Goal: Task Accomplishment & Management: Manage account settings

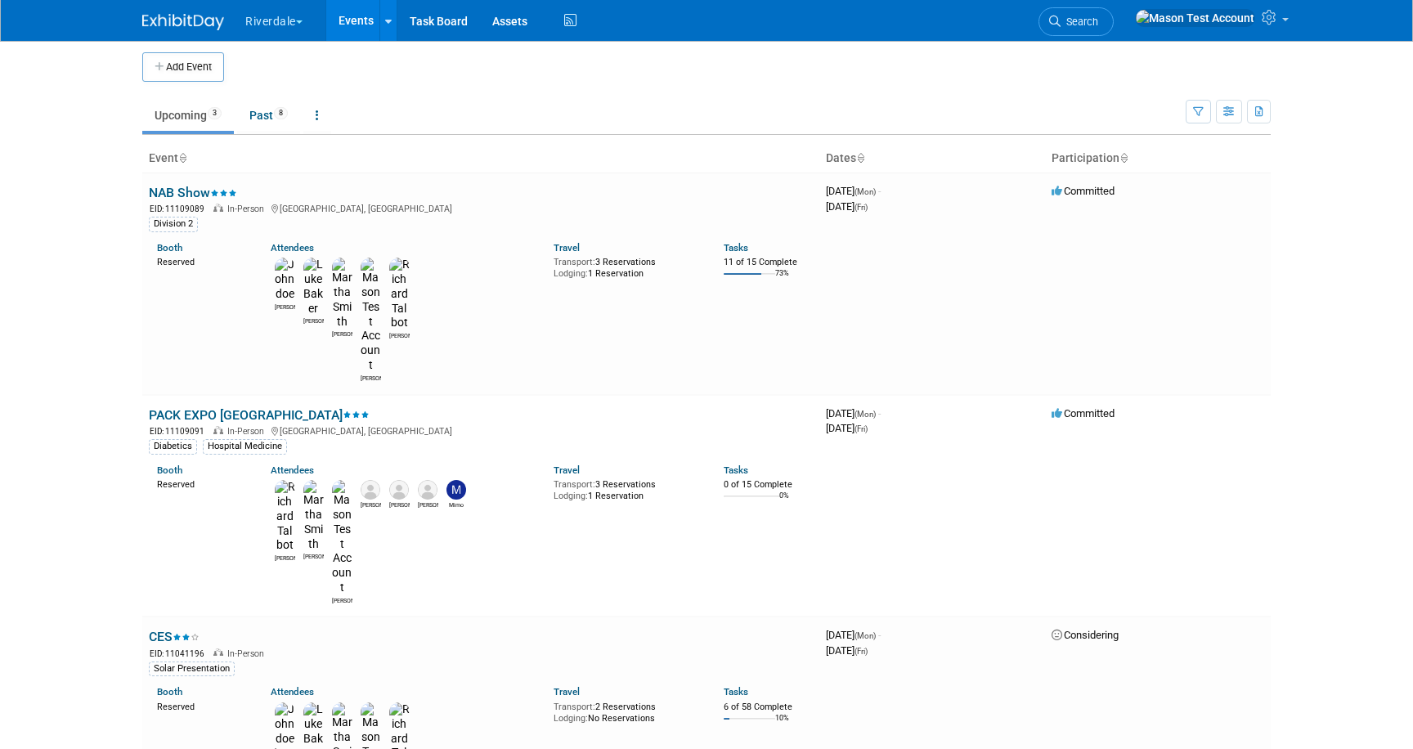
scroll to position [7, 0]
click at [287, 22] on button "Riverdale" at bounding box center [283, 18] width 79 height 36
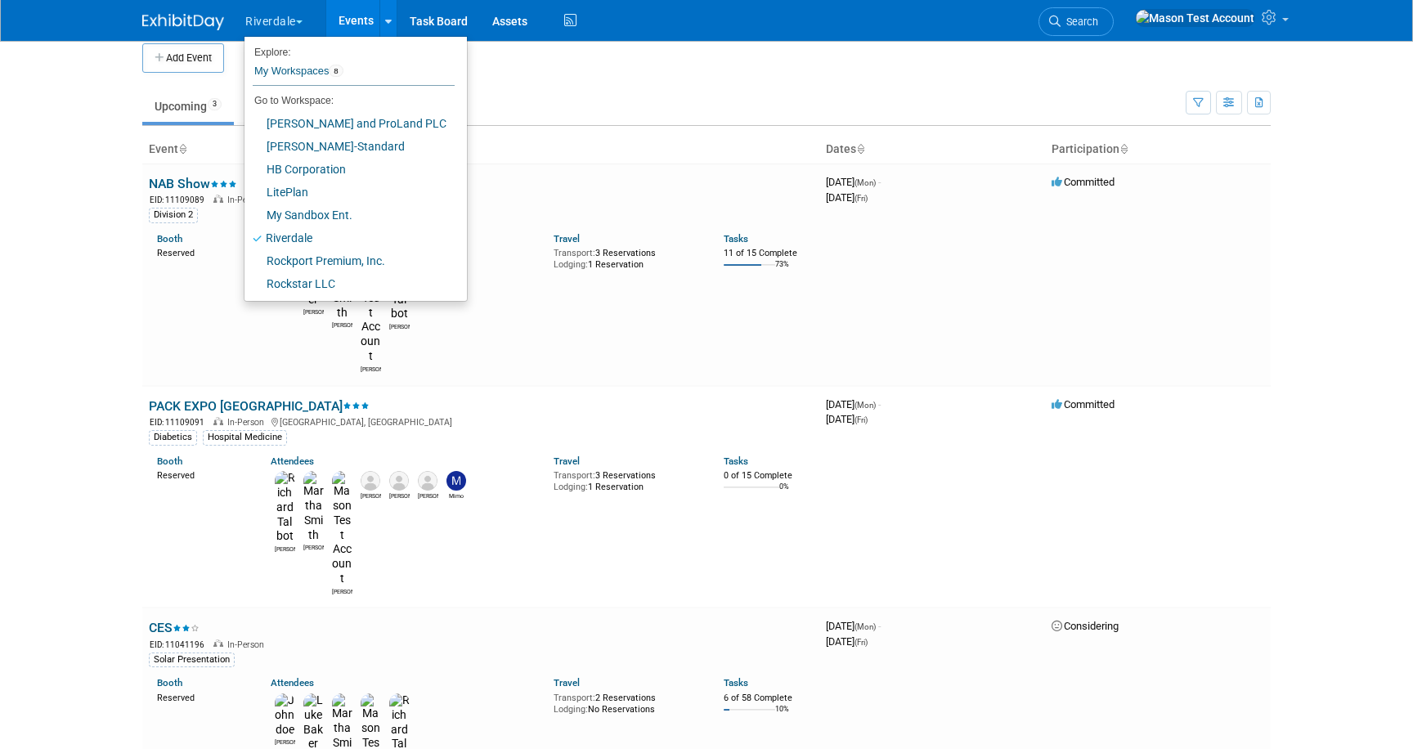
scroll to position [0, 0]
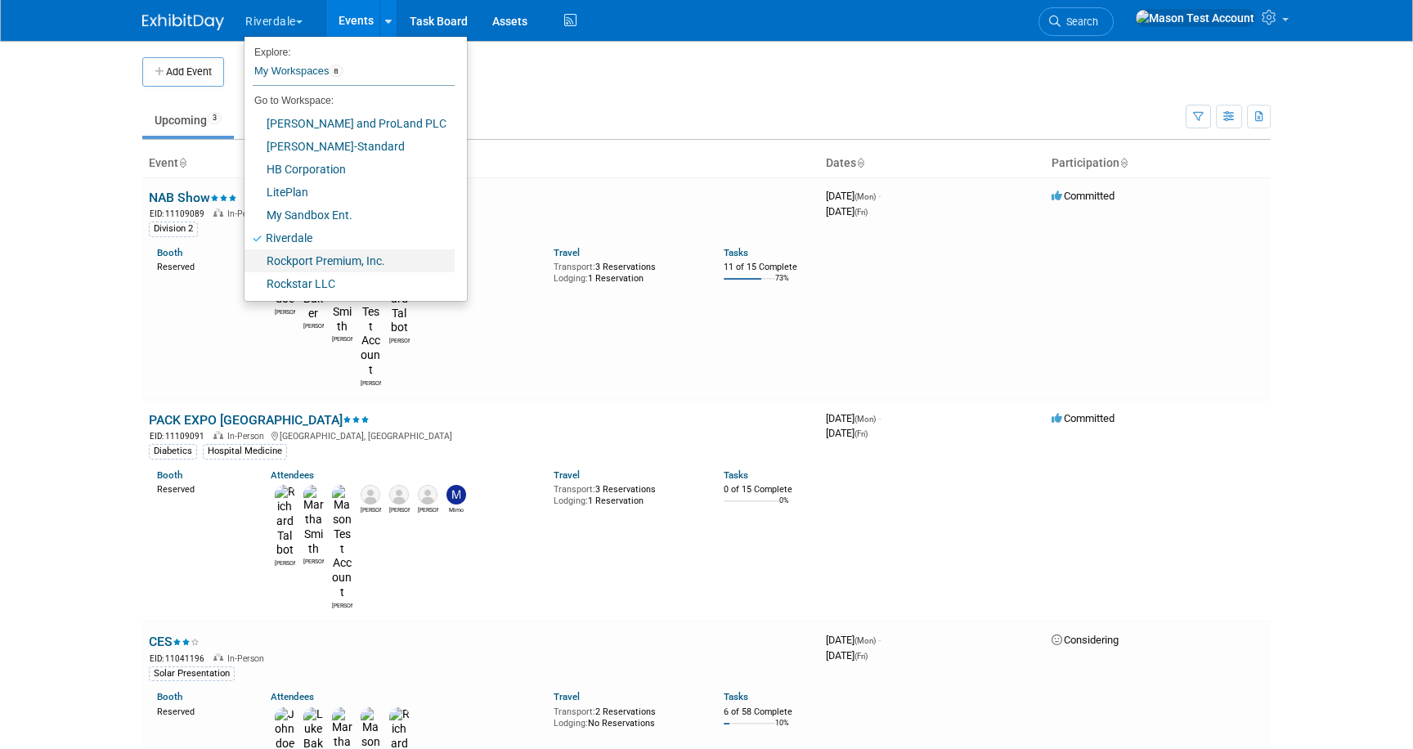
click at [287, 255] on link "Rockport Premium, Inc." at bounding box center [350, 260] width 210 height 23
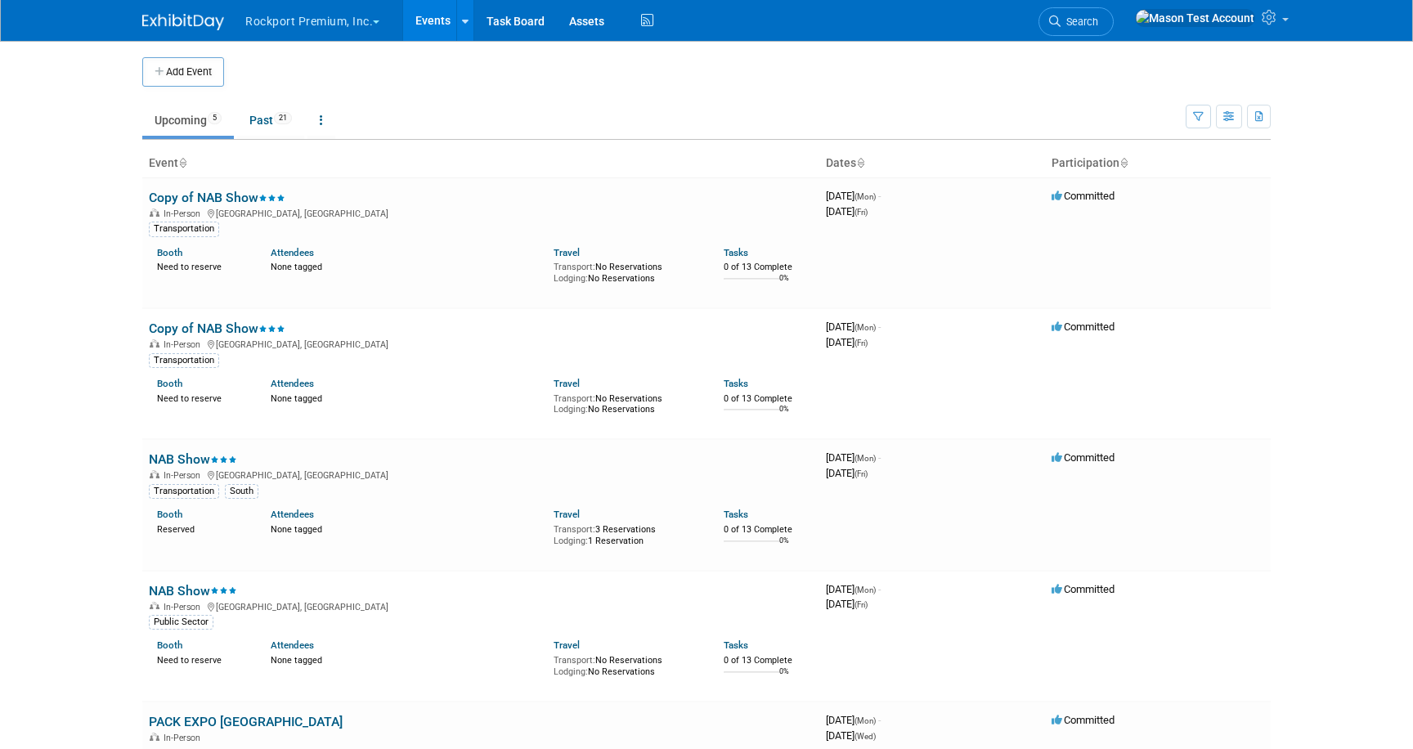
click at [280, 20] on button "Rockport Premium, Inc." at bounding box center [322, 18] width 156 height 36
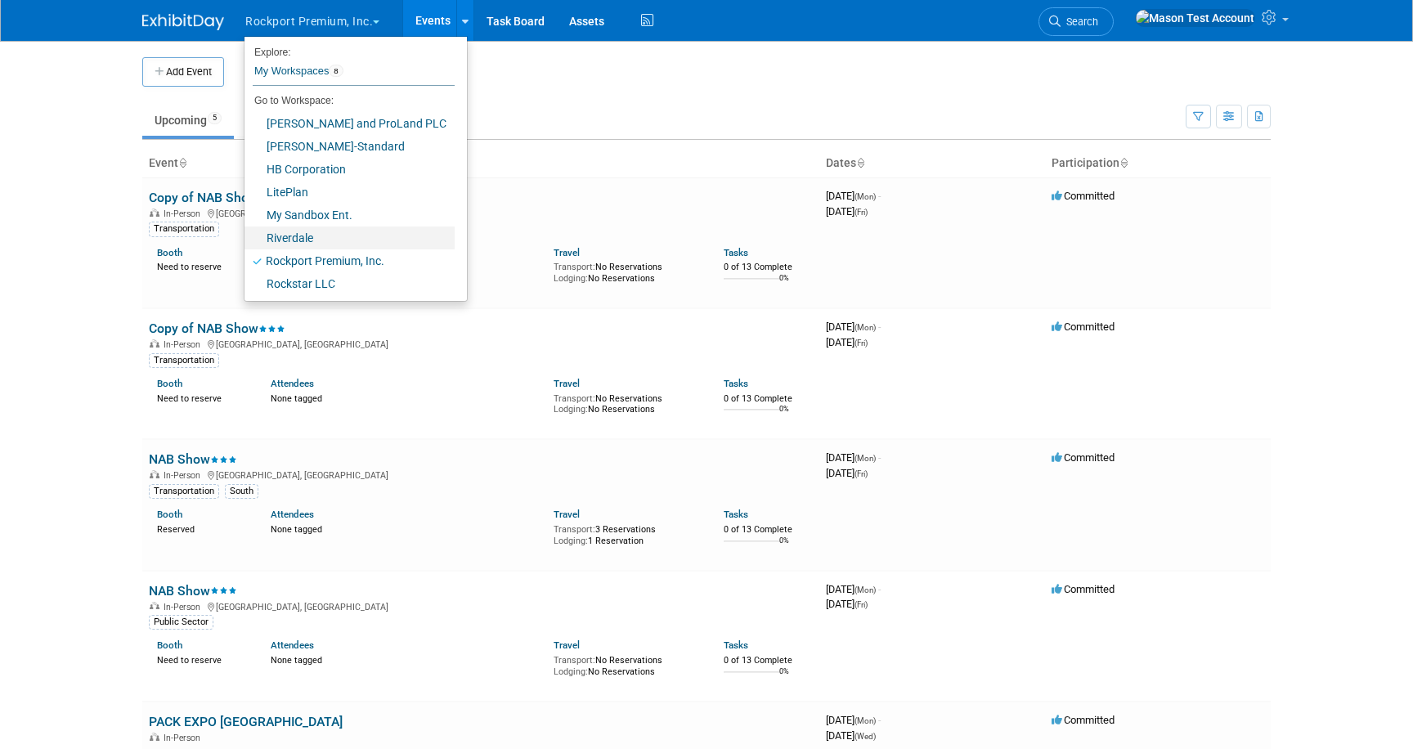
click at [288, 236] on link "Riverdale" at bounding box center [350, 238] width 210 height 23
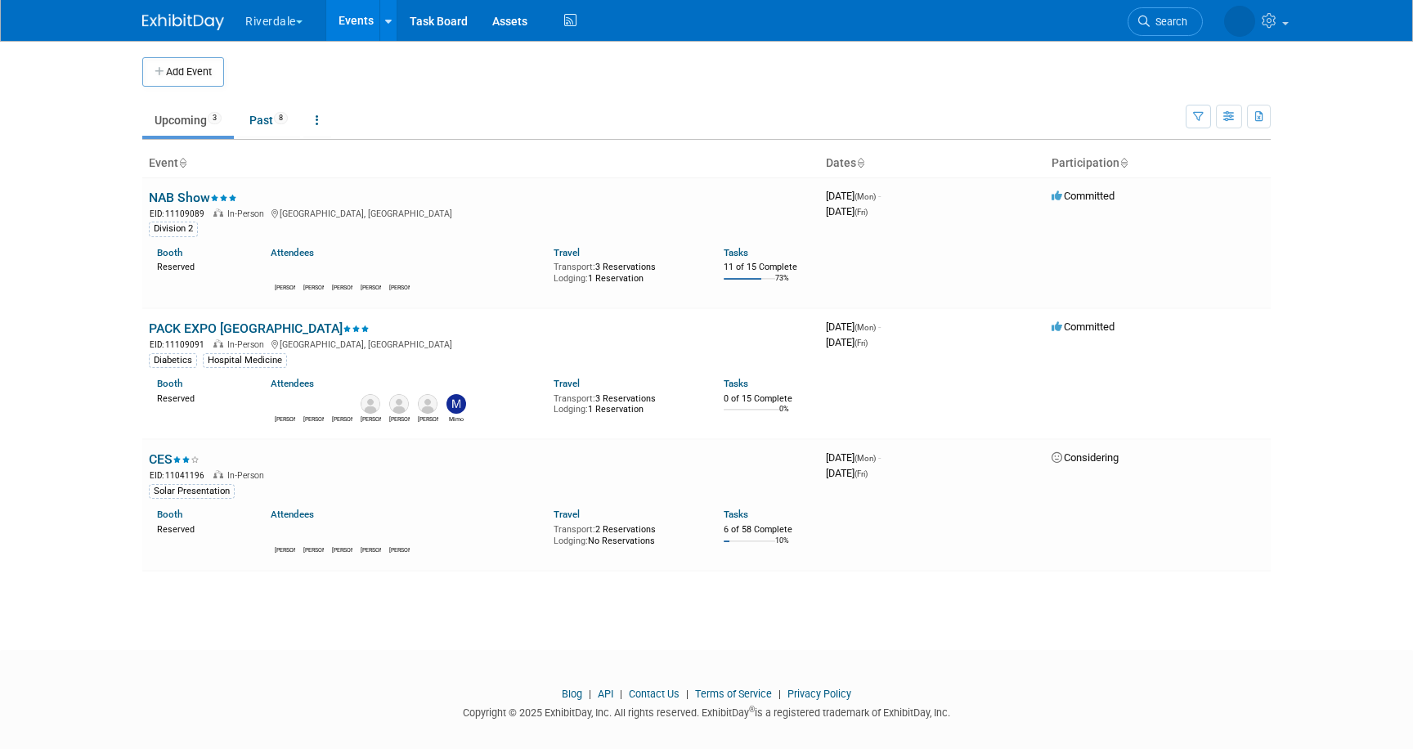
click at [301, 20] on span "button" at bounding box center [299, 21] width 7 height 3
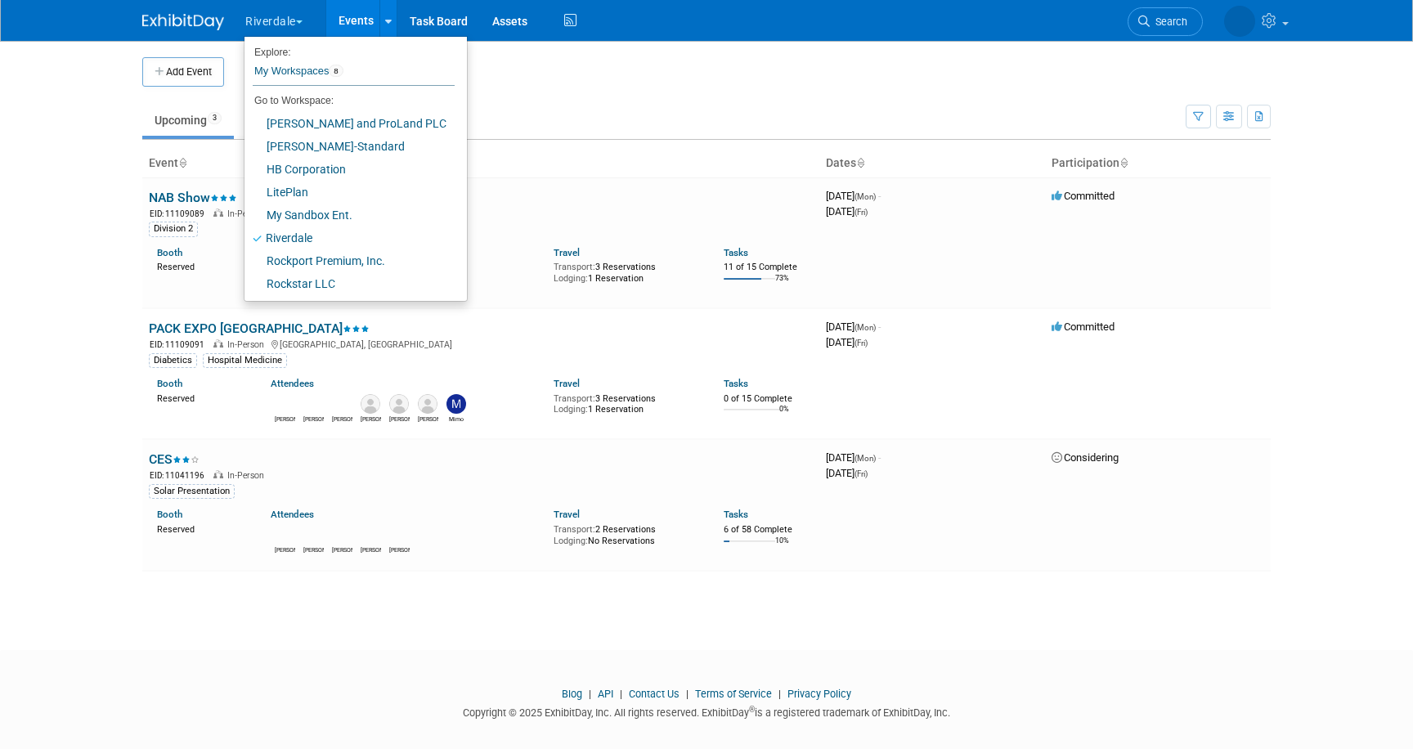
click at [293, 16] on button "Riverdale" at bounding box center [283, 18] width 79 height 36
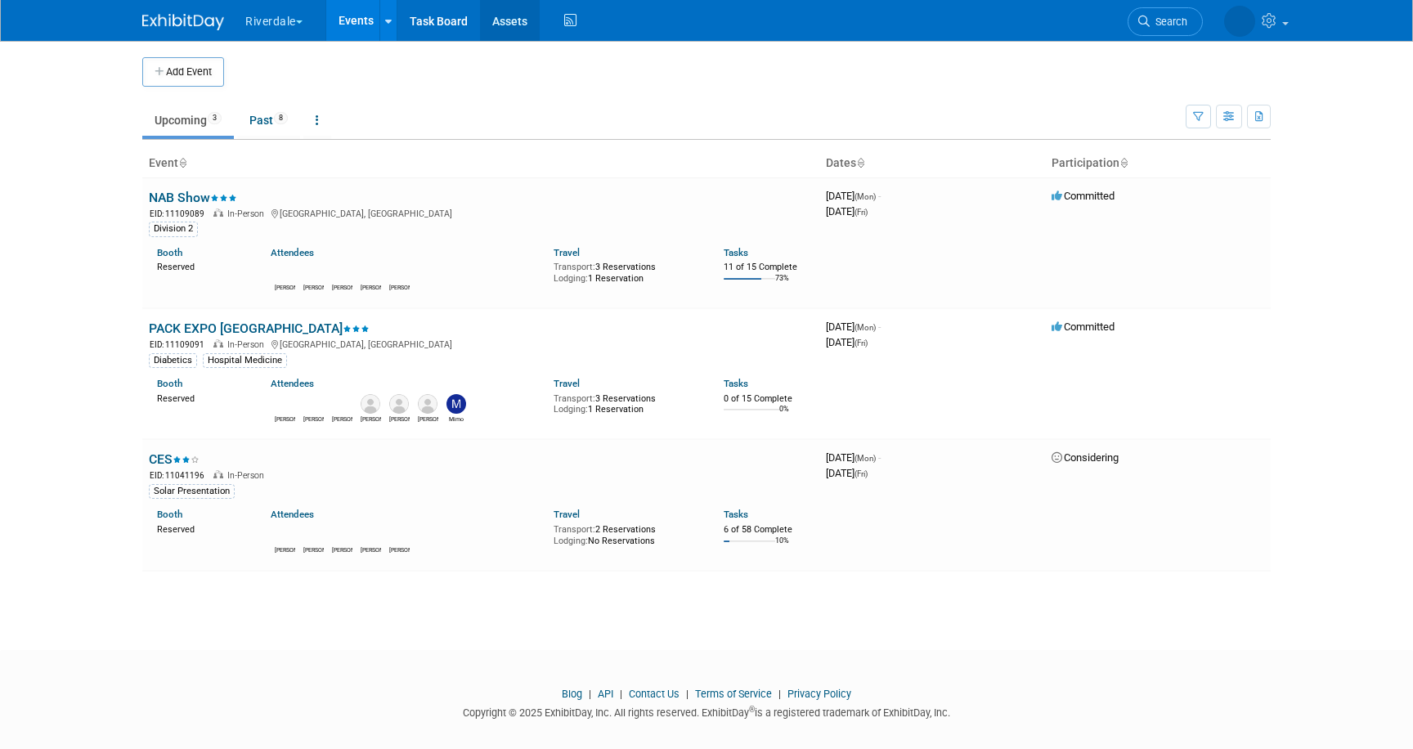
click at [509, 18] on link "Assets" at bounding box center [510, 20] width 60 height 41
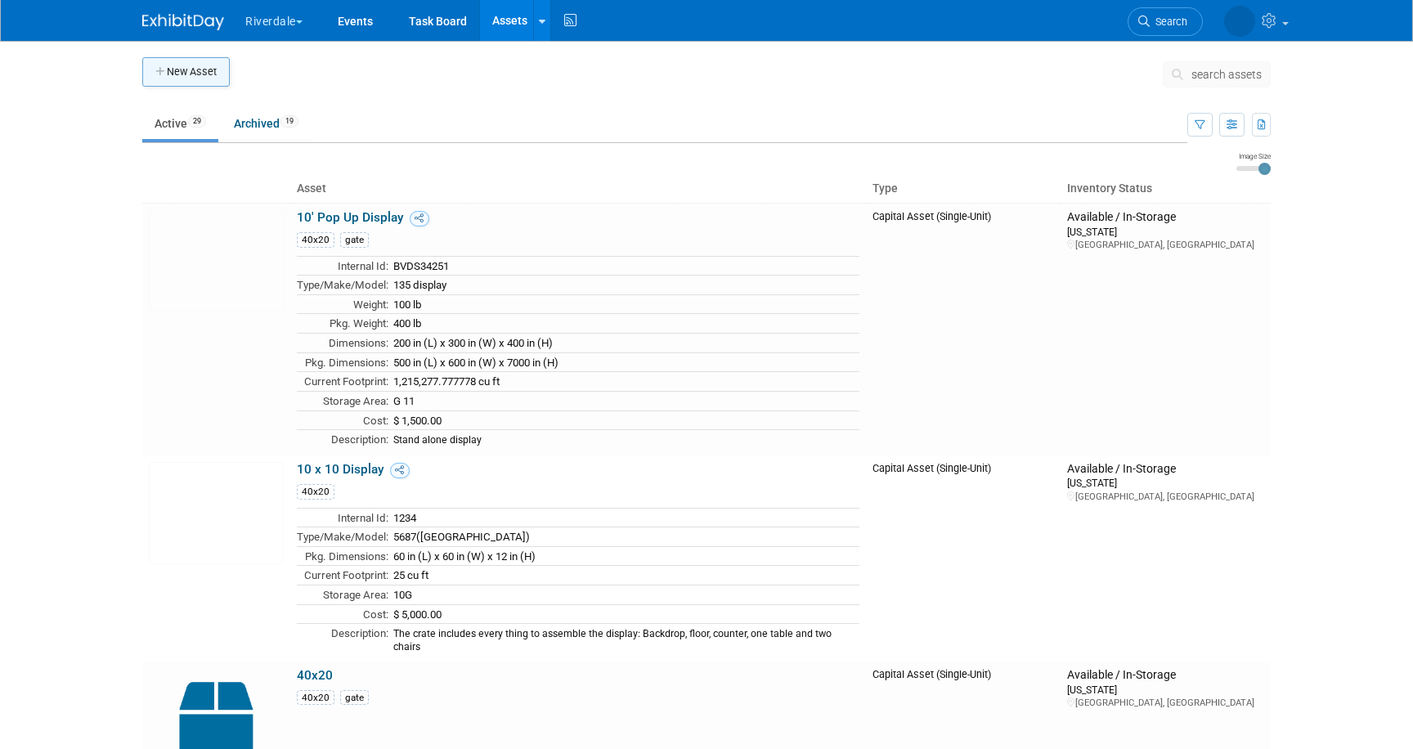
click at [193, 77] on button "New Asset" at bounding box center [186, 71] width 88 height 29
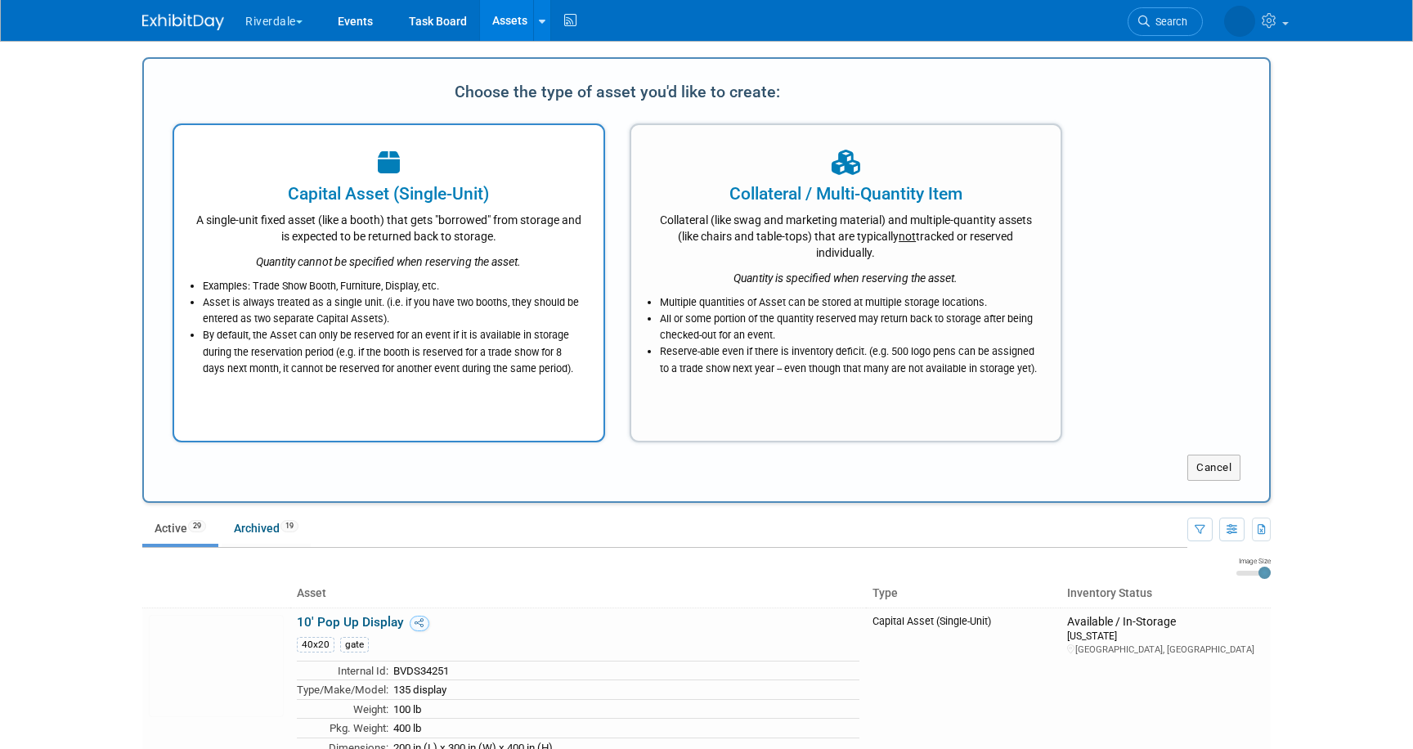
click at [420, 204] on div "Capital Asset (Single-Unit)" at bounding box center [389, 194] width 388 height 25
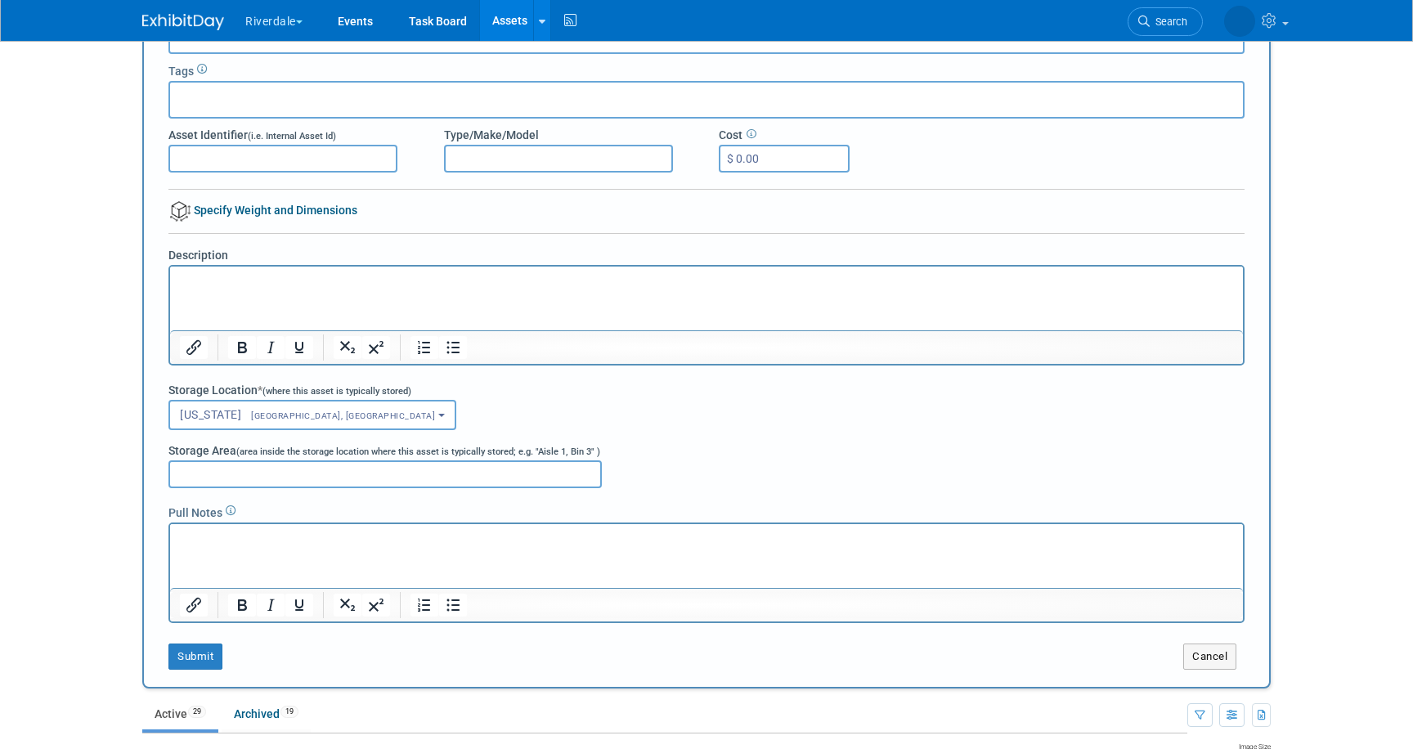
scroll to position [105, 0]
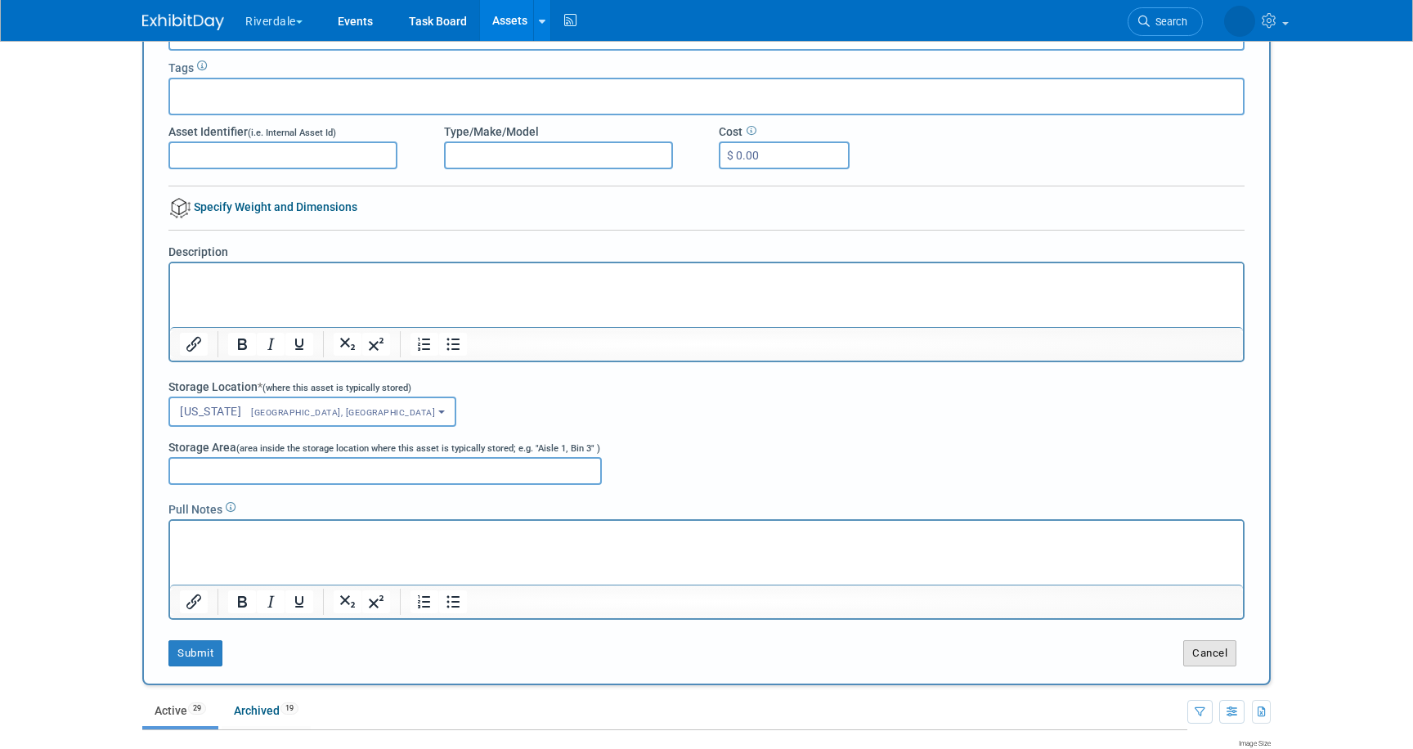
click at [1218, 654] on button "Cancel" at bounding box center [1209, 653] width 53 height 26
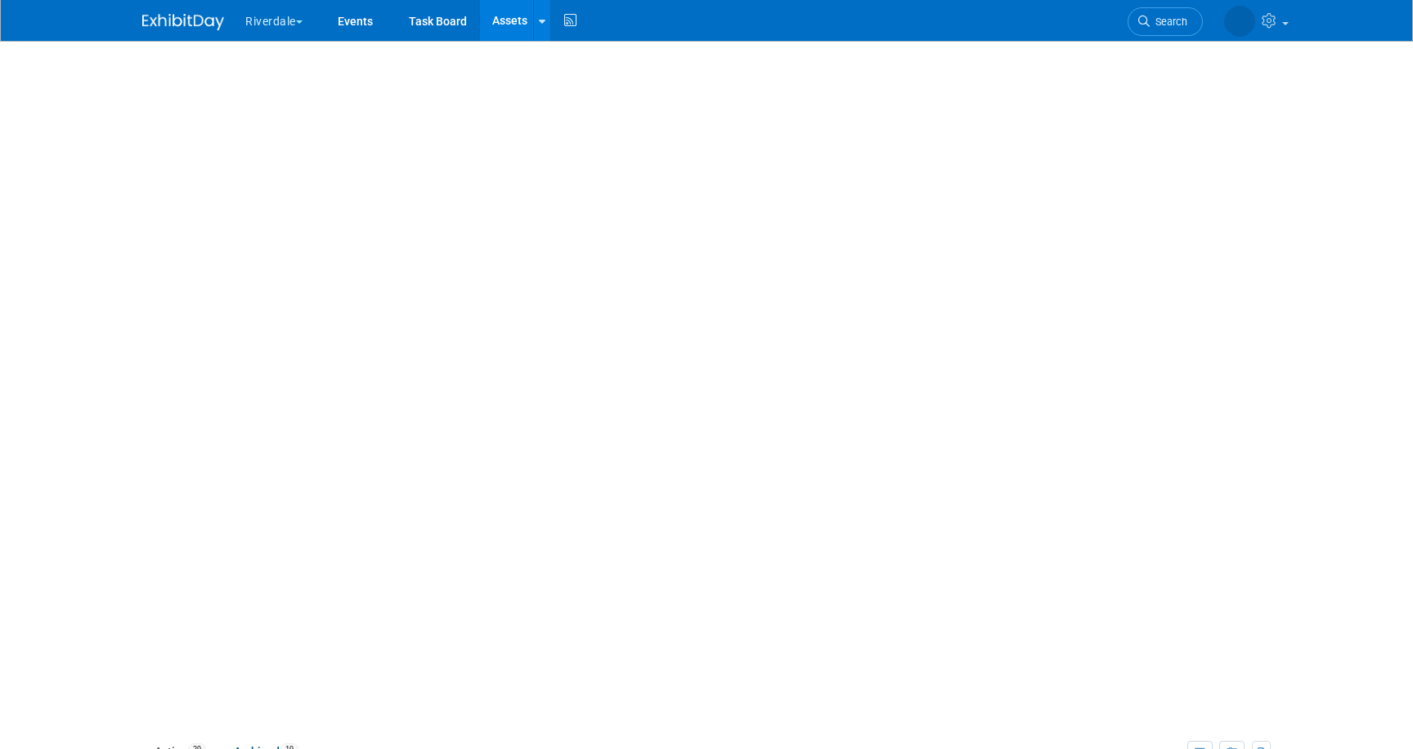
scroll to position [0, 0]
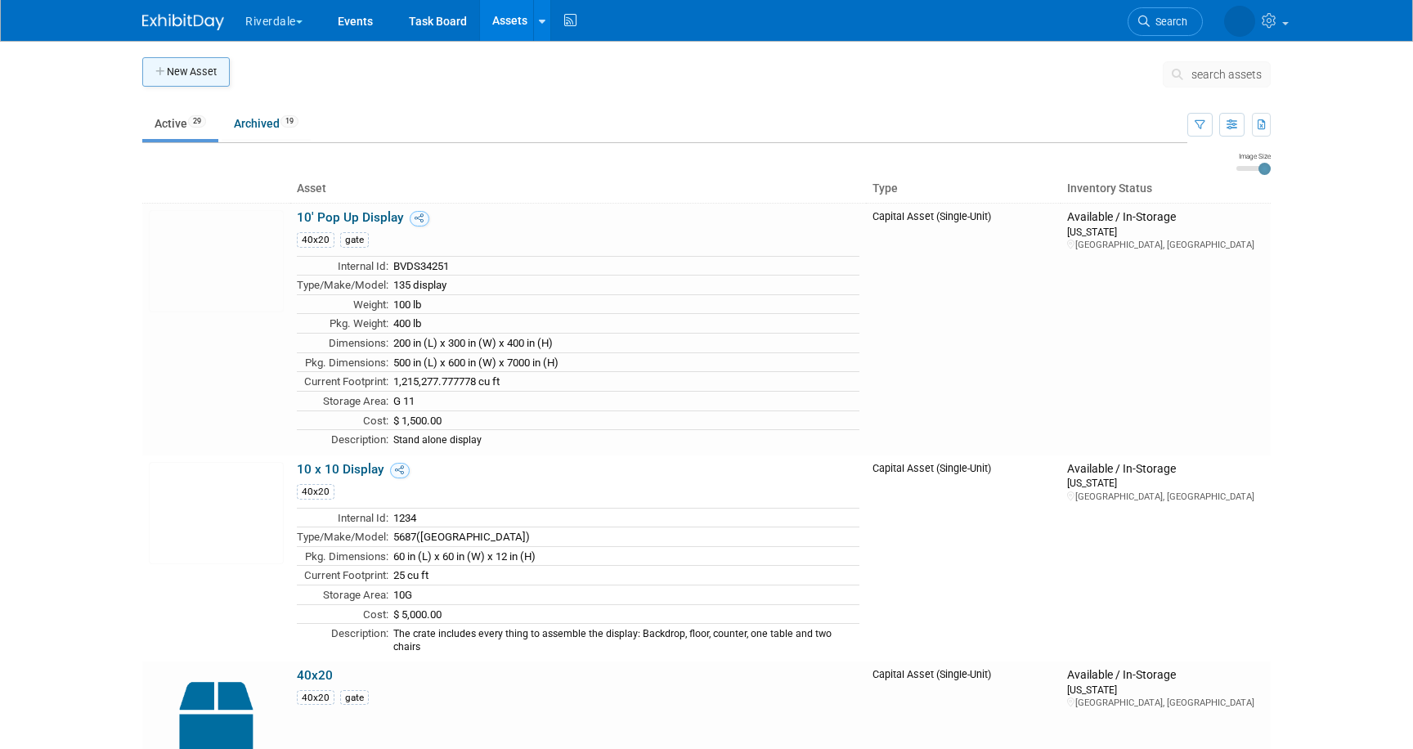
click at [215, 75] on button "New Asset" at bounding box center [186, 71] width 88 height 29
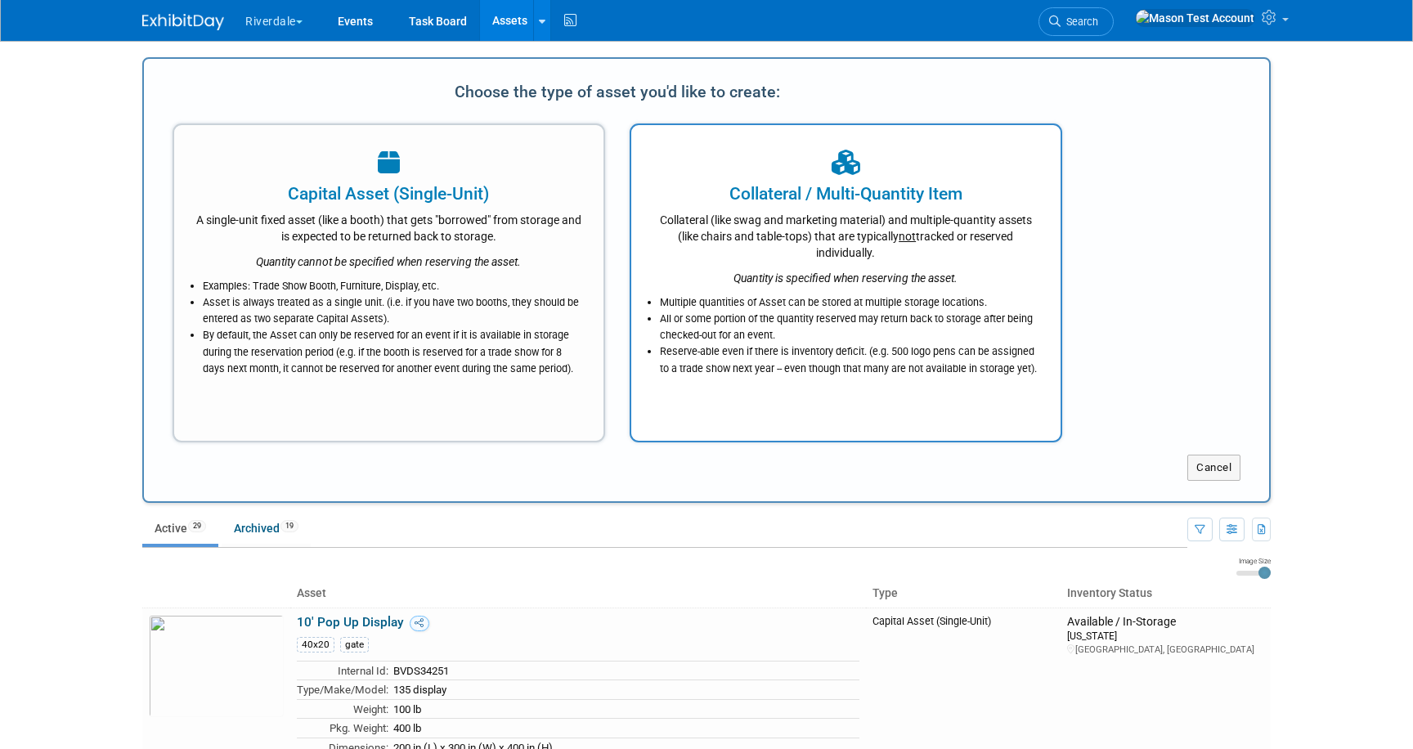
click at [653, 242] on div "Collateral (like swag and marketing material) and multiple-quantity assets (lik…" at bounding box center [846, 233] width 388 height 55
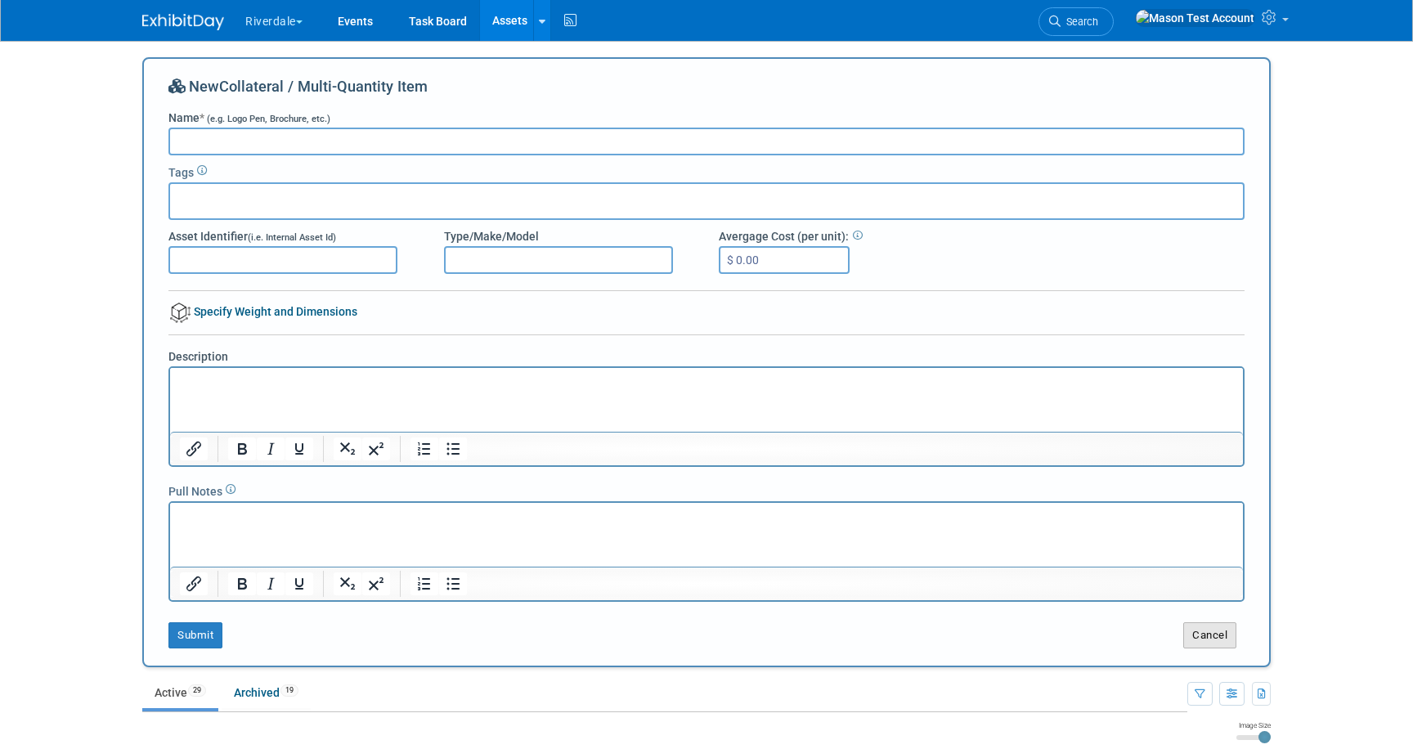
click at [1197, 629] on button "Cancel" at bounding box center [1209, 635] width 53 height 26
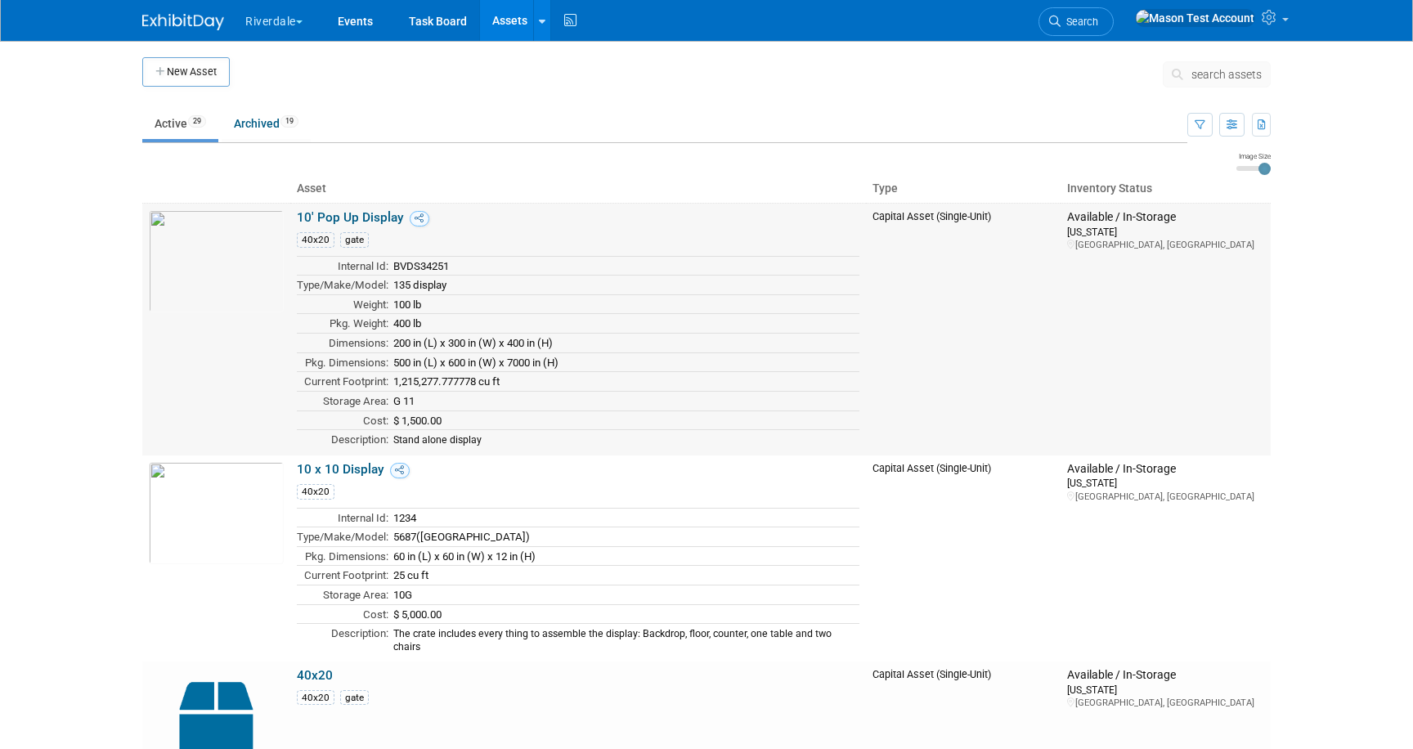
scroll to position [9, 0]
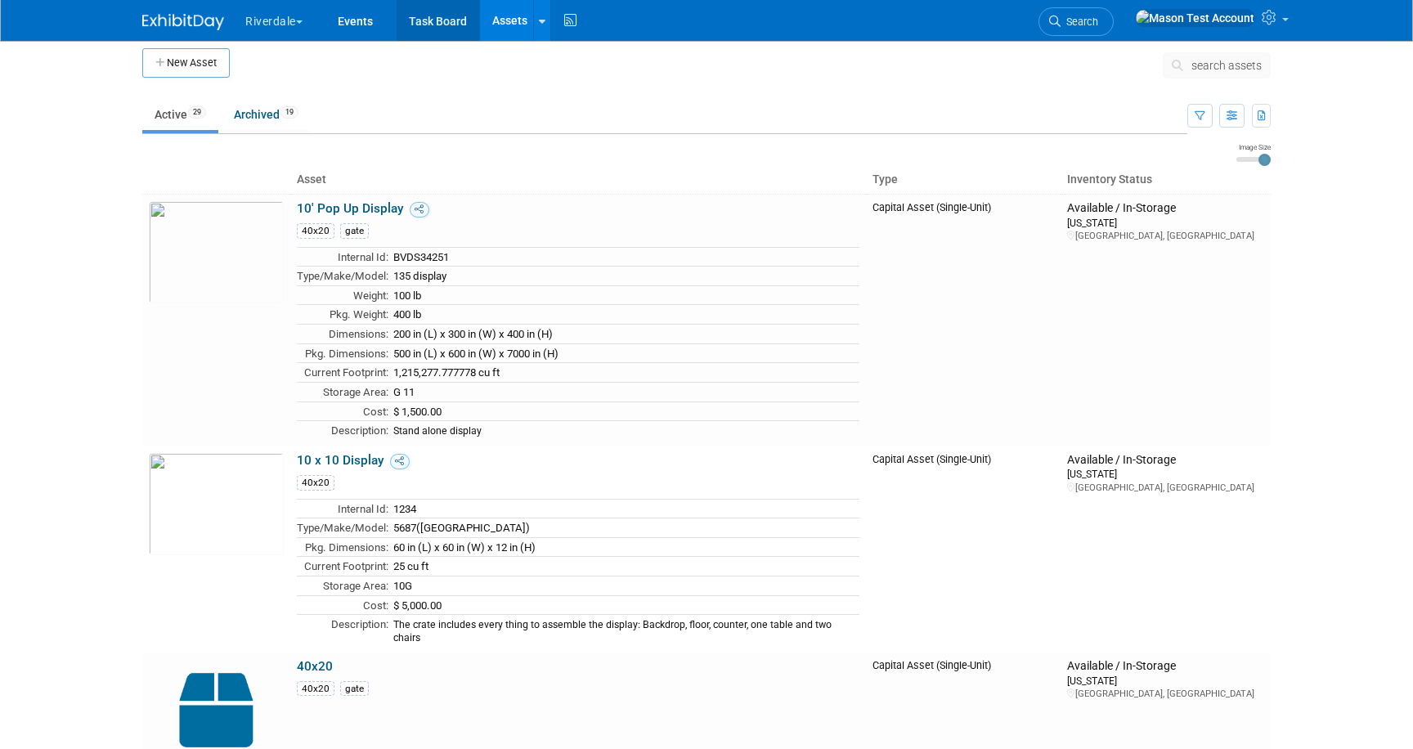
click at [425, 24] on link "Task Board" at bounding box center [438, 20] width 83 height 41
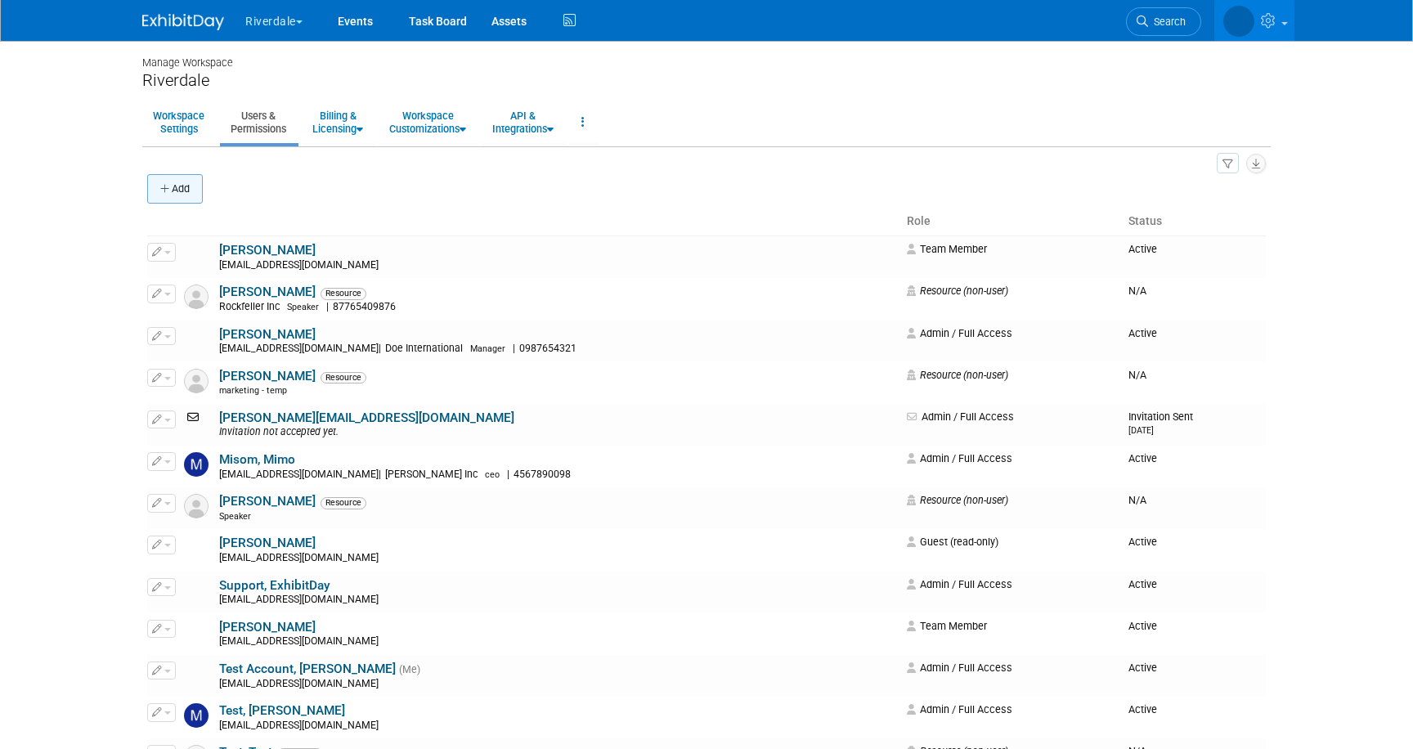
click at [181, 182] on button "Add" at bounding box center [175, 188] width 56 height 29
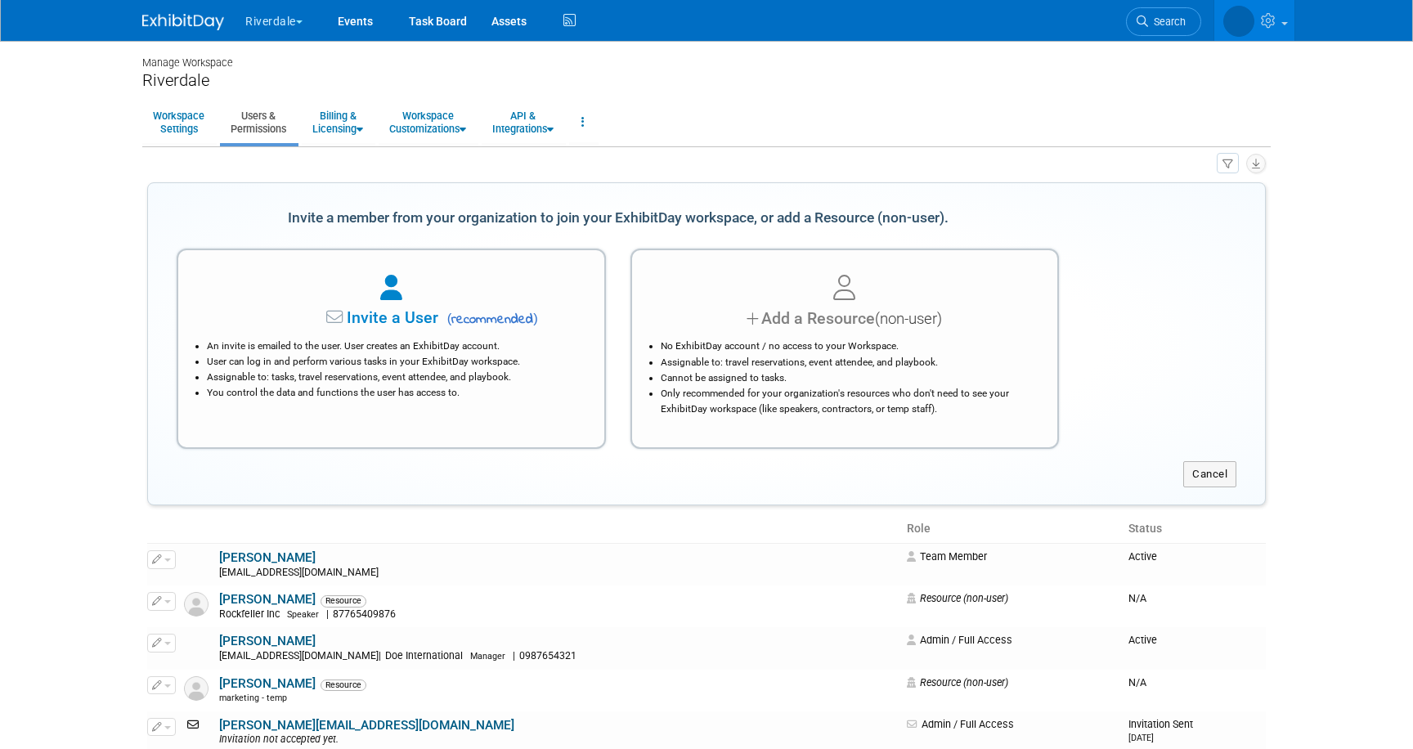
click at [447, 289] on div at bounding box center [391, 289] width 385 height 36
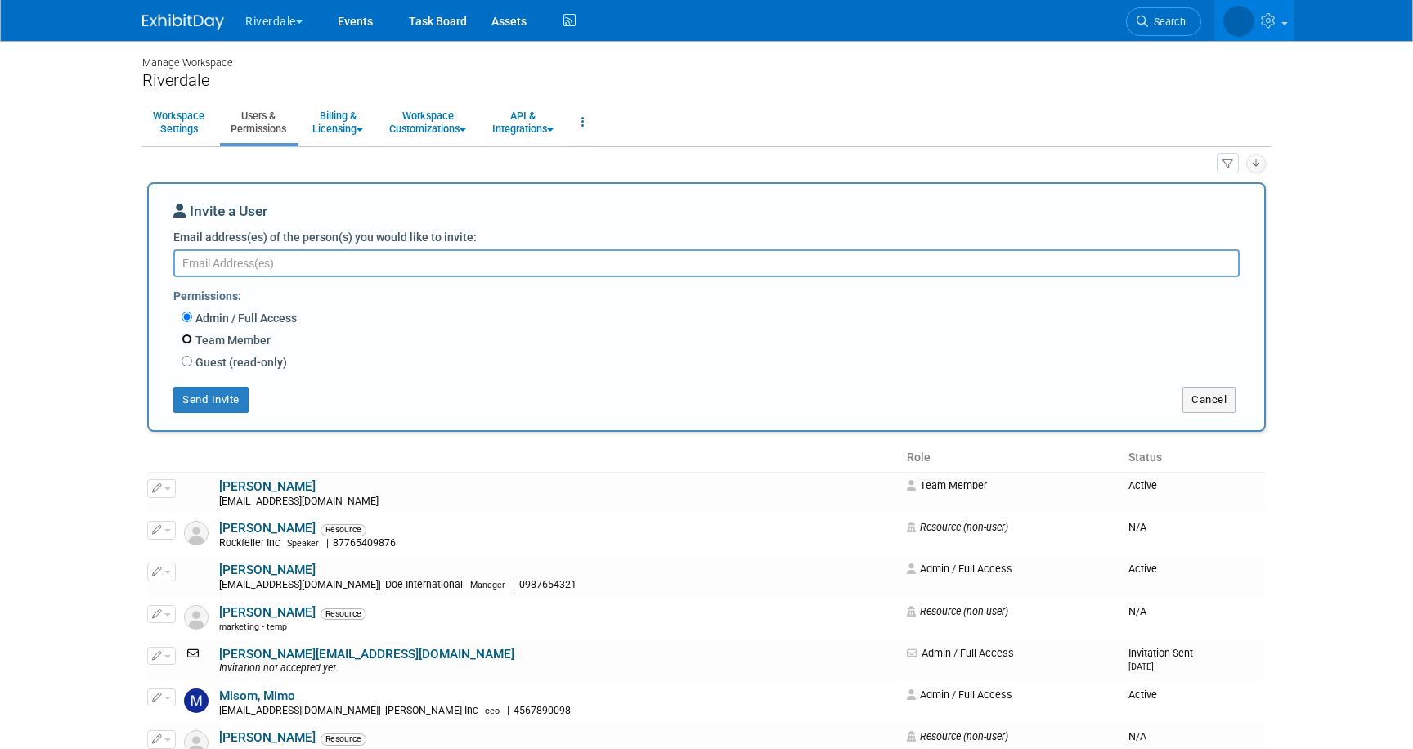
click at [182, 338] on input "Team Member" at bounding box center [187, 339] width 11 height 11
radio input "true"
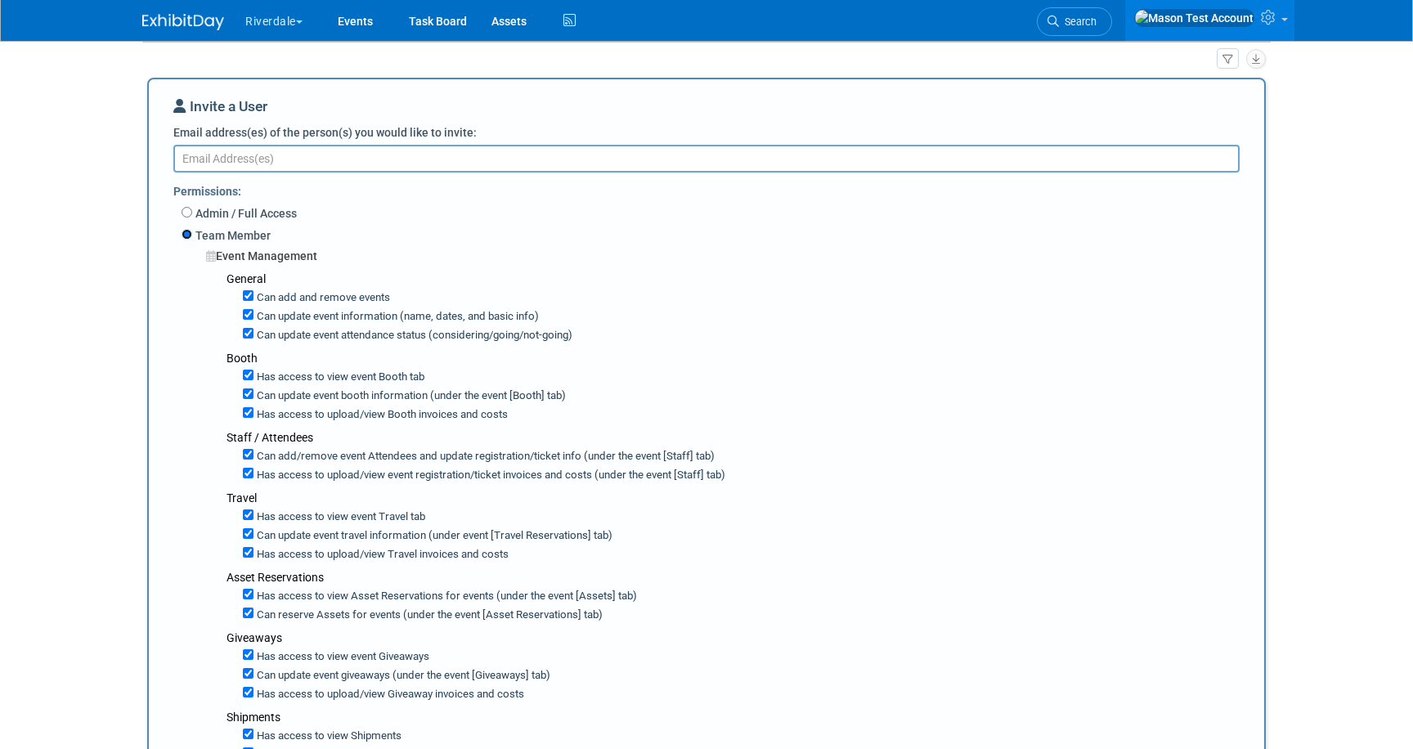
scroll to position [119, 0]
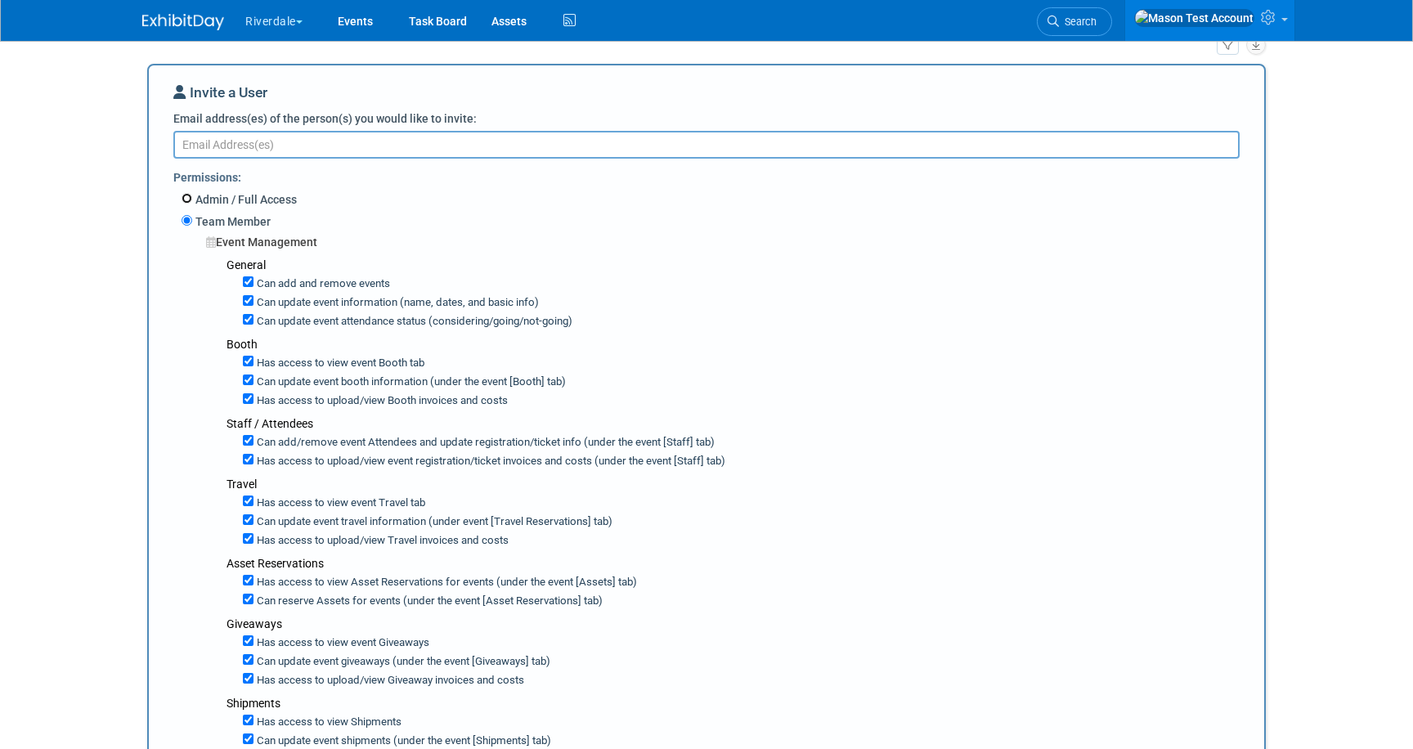
click at [186, 196] on input "Admin / Full Access" at bounding box center [187, 198] width 11 height 11
radio input "true"
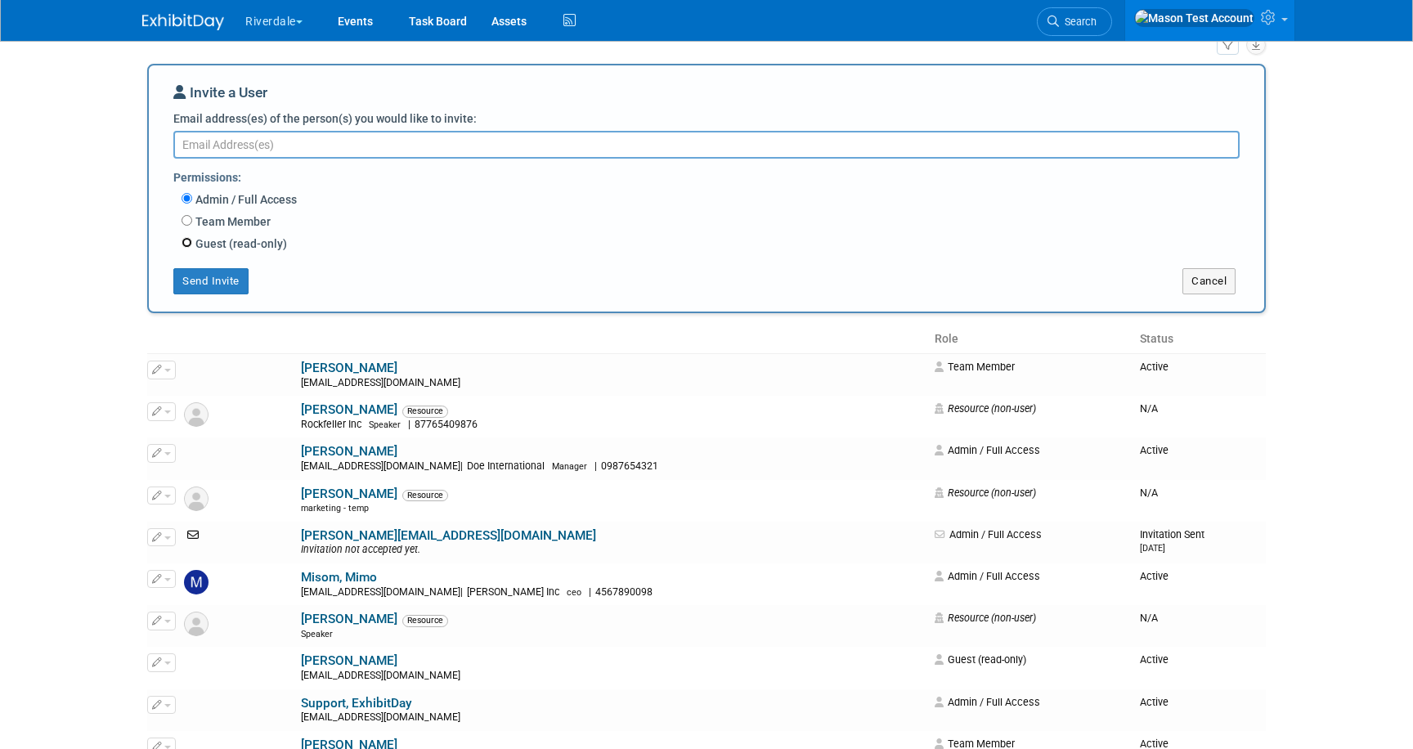
click at [187, 244] on input "Guest (read-only)" at bounding box center [187, 242] width 11 height 11
radio input "true"
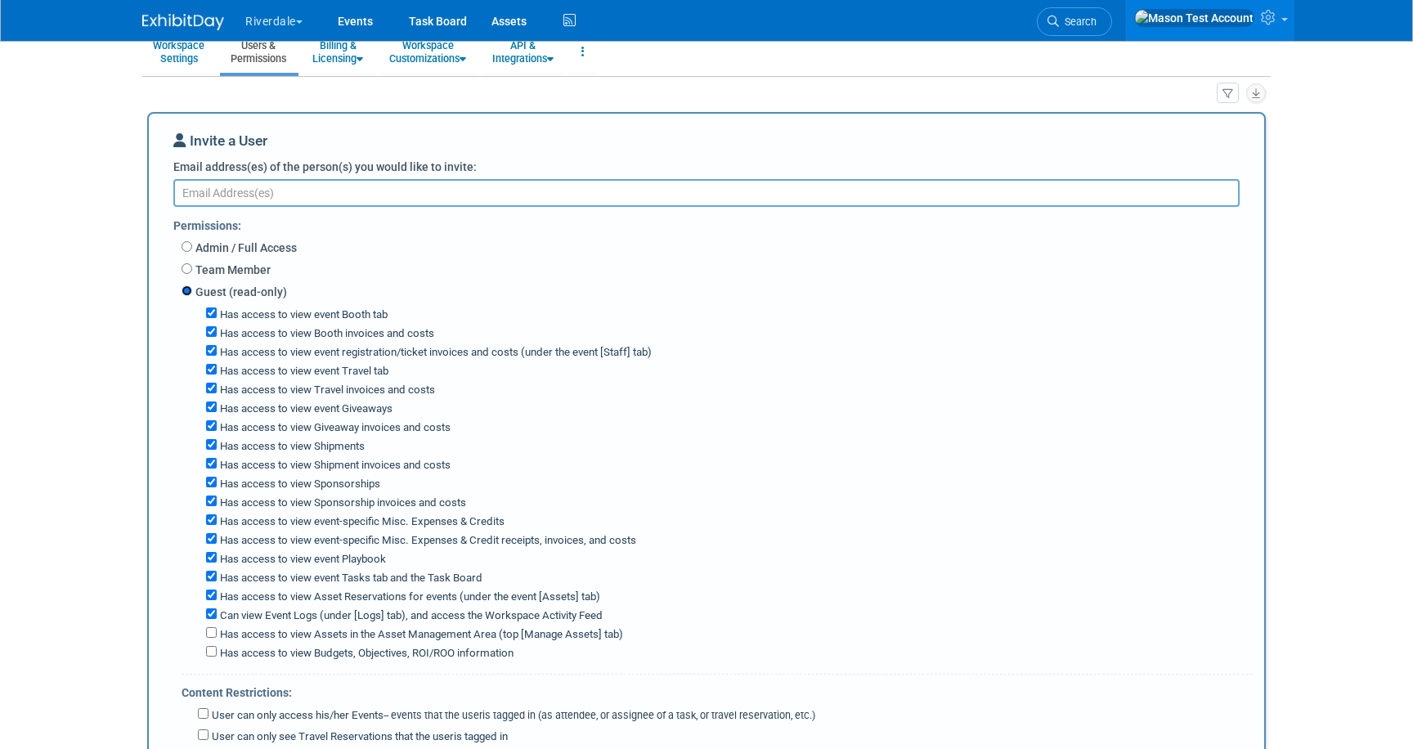
scroll to position [71, 0]
drag, startPoint x: 185, startPoint y: 267, endPoint x: 252, endPoint y: 324, distance: 87.6
click at [185, 267] on input "Team Member" at bounding box center [187, 268] width 11 height 11
radio input "true"
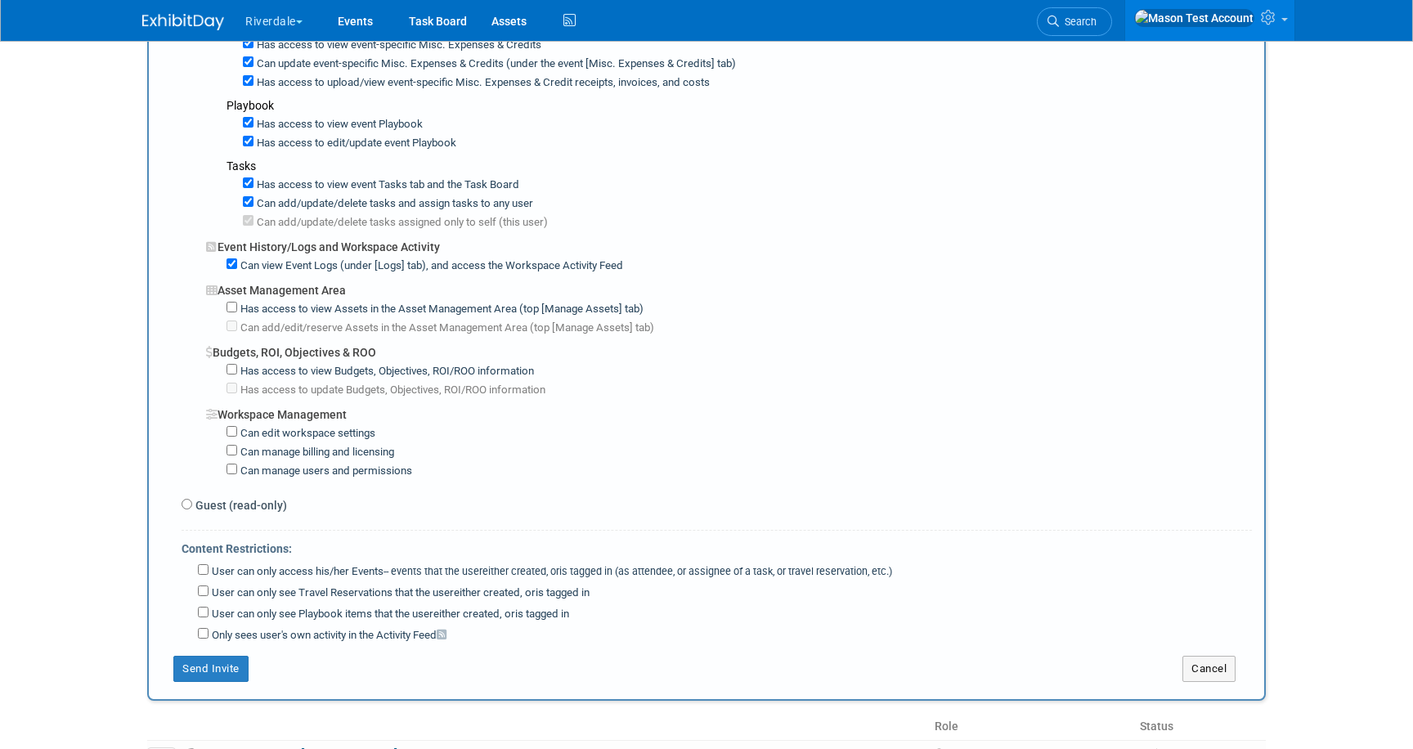
scroll to position [954, 0]
click at [1199, 657] on button "Cancel" at bounding box center [1209, 670] width 53 height 26
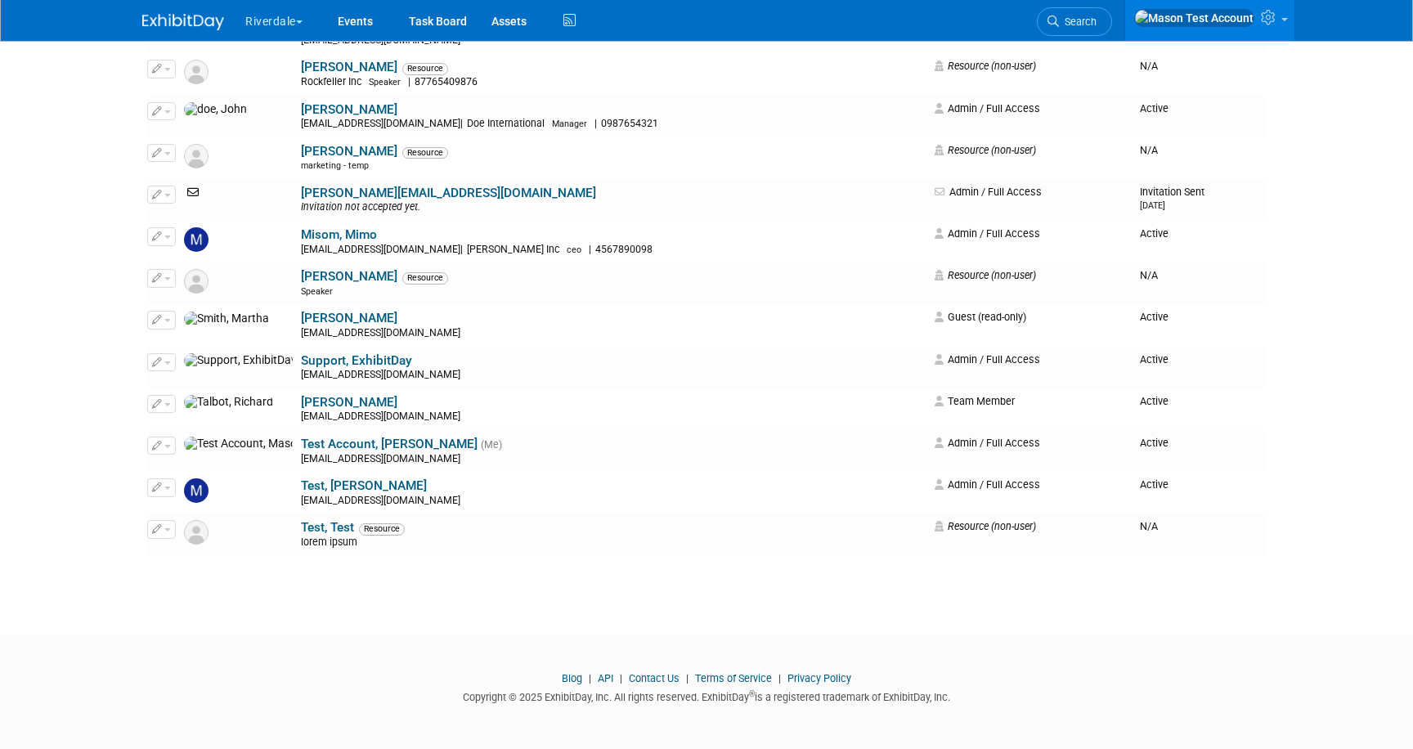
scroll to position [0, 0]
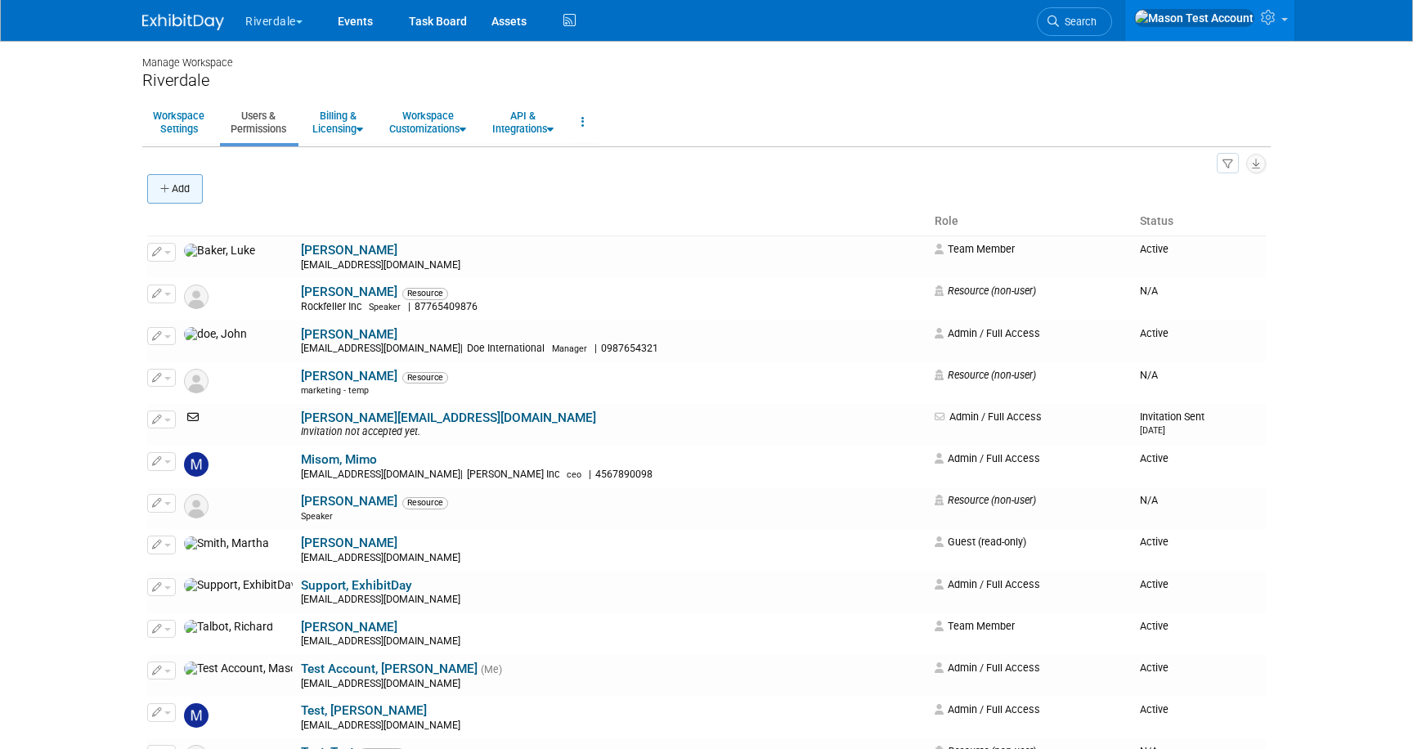
click at [193, 195] on button "Add" at bounding box center [175, 188] width 56 height 29
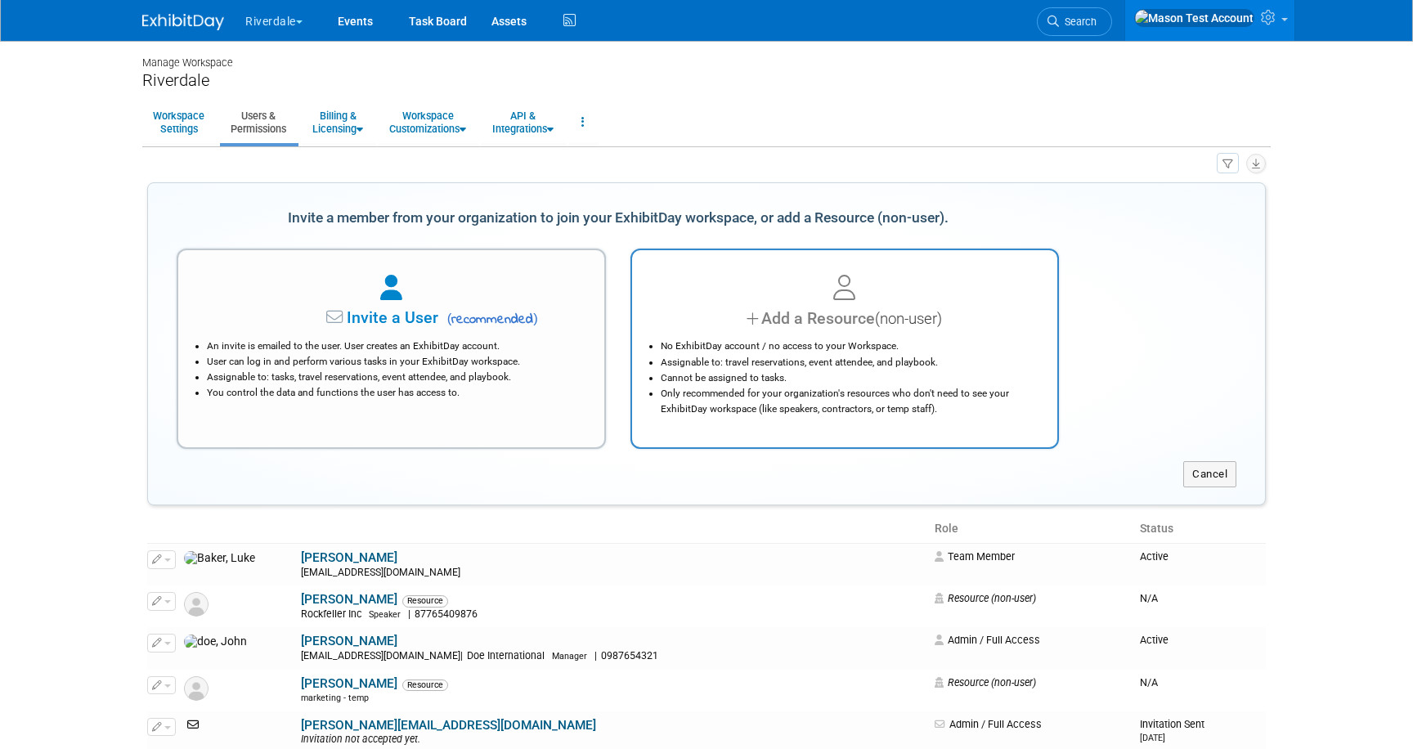
click at [810, 347] on li "No ExhibitDay account / no access to your Workspace." at bounding box center [849, 347] width 377 height 16
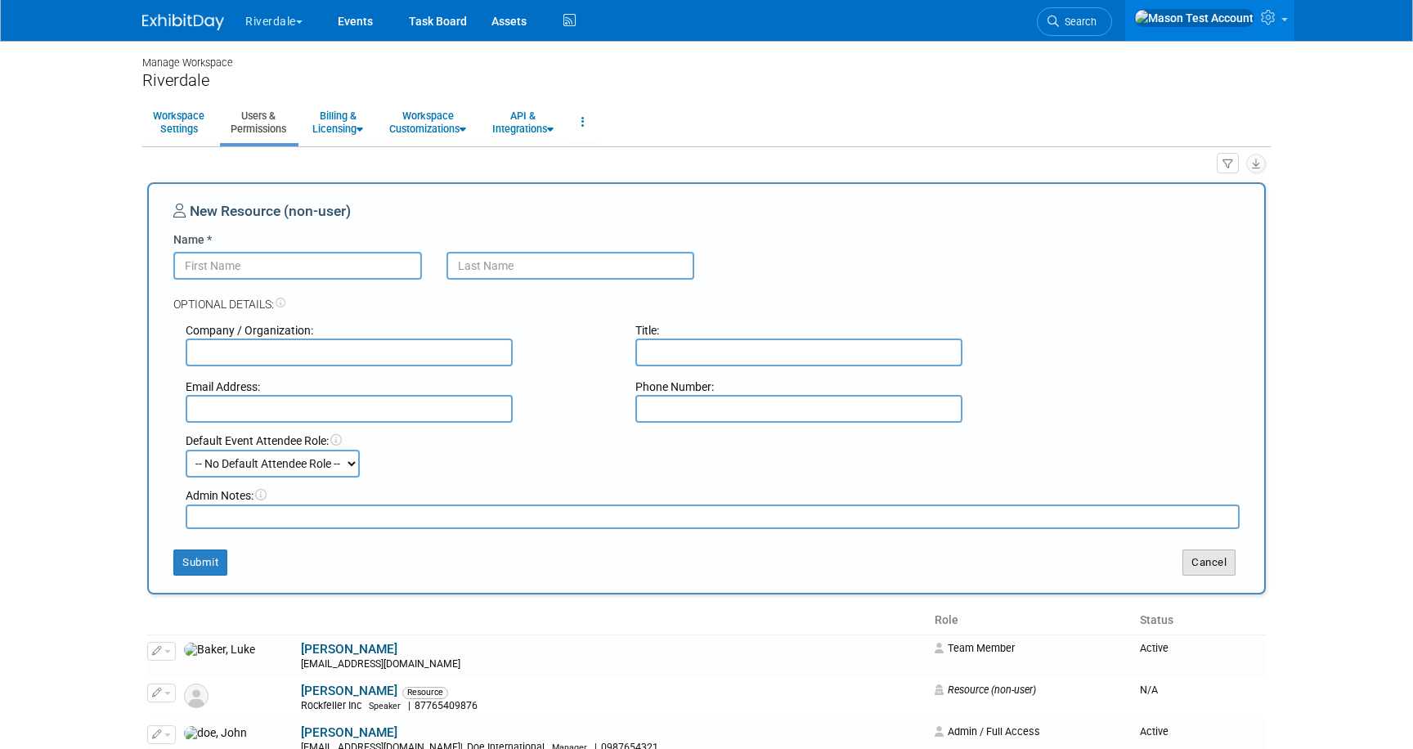
click at [1201, 558] on button "Cancel" at bounding box center [1209, 563] width 53 height 26
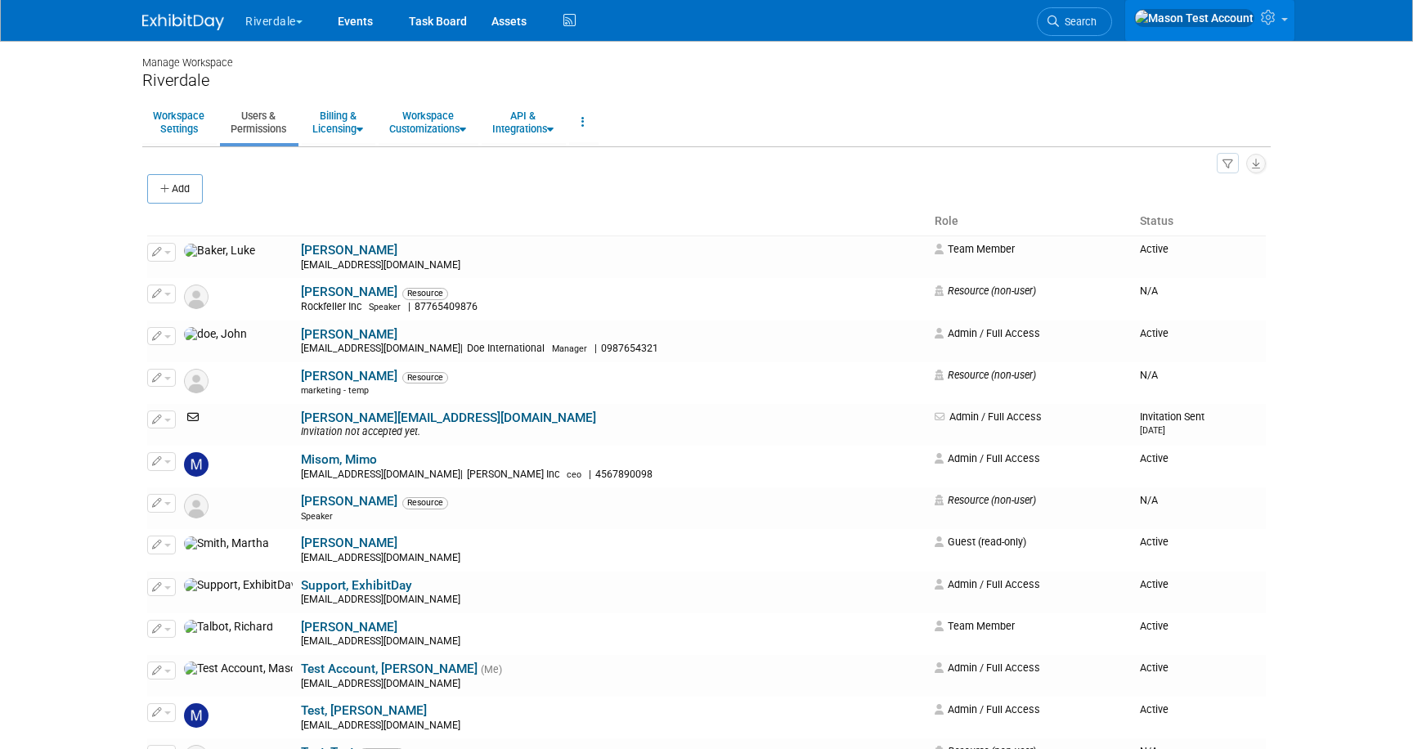
click at [1274, 17] on icon at bounding box center [1270, 17] width 19 height 15
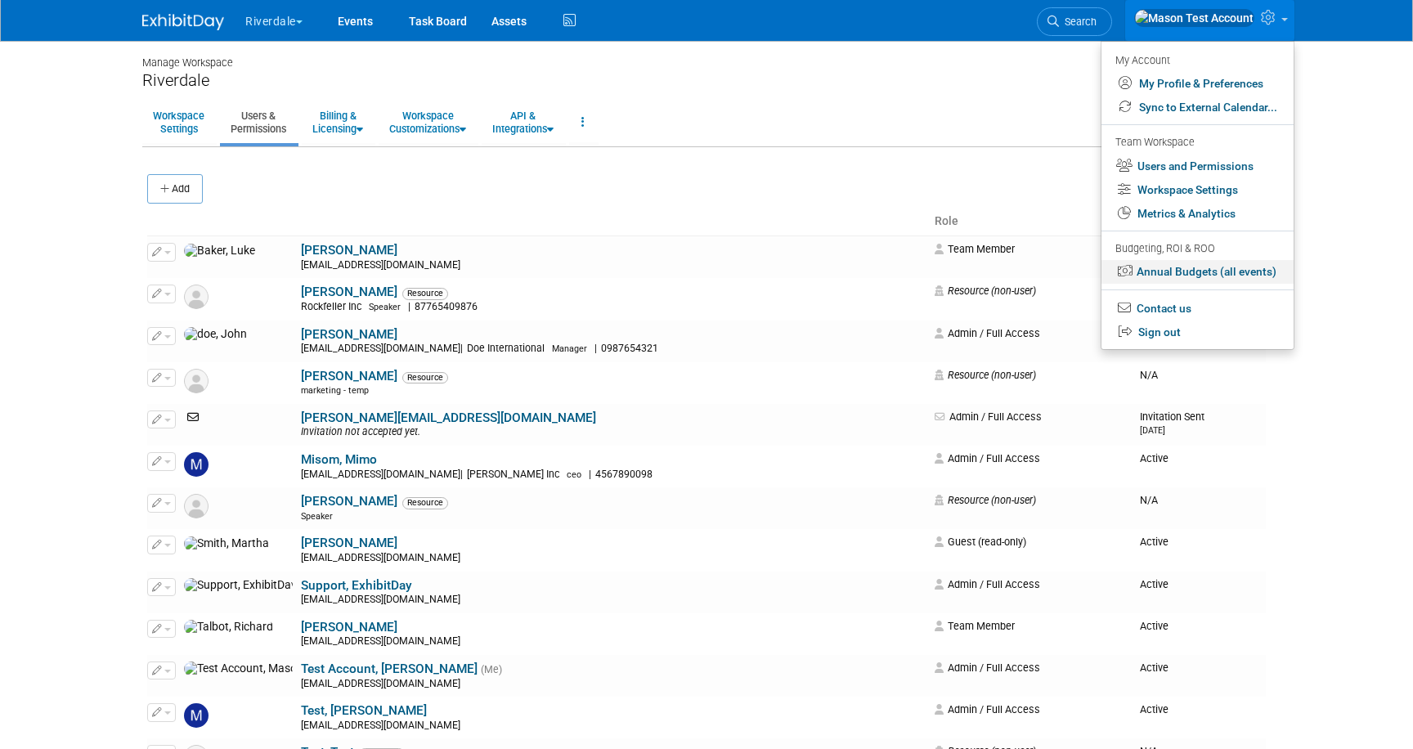
click at [1178, 277] on link "Annual Budgets (all events)" at bounding box center [1198, 272] width 192 height 24
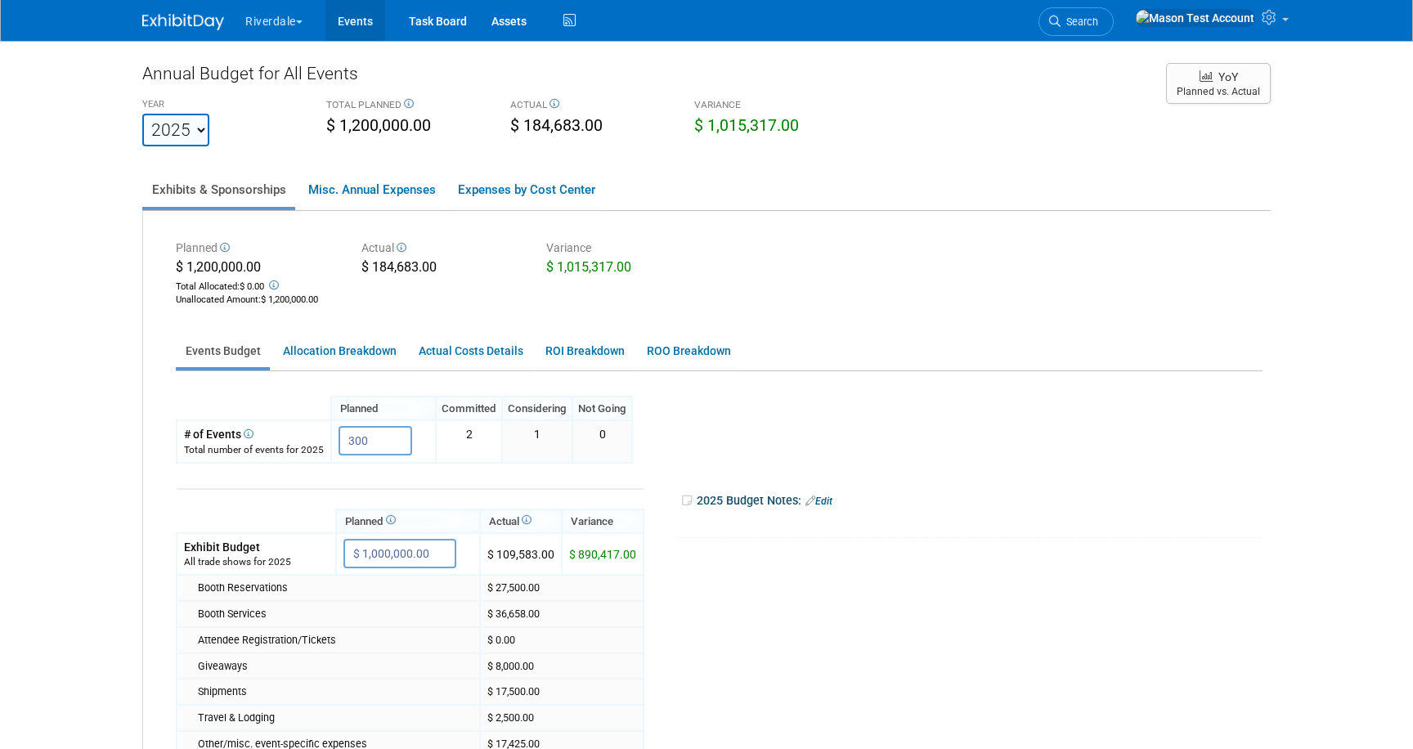
click at [356, 18] on link "Events" at bounding box center [355, 20] width 60 height 41
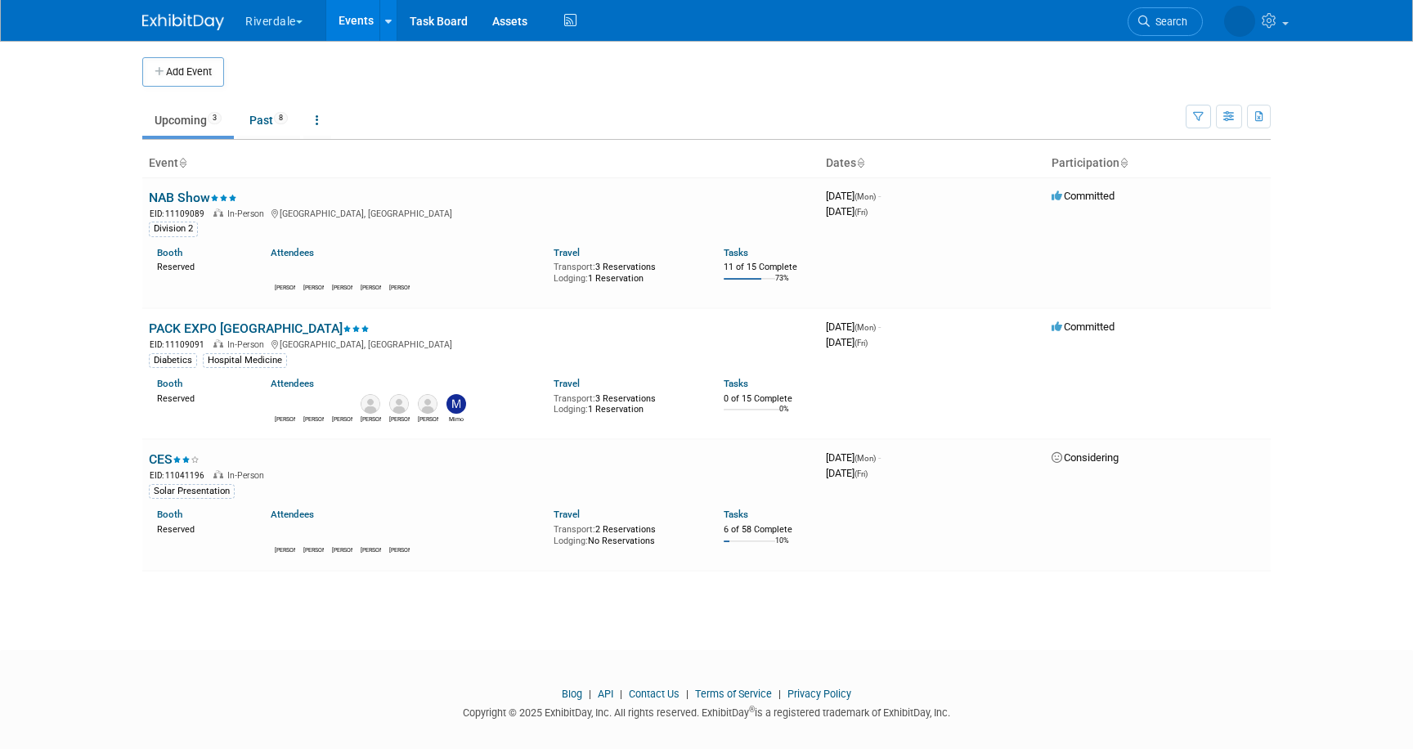
scroll to position [16, 0]
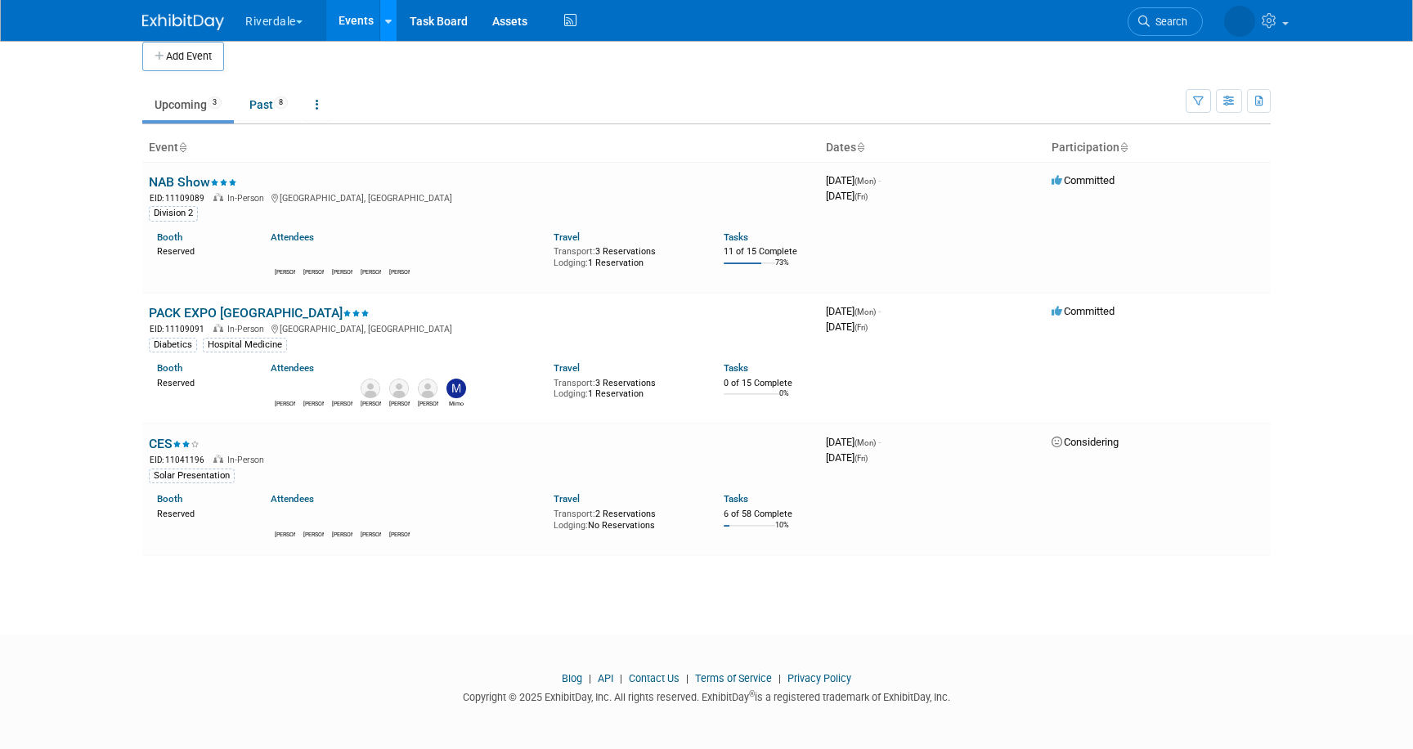
click at [391, 25] on icon at bounding box center [388, 21] width 7 height 11
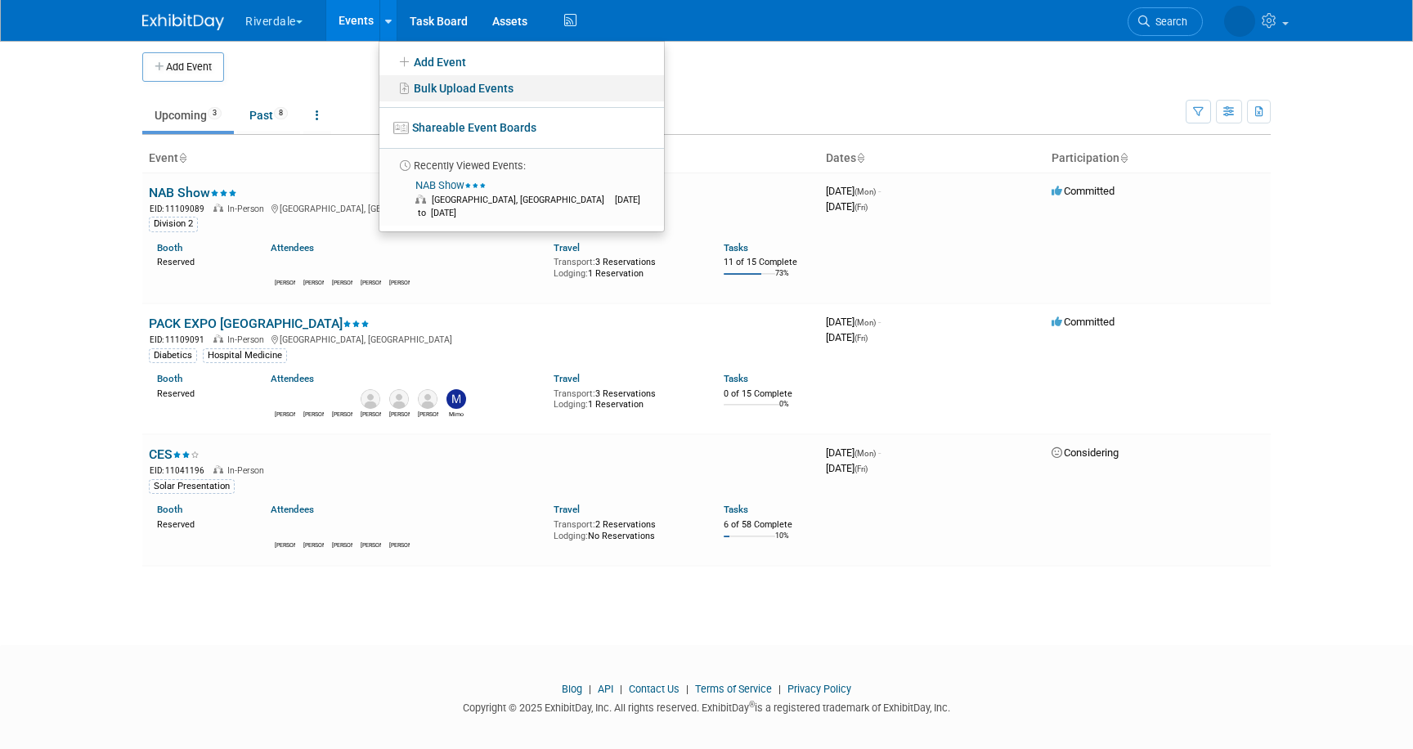
click at [467, 87] on link "Bulk Upload Events" at bounding box center [521, 88] width 285 height 26
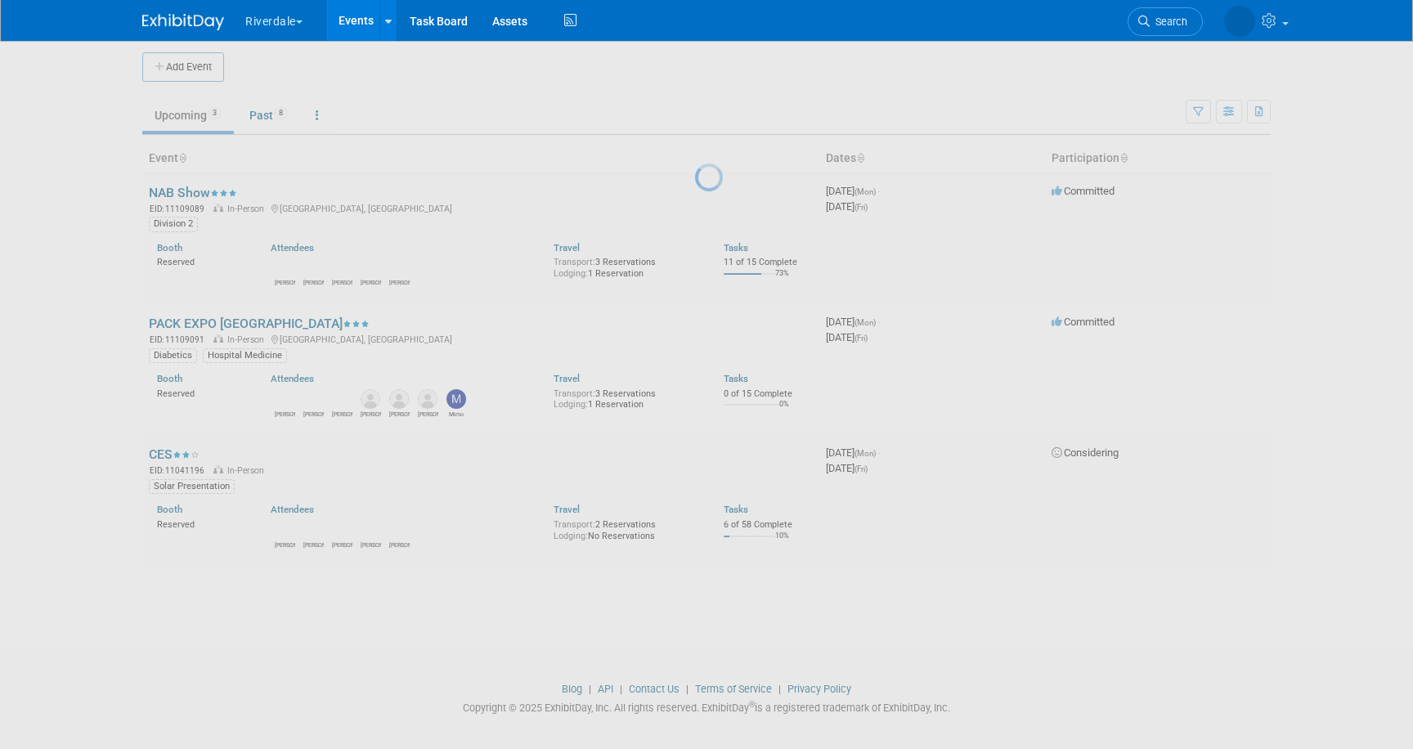
scroll to position [2, 0]
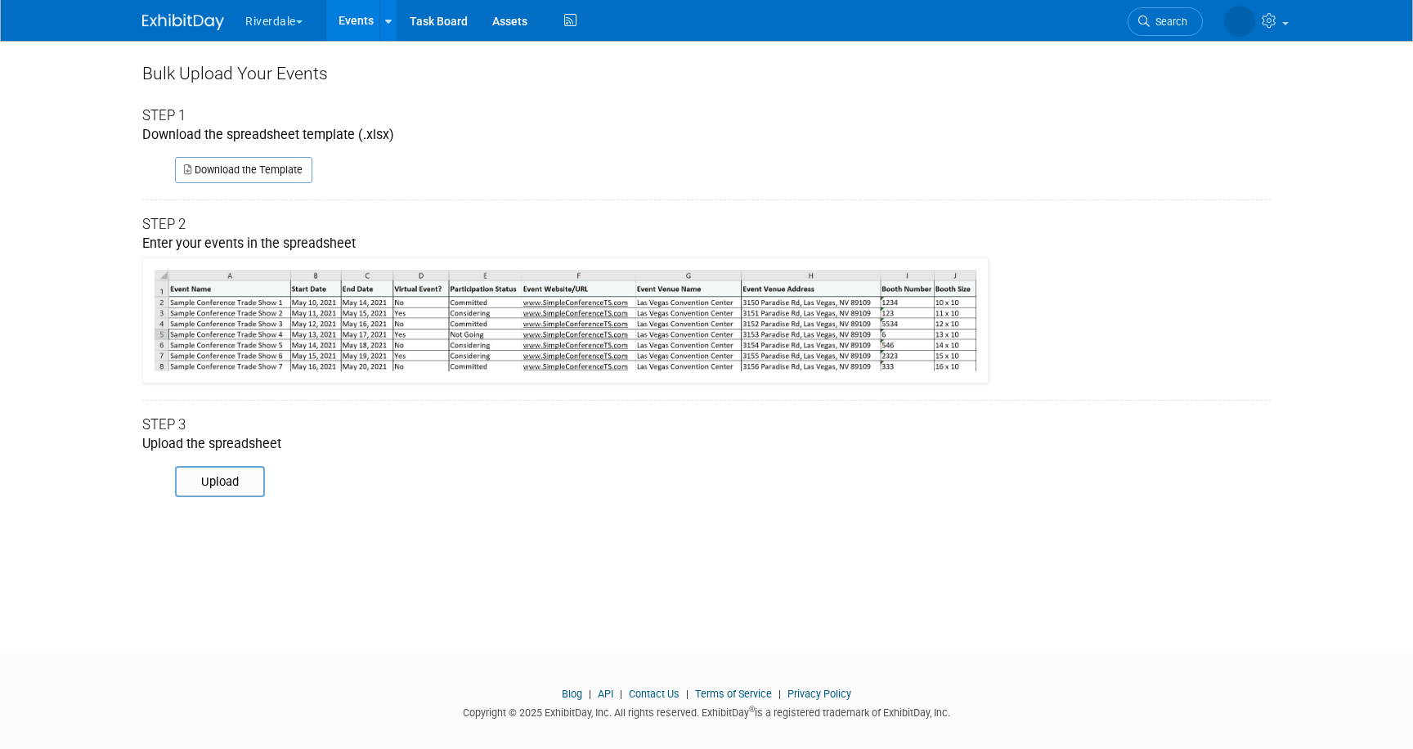
scroll to position [1, 0]
click at [361, 17] on link "Events" at bounding box center [356, 20] width 60 height 41
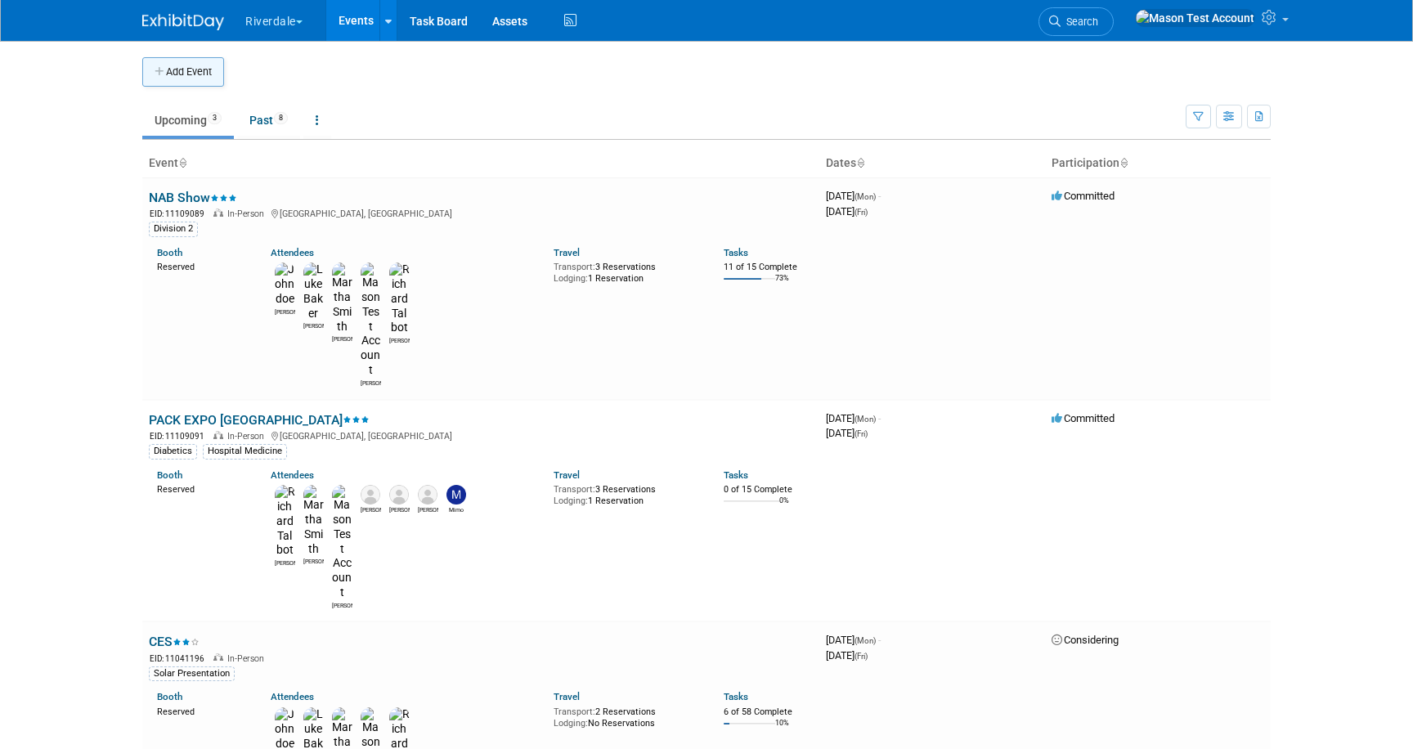
click at [194, 70] on button "Add Event" at bounding box center [183, 71] width 82 height 29
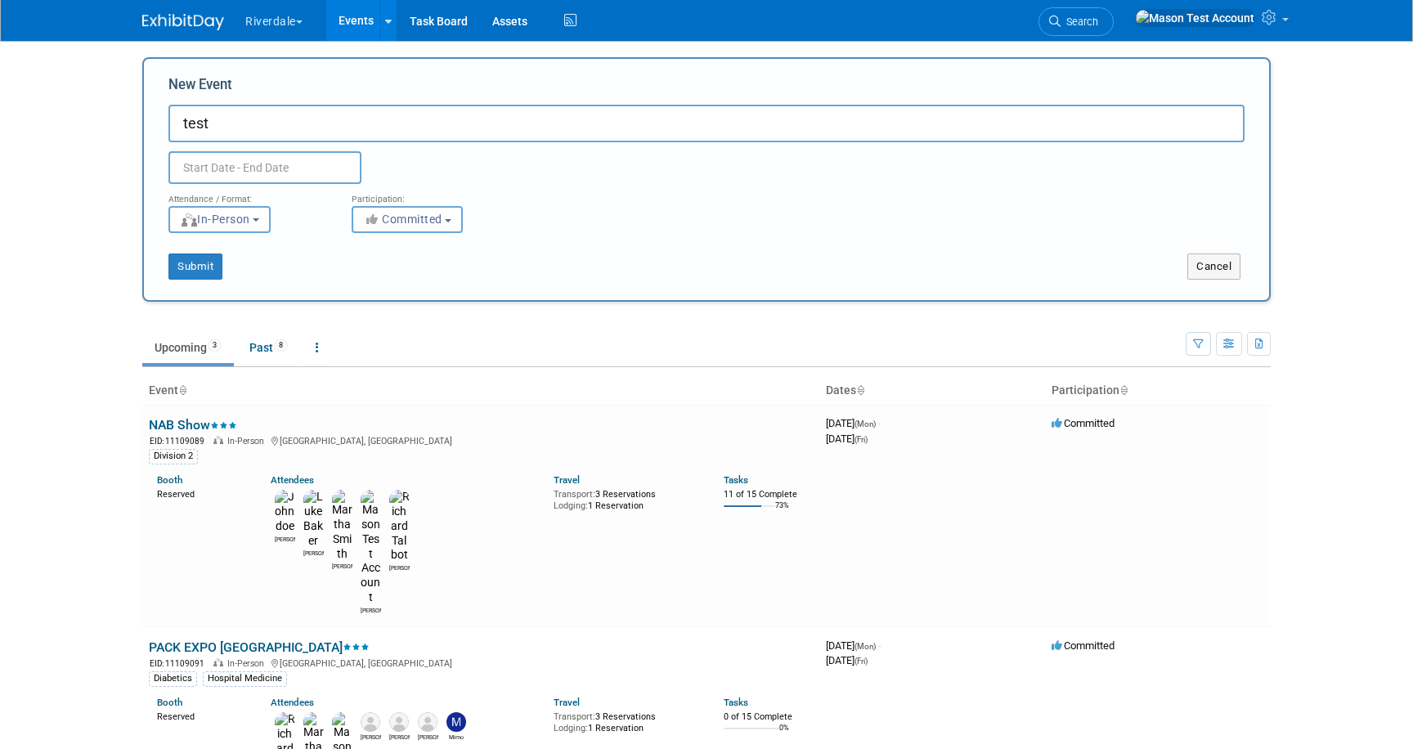
type input "test"
click at [237, 170] on input "text" at bounding box center [264, 167] width 193 height 33
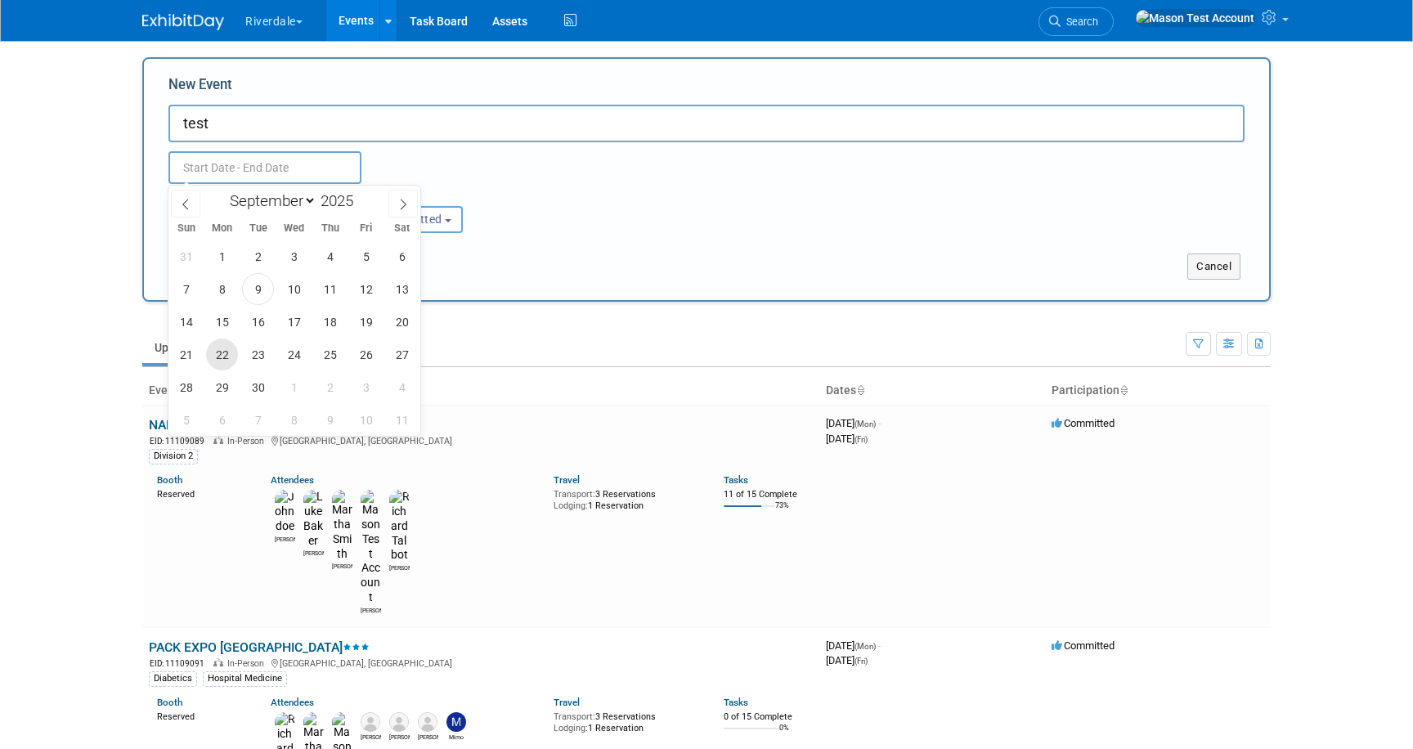
click at [220, 361] on span "22" at bounding box center [222, 355] width 32 height 32
click at [360, 355] on span "26" at bounding box center [366, 355] width 32 height 32
type input "[DATE] to [DATE]"
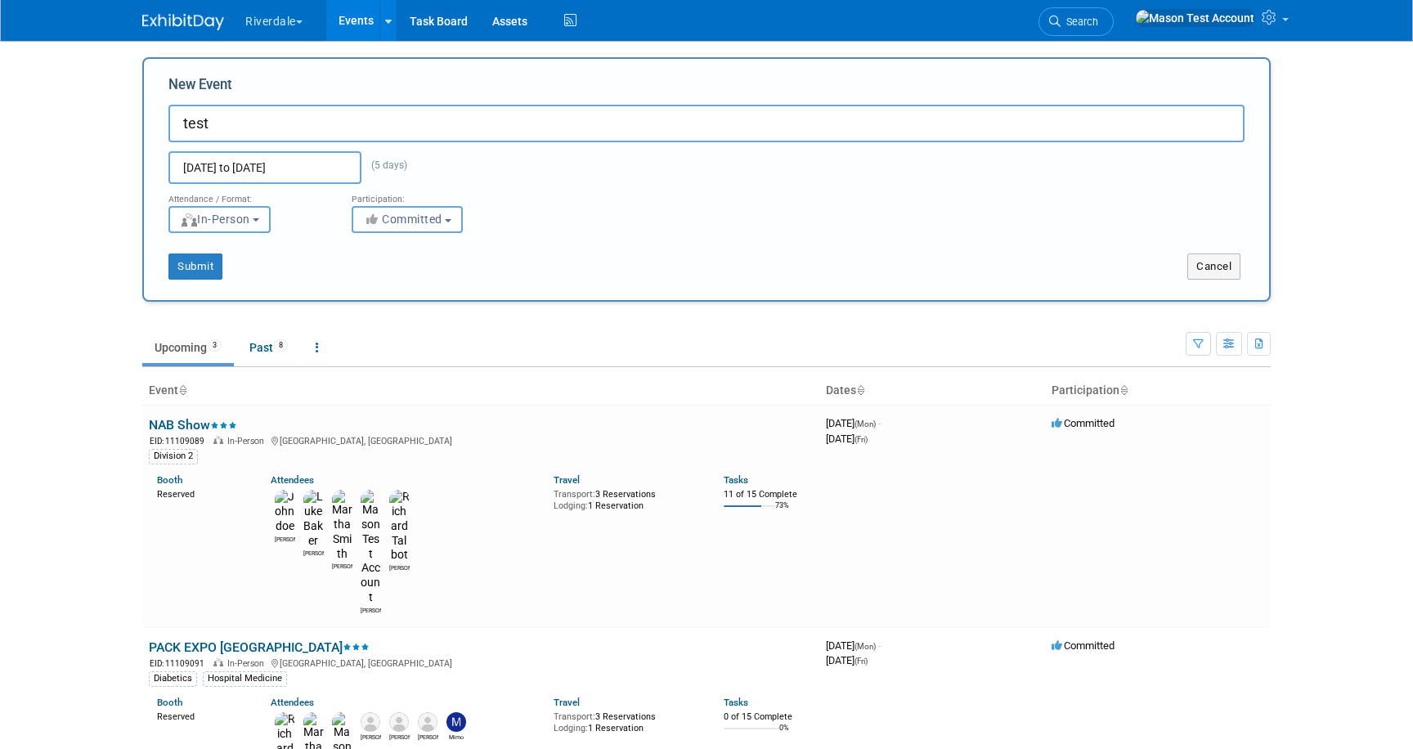
click at [400, 225] on span "Committed" at bounding box center [402, 219] width 79 height 13
click at [268, 242] on div "Submit Cancel" at bounding box center [706, 256] width 1101 height 47
click at [189, 263] on button "Submit" at bounding box center [195, 267] width 54 height 26
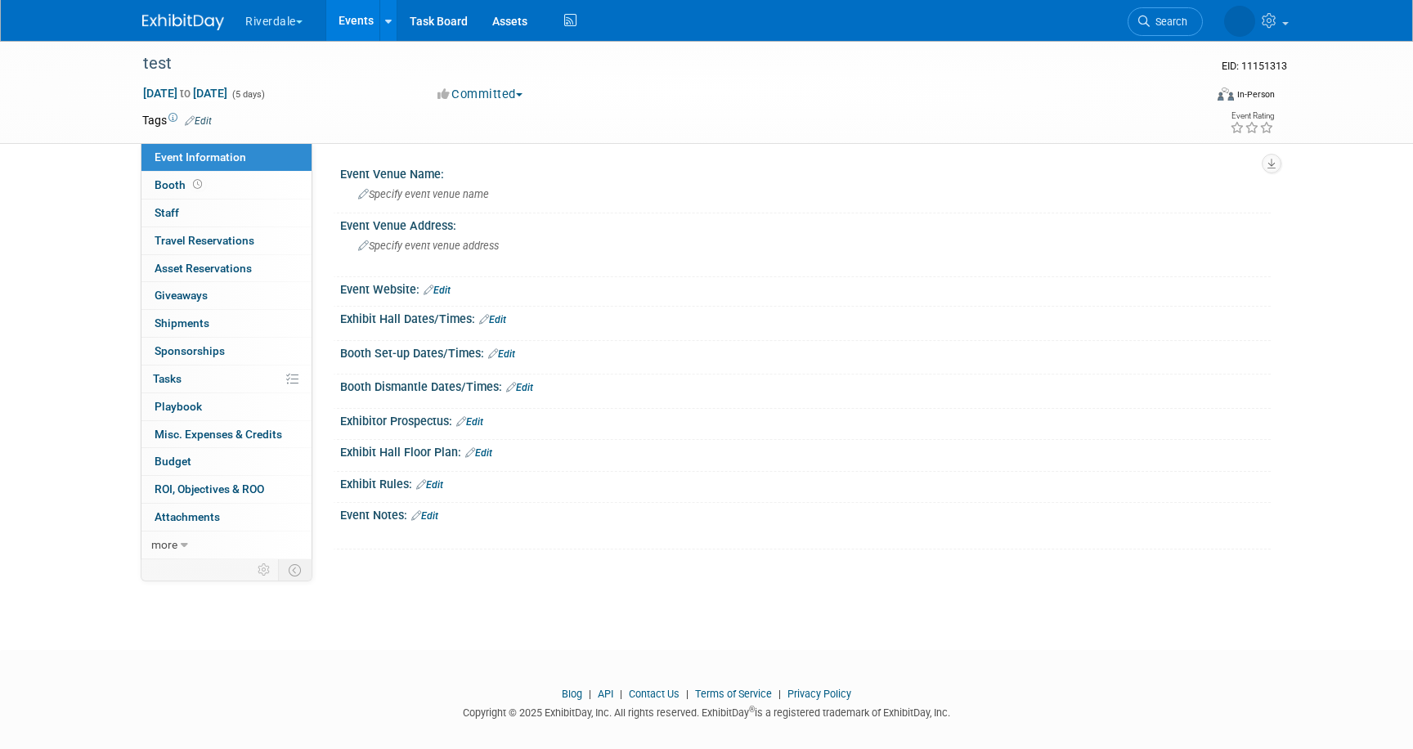
click at [357, 20] on link "Events" at bounding box center [356, 20] width 60 height 41
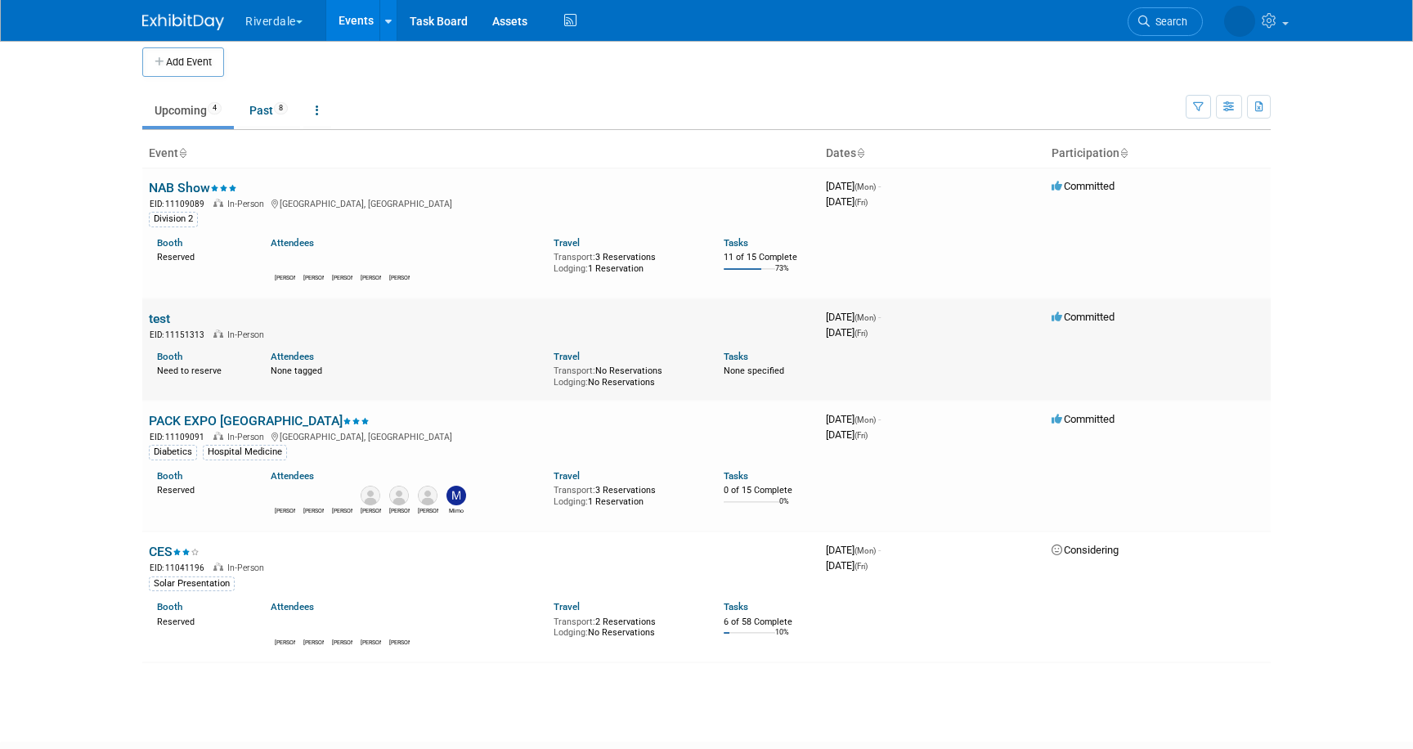
click at [161, 325] on link "test" at bounding box center [159, 319] width 21 height 16
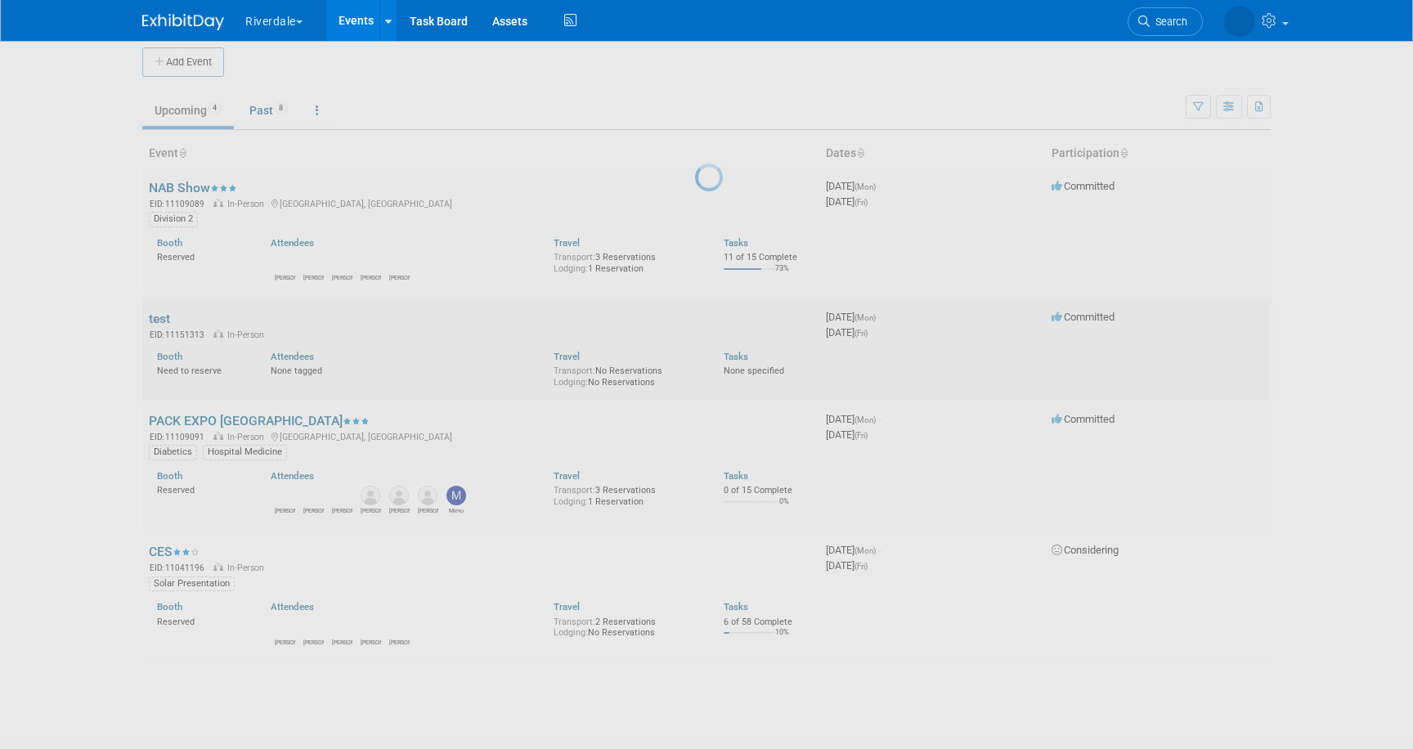
scroll to position [3, 0]
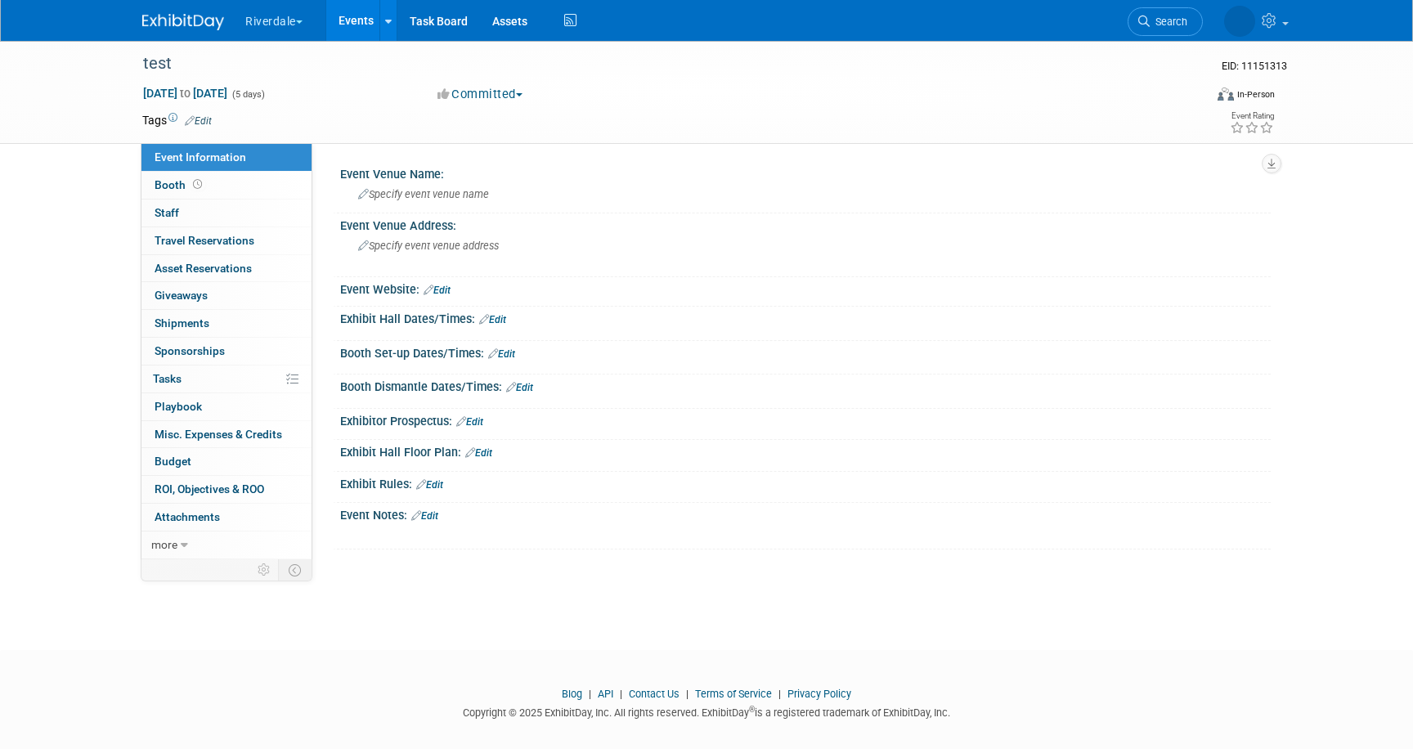
click at [492, 98] on button "Committed" at bounding box center [480, 94] width 97 height 17
click at [511, 146] on link "Considering" at bounding box center [497, 143] width 129 height 23
click at [514, 150] on div "Event Venue Name: Specify event venue name Event Venue Address: Specify event v…" at bounding box center [791, 155] width 958 height 22
click at [348, 15] on link "Events" at bounding box center [356, 20] width 60 height 41
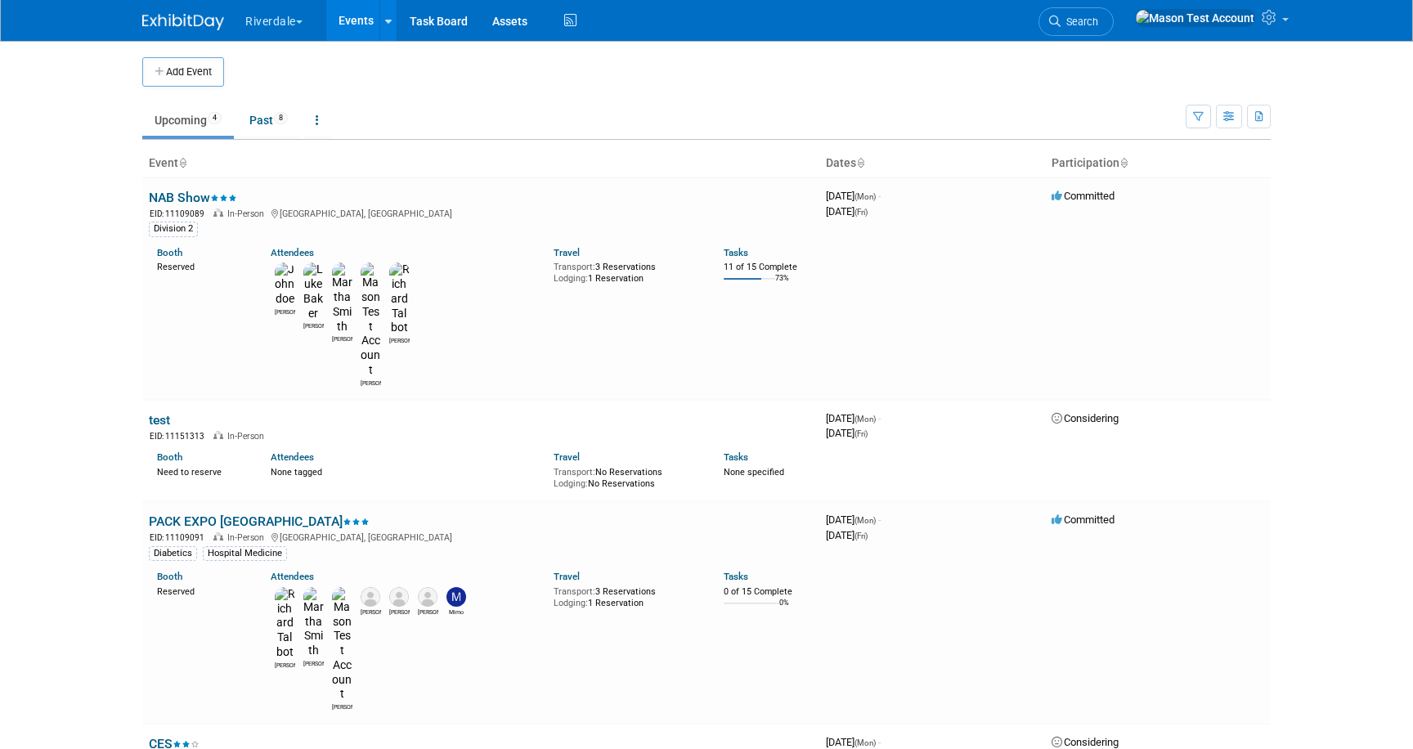
click at [155, 412] on link "test" at bounding box center [159, 420] width 21 height 16
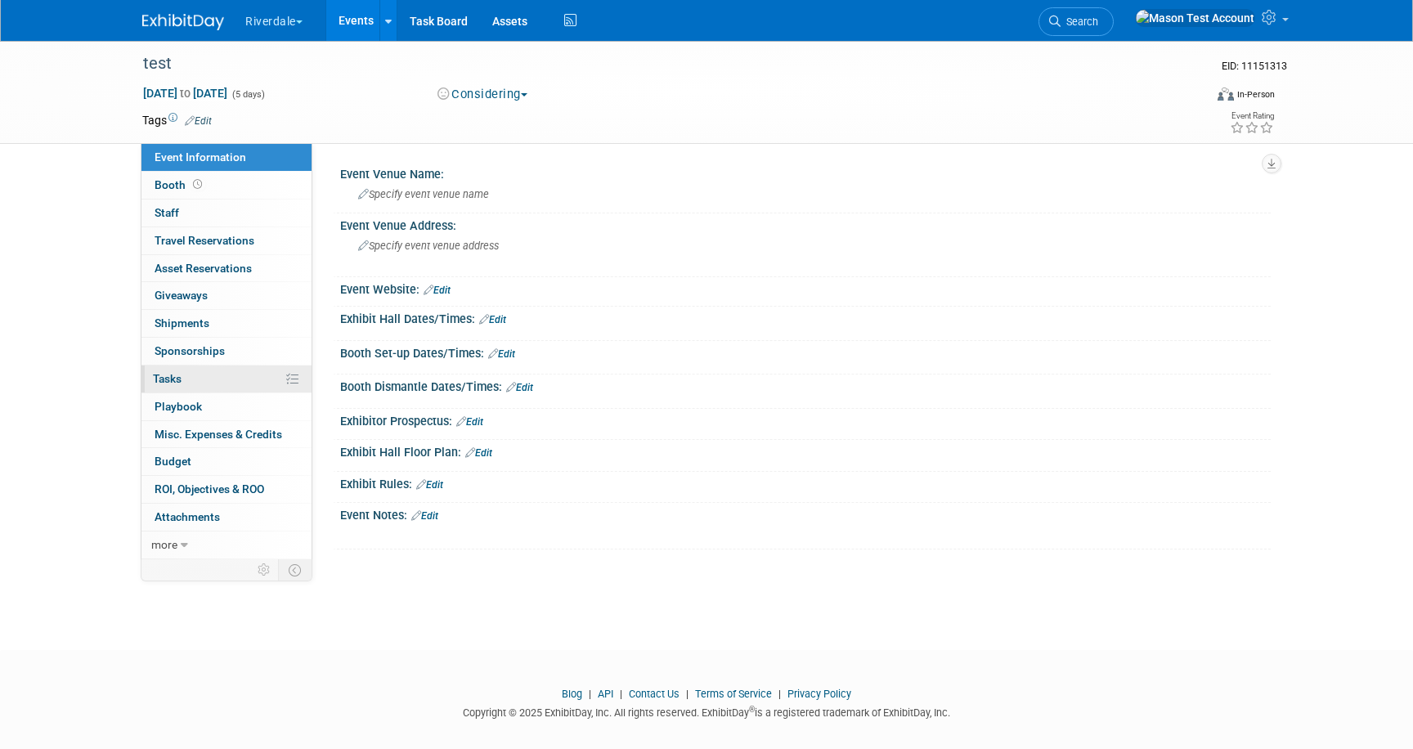
click at [168, 384] on span "Tasks 0%" at bounding box center [167, 378] width 29 height 13
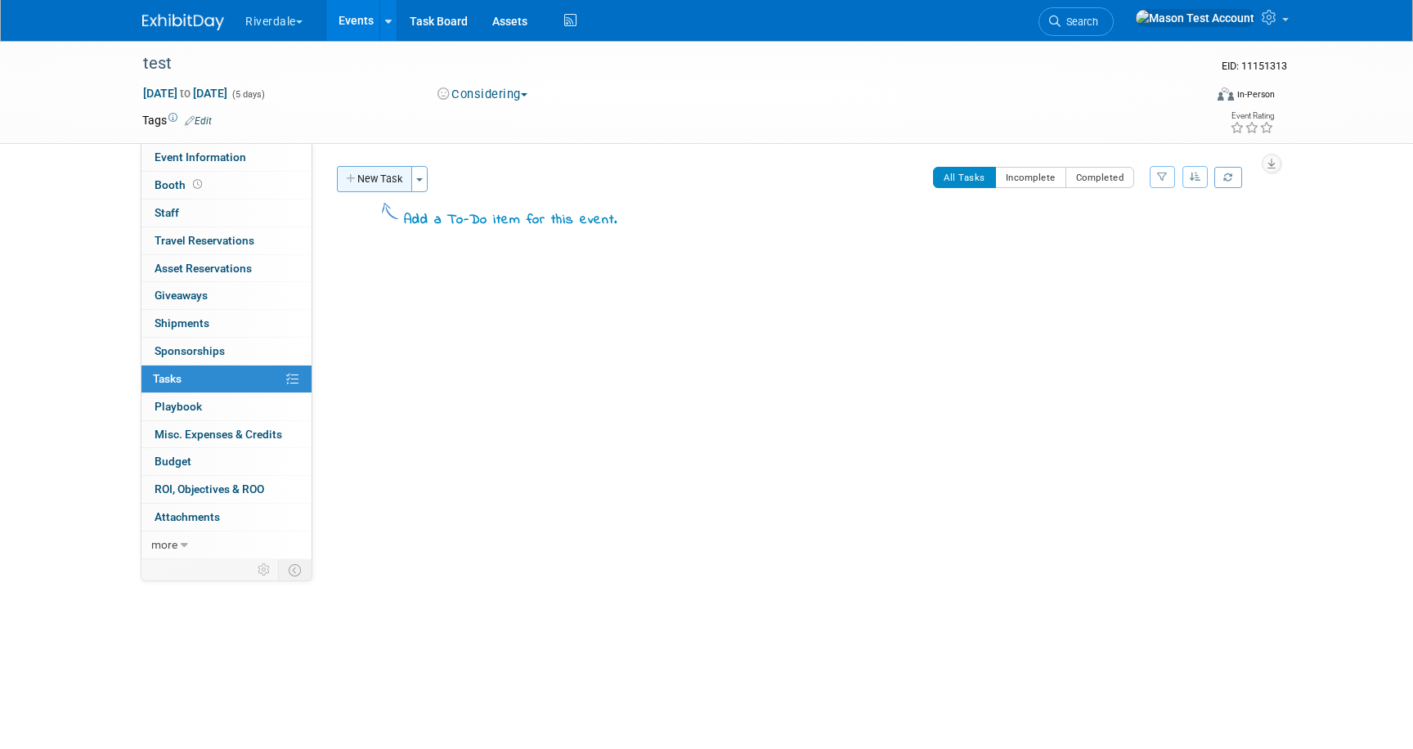
click at [384, 174] on button "New Task" at bounding box center [374, 179] width 75 height 26
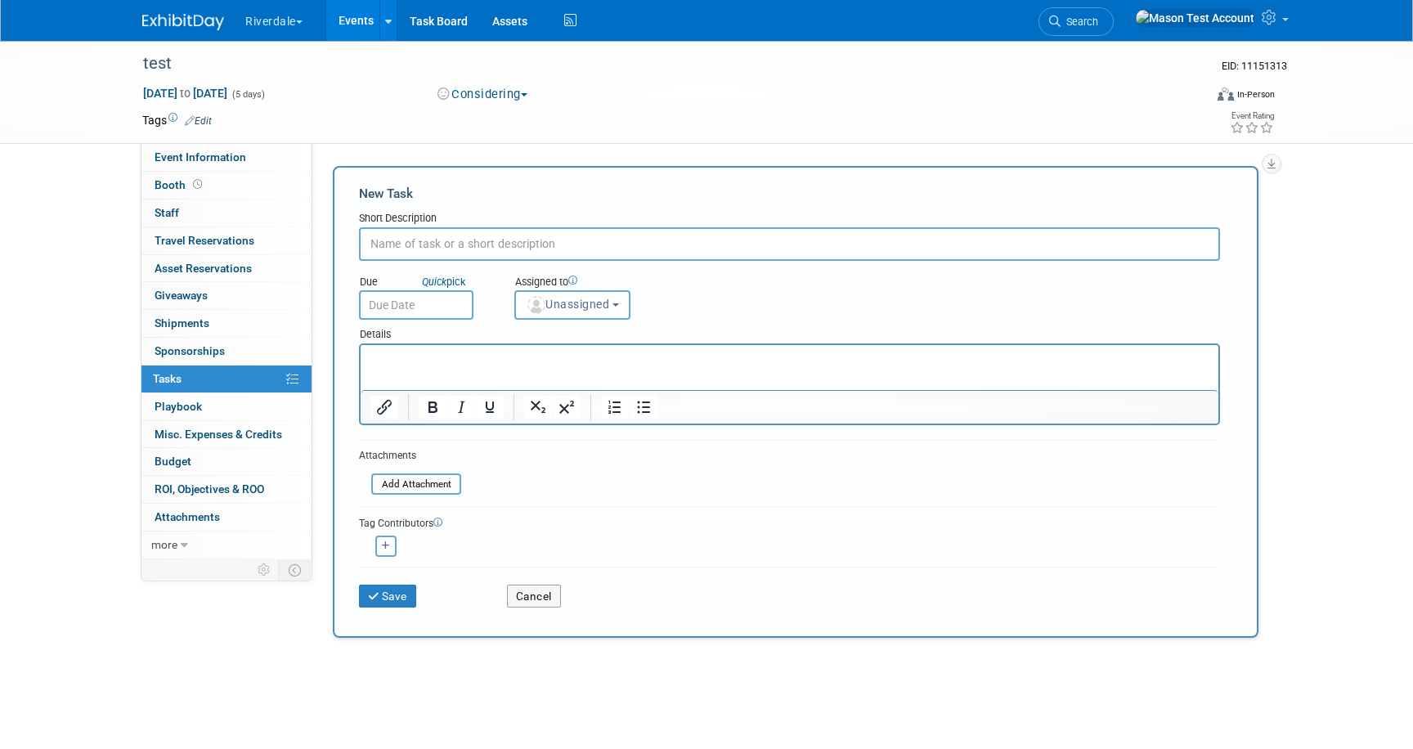
click at [417, 242] on input "text" at bounding box center [789, 243] width 861 height 33
type input "w"
type input "do you approve going to this event"
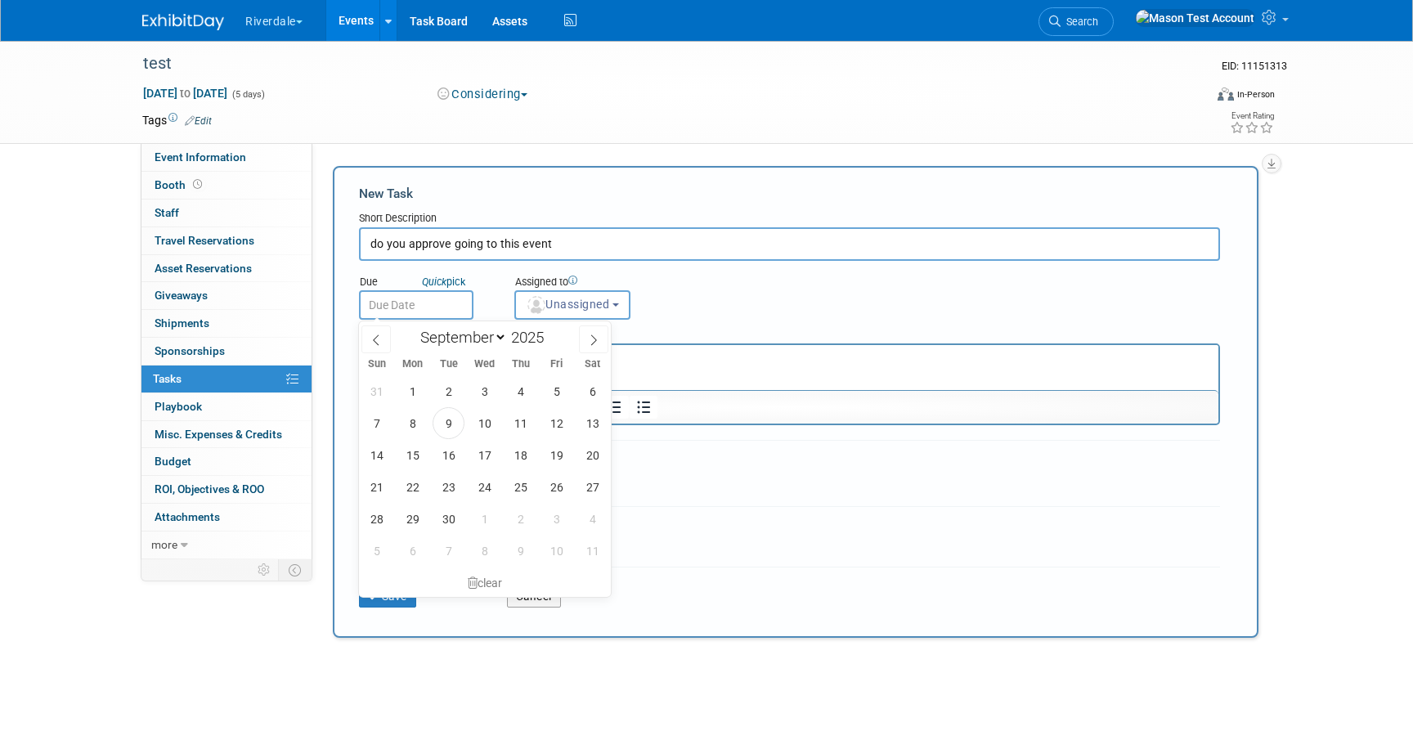
click at [418, 304] on input "text" at bounding box center [416, 304] width 114 height 29
drag, startPoint x: 447, startPoint y: 484, endPoint x: 505, endPoint y: 405, distance: 98.3
click at [451, 477] on span "23" at bounding box center [449, 487] width 32 height 32
type input "Sep 23, 2025"
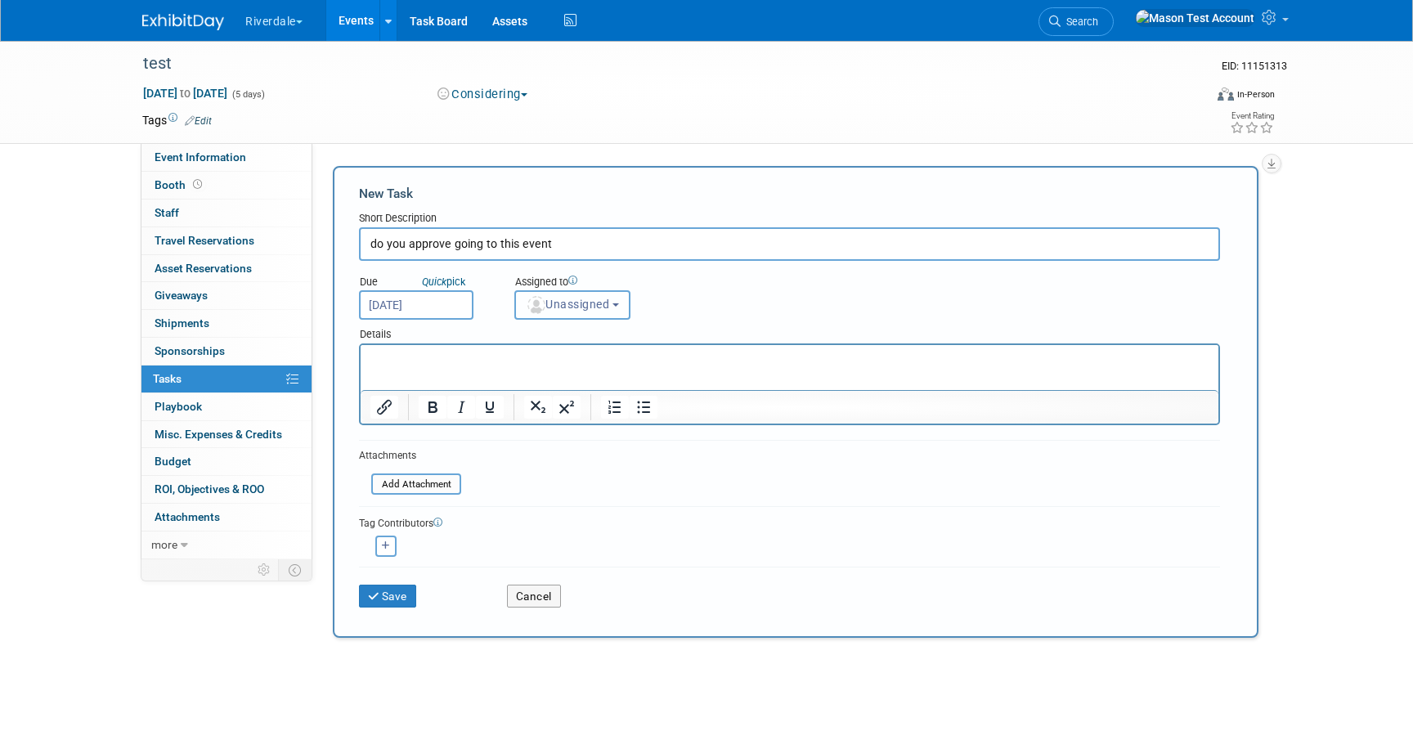
click at [568, 305] on span "Unassigned" at bounding box center [567, 304] width 83 height 13
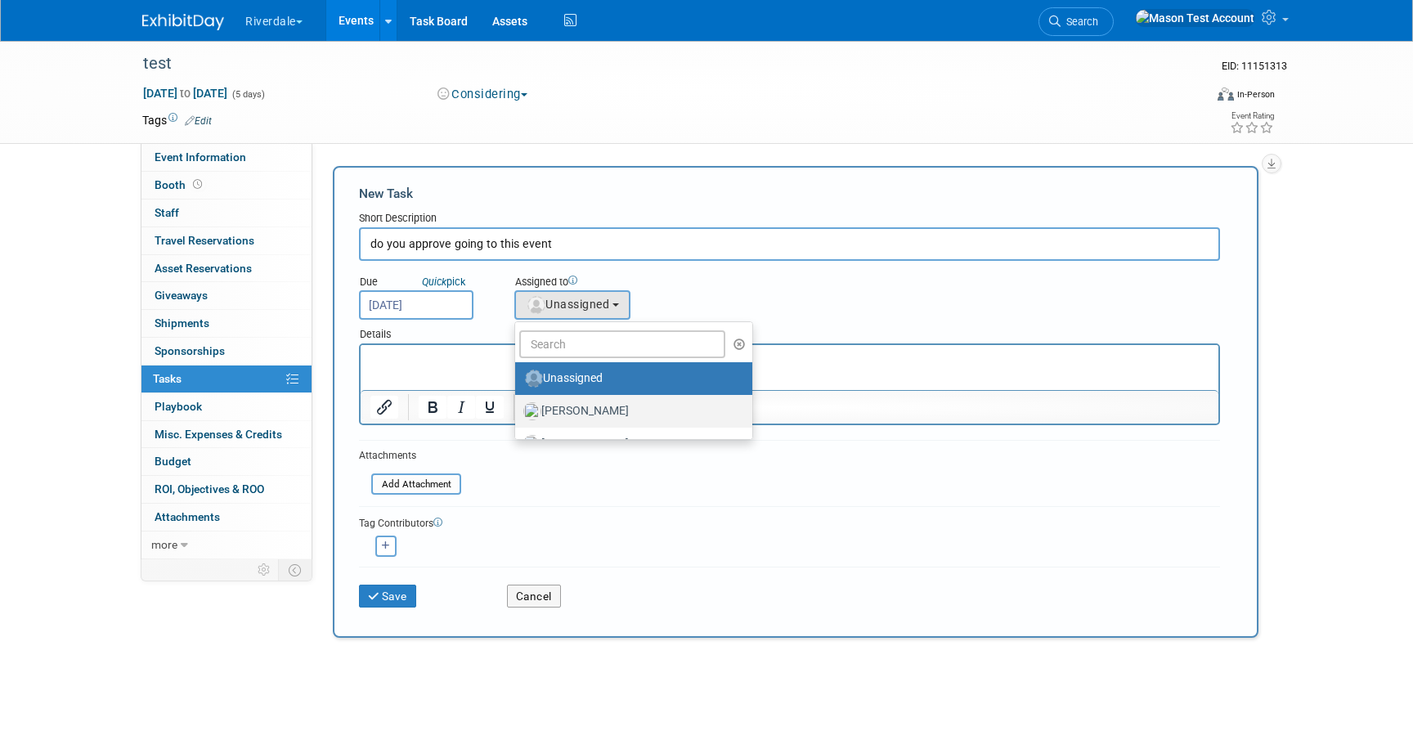
click at [576, 415] on label "Baker, Luke" at bounding box center [629, 411] width 213 height 26
click at [518, 415] on input "Baker, Luke" at bounding box center [512, 409] width 11 height 11
select select "8056bcc3-d37a-4e7b-aee3-3cd992e179c5"
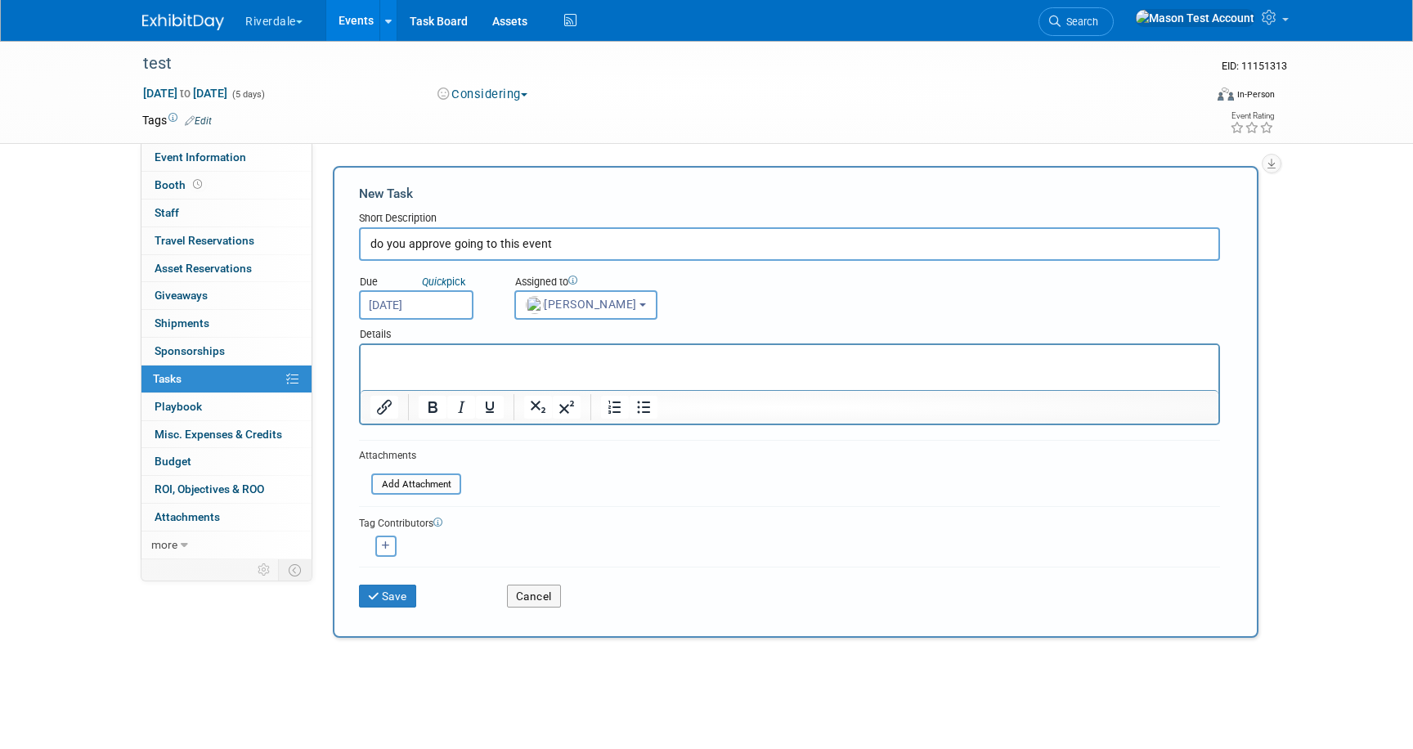
click at [456, 367] on p "Rich Text Area. Press ALT-0 for help." at bounding box center [789, 360] width 839 height 16
click at [391, 595] on button "Save" at bounding box center [387, 596] width 57 height 23
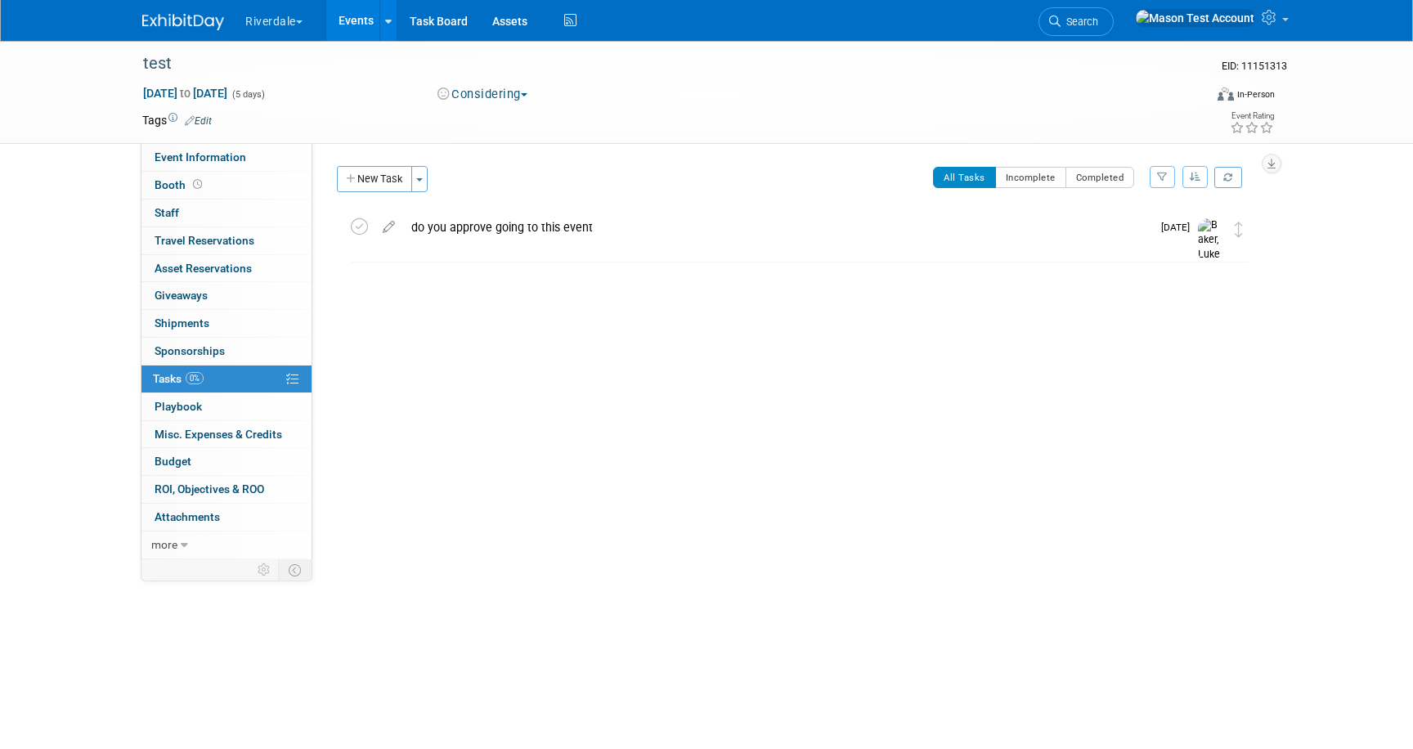
click at [645, 231] on div "do you approve going to this event" at bounding box center [777, 227] width 748 height 28
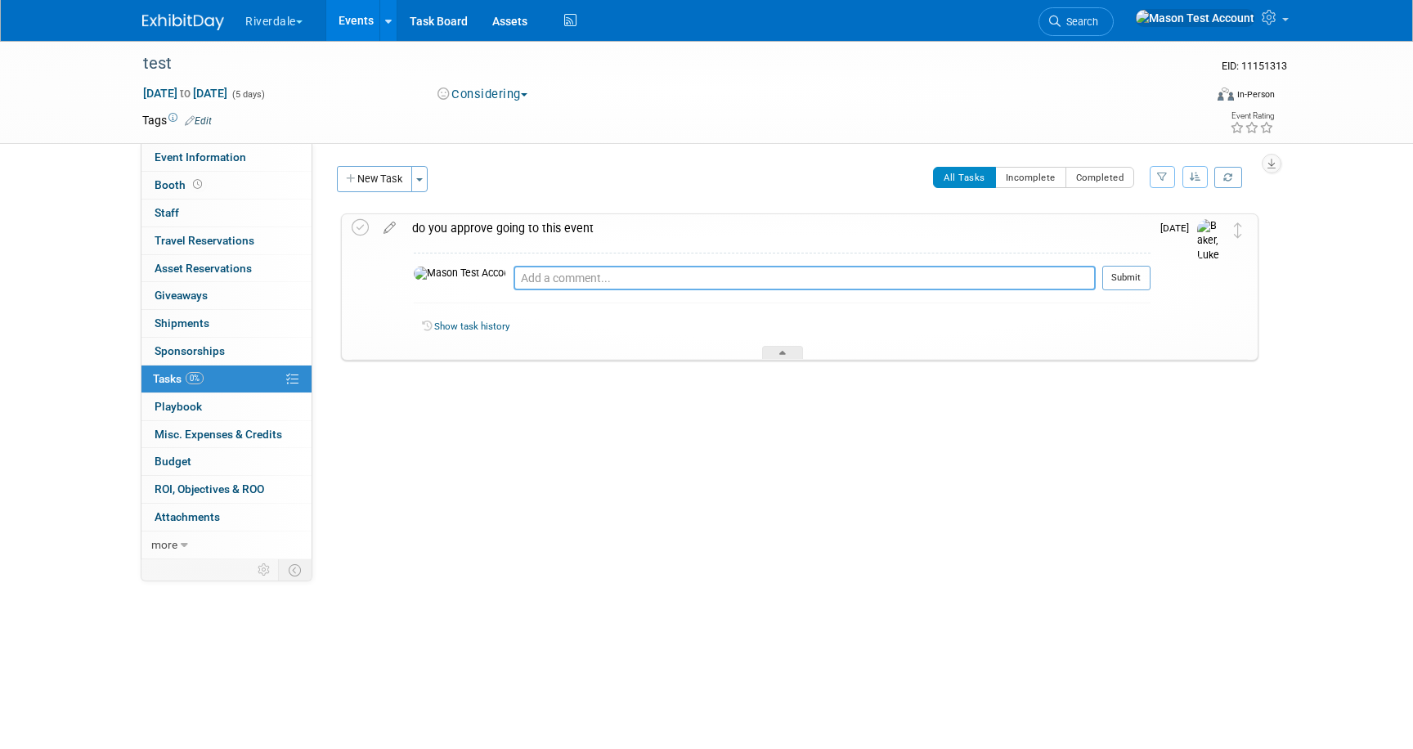
click at [591, 279] on textarea at bounding box center [805, 278] width 582 height 25
type textarea "a"
type textarea "need more information"
click at [1135, 276] on button "Submit" at bounding box center [1126, 278] width 48 height 25
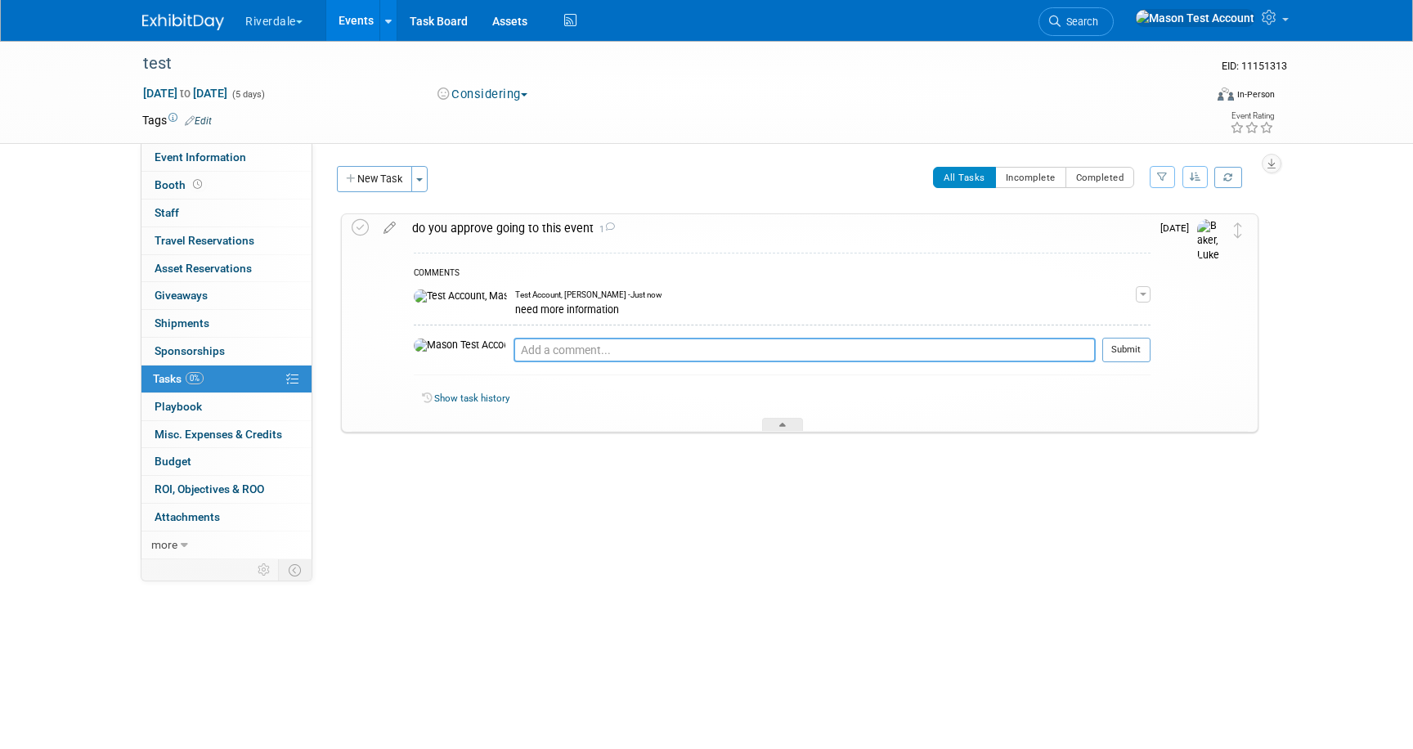
click at [636, 349] on textarea at bounding box center [805, 350] width 582 height 25
type textarea "approved"
click at [1115, 346] on button "Submit" at bounding box center [1126, 350] width 48 height 25
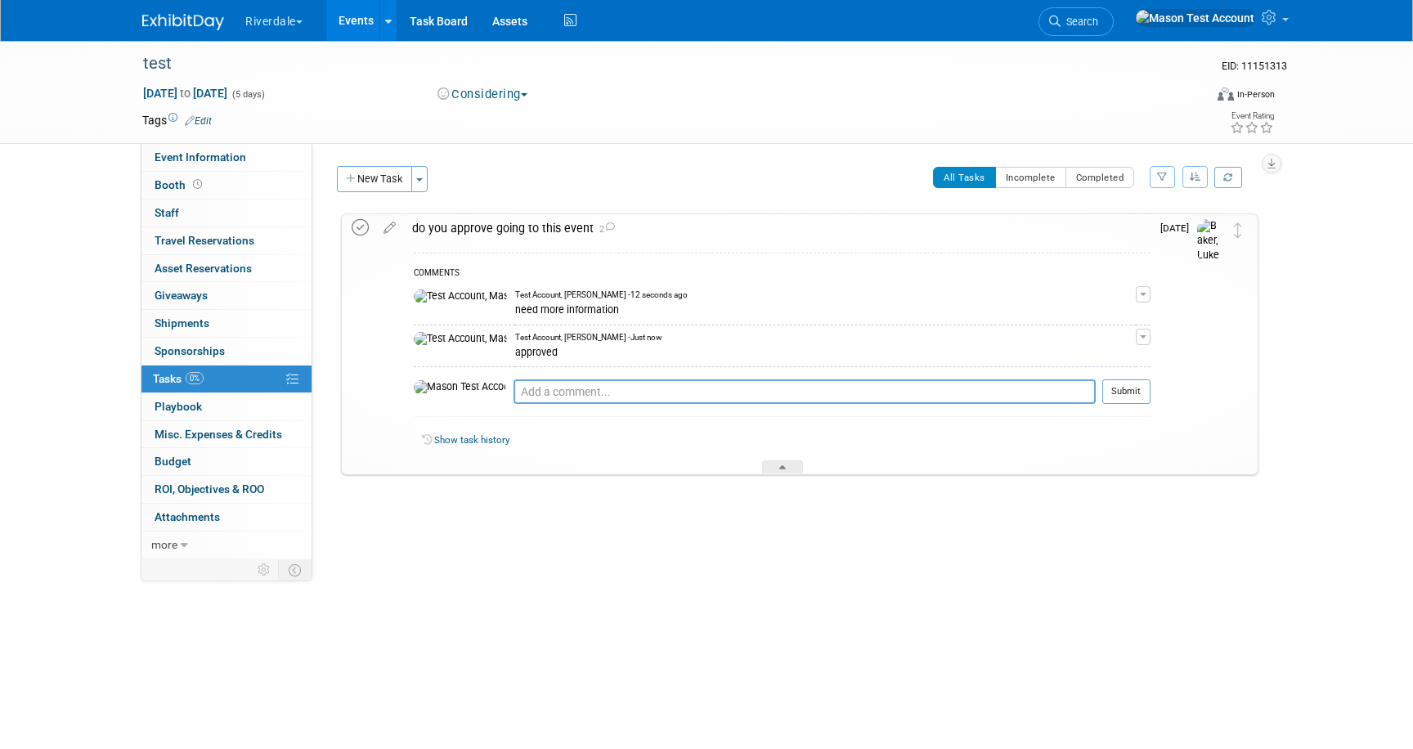
click at [358, 226] on icon at bounding box center [360, 227] width 17 height 17
click at [223, 382] on link "100% Tasks 100%" at bounding box center [226, 379] width 170 height 27
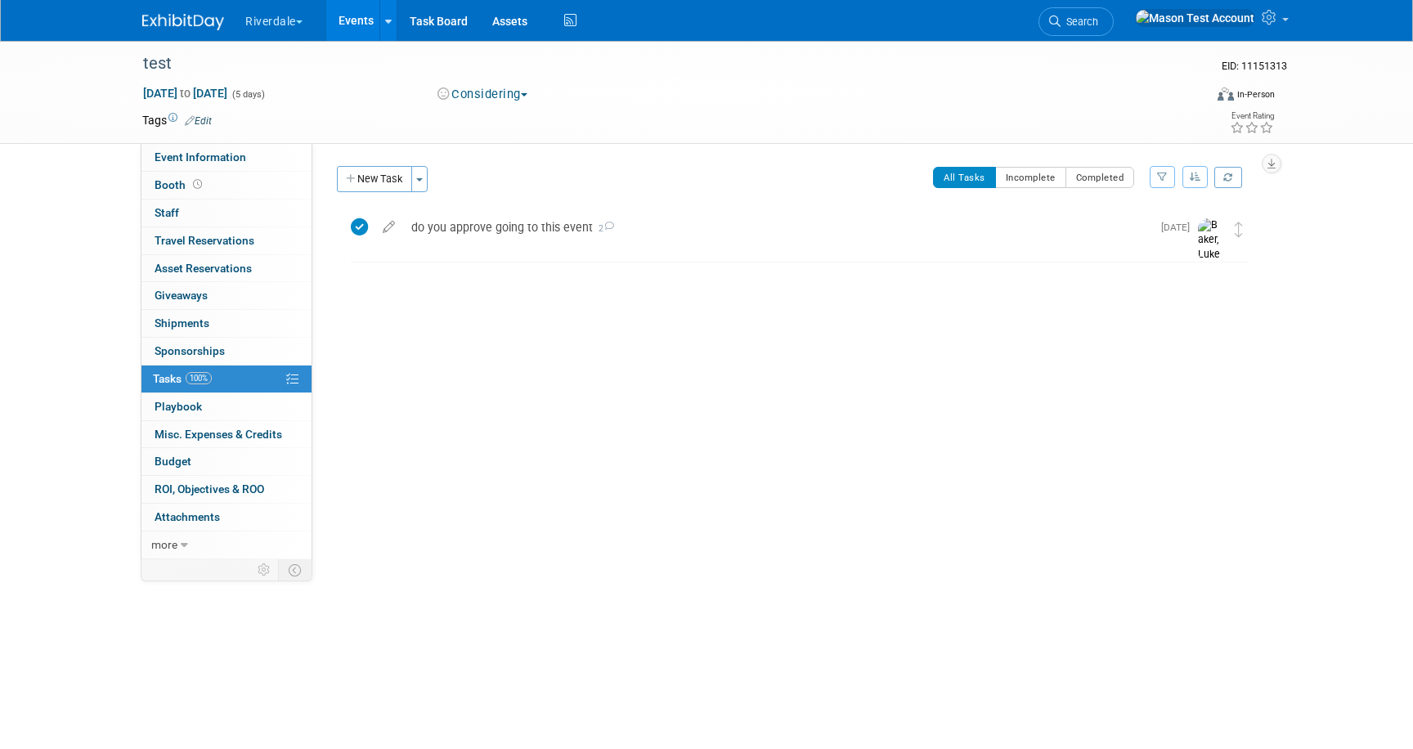
click at [482, 89] on button "Considering" at bounding box center [483, 94] width 102 height 17
click at [487, 114] on link "Committed" at bounding box center [497, 121] width 129 height 23
click at [360, 26] on link "Events" at bounding box center [356, 20] width 60 height 41
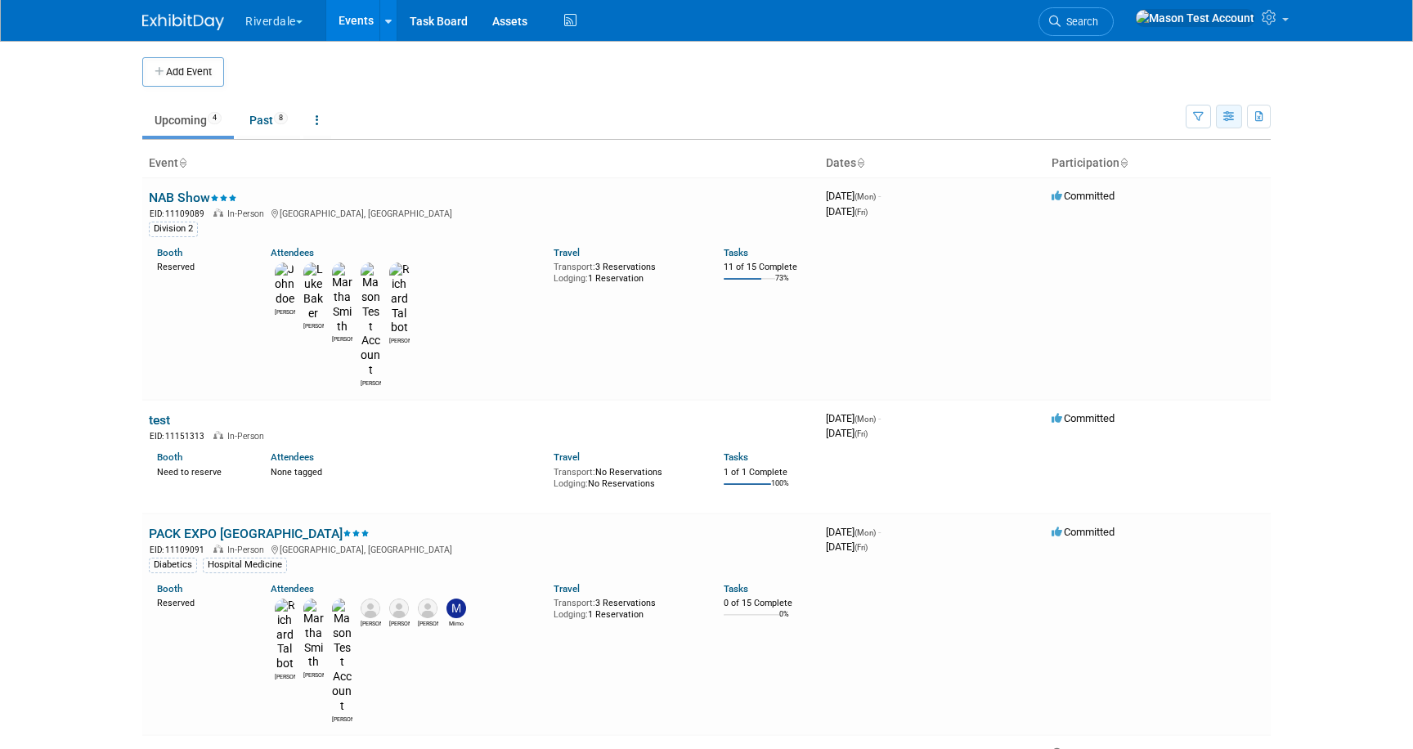
click at [1225, 118] on icon "button" at bounding box center [1229, 117] width 12 height 11
click at [1136, 227] on link "Calendar View" at bounding box center [1160, 223] width 137 height 23
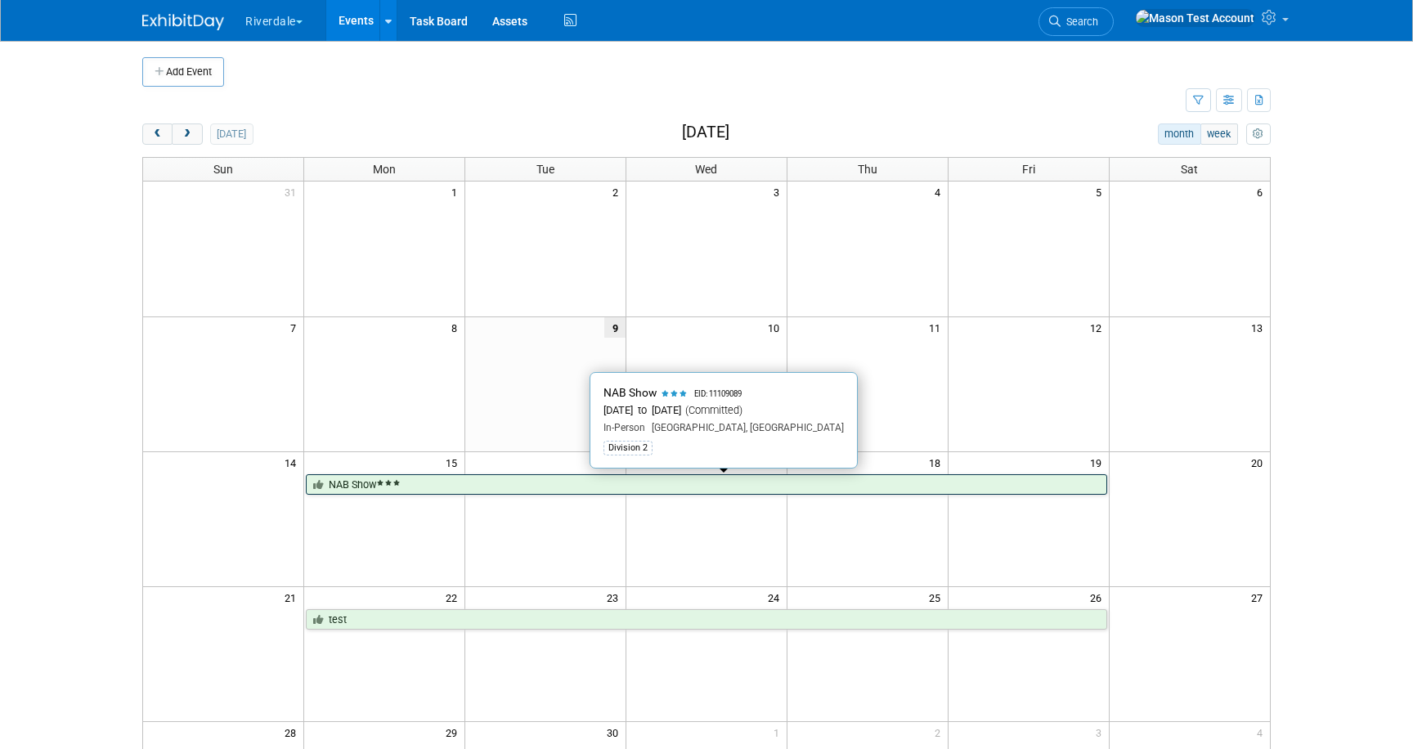
scroll to position [1, 0]
click at [358, 484] on link "NAB Show" at bounding box center [706, 483] width 801 height 21
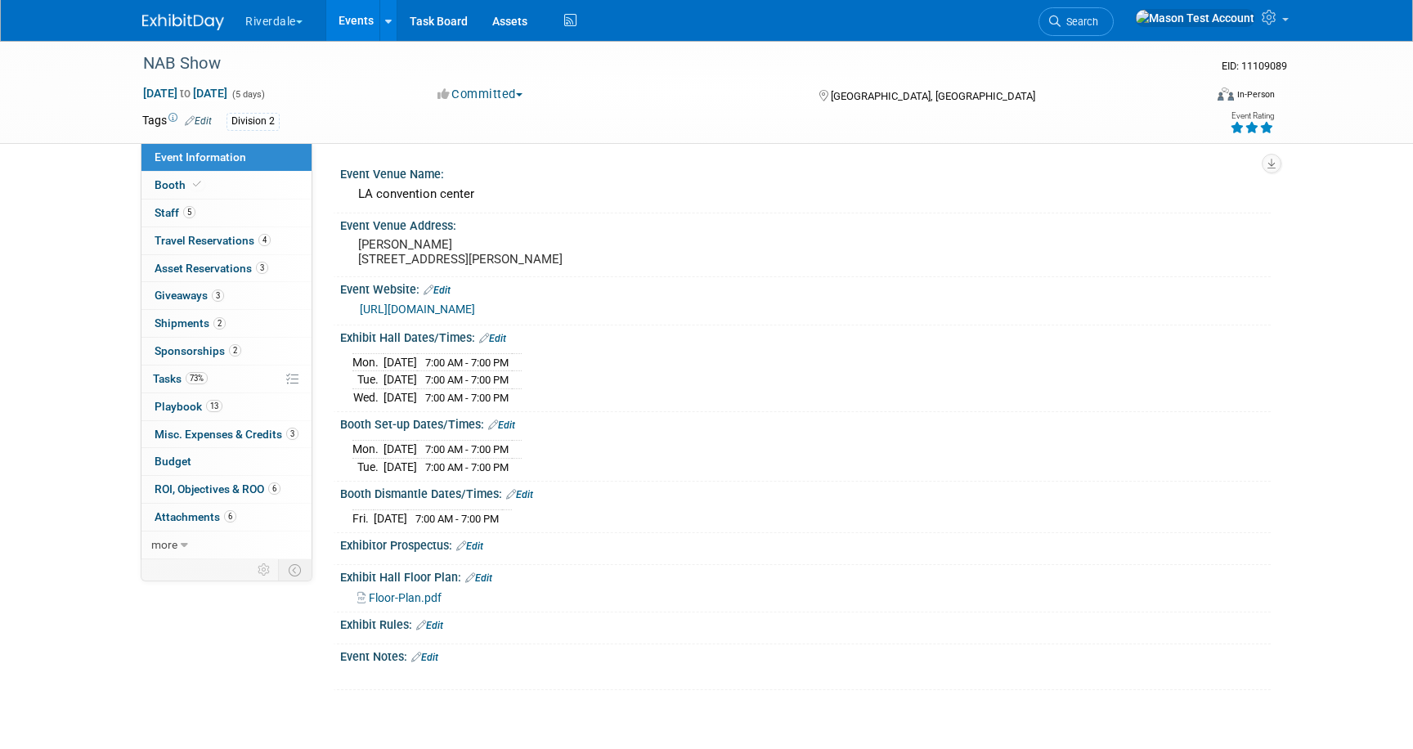
click at [359, 24] on link "Events" at bounding box center [356, 20] width 60 height 41
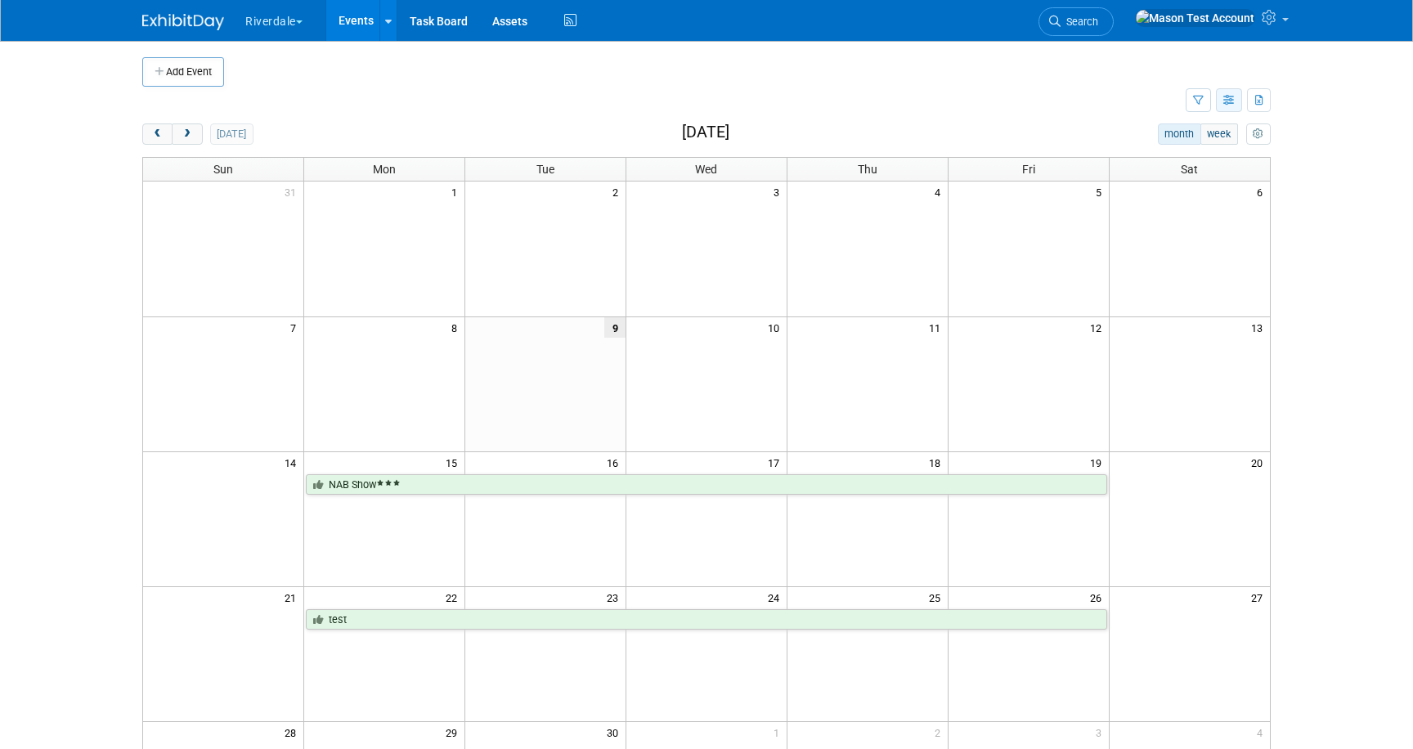
click at [1232, 103] on icon "button" at bounding box center [1229, 101] width 12 height 11
click at [1162, 183] on link "Detail View" at bounding box center [1160, 182] width 137 height 23
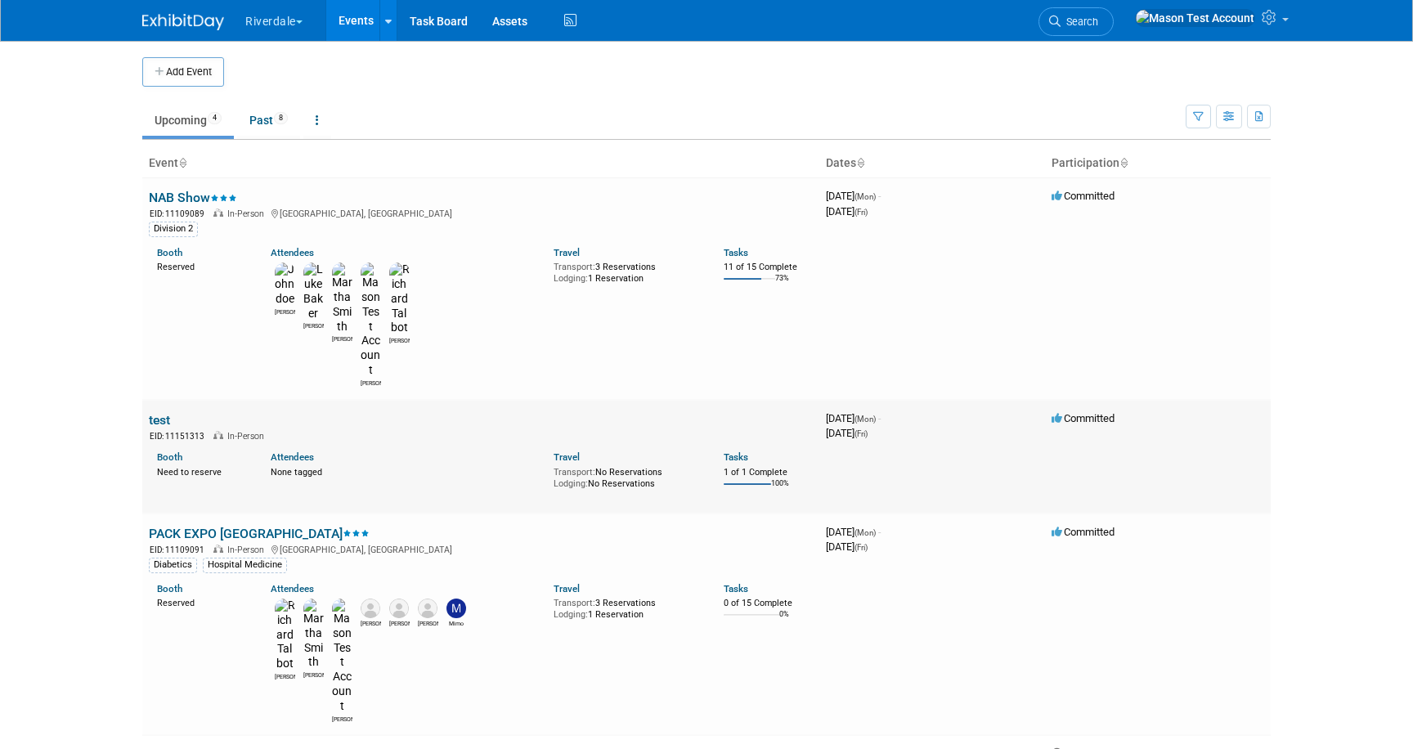
click at [159, 412] on link "test" at bounding box center [159, 420] width 21 height 16
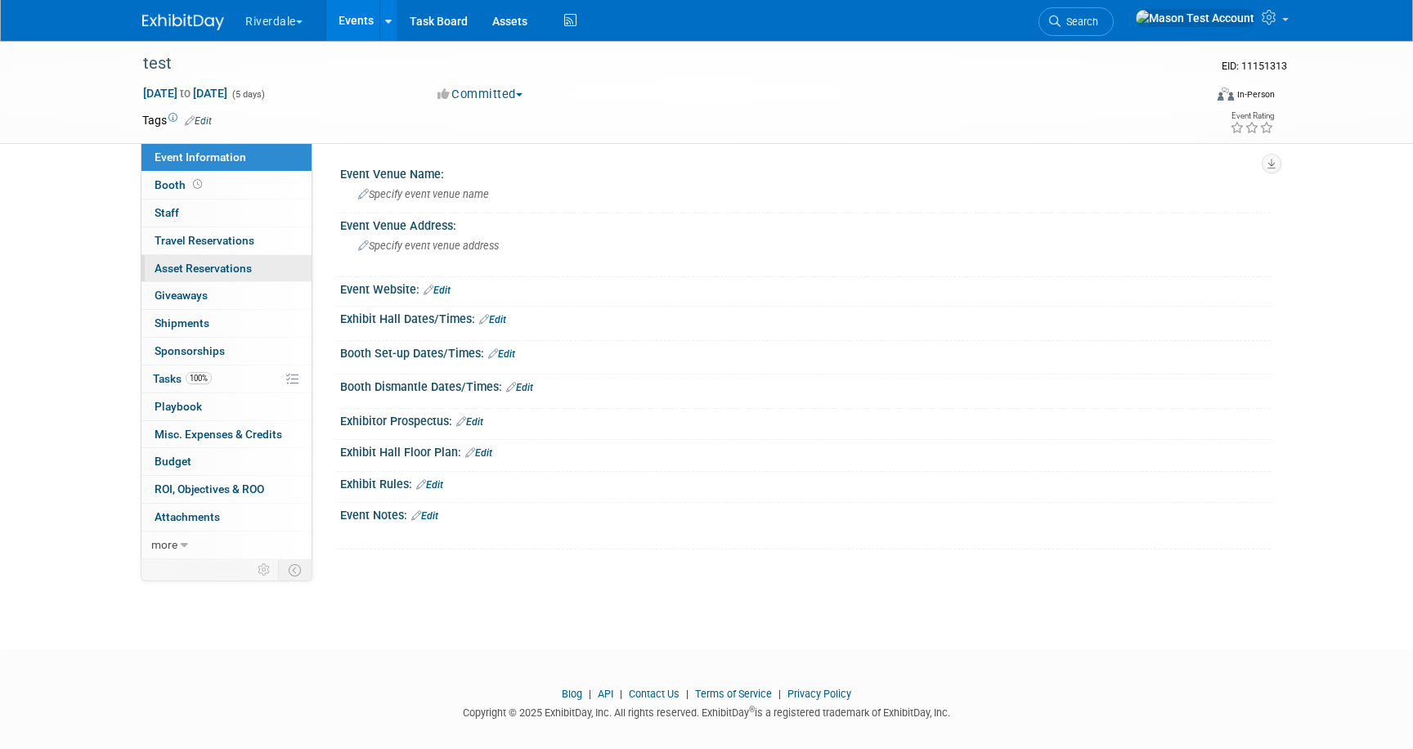
click at [212, 263] on span "Asset Reservations 0" at bounding box center [203, 268] width 97 height 13
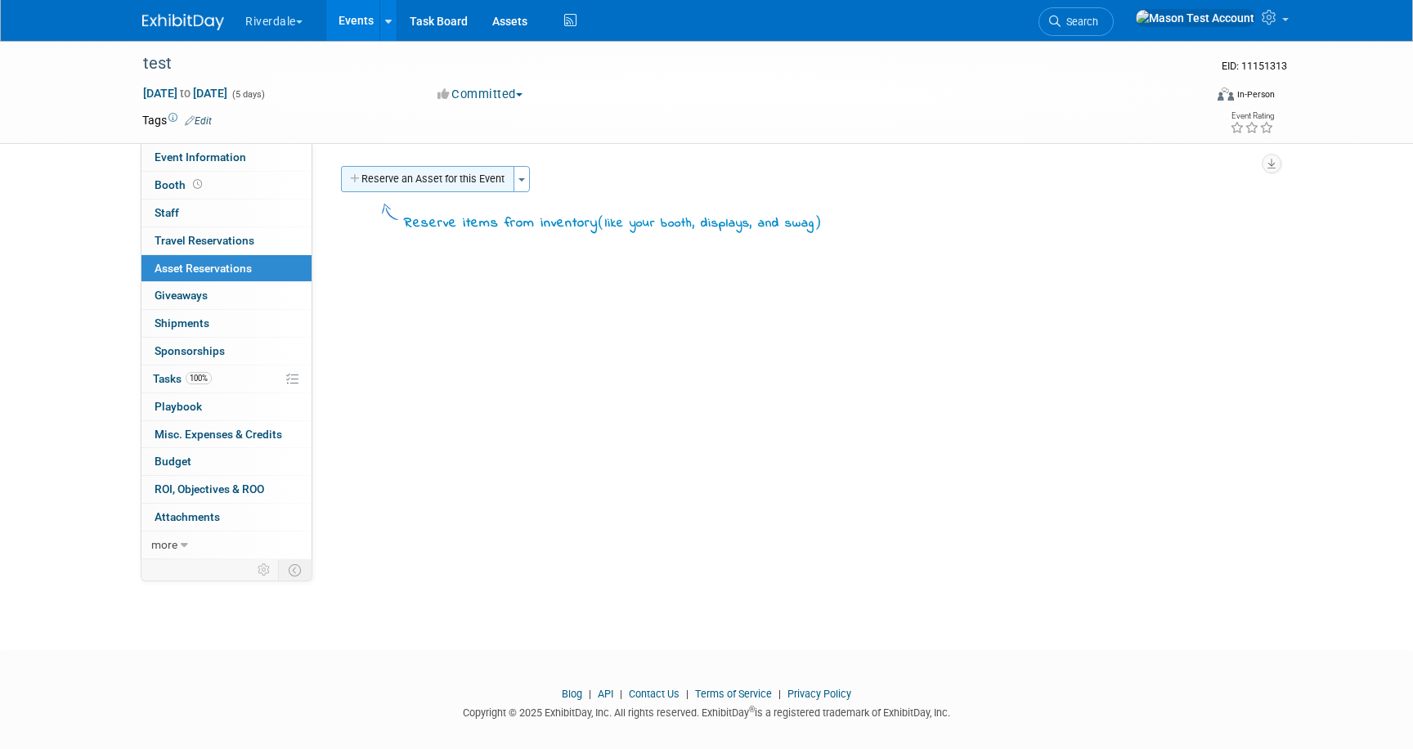
click at [444, 190] on button "Reserve an Asset for this Event" at bounding box center [427, 179] width 173 height 26
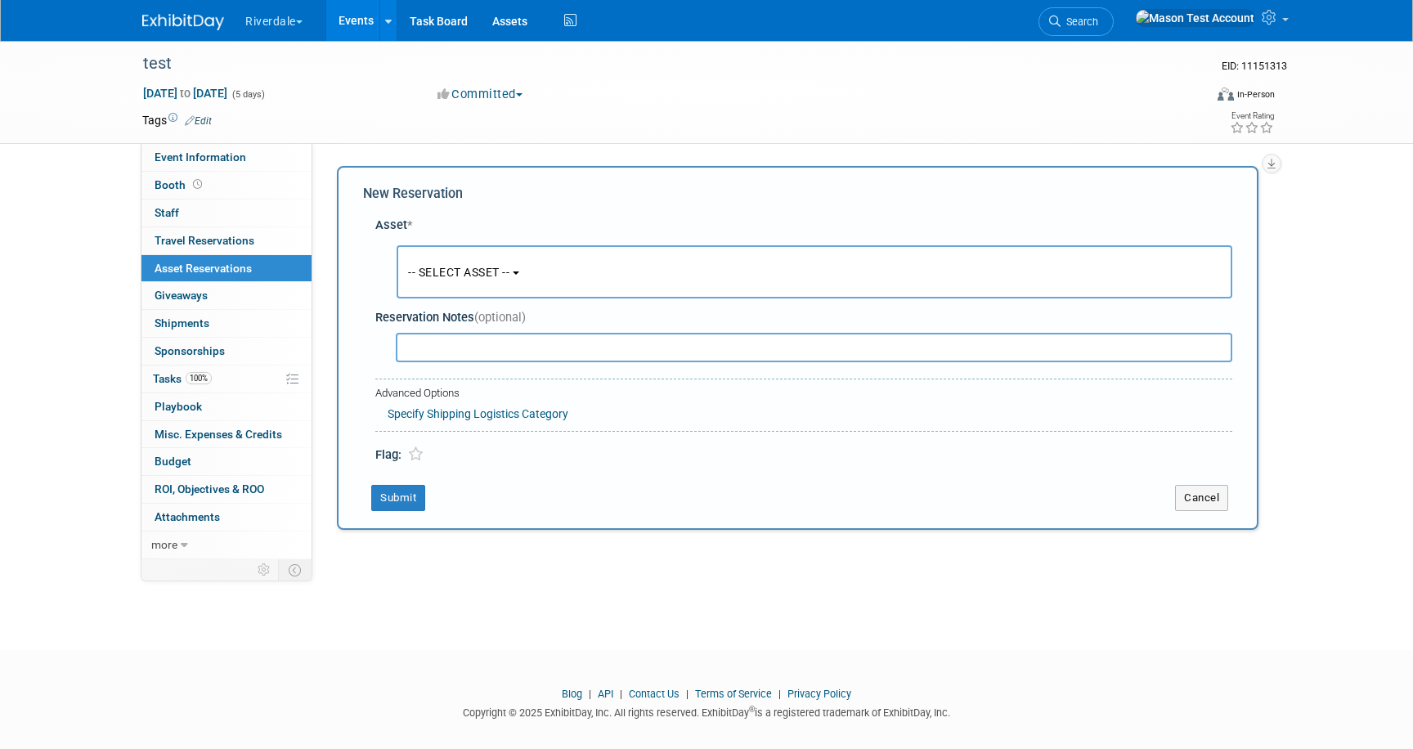
scroll to position [16, 0]
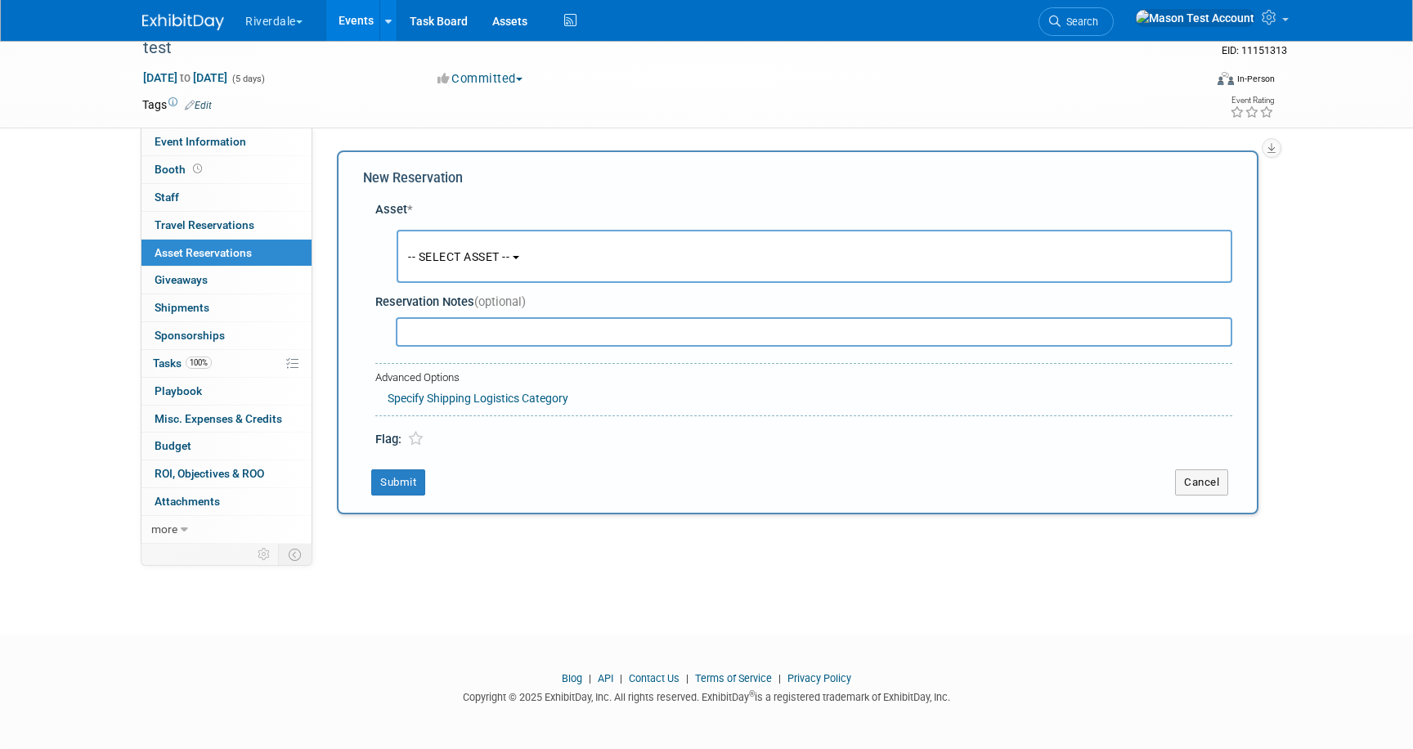
click at [464, 240] on button "-- SELECT ASSET --" at bounding box center [815, 256] width 836 height 53
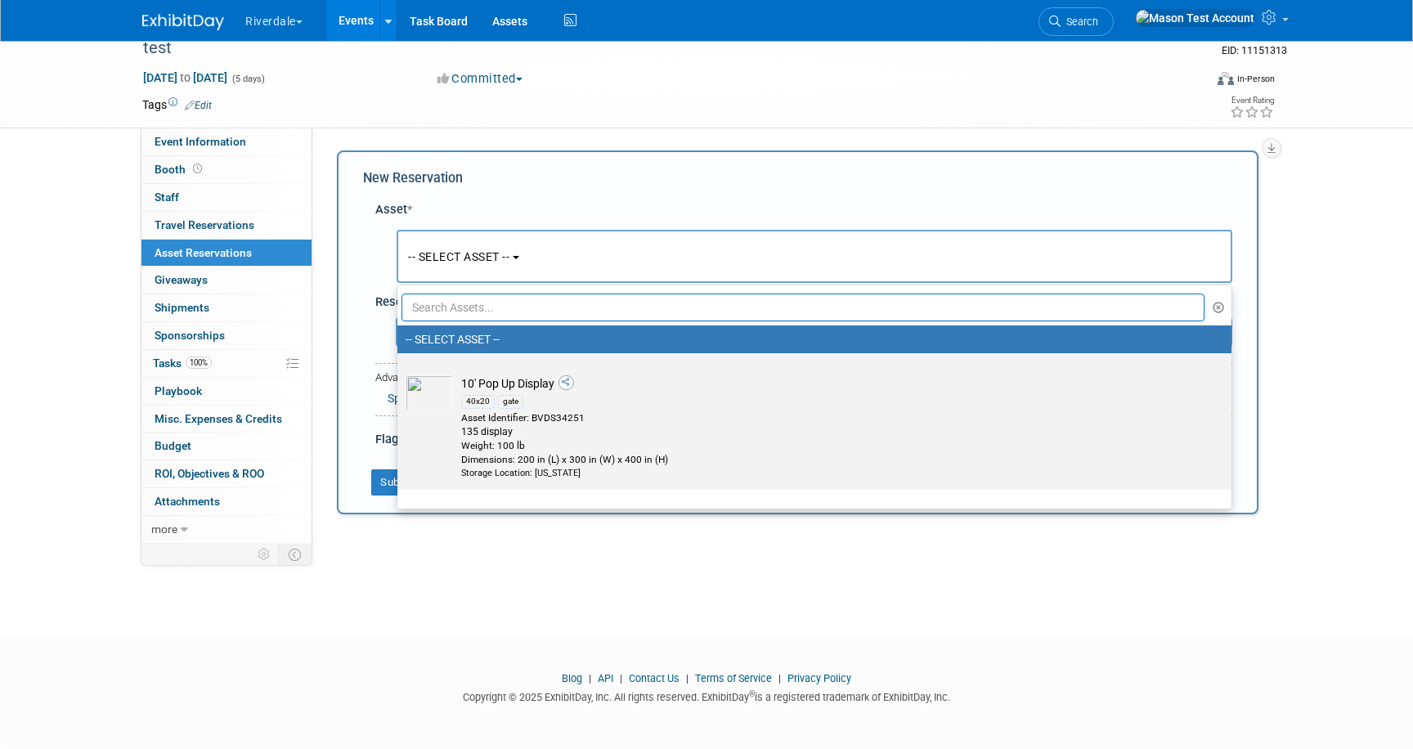
click at [505, 393] on div "40x20 gate" at bounding box center [830, 401] width 738 height 19
click at [400, 373] on input "10' Pop Up Display 40x20 gate Asset Identifier: BVDS34251 135 display Weight: 1…" at bounding box center [394, 367] width 11 height 11
select select "10696022"
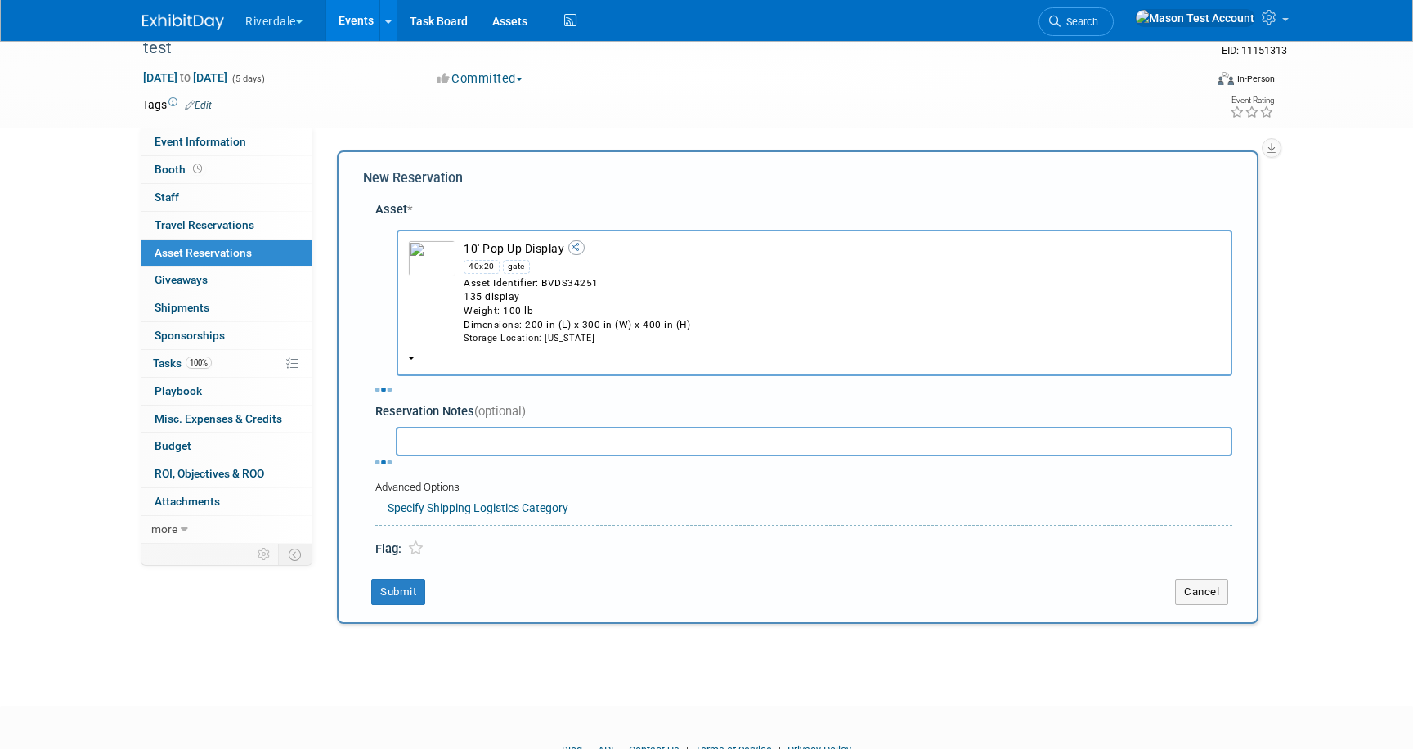
select select "8"
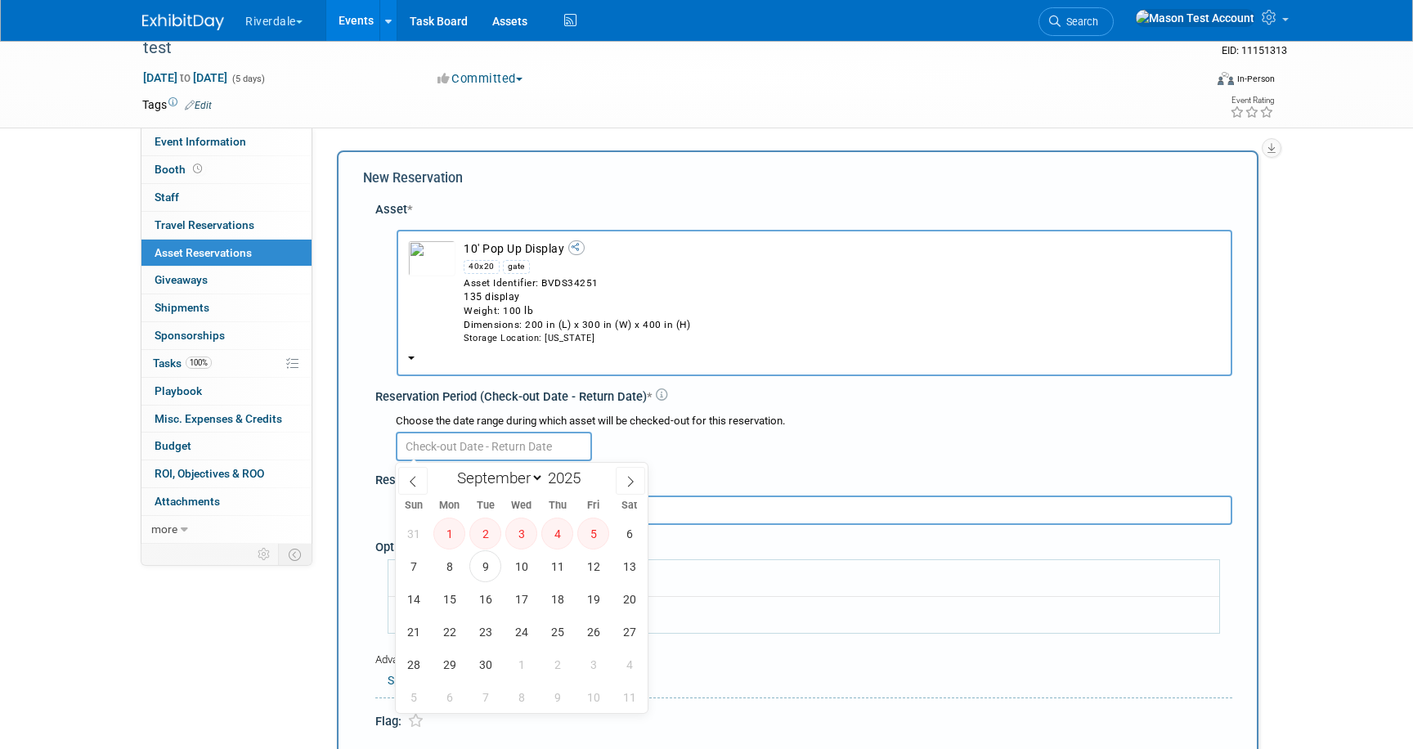
click at [463, 442] on input "text" at bounding box center [494, 446] width 196 height 29
click at [559, 600] on span "18" at bounding box center [557, 602] width 32 height 32
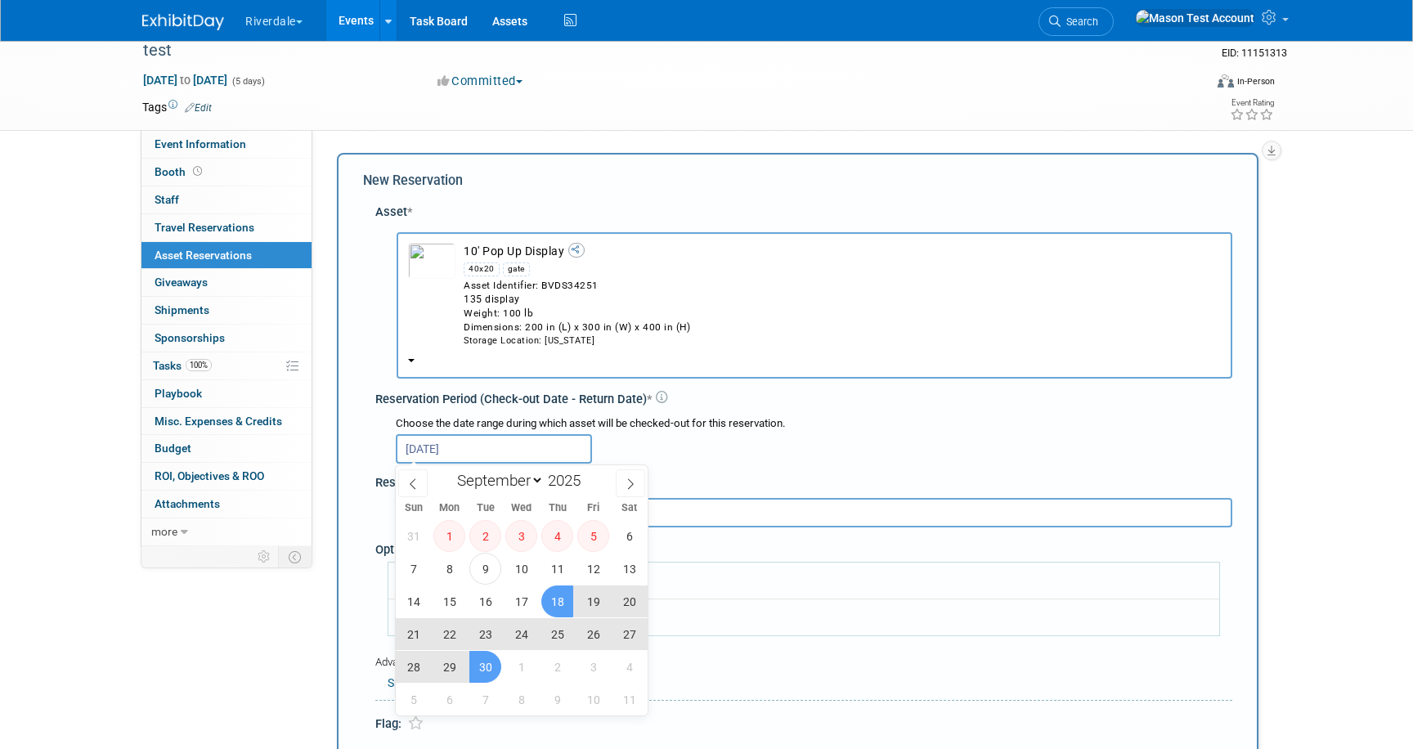
click at [490, 665] on span "30" at bounding box center [485, 667] width 32 height 32
type input "Sep 18, 2025 to Sep 30, 2025"
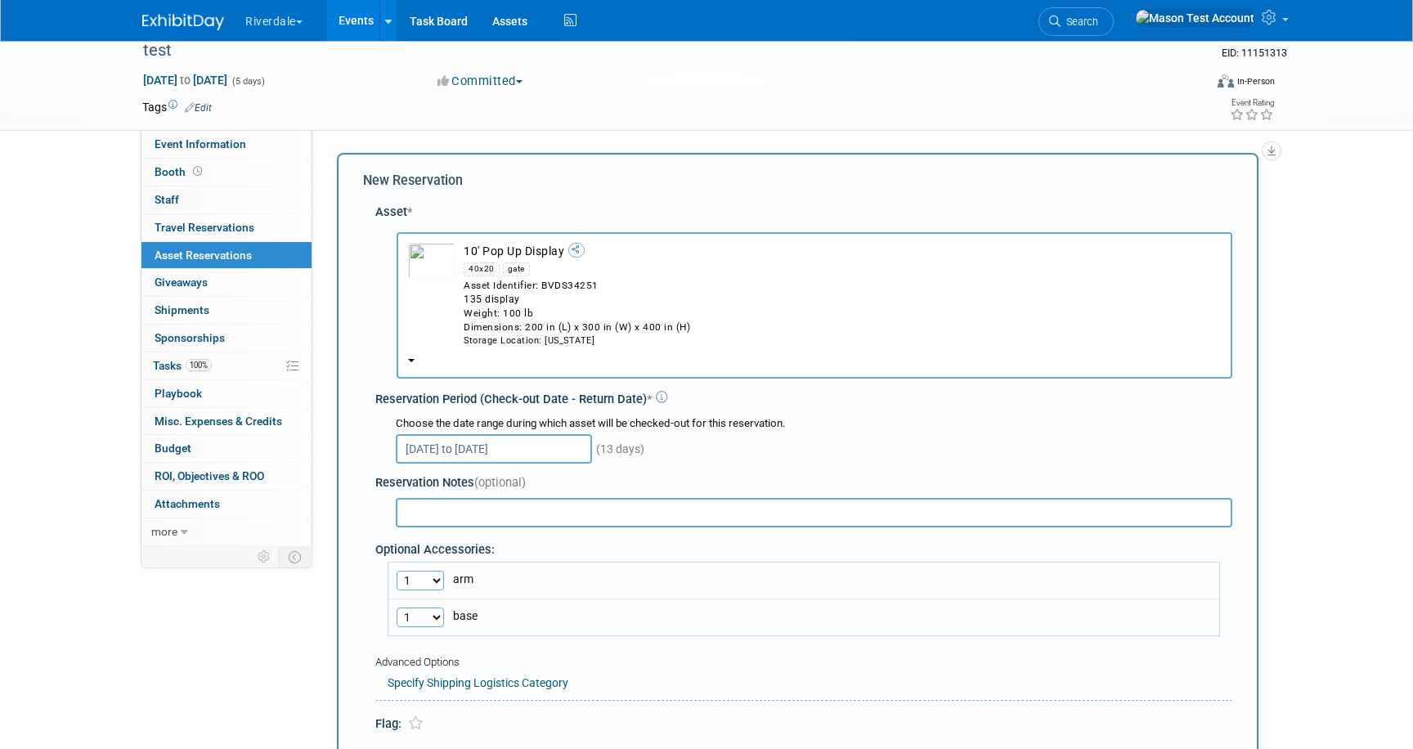
click at [547, 509] on input "text" at bounding box center [814, 512] width 837 height 29
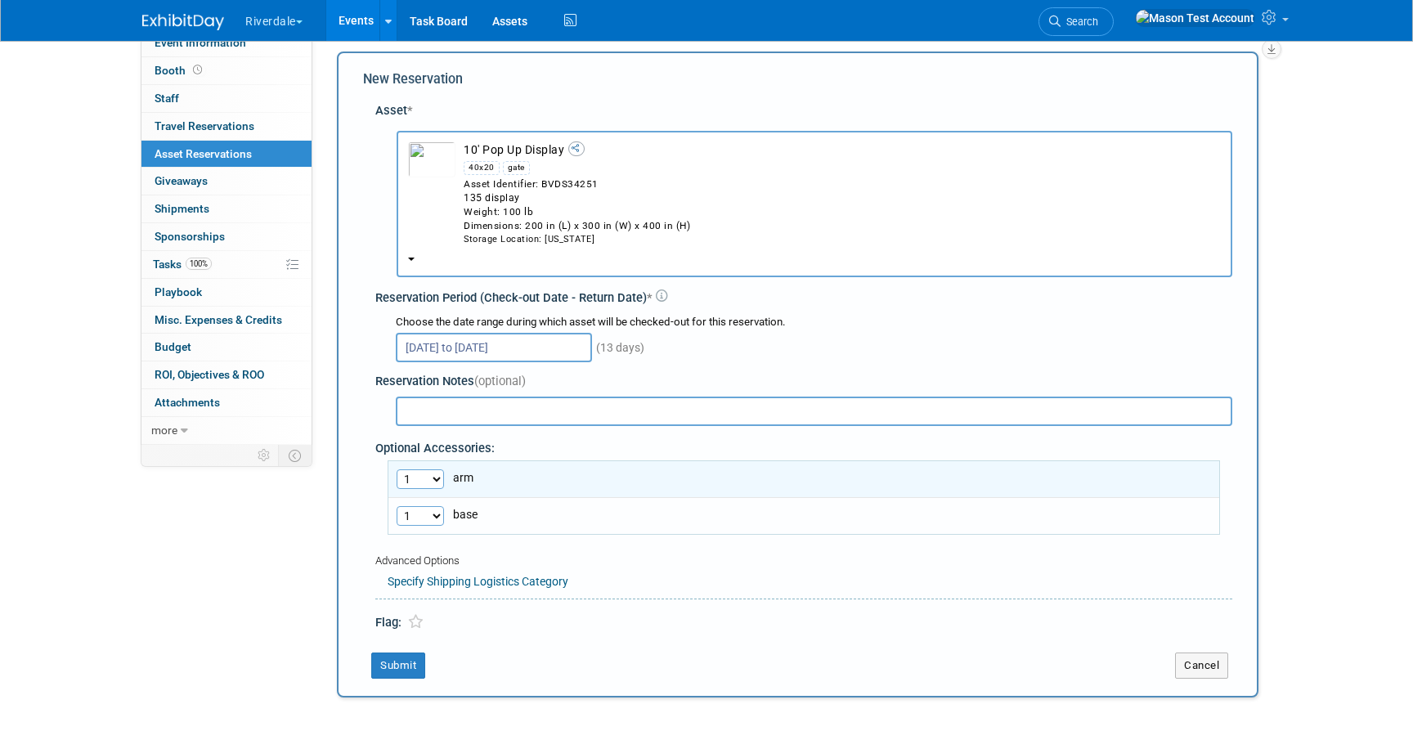
scroll to position [134, 0]
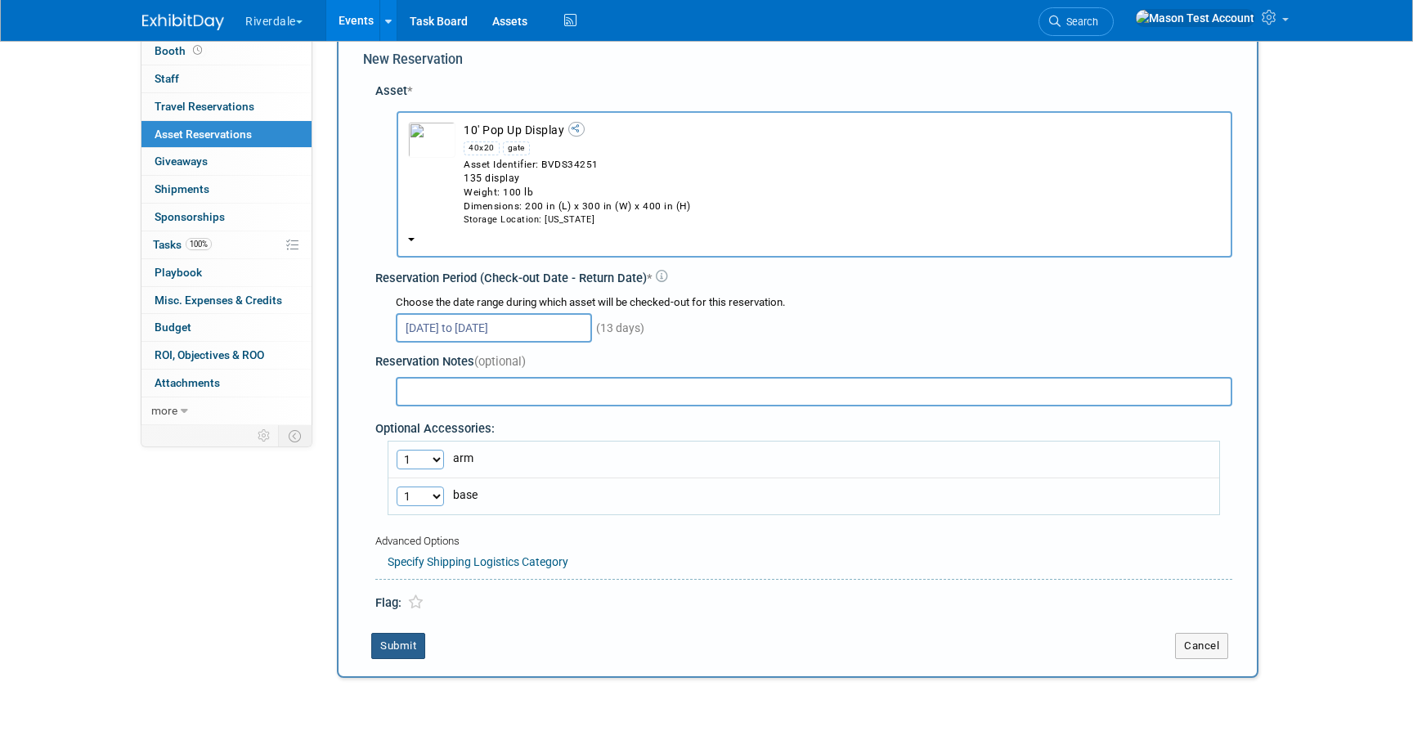
click at [412, 640] on button "Submit" at bounding box center [398, 646] width 54 height 26
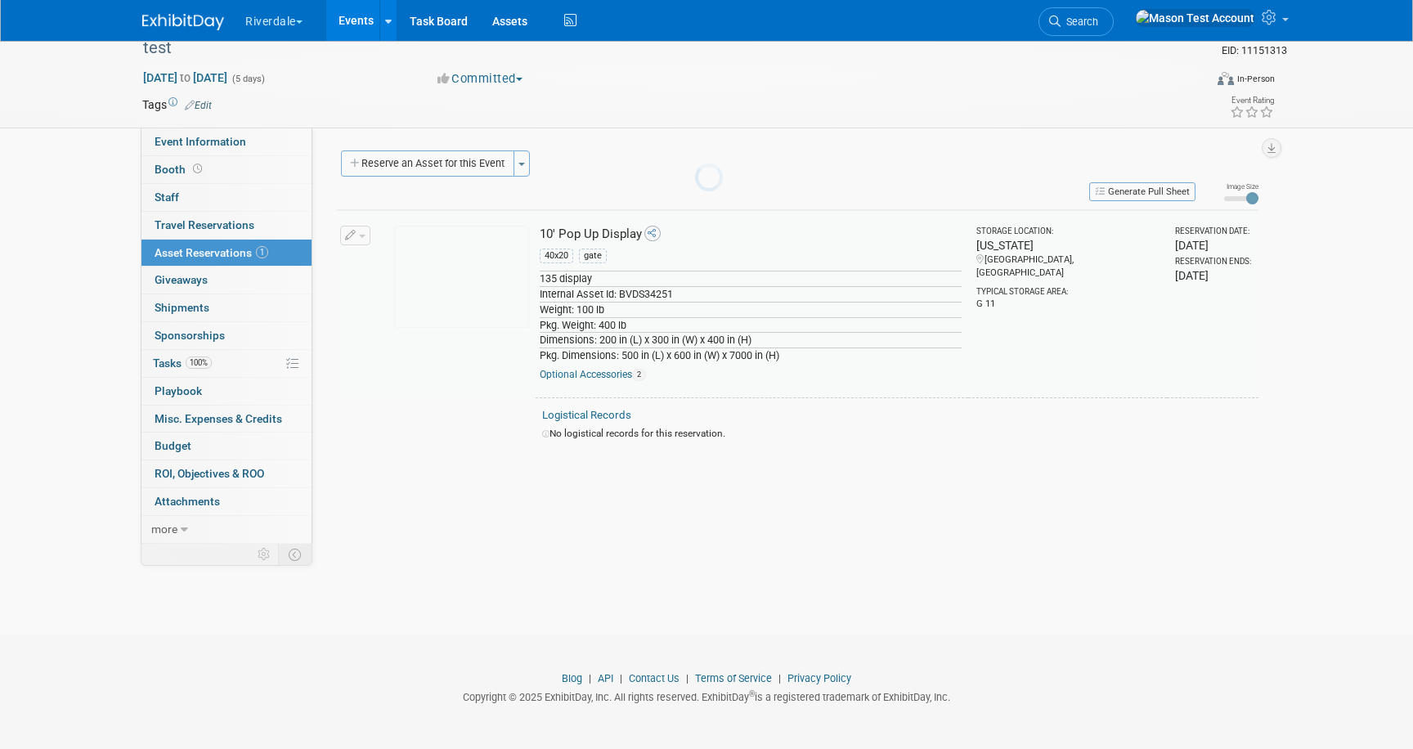
scroll to position [16, 0]
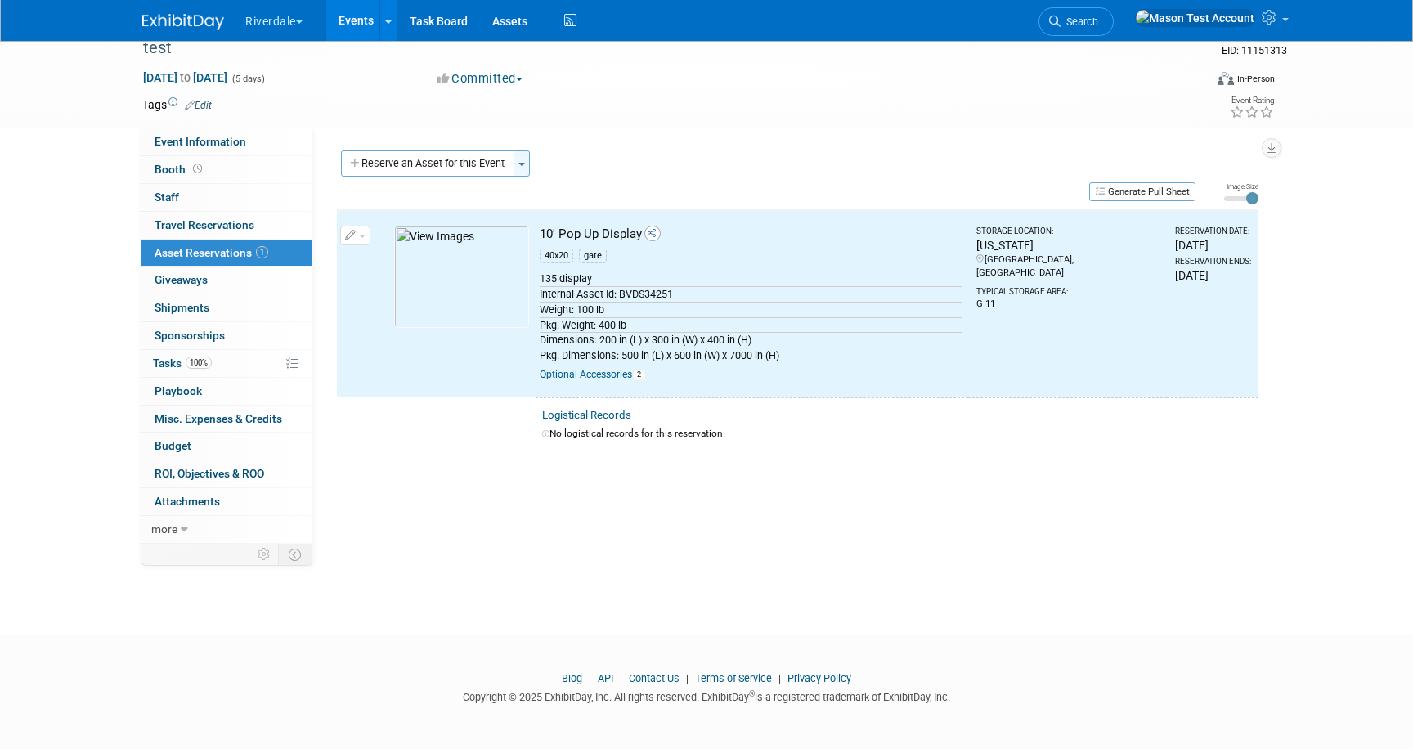
click at [527, 163] on button "Toggle Dropdown" at bounding box center [522, 163] width 16 height 26
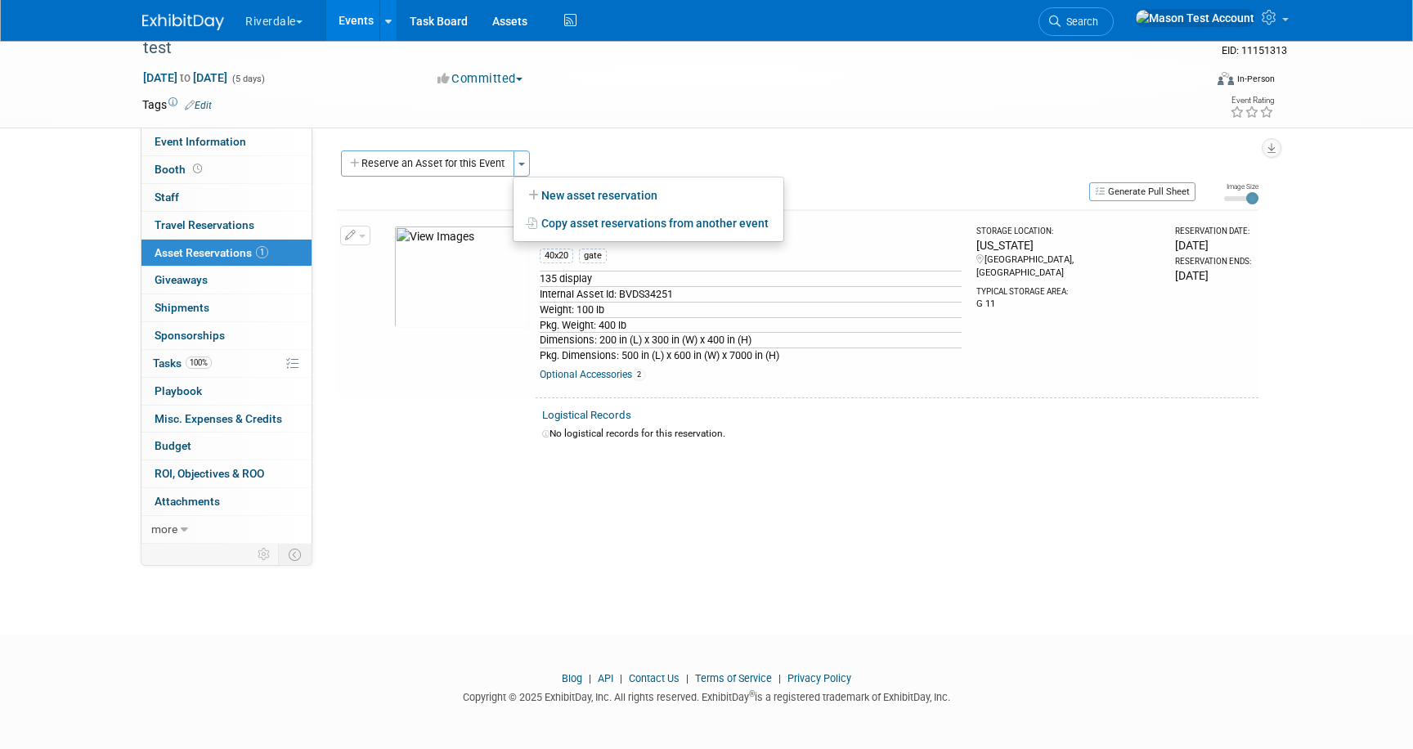
click at [479, 164] on button "Reserve an Asset for this Event" at bounding box center [427, 163] width 173 height 26
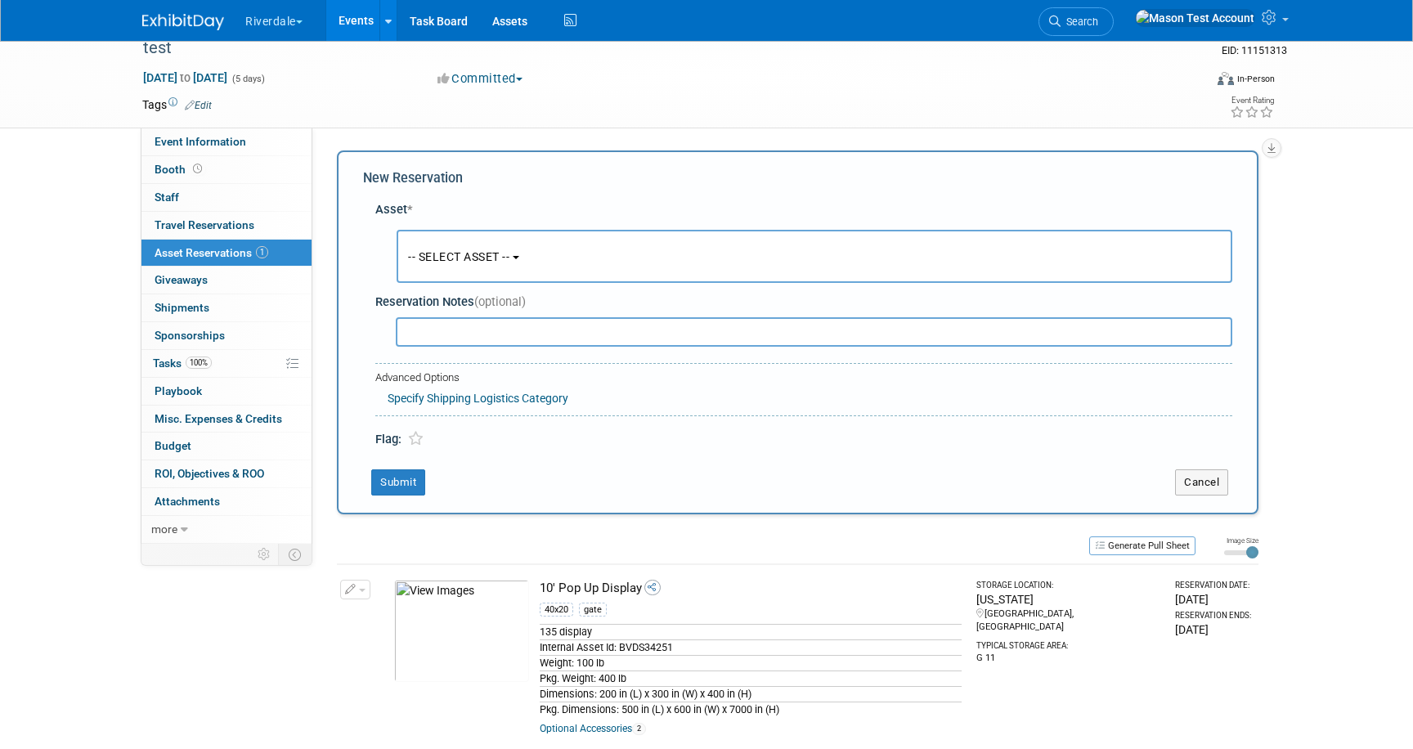
scroll to position [16, 0]
click at [450, 249] on span "-- SELECT ASSET --" at bounding box center [458, 255] width 101 height 13
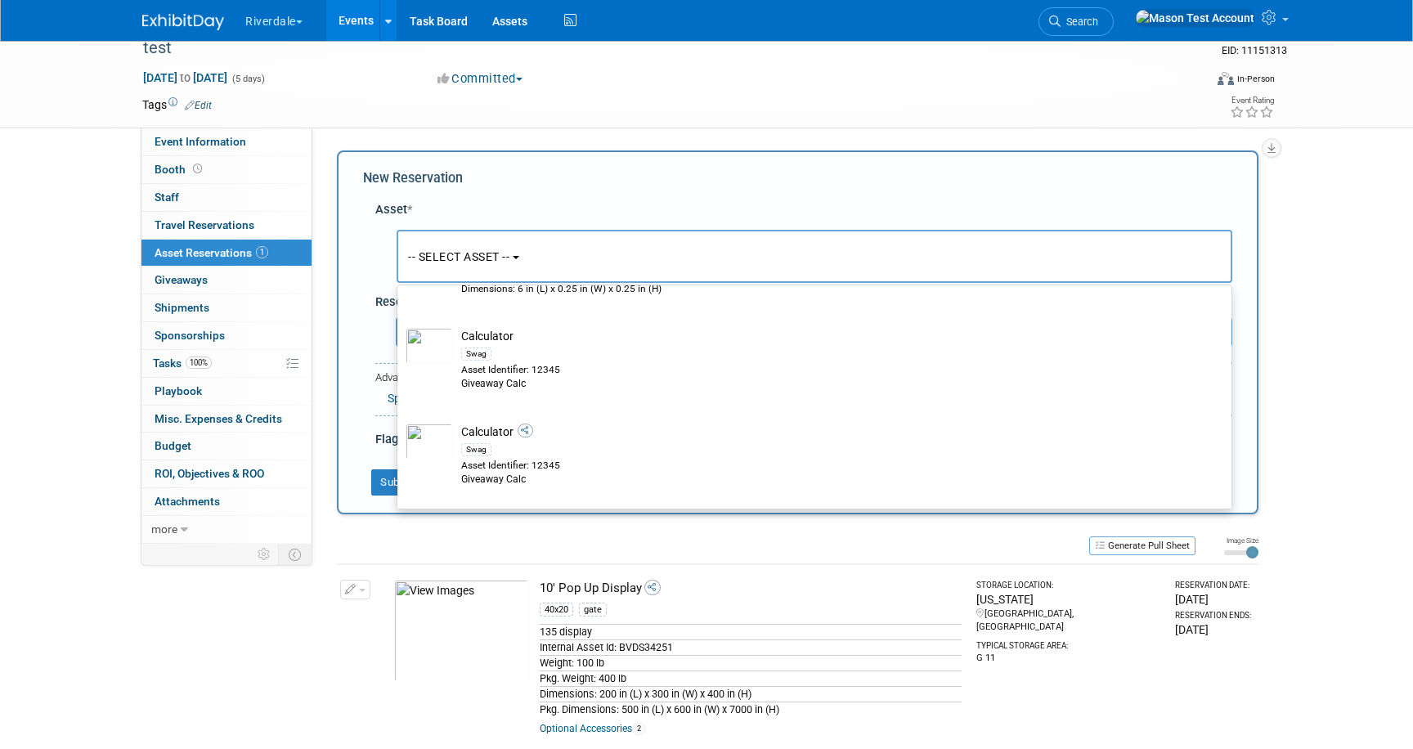
scroll to position [675, 0]
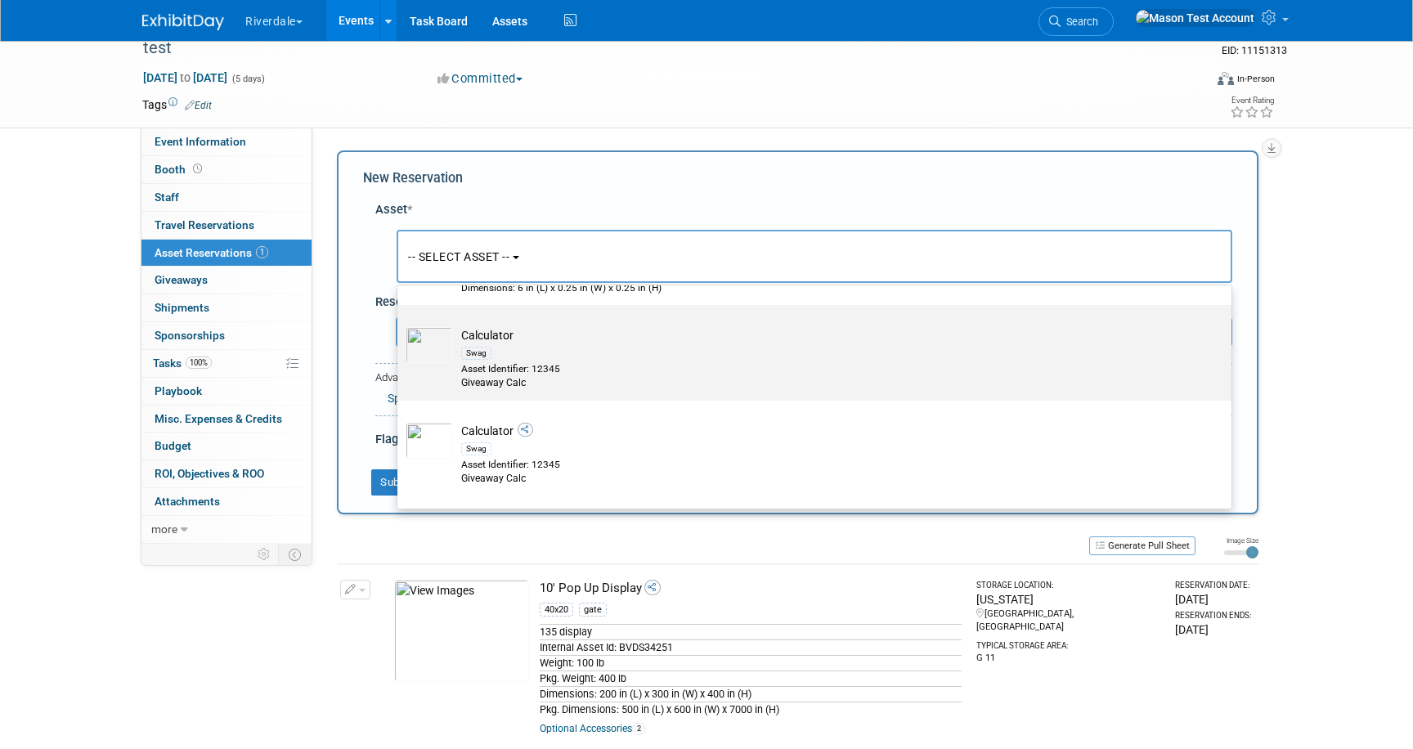
click at [649, 358] on div "Swag" at bounding box center [830, 352] width 738 height 19
click at [400, 325] on input "Calculator Swag Asset Identifier: 12345 Giveaway Calc" at bounding box center [394, 319] width 11 height 11
select select "10718892"
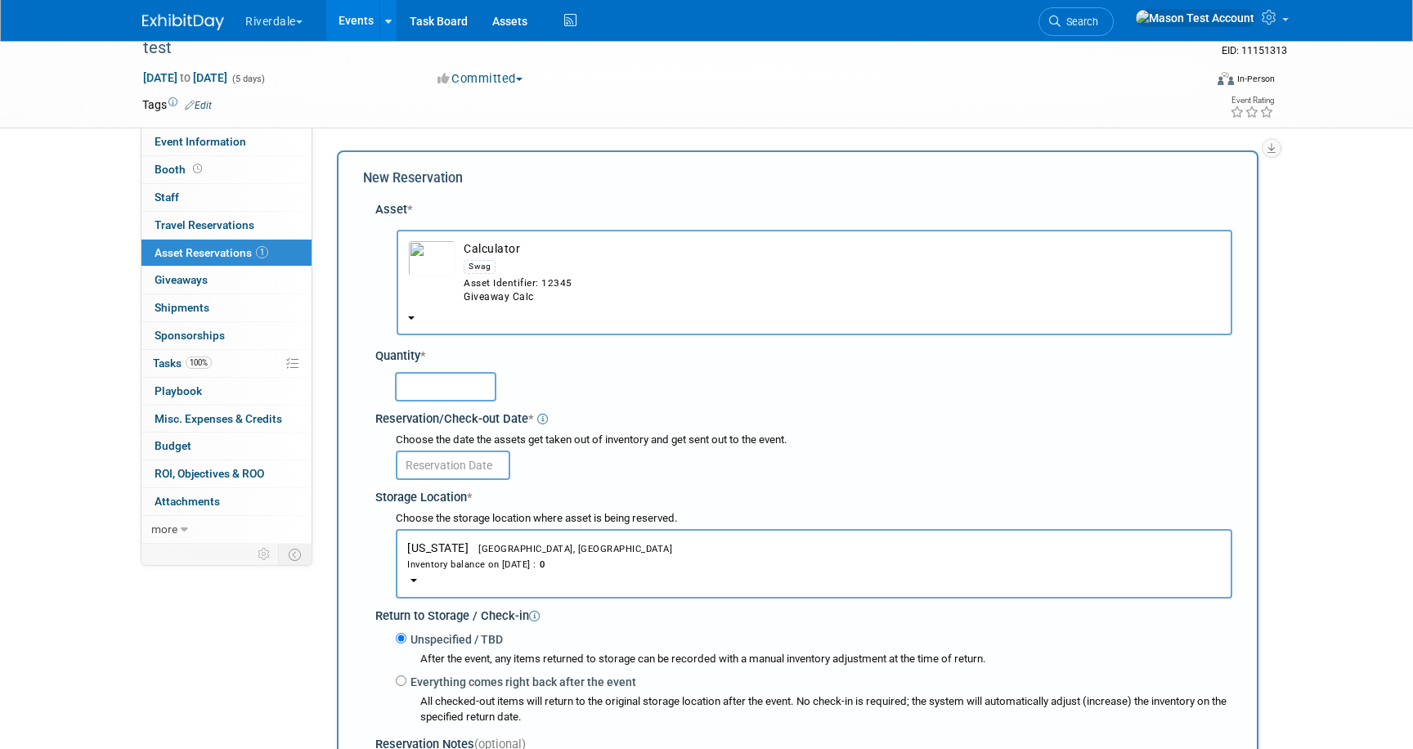
click at [439, 384] on input "text" at bounding box center [445, 386] width 101 height 29
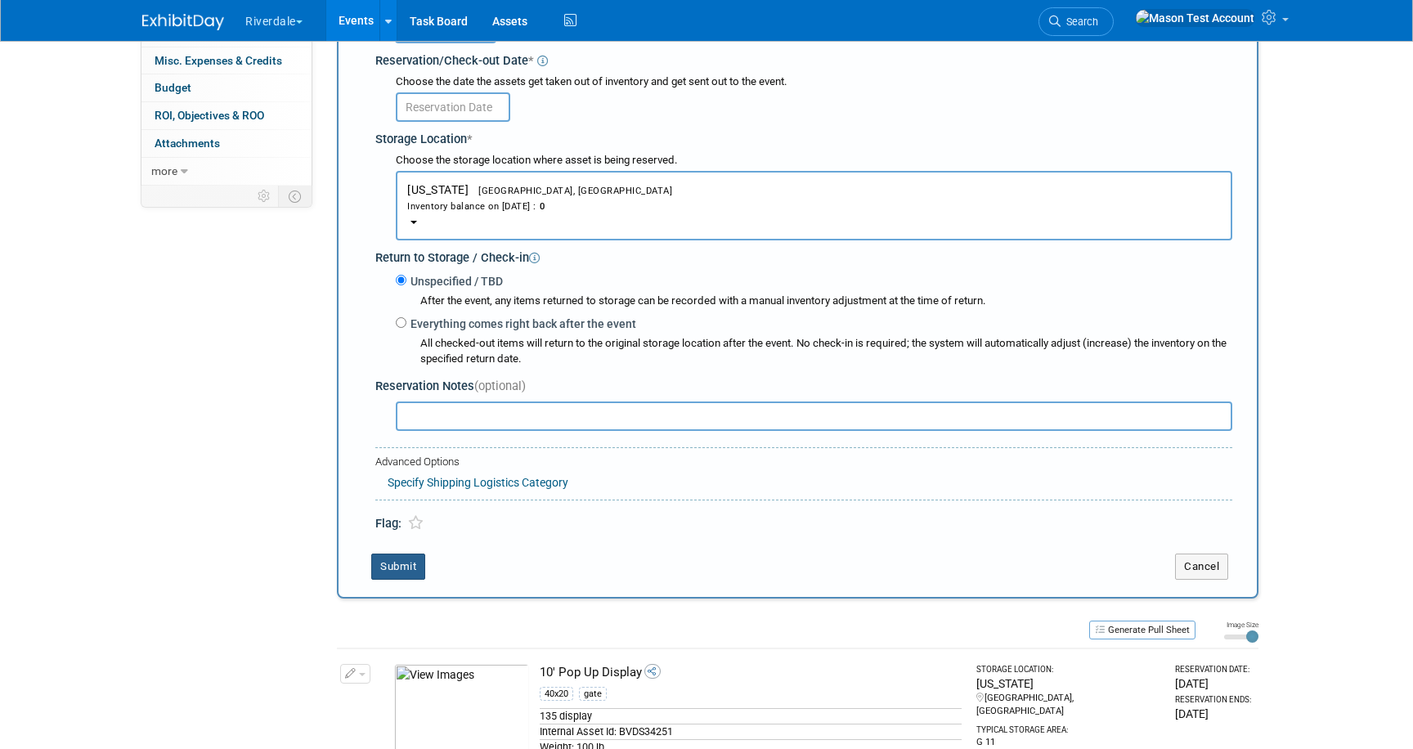
type input "1000"
click at [417, 561] on button "Submit" at bounding box center [398, 563] width 54 height 26
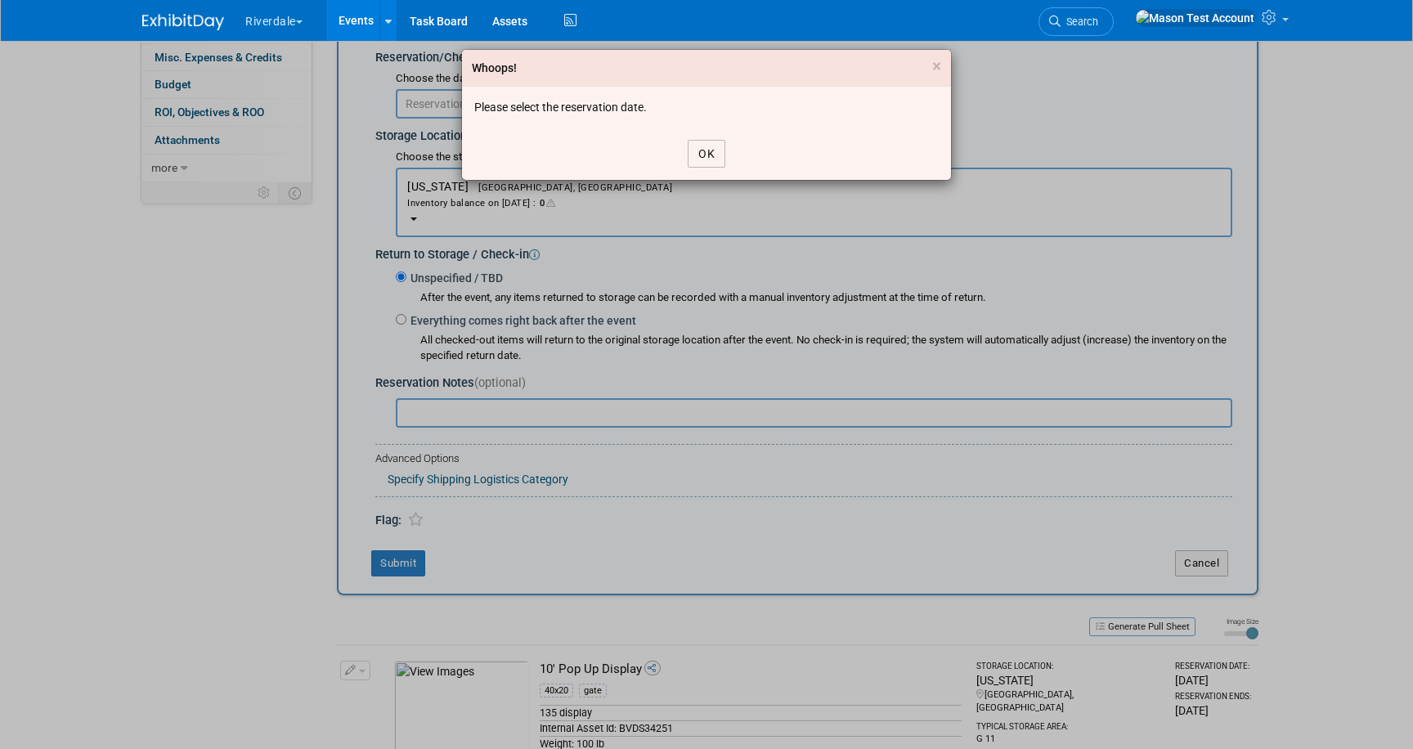
scroll to position [386, 0]
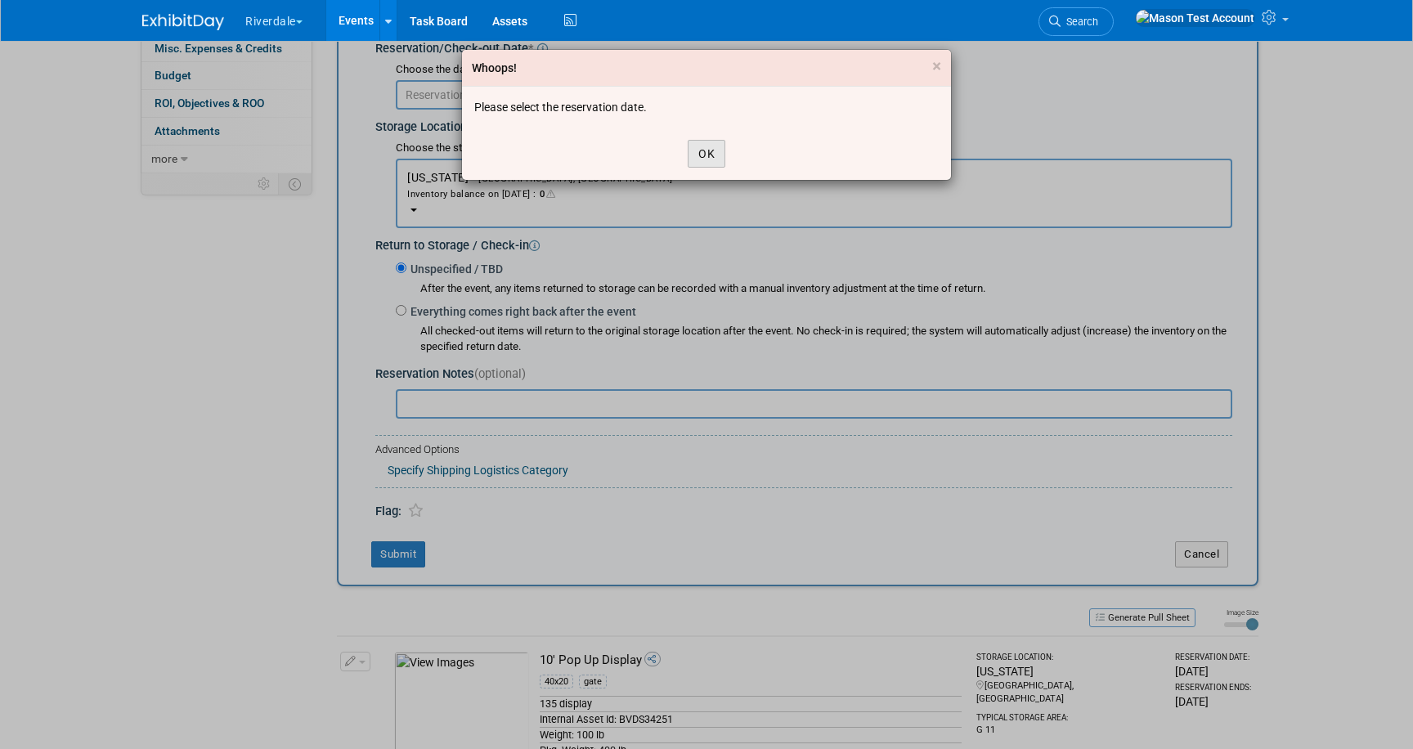
click at [707, 151] on button "OK" at bounding box center [707, 154] width 38 height 28
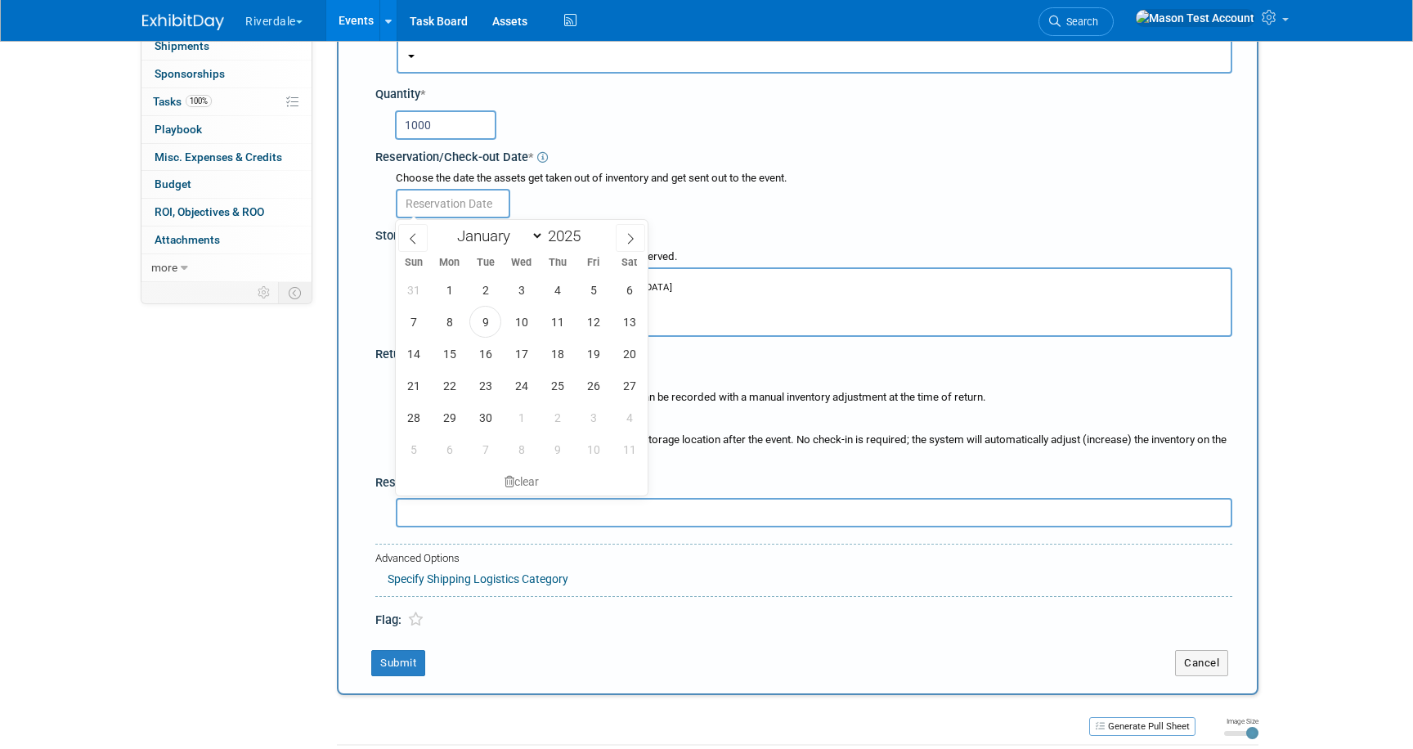
click at [465, 202] on input "text" at bounding box center [453, 203] width 114 height 29
click at [491, 325] on span "9" at bounding box center [485, 323] width 32 height 32
type input "Sep 9, 2025"
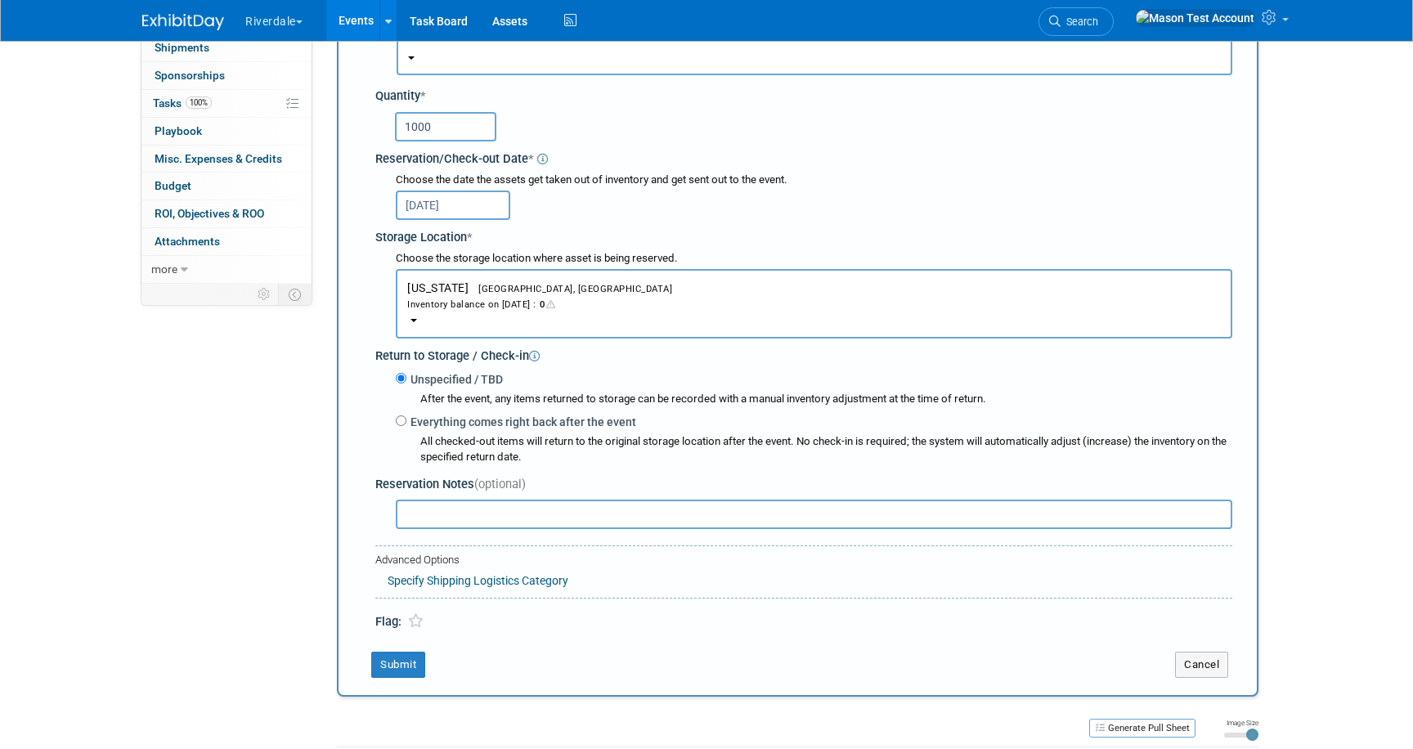
click at [530, 311] on div "Inventory balance on Sep 9, 2025 : 0" at bounding box center [814, 304] width 814 height 16
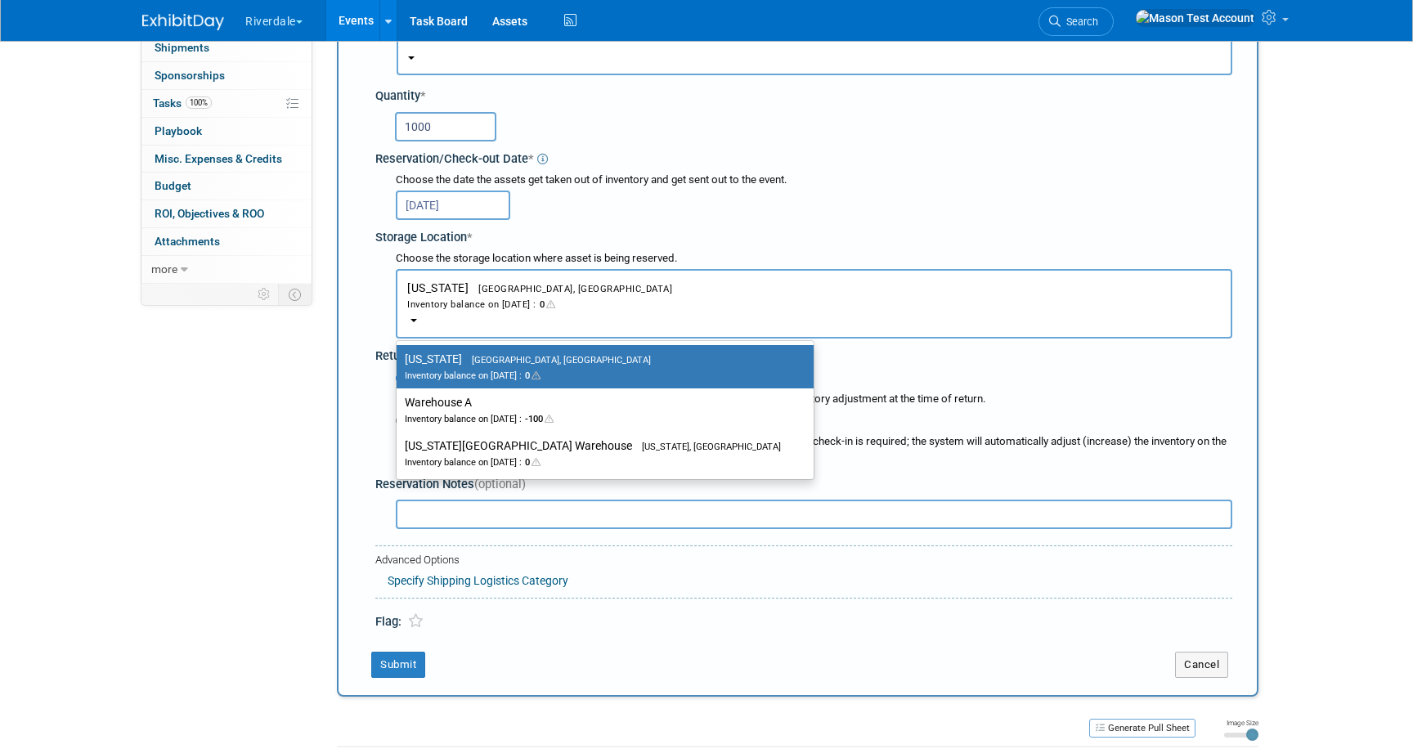
drag, startPoint x: 799, startPoint y: 412, endPoint x: 756, endPoint y: 397, distance: 45.3
click at [797, 412] on div "Everything comes right back after the event All checked-out items will return t…" at bounding box center [814, 438] width 837 height 53
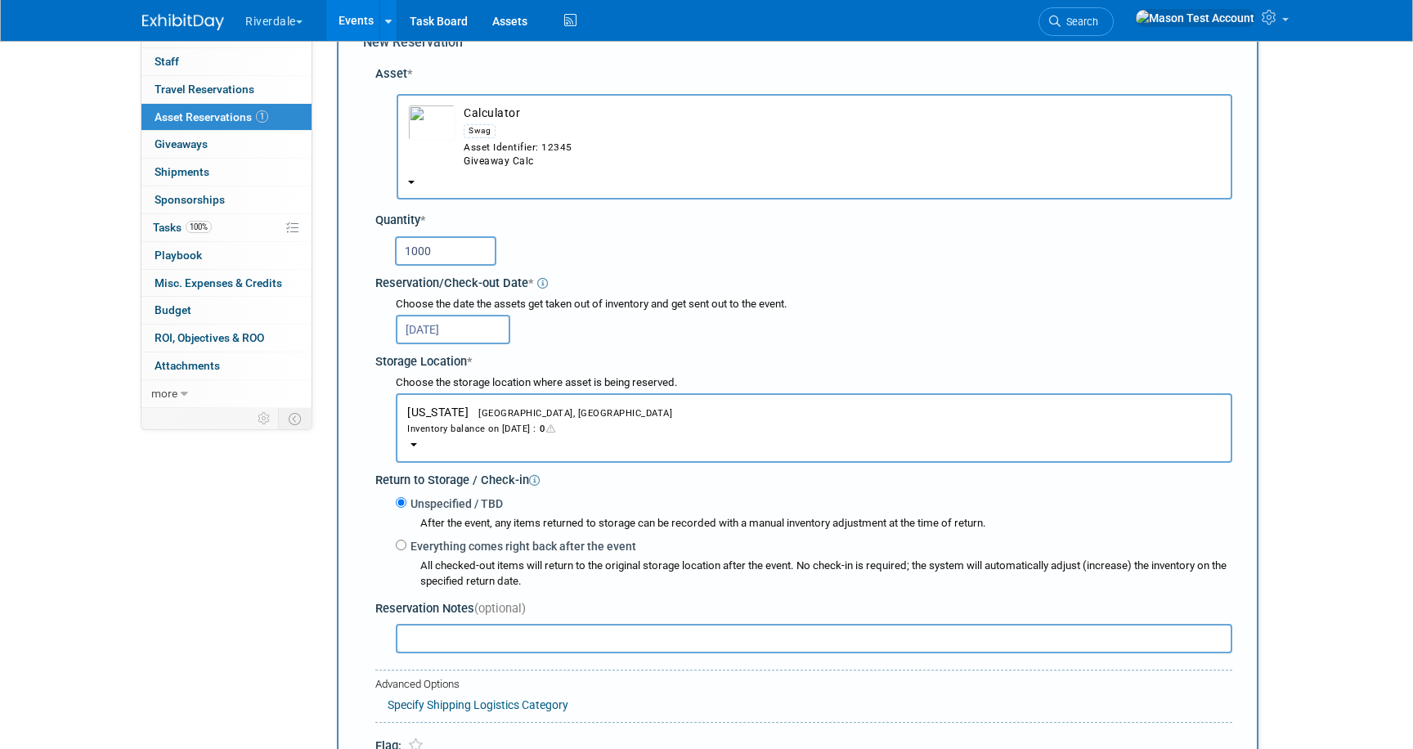
scroll to position [26, 0]
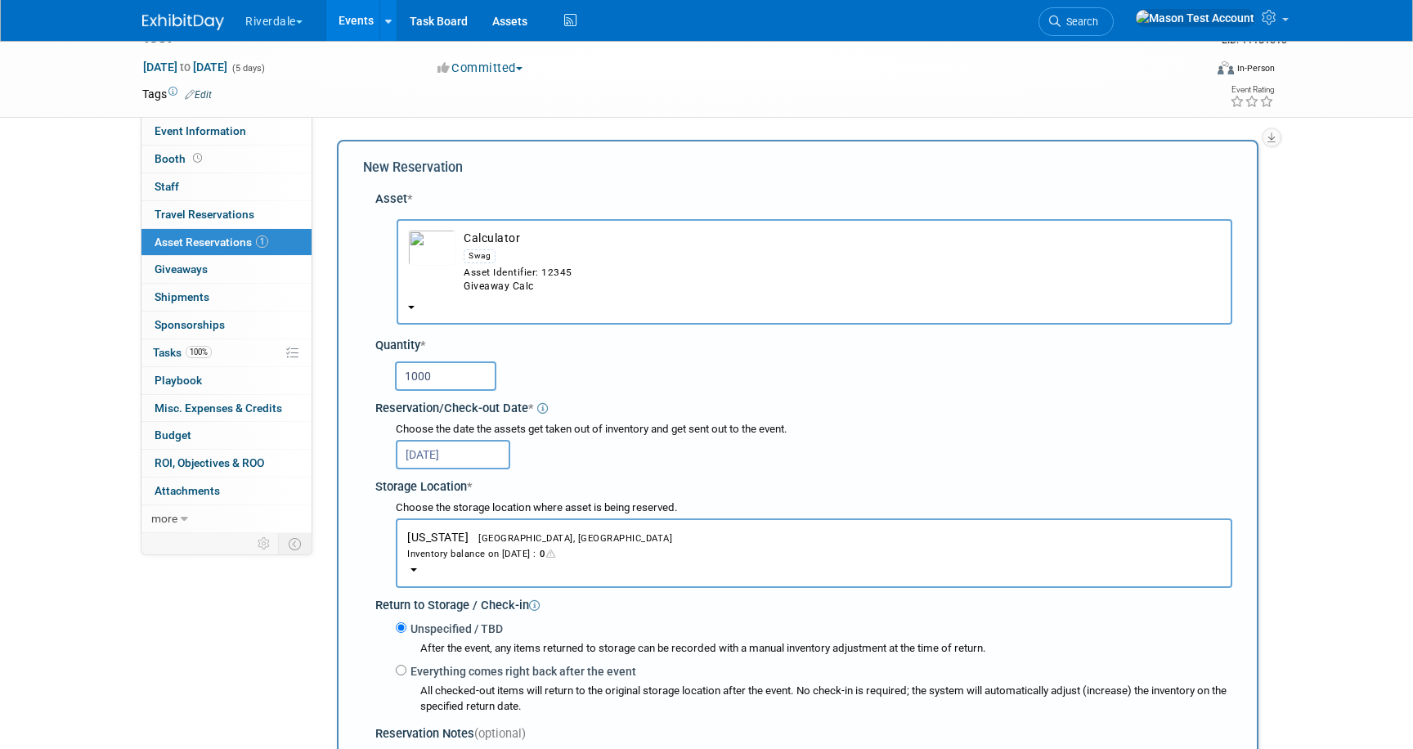
click at [454, 245] on img "button" at bounding box center [431, 248] width 47 height 36
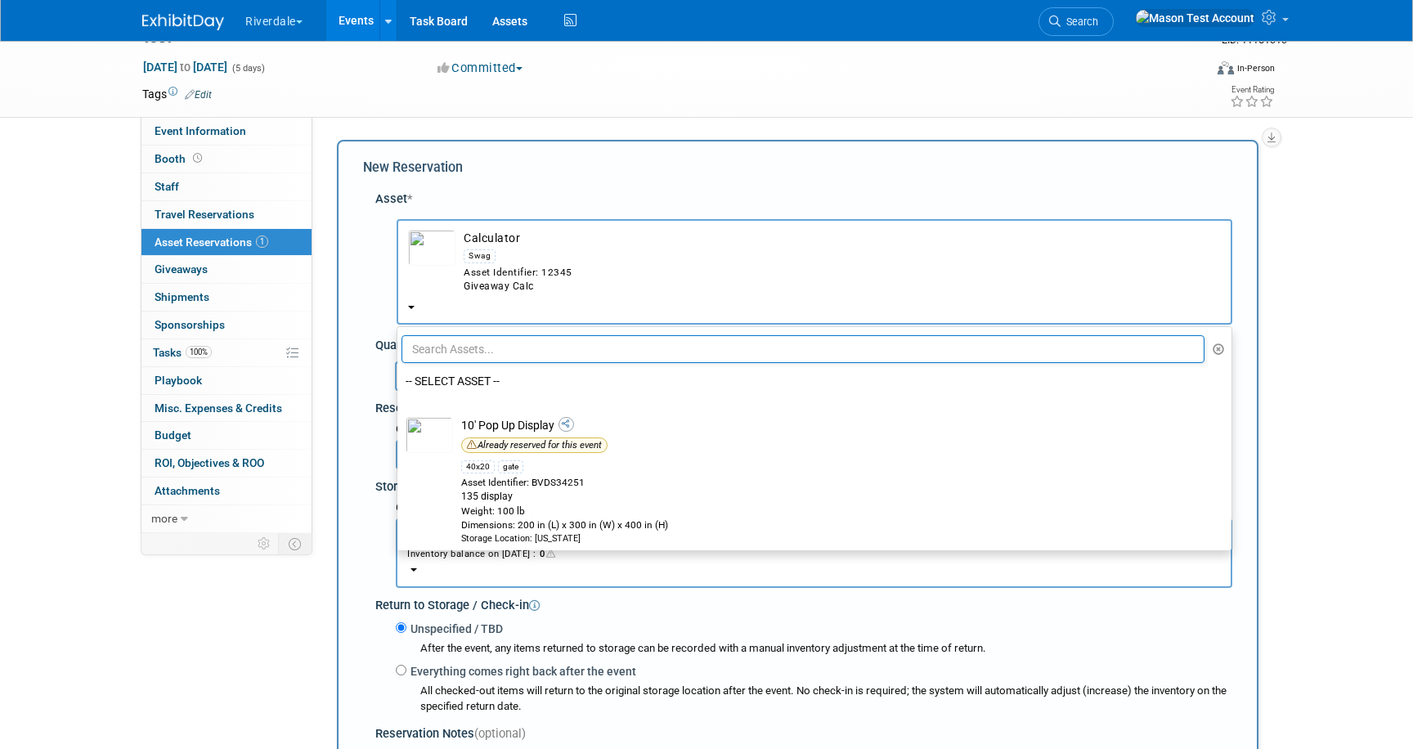
select select "10694129"
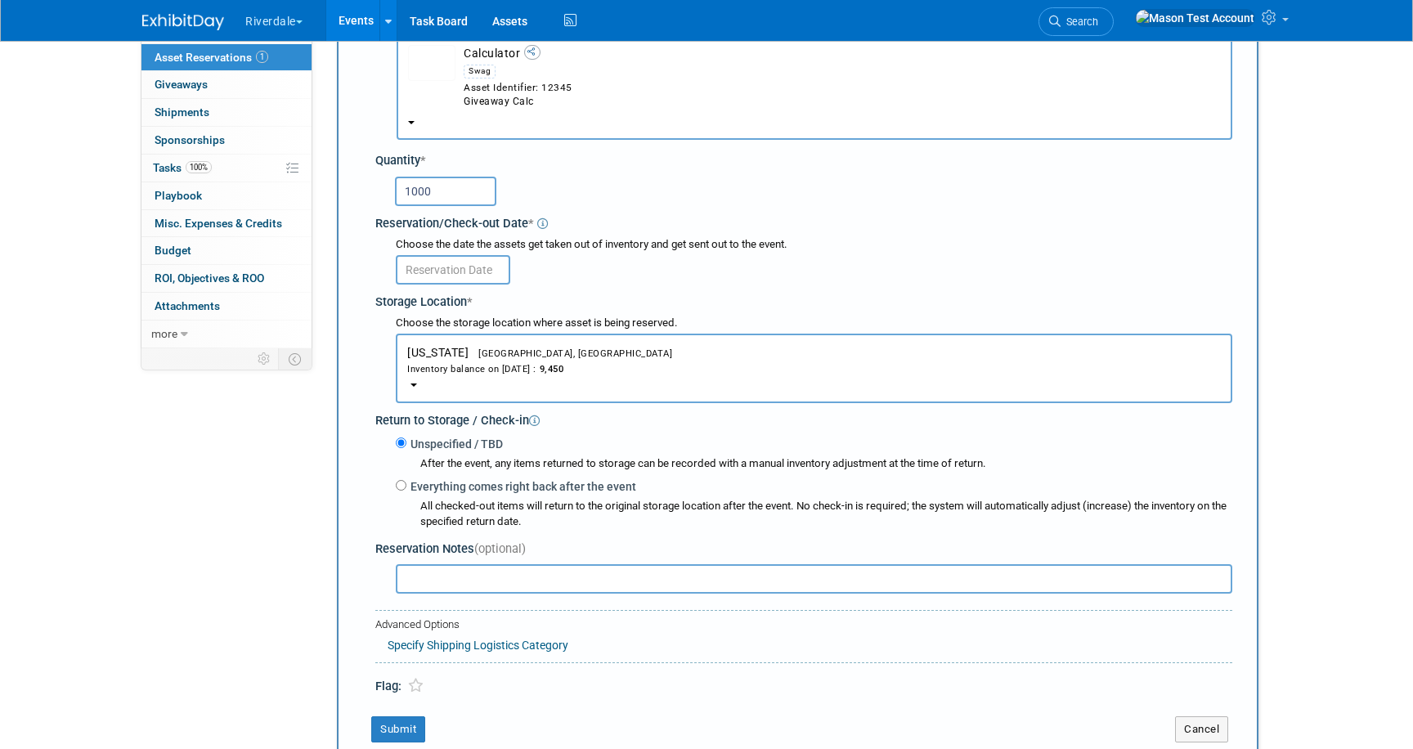
scroll to position [250, 0]
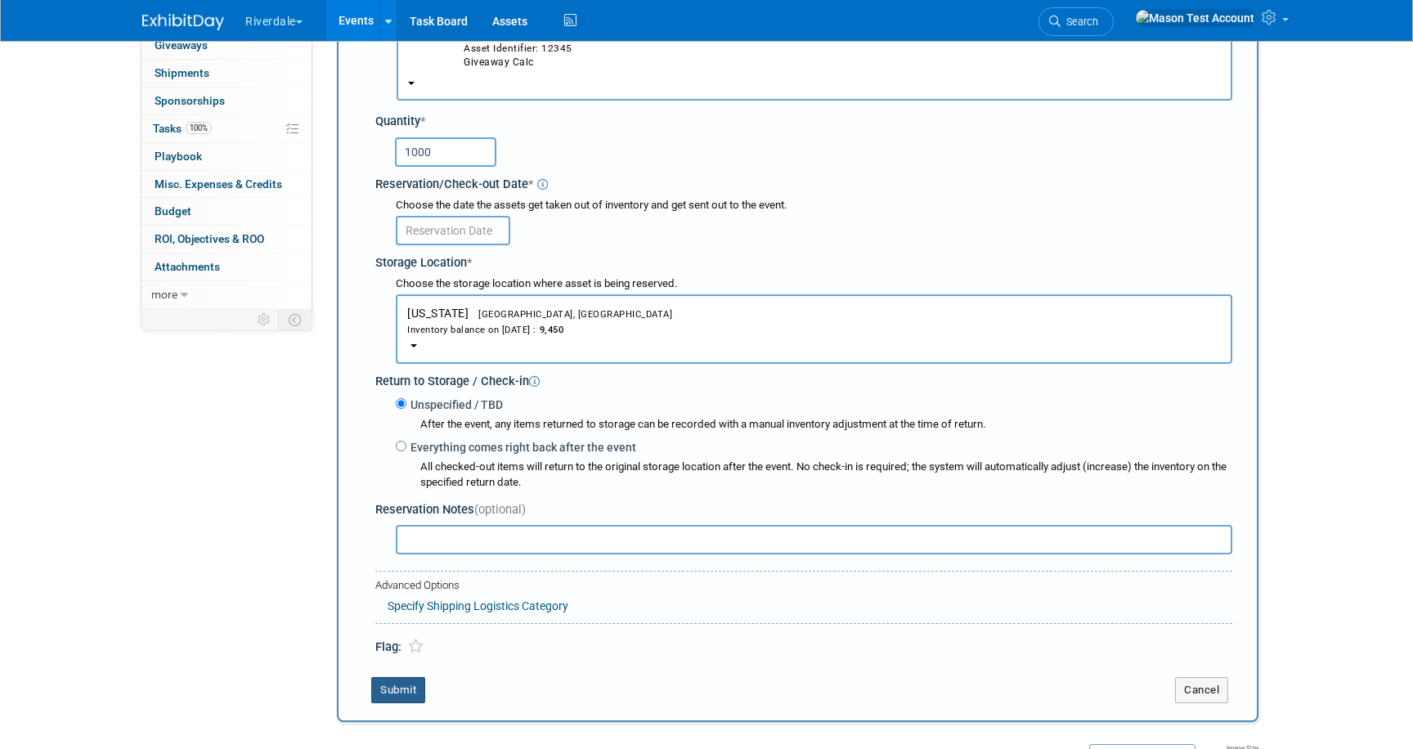
click at [390, 693] on button "Submit" at bounding box center [398, 690] width 54 height 26
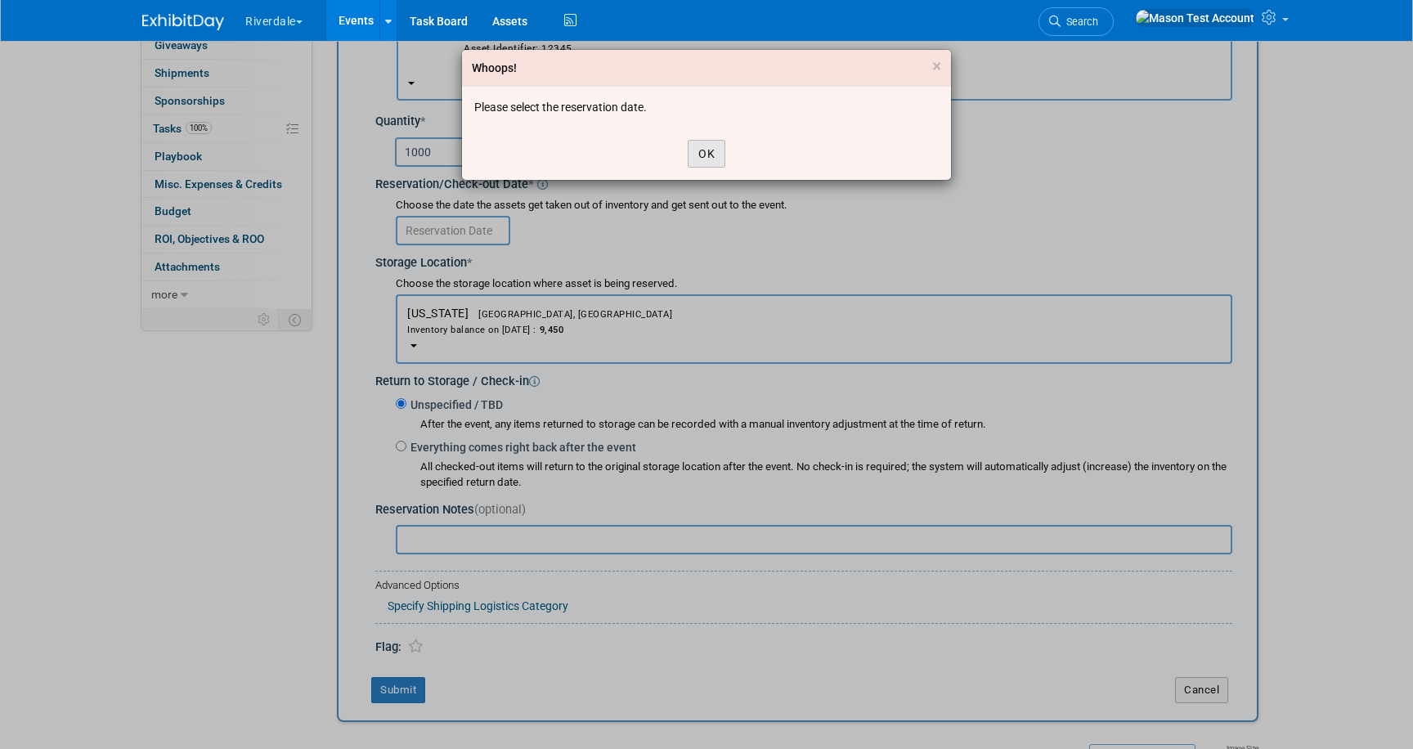
click at [689, 156] on button "OK" at bounding box center [707, 154] width 38 height 28
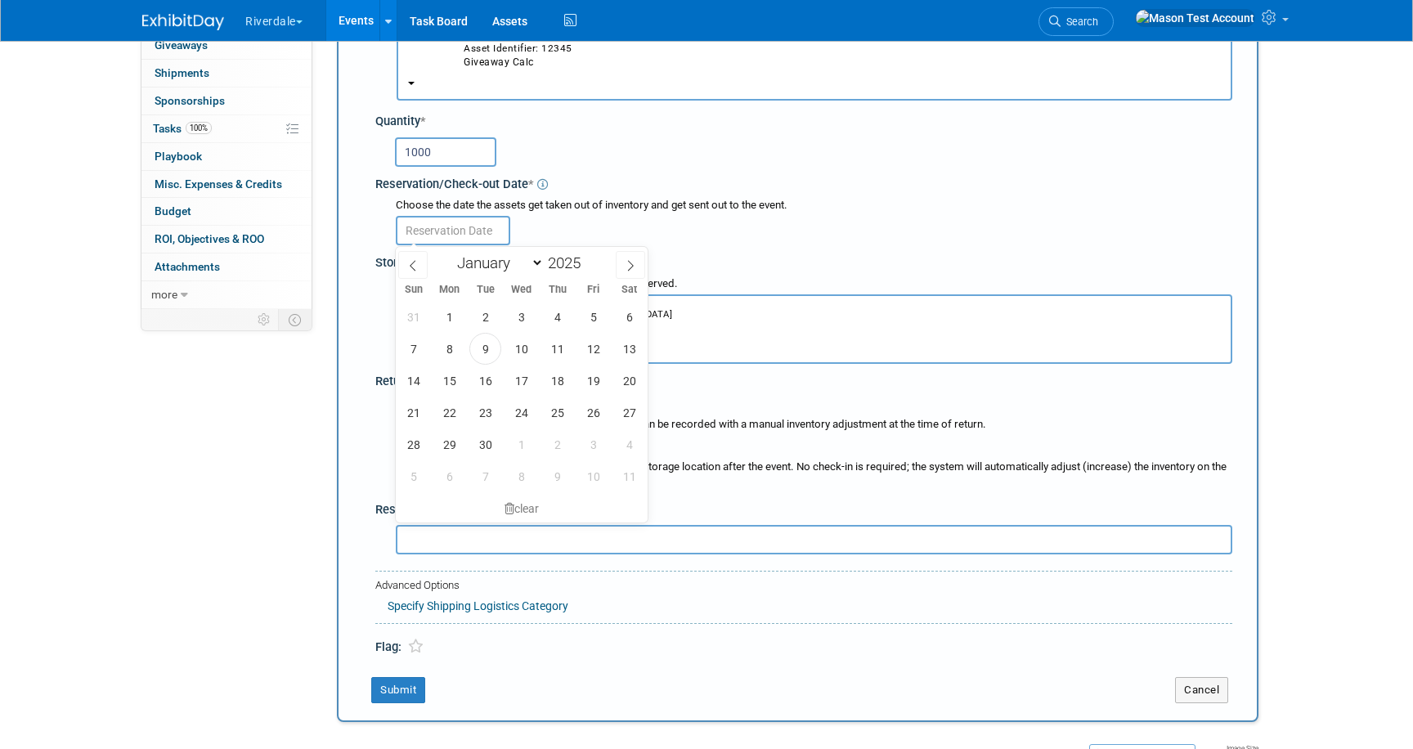
click at [446, 226] on input "text" at bounding box center [453, 230] width 114 height 29
click at [486, 343] on span "9" at bounding box center [485, 349] width 32 height 32
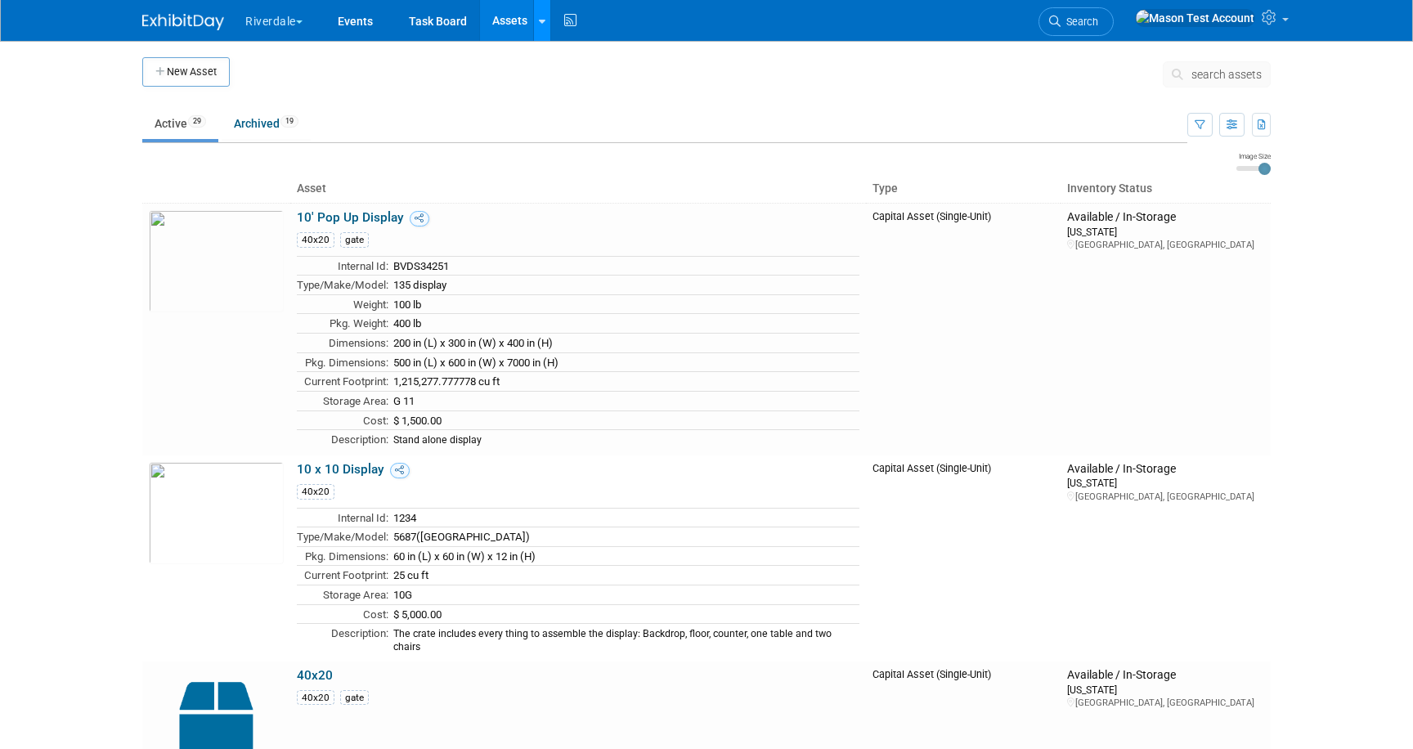
click at [542, 25] on div at bounding box center [542, 20] width 7 height 16
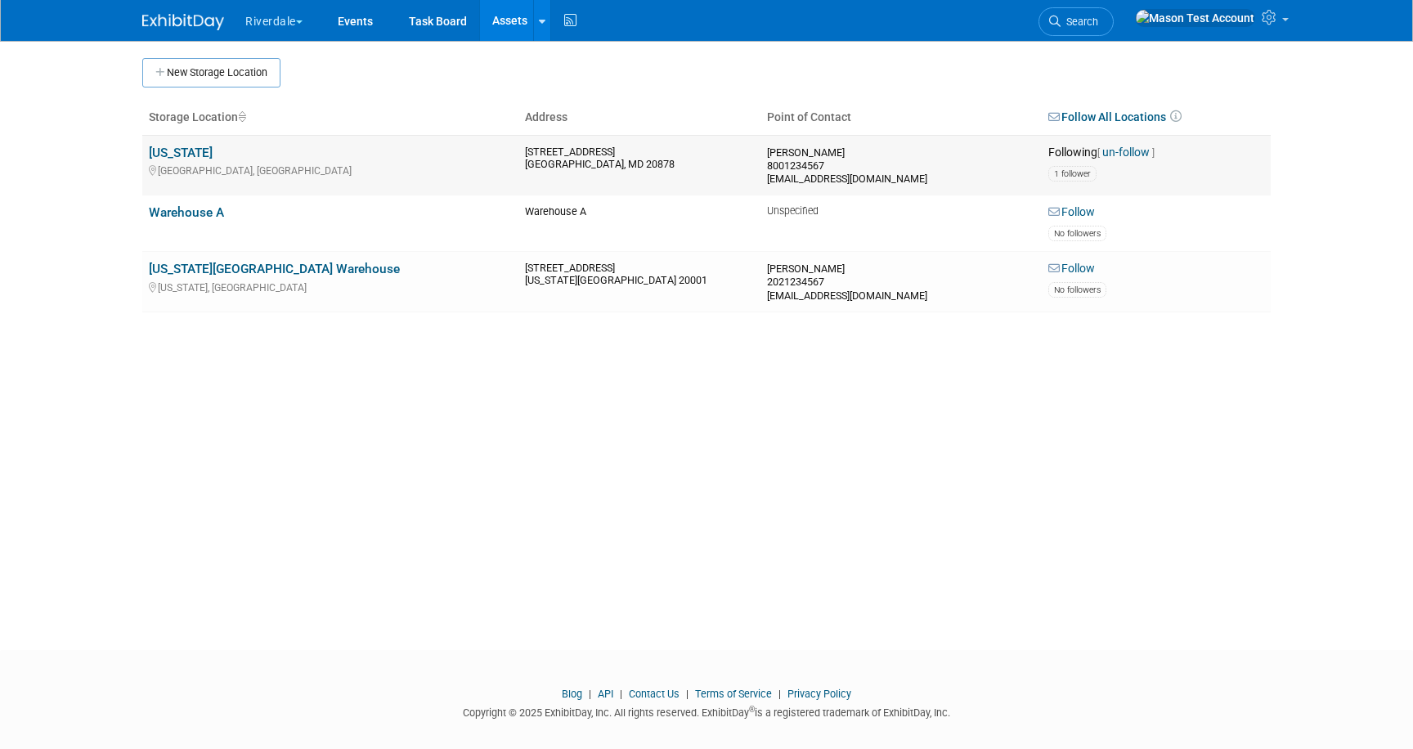
click at [1122, 151] on link "un-follow" at bounding box center [1125, 152] width 47 height 13
click at [1089, 213] on link "Follow" at bounding box center [1071, 212] width 47 height 15
click at [352, 20] on link "Events" at bounding box center [355, 20] width 60 height 41
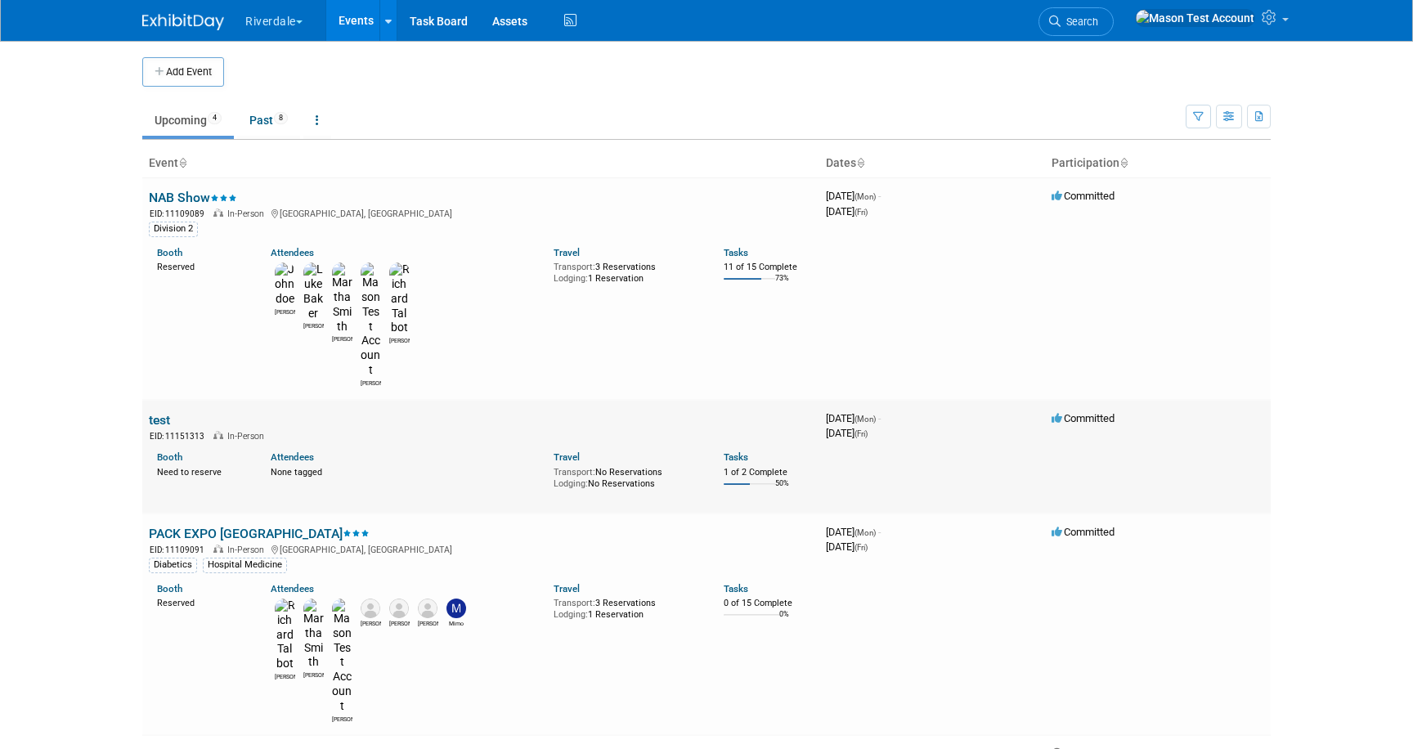
click at [155, 412] on link "test" at bounding box center [159, 420] width 21 height 16
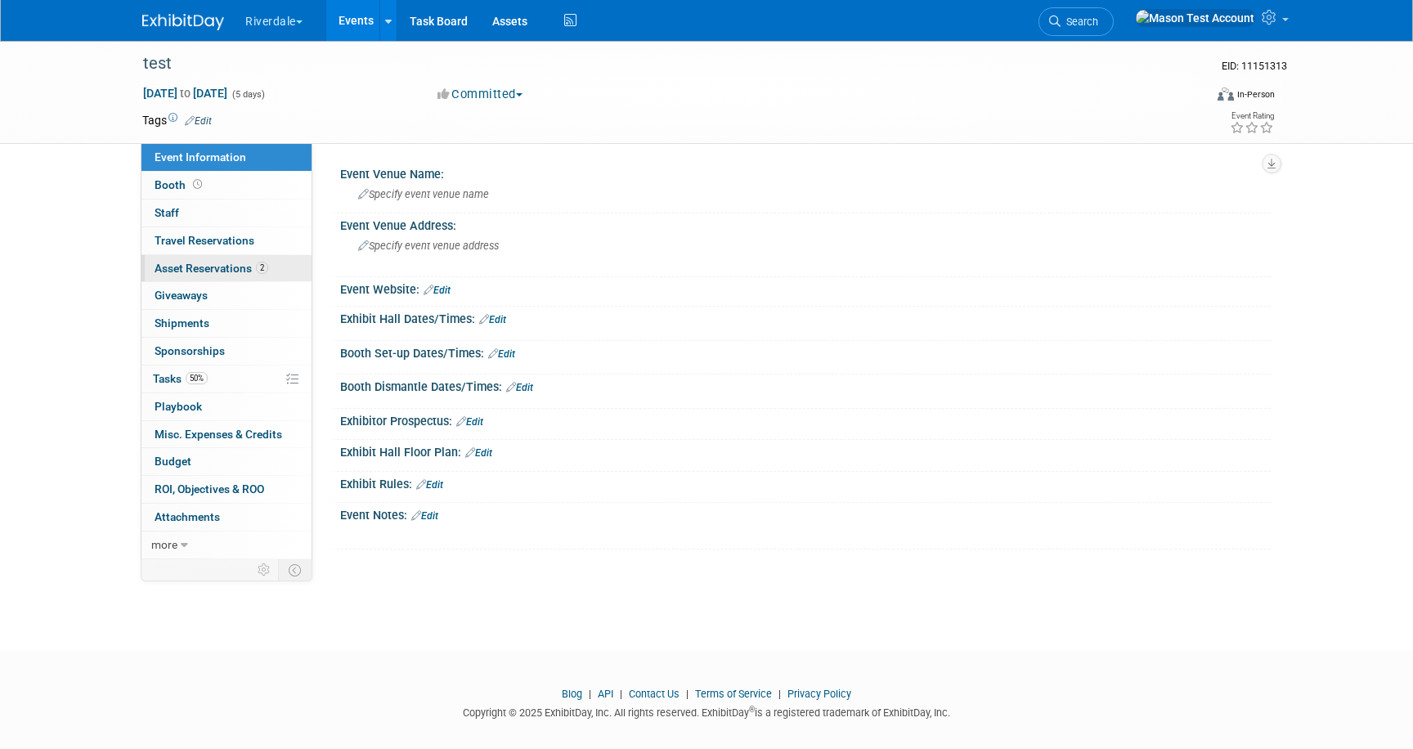
click at [186, 264] on span "Asset Reservations 2" at bounding box center [212, 268] width 114 height 13
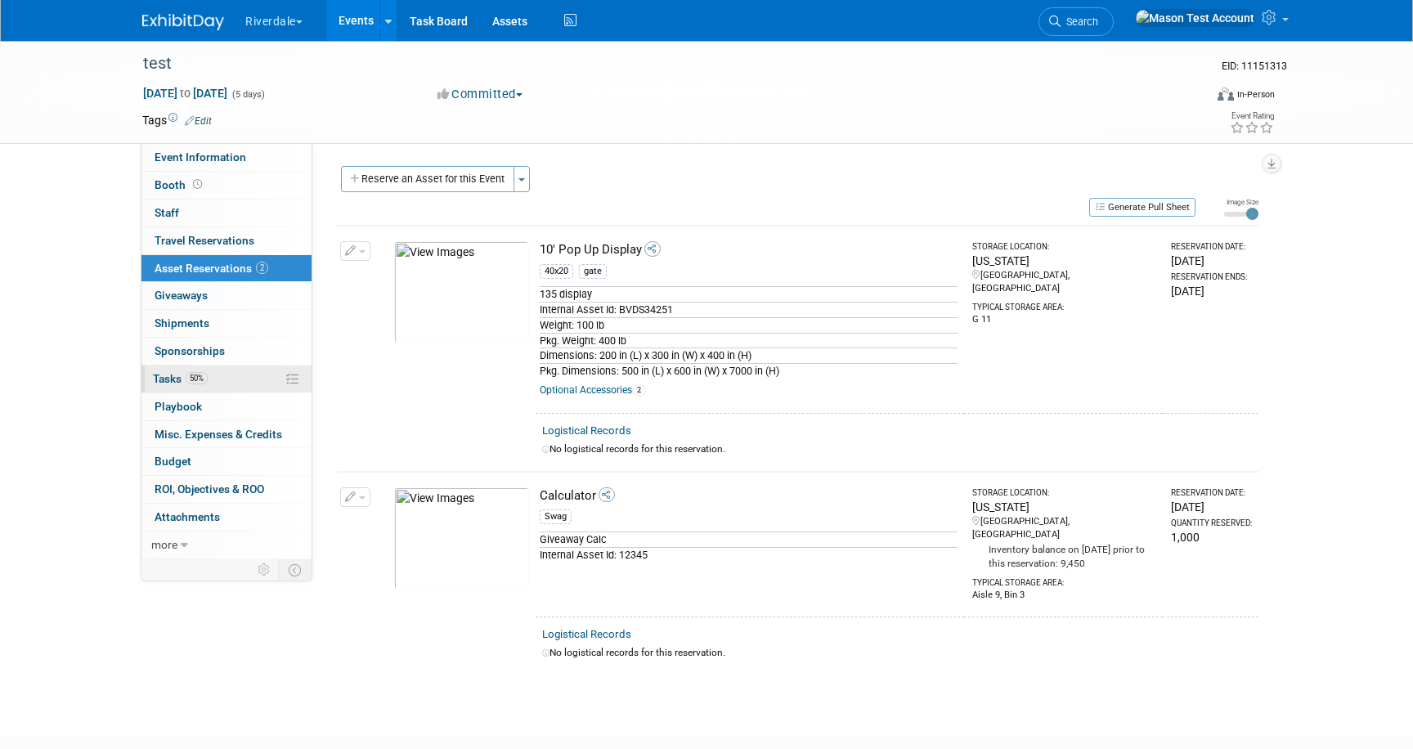
click at [159, 377] on span "Tasks 50%" at bounding box center [180, 378] width 55 height 13
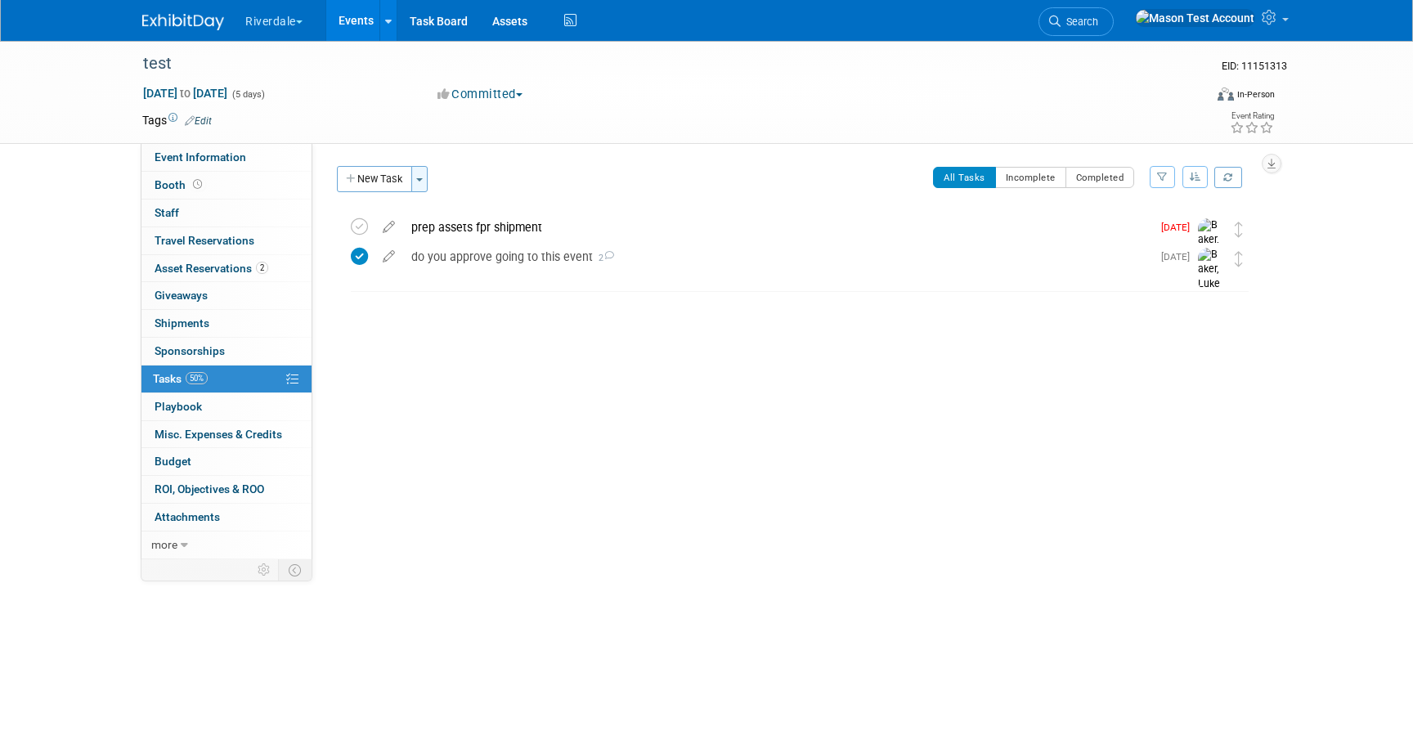
click at [420, 181] on span "button" at bounding box center [419, 179] width 7 height 3
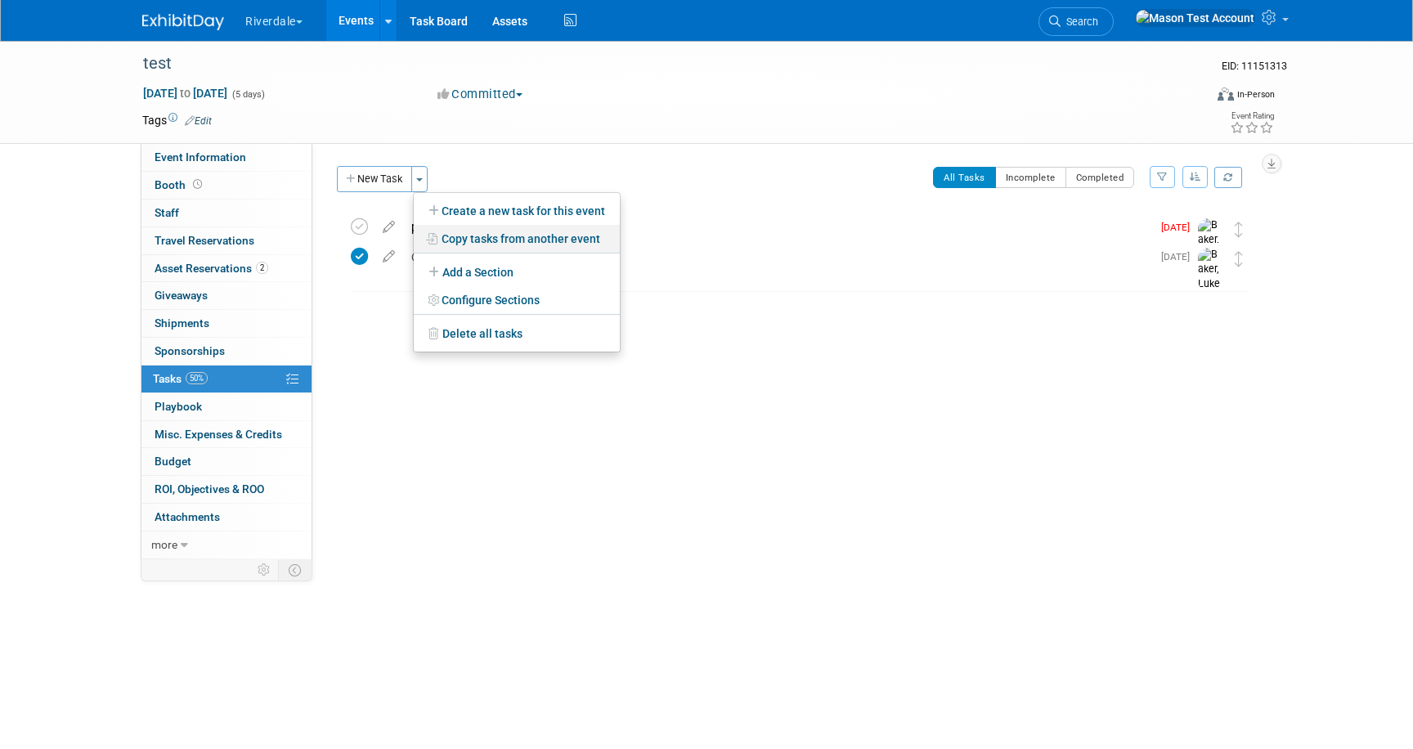
click at [527, 236] on link "Copy tasks from another event" at bounding box center [517, 239] width 206 height 28
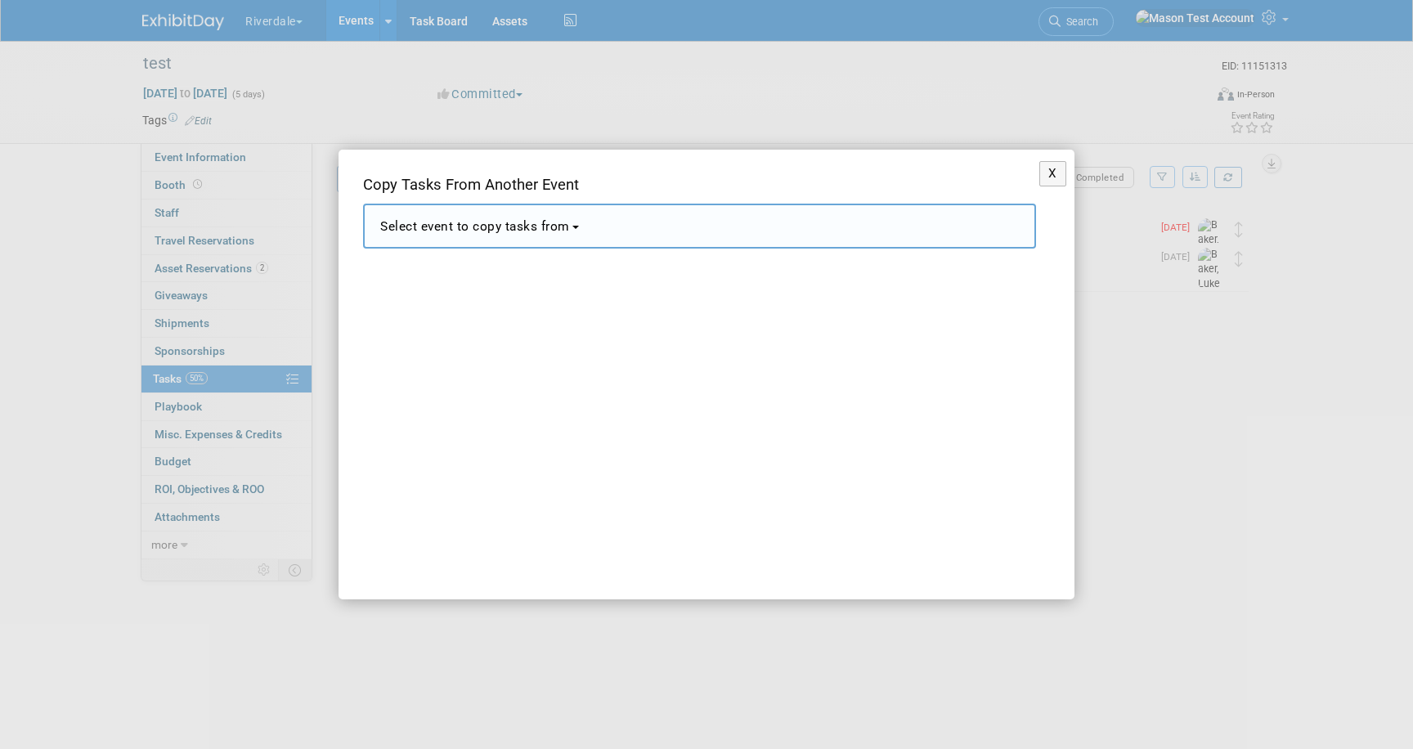
click at [562, 219] on span "Select event to copy tasks from" at bounding box center [475, 226] width 190 height 15
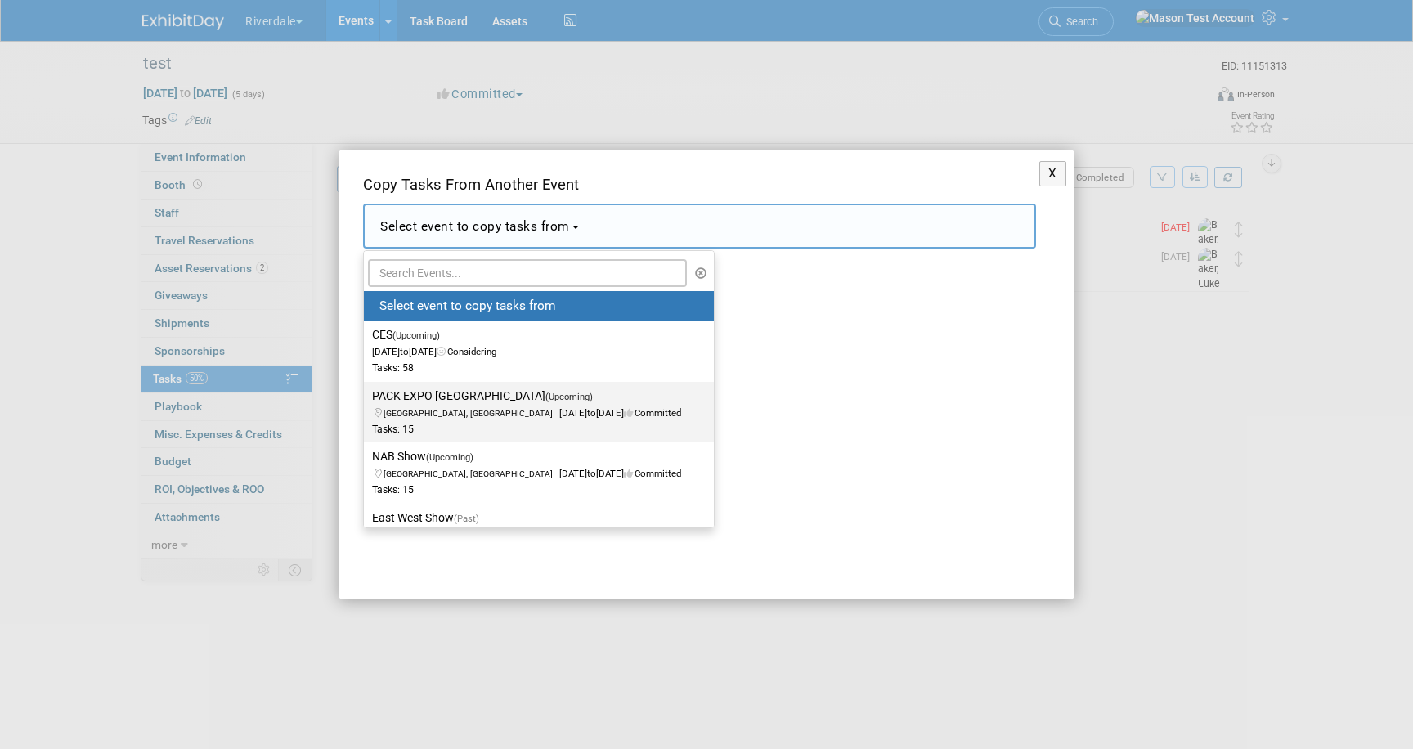
click at [617, 424] on div "Tasks: 15" at bounding box center [526, 430] width 309 height 14
click at [366, 402] on input "PACK EXPO Las Vegas (Upcoming) Los Angeles, CA Oct 13, 2025 to Oct 17, 2025 Com…" at bounding box center [361, 396] width 11 height 11
select select "11109091"
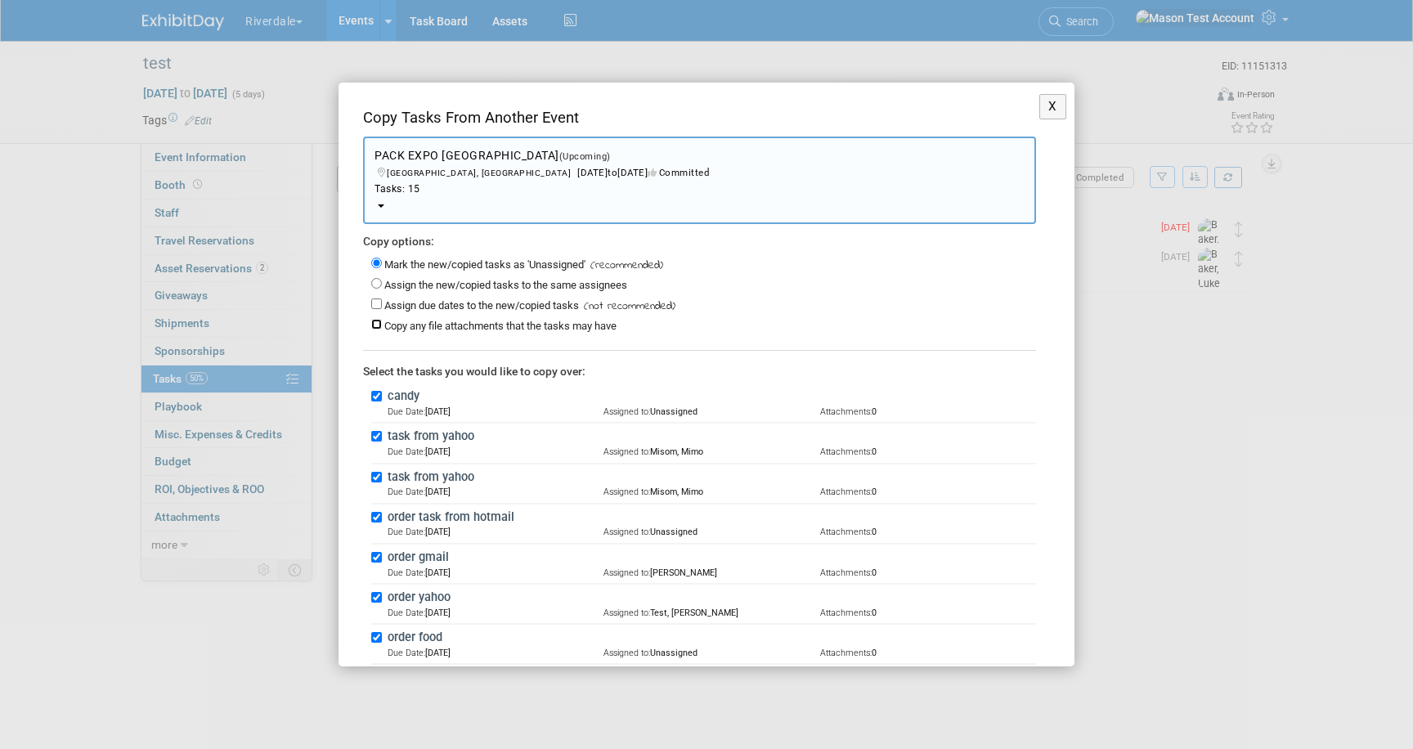
click at [376, 319] on input "Copy any file attachments that the tasks may have" at bounding box center [376, 324] width 11 height 11
checkbox input "true"
click at [379, 299] on input "Assign due dates to the new/copied tasks" at bounding box center [376, 303] width 11 height 11
checkbox input "true"
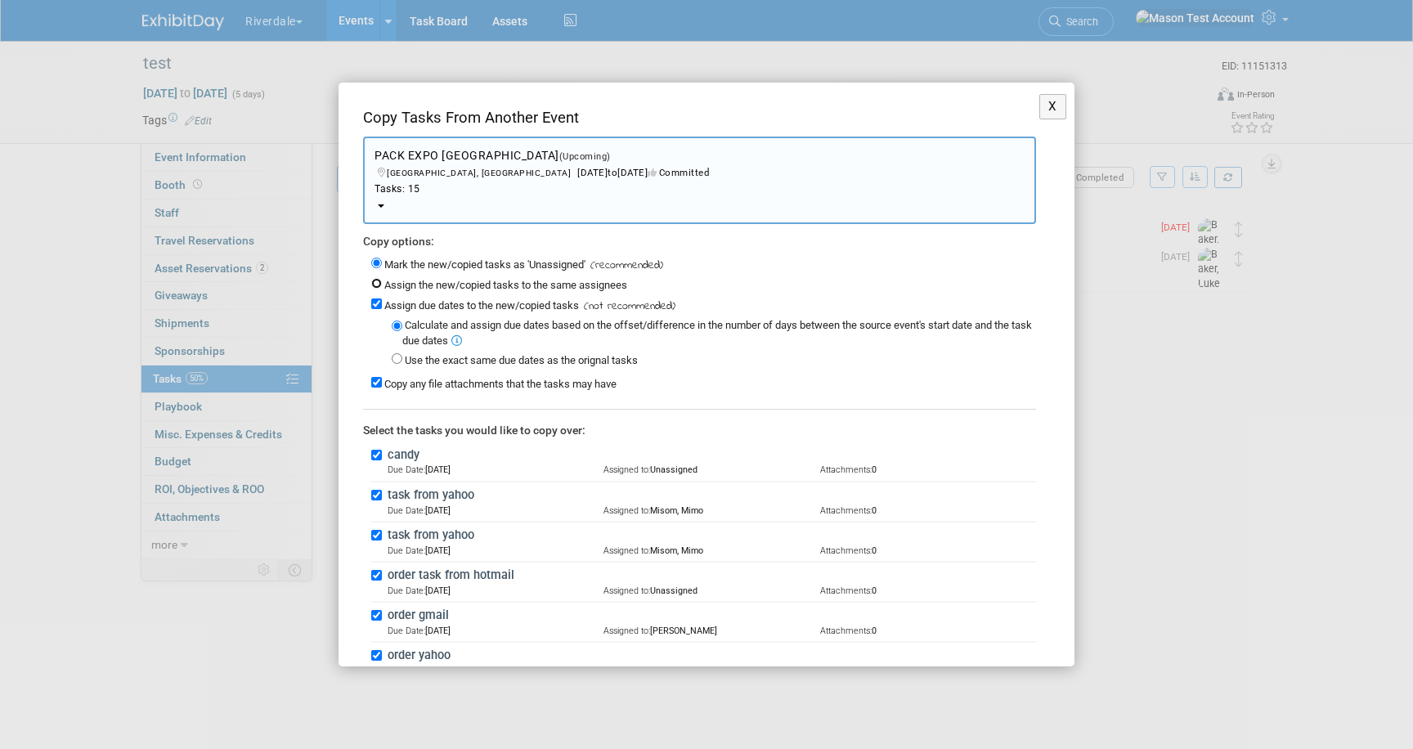
click at [378, 282] on input "Assign the new/copied tasks to the same assignees" at bounding box center [376, 283] width 11 height 11
radio input "true"
click at [378, 263] on input "Mark the new/copied tasks as 'Unassigned'" at bounding box center [376, 263] width 11 height 11
radio input "true"
click at [377, 304] on input "Assign due dates to the new/copied tasks" at bounding box center [376, 303] width 11 height 11
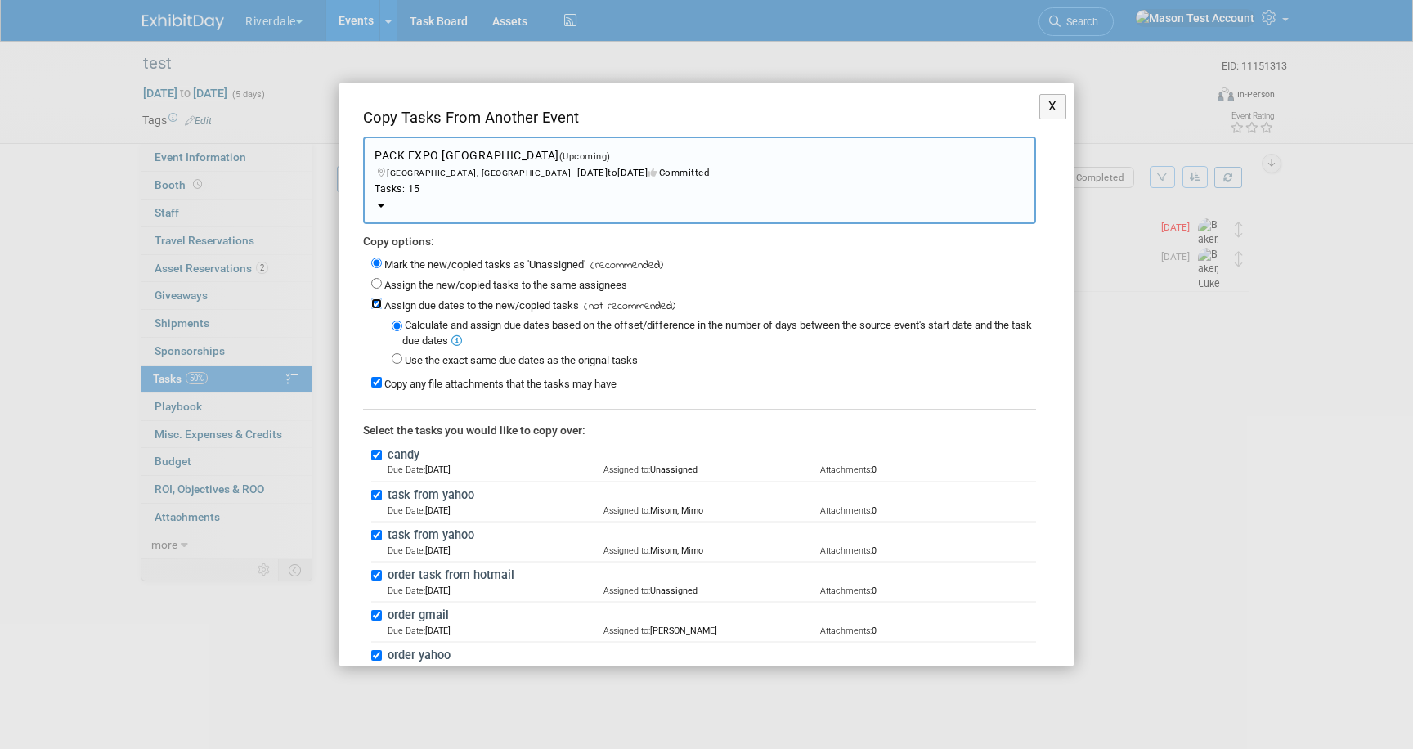
checkbox input "false"
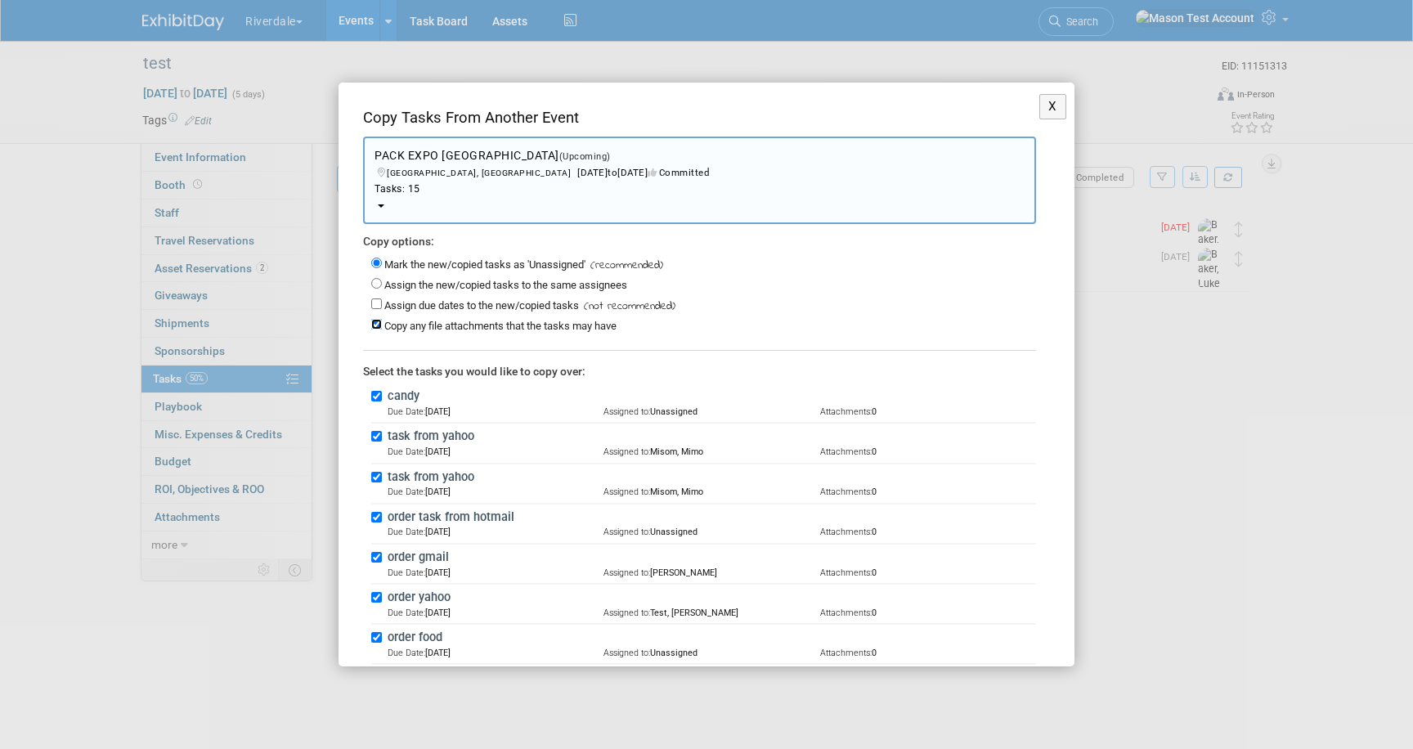
click at [377, 321] on input "Copy any file attachments that the tasks may have" at bounding box center [376, 324] width 11 height 11
checkbox input "false"
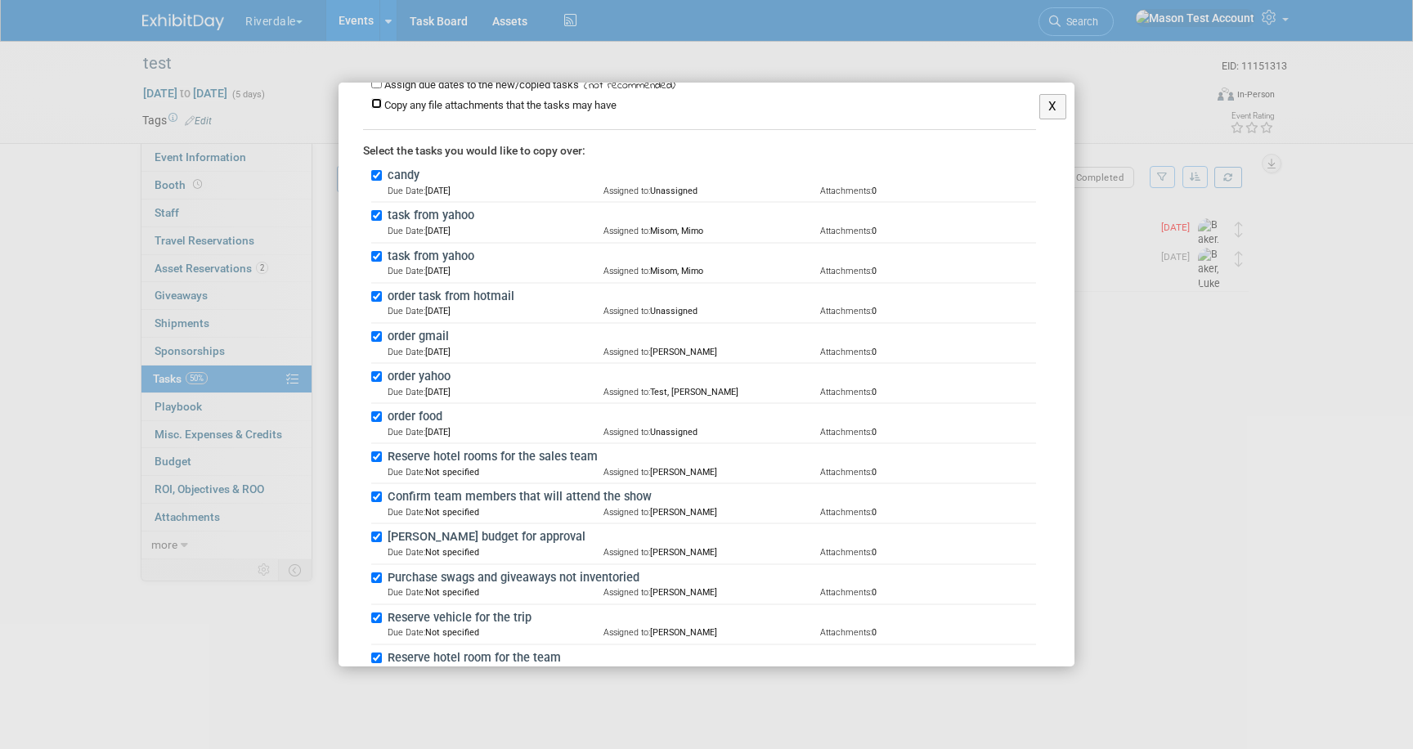
scroll to position [393, 0]
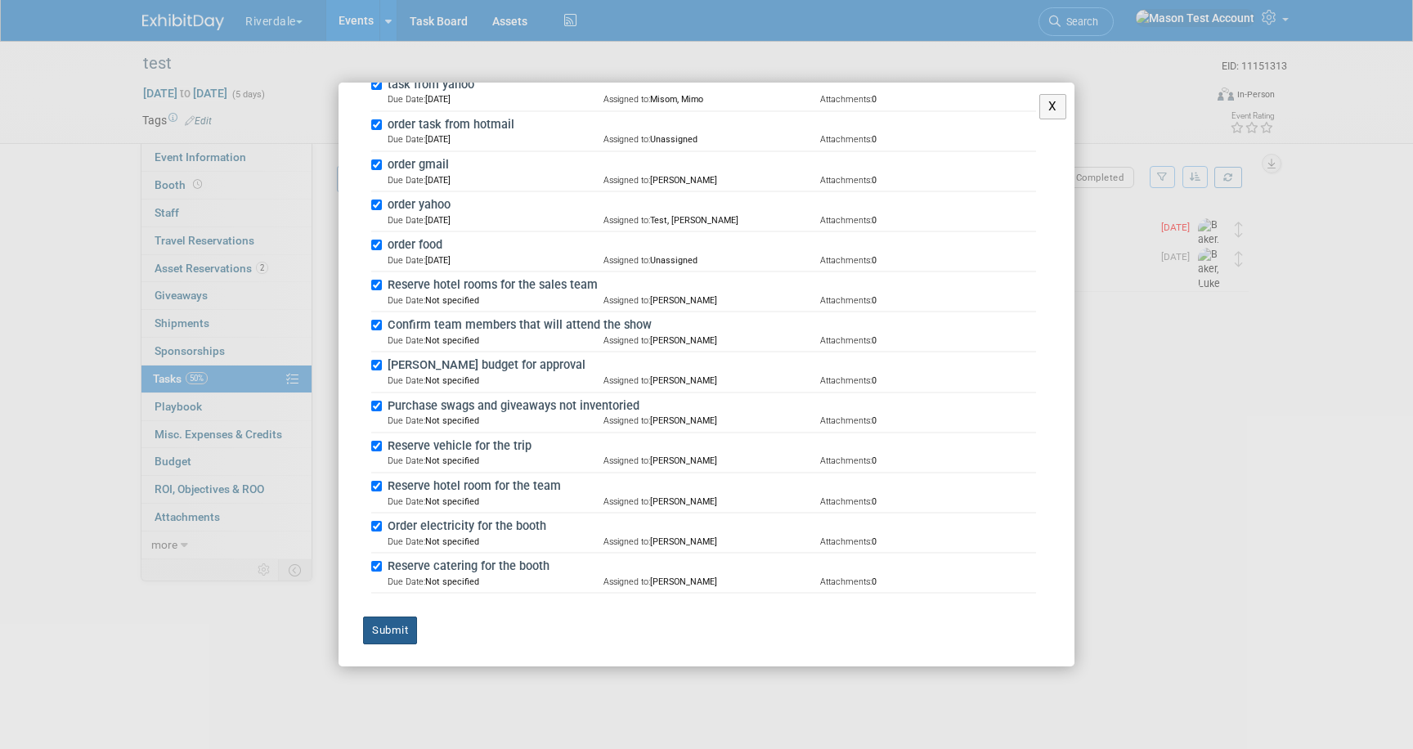
click at [402, 624] on button "Submit" at bounding box center [390, 631] width 54 height 28
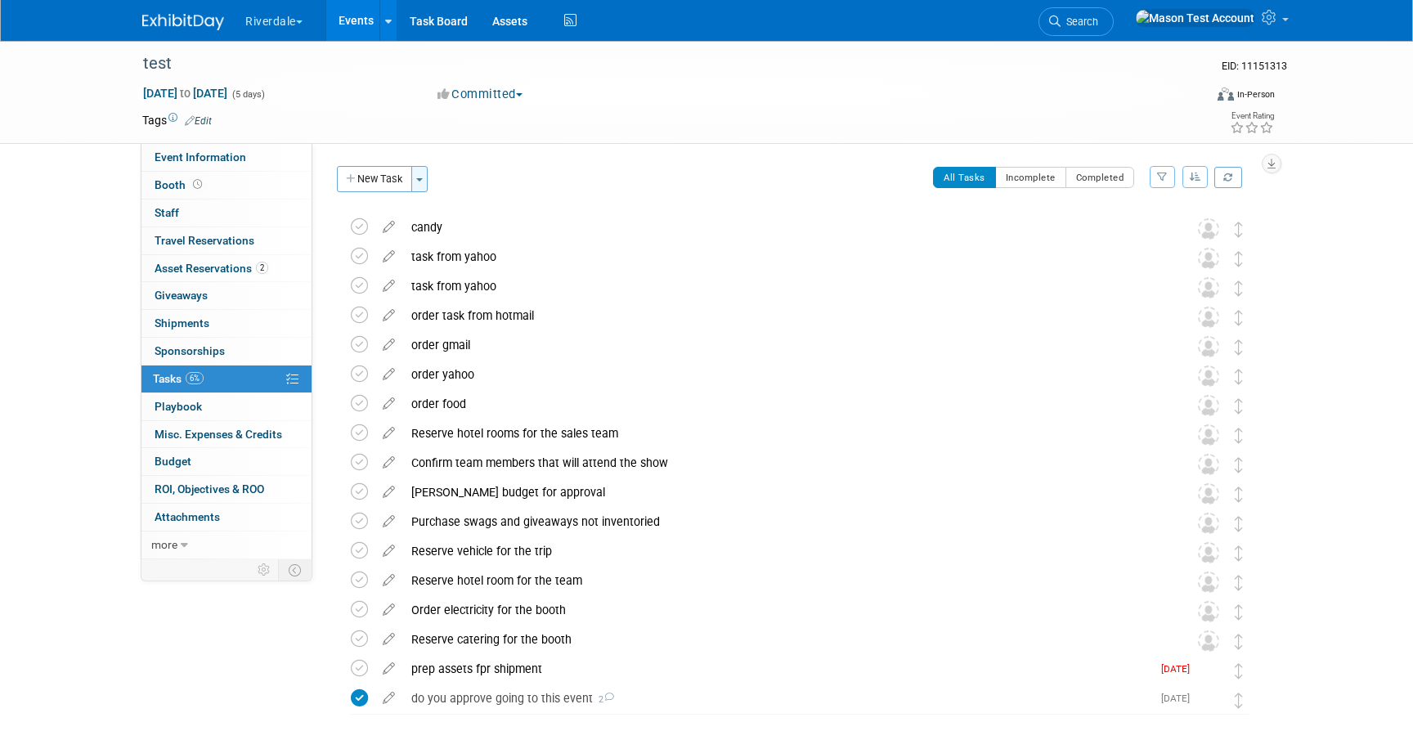
click at [423, 183] on button "Toggle Dropdown" at bounding box center [419, 179] width 16 height 26
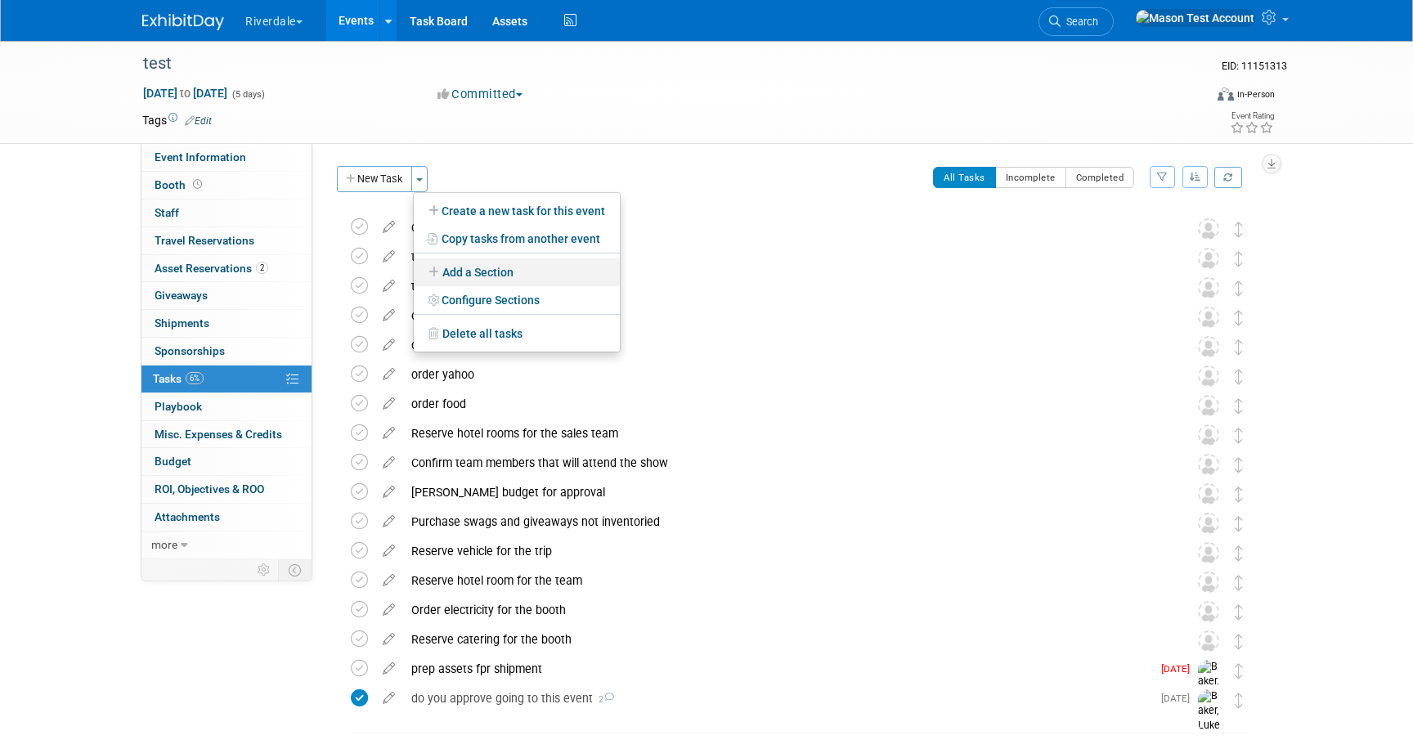
click at [493, 270] on link "Add a Section" at bounding box center [517, 272] width 206 height 28
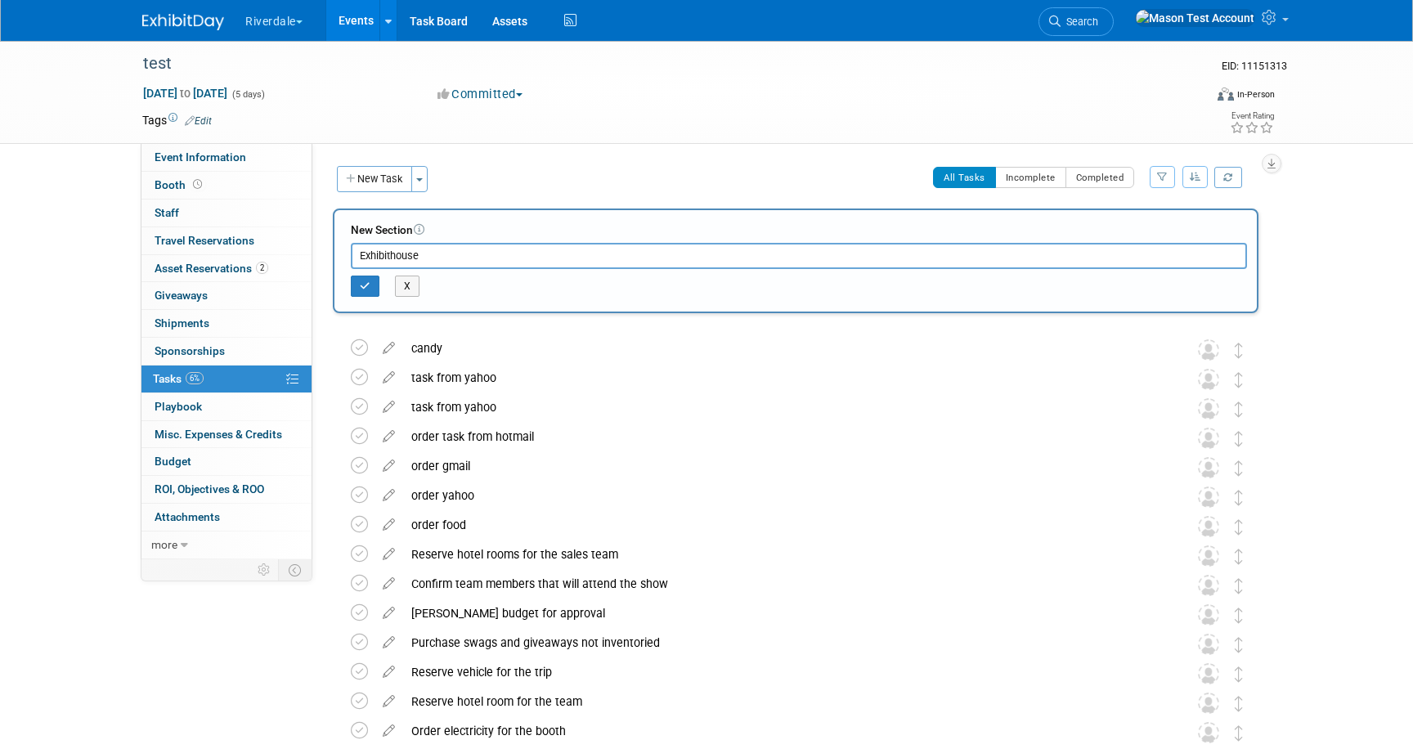
scroll to position [3, 0]
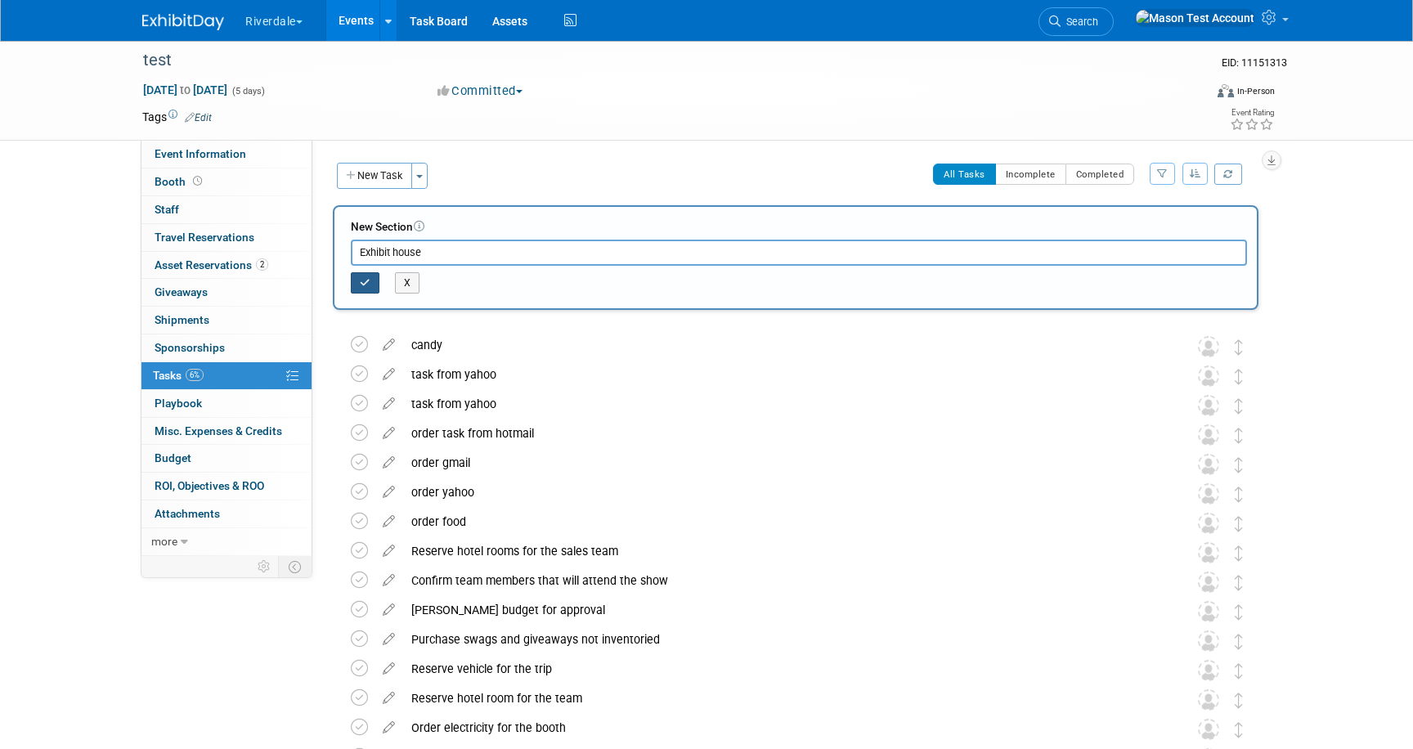
type input "Exhibit house"
click at [366, 278] on icon "button" at bounding box center [365, 283] width 11 height 10
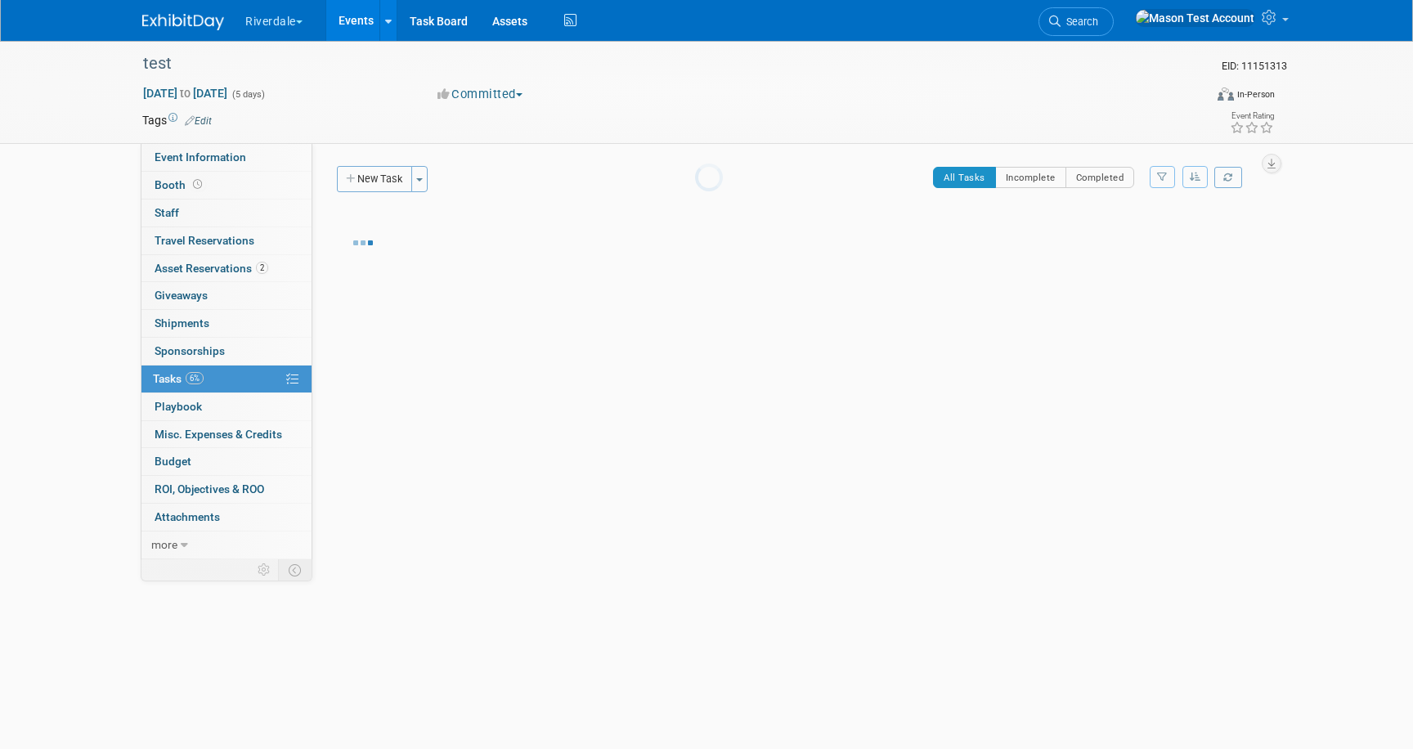
scroll to position [0, 0]
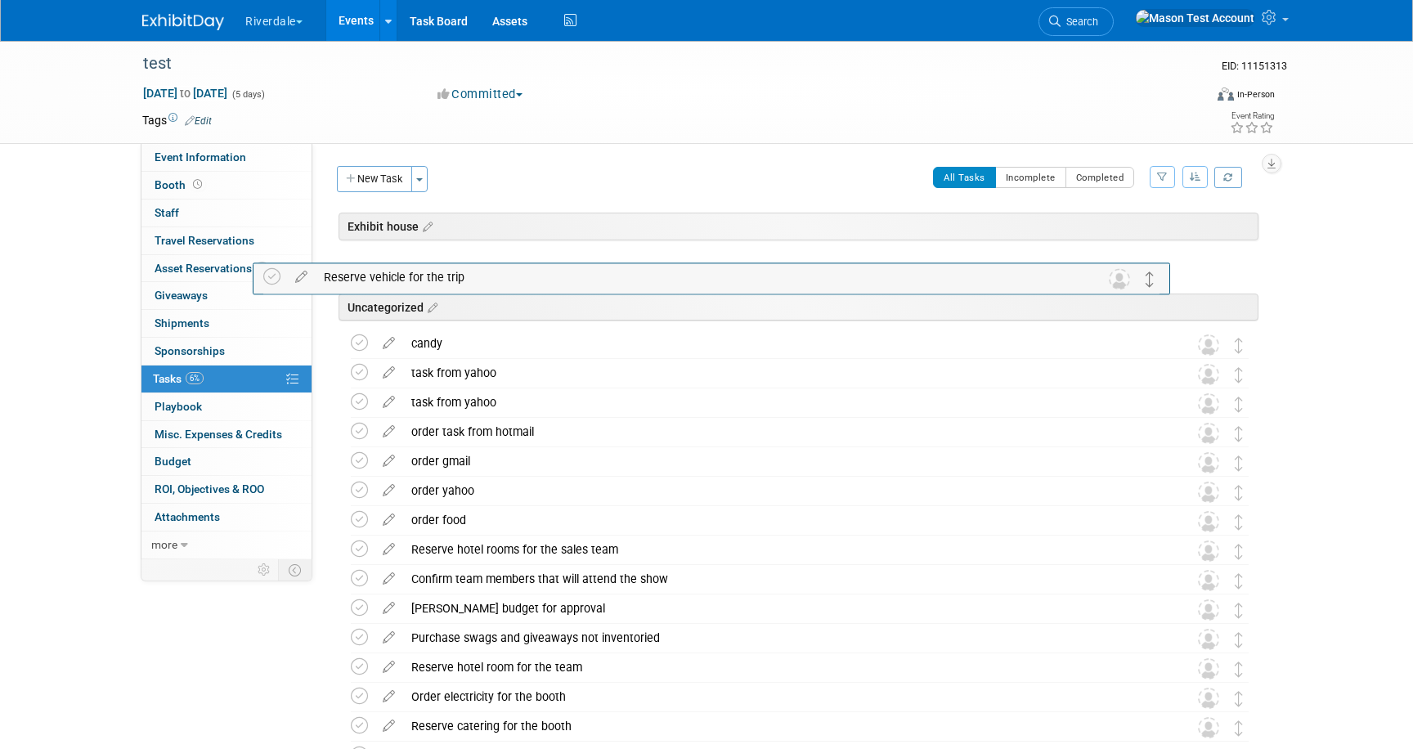
drag, startPoint x: 1240, startPoint y: 636, endPoint x: 1152, endPoint y: 275, distance: 371.9
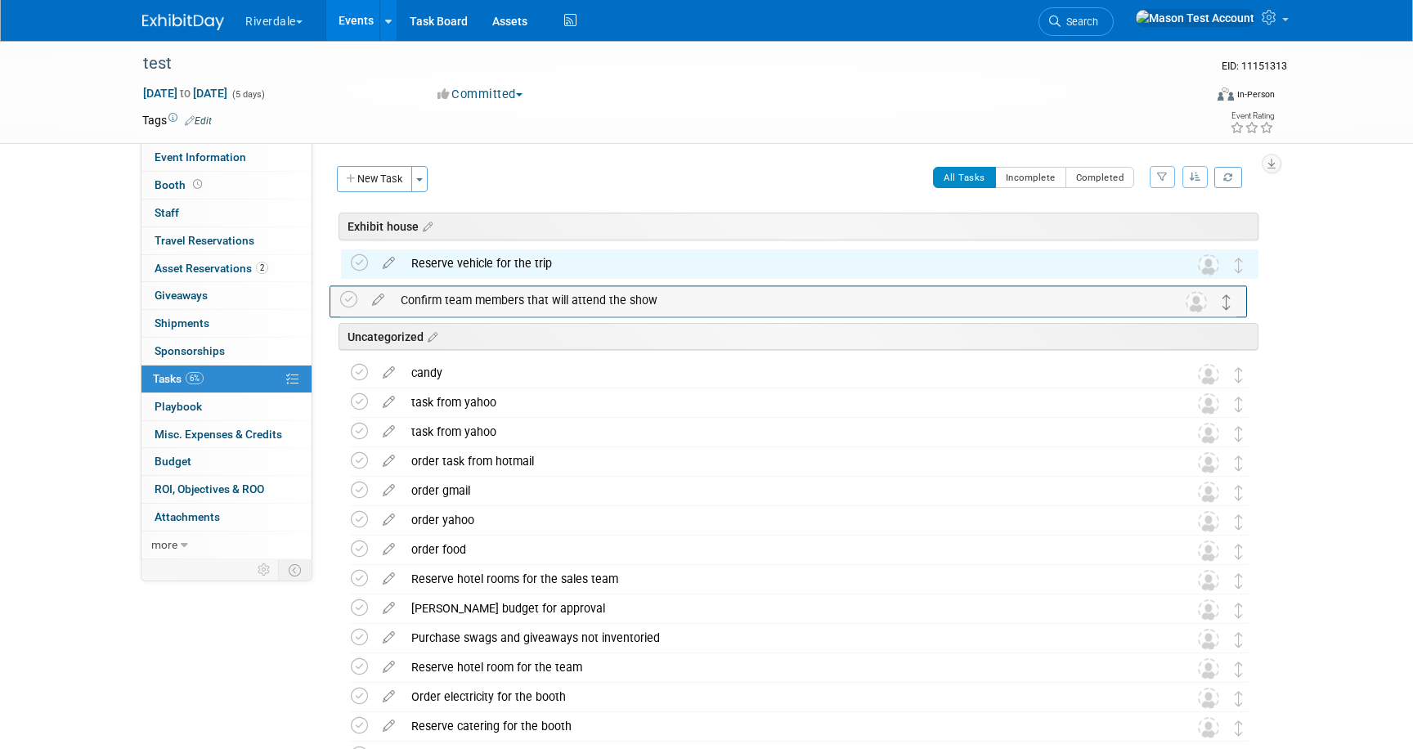
drag, startPoint x: 1236, startPoint y: 577, endPoint x: 1233, endPoint y: 275, distance: 301.8
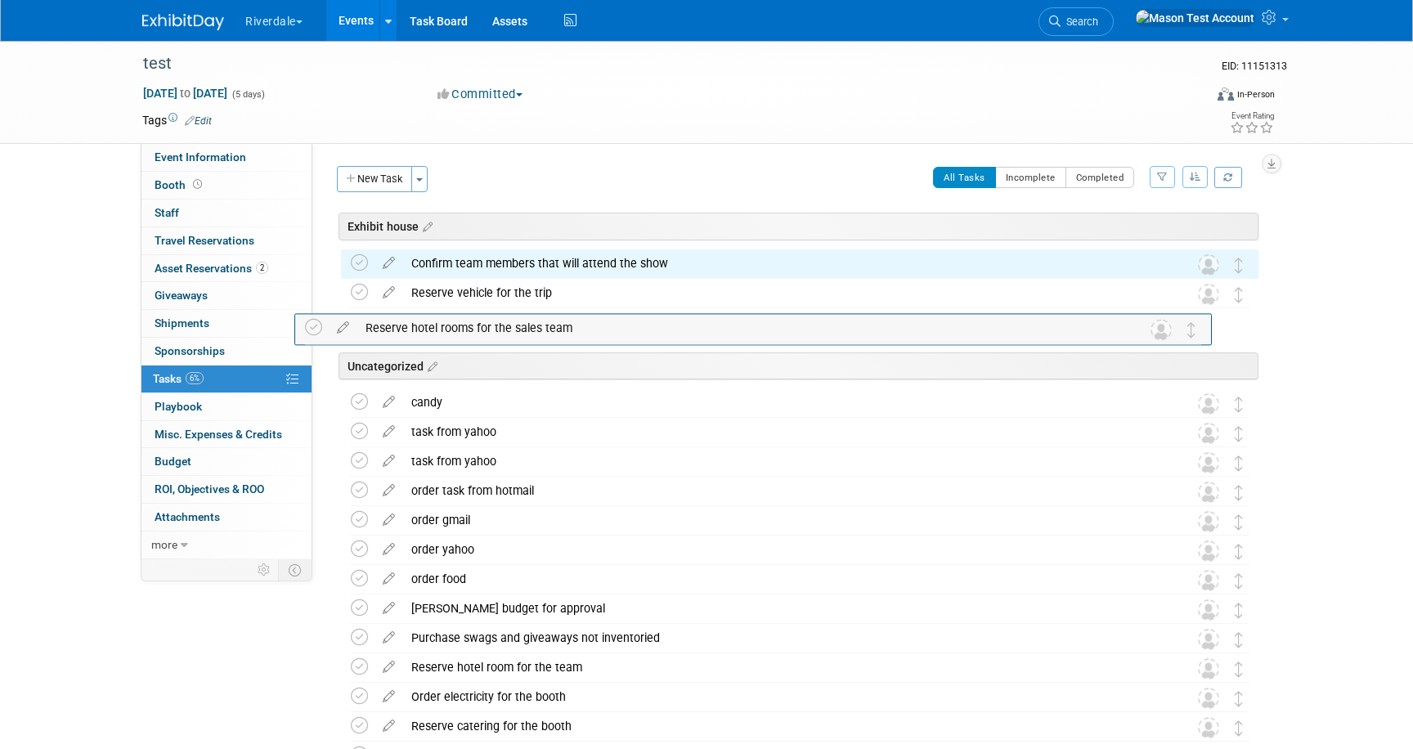
drag, startPoint x: 1242, startPoint y: 578, endPoint x: 1212, endPoint y: 320, distance: 260.2
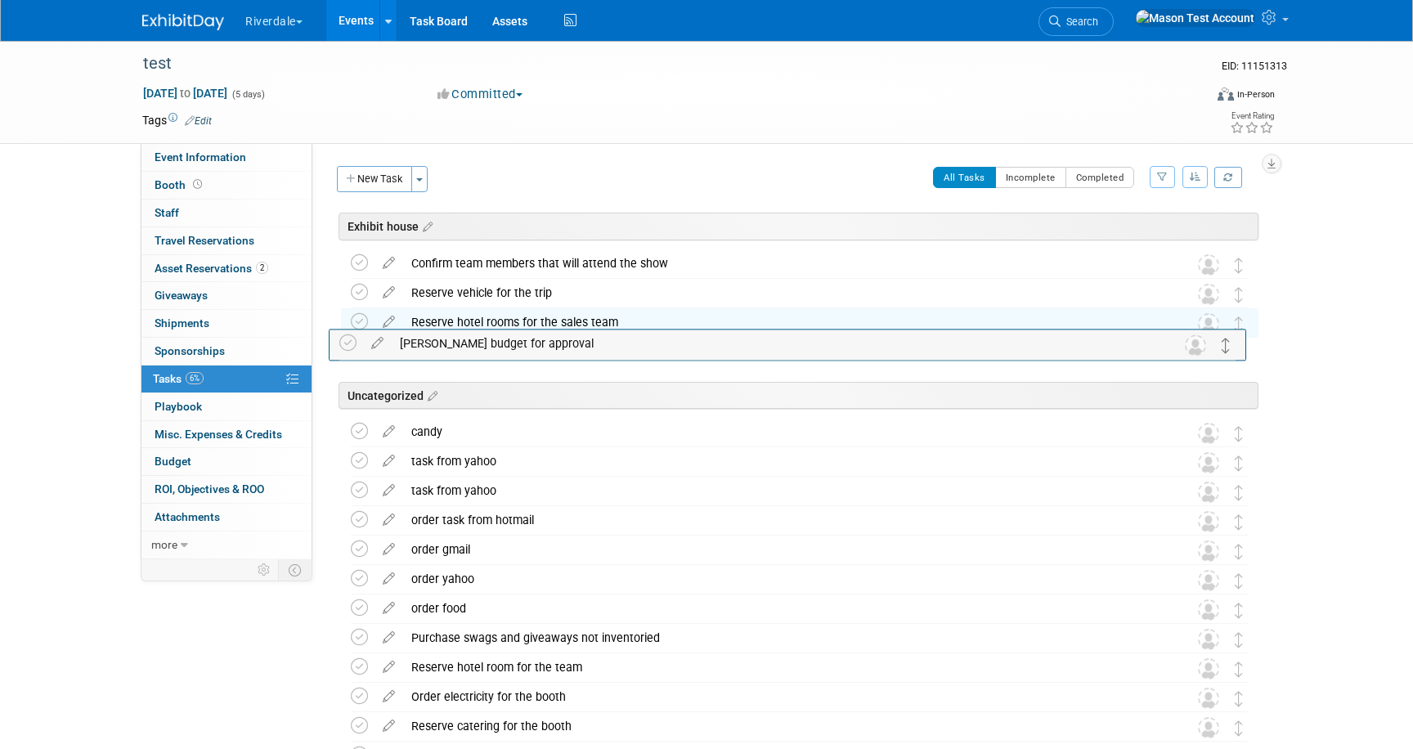
drag, startPoint x: 1238, startPoint y: 613, endPoint x: 1227, endPoint y: 348, distance: 266.0
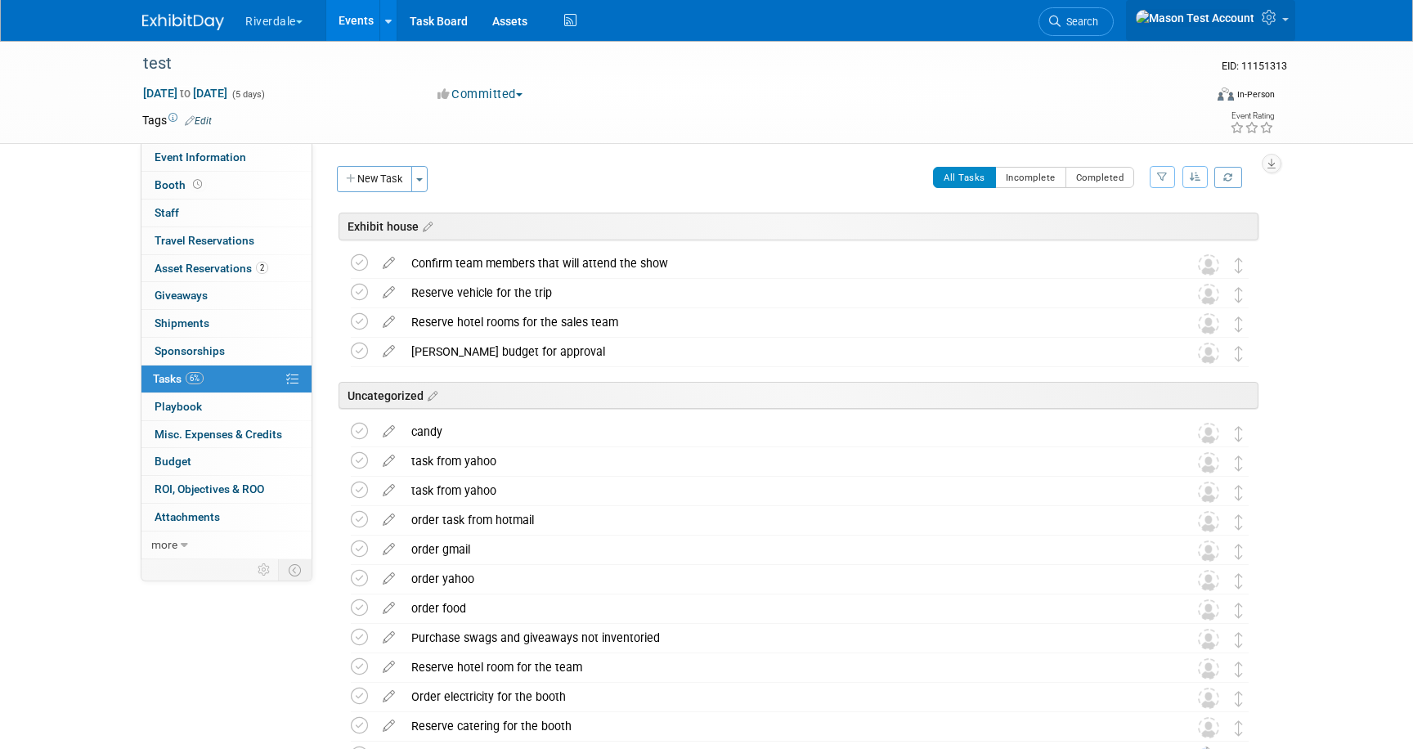
click at [1271, 16] on icon at bounding box center [1271, 17] width 19 height 15
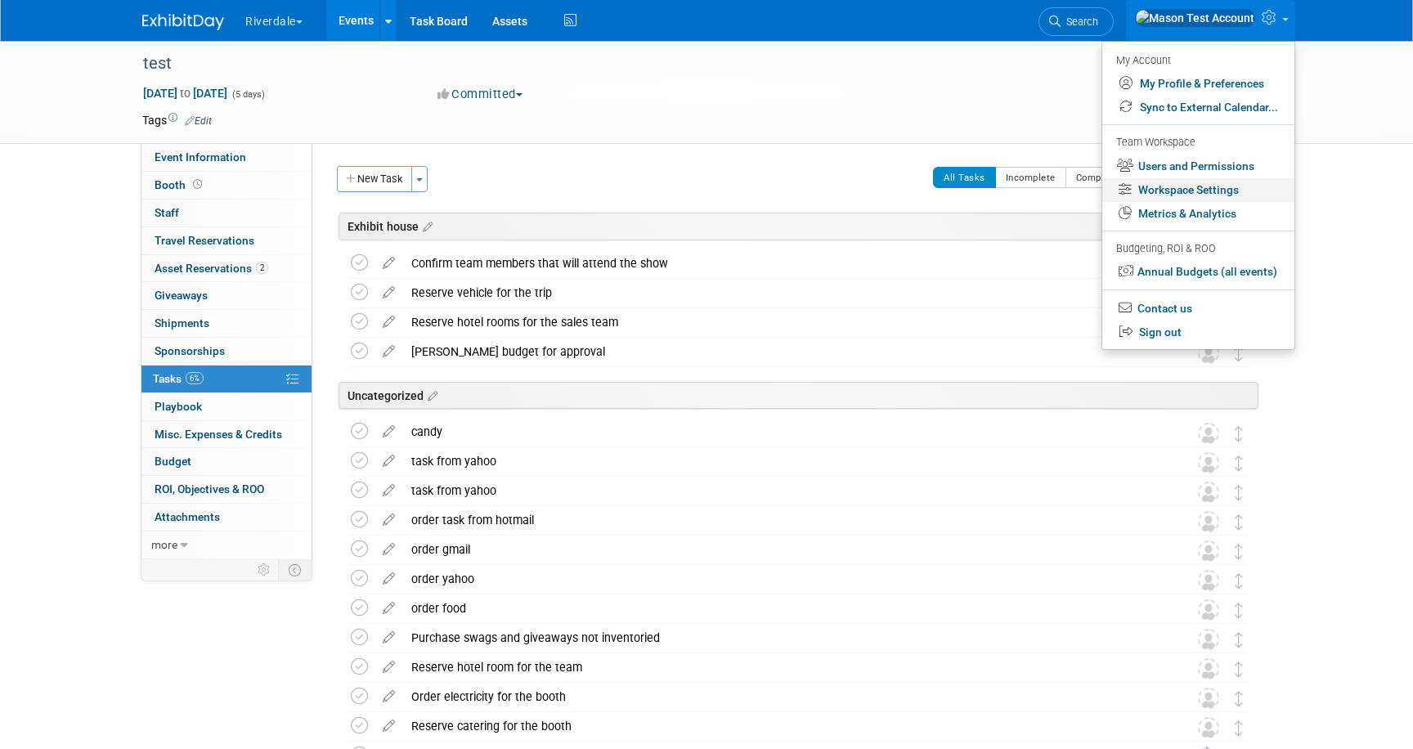
click at [1223, 189] on link "Workspace Settings" at bounding box center [1198, 190] width 192 height 24
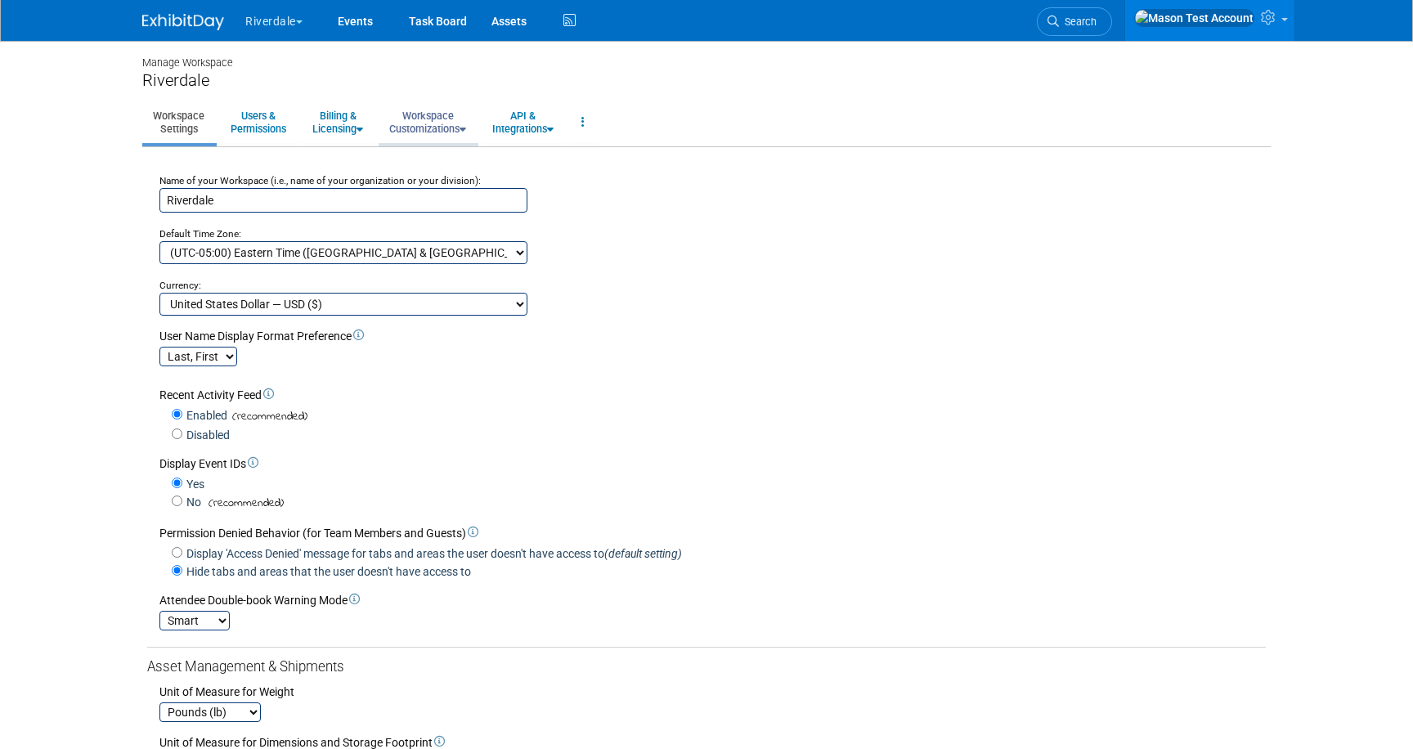
click at [461, 128] on link "Workspace Customizations" at bounding box center [428, 122] width 98 height 40
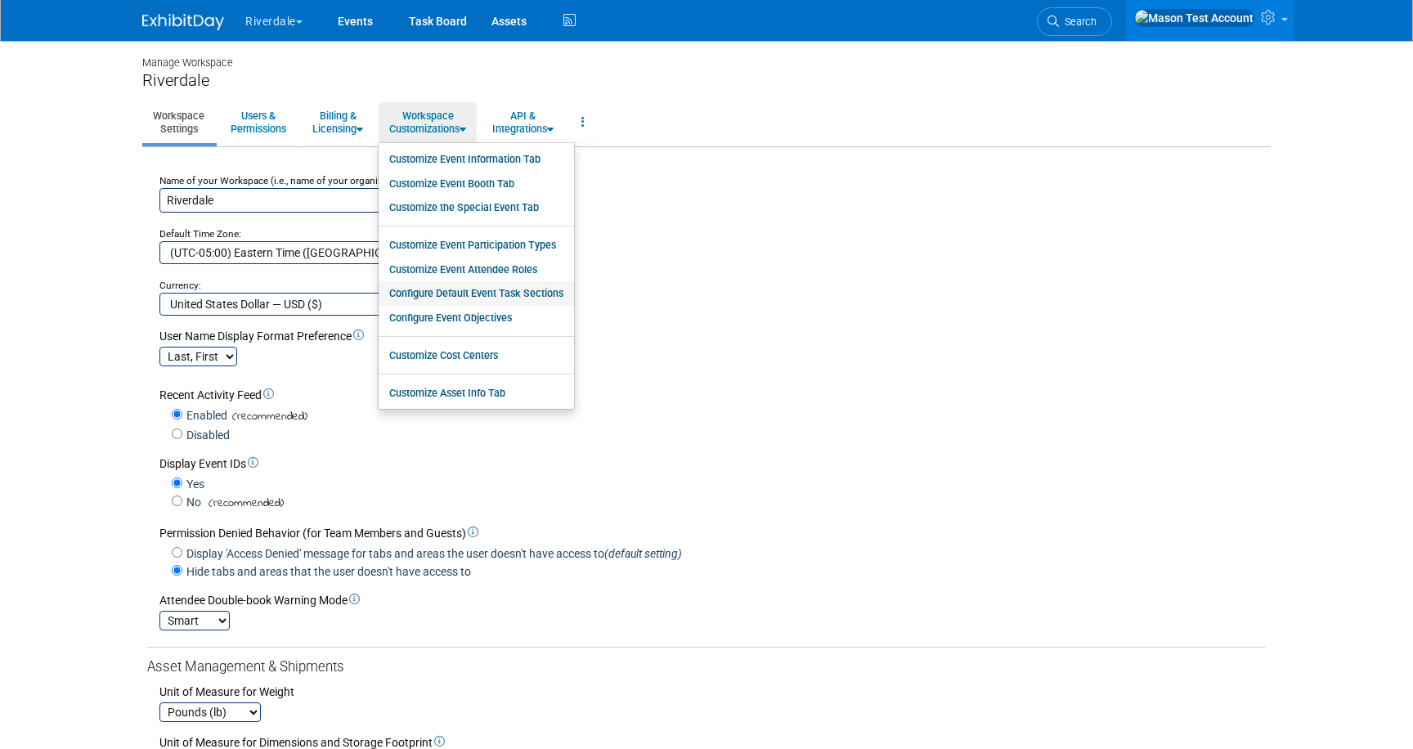
click at [479, 288] on link "Configure Default Event Task Sections" at bounding box center [476, 293] width 195 height 25
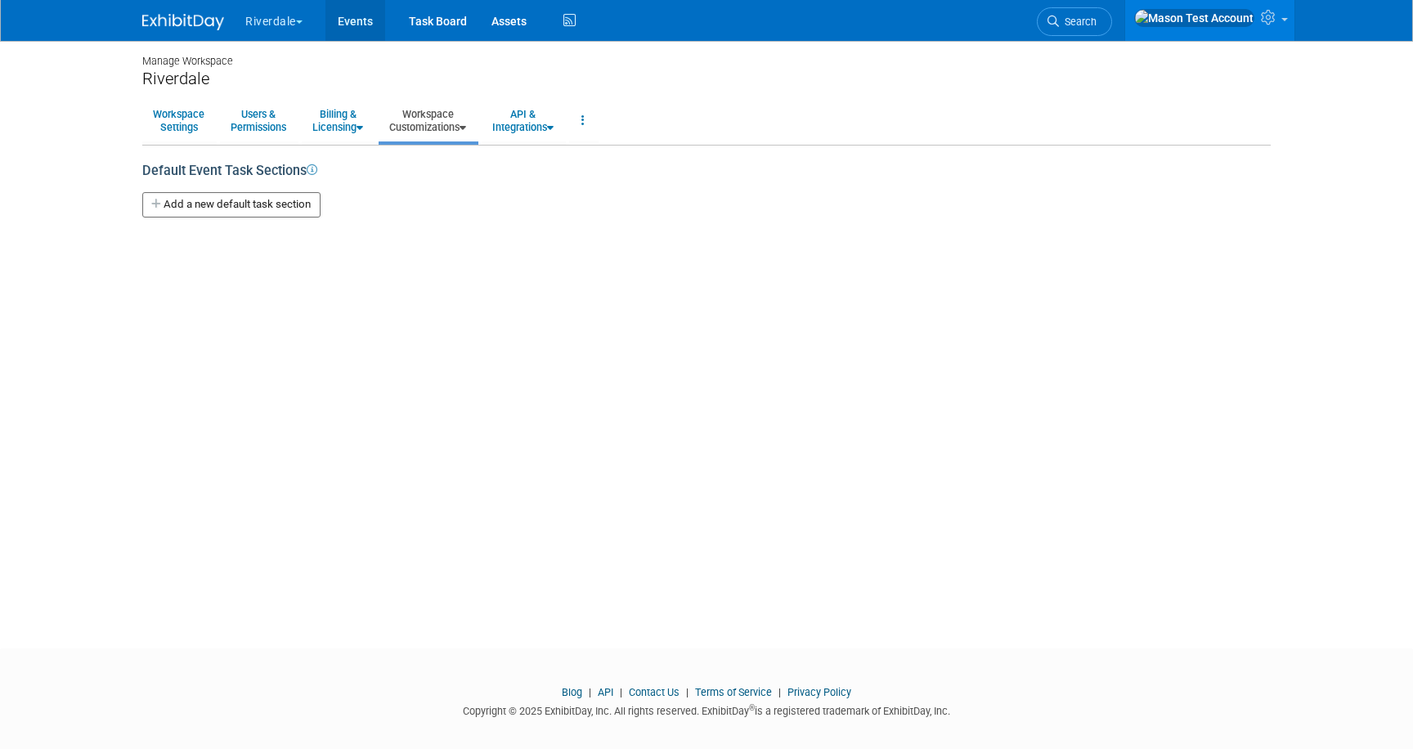
scroll to position [2, 0]
click at [361, 23] on link "Events" at bounding box center [355, 20] width 60 height 41
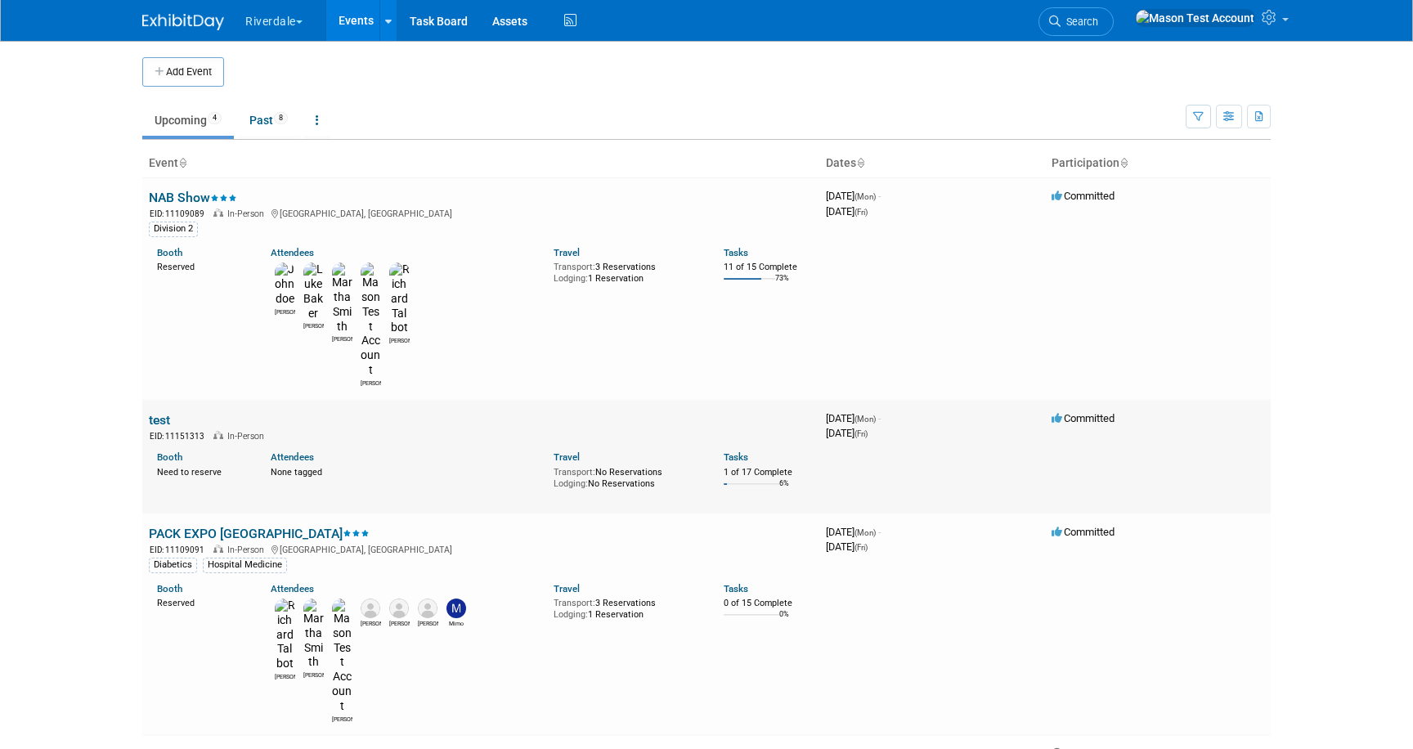
click at [166, 412] on link "test" at bounding box center [159, 420] width 21 height 16
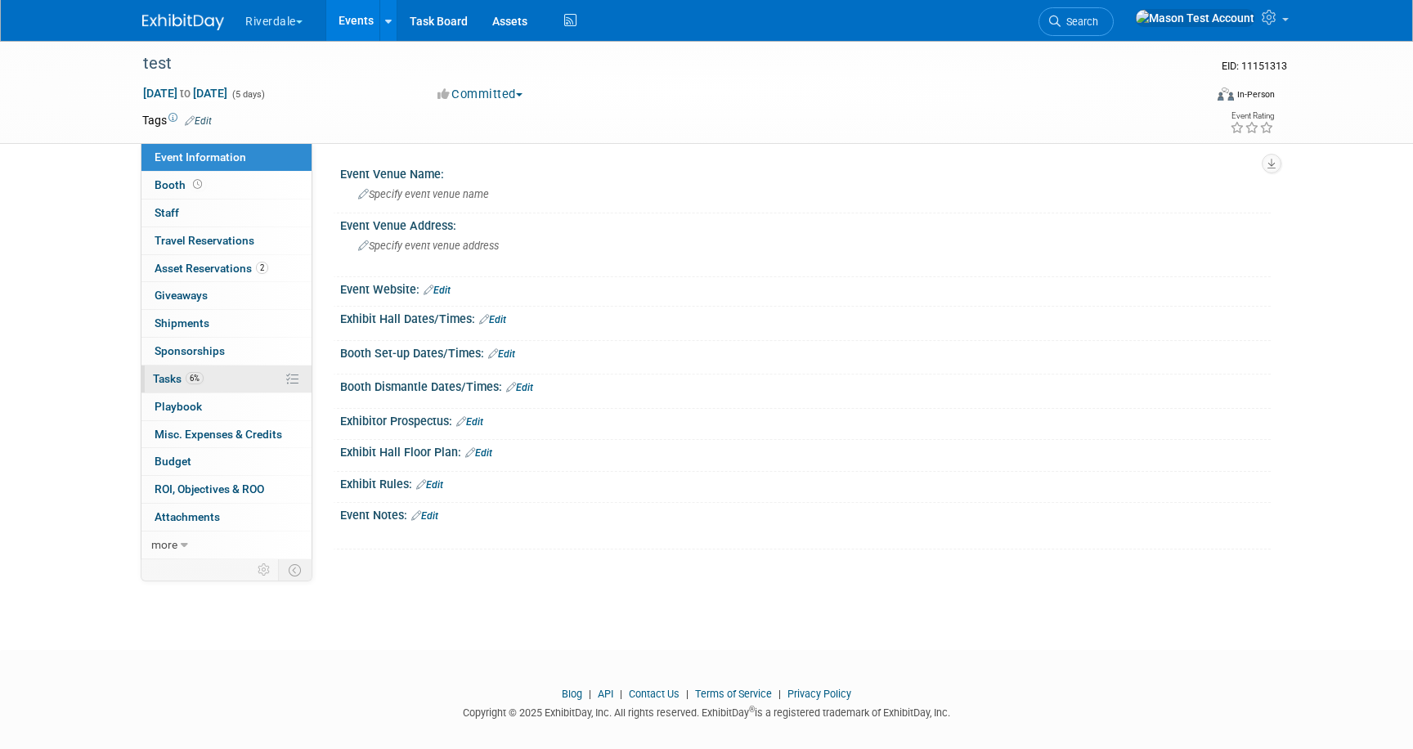
click at [169, 378] on span "Tasks 6%" at bounding box center [178, 378] width 51 height 13
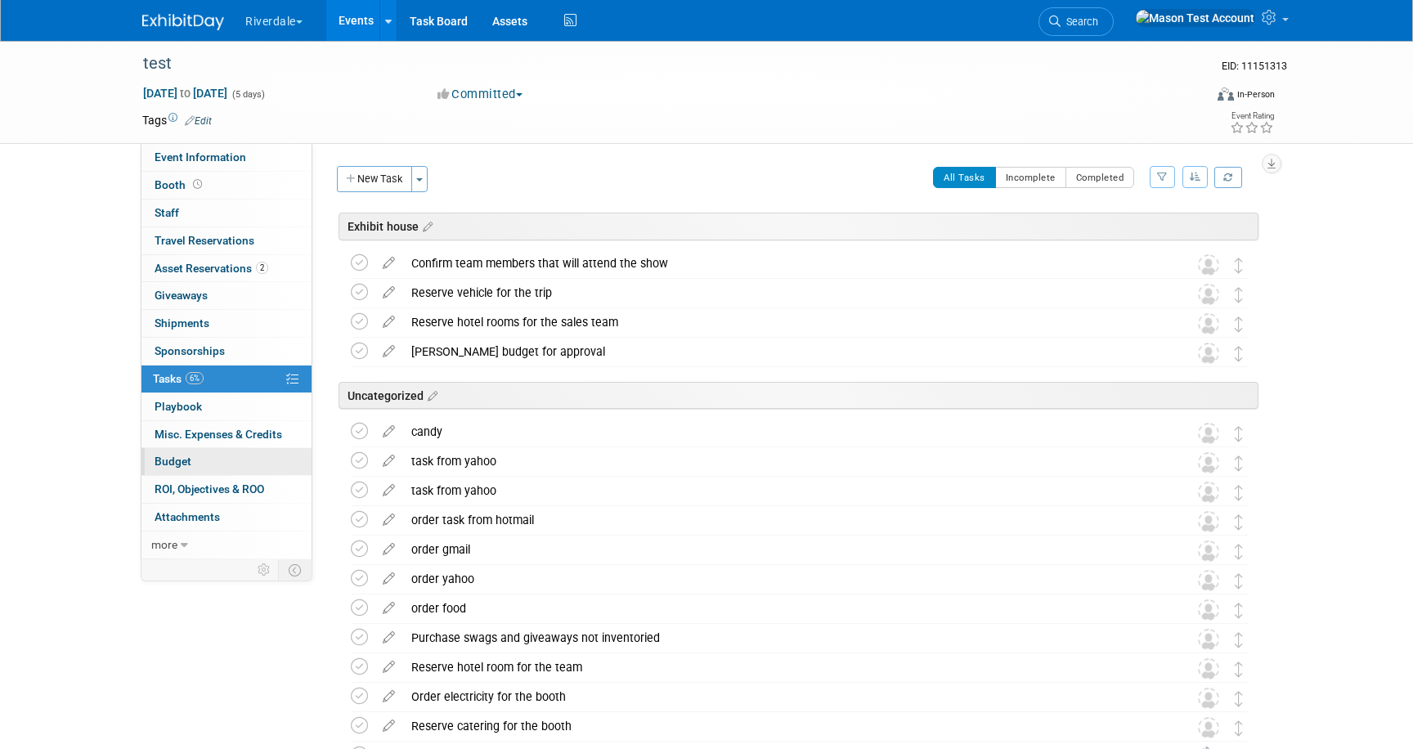
click at [182, 459] on span "Budget" at bounding box center [173, 461] width 37 height 13
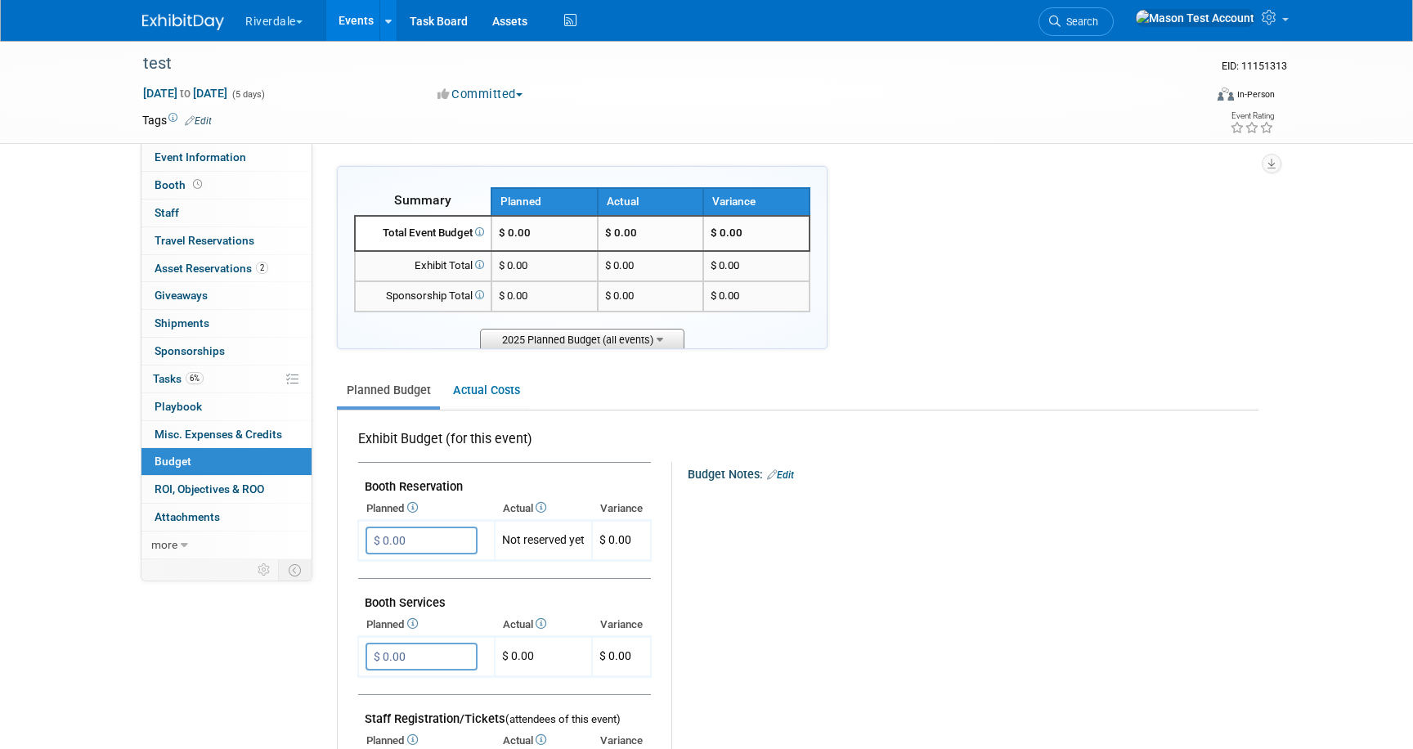
click at [622, 339] on span "2025 Planned Budget (all events)" at bounding box center [582, 339] width 204 height 20
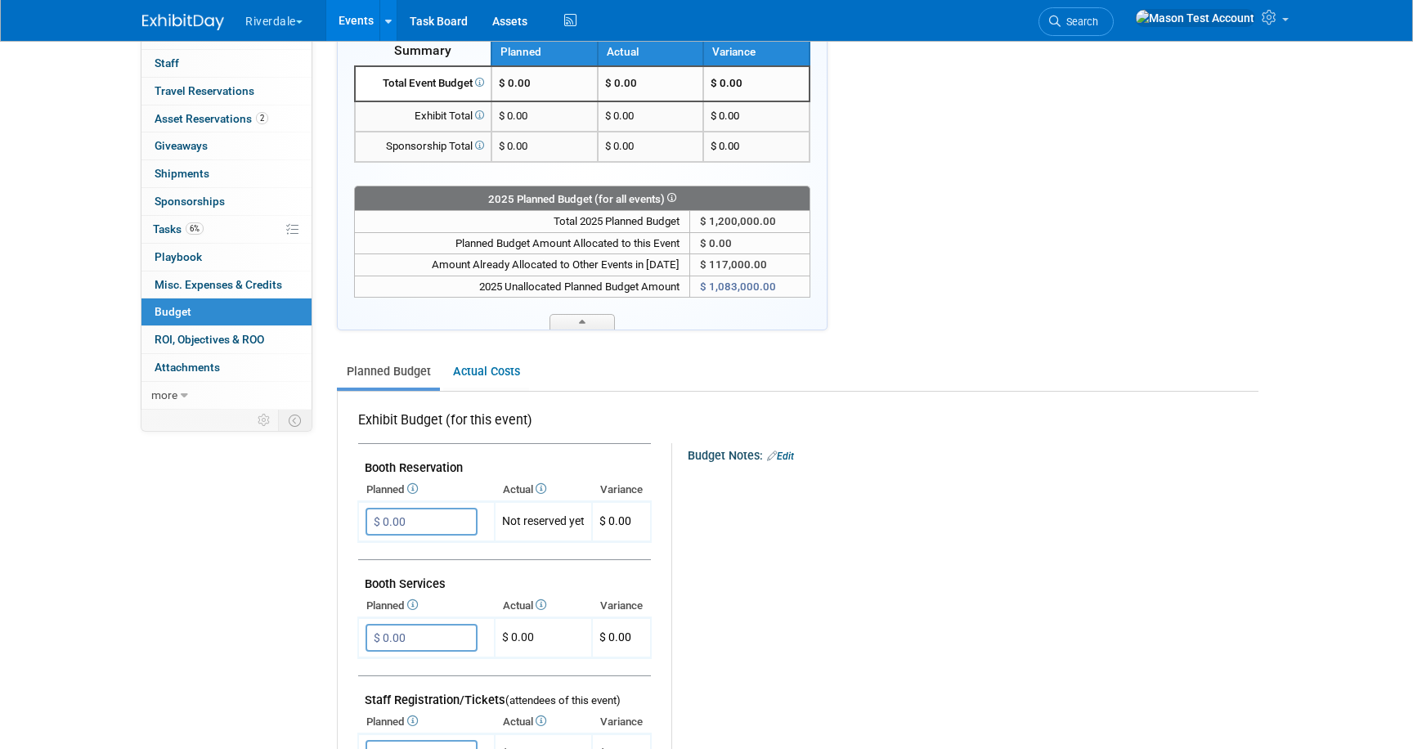
scroll to position [278, 0]
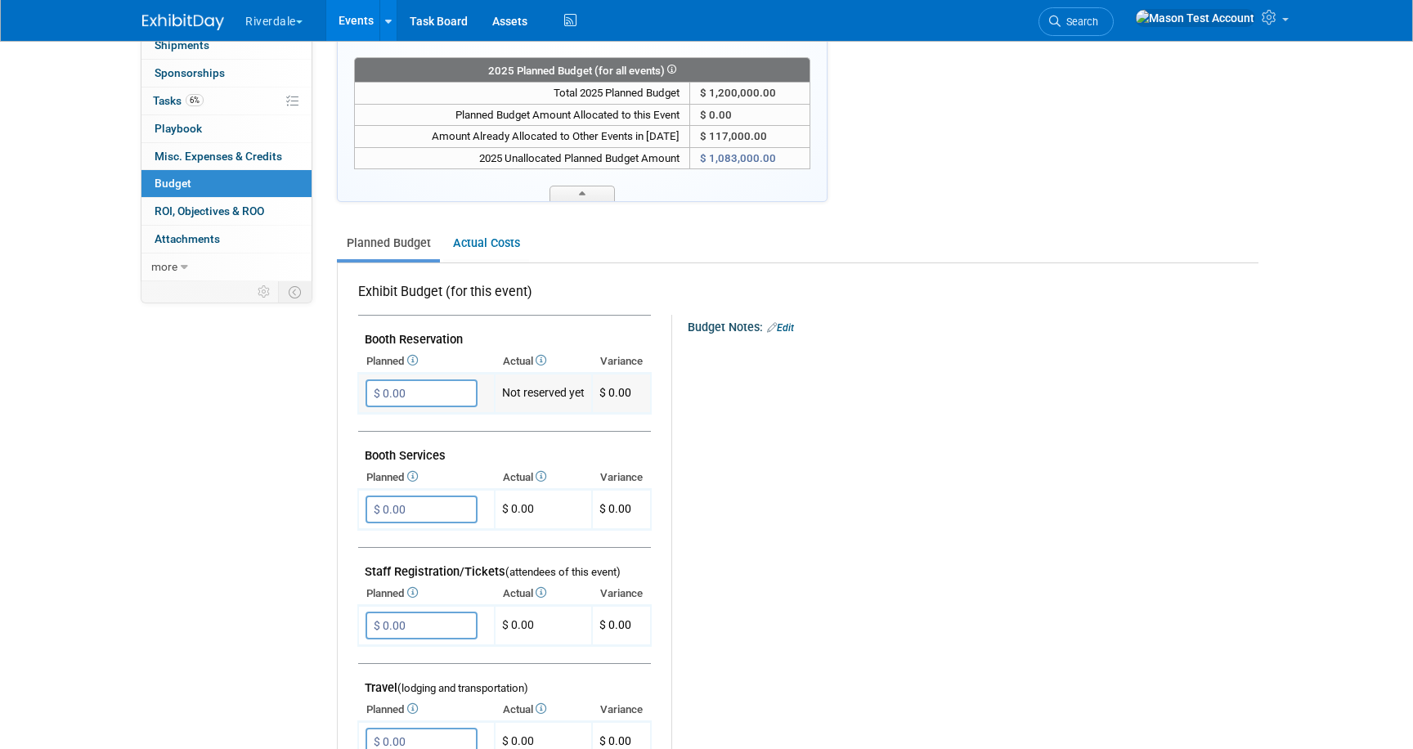
click at [430, 397] on input "$ 0.00" at bounding box center [422, 393] width 112 height 28
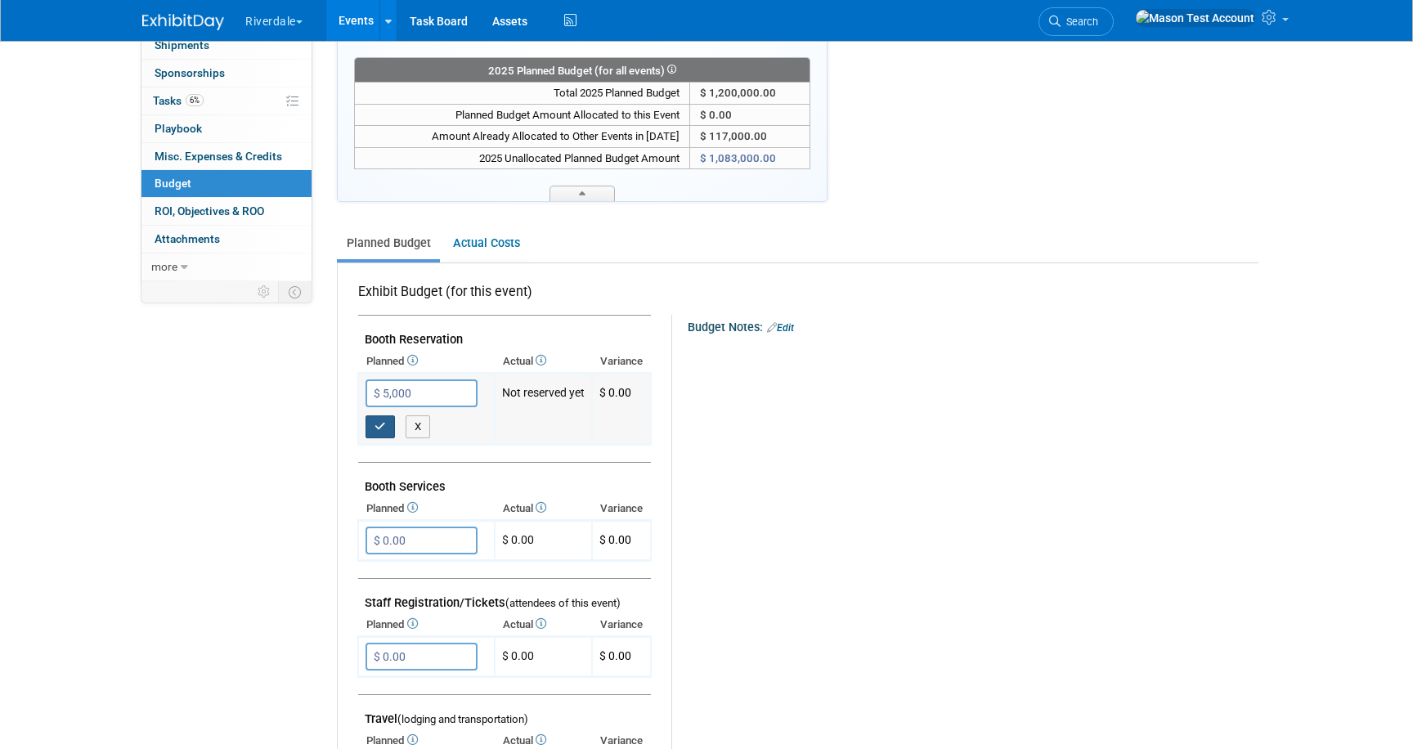
type input "$ 5,000.00"
click at [383, 430] on icon "button" at bounding box center [380, 426] width 11 height 11
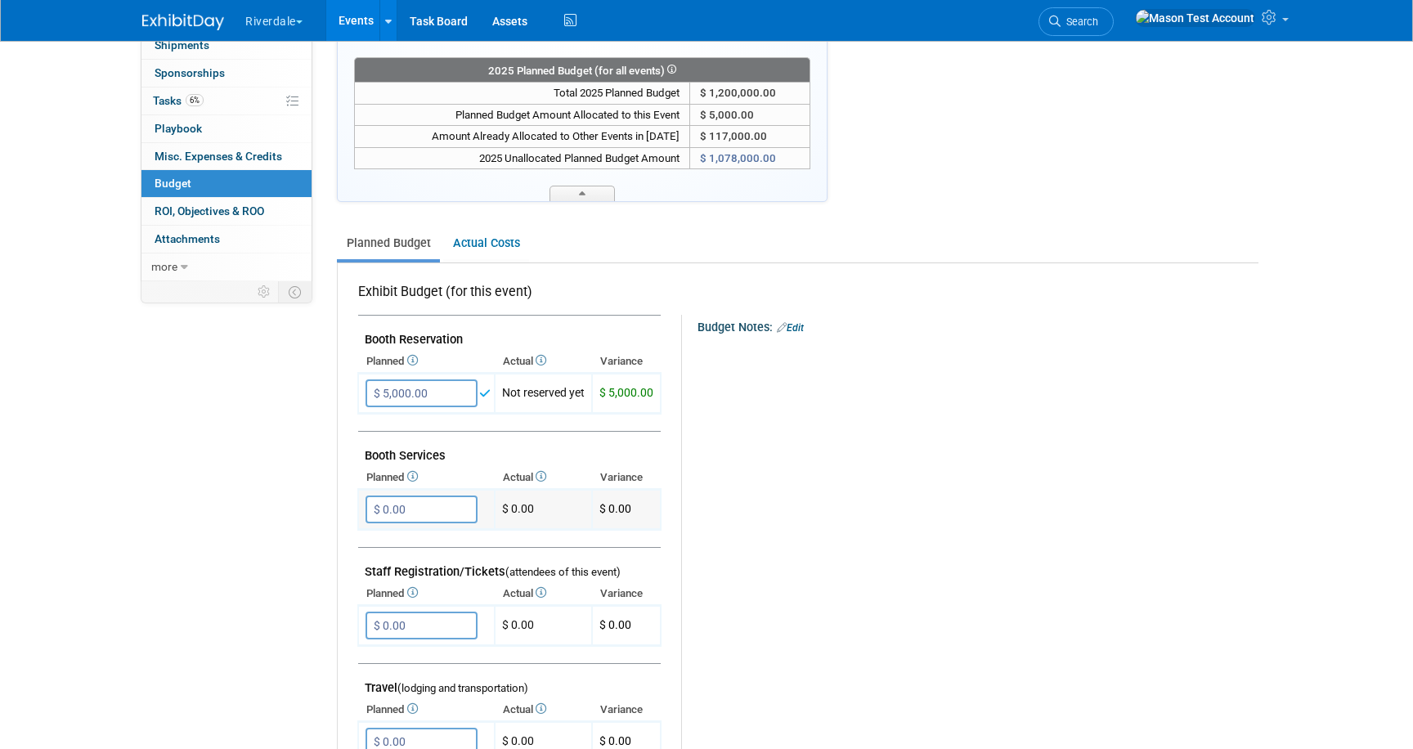
drag, startPoint x: 417, startPoint y: 509, endPoint x: 384, endPoint y: 507, distance: 33.6
click at [384, 507] on input "$ 0.00" at bounding box center [422, 510] width 112 height 28
drag, startPoint x: 411, startPoint y: 511, endPoint x: 379, endPoint y: 511, distance: 32.7
click at [379, 511] on input "$ 0.00" at bounding box center [422, 510] width 112 height 28
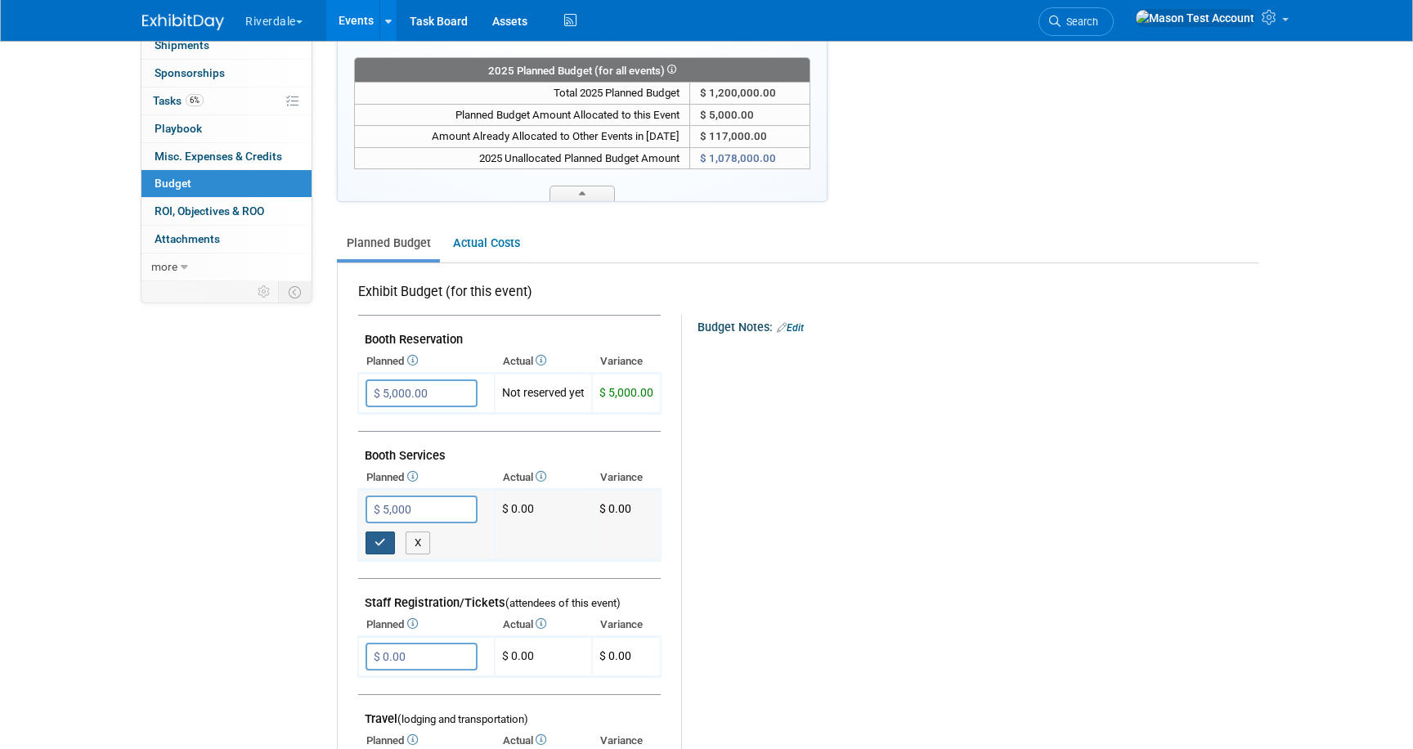
type input "$ 5,000.00"
click at [372, 549] on button "button" at bounding box center [380, 543] width 29 height 23
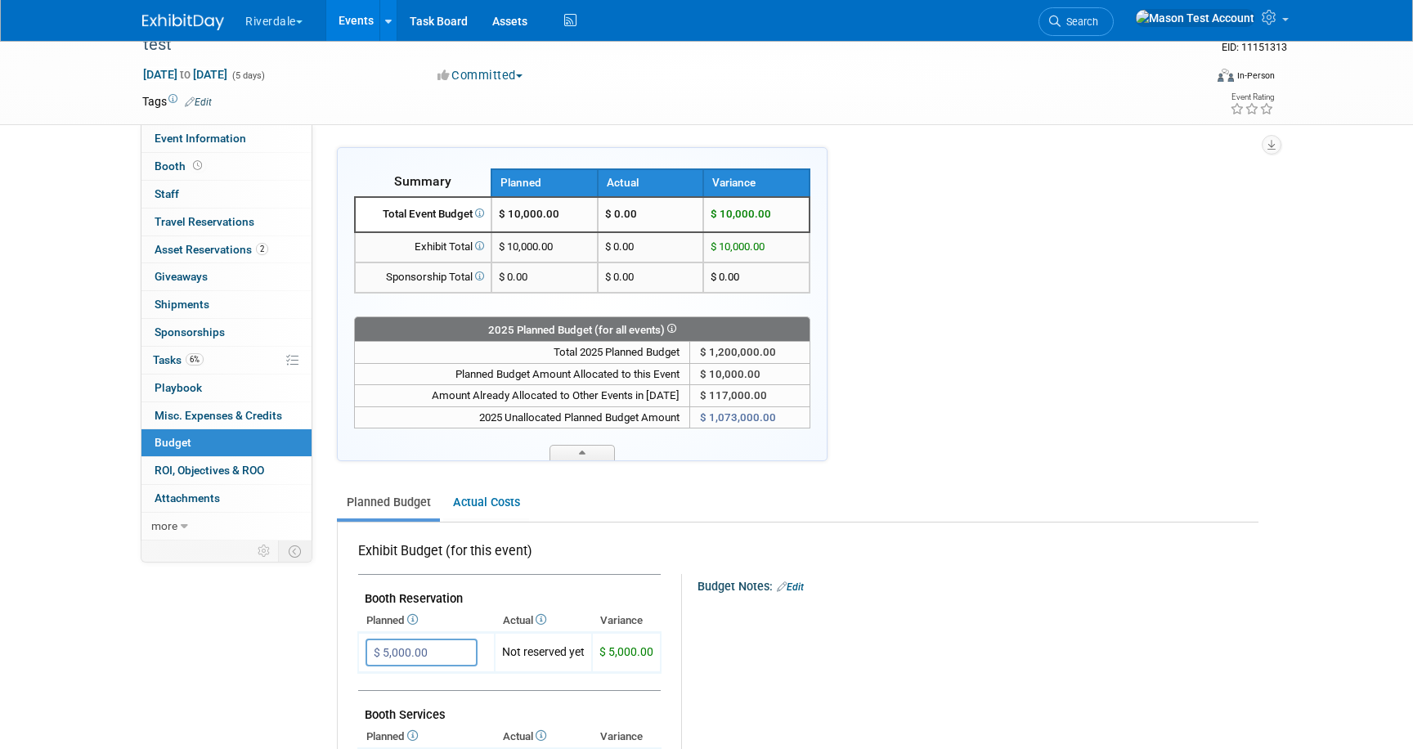
scroll to position [0, 0]
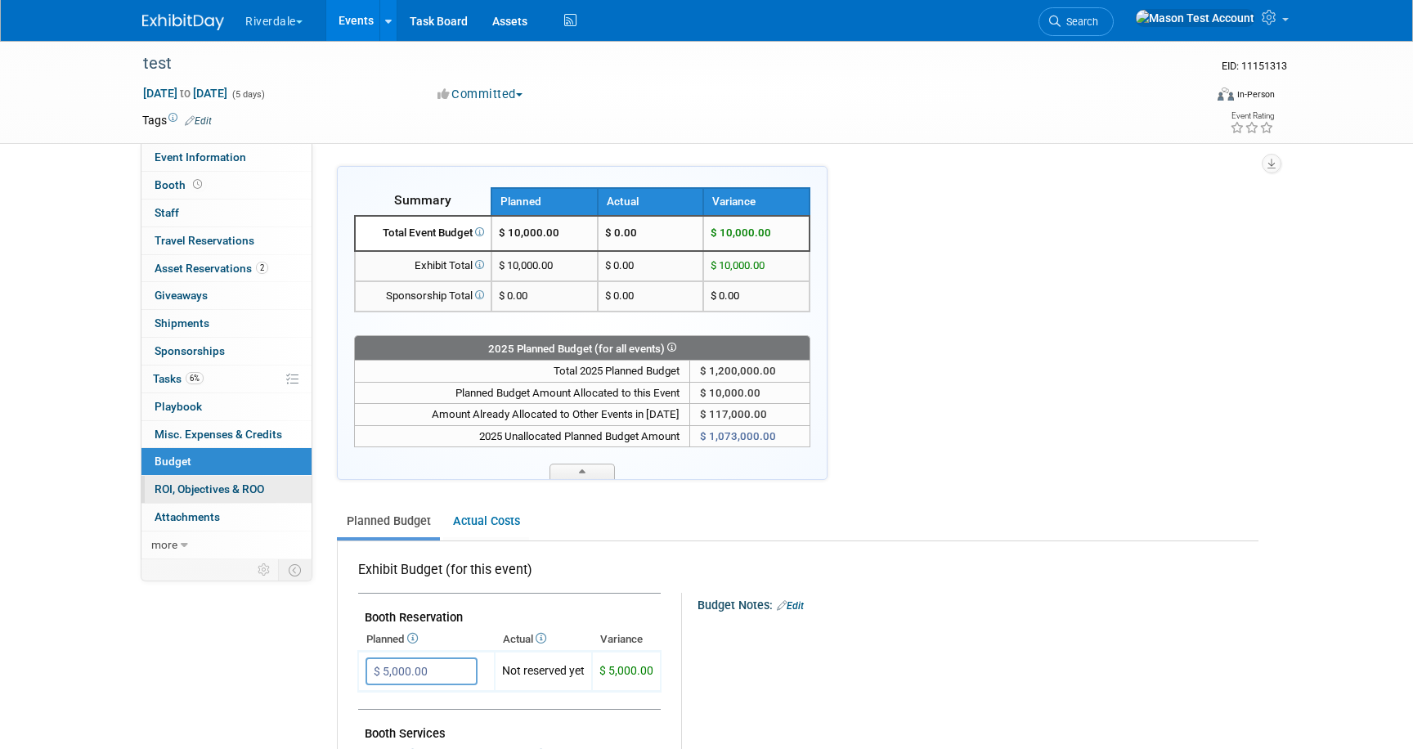
click at [236, 487] on span "ROI, Objectives & ROO 0" at bounding box center [210, 488] width 110 height 13
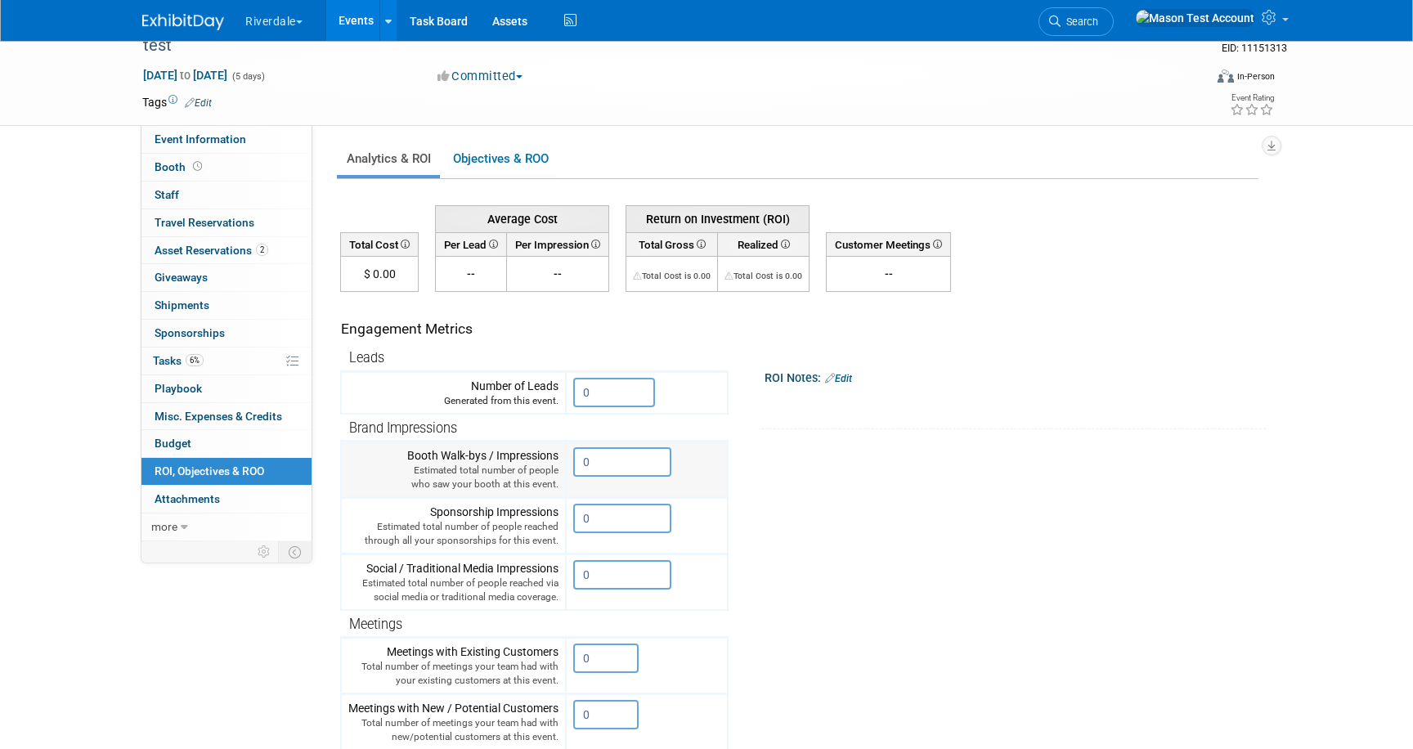
scroll to position [20, 0]
click at [503, 156] on link "Objectives & ROO 0" at bounding box center [500, 157] width 114 height 32
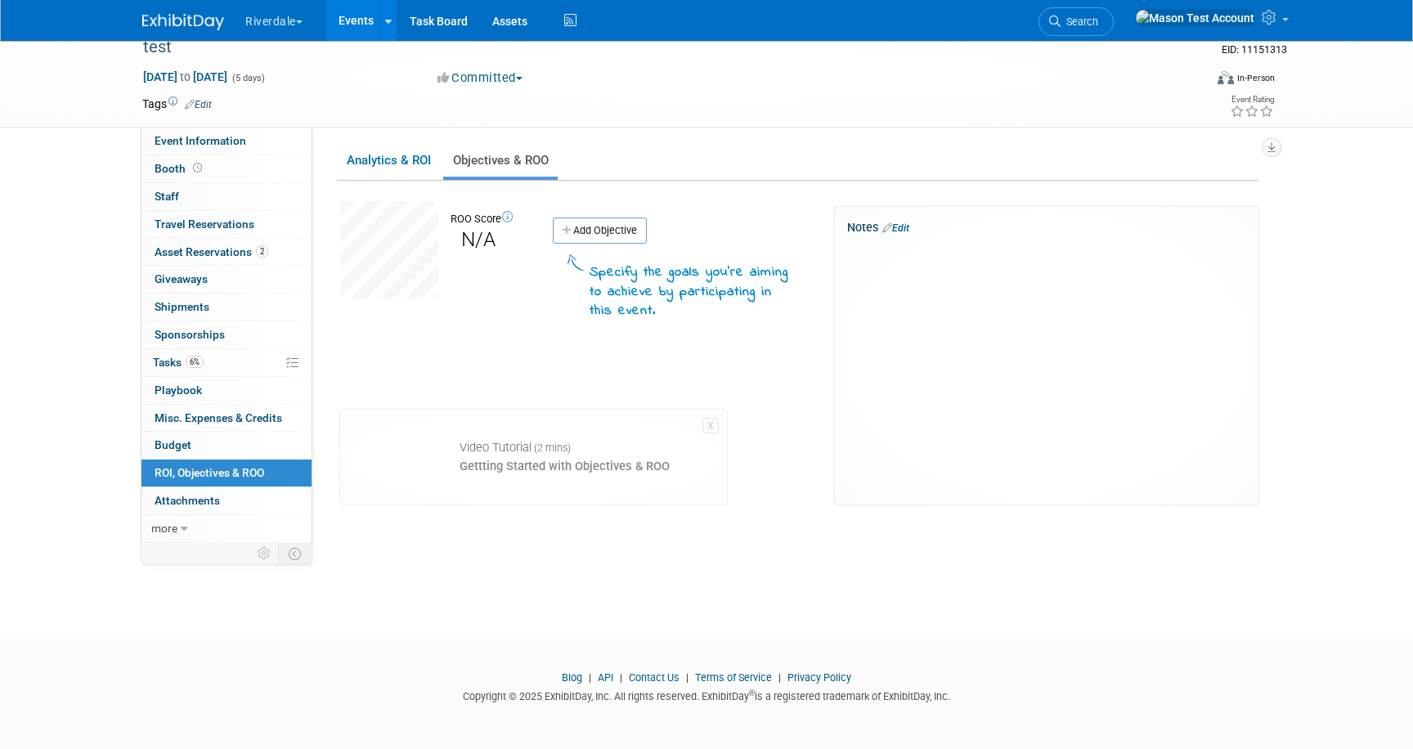
scroll to position [16, 0]
click at [619, 231] on link "Add Objective" at bounding box center [600, 231] width 94 height 26
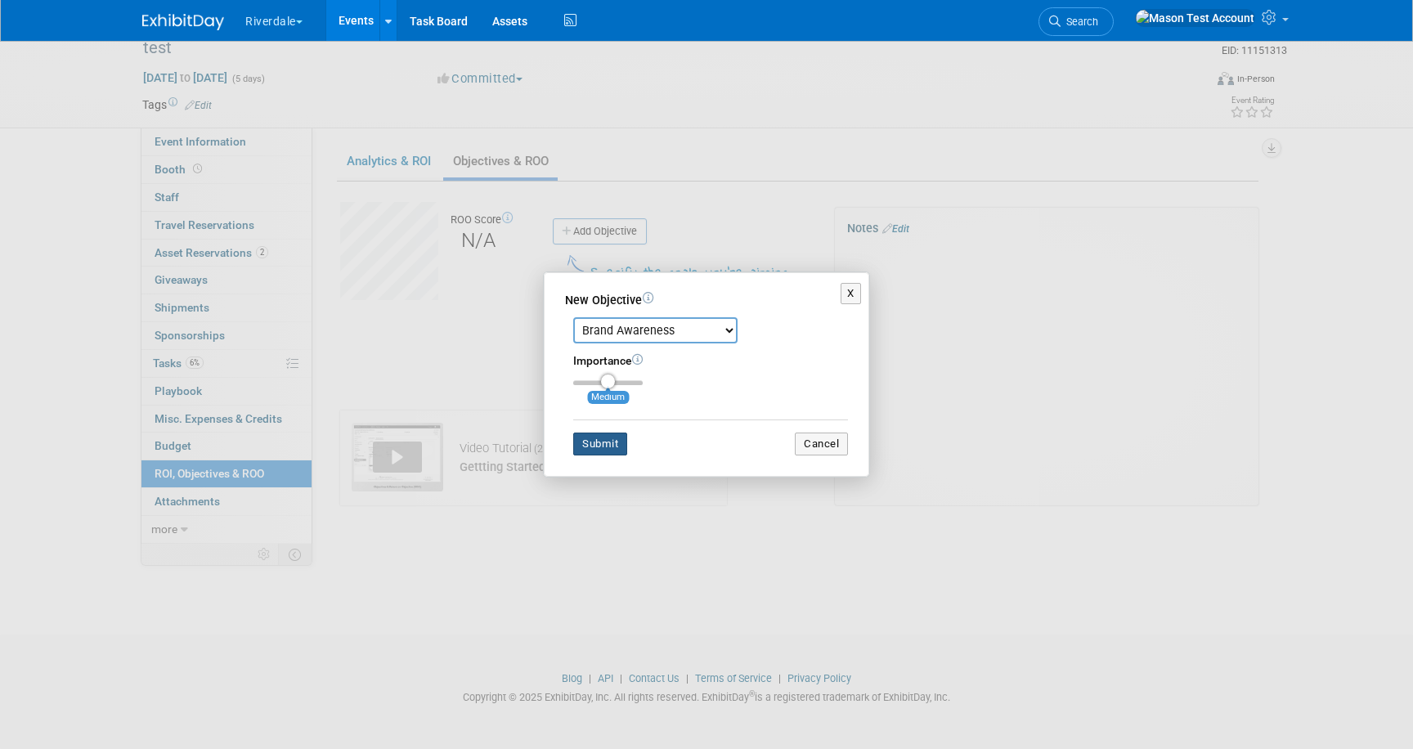
click at [608, 445] on button "Submit" at bounding box center [600, 444] width 54 height 23
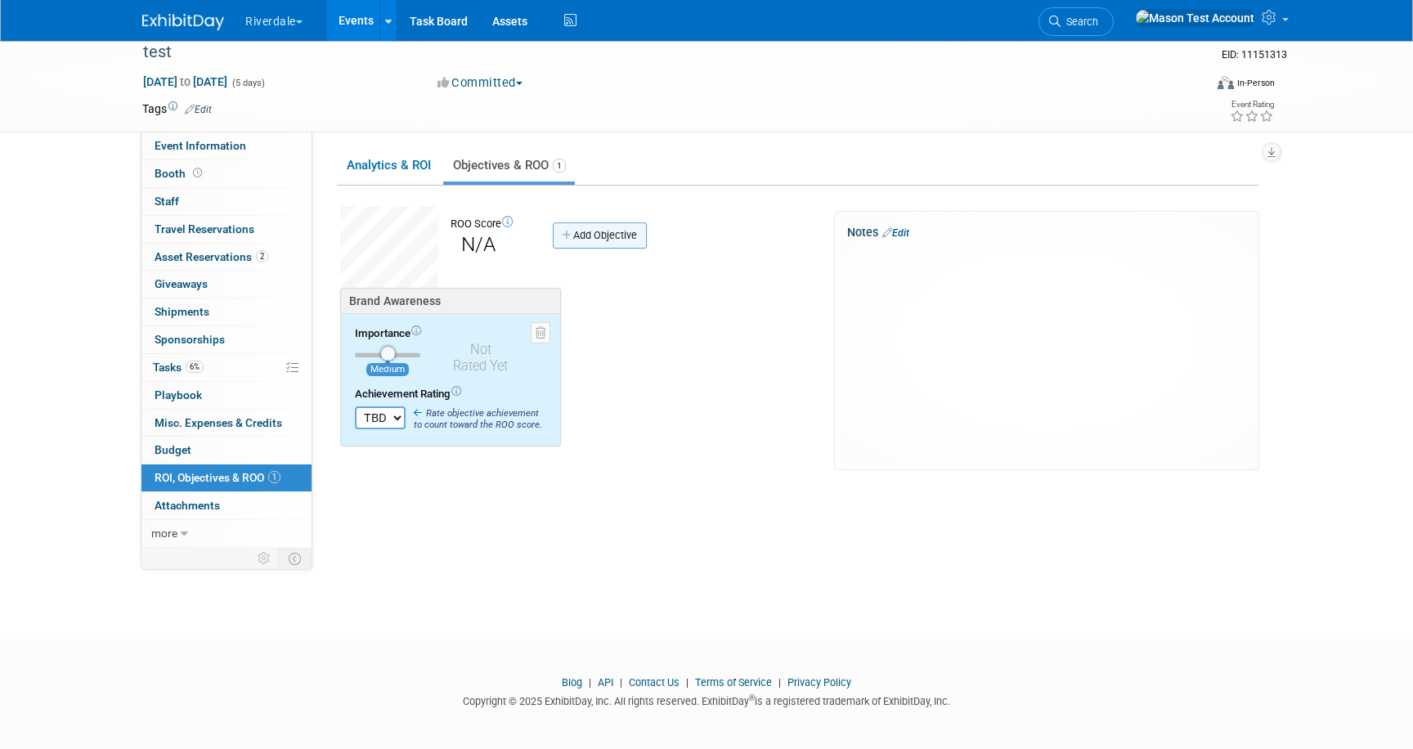
click at [605, 235] on link "Add Objective" at bounding box center [600, 235] width 94 height 26
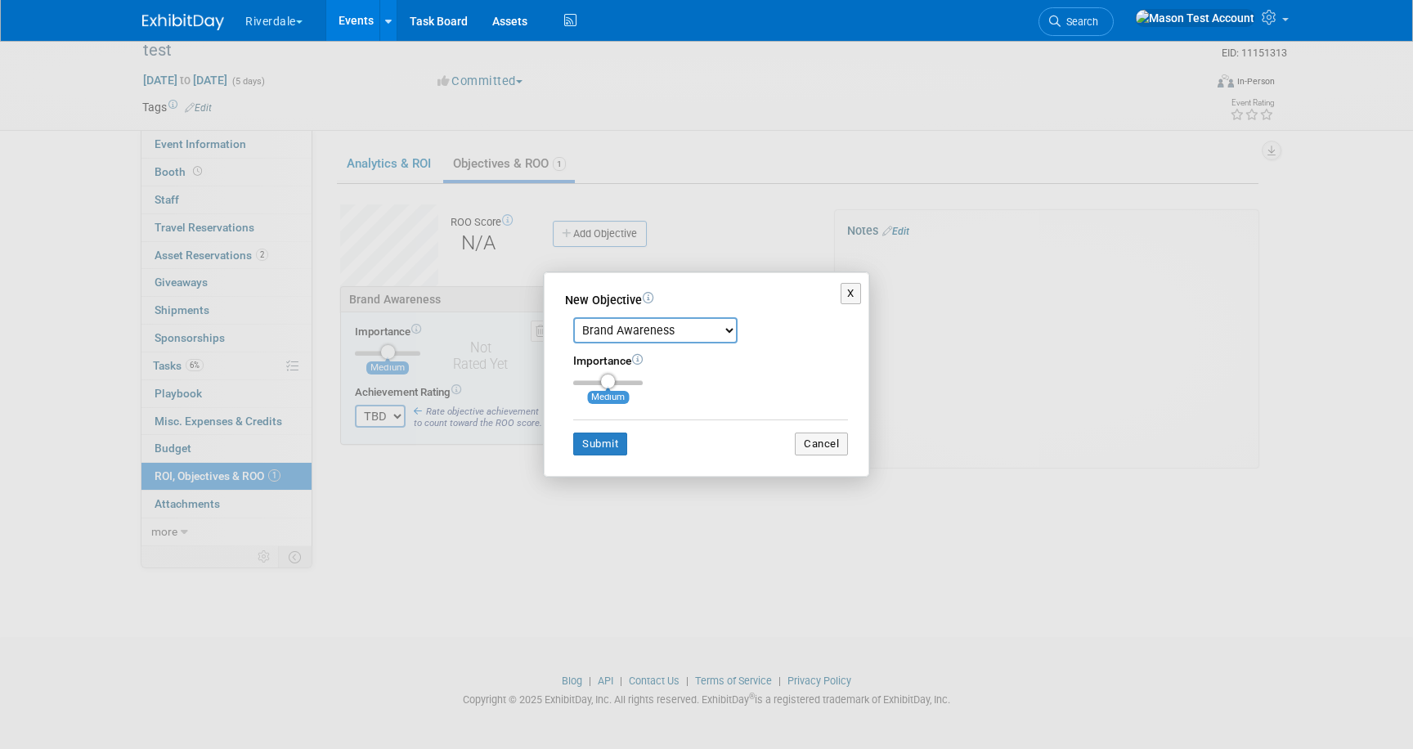
click at [626, 332] on select "Brand Awareness Competition Research Customer Retention Feedback Collection Lea…" at bounding box center [655, 330] width 164 height 26
select select "1"
click at [573, 317] on select "Brand Awareness Competition Research Customer Retention Feedback Collection Lea…" at bounding box center [655, 330] width 164 height 26
type input "3"
click at [637, 383] on input "range" at bounding box center [608, 382] width 70 height 5
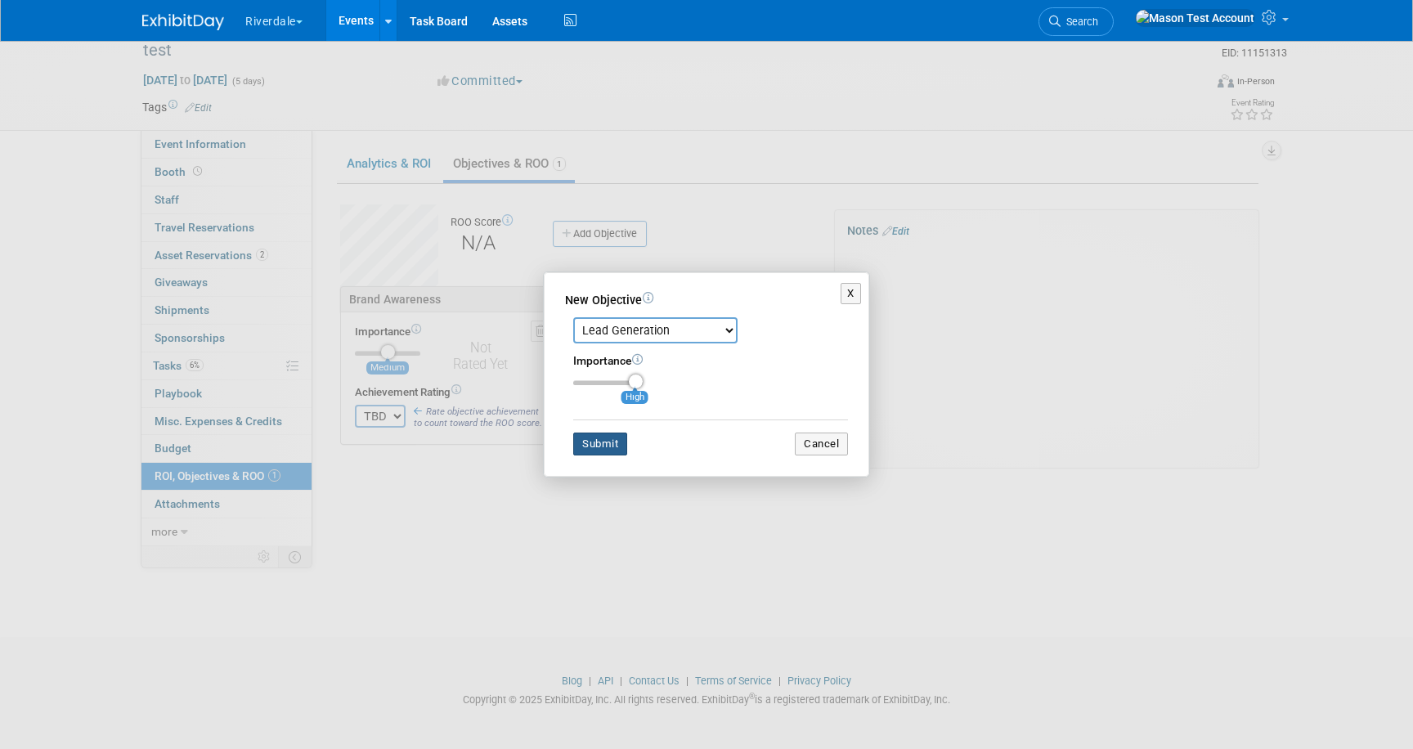
click at [612, 451] on button "Submit" at bounding box center [600, 444] width 54 height 23
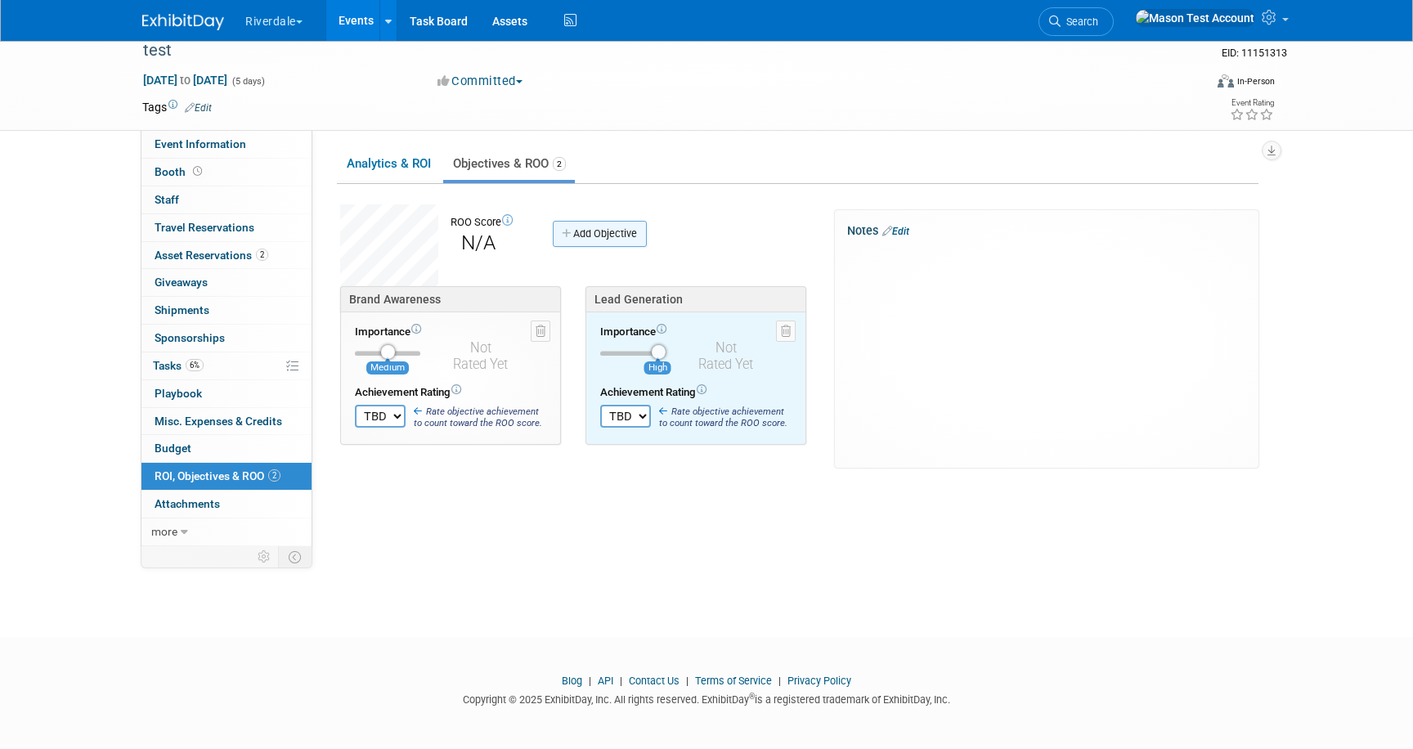
click at [613, 232] on link "Add Objective" at bounding box center [600, 234] width 94 height 26
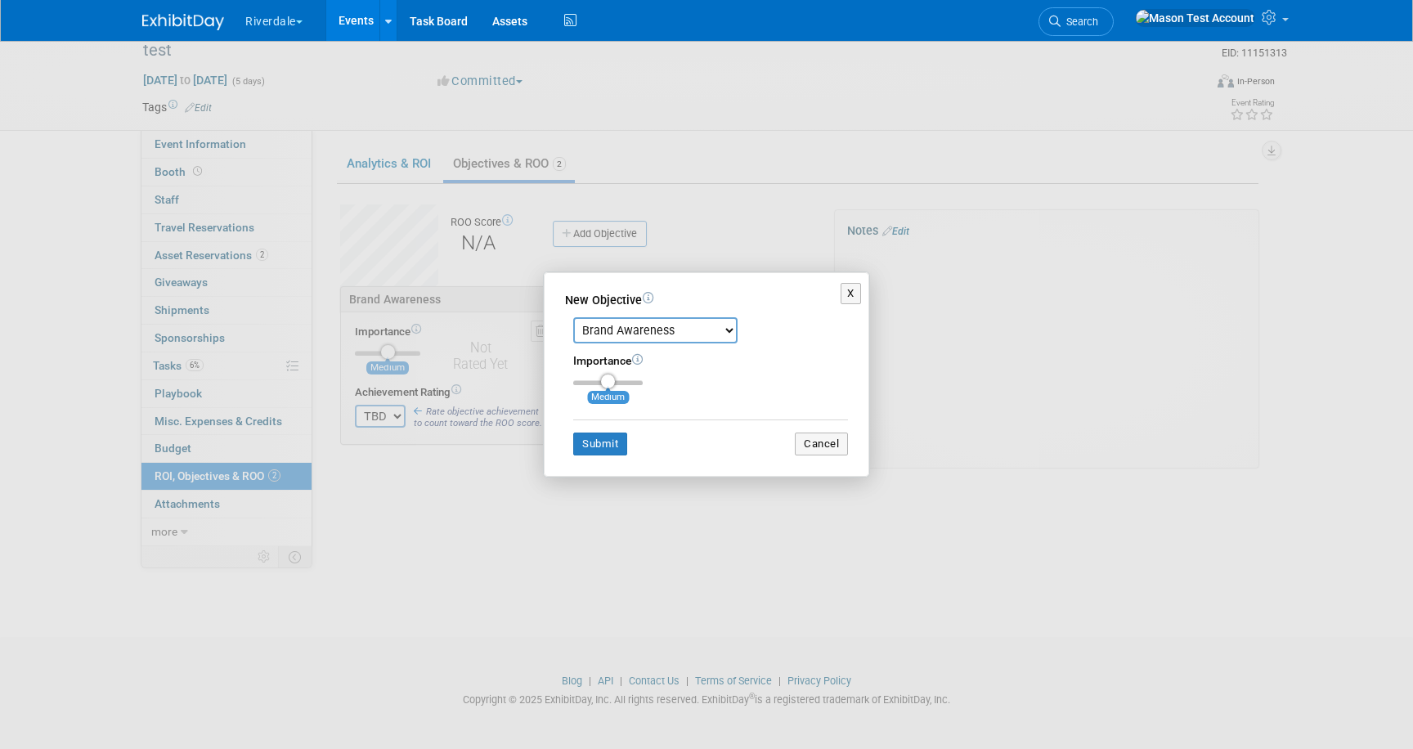
click at [635, 327] on select "Brand Awareness Competition Research Customer Retention Feedback Collection Lea…" at bounding box center [655, 330] width 164 height 26
select select "2"
click at [573, 317] on select "Brand Awareness Competition Research Customer Retention Feedback Collection Lea…" at bounding box center [655, 330] width 164 height 26
click at [641, 378] on div "Importance Medium" at bounding box center [710, 369] width 275 height 32
type input "3"
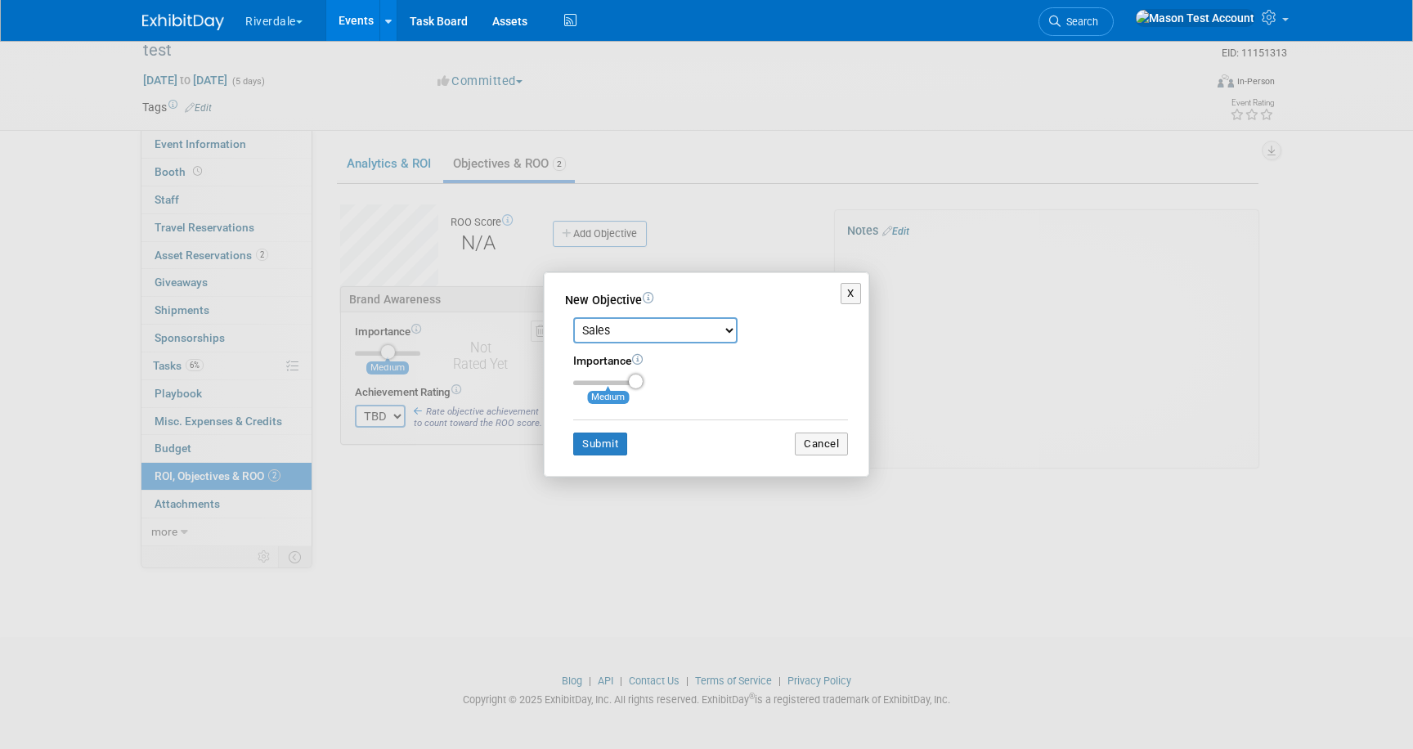
click at [637, 383] on input "range" at bounding box center [608, 382] width 70 height 5
click at [602, 445] on button "Submit" at bounding box center [600, 444] width 54 height 23
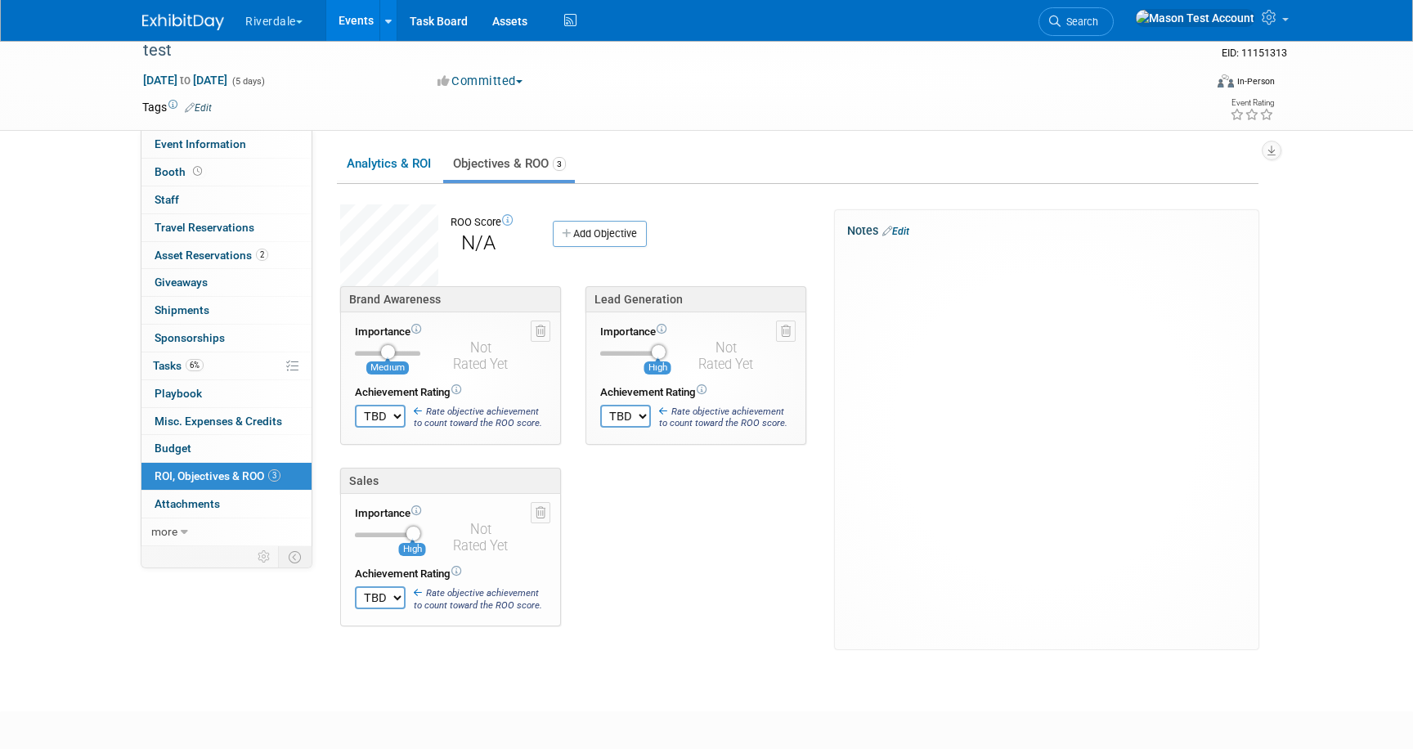
scroll to position [22, 0]
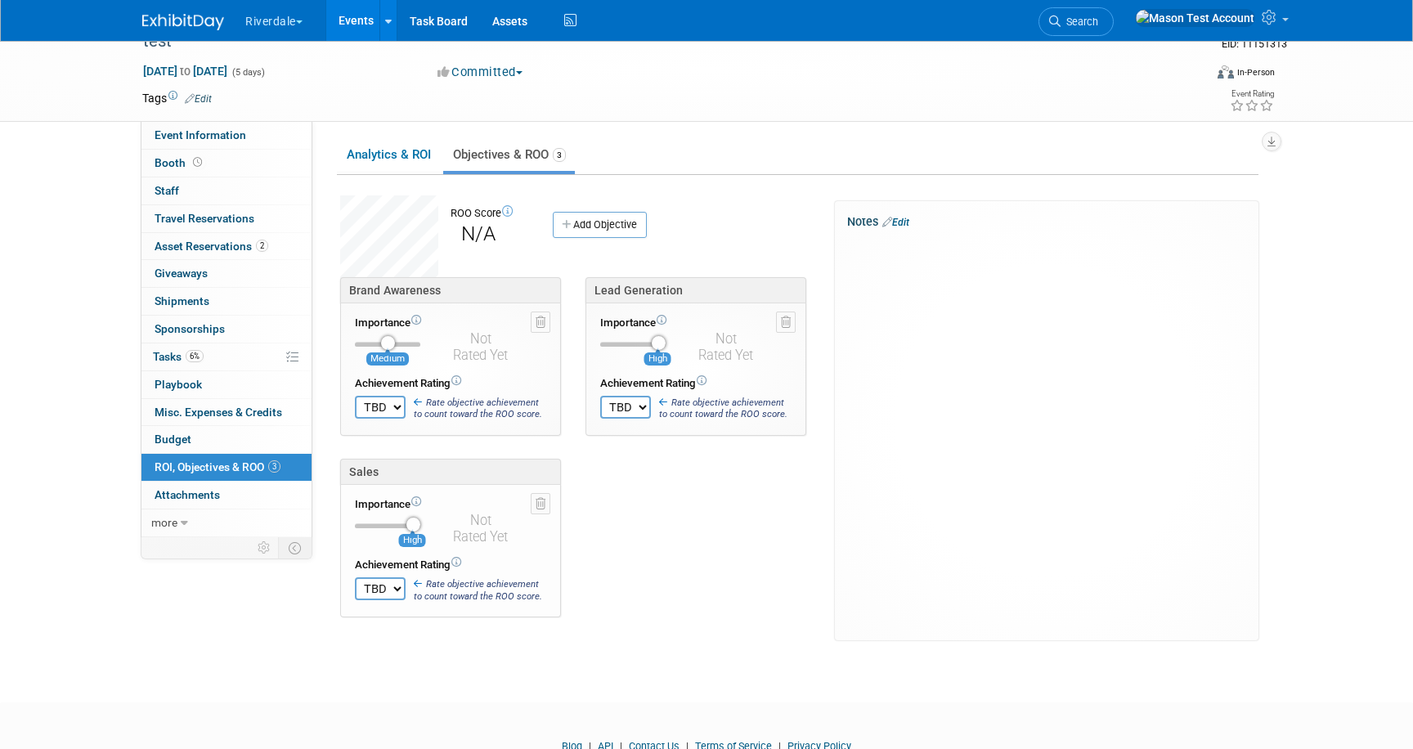
click at [369, 22] on link "Events" at bounding box center [356, 20] width 60 height 41
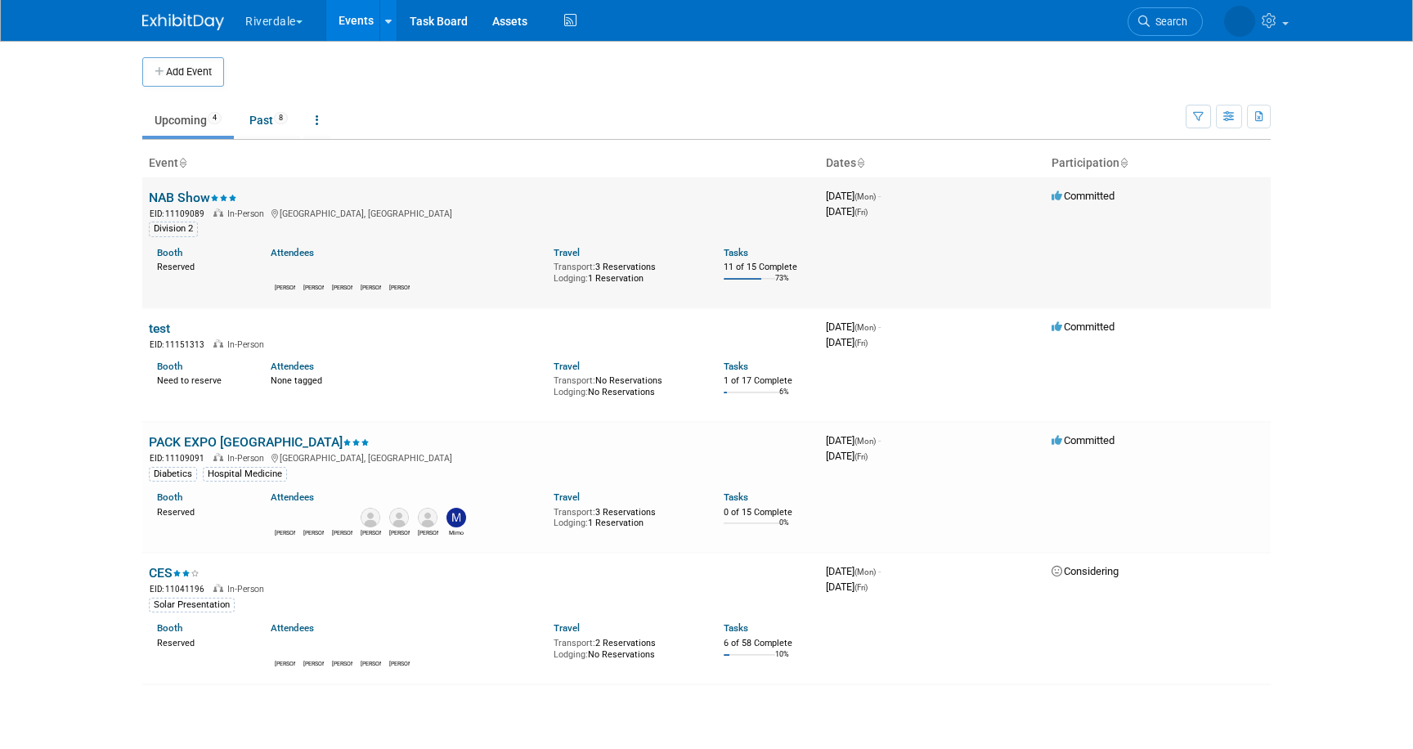
click at [181, 195] on link "NAB Show" at bounding box center [193, 198] width 88 height 16
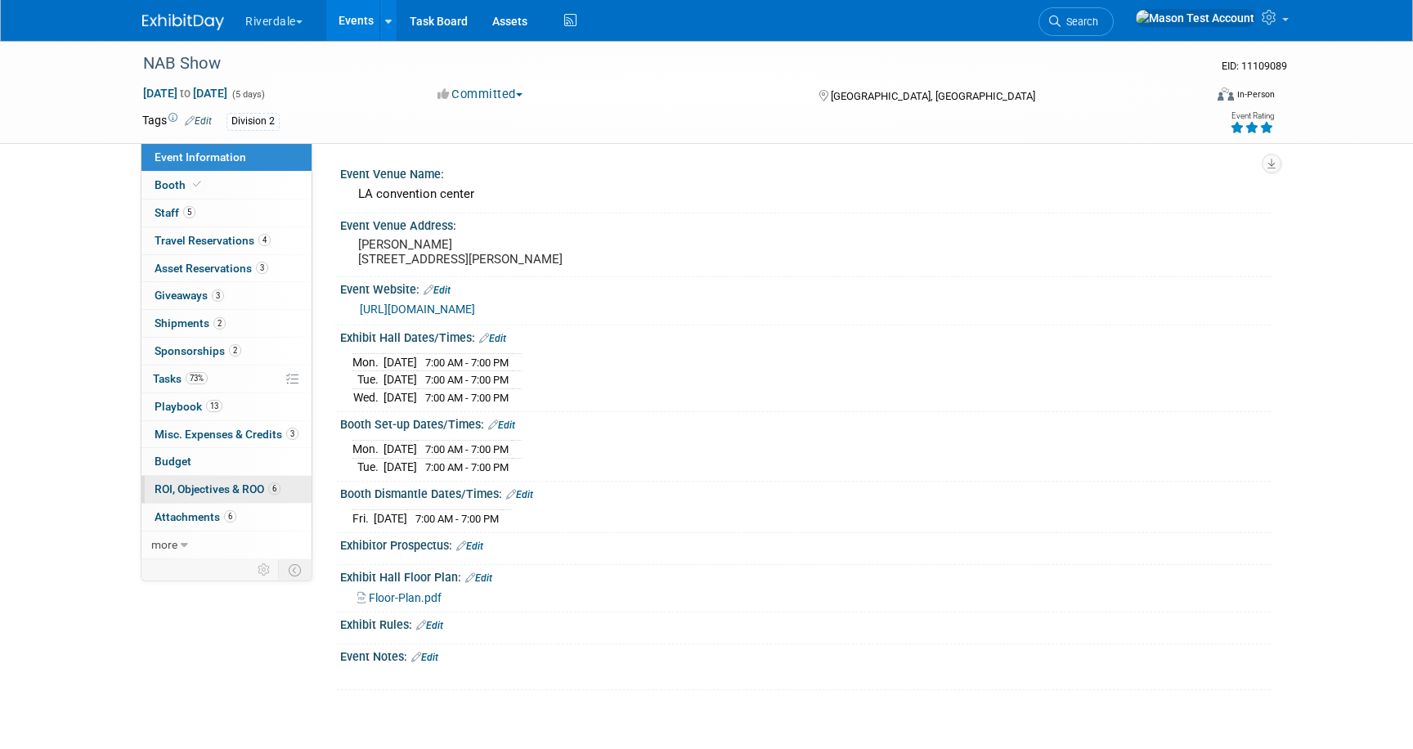
click at [212, 487] on span "ROI, Objectives & ROO 6" at bounding box center [218, 488] width 126 height 13
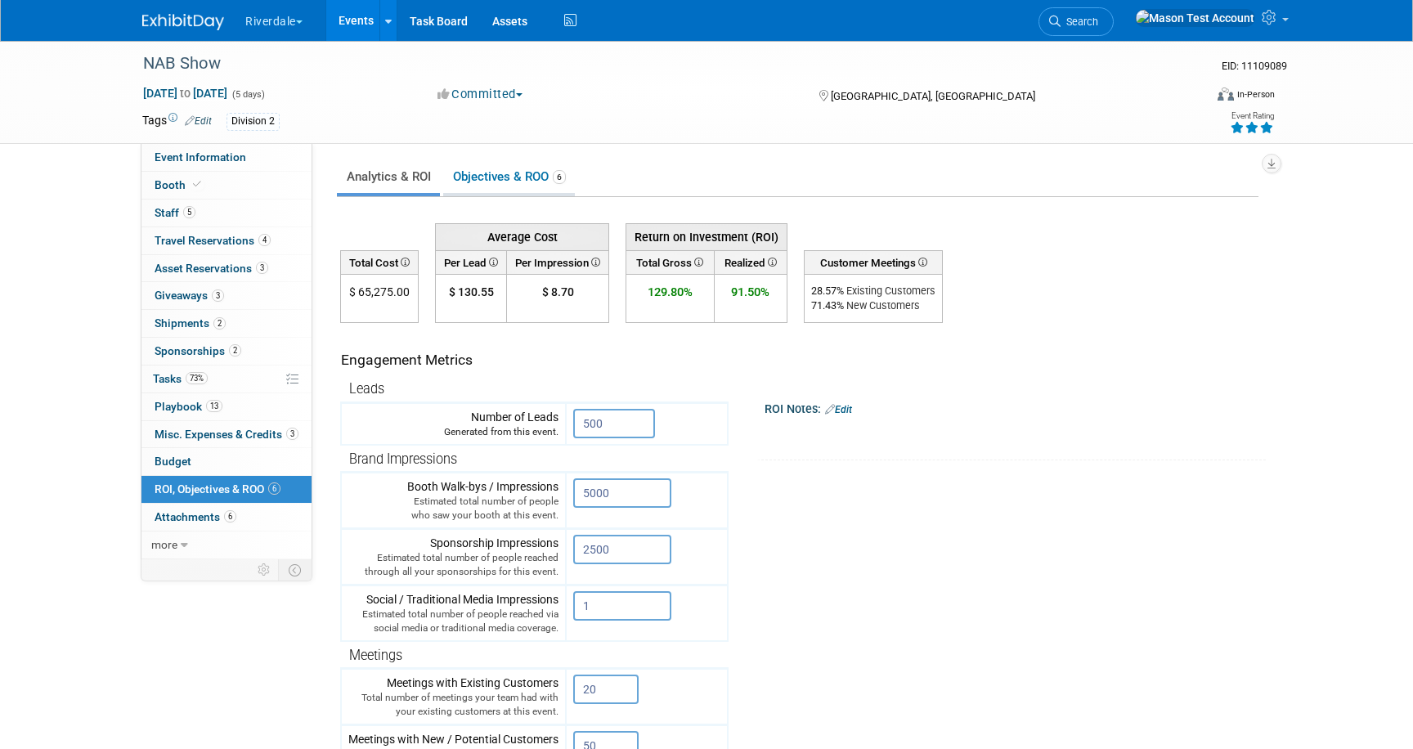
click at [496, 182] on link "Objectives & ROO 6" at bounding box center [509, 177] width 132 height 32
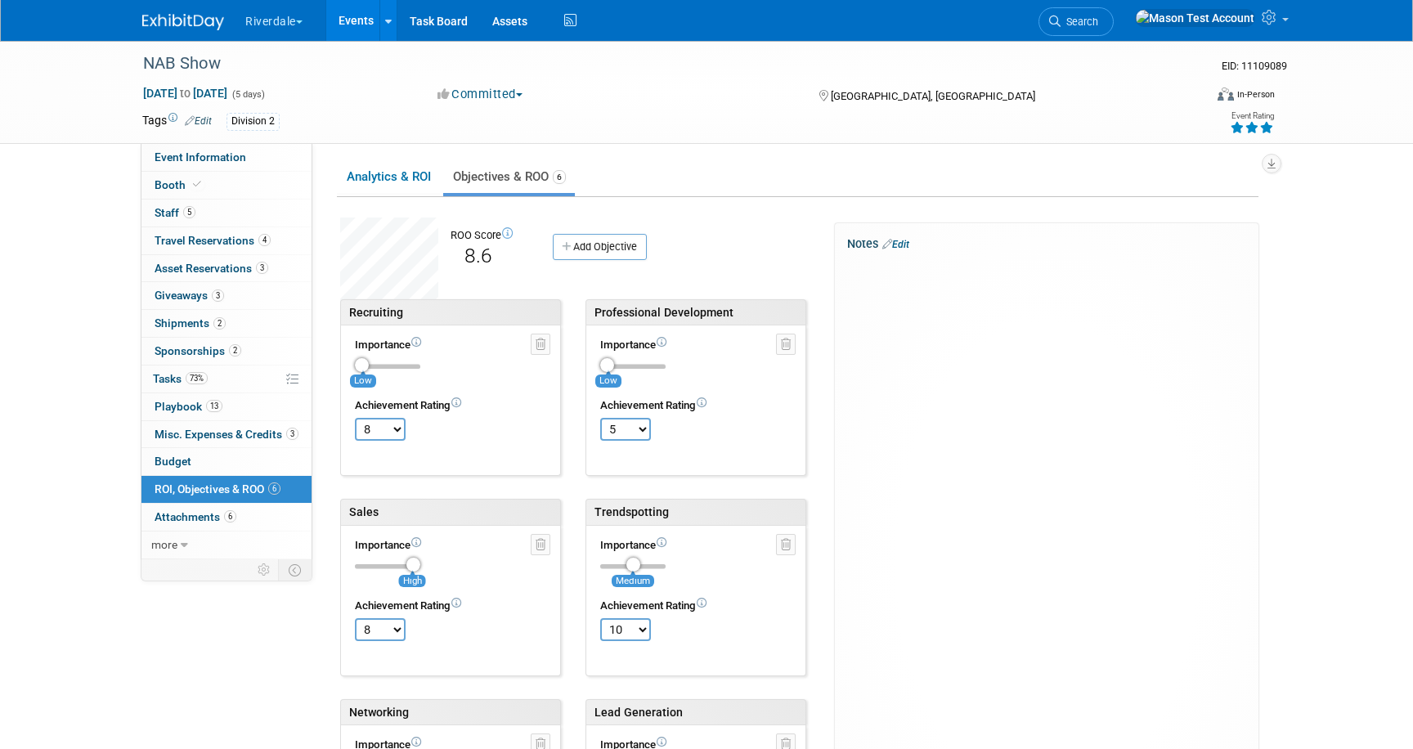
click at [645, 430] on select "TBD 0 1 2 3 4 5 6 7 8 9 10" at bounding box center [625, 429] width 51 height 23
click at [600, 418] on select "TBD 0 1 2 3 4 5 6 7 8 9 10" at bounding box center [625, 429] width 51 height 23
click at [365, 170] on link "Analytics & ROI" at bounding box center [388, 176] width 103 height 32
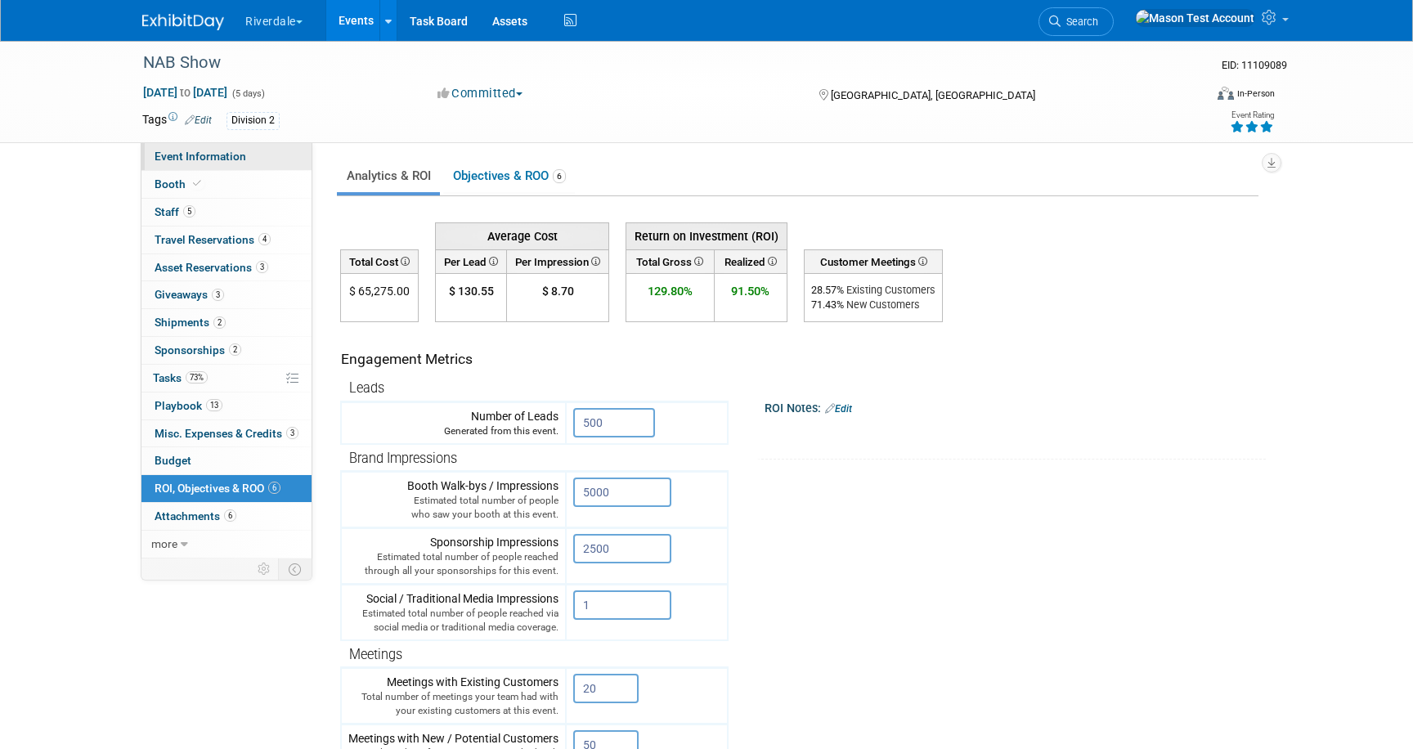
click at [208, 153] on span "Event Information" at bounding box center [201, 156] width 92 height 13
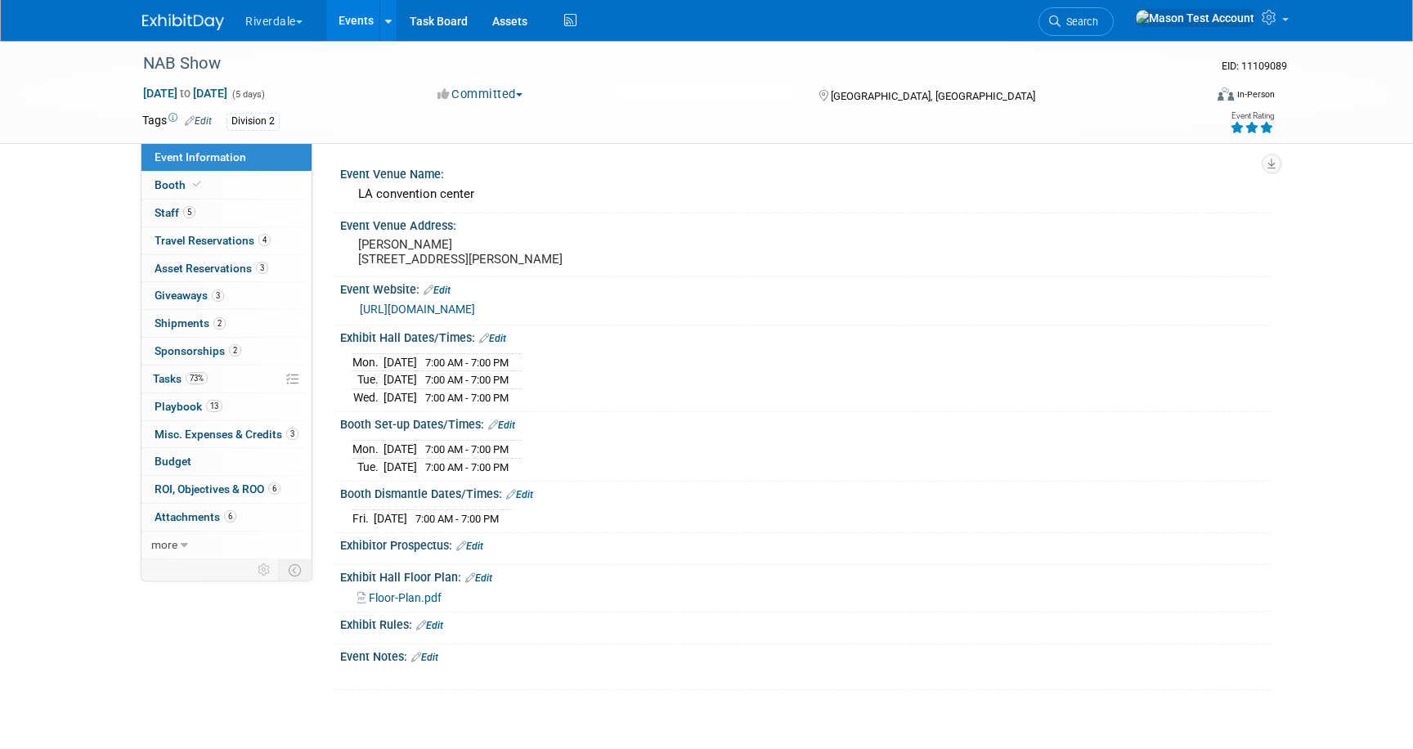
click at [344, 20] on link "Events" at bounding box center [356, 20] width 60 height 41
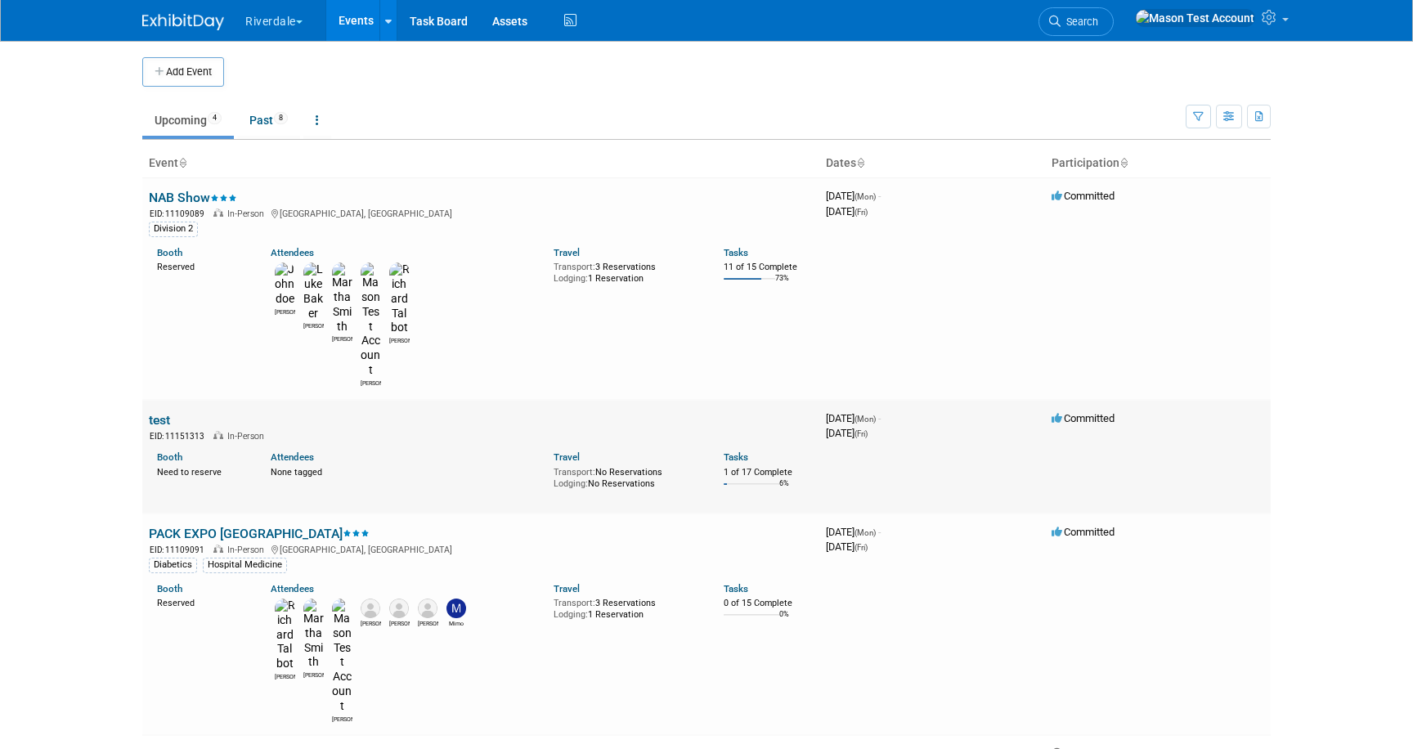
click at [161, 412] on link "test" at bounding box center [159, 420] width 21 height 16
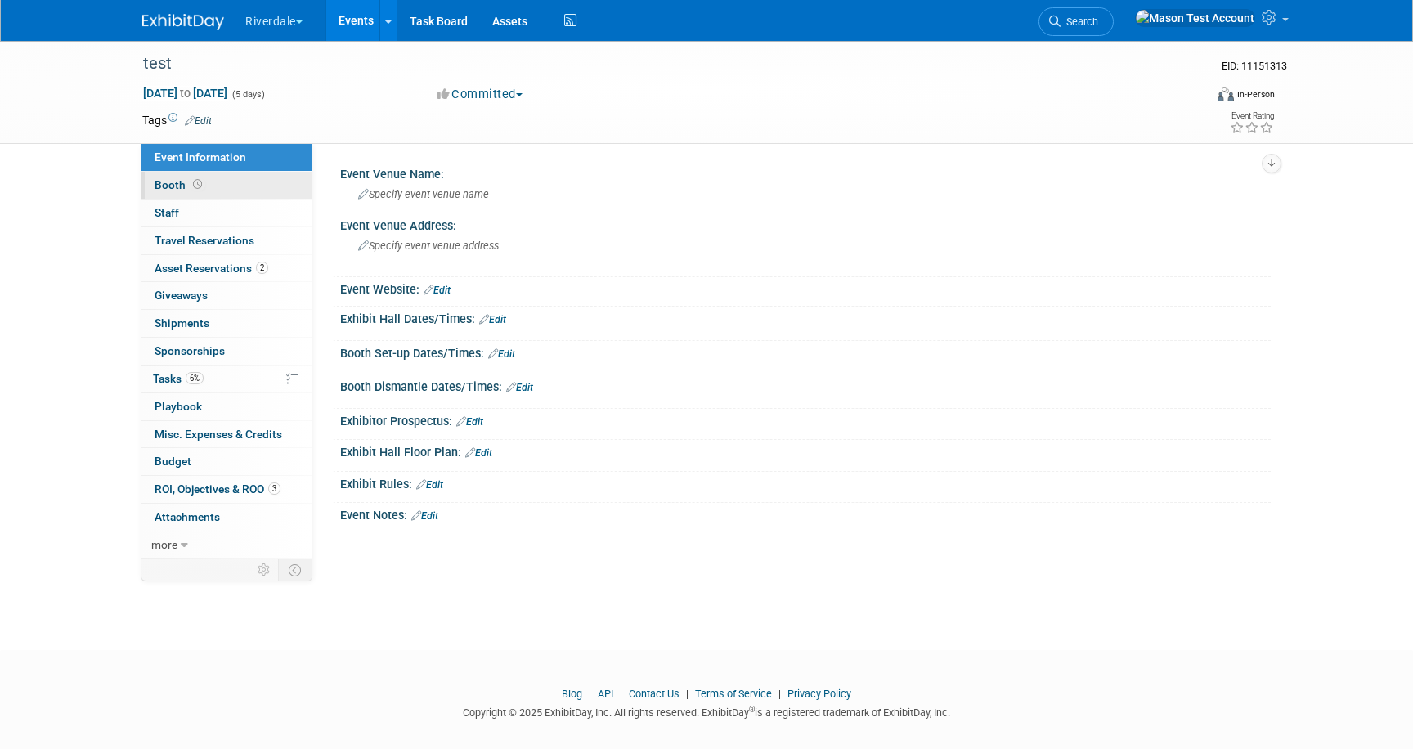
click at [236, 186] on link "Booth" at bounding box center [226, 185] width 170 height 27
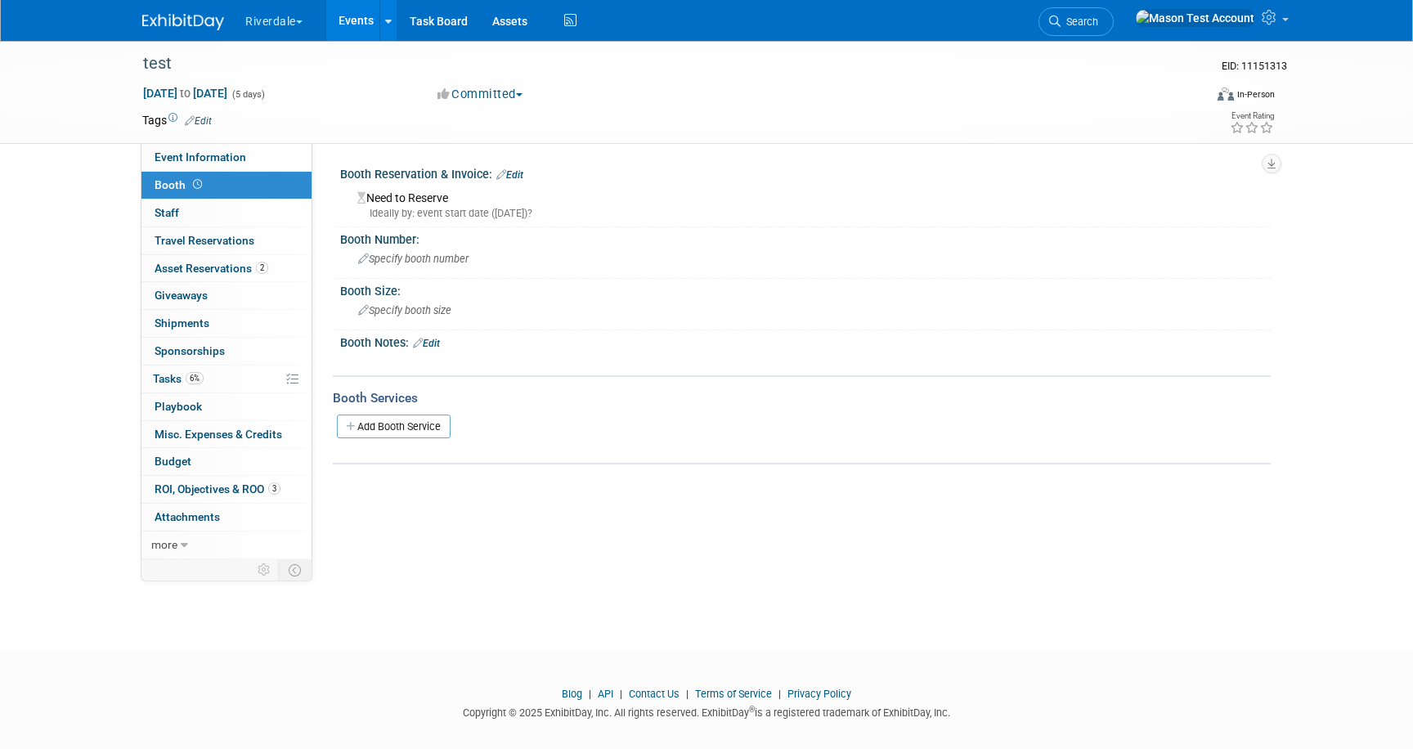
click at [519, 170] on link "Edit" at bounding box center [509, 174] width 27 height 11
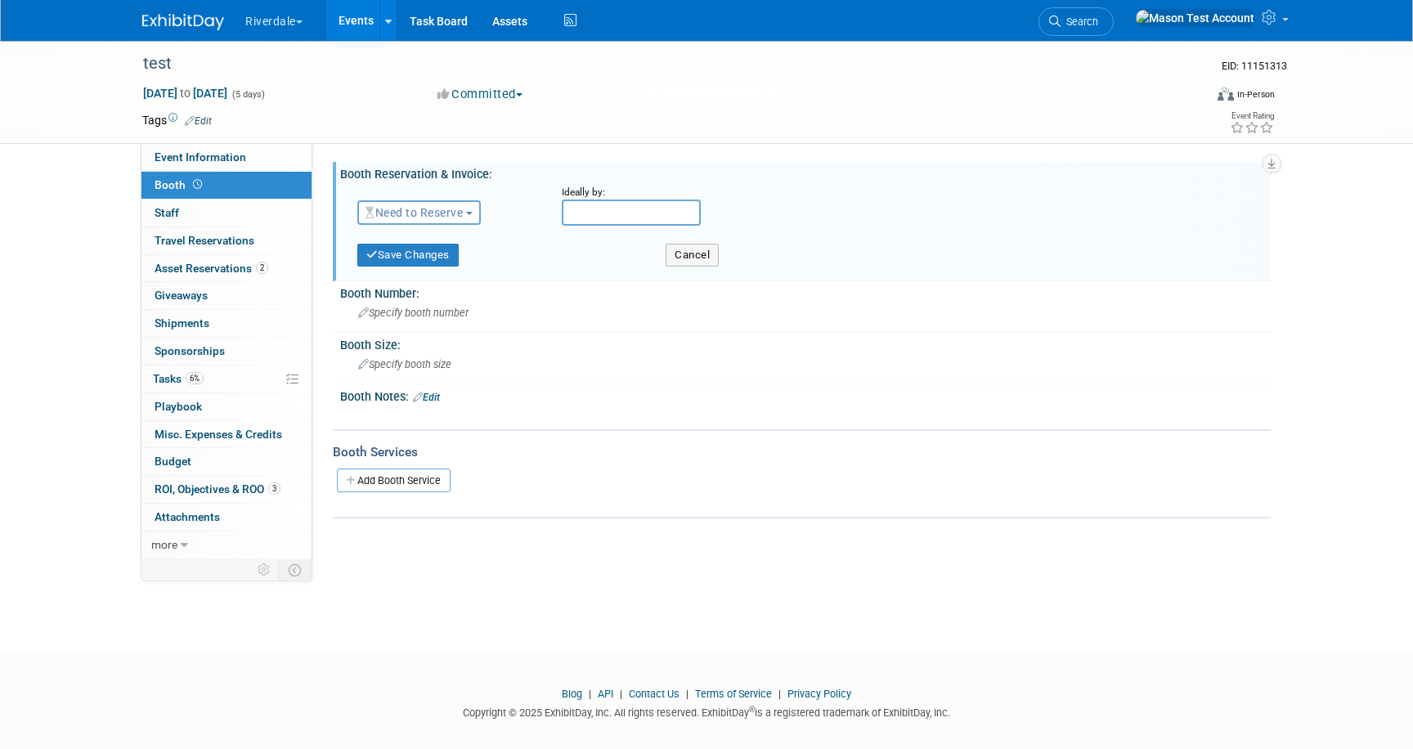
click at [446, 213] on span "Need to Reserve" at bounding box center [414, 212] width 97 height 13
click at [429, 263] on link "Reserved" at bounding box center [445, 263] width 175 height 23
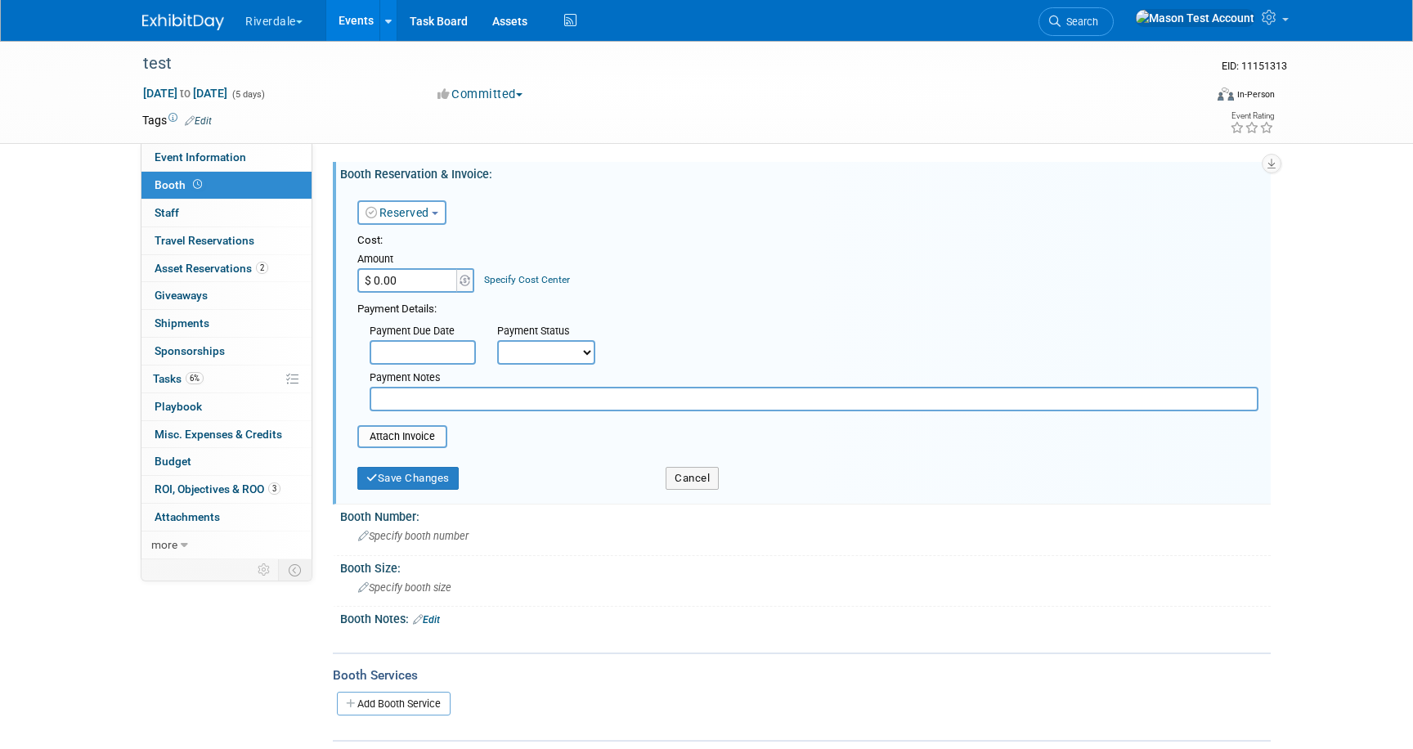
click at [444, 282] on input "$ 0.00" at bounding box center [408, 280] width 102 height 25
type input "$ 5,000.00"
click at [456, 354] on input "text" at bounding box center [423, 352] width 106 height 25
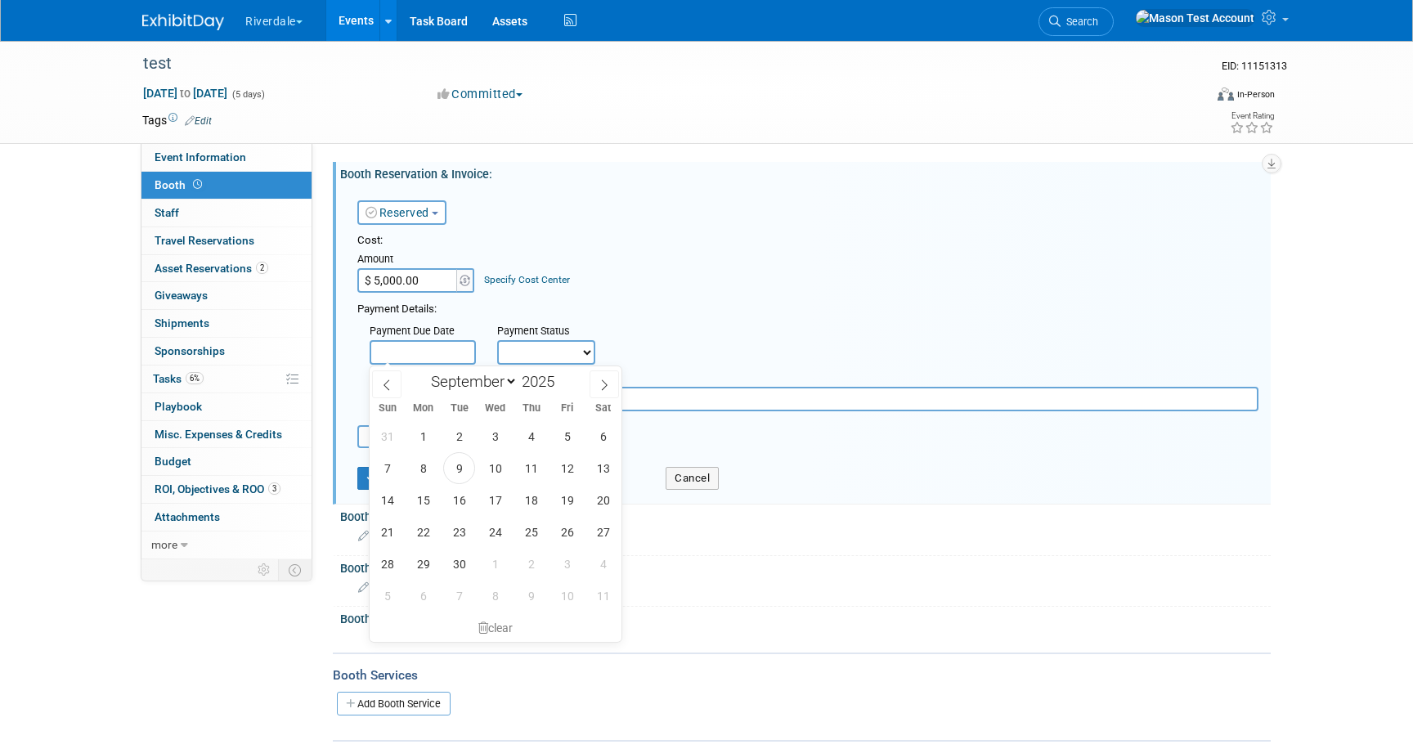
click at [548, 358] on select "Not Paid Yet Partially Paid Paid in Full" at bounding box center [546, 352] width 98 height 25
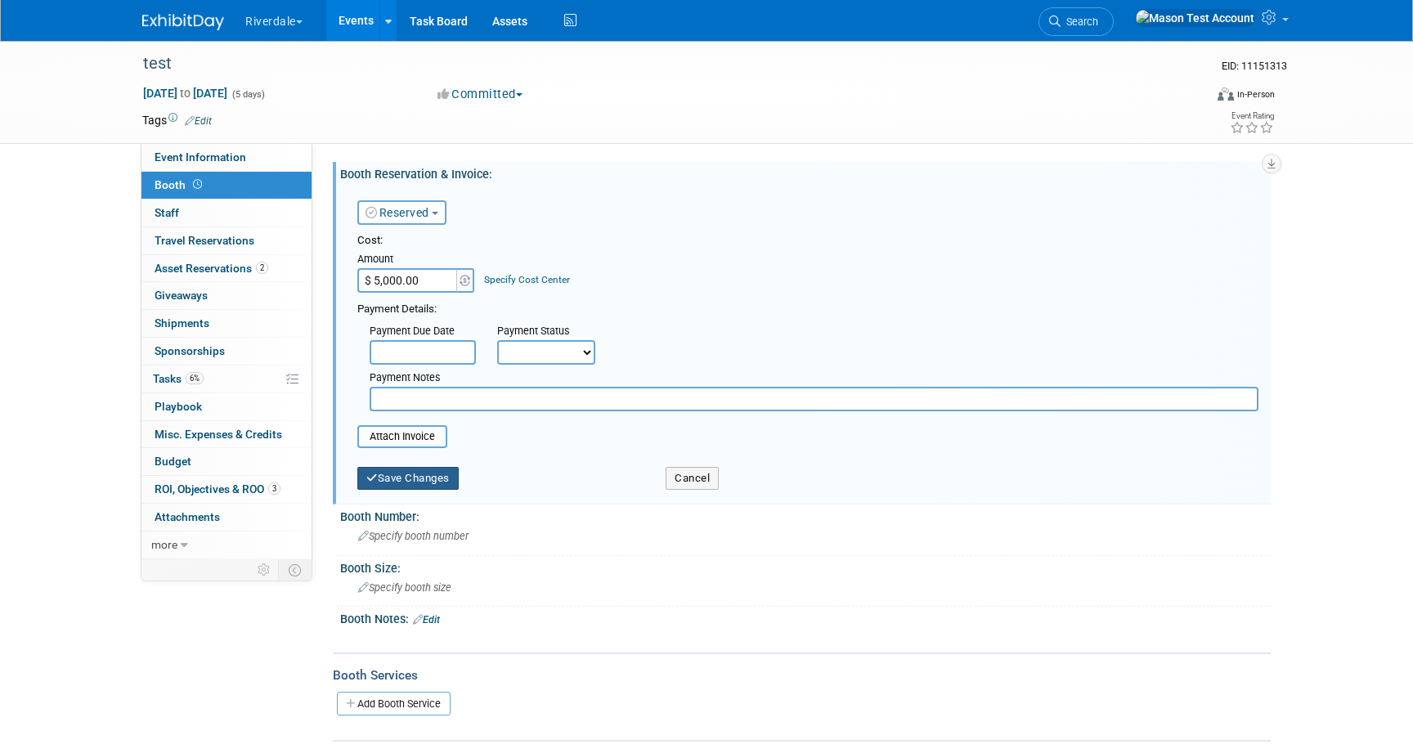
click at [410, 478] on button "Save Changes" at bounding box center [407, 478] width 101 height 23
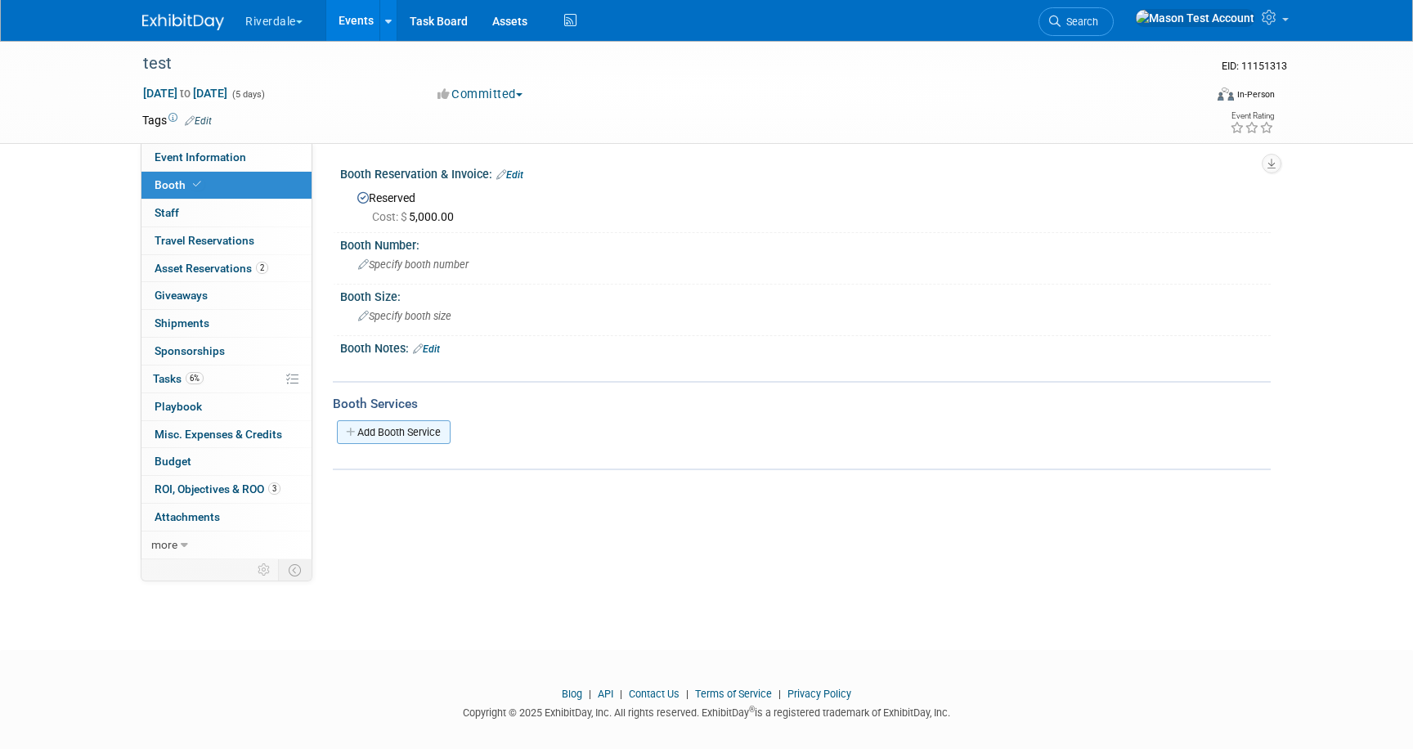
click at [405, 433] on link "Add Booth Service" at bounding box center [394, 432] width 114 height 24
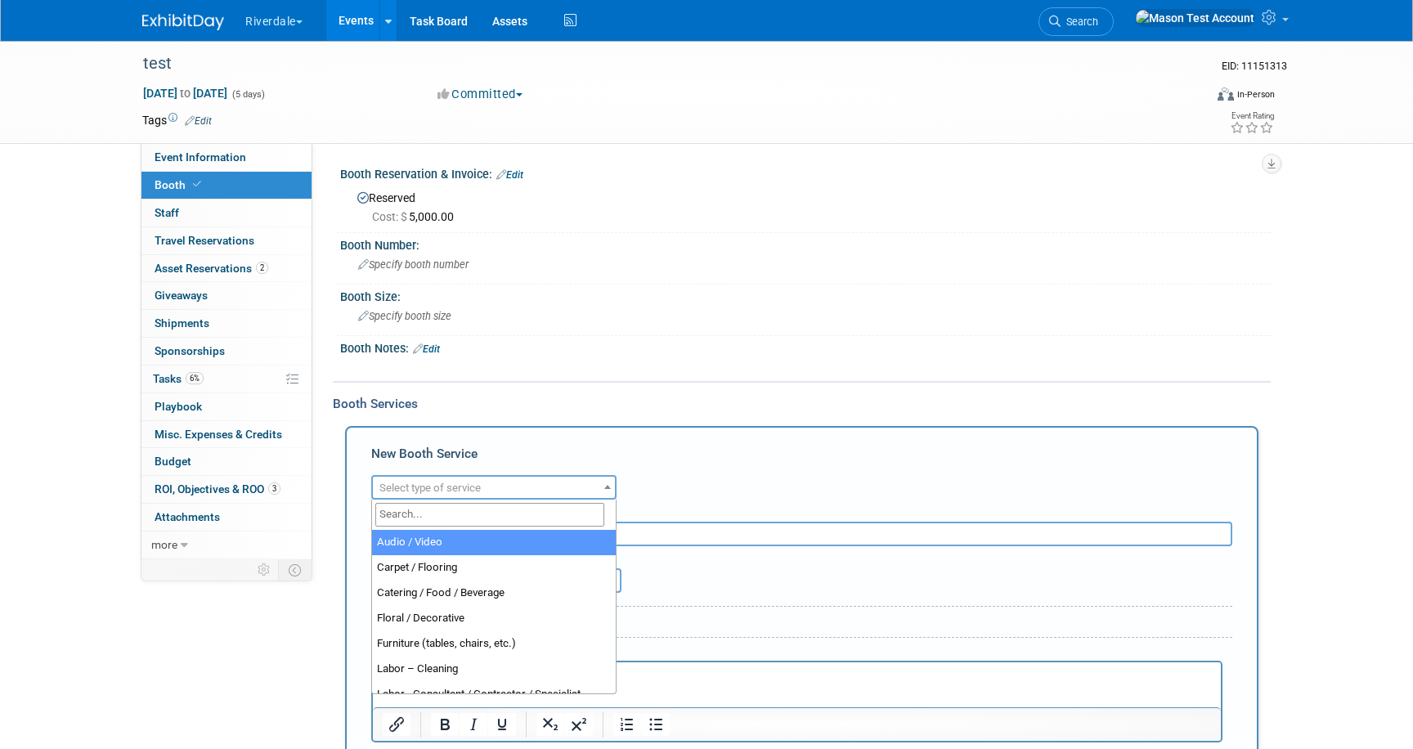
click at [417, 484] on span "Select type of service" at bounding box center [429, 488] width 101 height 12
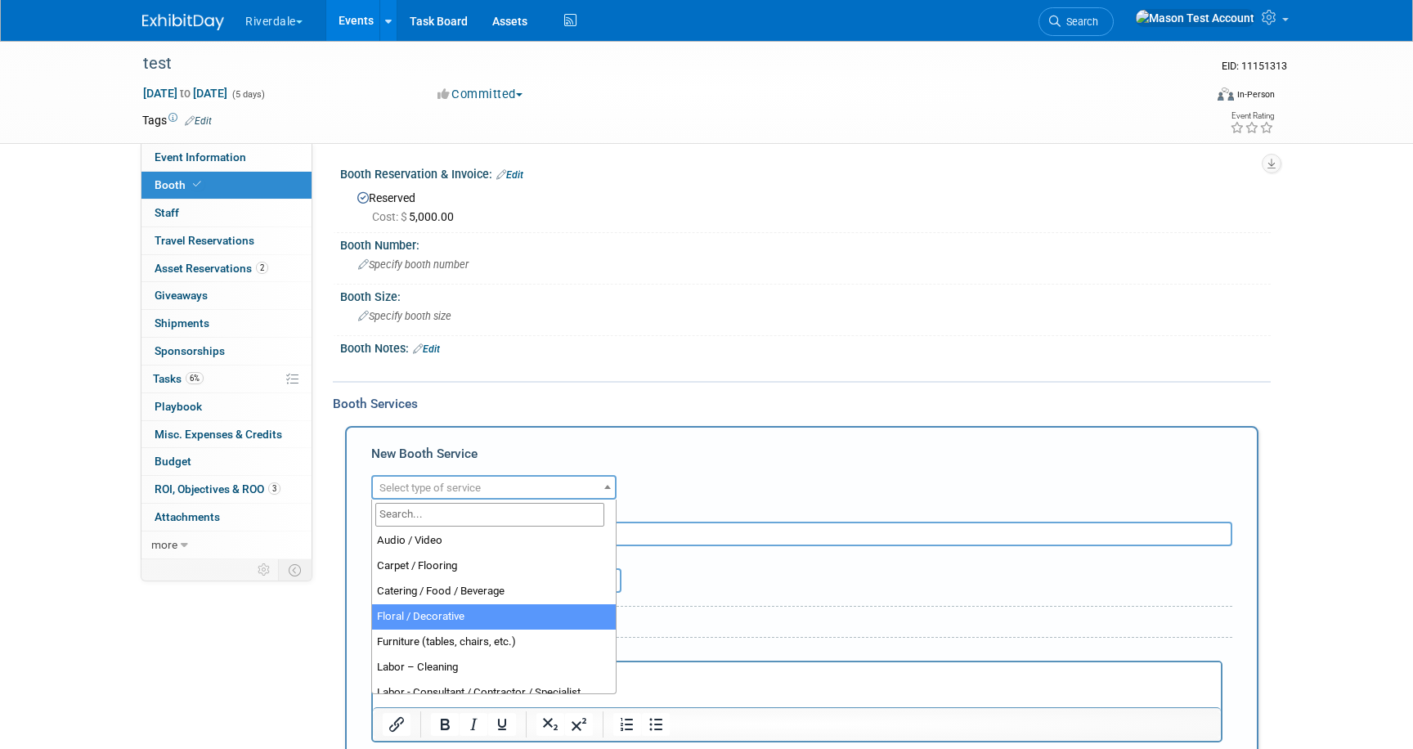
scroll to position [1, 0]
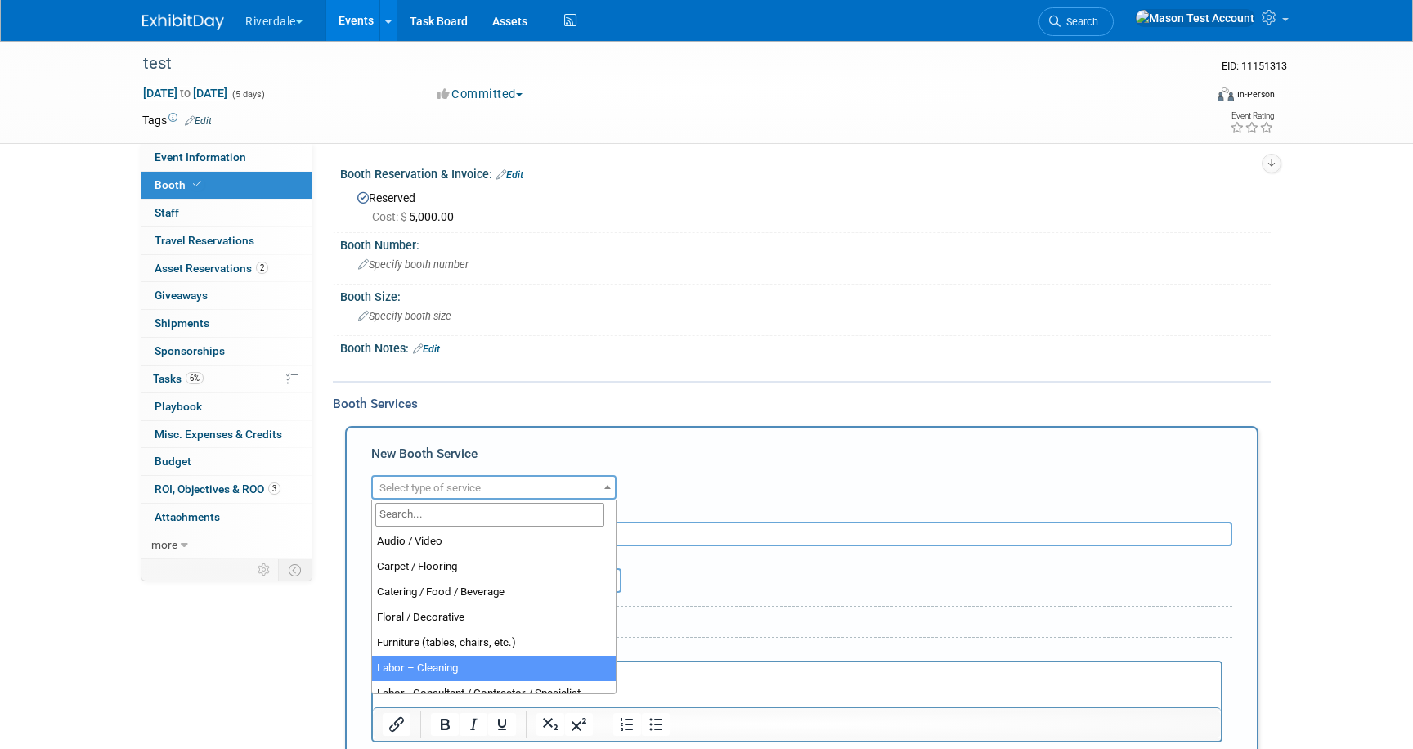
select select "14"
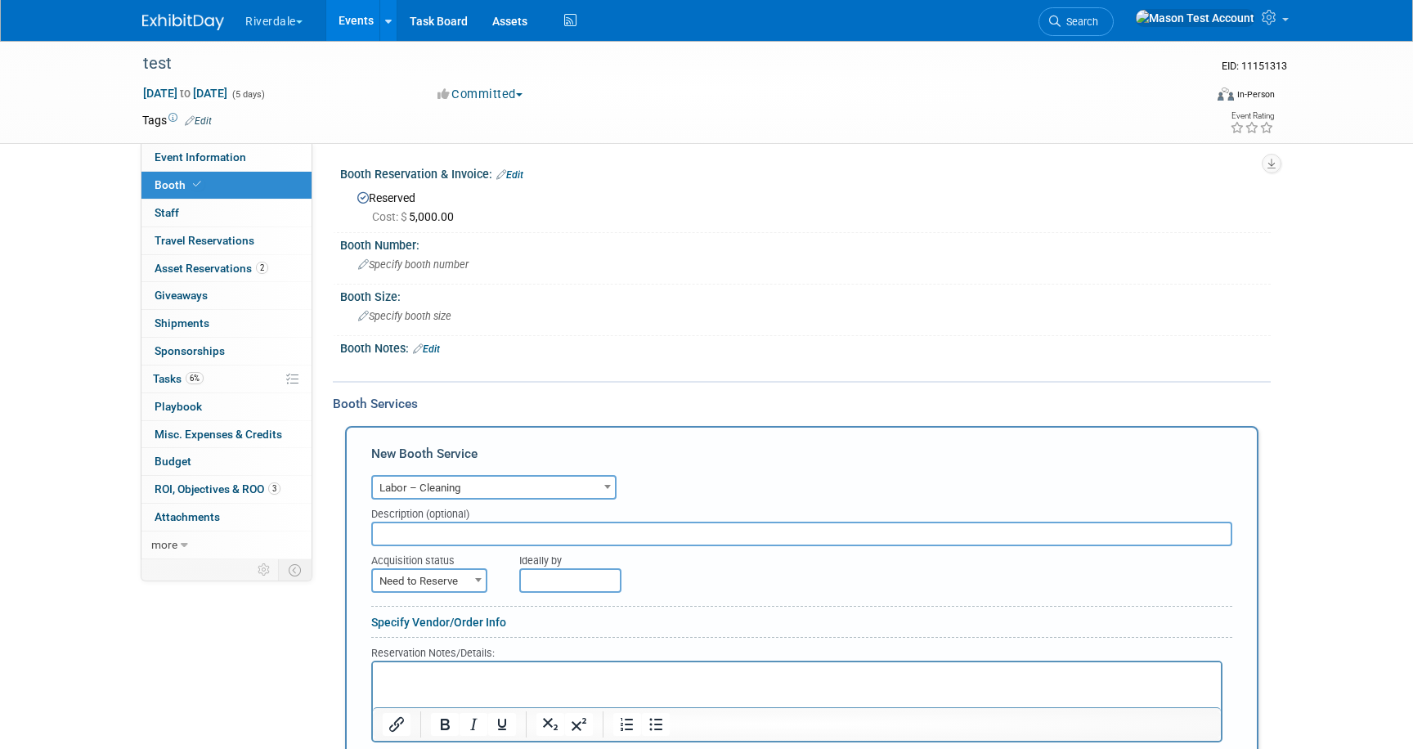
click at [537, 583] on input "text" at bounding box center [570, 580] width 102 height 25
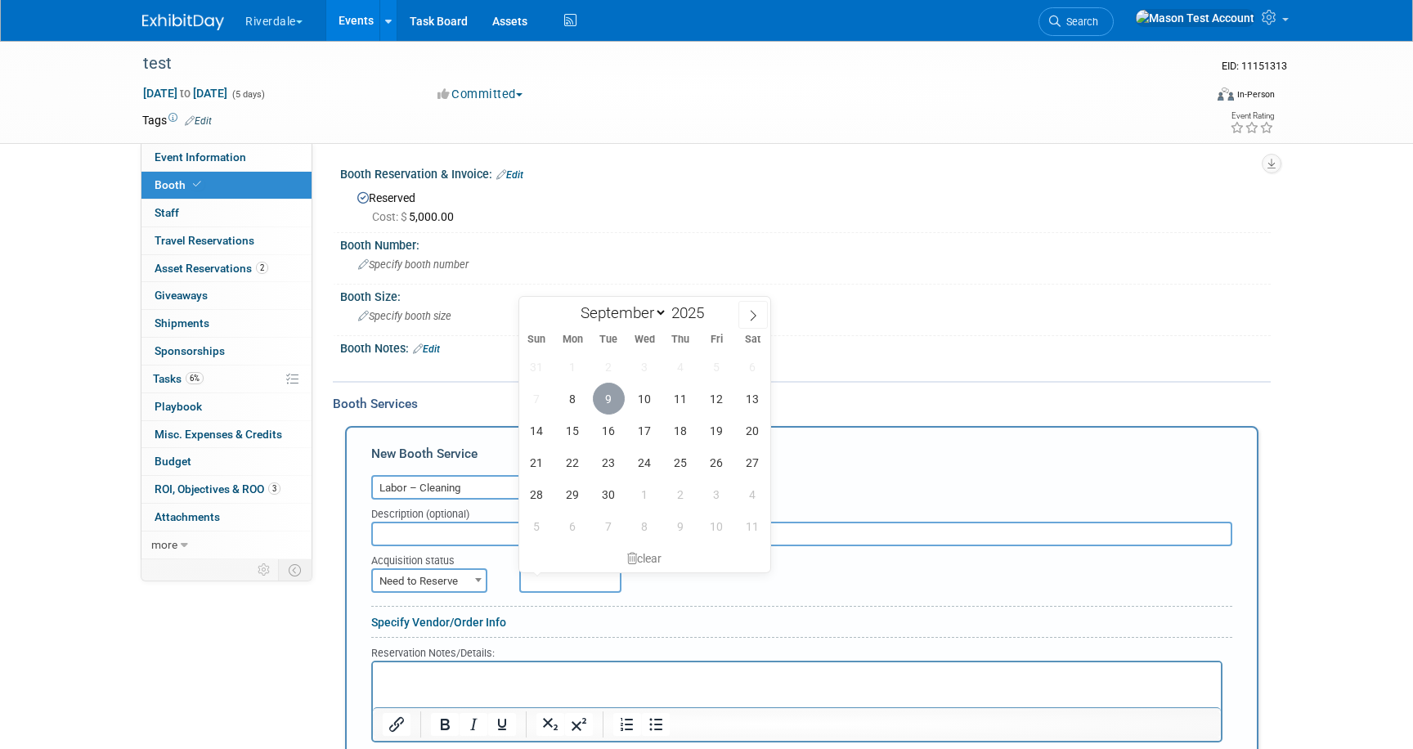
click at [609, 393] on span "9" at bounding box center [609, 399] width 32 height 32
type input "[DATE]"
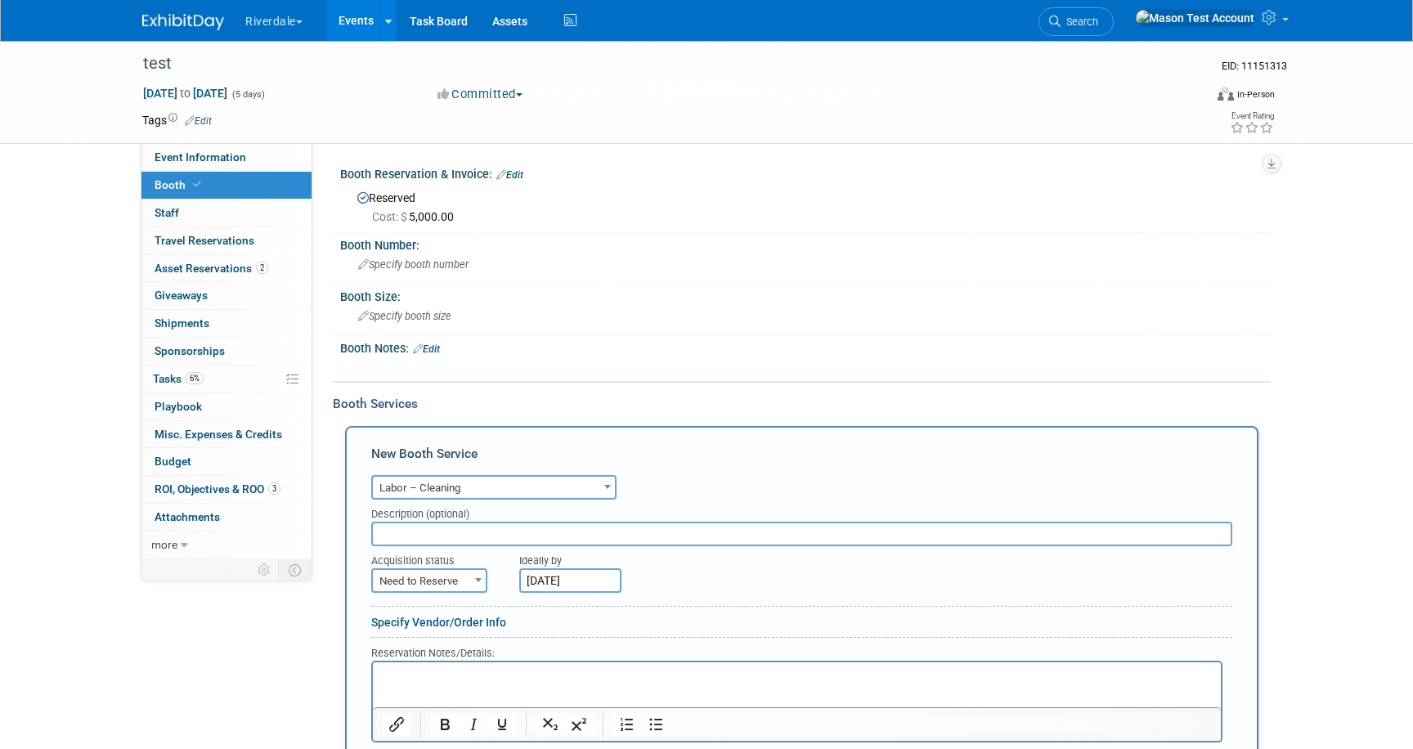
click at [436, 577] on span "Need to Reserve" at bounding box center [429, 581] width 113 height 23
select select "2"
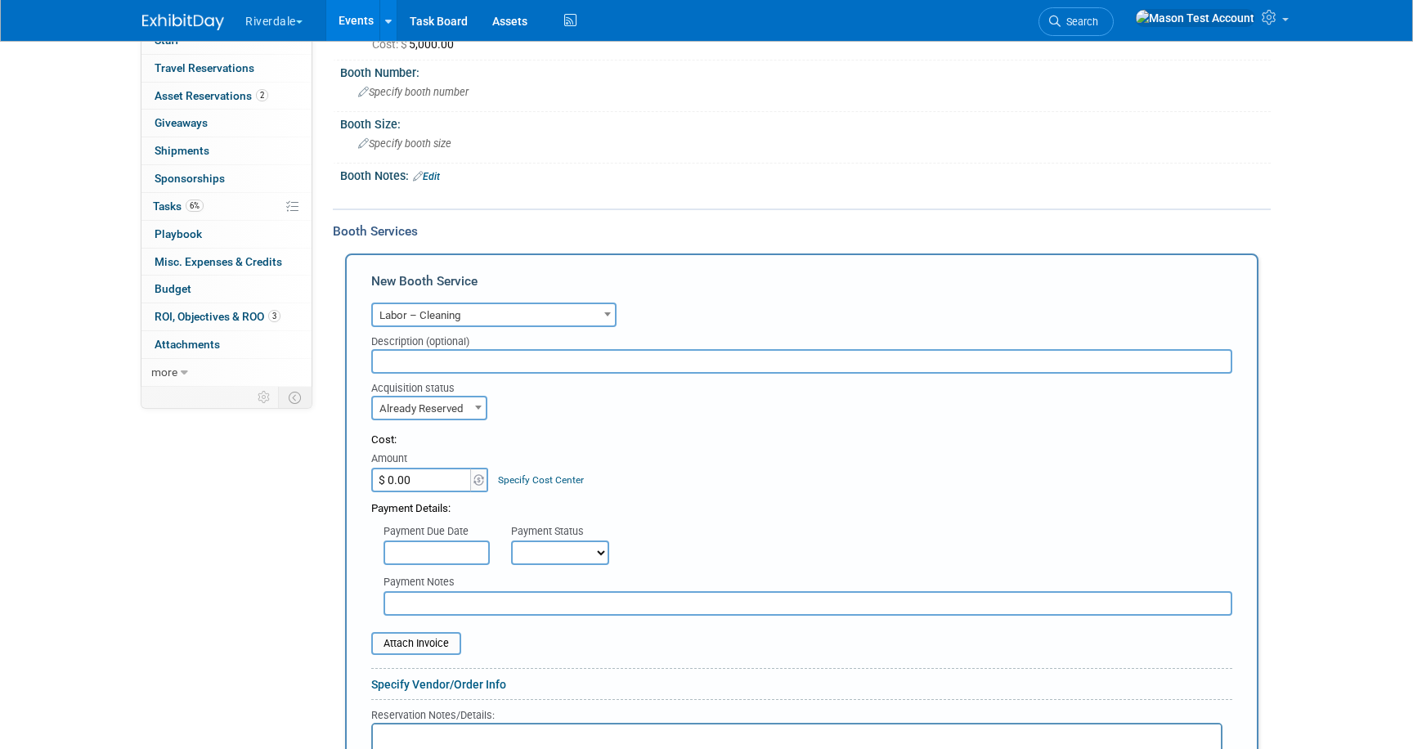
scroll to position [191, 0]
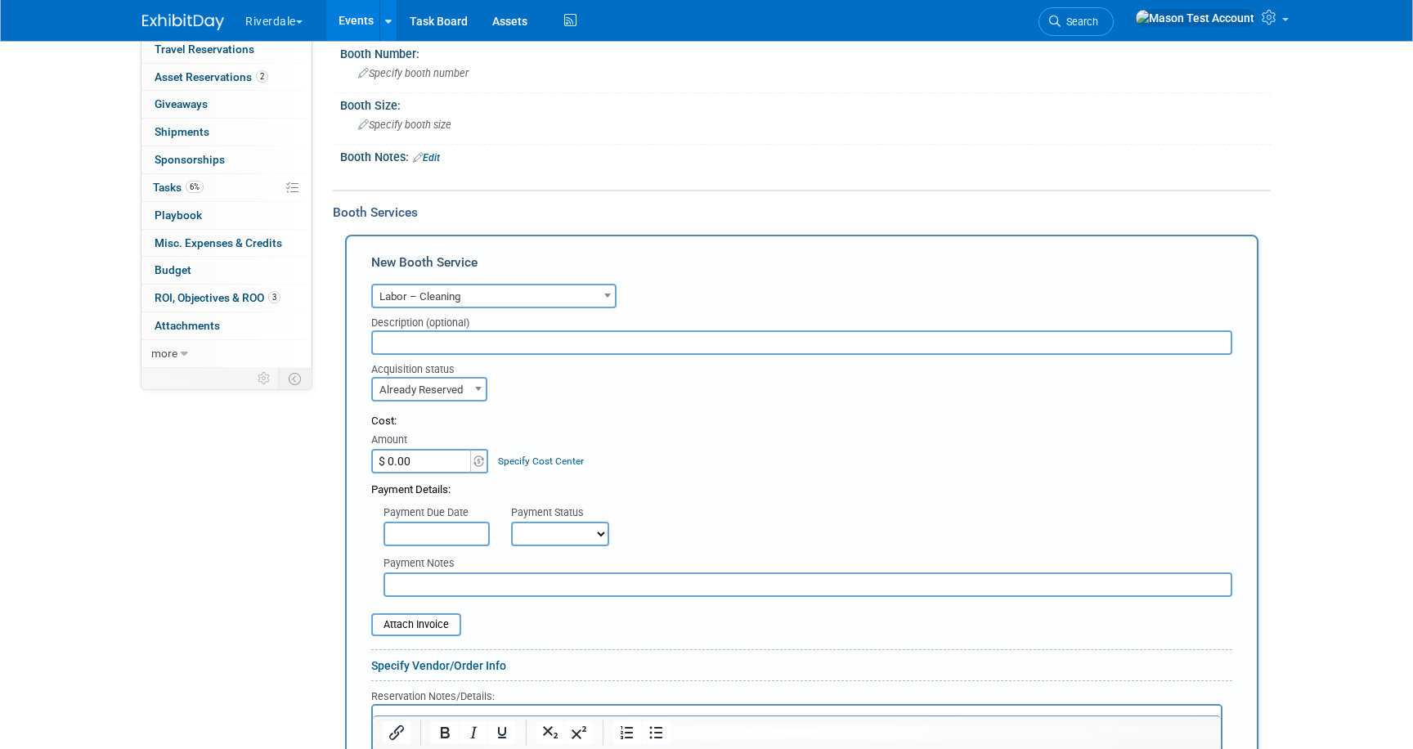
click at [416, 454] on input "$ 0.00" at bounding box center [422, 461] width 102 height 25
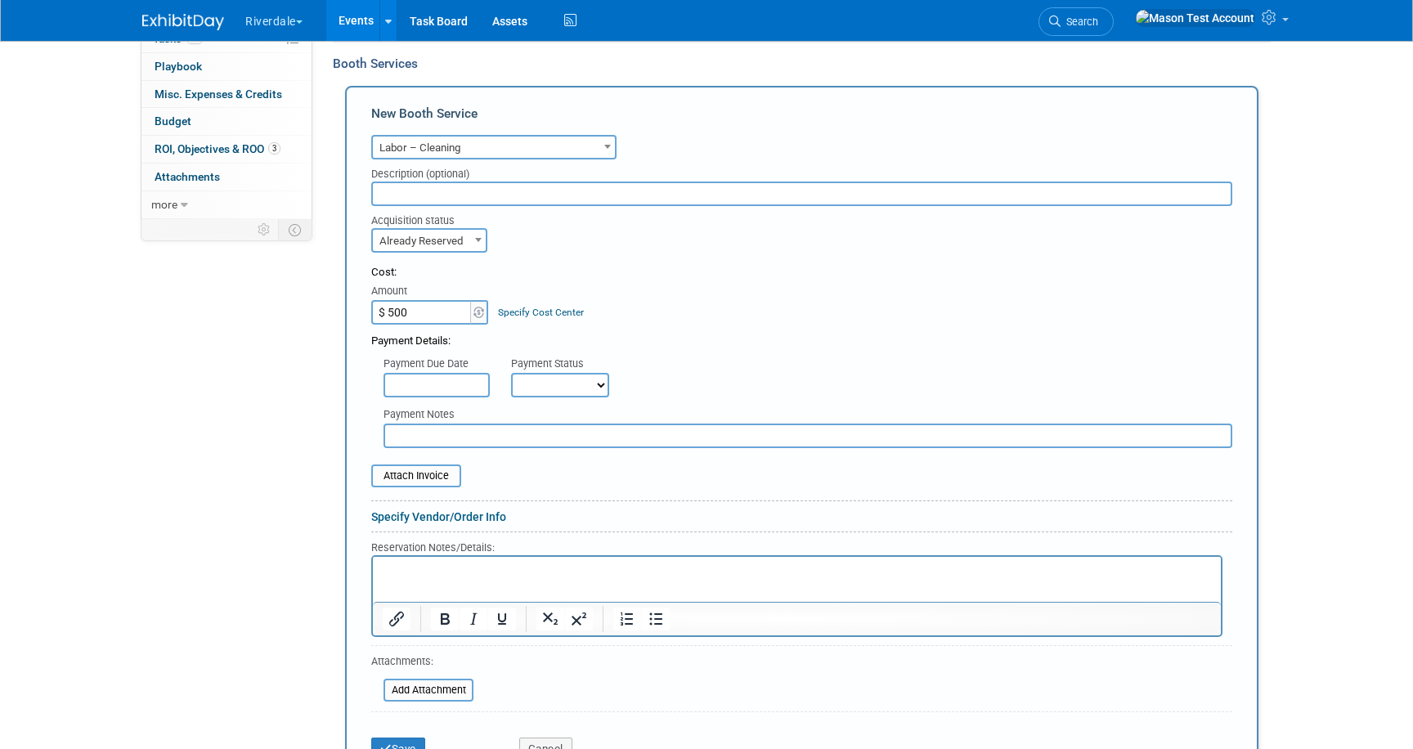
scroll to position [363, 0]
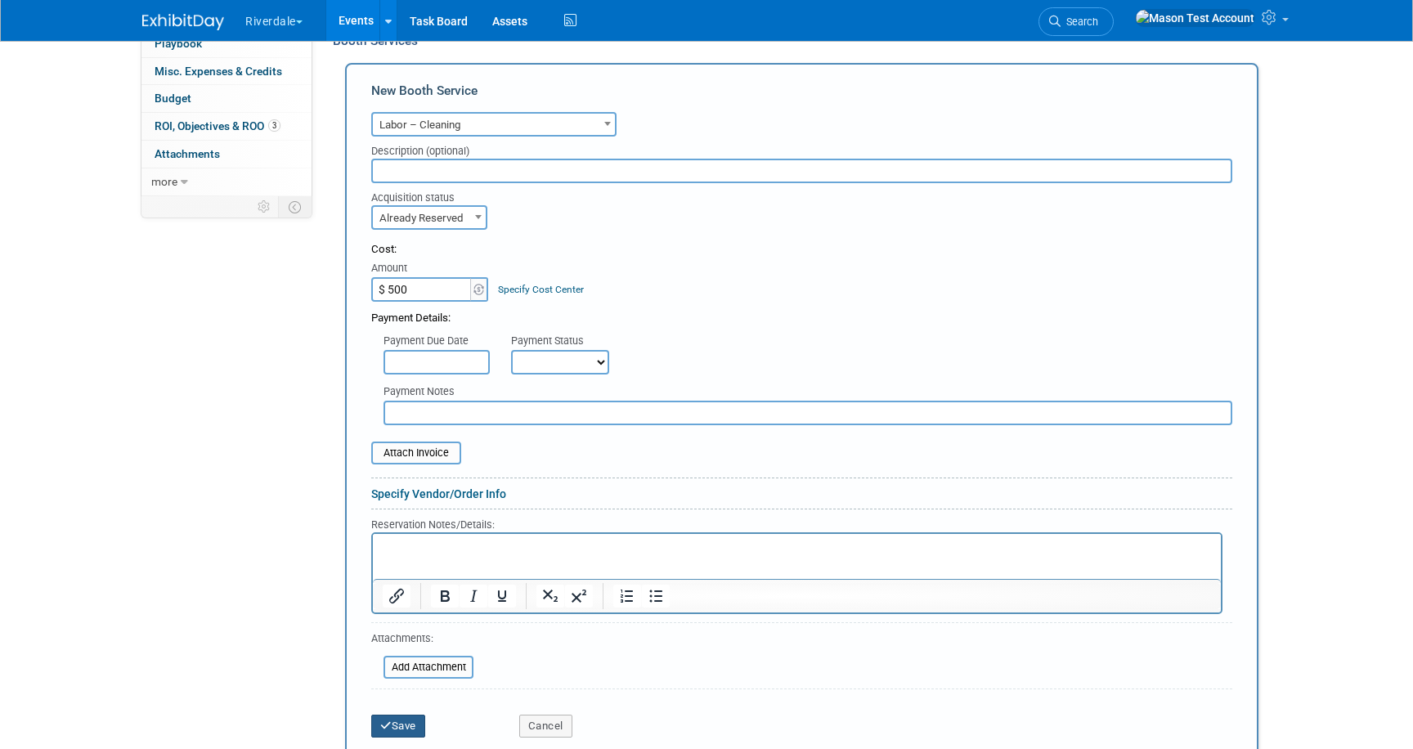
type input "$ 500.00"
click at [402, 720] on button "Save" at bounding box center [398, 726] width 54 height 23
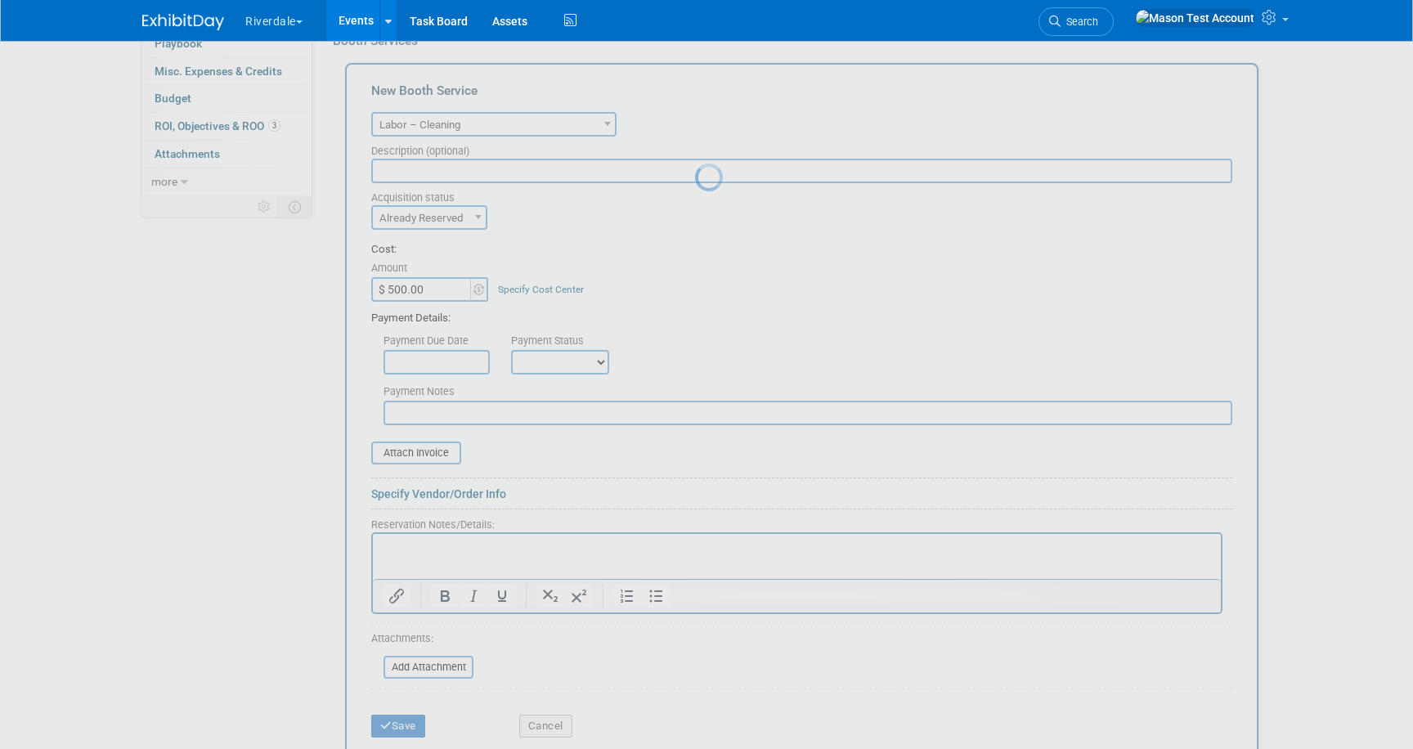
scroll to position [16, 0]
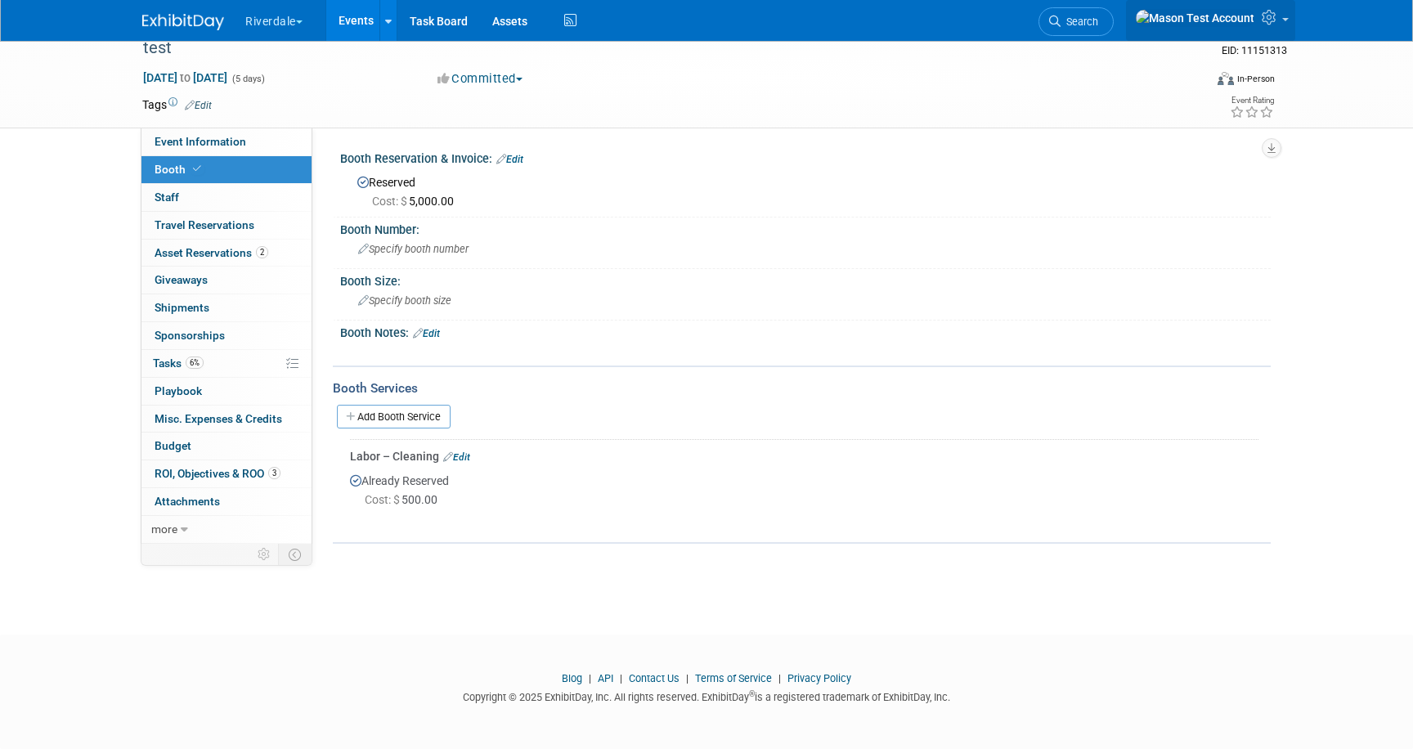
click at [1263, 17] on icon at bounding box center [1271, 17] width 19 height 15
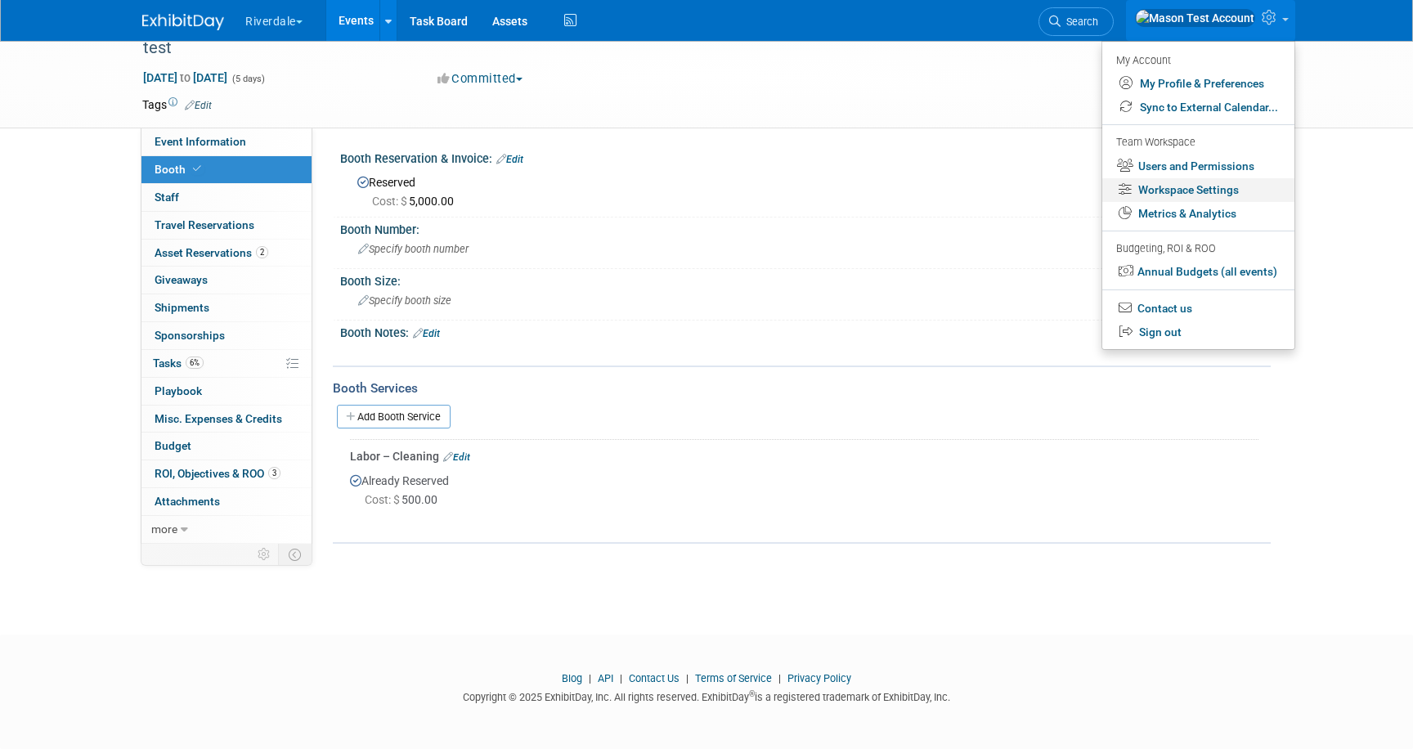
click at [1186, 190] on link "Workspace Settings" at bounding box center [1198, 190] width 192 height 24
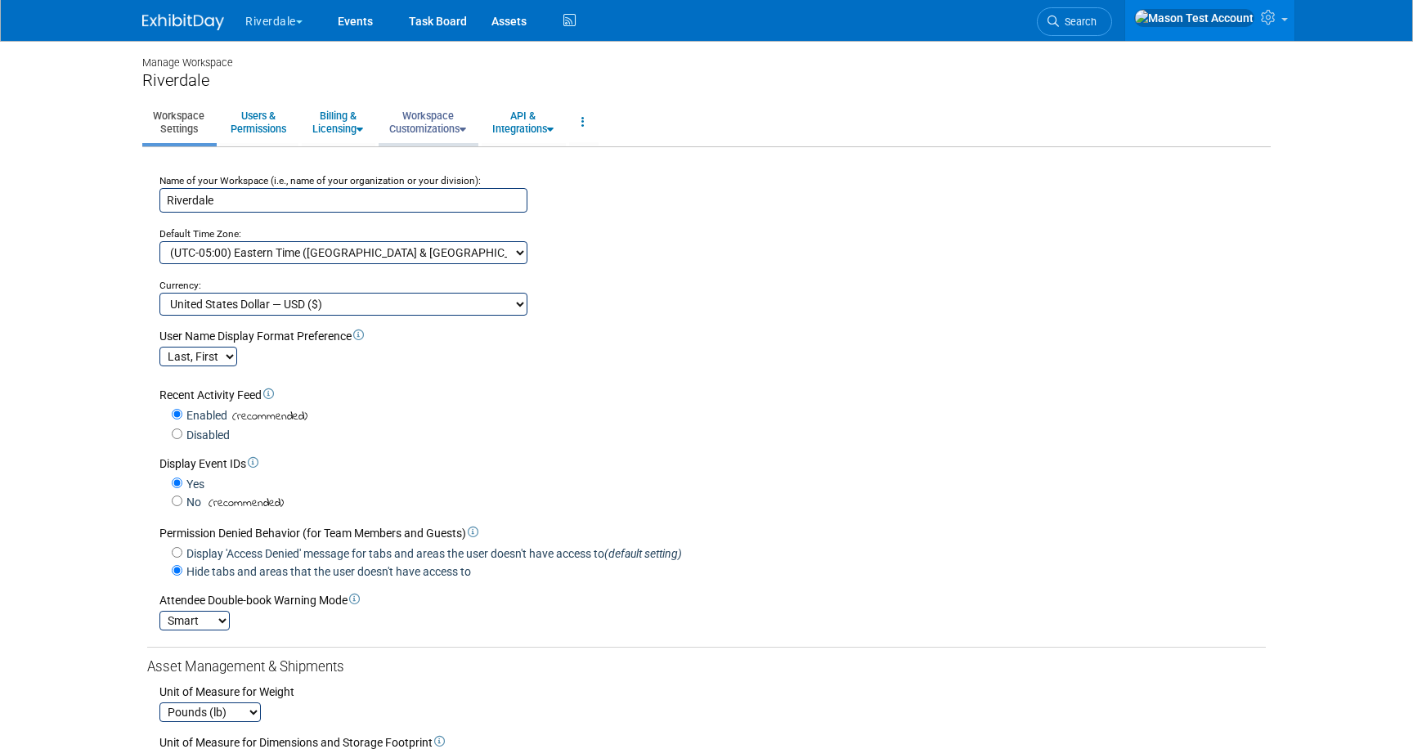
click at [439, 116] on link "Workspace Customizations" at bounding box center [428, 122] width 98 height 40
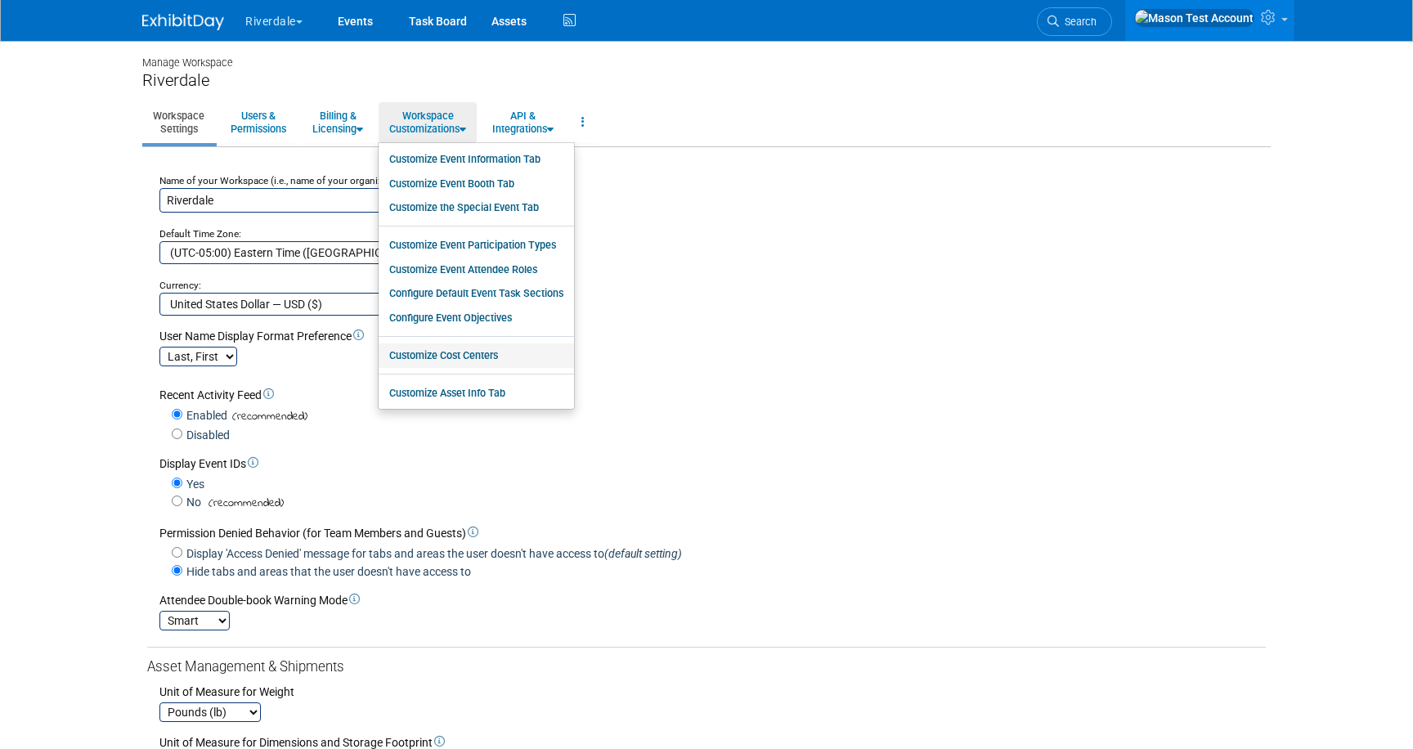
click at [490, 355] on link "Customize Cost Centers" at bounding box center [476, 355] width 195 height 25
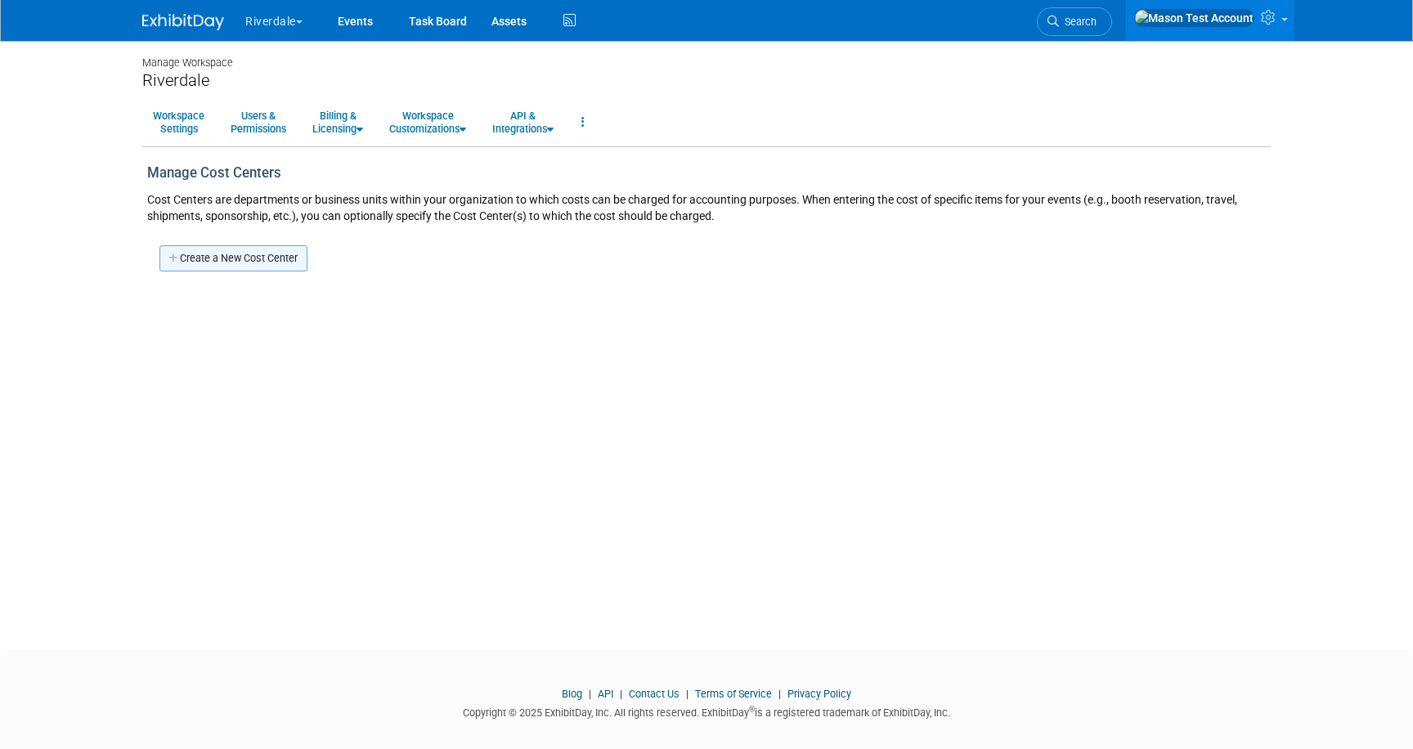
click at [221, 262] on link "Create a New Cost Center" at bounding box center [233, 258] width 148 height 26
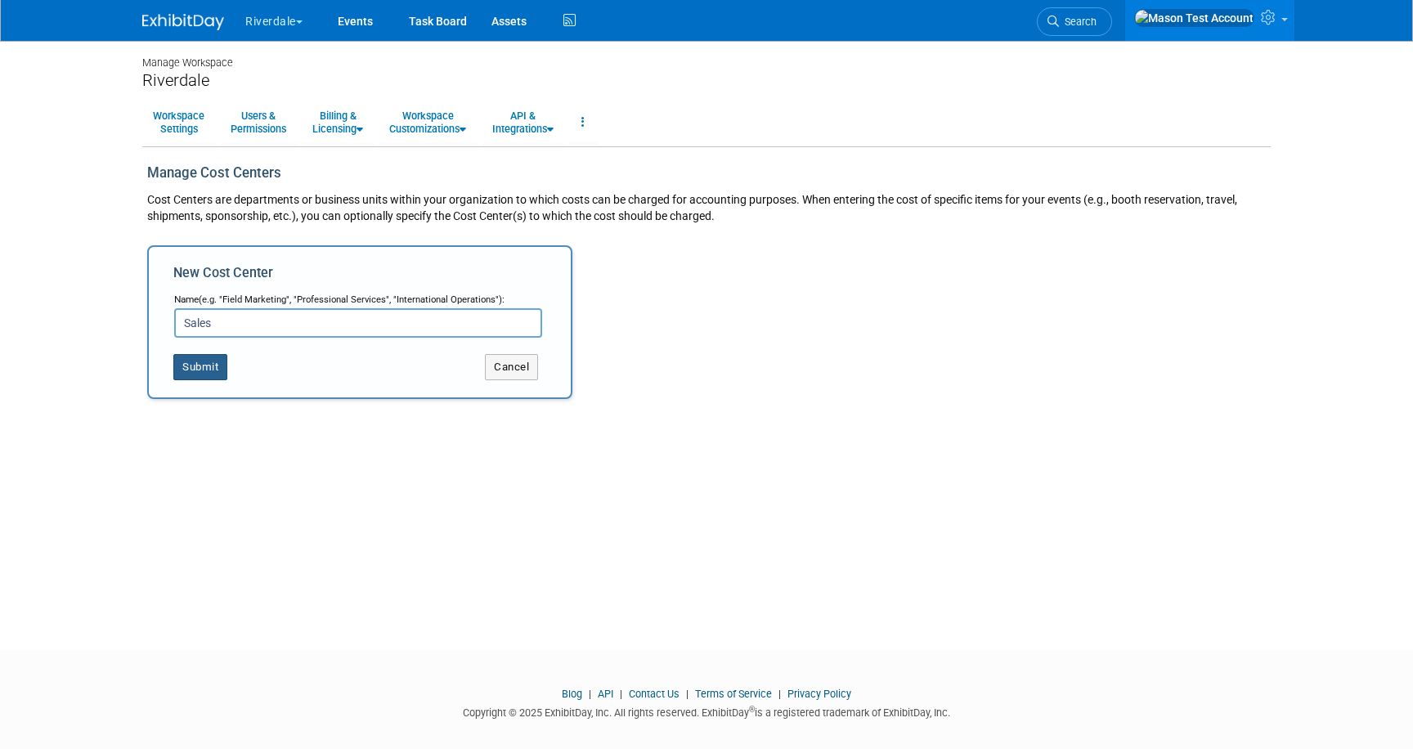
type input "Sales"
click at [189, 370] on button "Submit" at bounding box center [200, 367] width 54 height 26
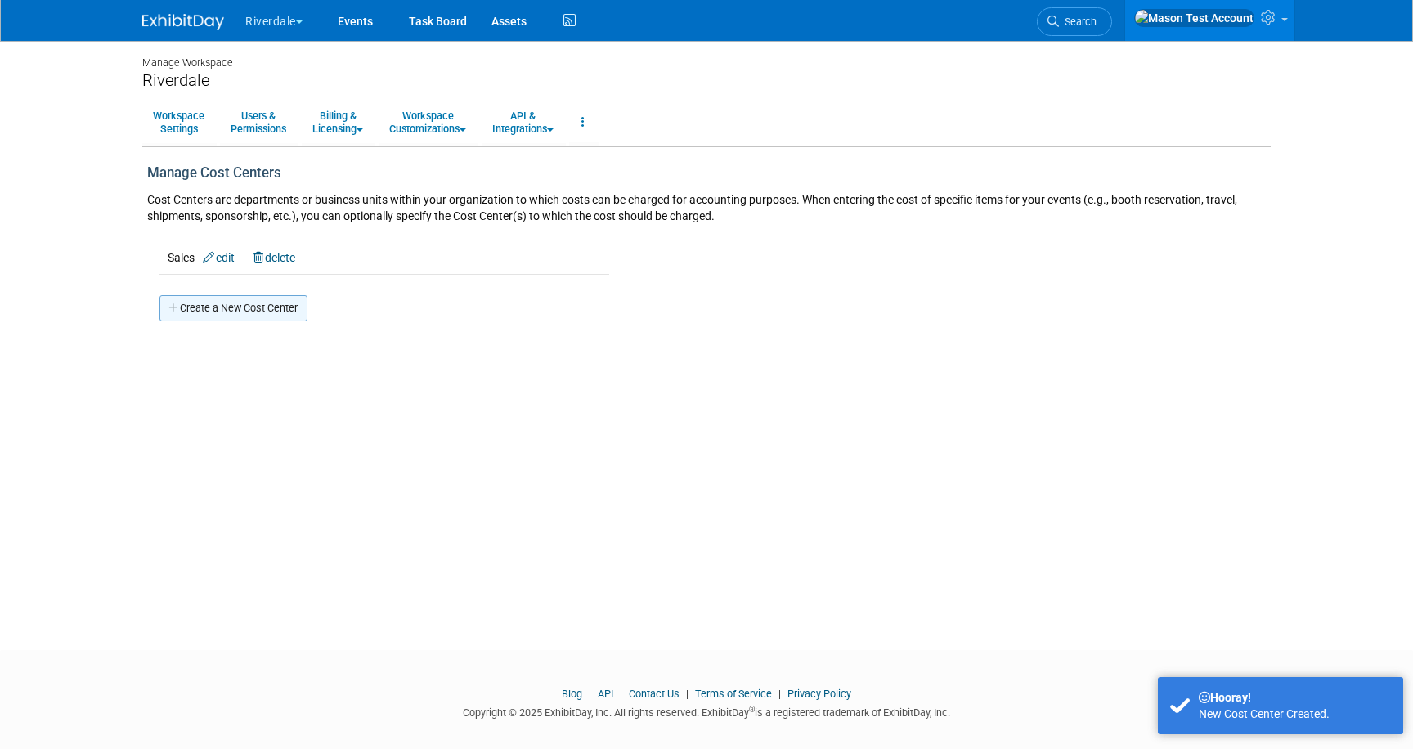
click at [209, 312] on link "Create a New Cost Center" at bounding box center [233, 308] width 148 height 26
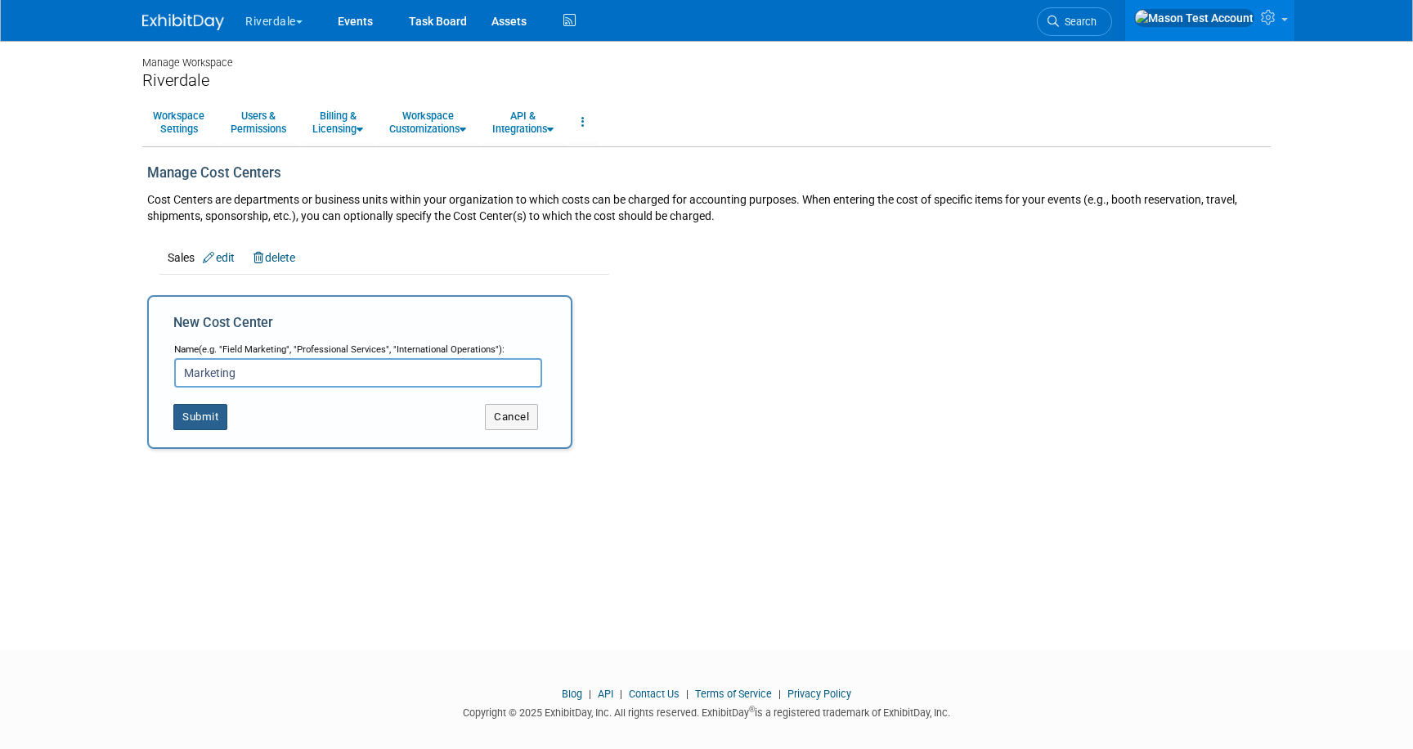
type input "Marketing"
click at [189, 412] on button "Submit" at bounding box center [200, 417] width 54 height 26
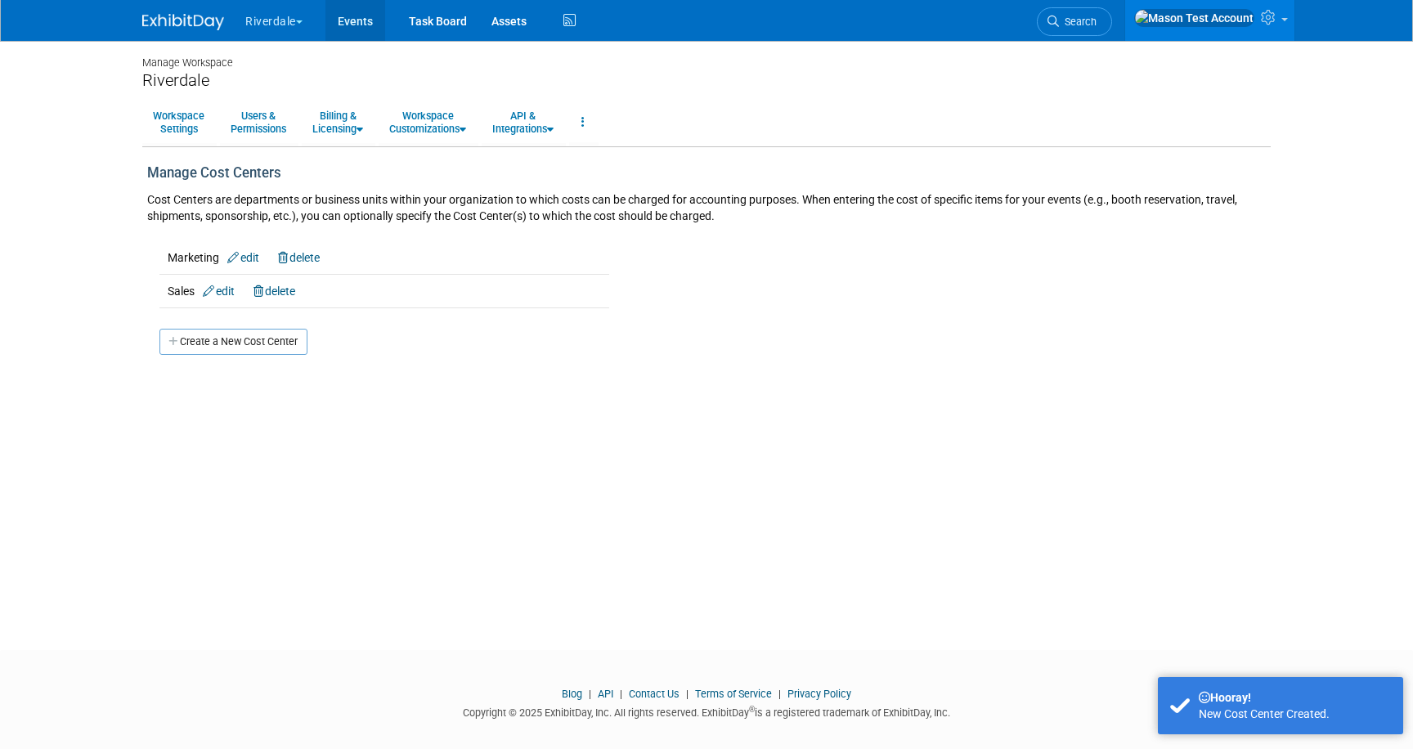
click at [366, 21] on link "Events" at bounding box center [355, 20] width 60 height 41
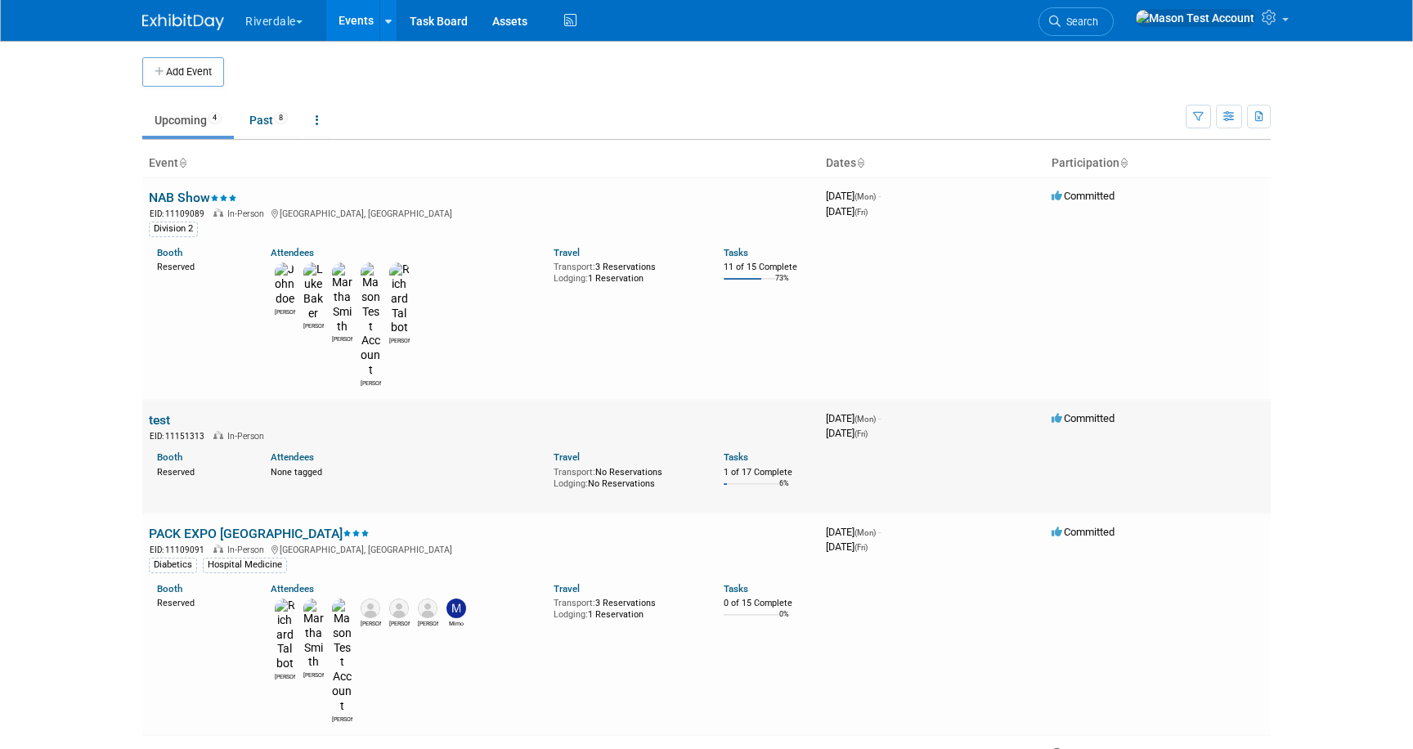
click at [163, 412] on link "test" at bounding box center [159, 420] width 21 height 16
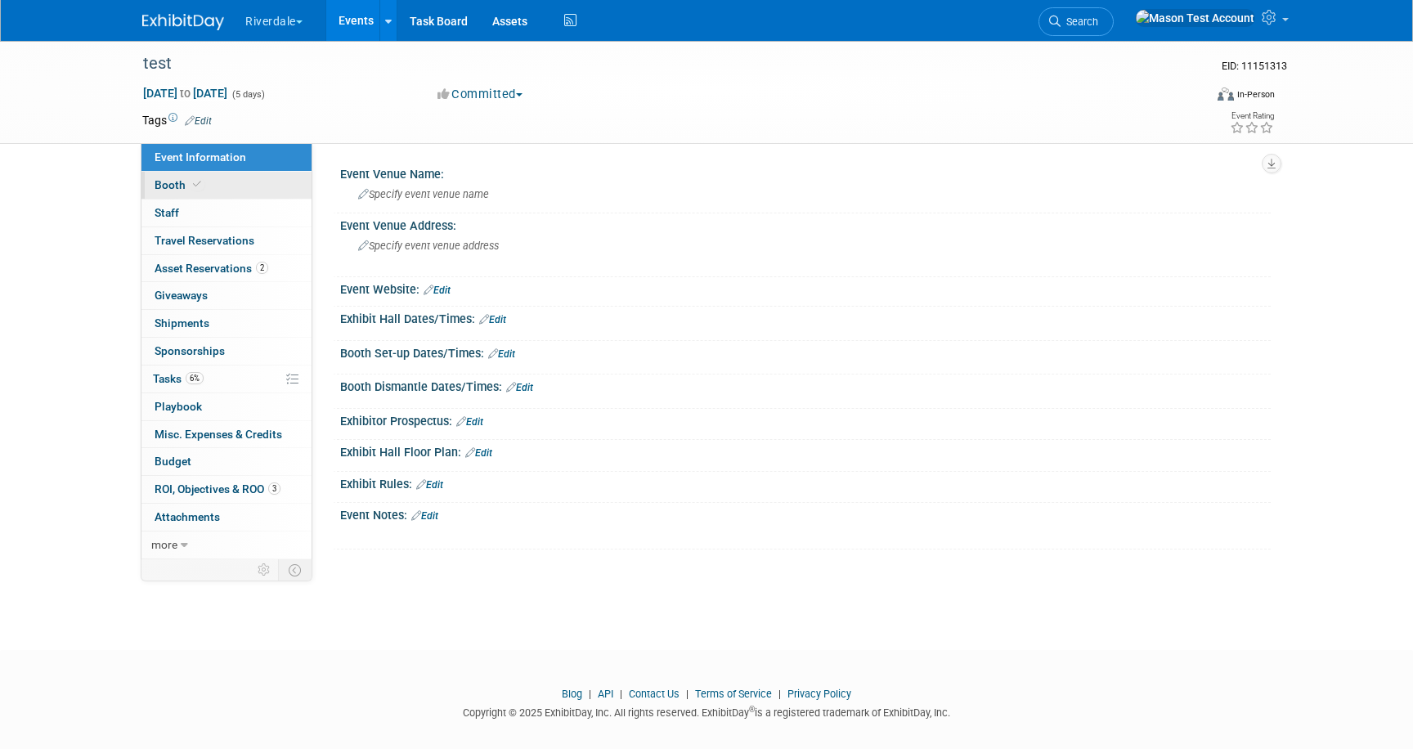
click at [188, 186] on span "Booth" at bounding box center [180, 184] width 50 height 13
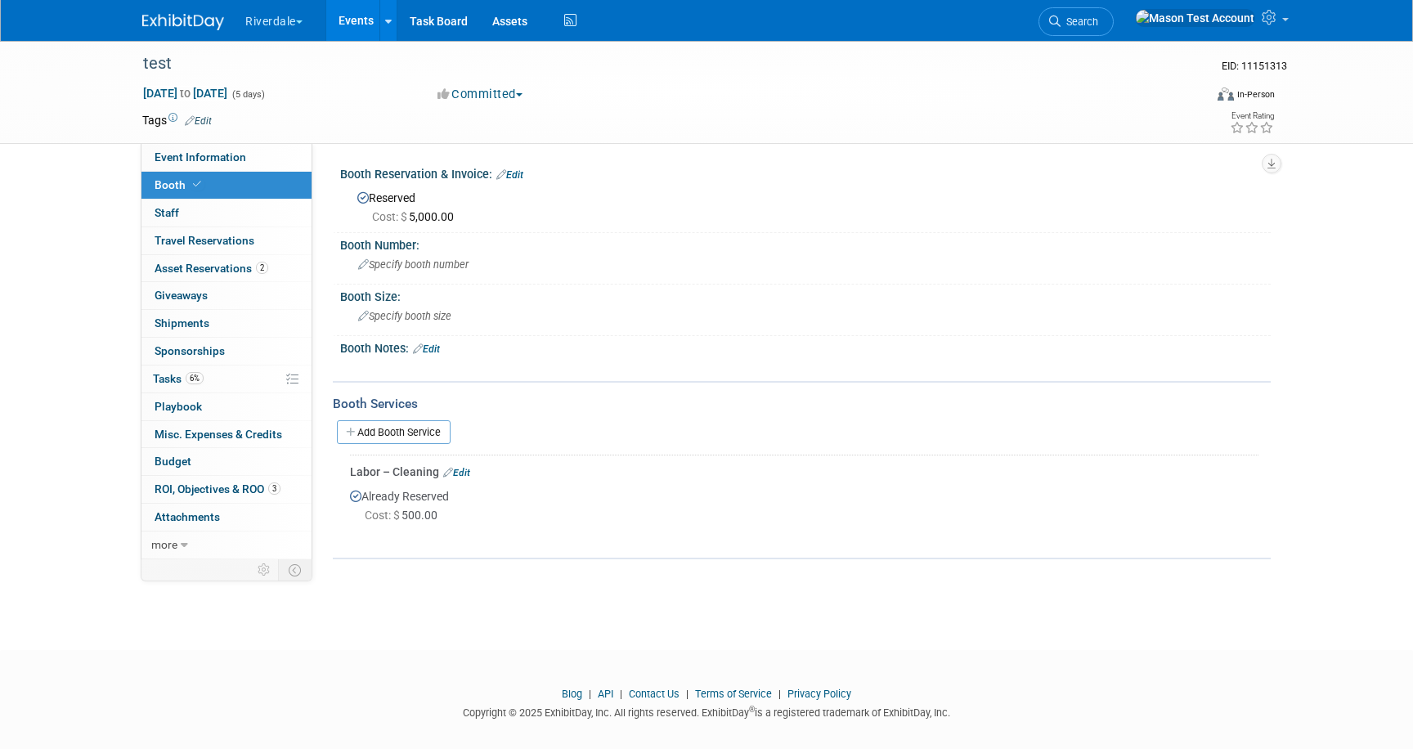
click at [511, 174] on link "Edit" at bounding box center [509, 174] width 27 height 11
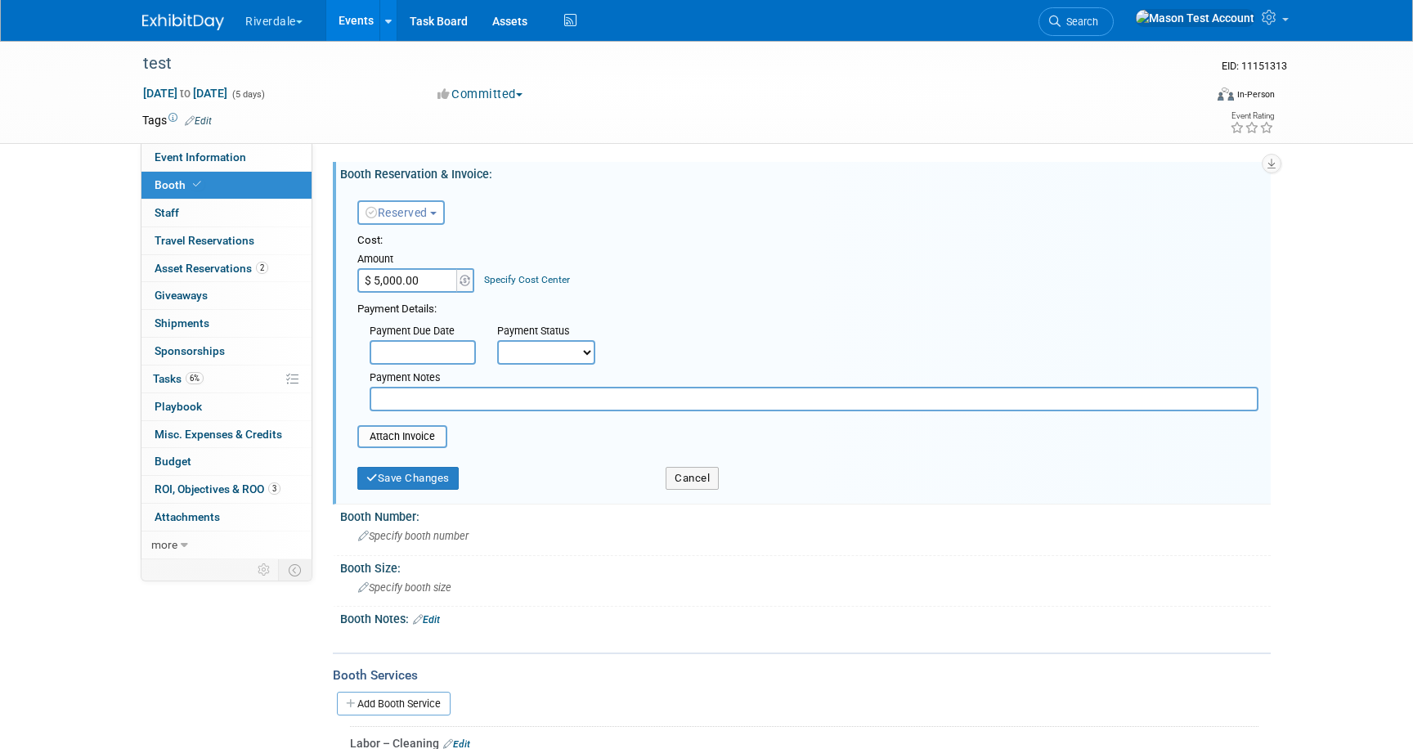
drag, startPoint x: 425, startPoint y: 281, endPoint x: 437, endPoint y: 280, distance: 11.6
click at [436, 280] on input "$ 5,000.00" at bounding box center [408, 280] width 102 height 25
type input "$ 2,500.00"
click at [520, 281] on link "Specify Cost Center" at bounding box center [527, 279] width 86 height 11
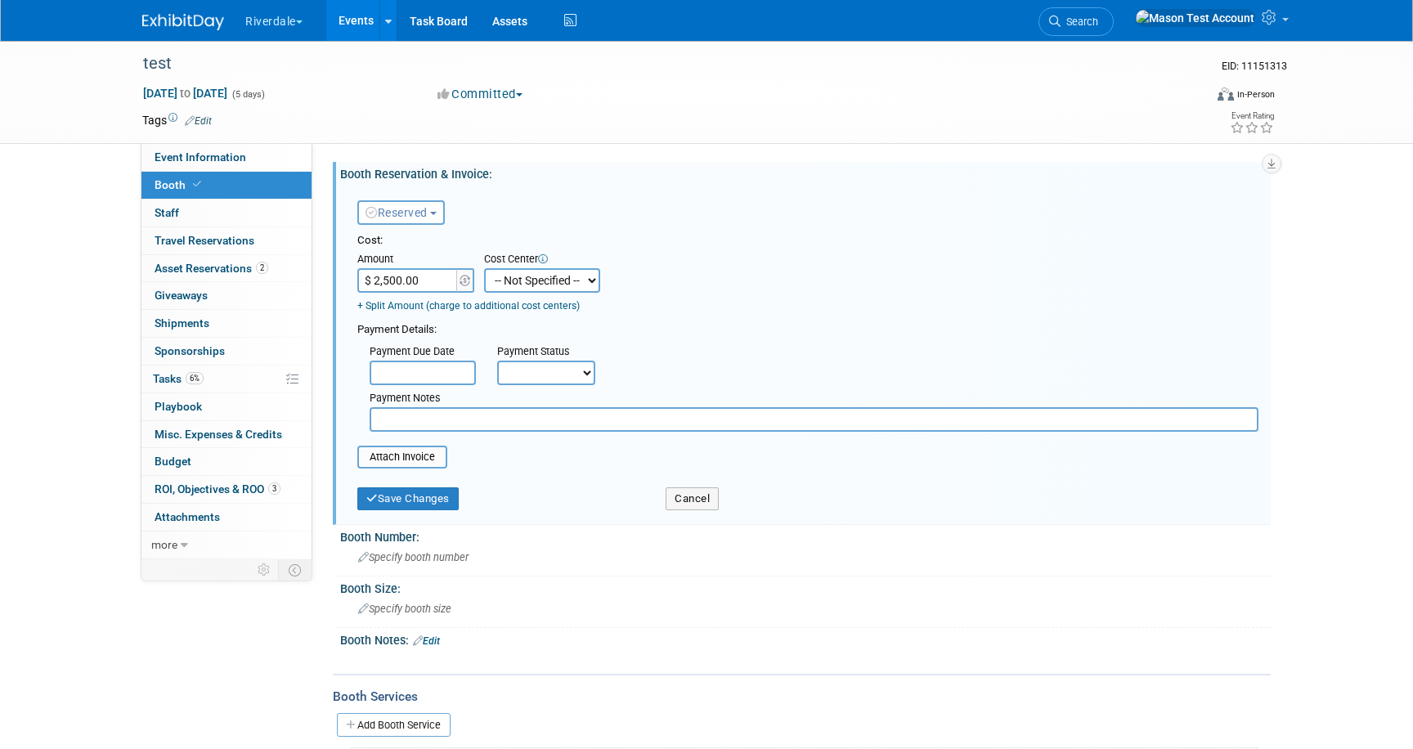
click at [515, 282] on select "-- Not Specified -- Marketing Sales" at bounding box center [542, 280] width 116 height 25
select select "18966410"
click at [484, 268] on select "-- Not Specified -- Marketing Sales" at bounding box center [542, 280] width 116 height 25
click at [403, 304] on link "+ Split Amount (charge to additional cost centers)" at bounding box center [468, 305] width 222 height 11
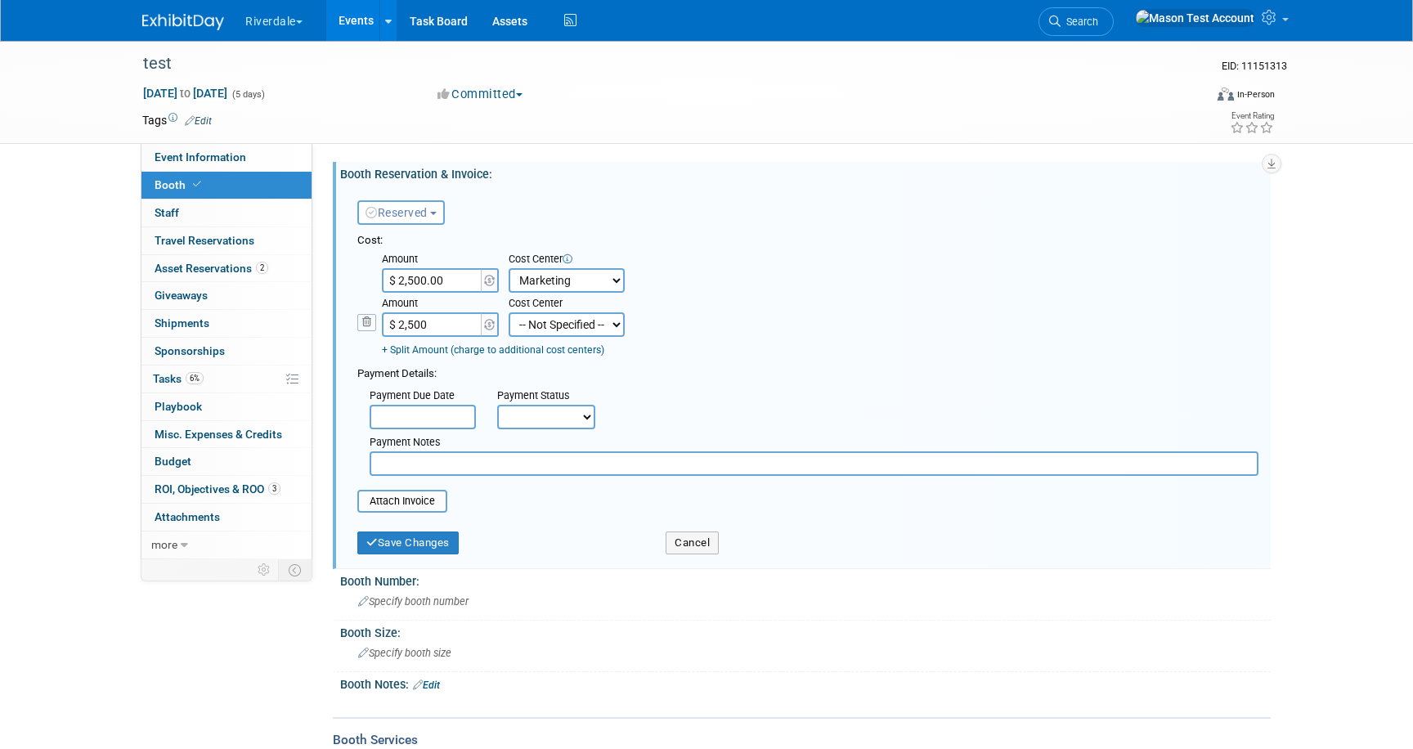
type input "$ 2,500.00"
click at [563, 326] on select "-- Not Specified -- Marketing Sales" at bounding box center [567, 324] width 116 height 25
select select "18966409"
click at [509, 312] on select "-- Not Specified -- Marketing Sales" at bounding box center [567, 324] width 116 height 25
click at [424, 544] on button "Save Changes" at bounding box center [407, 543] width 101 height 23
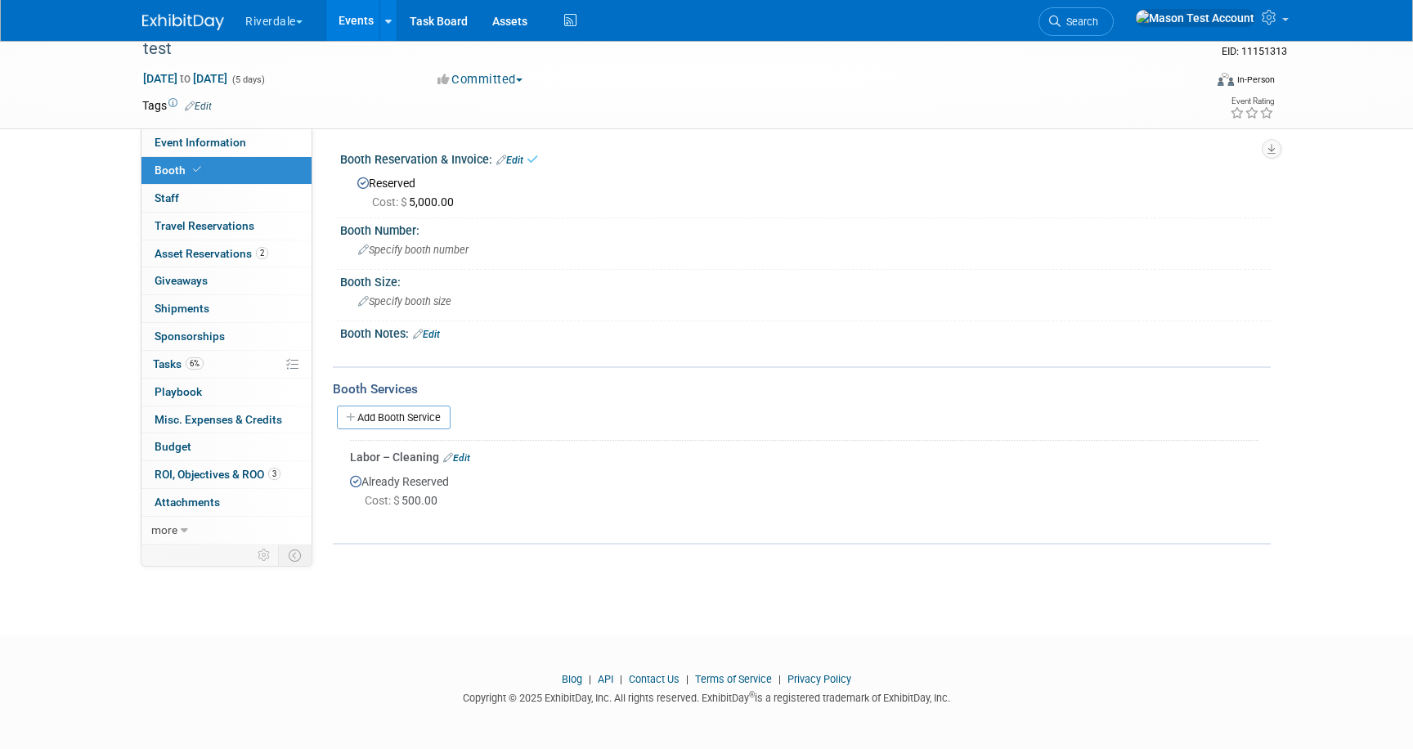
scroll to position [16, 0]
click at [1282, 21] on span at bounding box center [1285, 19] width 7 height 3
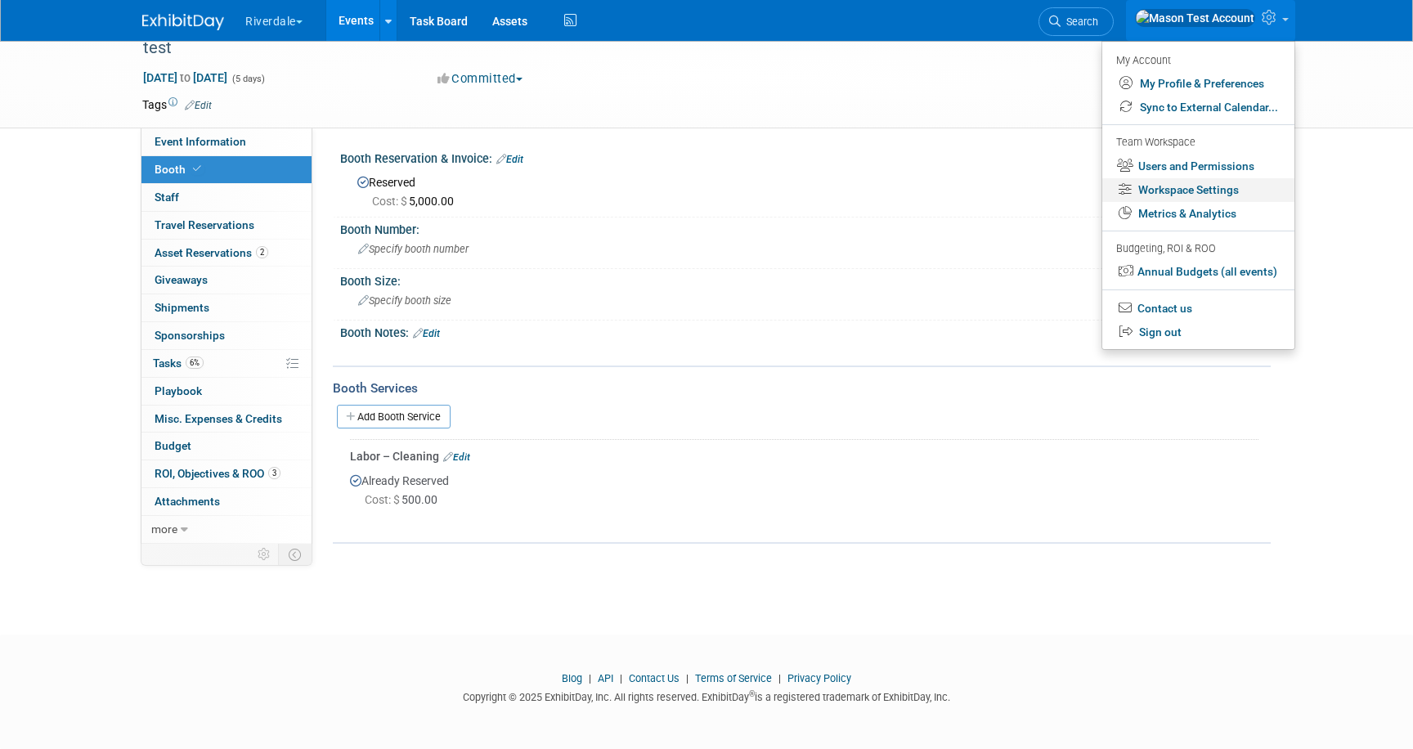
click at [1218, 192] on link "Workspace Settings" at bounding box center [1198, 190] width 192 height 24
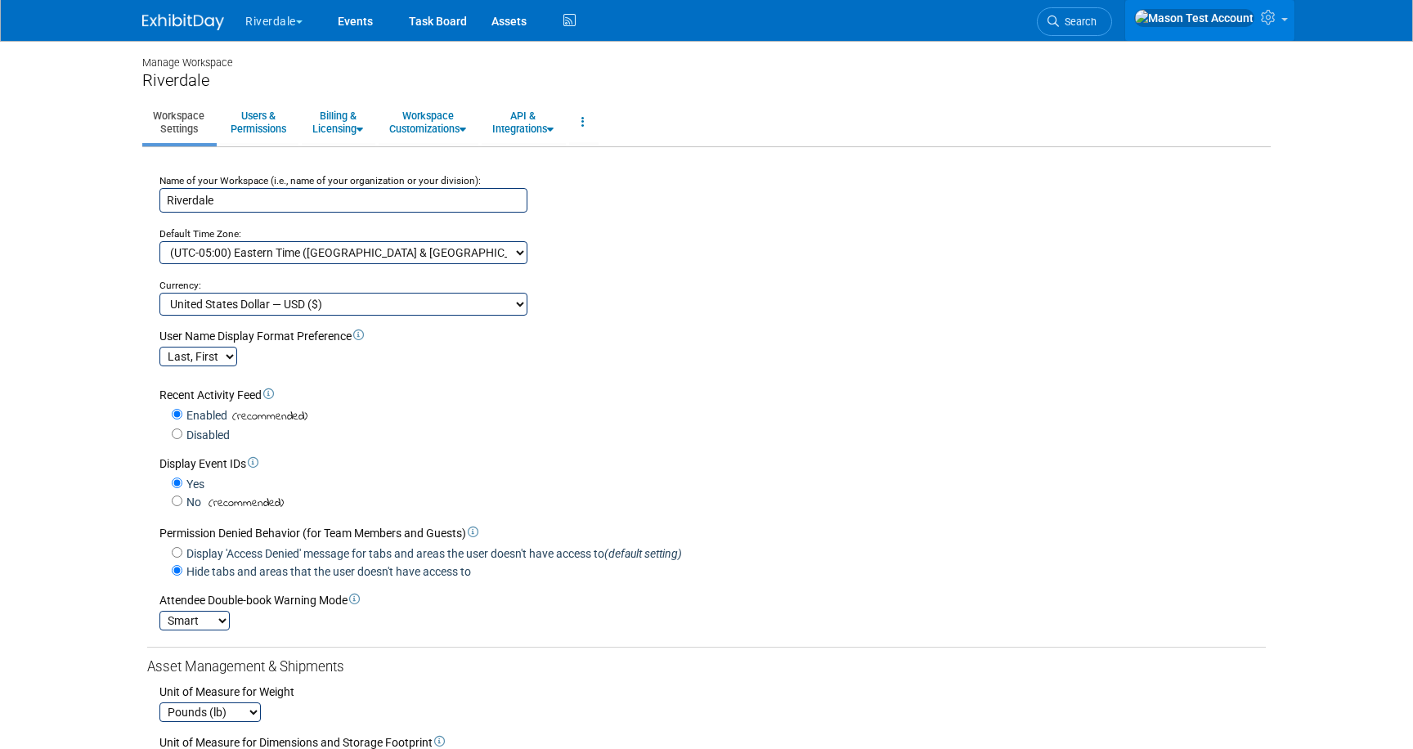
click at [1264, 14] on icon at bounding box center [1270, 17] width 19 height 15
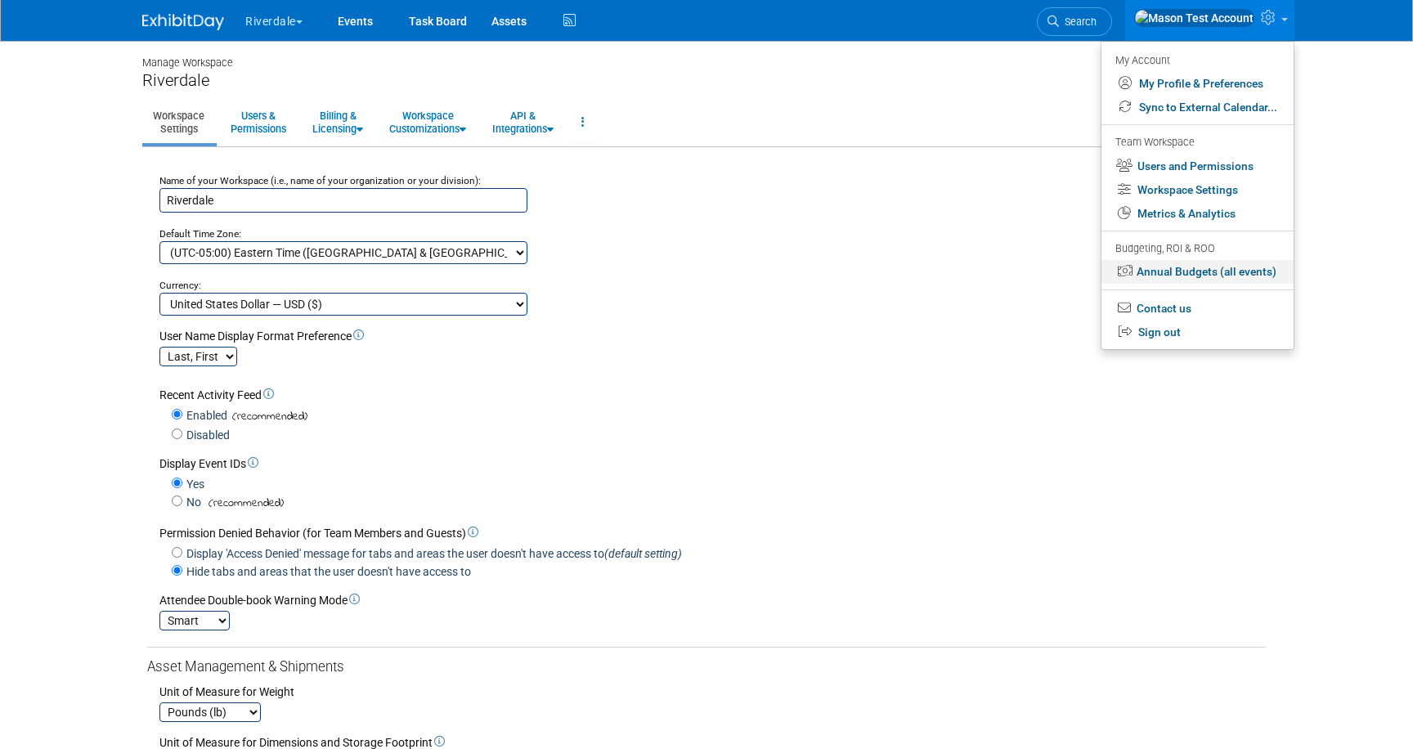
click at [1176, 272] on link "Annual Budgets (all events)" at bounding box center [1198, 272] width 192 height 24
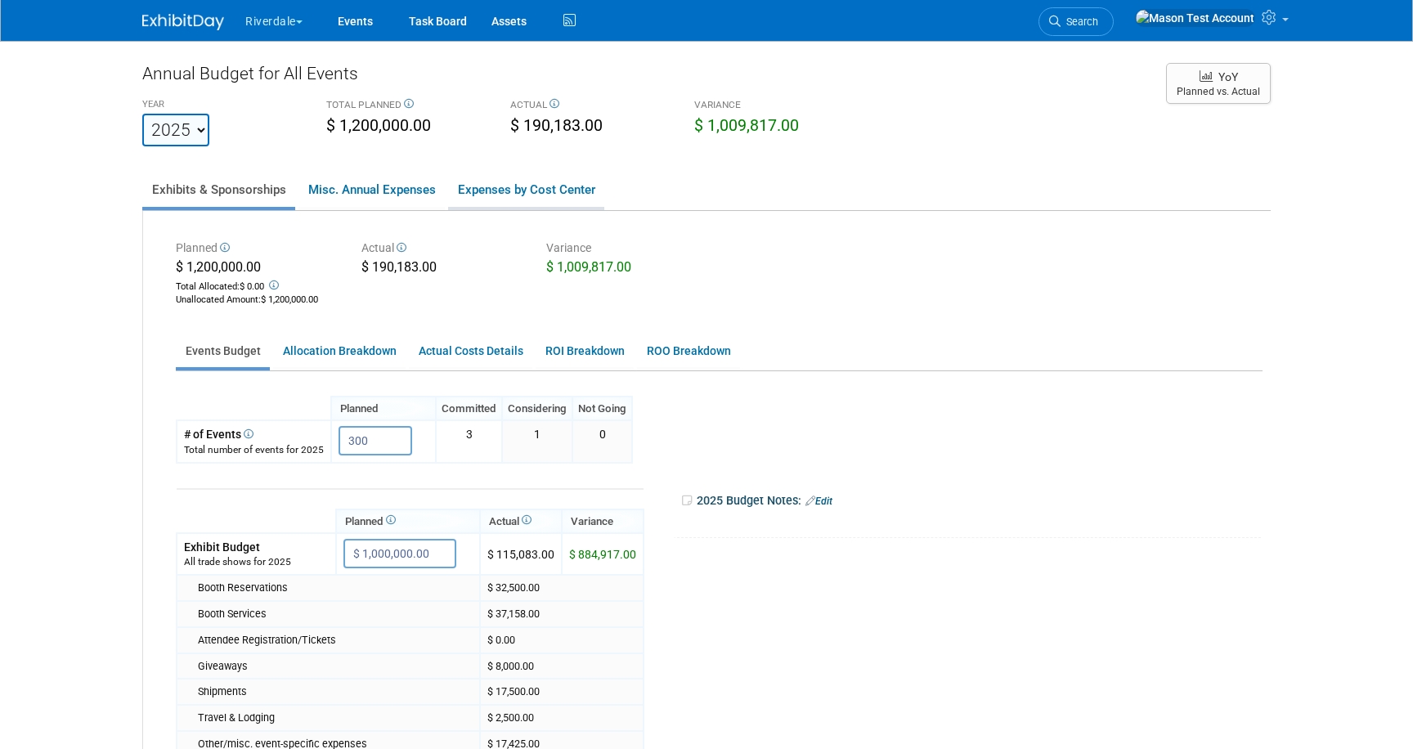
click at [565, 186] on link "Expenses by Cost Center" at bounding box center [526, 190] width 156 height 34
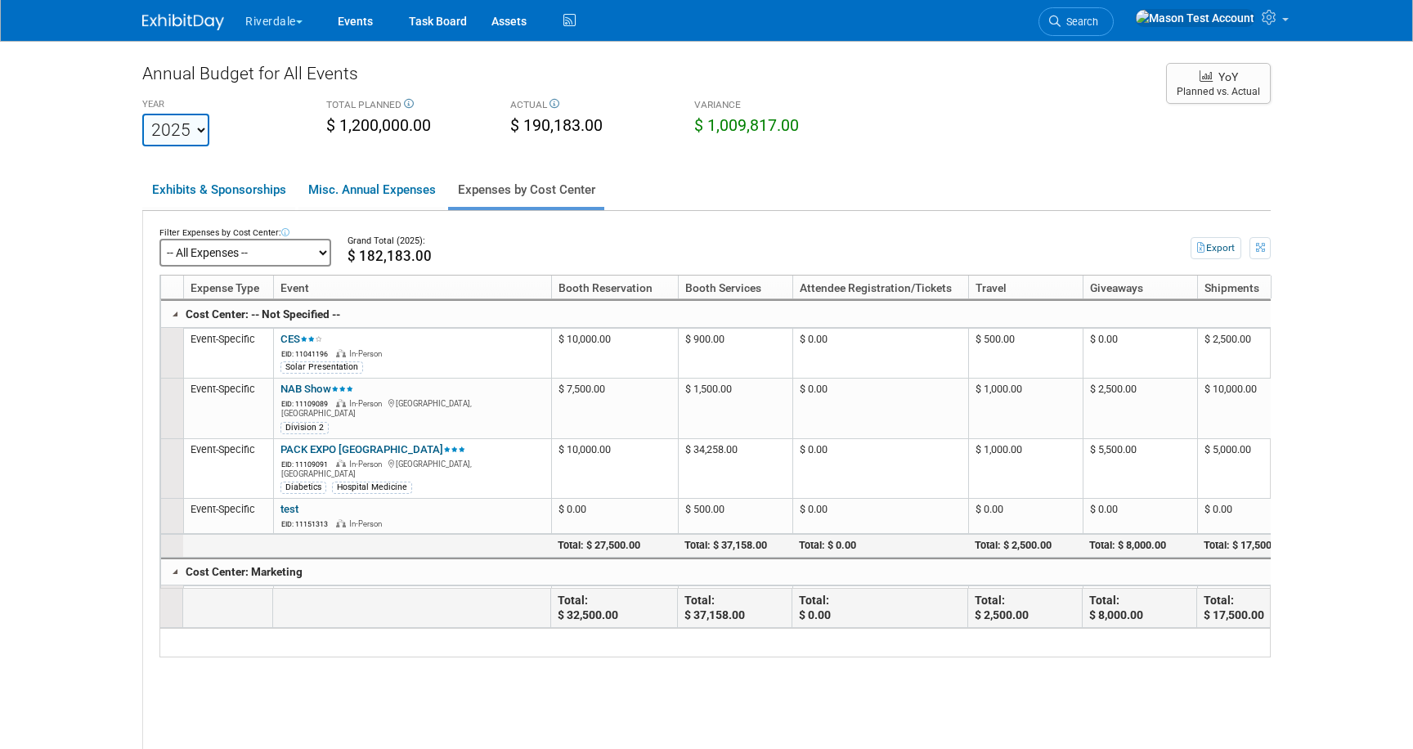
click at [303, 253] on select "-- All Expenses -- -- Cost Center Not Specified -- Marketing Sales" at bounding box center [245, 253] width 172 height 28
click select "-- All Expenses -- -- Cost Center Not Specified -- Marketing Sales" at bounding box center [245, 253] width 172 height 28
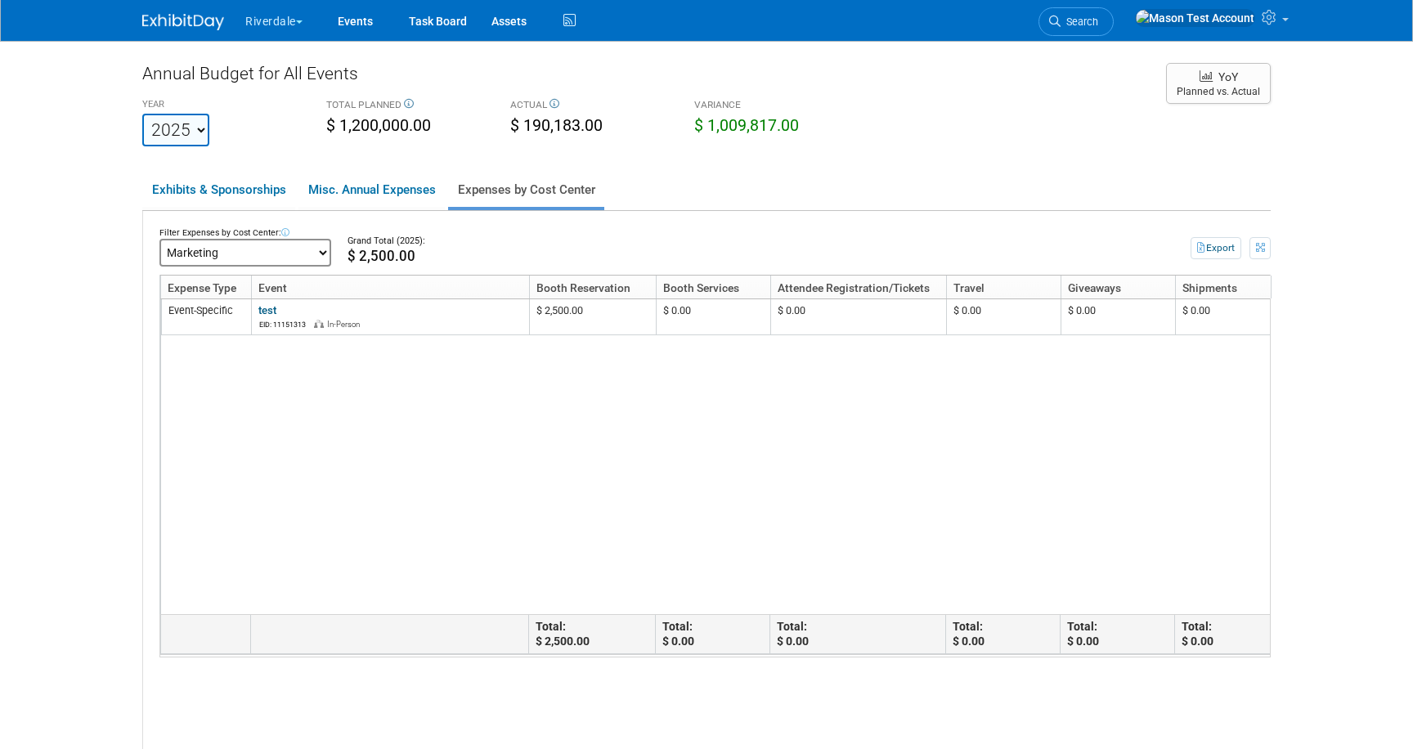
scroll to position [0, 2]
click at [367, 25] on link "Events" at bounding box center [355, 20] width 60 height 41
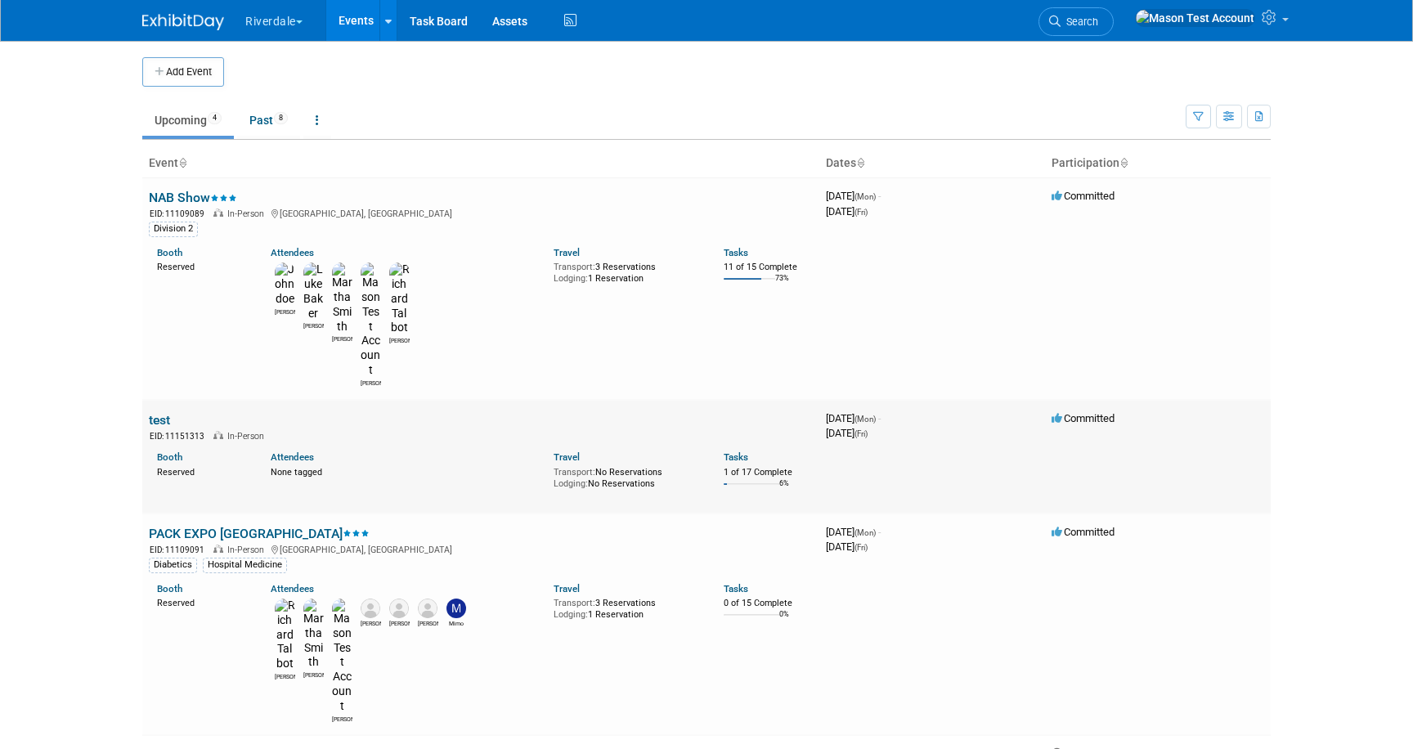
click at [158, 412] on link "test" at bounding box center [159, 420] width 21 height 16
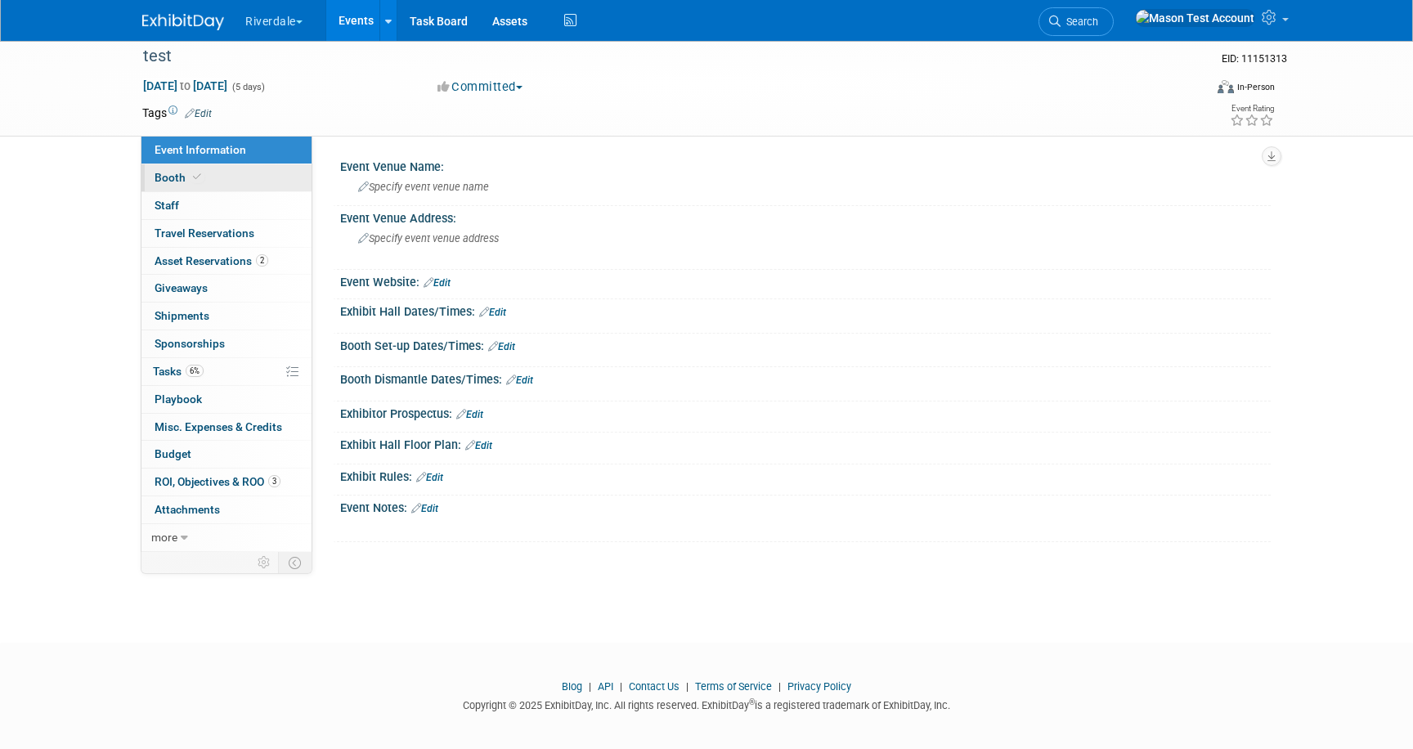
scroll to position [8, 0]
click at [218, 177] on link "Booth" at bounding box center [226, 177] width 170 height 27
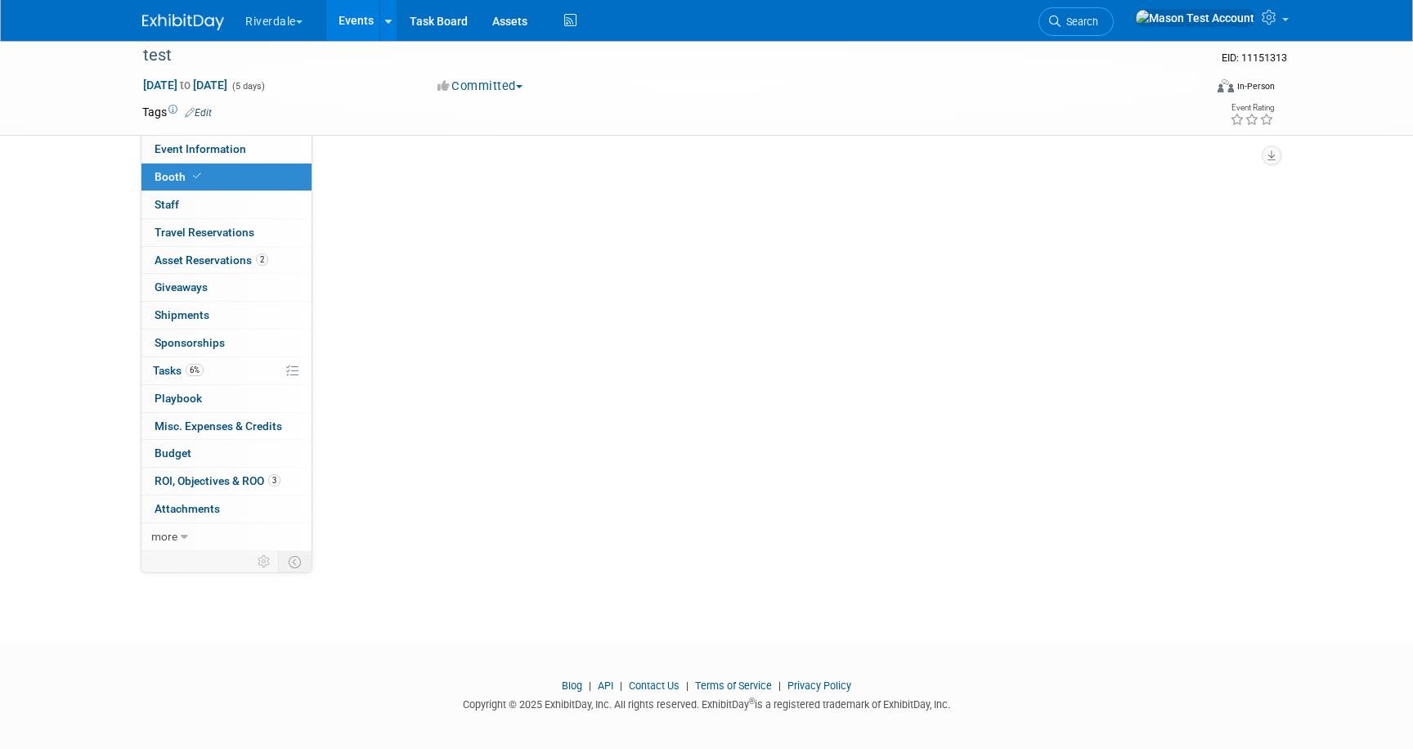
scroll to position [0, 0]
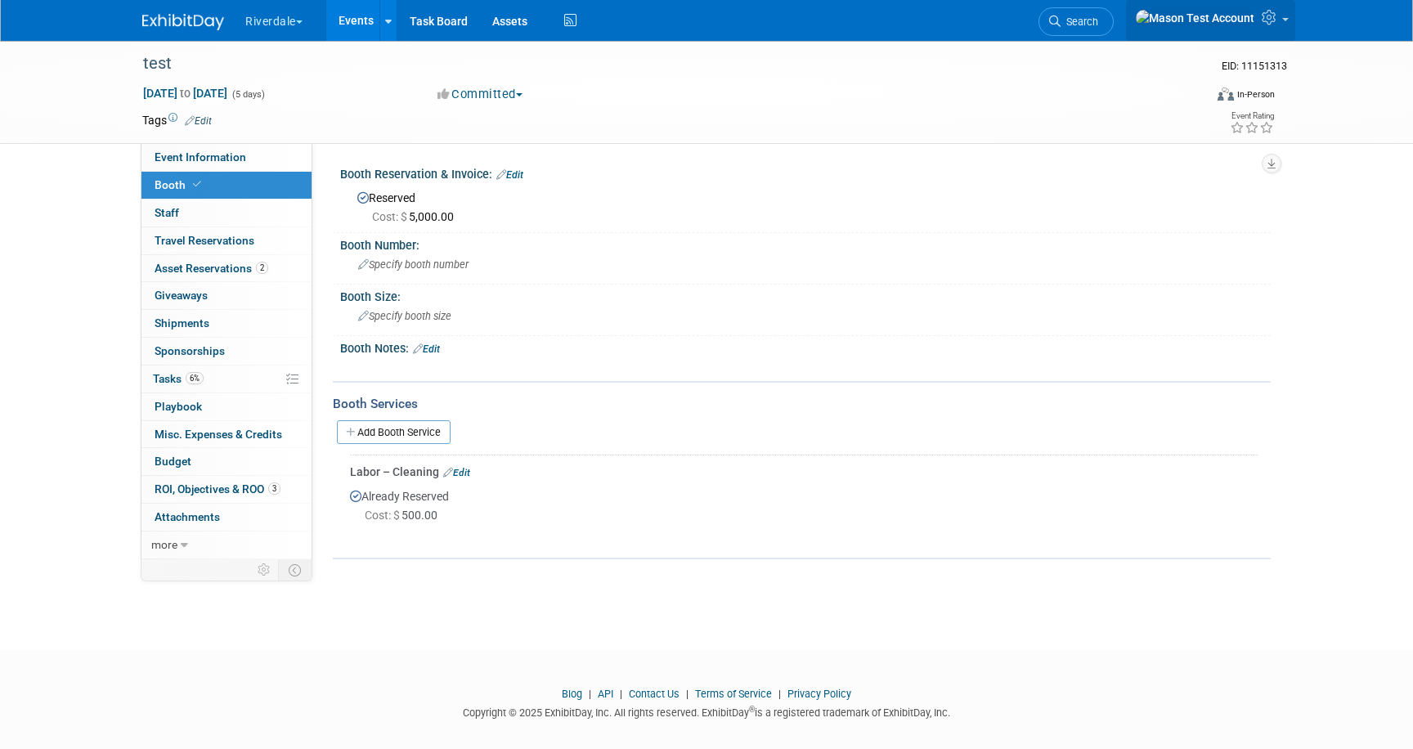
click at [1285, 16] on link at bounding box center [1210, 20] width 169 height 41
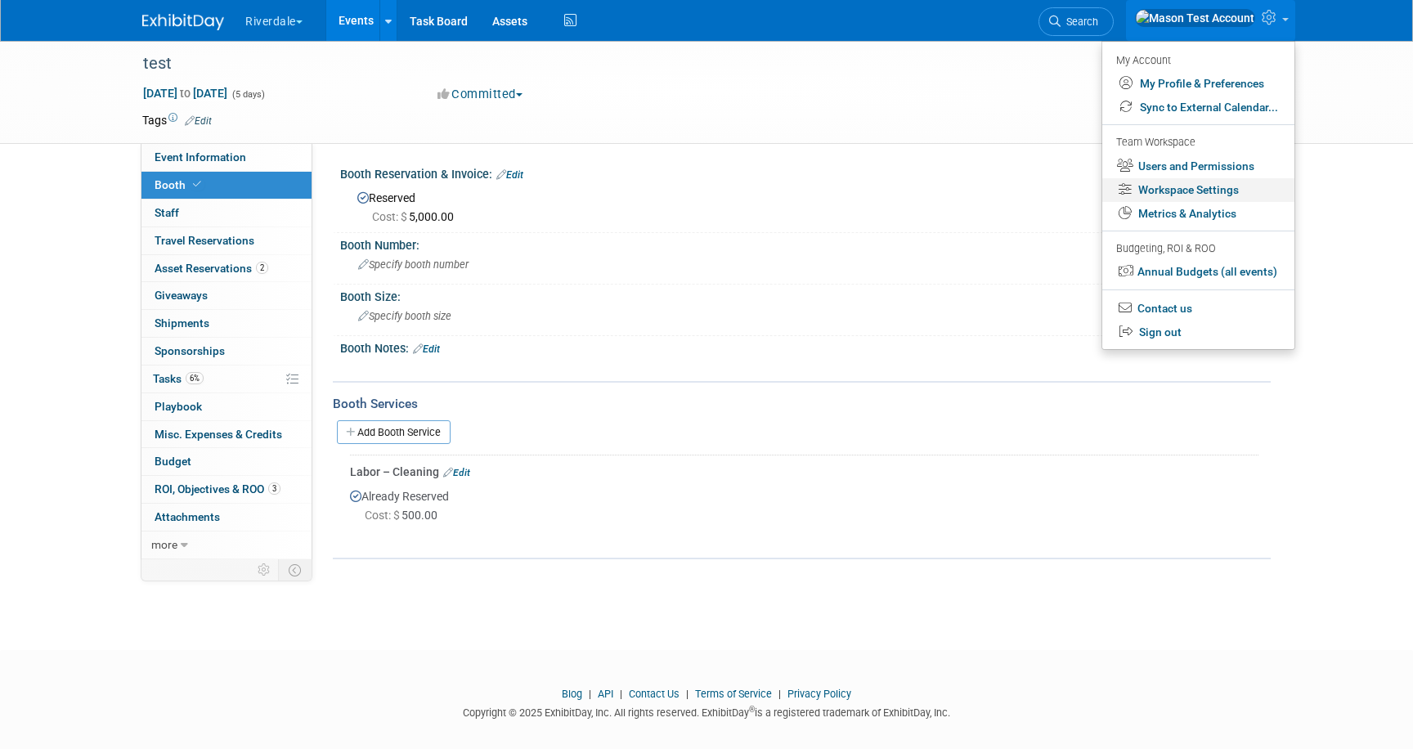
click at [1174, 186] on link "Workspace Settings" at bounding box center [1198, 190] width 192 height 24
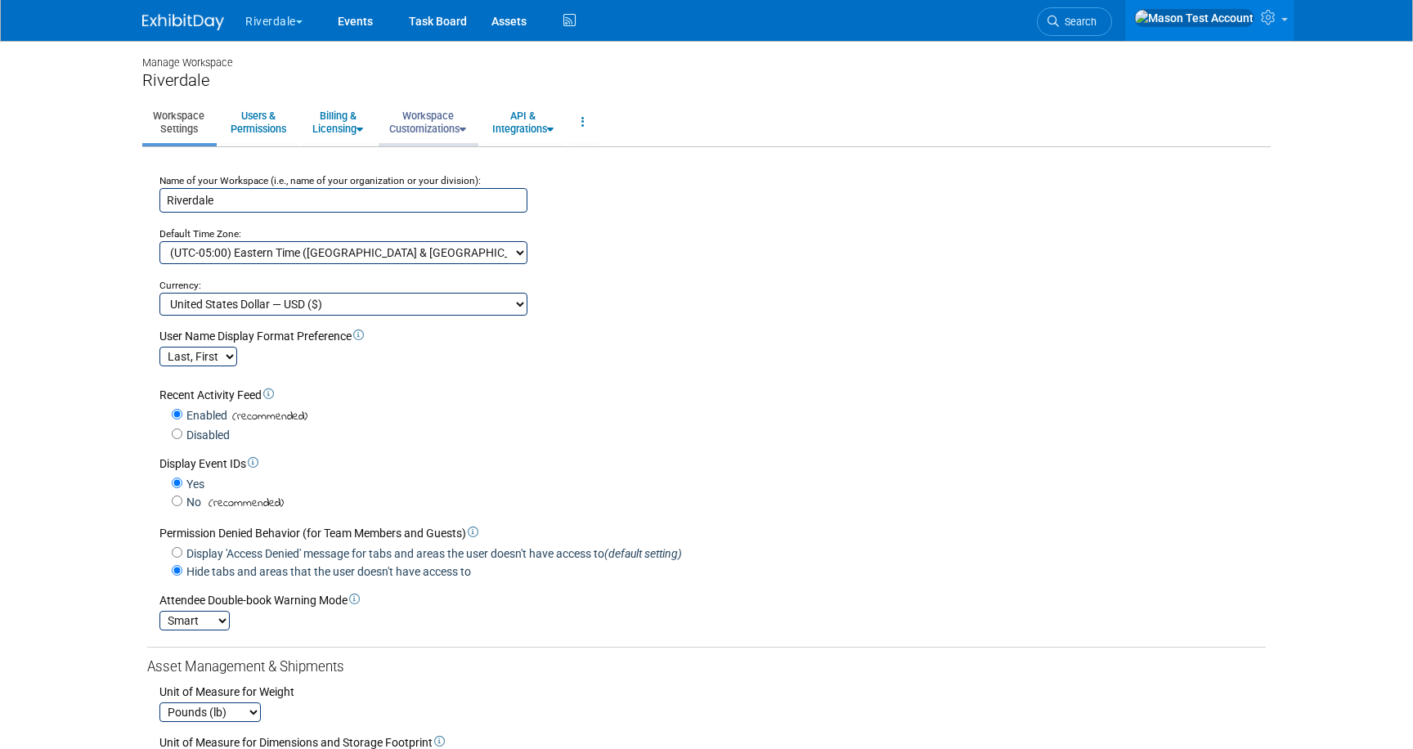
click at [438, 127] on link "Workspace Customizations" at bounding box center [428, 122] width 98 height 40
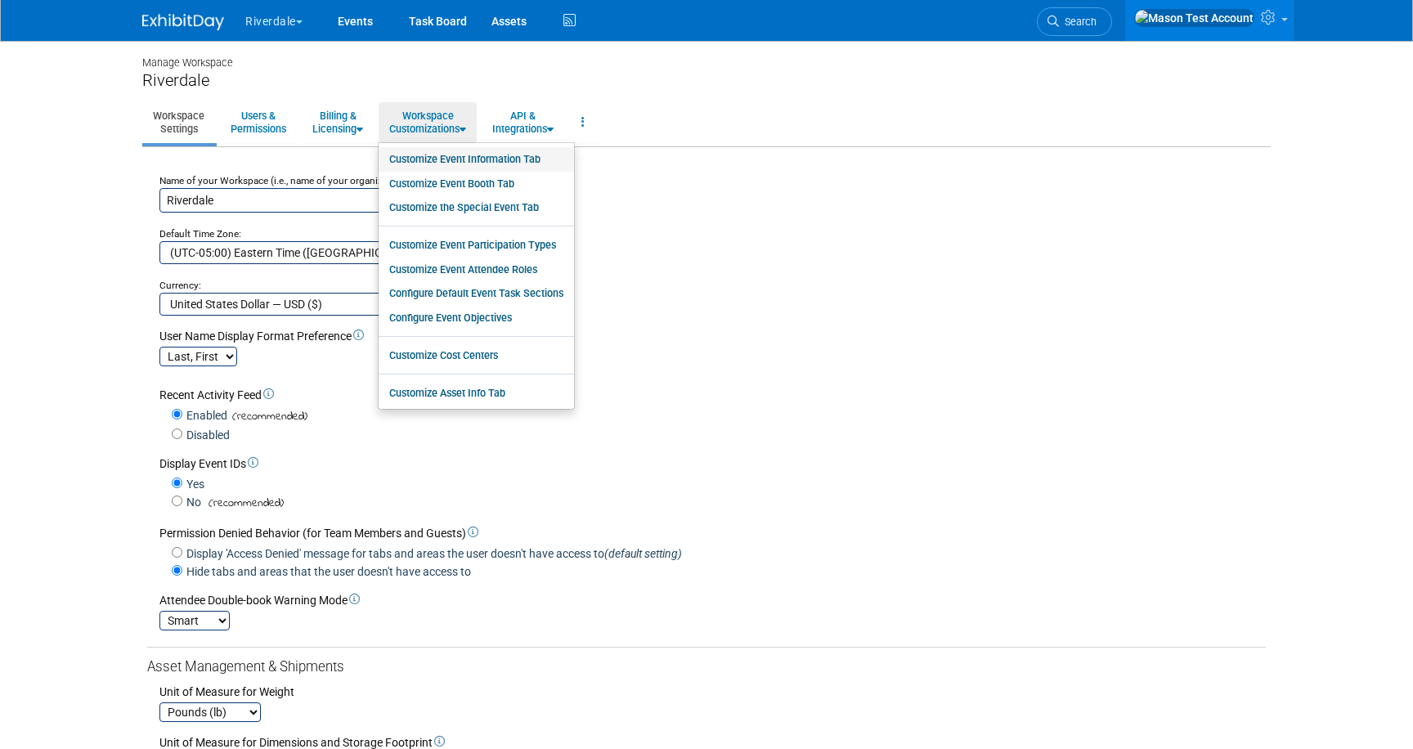
click at [453, 148] on link "Customize Event Information Tab" at bounding box center [476, 159] width 195 height 25
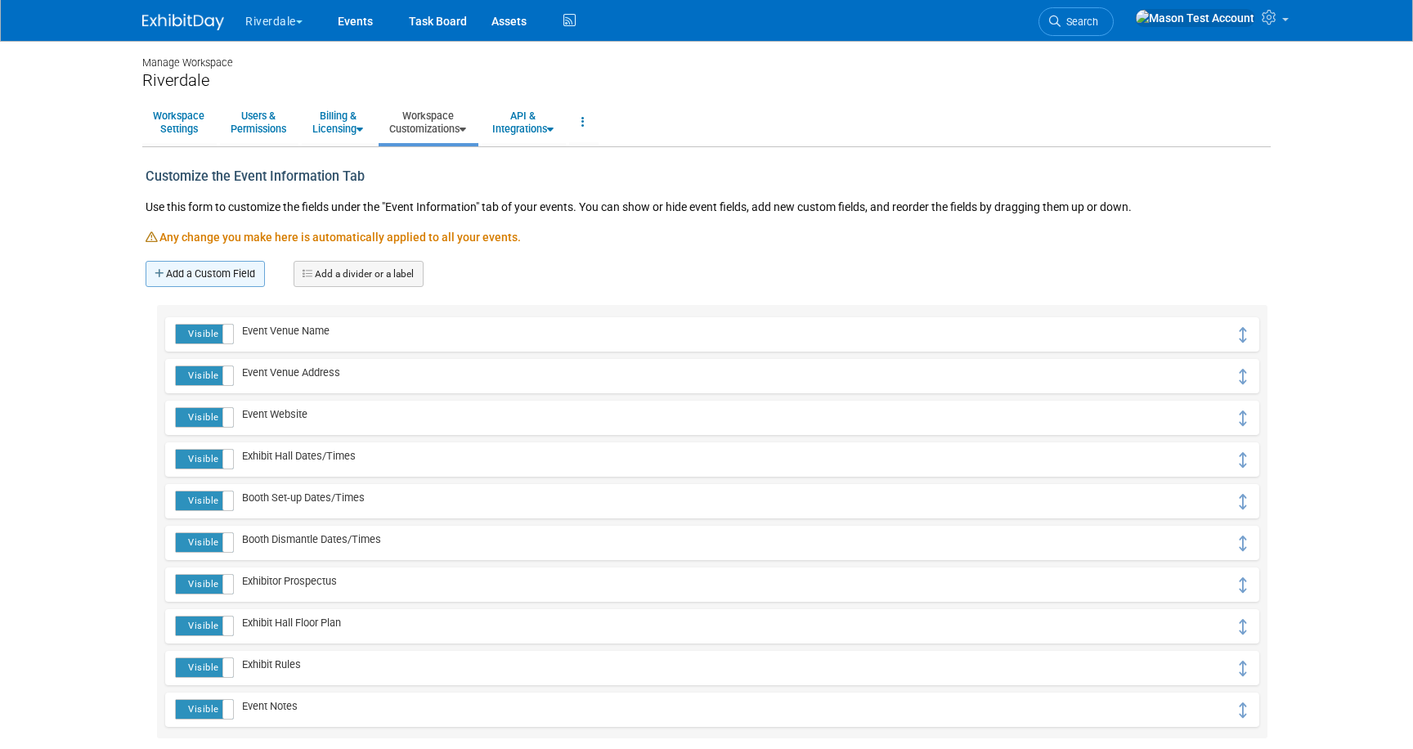
click at [239, 275] on link "Add a Custom Field" at bounding box center [205, 274] width 119 height 26
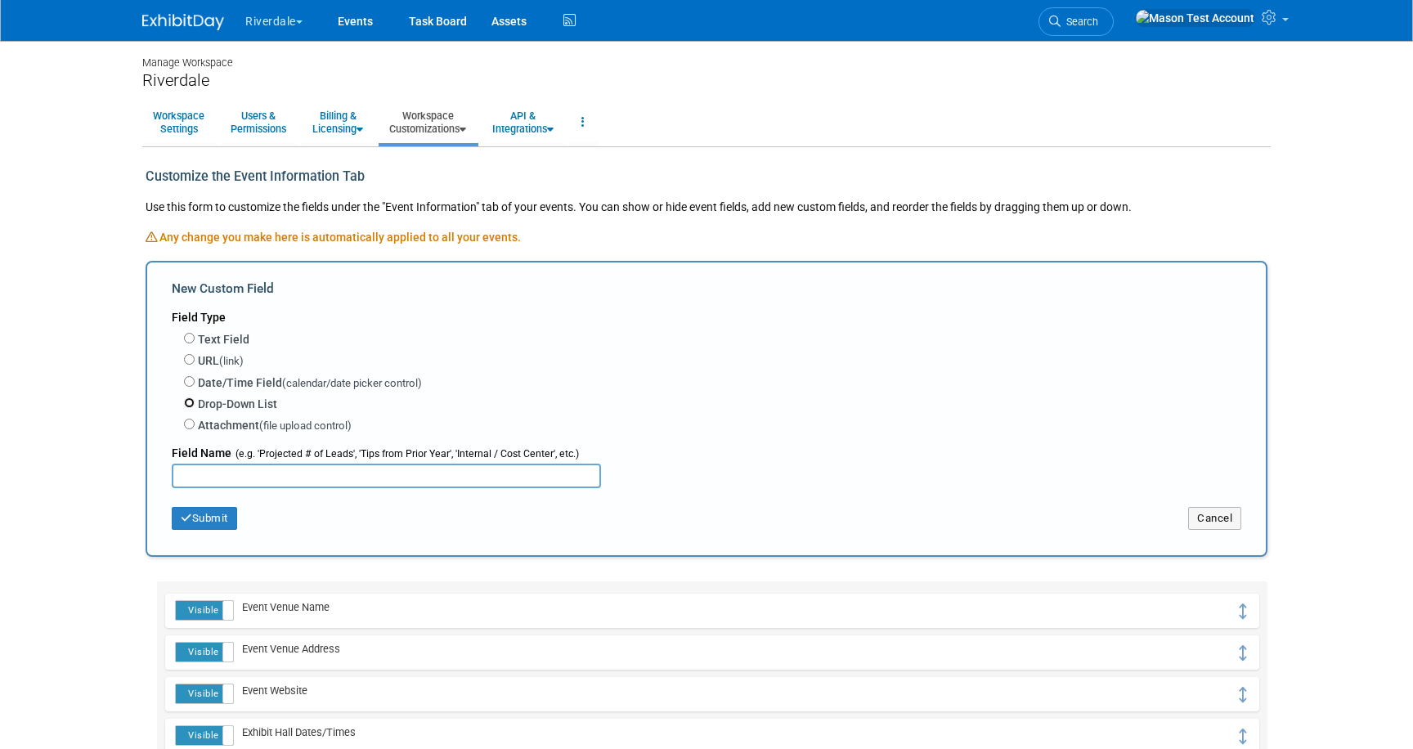
click at [187, 400] on input "Drop-Down List" at bounding box center [189, 402] width 11 height 11
radio input "true"
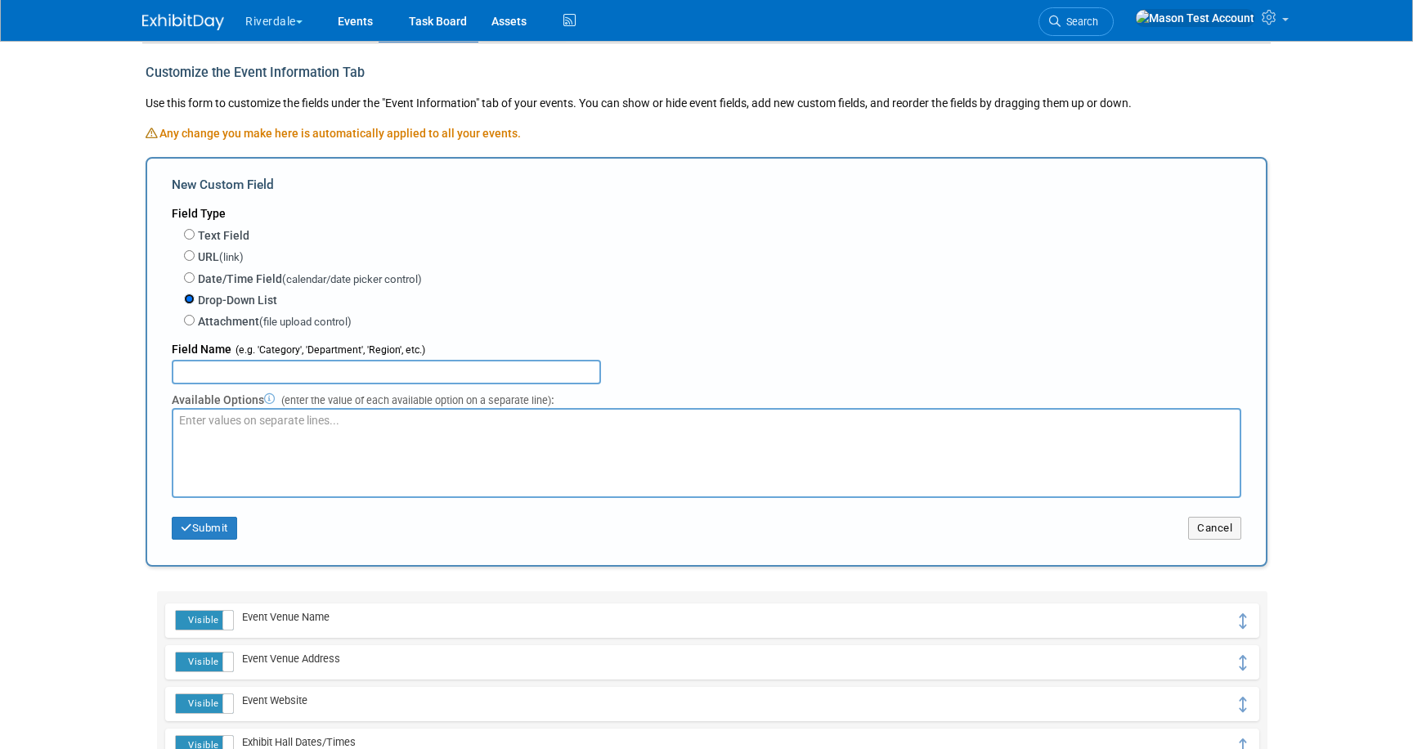
scroll to position [111, 0]
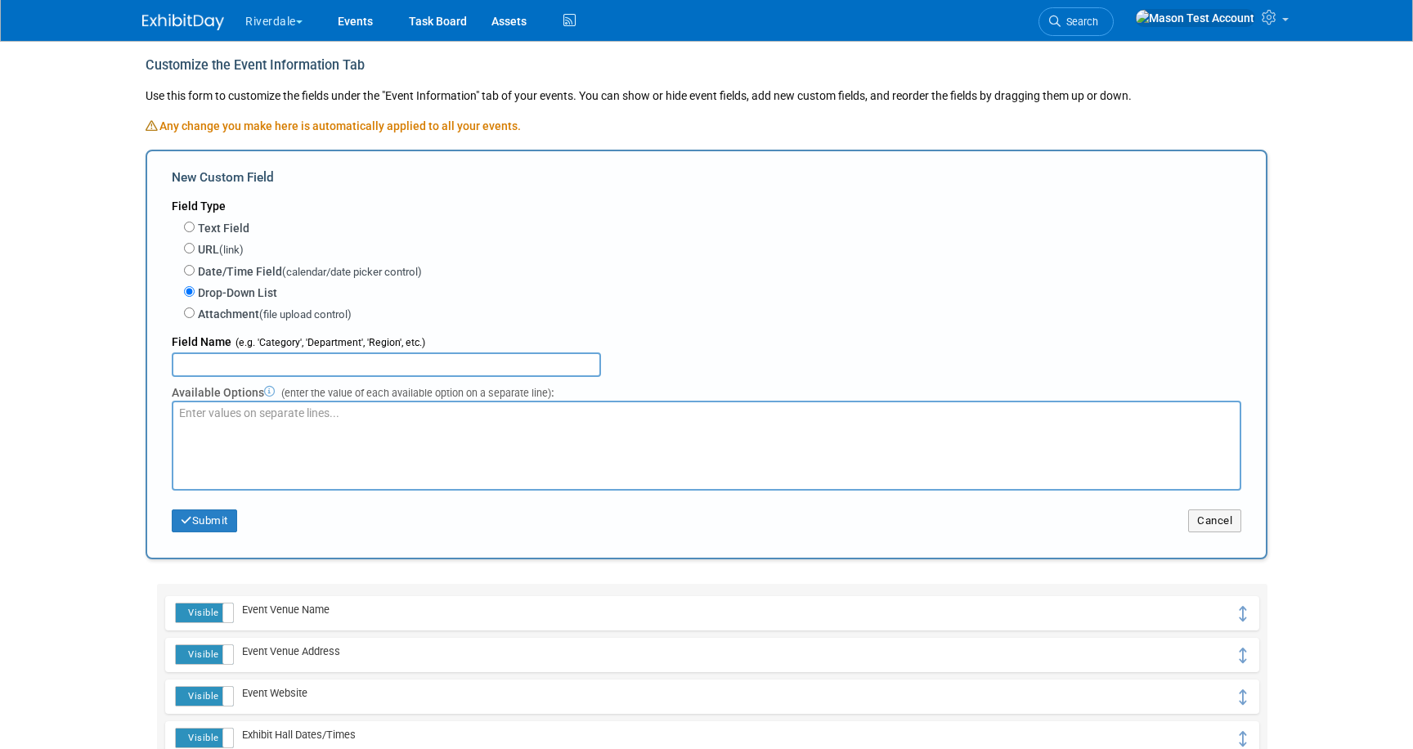
click at [325, 368] on input "text" at bounding box center [386, 364] width 429 height 25
type input "Region"
click at [307, 426] on textarea at bounding box center [707, 446] width 1070 height 90
type textarea "[GEOGRAPHIC_DATA]"
click at [212, 509] on button "Submit" at bounding box center [204, 520] width 65 height 23
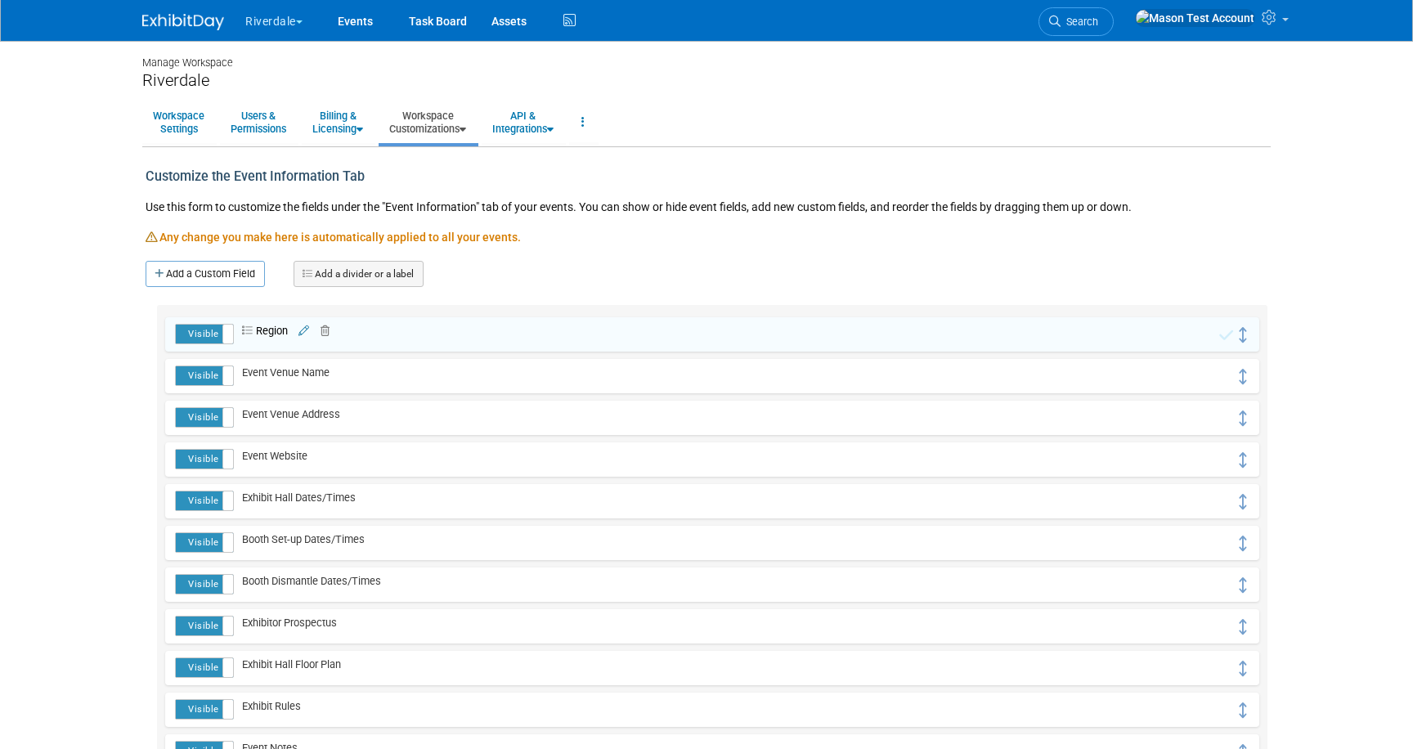
click at [210, 518] on div "Visible Hidden Region Region [GEOGRAPHIC_DATA]" at bounding box center [712, 542] width 1111 height 475
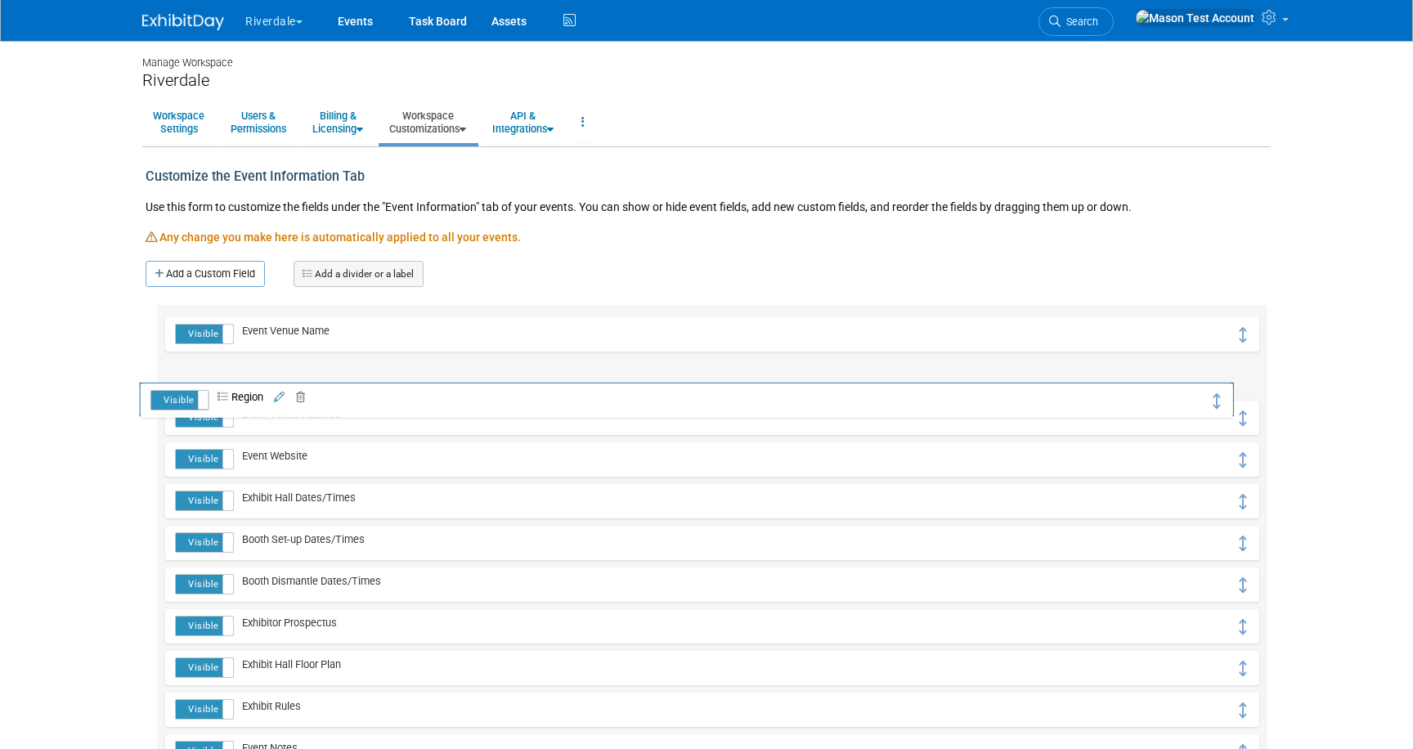
drag, startPoint x: 1241, startPoint y: 335, endPoint x: 1216, endPoint y: 401, distance: 70.2
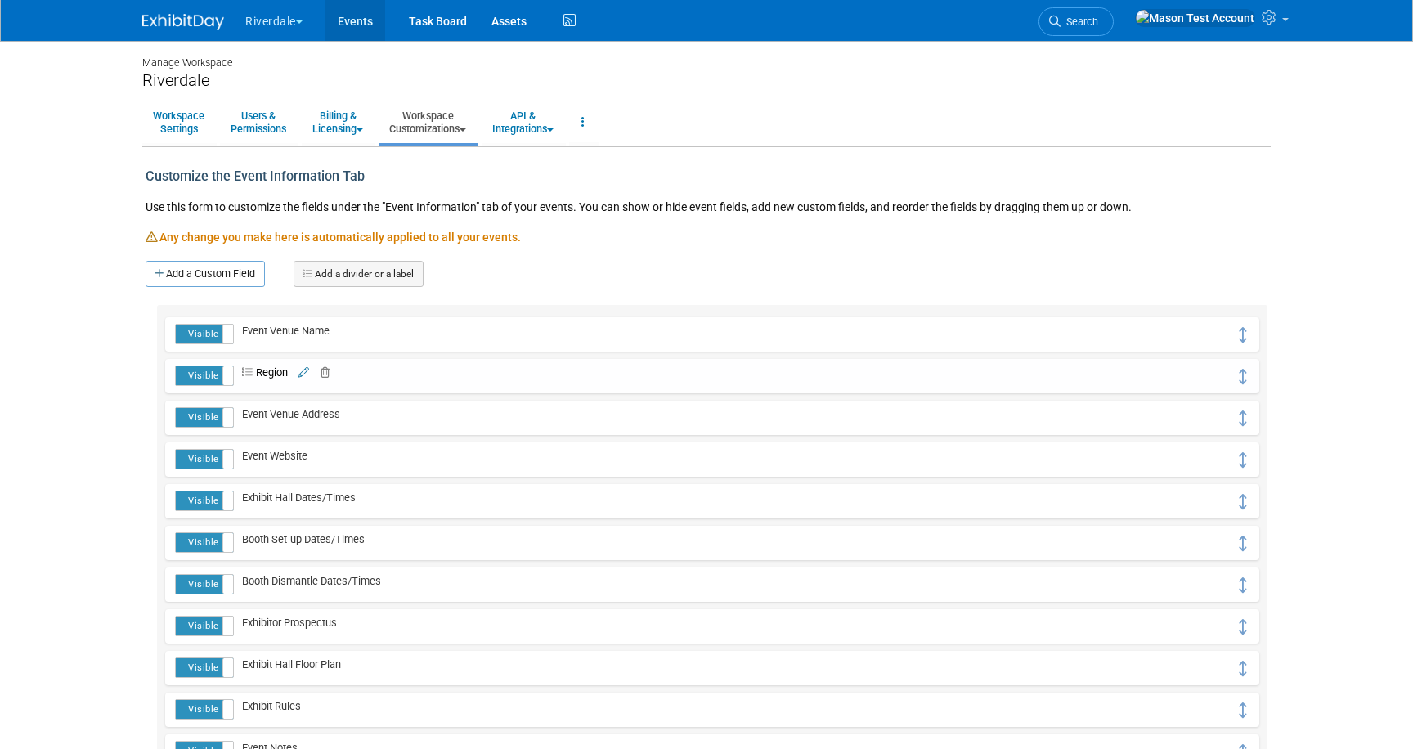
click at [356, 25] on link "Events" at bounding box center [355, 20] width 60 height 41
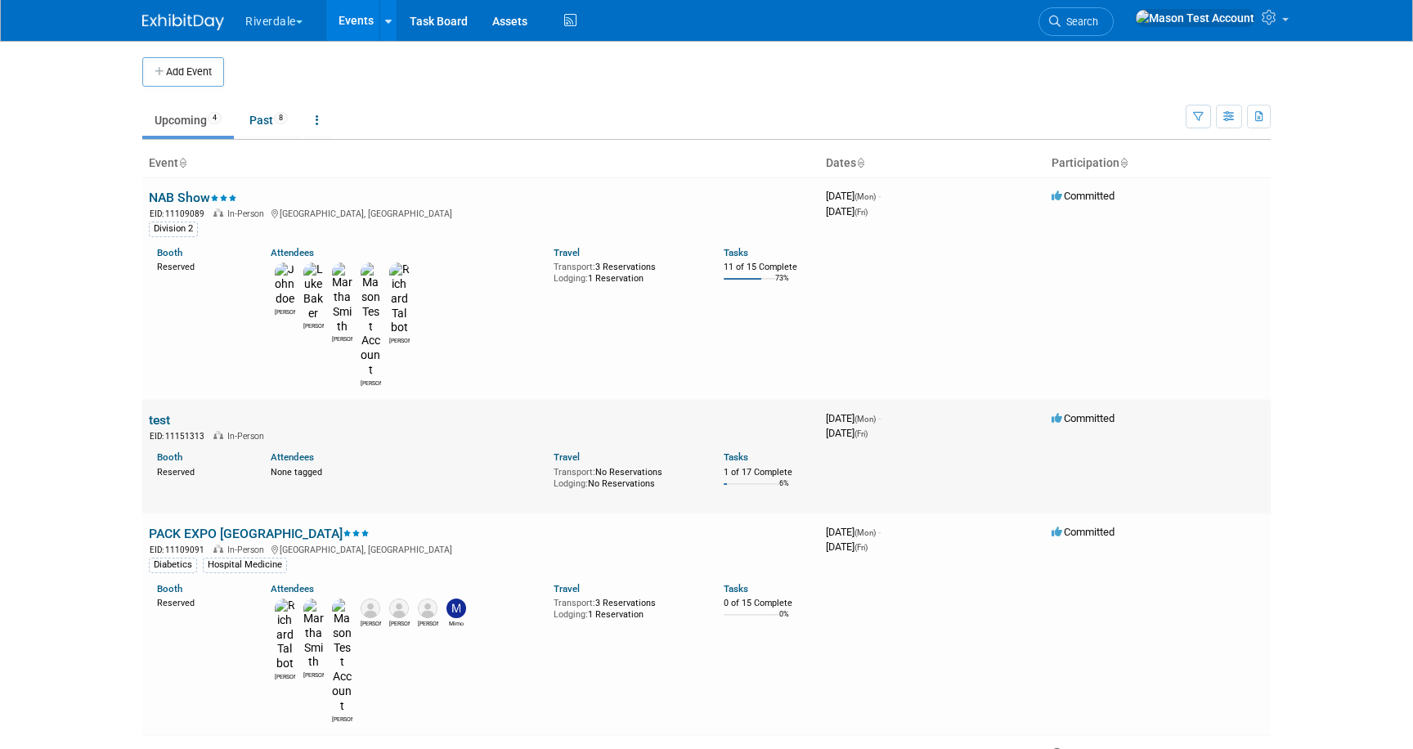
click at [155, 412] on link "test" at bounding box center [159, 420] width 21 height 16
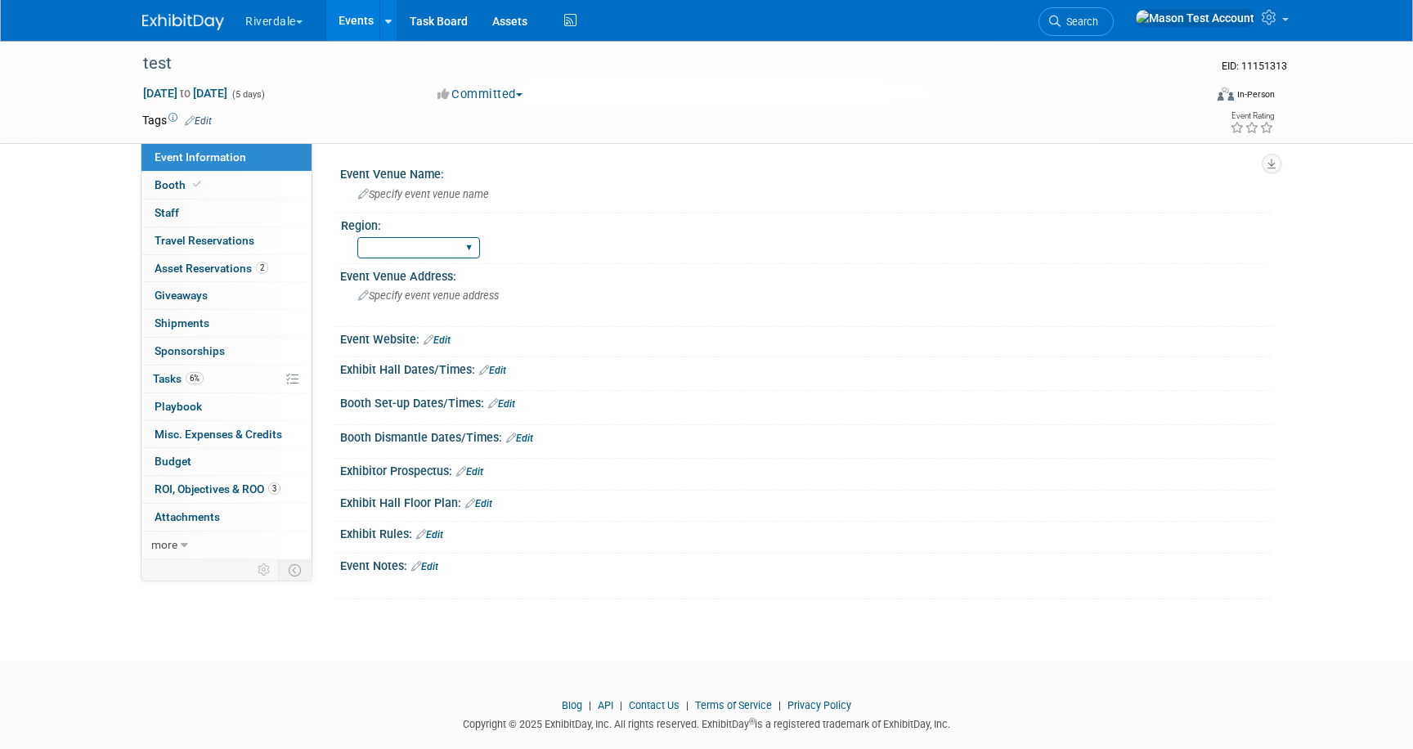
click at [440, 248] on select "[GEOGRAPHIC_DATA]" at bounding box center [418, 248] width 123 height 22
select select "North"
click at [357, 237] on select "[GEOGRAPHIC_DATA]" at bounding box center [418, 248] width 123 height 22
click at [214, 178] on link "Booth" at bounding box center [226, 185] width 170 height 27
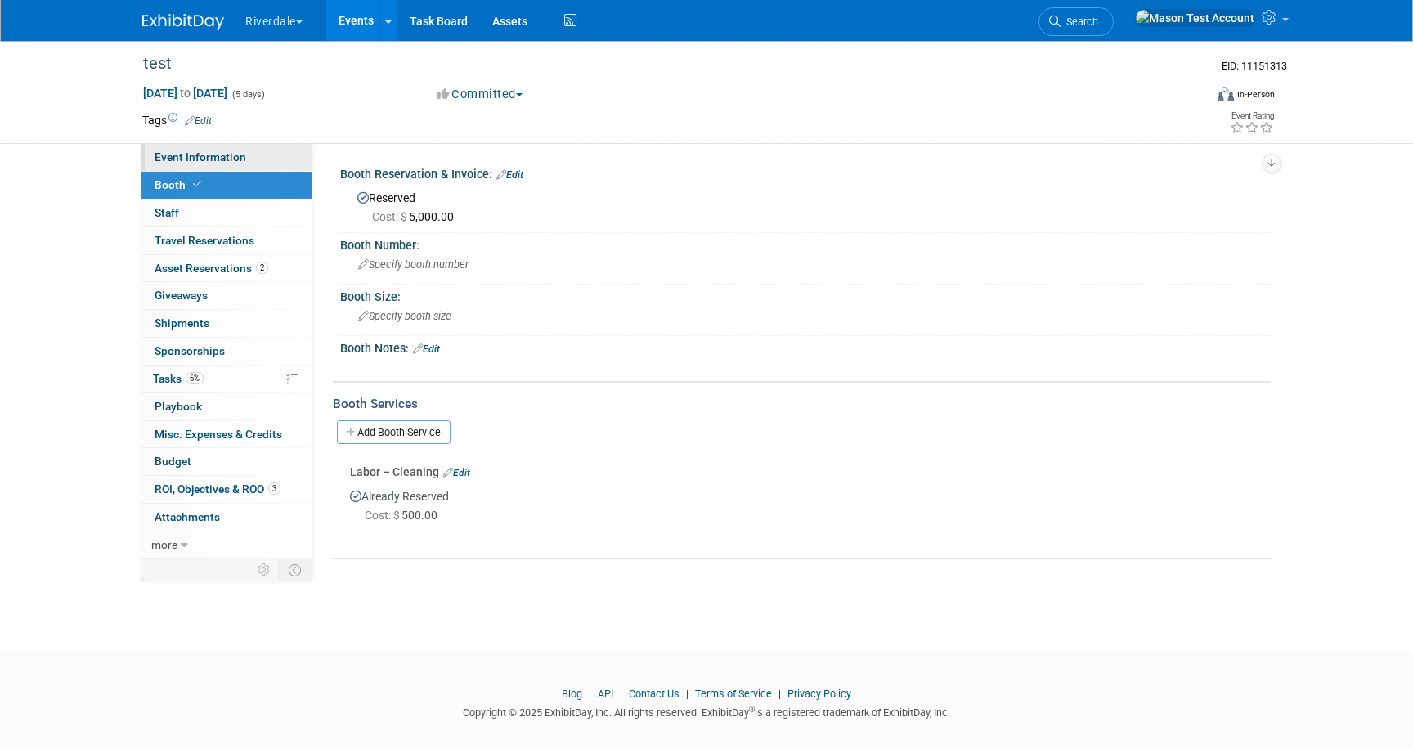
click at [214, 155] on span "Event Information" at bounding box center [201, 156] width 92 height 13
select select "North"
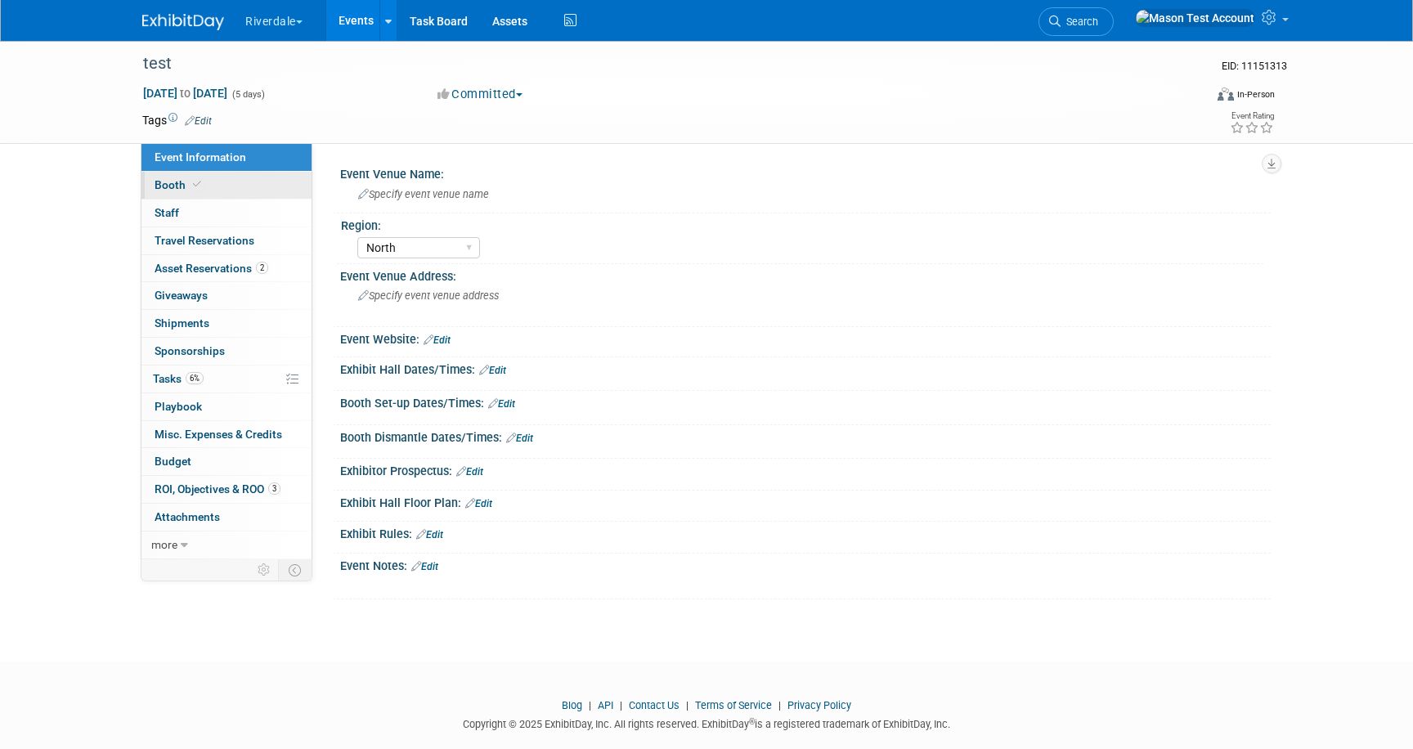
click at [216, 178] on link "Booth" at bounding box center [226, 185] width 170 height 27
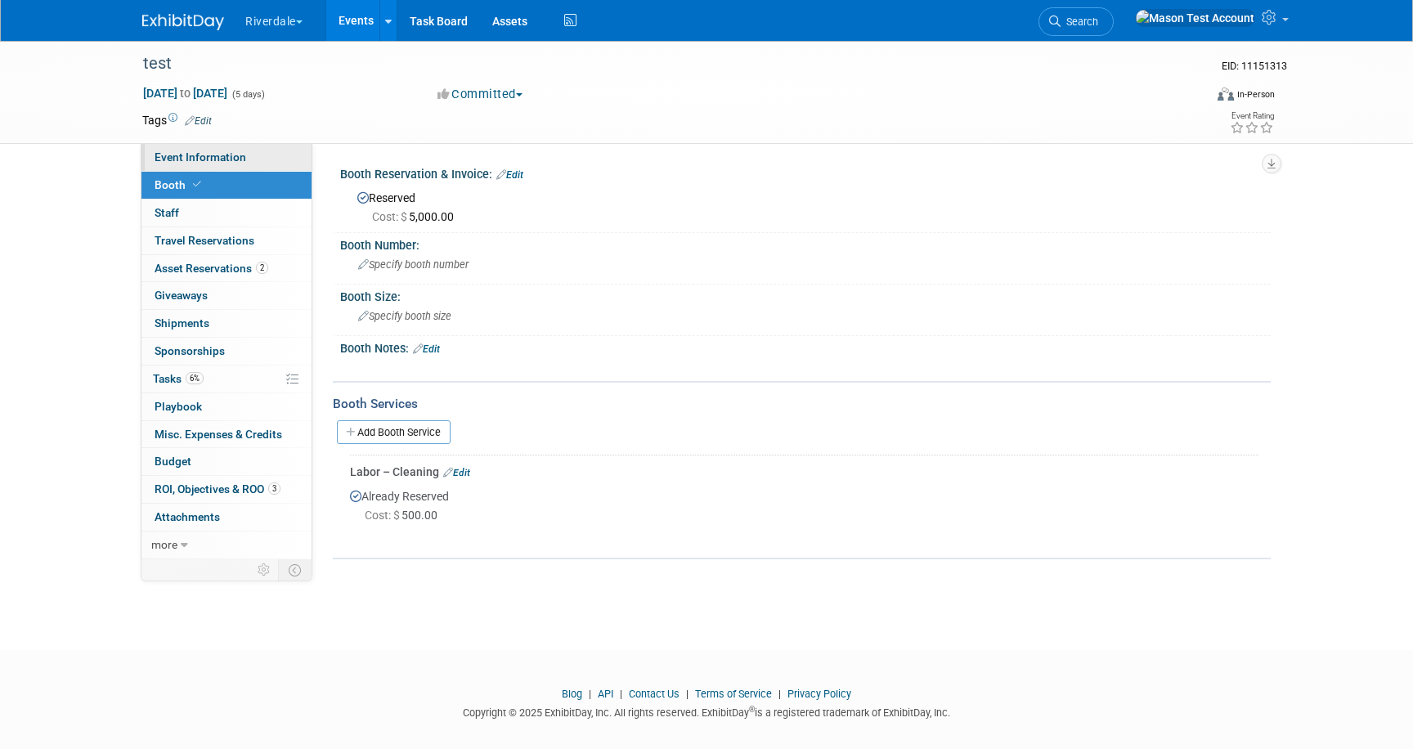
click at [213, 164] on span "Event Information" at bounding box center [201, 156] width 92 height 13
select select "North"
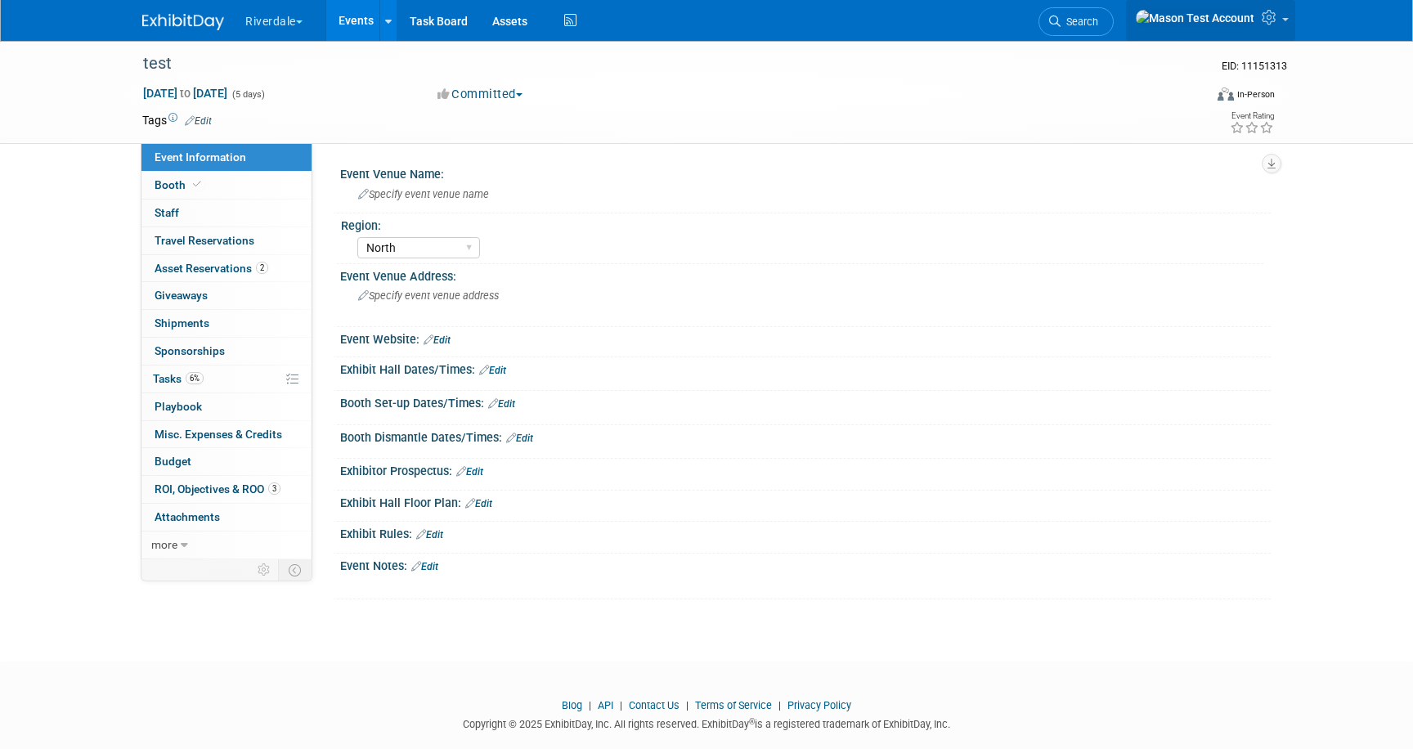
click at [1272, 16] on icon at bounding box center [1271, 17] width 19 height 15
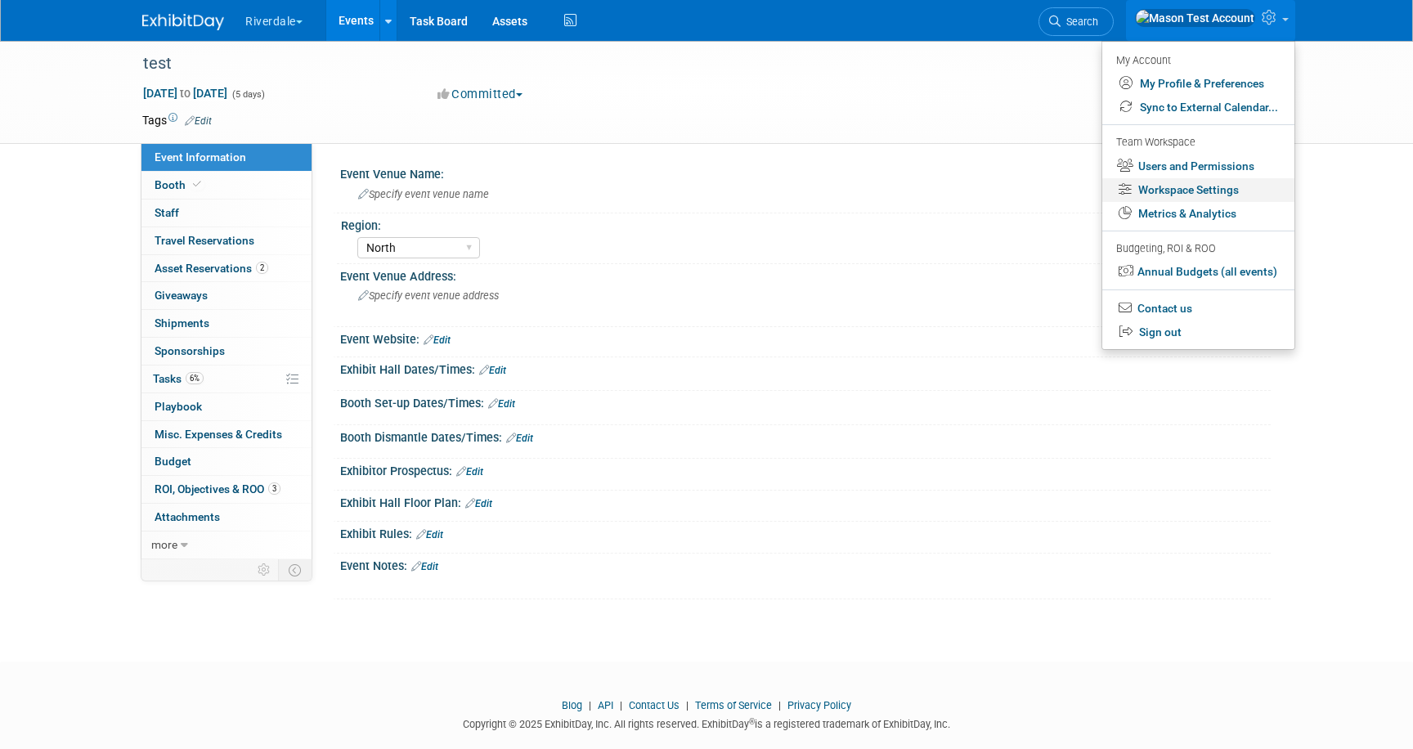
click at [1196, 193] on link "Workspace Settings" at bounding box center [1198, 190] width 192 height 24
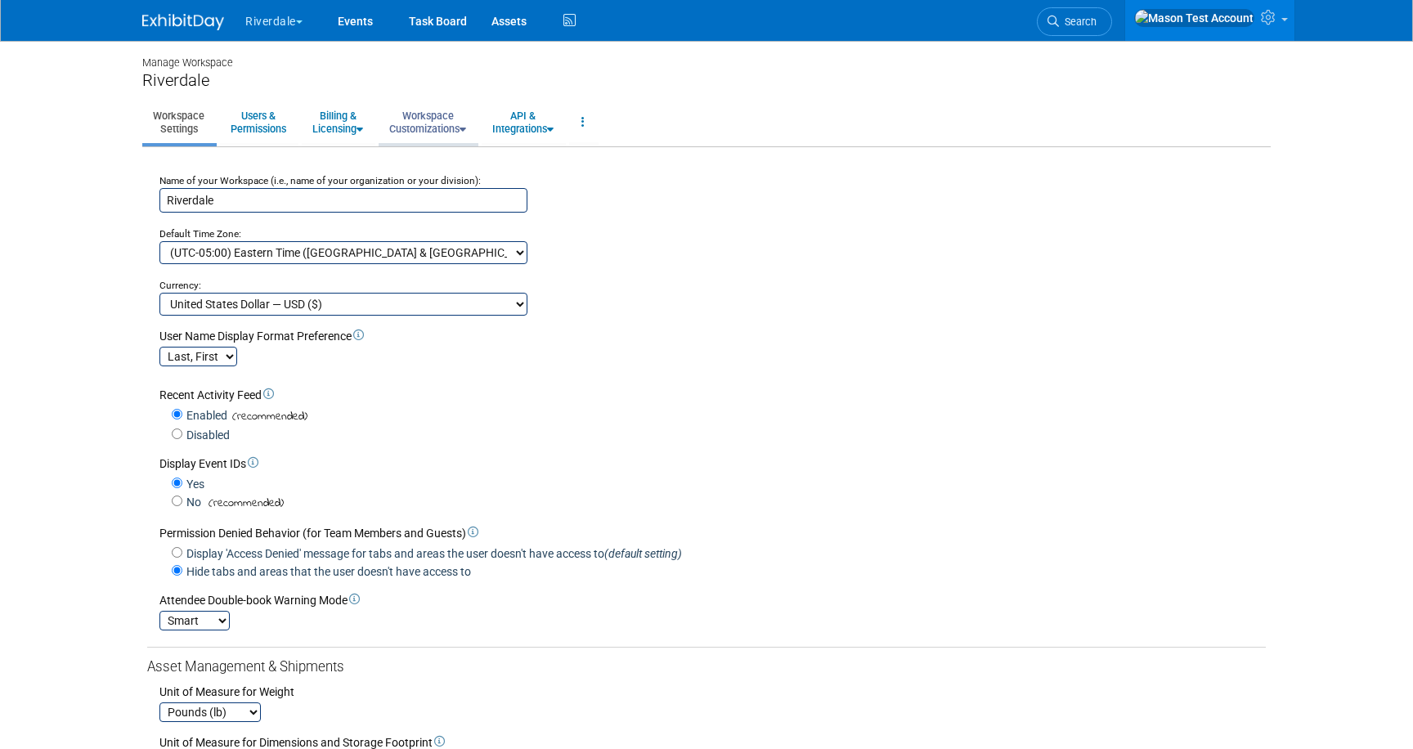
click at [448, 119] on link "Workspace Customizations" at bounding box center [428, 122] width 98 height 40
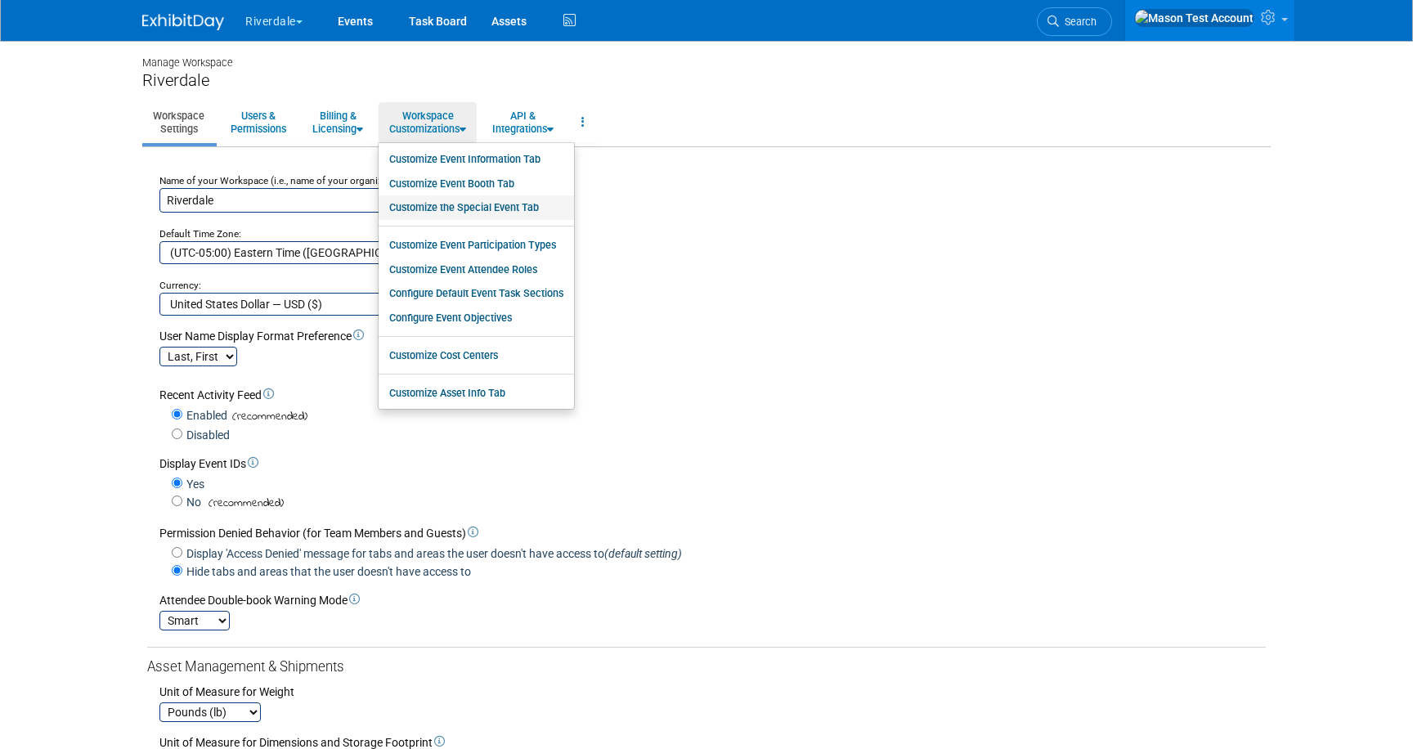
click at [461, 208] on link "Customize the Special Event Tab" at bounding box center [476, 207] width 195 height 25
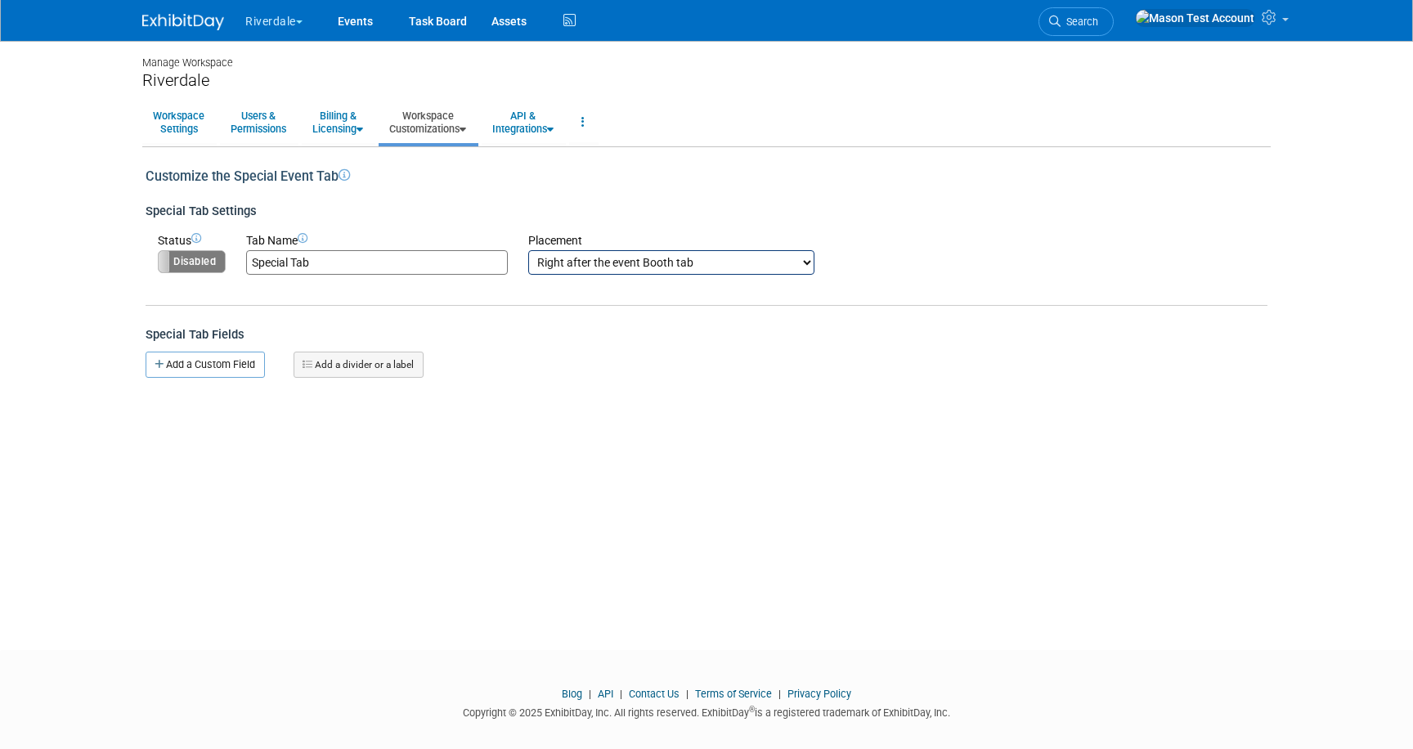
click at [207, 263] on label "Disabled" at bounding box center [192, 261] width 66 height 21
drag, startPoint x: 347, startPoint y: 265, endPoint x: 250, endPoint y: 267, distance: 96.5
click at [250, 267] on input "Special Tab" at bounding box center [377, 262] width 262 height 25
type input "Test"
click at [263, 294] on button "button" at bounding box center [260, 289] width 29 height 20
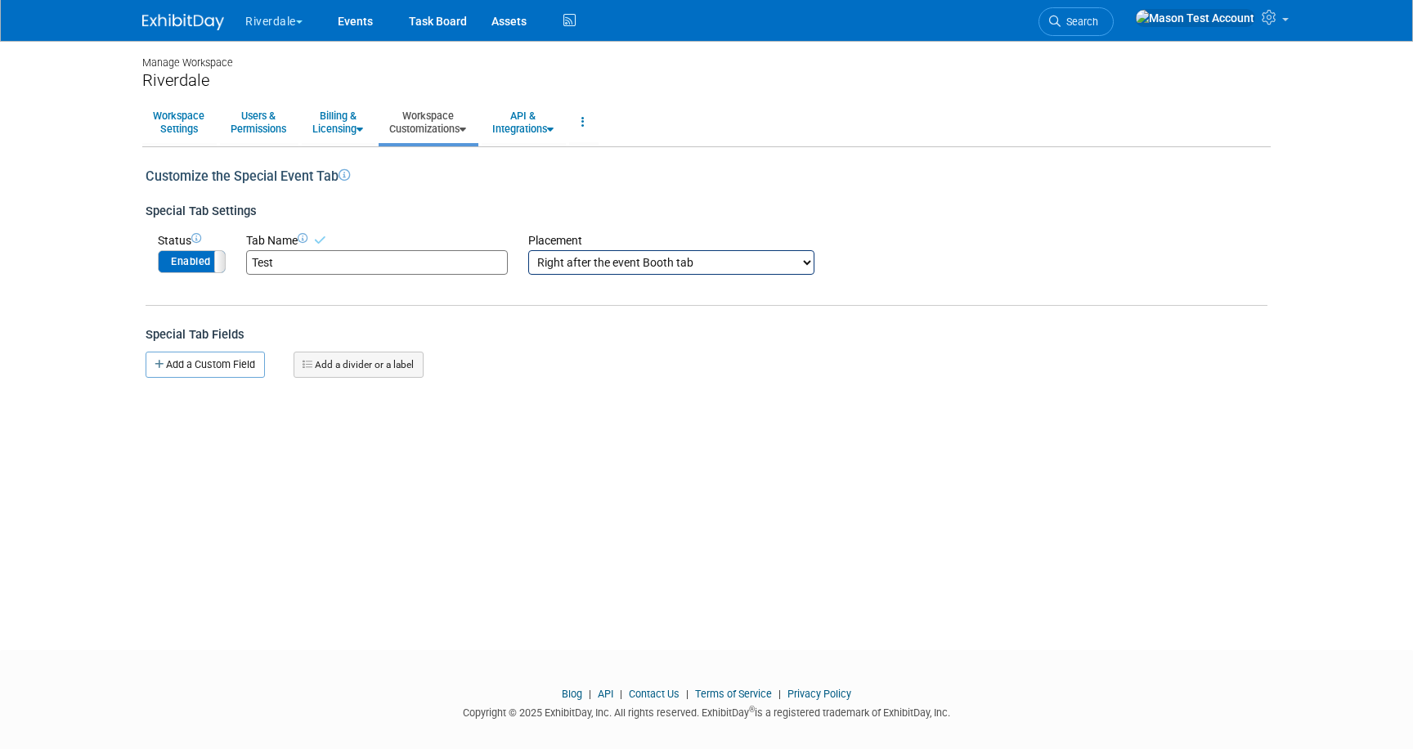
click at [626, 256] on select "Right after the event Information tab Right after the event Booth tab Right aft…" at bounding box center [671, 262] width 286 height 25
click at [246, 363] on link "Add a Custom Field" at bounding box center [205, 365] width 119 height 26
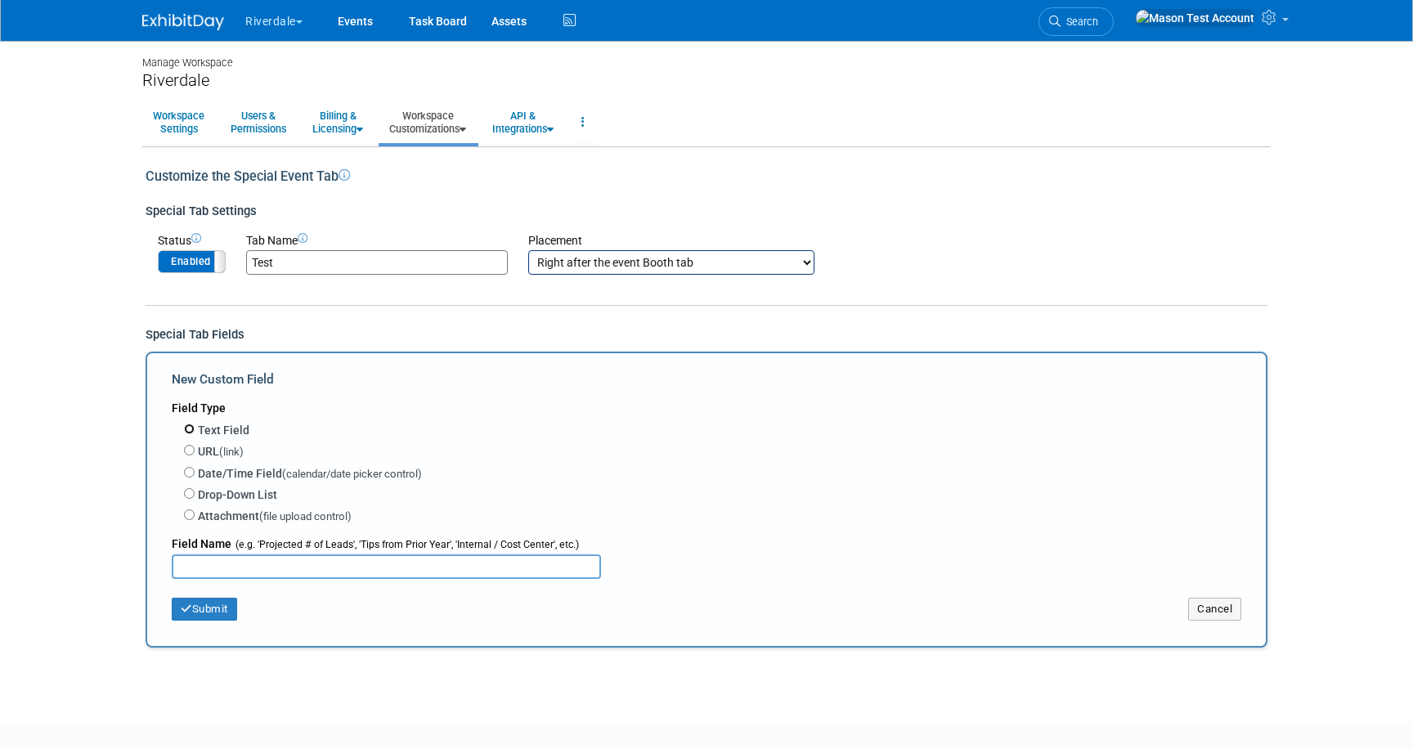
click at [188, 429] on input "Text Field" at bounding box center [189, 429] width 11 height 11
radio input "true"
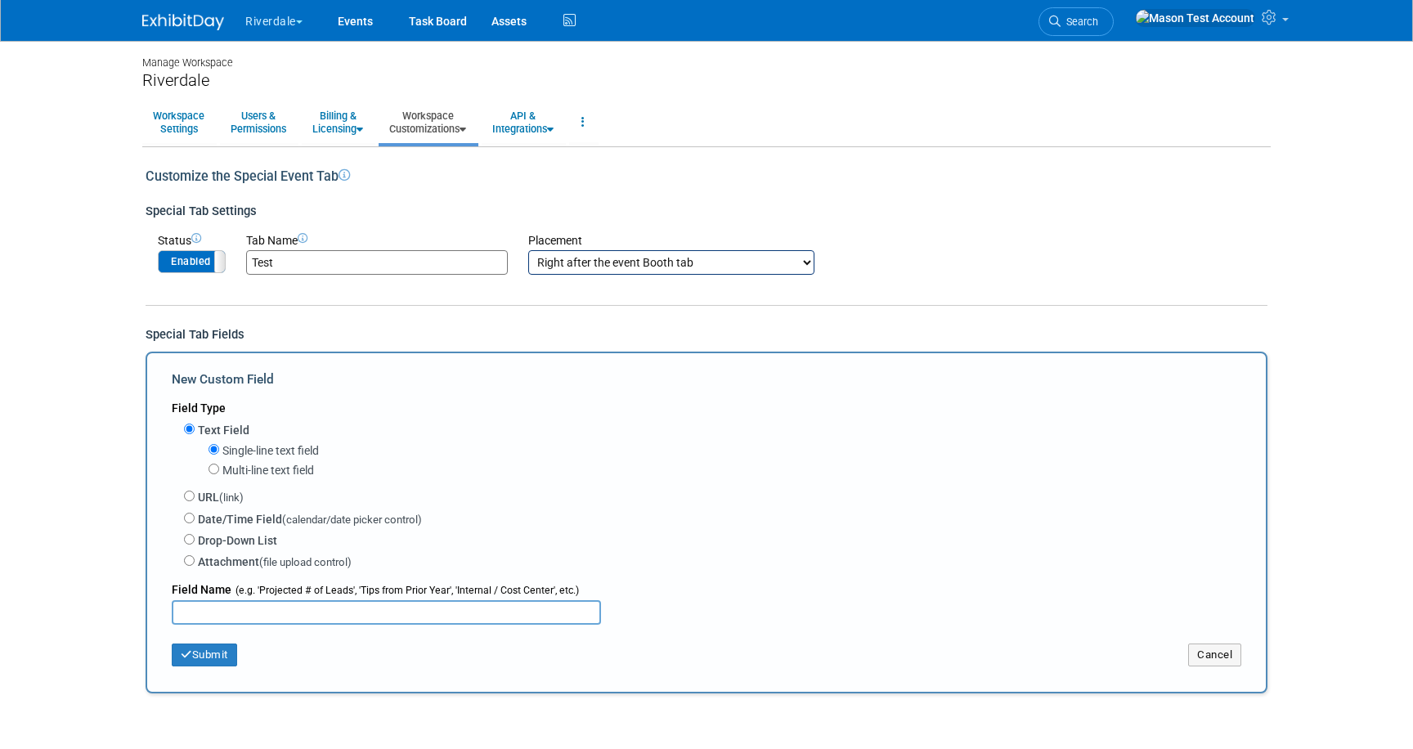
click at [245, 605] on input "text" at bounding box center [386, 612] width 429 height 25
type input "Test"
click at [220, 656] on button "Submit" at bounding box center [204, 655] width 65 height 23
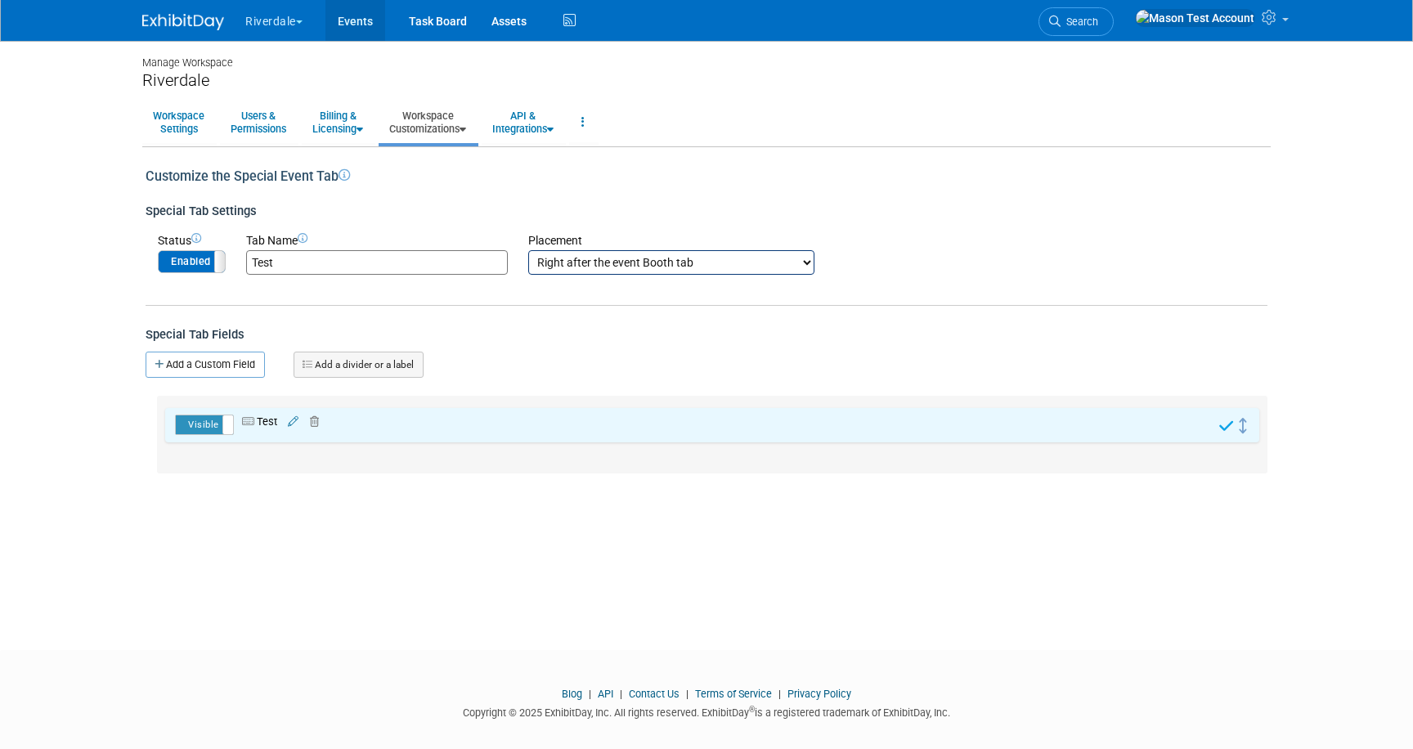
click at [357, 17] on link "Events" at bounding box center [355, 20] width 60 height 41
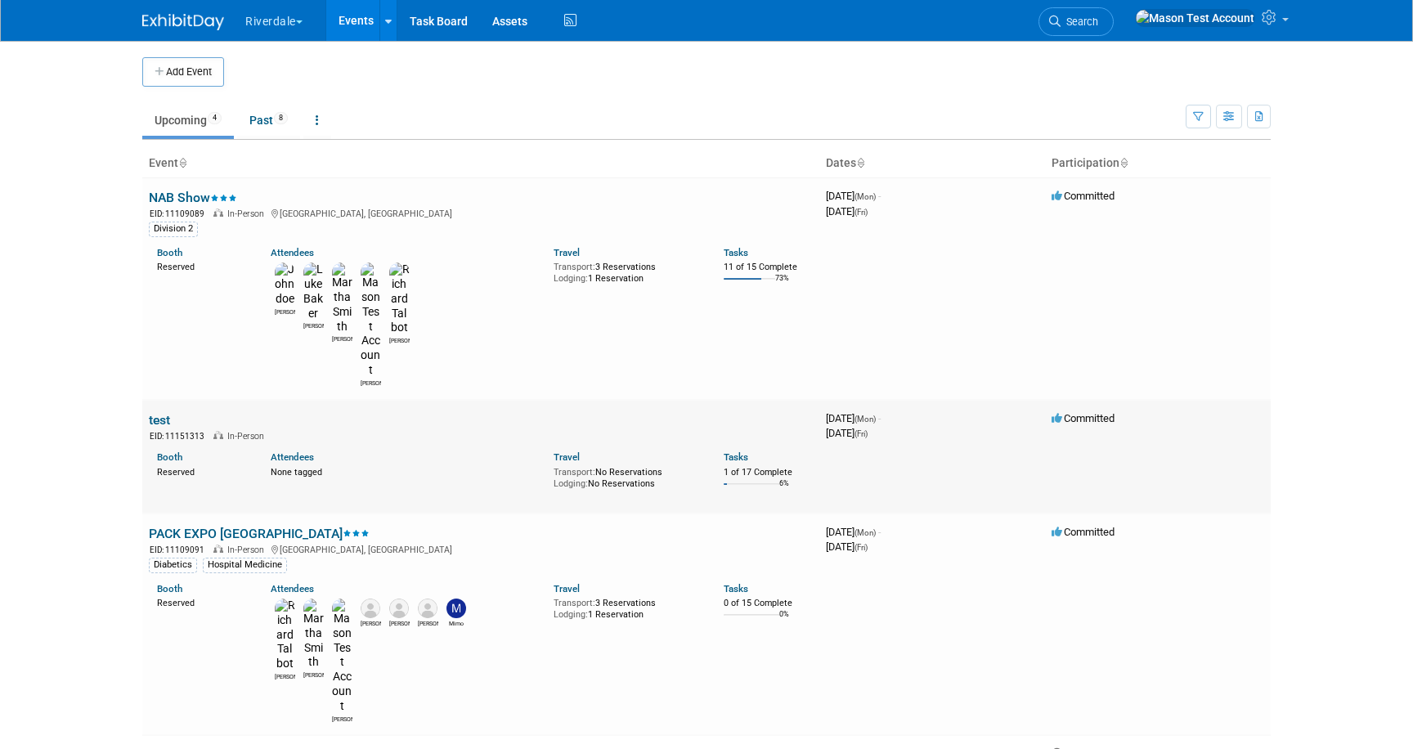
click at [160, 412] on link "test" at bounding box center [159, 420] width 21 height 16
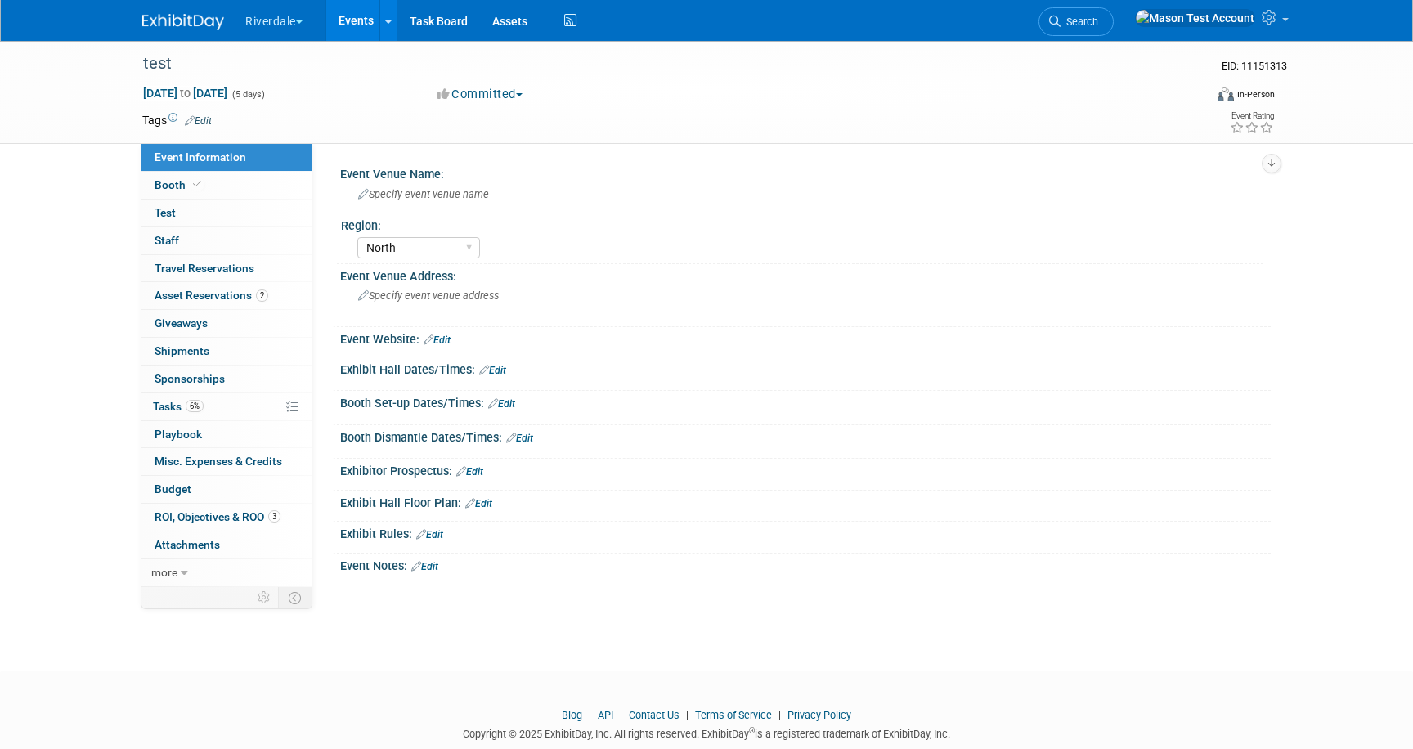
select select "North"
click at [170, 213] on span "Test" at bounding box center [165, 212] width 21 height 13
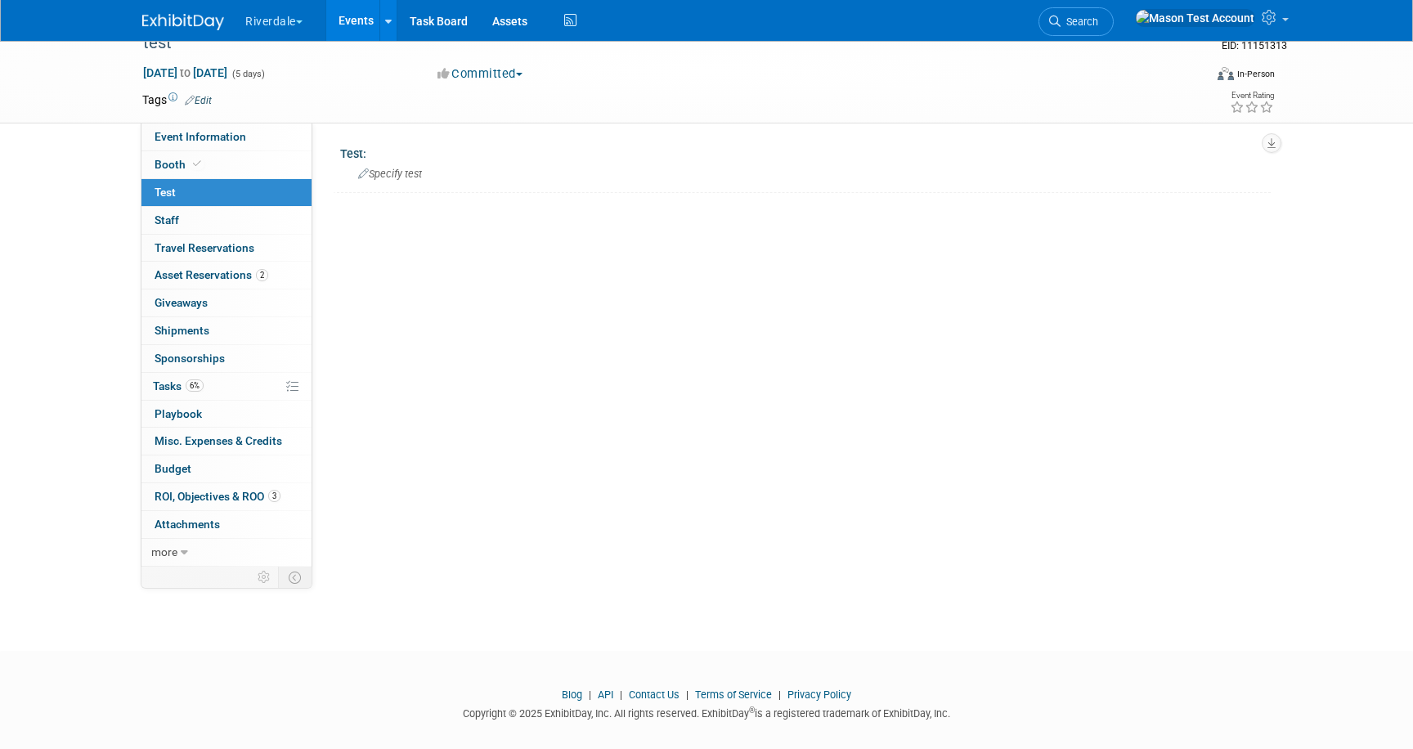
scroll to position [36, 0]
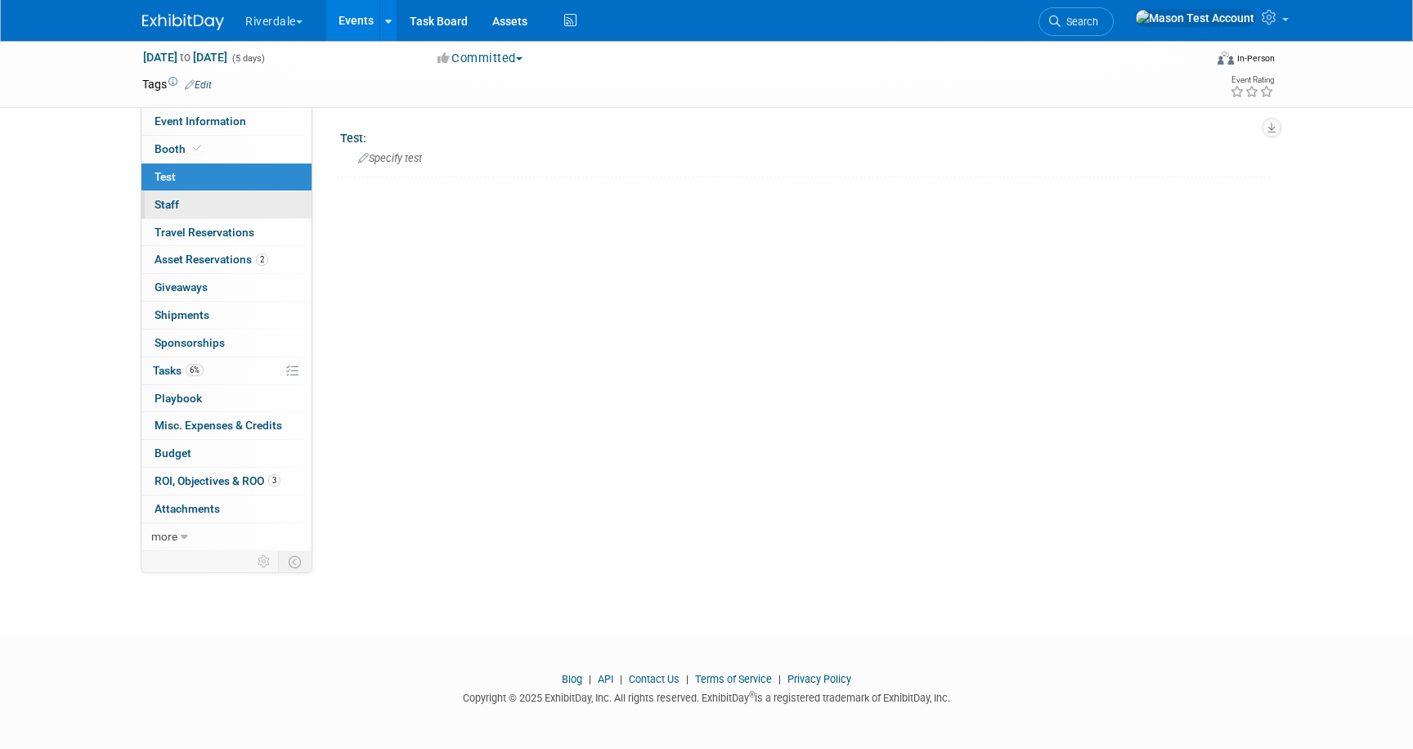
click at [230, 200] on link "0 Staff 0" at bounding box center [226, 204] width 170 height 27
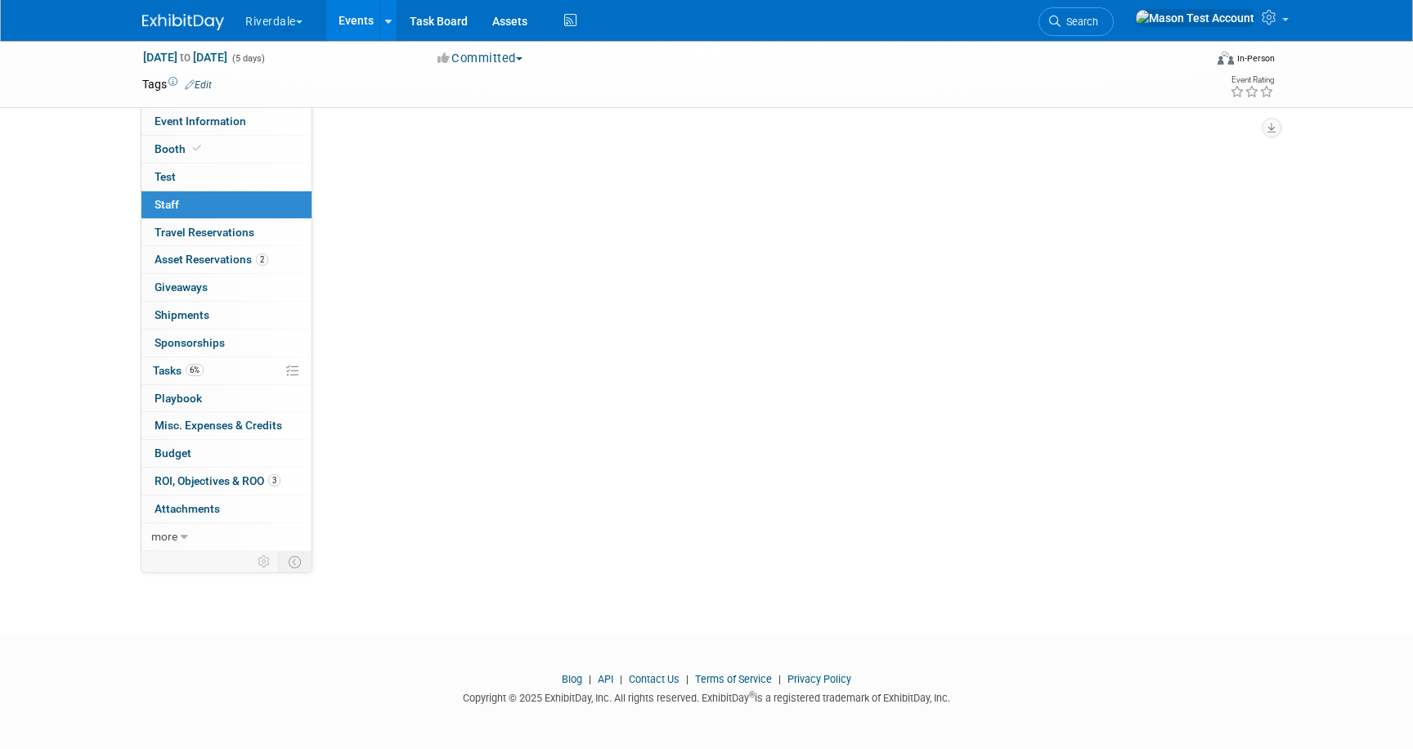
scroll to position [0, 0]
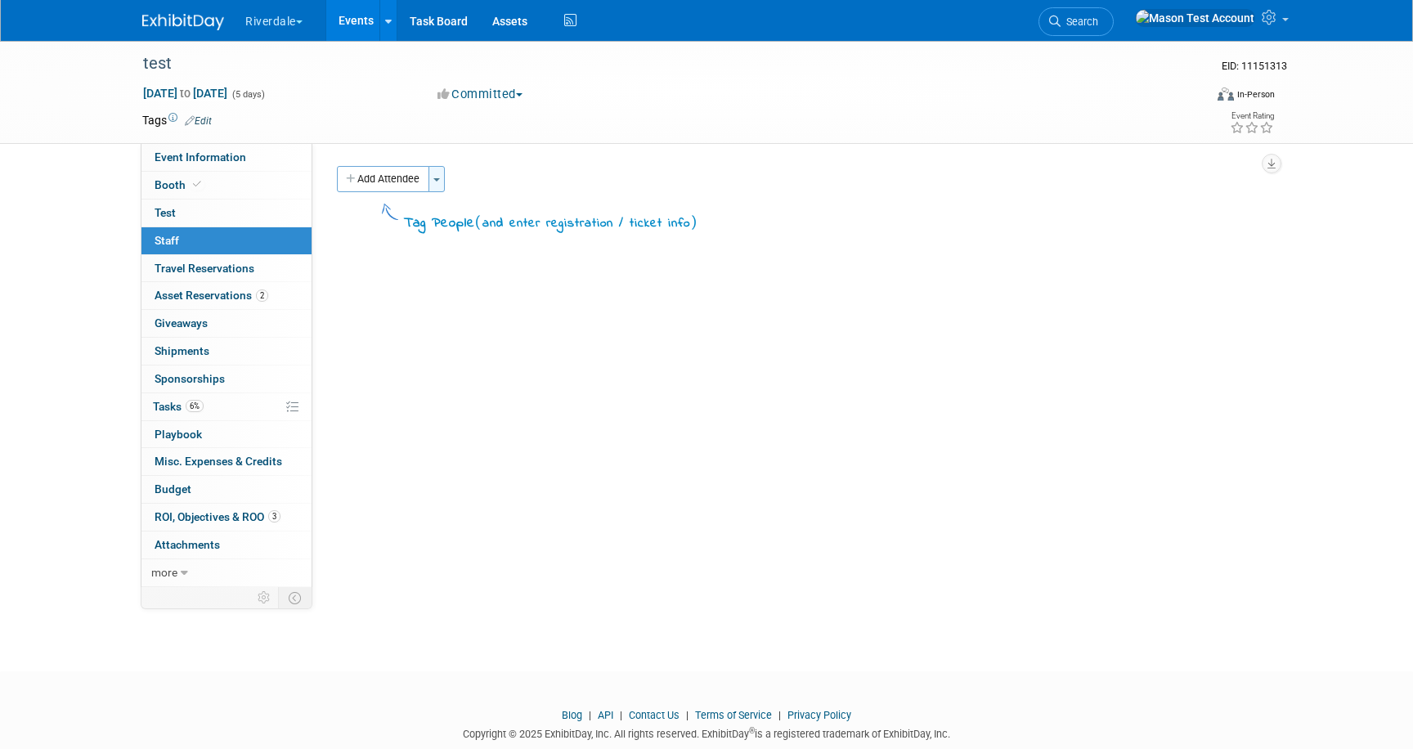
click at [433, 177] on button "Toggle Dropdown" at bounding box center [437, 179] width 16 height 26
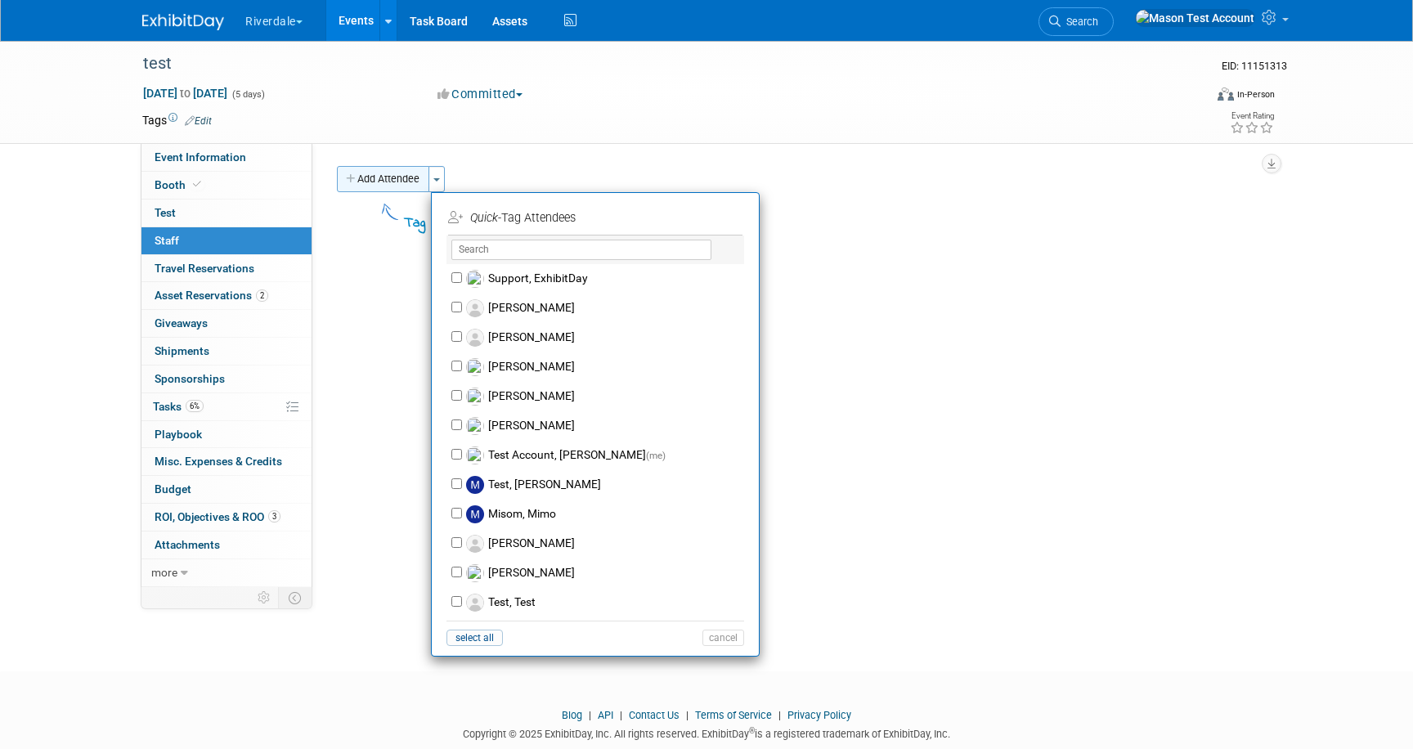
drag, startPoint x: 438, startPoint y: 177, endPoint x: 404, endPoint y: 179, distance: 33.6
click at [437, 177] on button "Toggle Dropdown" at bounding box center [437, 179] width 16 height 26
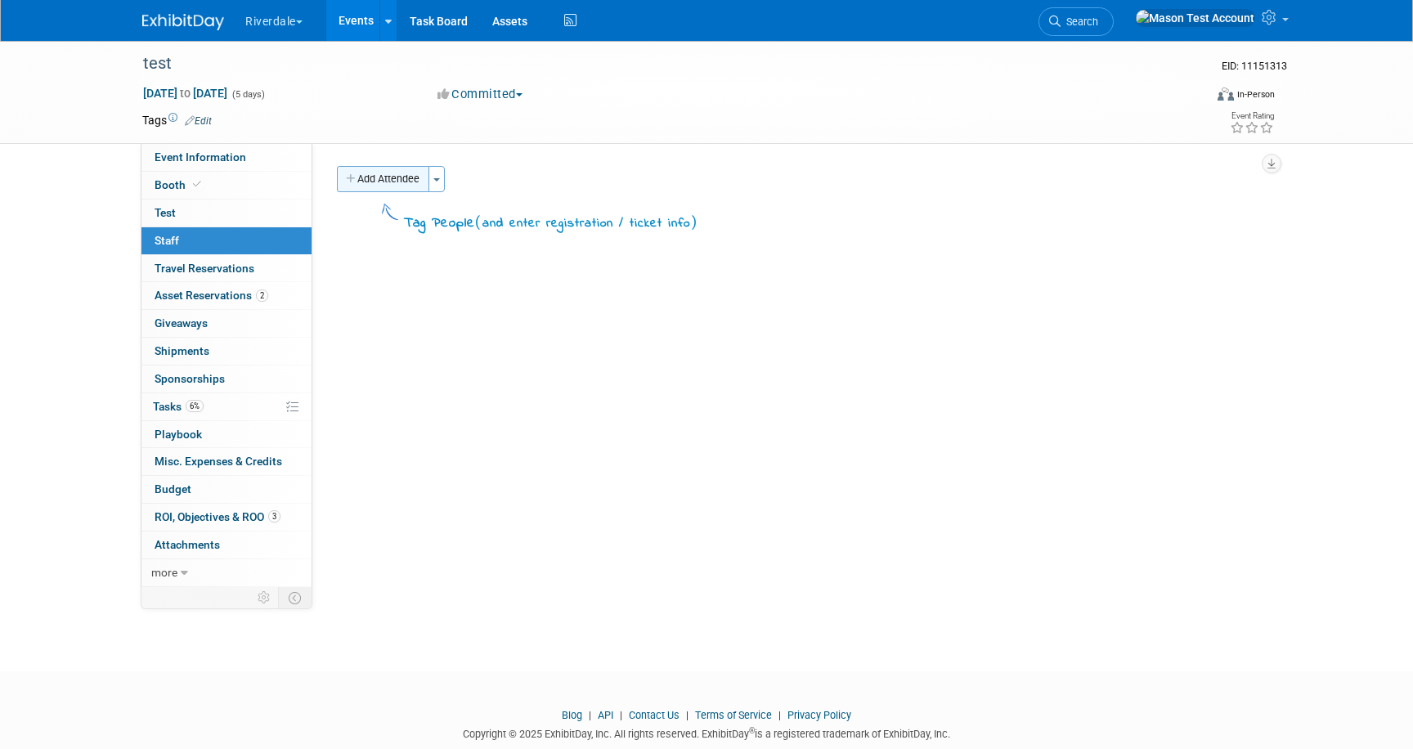
click at [397, 179] on button "Add Attendee" at bounding box center [383, 179] width 92 height 26
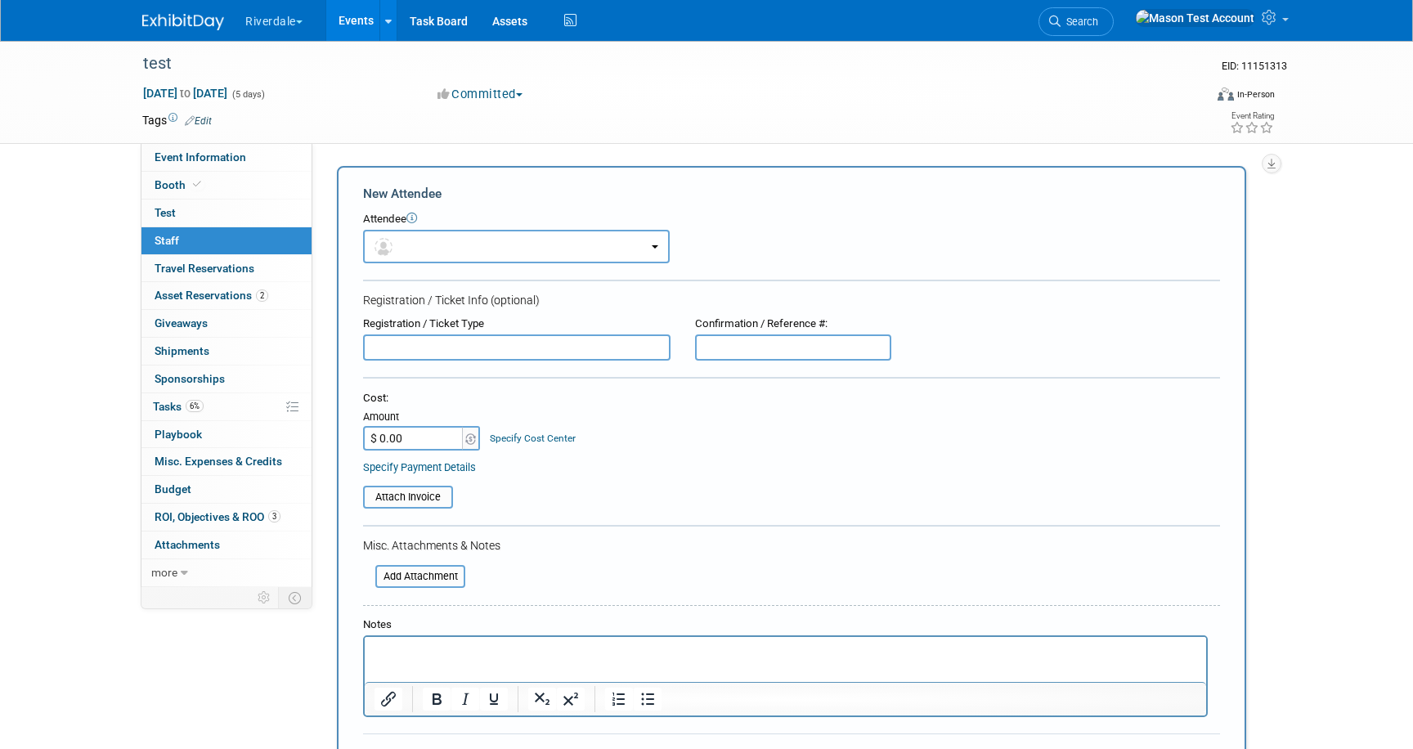
scroll to position [248, 0]
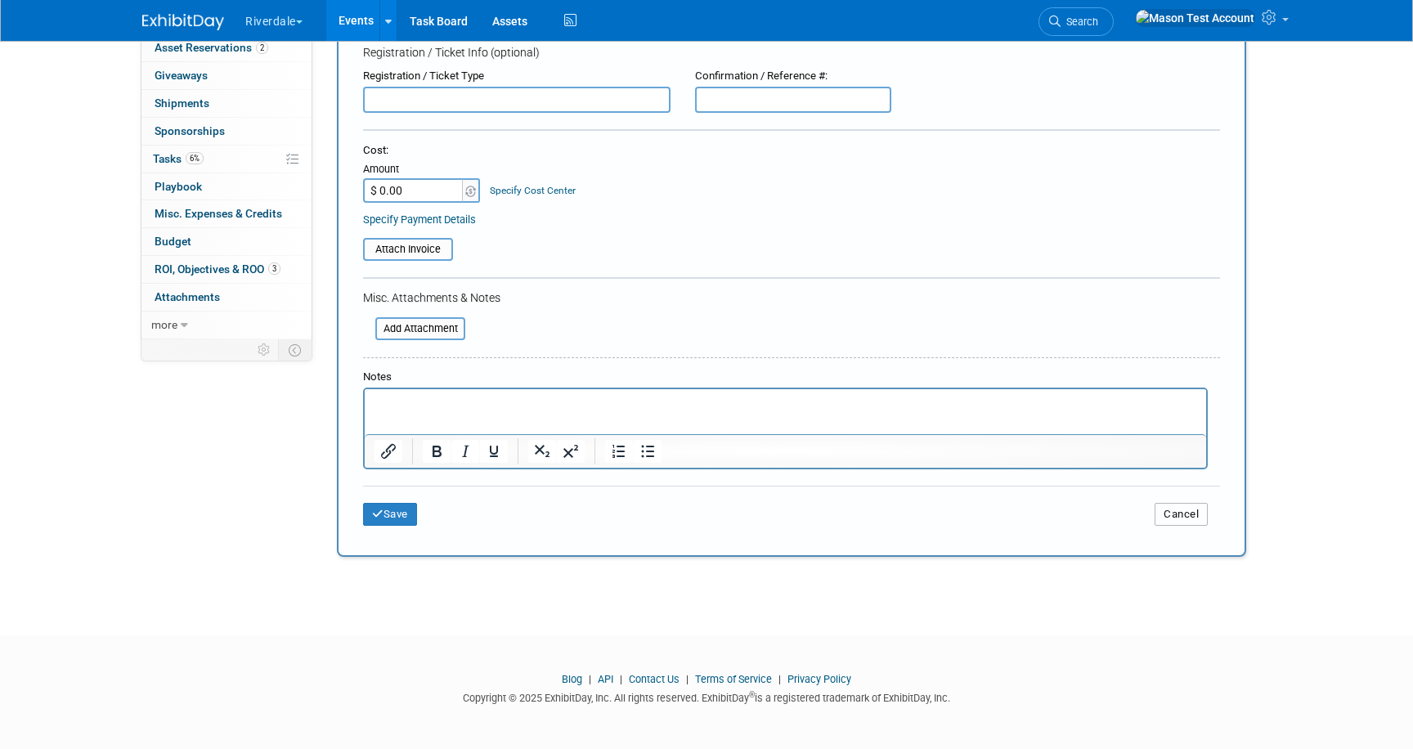
drag, startPoint x: 1174, startPoint y: 506, endPoint x: 1008, endPoint y: 436, distance: 180.3
click at [1170, 505] on button "Cancel" at bounding box center [1181, 514] width 53 height 23
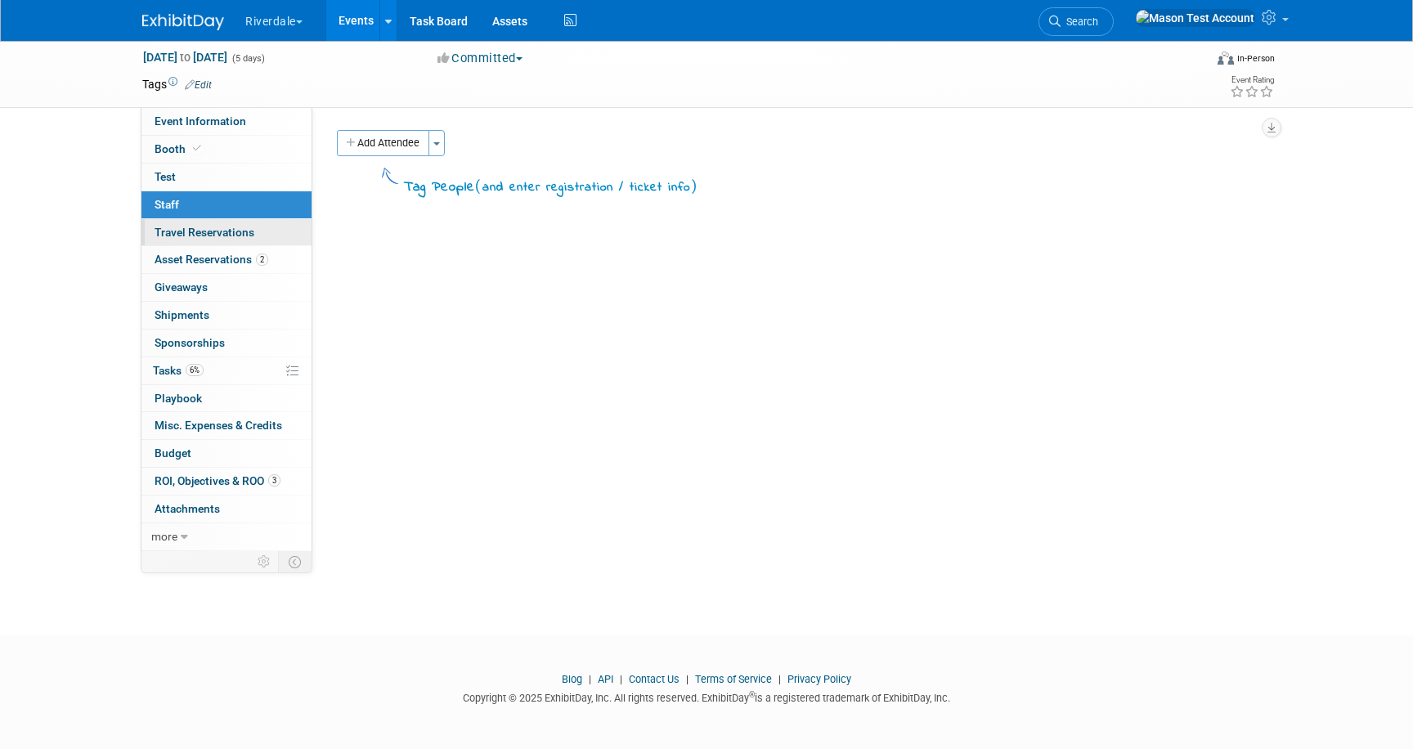
click at [231, 232] on span "Travel Reservations 0" at bounding box center [205, 232] width 100 height 13
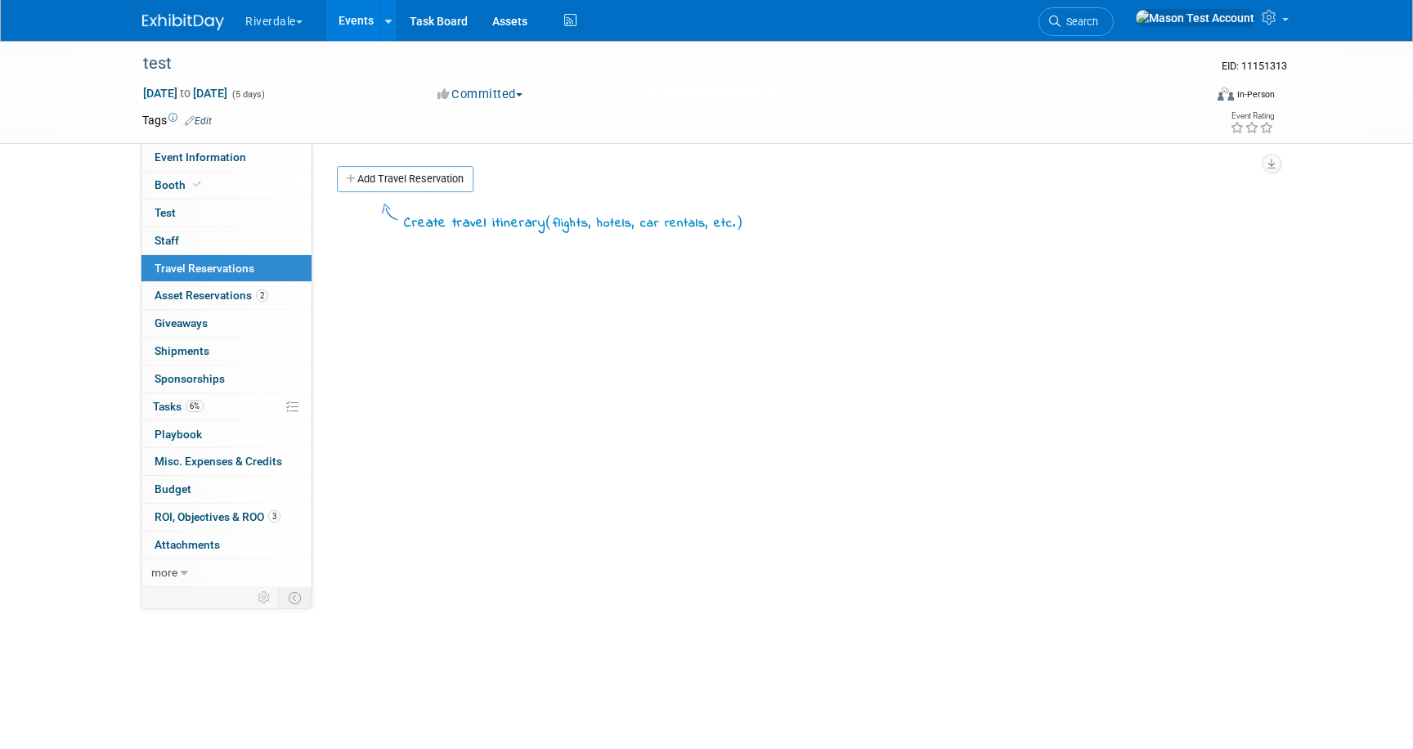
click at [402, 168] on link "Add Travel Reservation" at bounding box center [405, 179] width 137 height 26
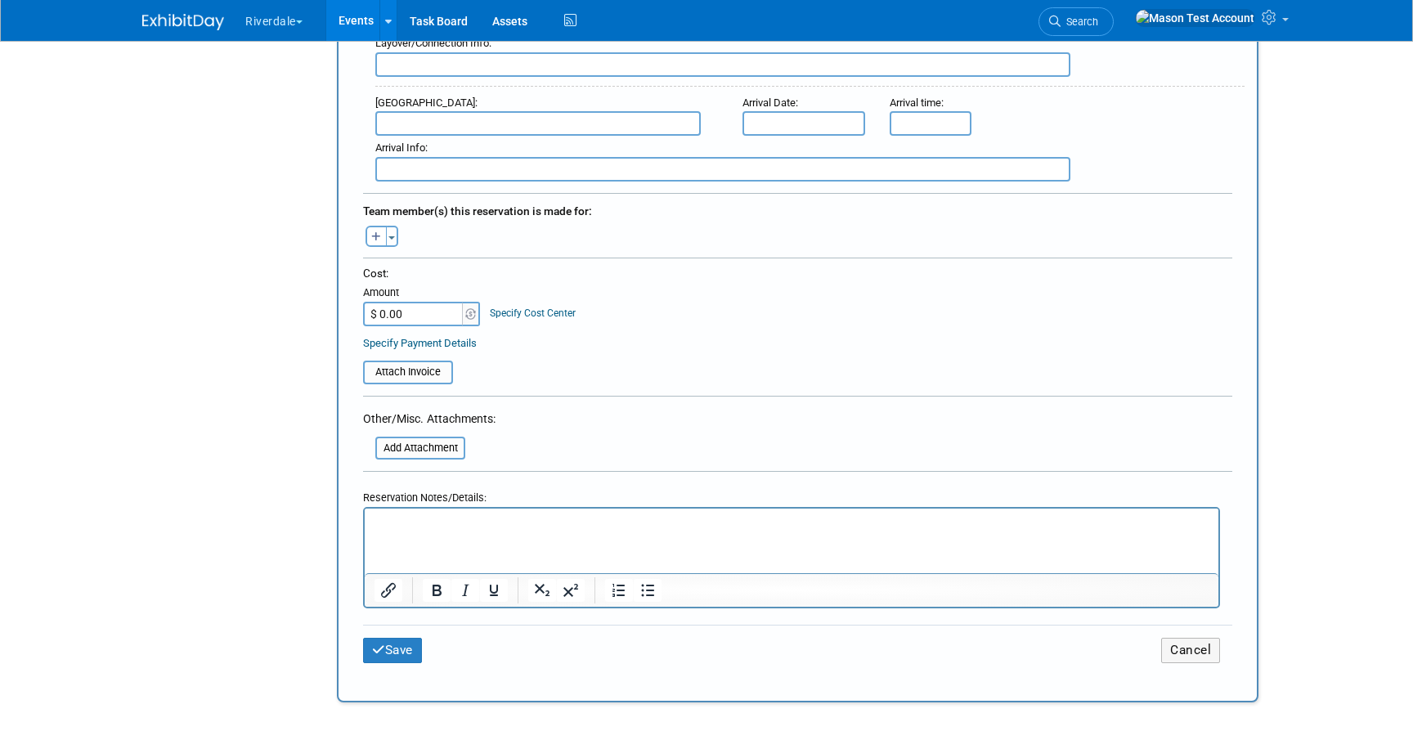
scroll to position [738, 0]
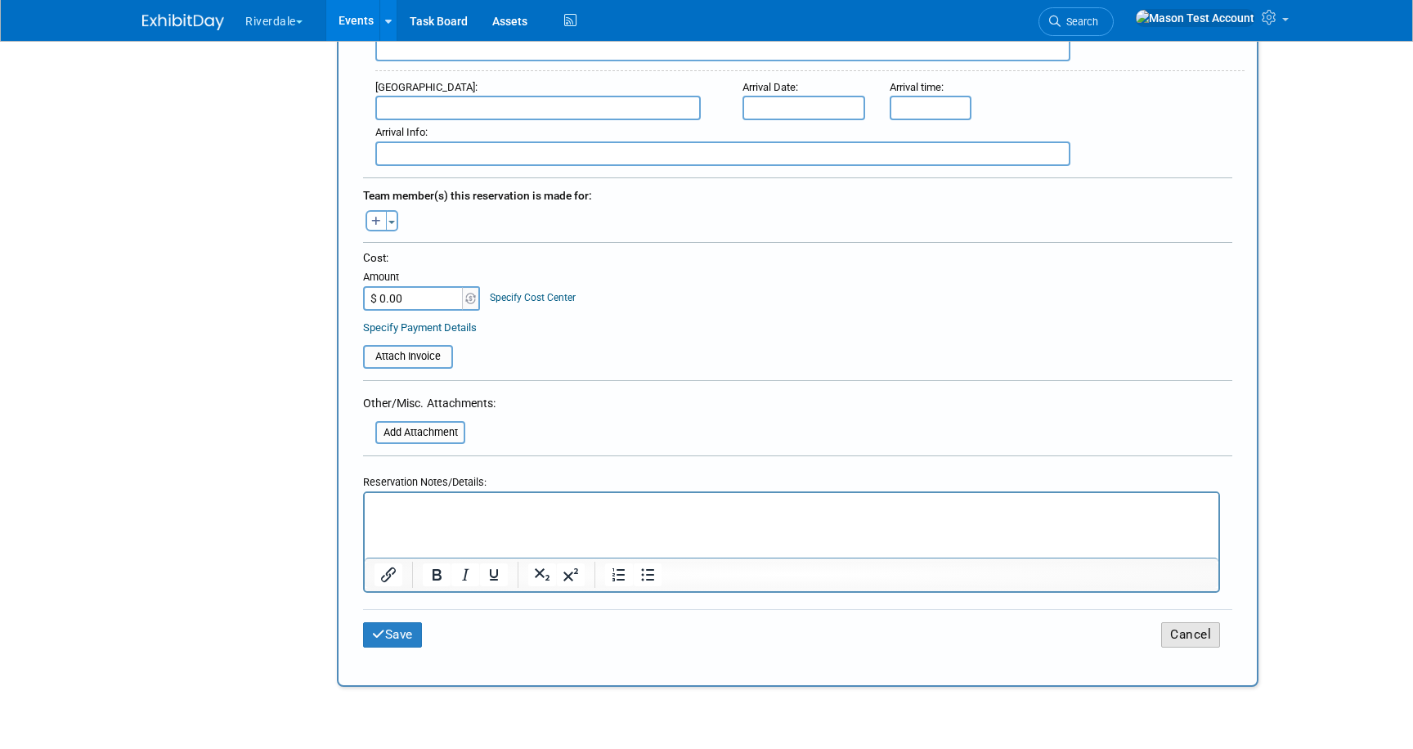
click at [1184, 631] on button "Cancel" at bounding box center [1190, 634] width 59 height 25
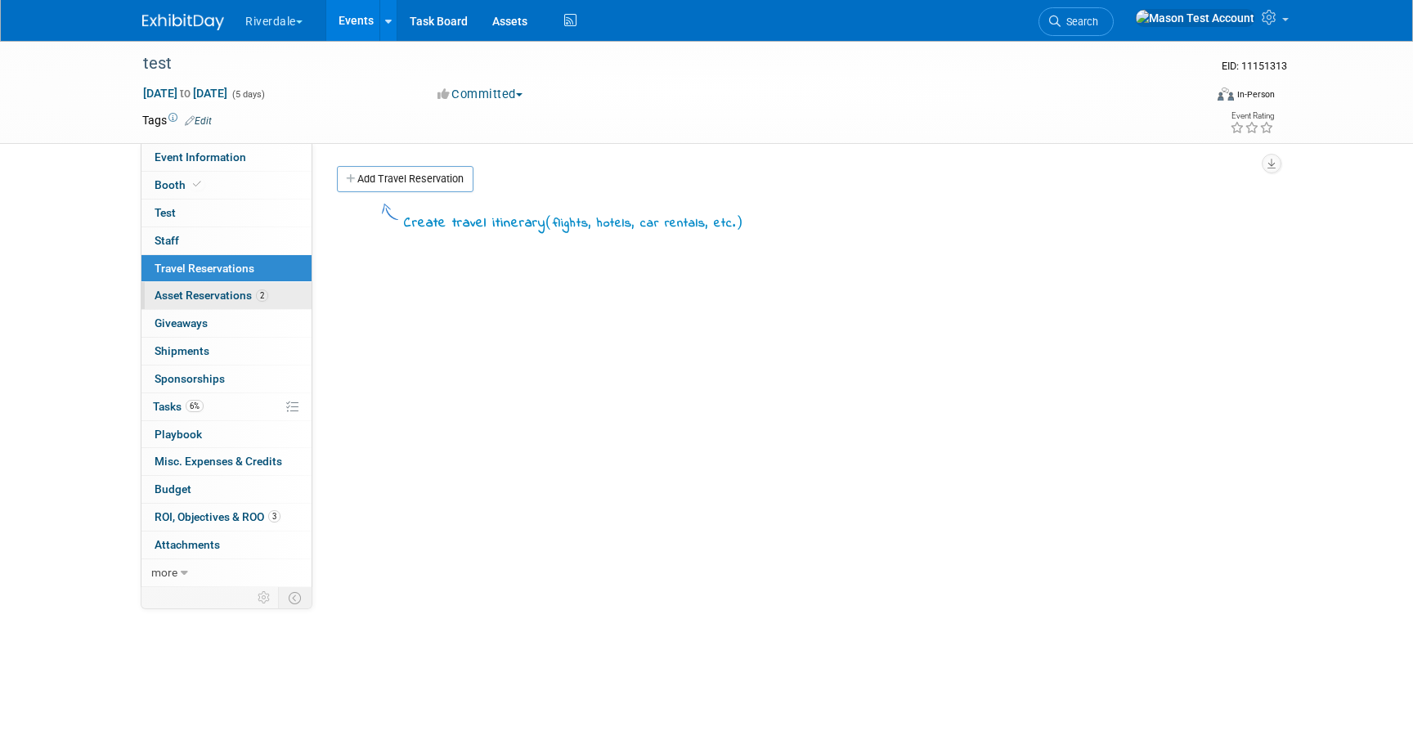
click at [252, 293] on span "Asset Reservations 2" at bounding box center [212, 295] width 114 height 13
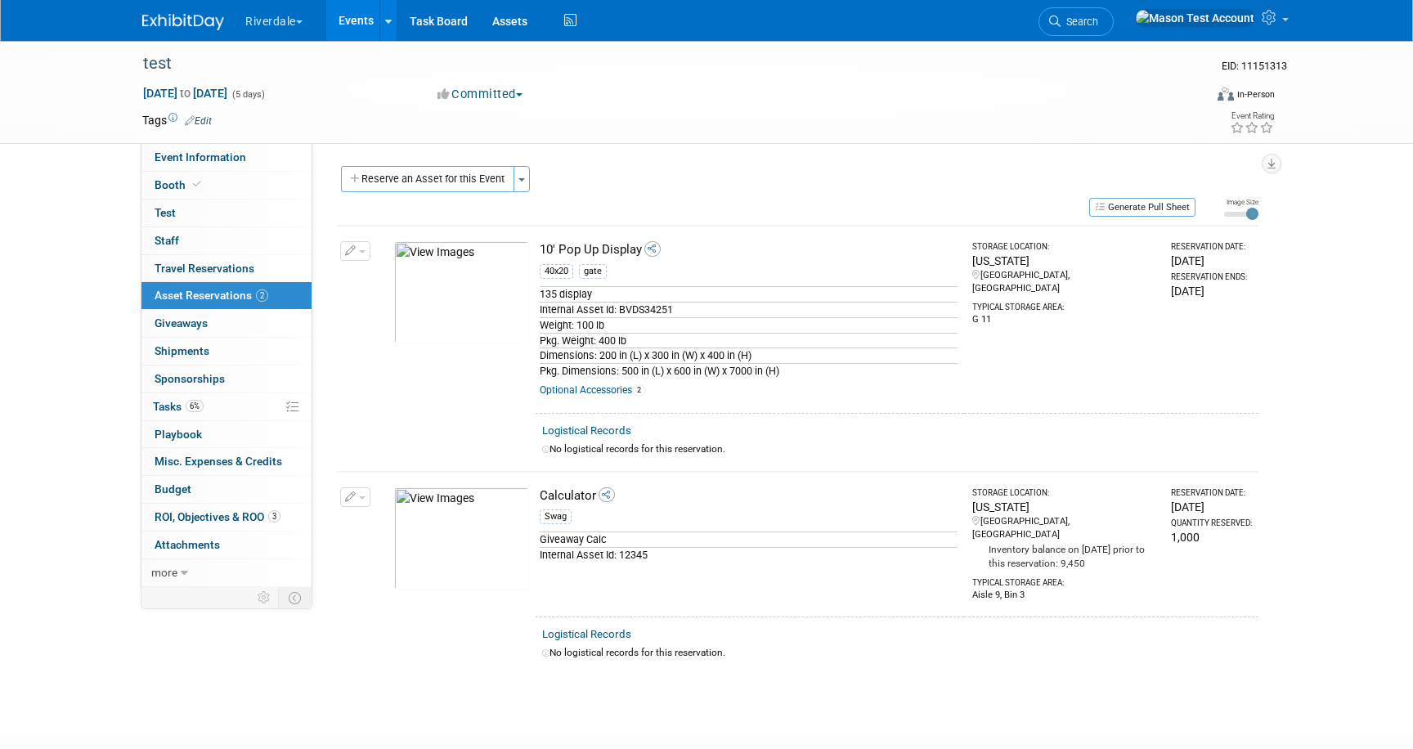
click at [600, 430] on link "Logistical Records" at bounding box center [586, 430] width 89 height 12
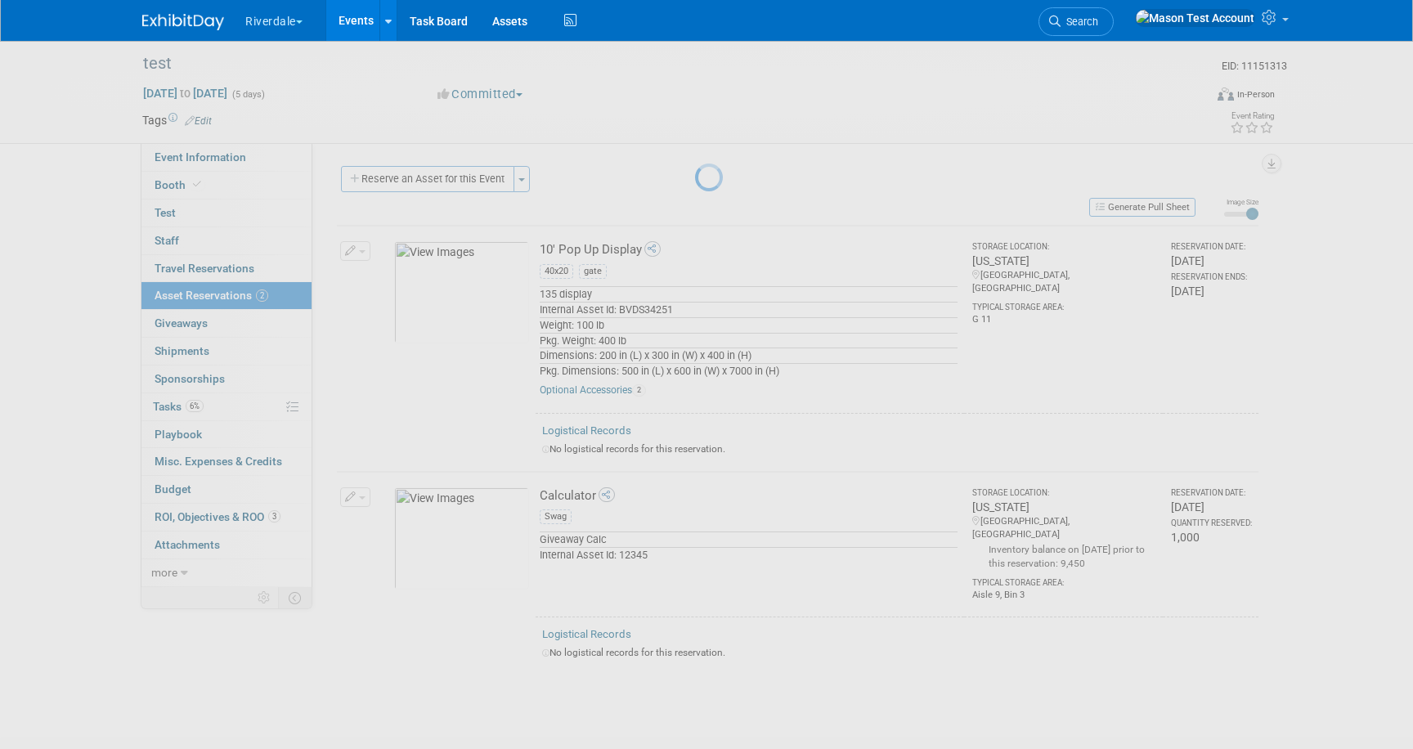
select select "8"
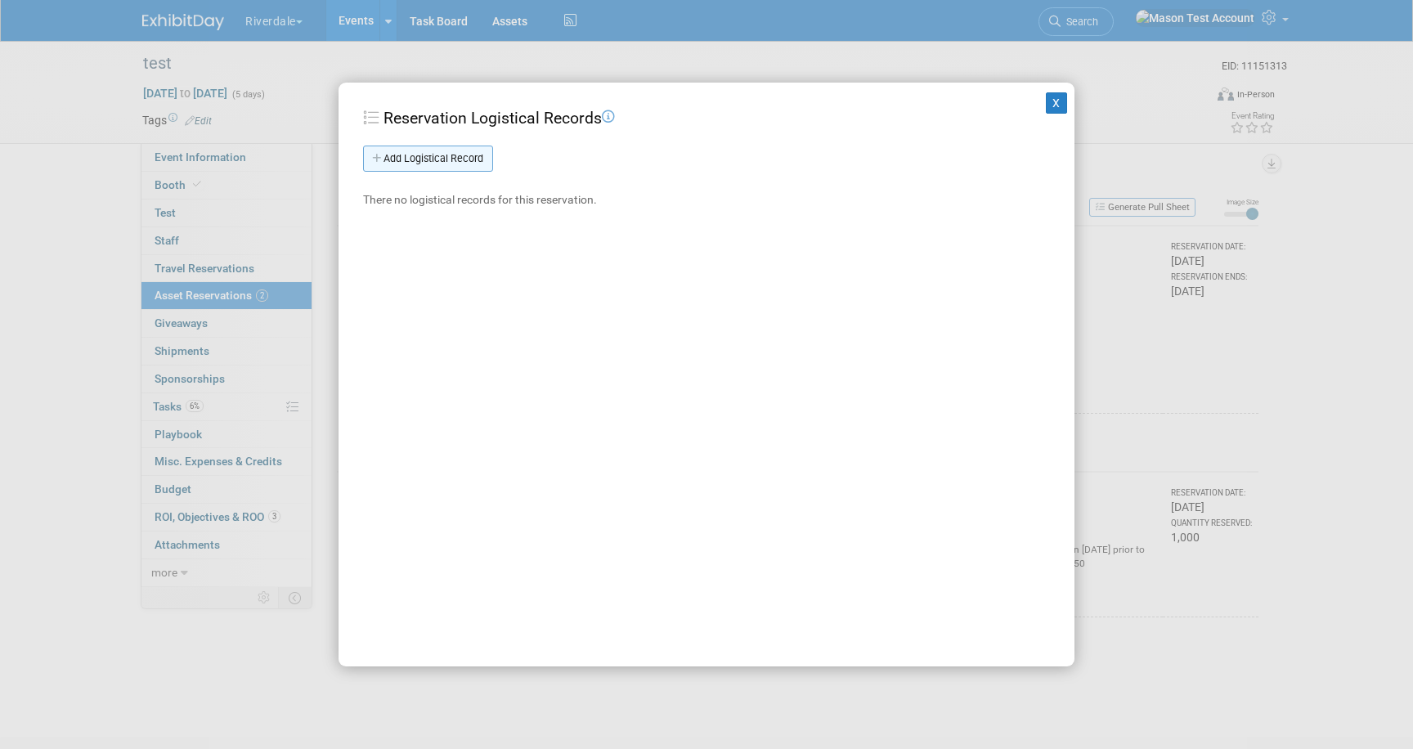
click at [469, 156] on link "Add Logistical Record" at bounding box center [428, 159] width 130 height 26
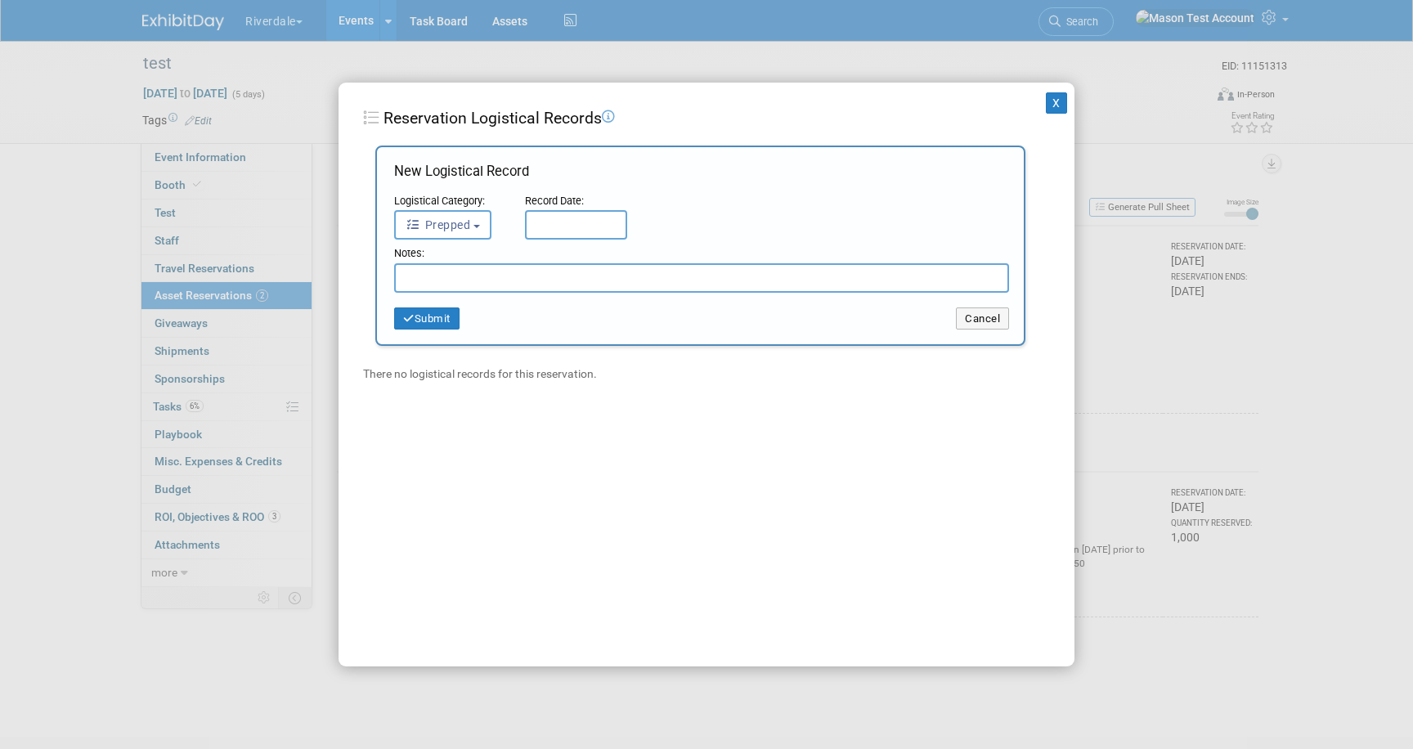
click at [537, 222] on input "text" at bounding box center [576, 224] width 102 height 29
click at [612, 345] on span "9" at bounding box center [615, 343] width 32 height 32
type input "Sep 9, 2025"
click at [440, 314] on button "Submit" at bounding box center [426, 318] width 65 height 23
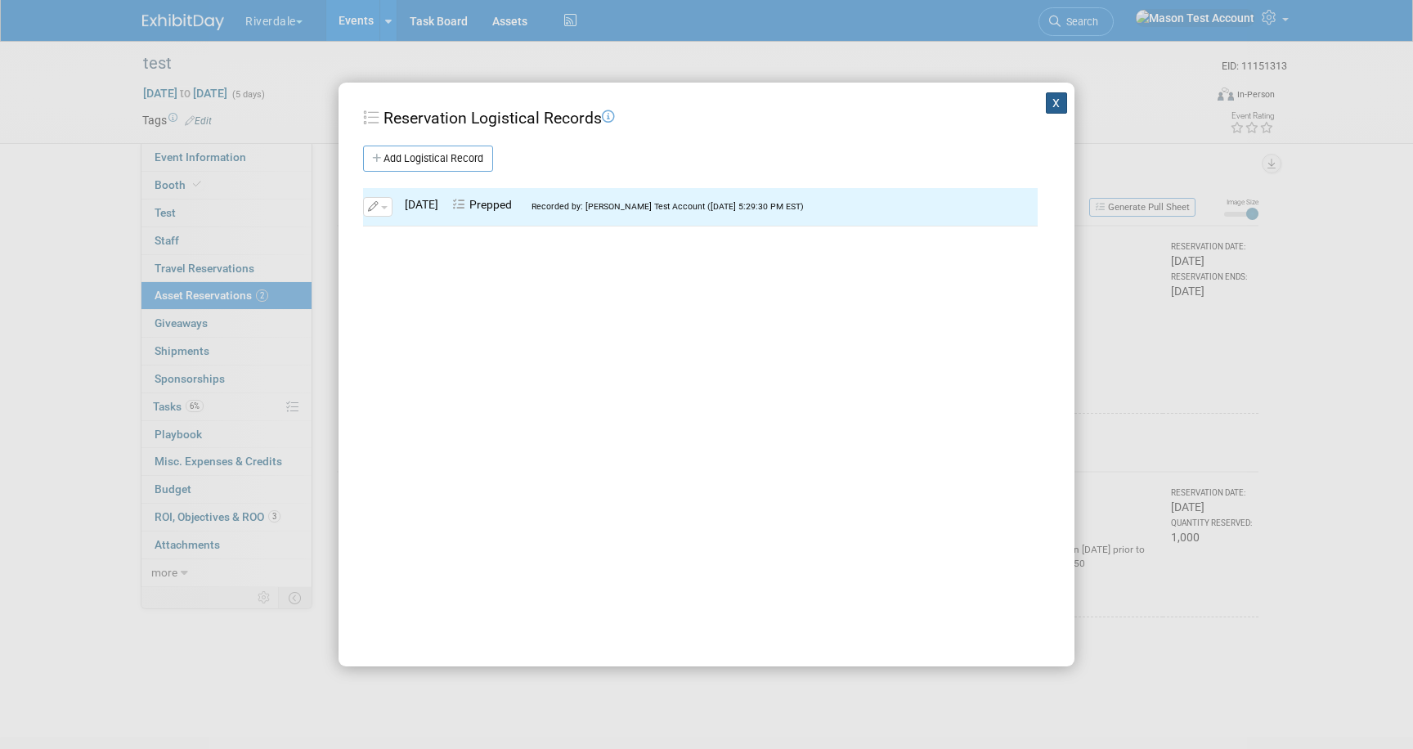
click at [1052, 102] on button "X" at bounding box center [1056, 102] width 21 height 21
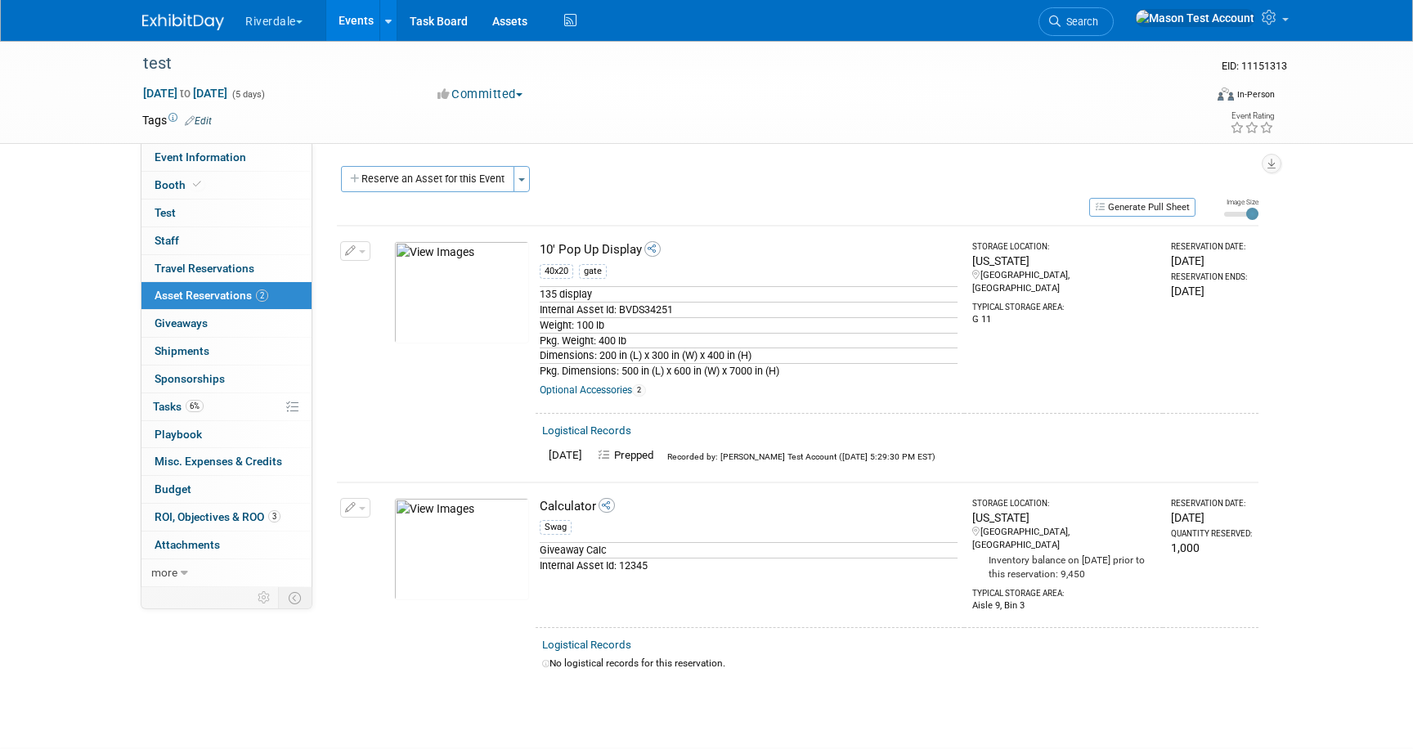
click at [586, 427] on link "Logistical Records" at bounding box center [586, 430] width 89 height 12
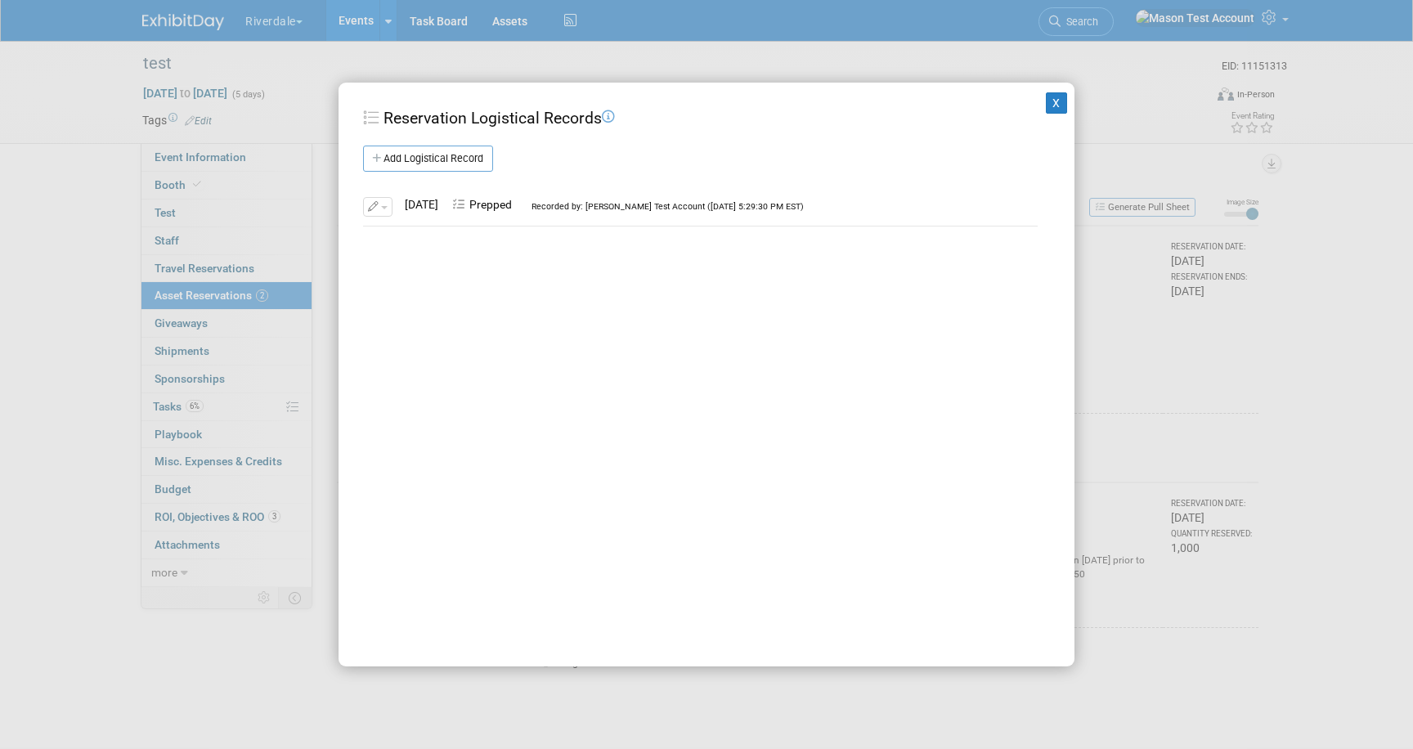
click at [443, 170] on link "Add Logistical Record" at bounding box center [428, 159] width 130 height 26
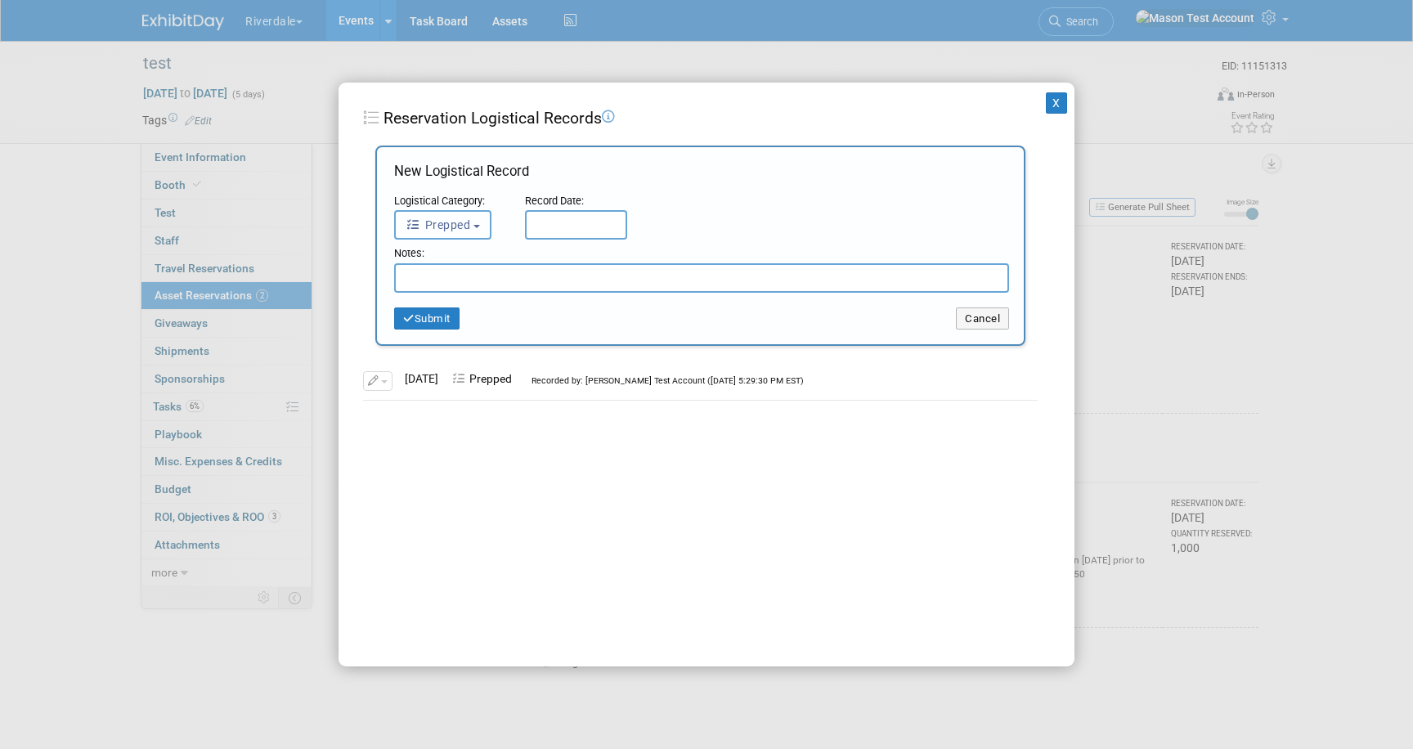
click at [476, 237] on button "Prepped" at bounding box center [442, 224] width 97 height 29
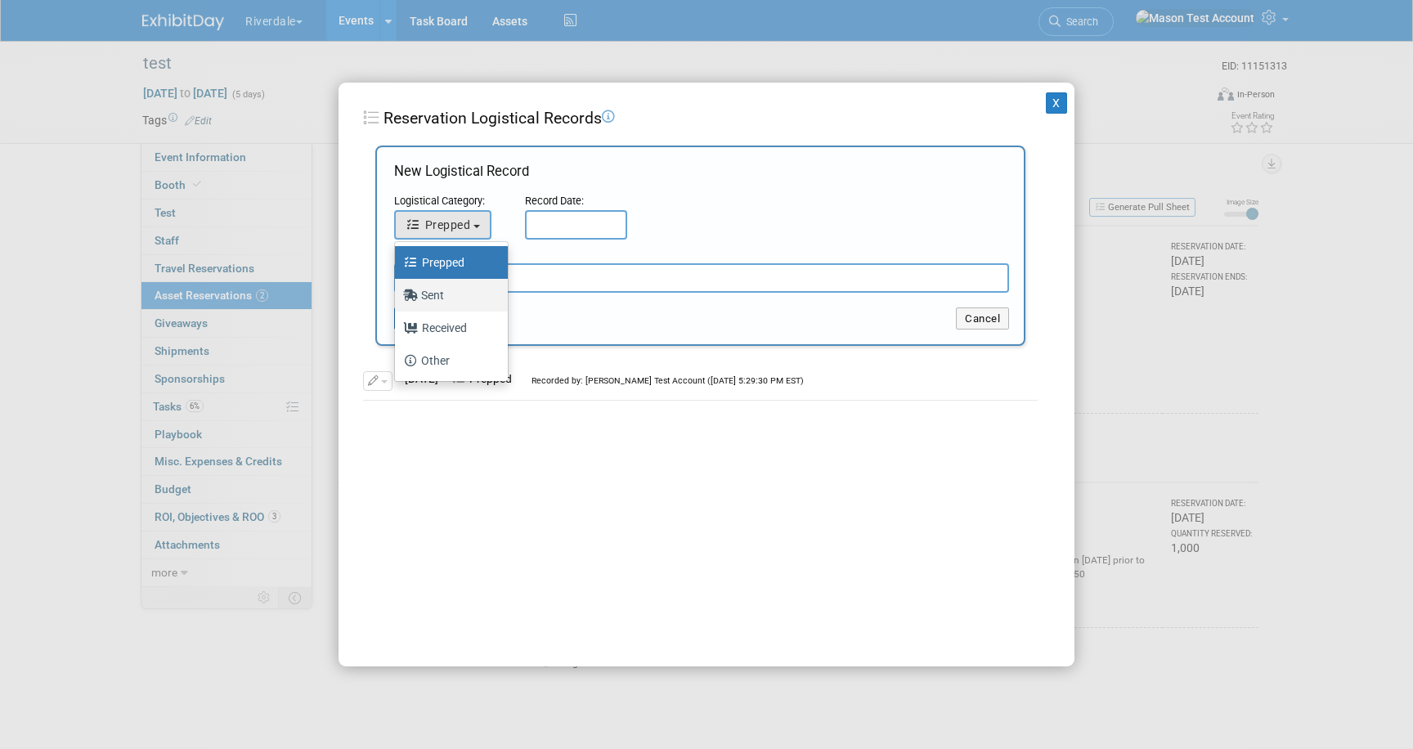
click at [457, 294] on label "Sent" at bounding box center [447, 295] width 88 height 26
click at [397, 294] on input "Sent" at bounding box center [392, 293] width 11 height 11
select select "2"
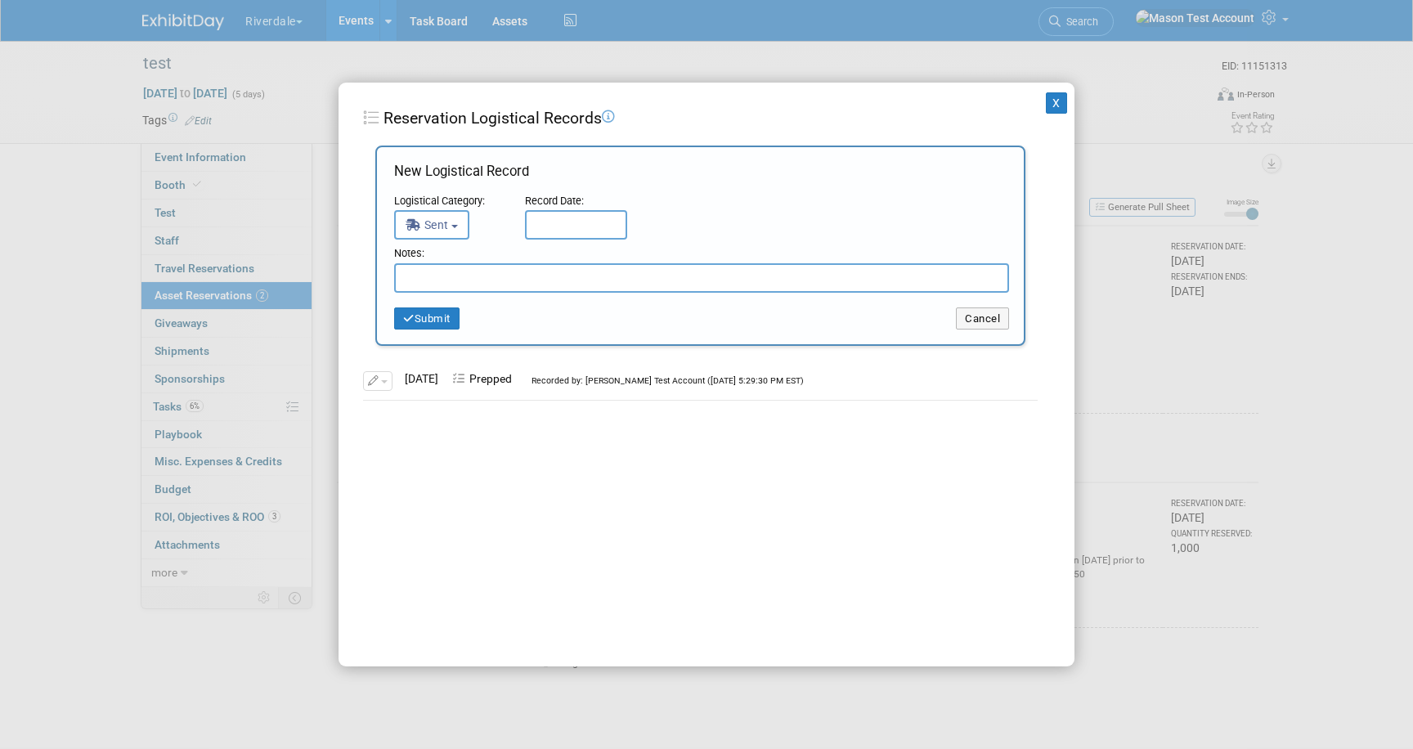
click at [546, 216] on input "text" at bounding box center [576, 224] width 102 height 29
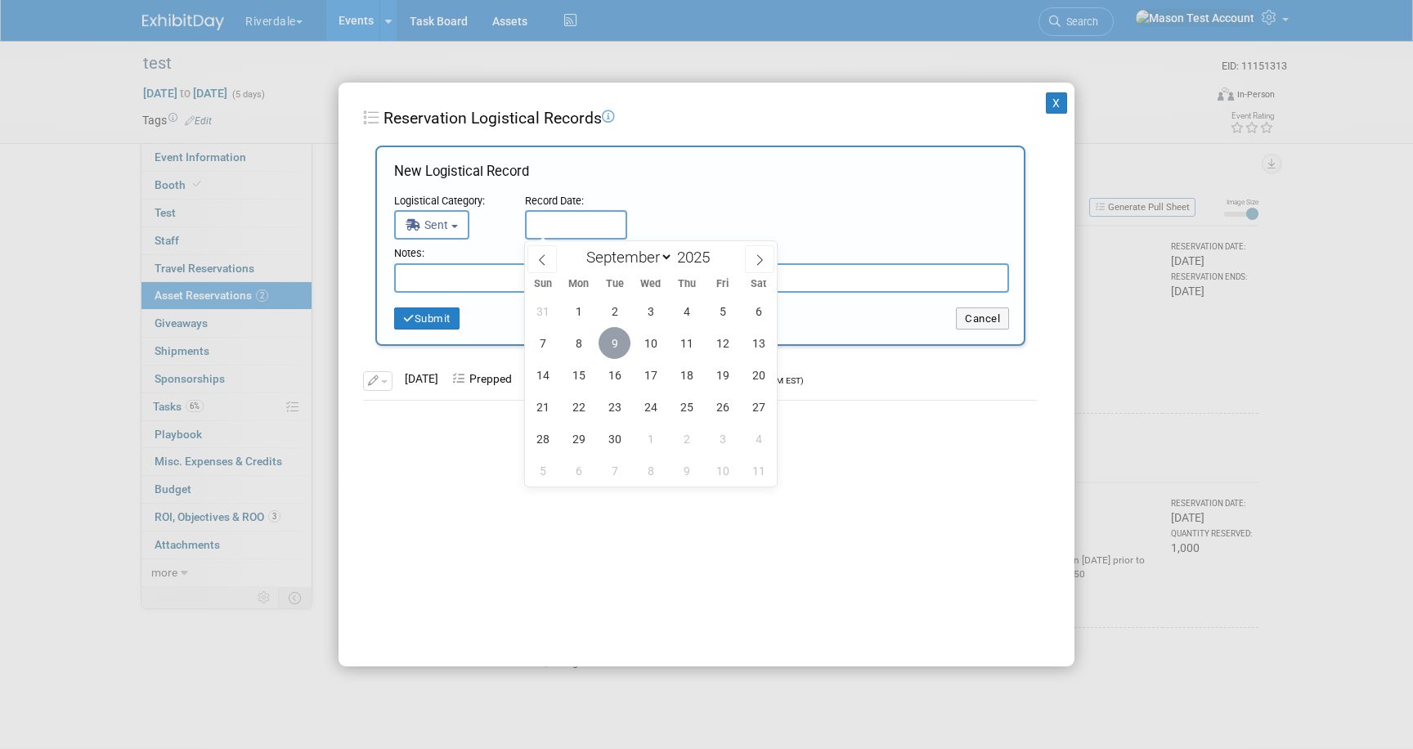
drag, startPoint x: 612, startPoint y: 338, endPoint x: 556, endPoint y: 339, distance: 55.6
click at [608, 338] on span "9" at bounding box center [615, 343] width 32 height 32
type input "Sep 9, 2025"
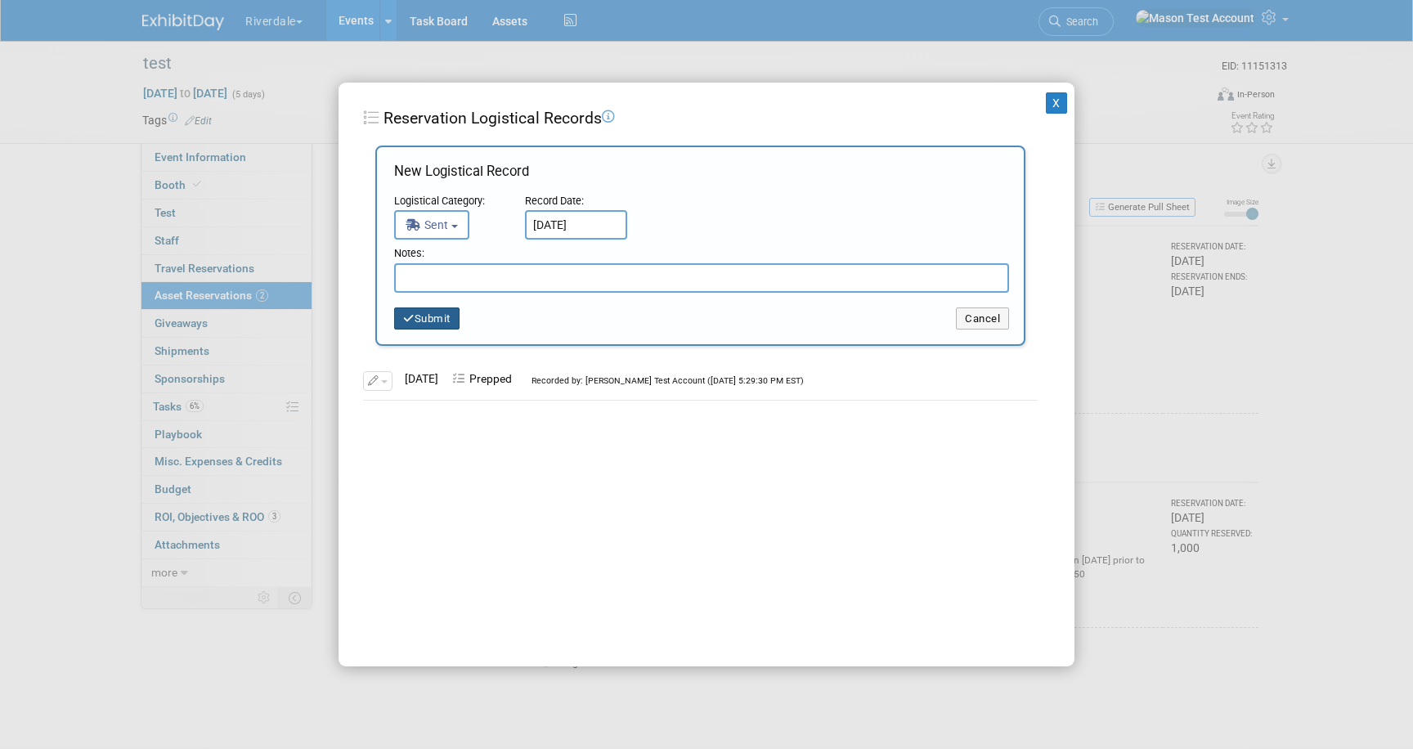
click at [441, 318] on button "Submit" at bounding box center [426, 318] width 65 height 23
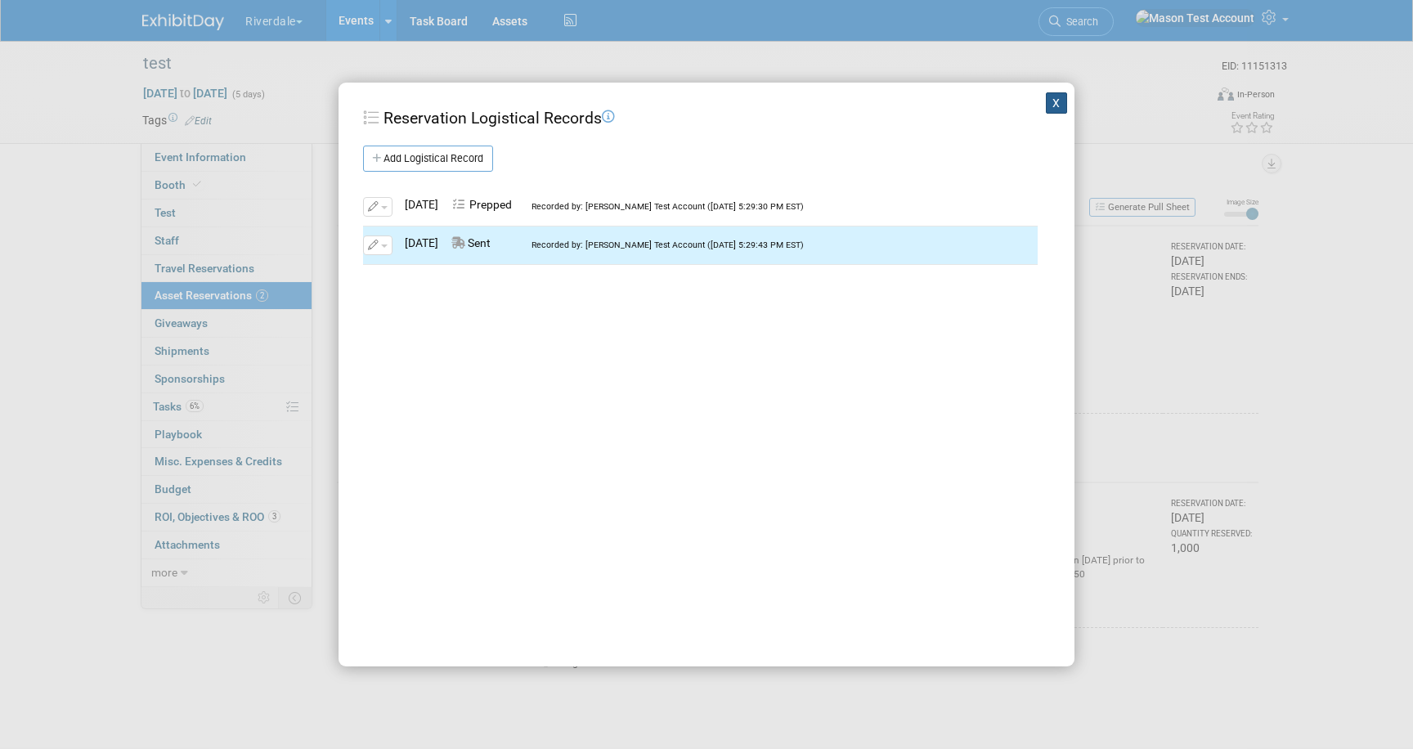
click at [1066, 101] on button "X" at bounding box center [1056, 102] width 21 height 21
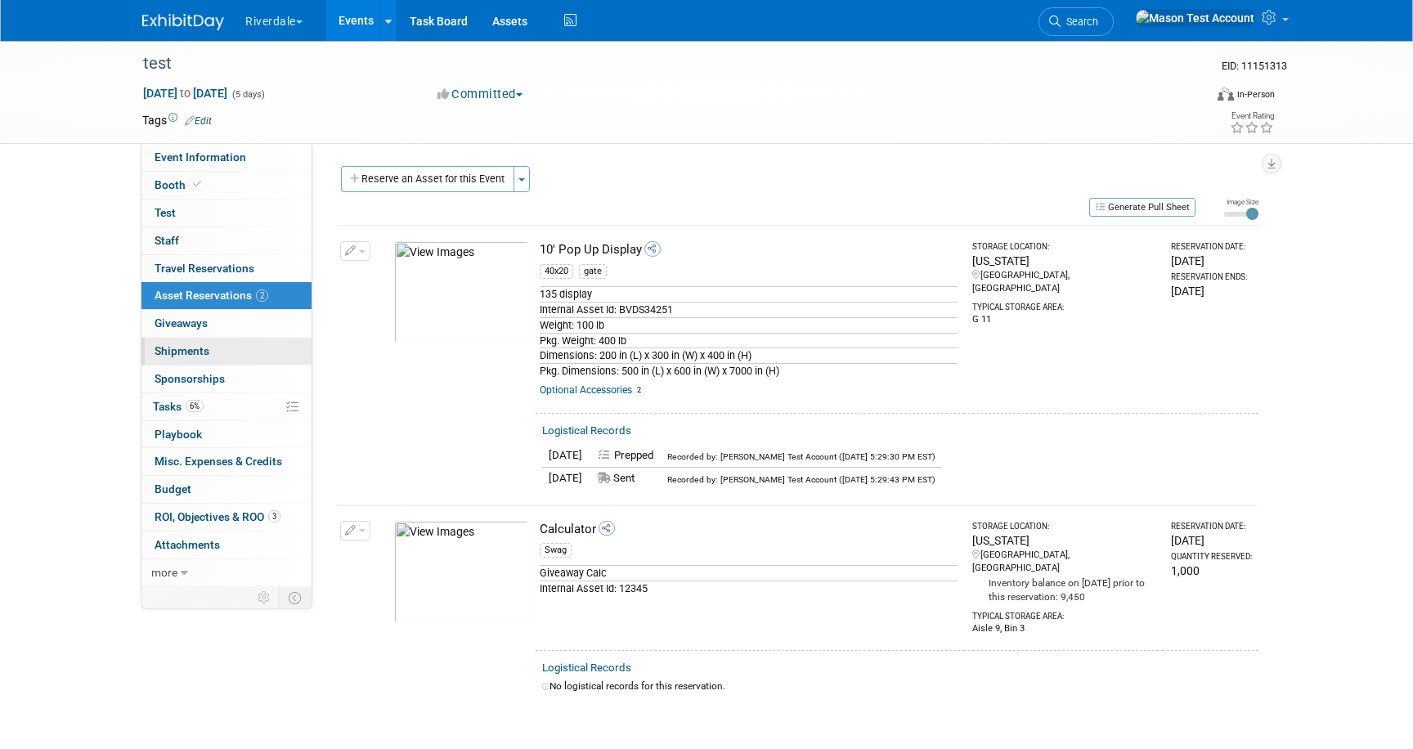
click at [219, 354] on link "0 Shipments 0" at bounding box center [226, 351] width 170 height 27
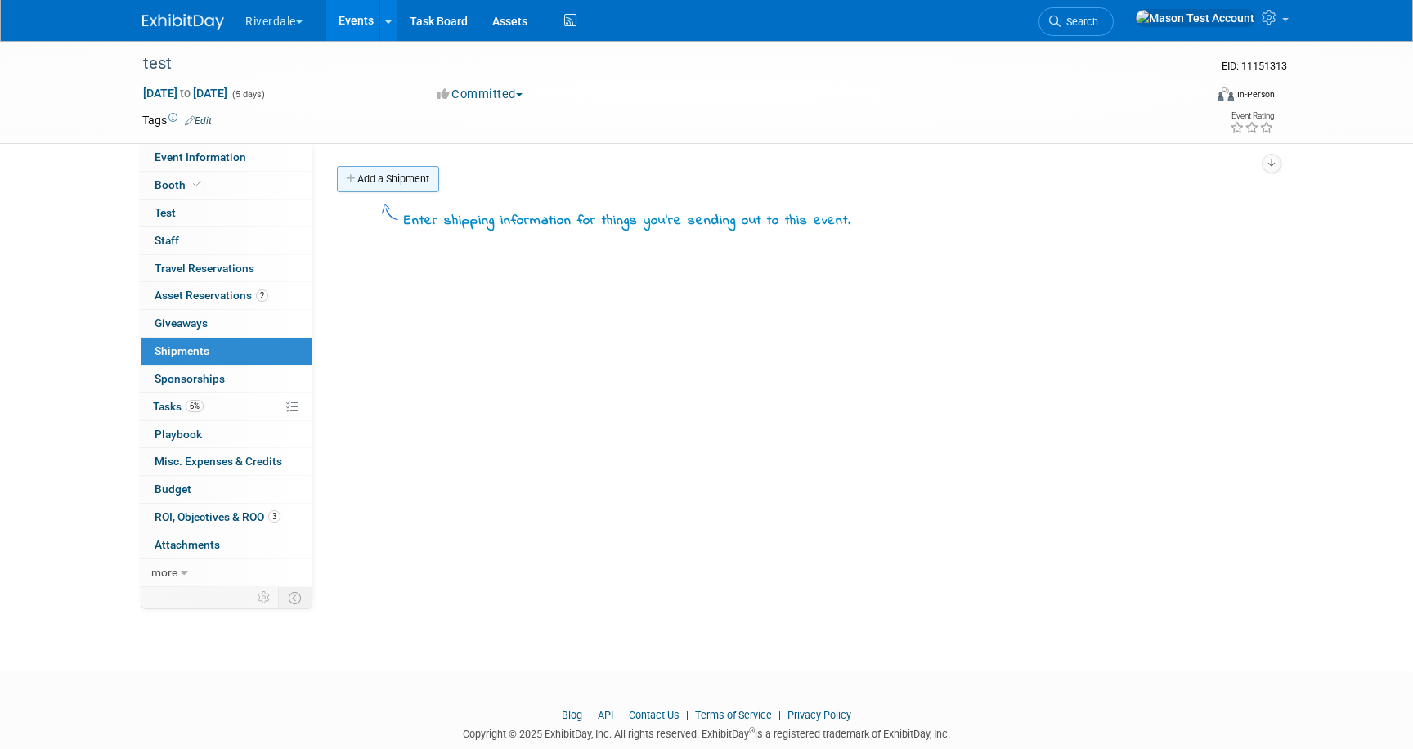
click at [408, 180] on link "Add a Shipment" at bounding box center [388, 179] width 102 height 26
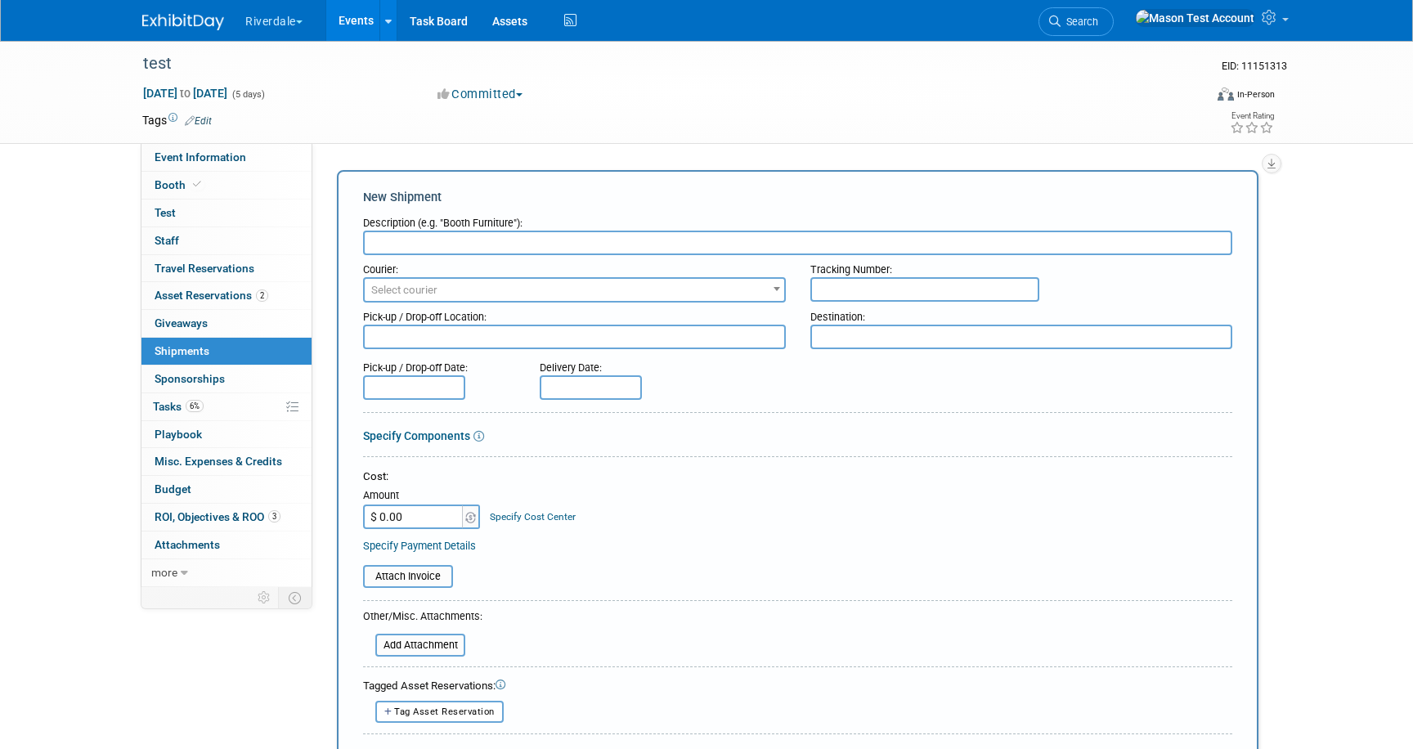
click at [463, 234] on input "text" at bounding box center [797, 243] width 869 height 25
type input "booth"
click at [460, 290] on span "Select courier" at bounding box center [575, 290] width 420 height 23
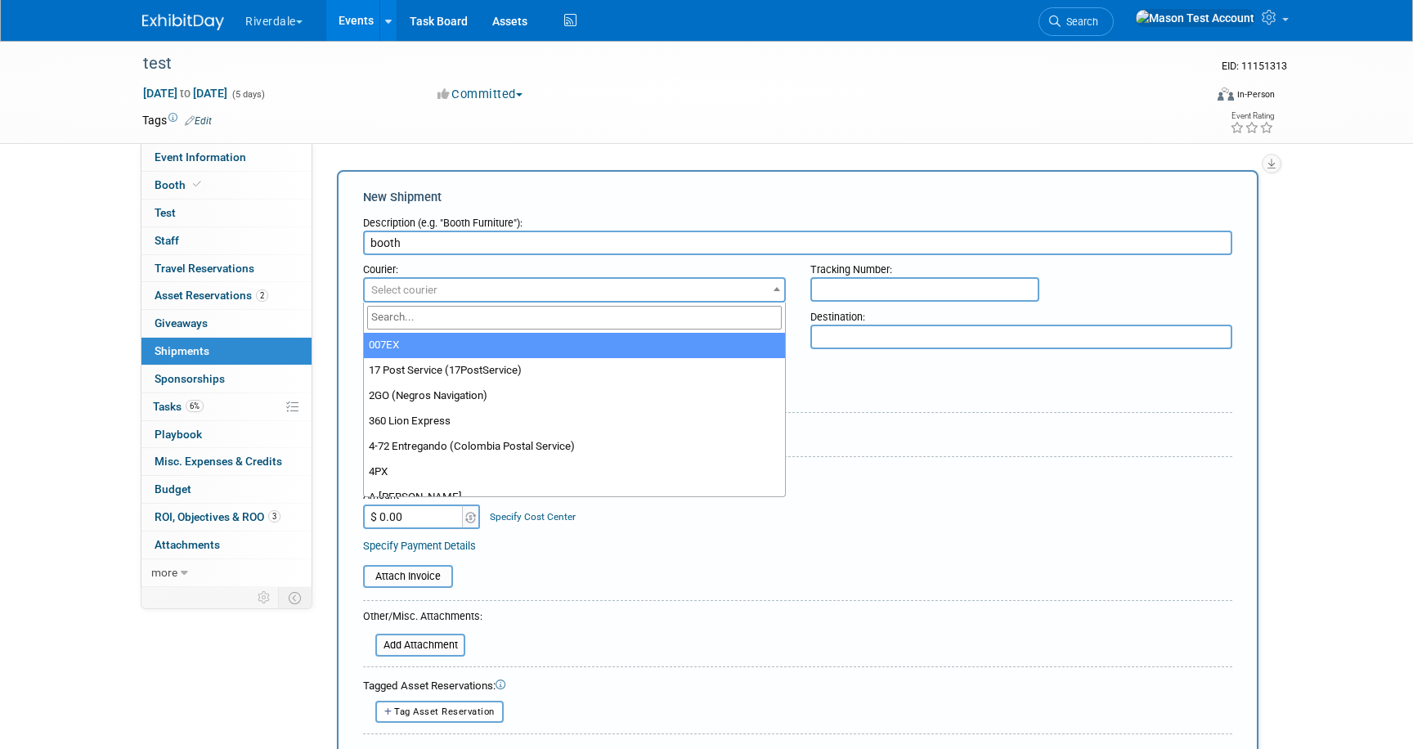
click at [455, 318] on input "search" at bounding box center [574, 318] width 415 height 24
type input "fedex"
select select "206"
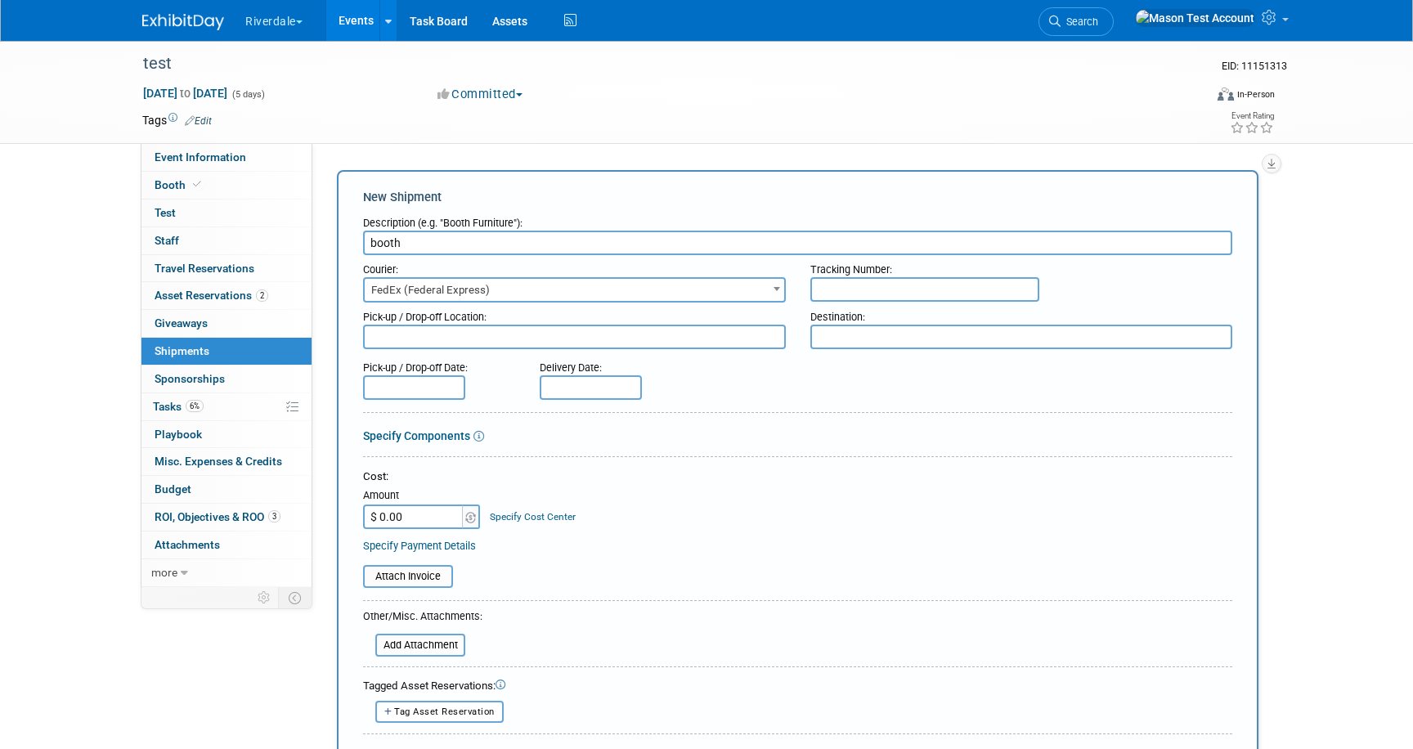
scroll to position [1, 0]
click at [851, 287] on input "text" at bounding box center [924, 288] width 229 height 25
click at [436, 514] on input "$ 0.00" at bounding box center [414, 516] width 102 height 25
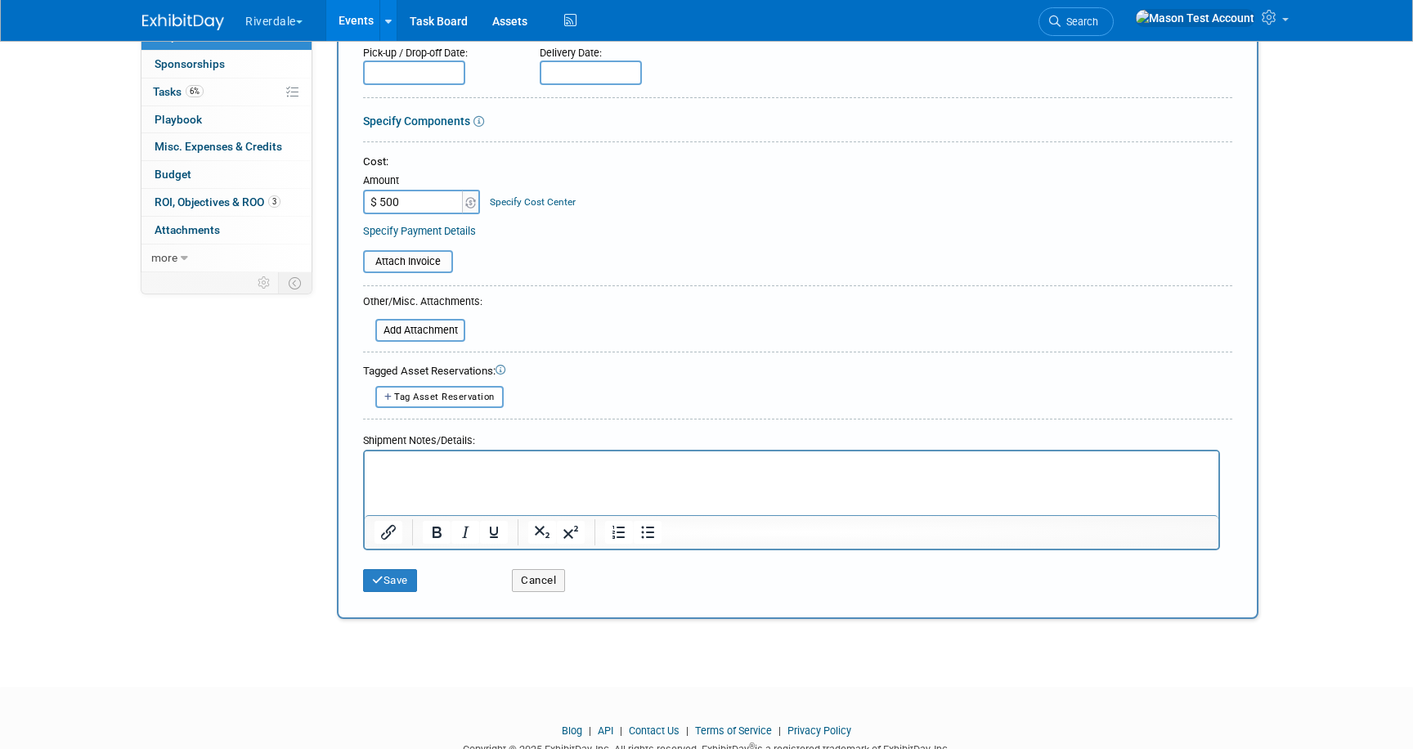
scroll to position [366, 0]
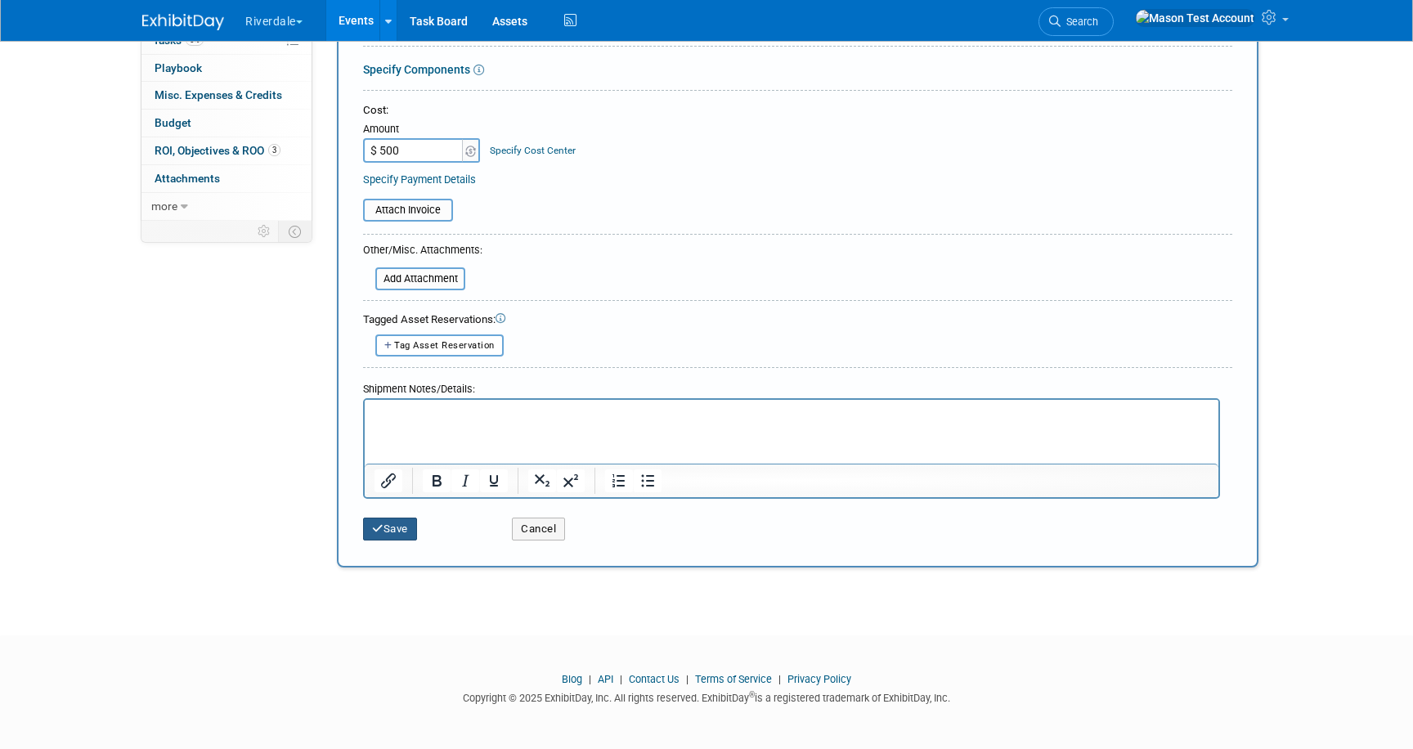
type input "$ 500.00"
click at [403, 523] on button "Save" at bounding box center [390, 529] width 54 height 23
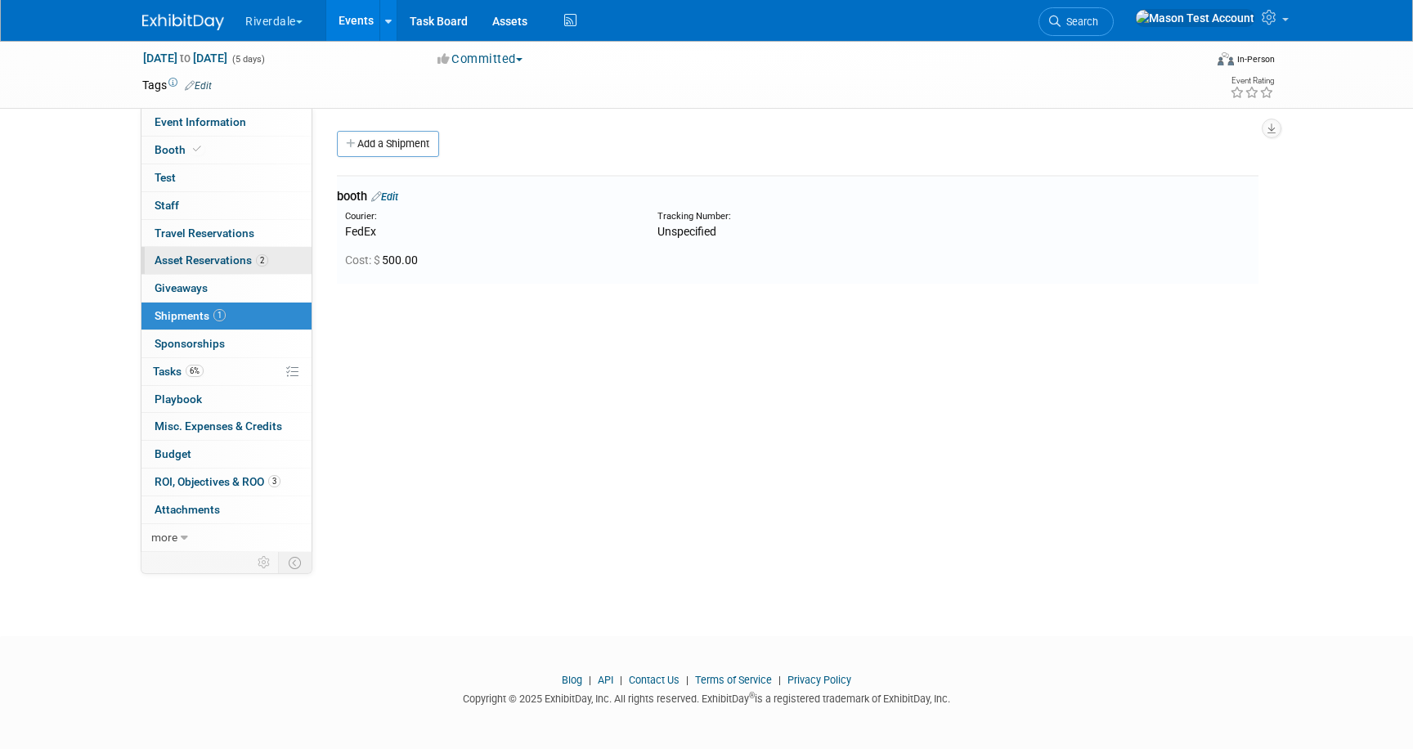
scroll to position [36, 0]
click at [235, 263] on span "Asset Reservations 2" at bounding box center [212, 259] width 114 height 13
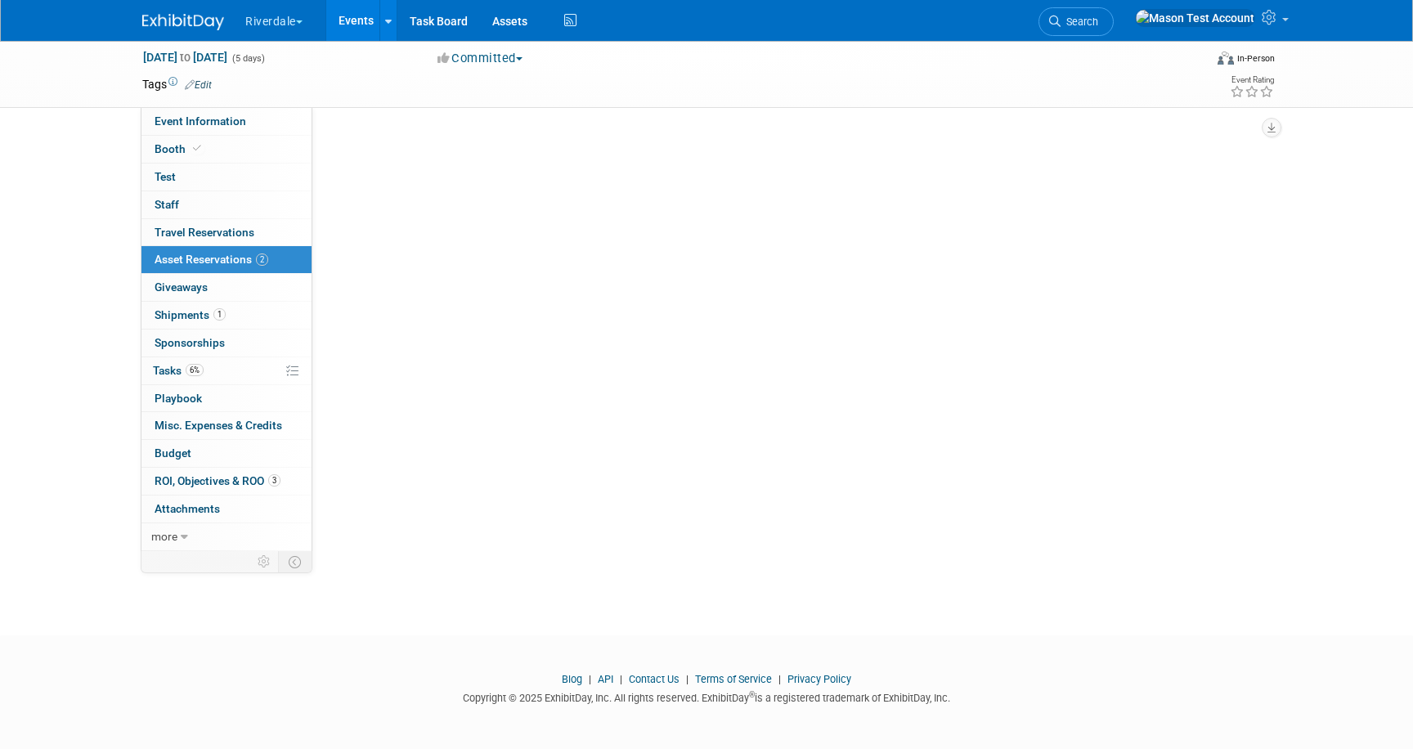
scroll to position [0, 0]
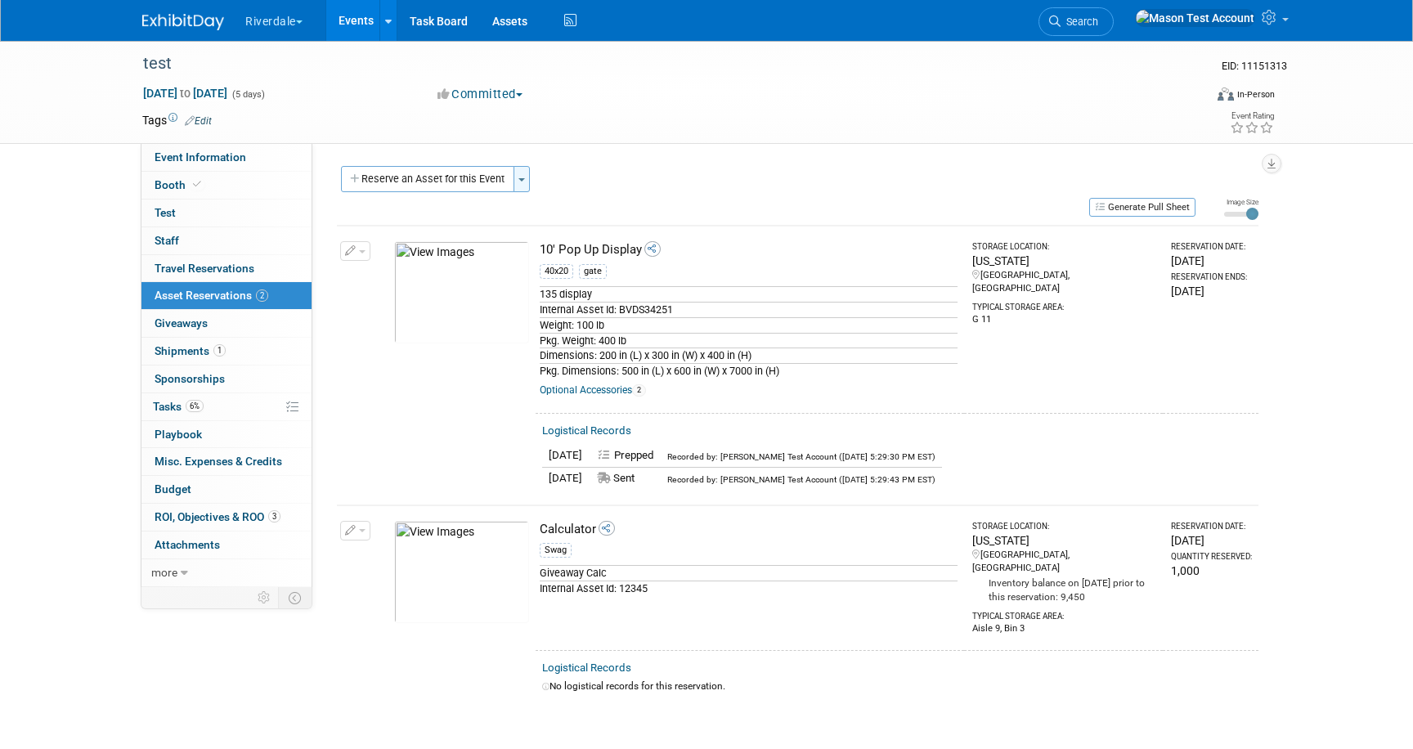
click at [527, 186] on button "Toggle Dropdown" at bounding box center [522, 179] width 16 height 26
click at [355, 28] on link "Events" at bounding box center [356, 20] width 60 height 41
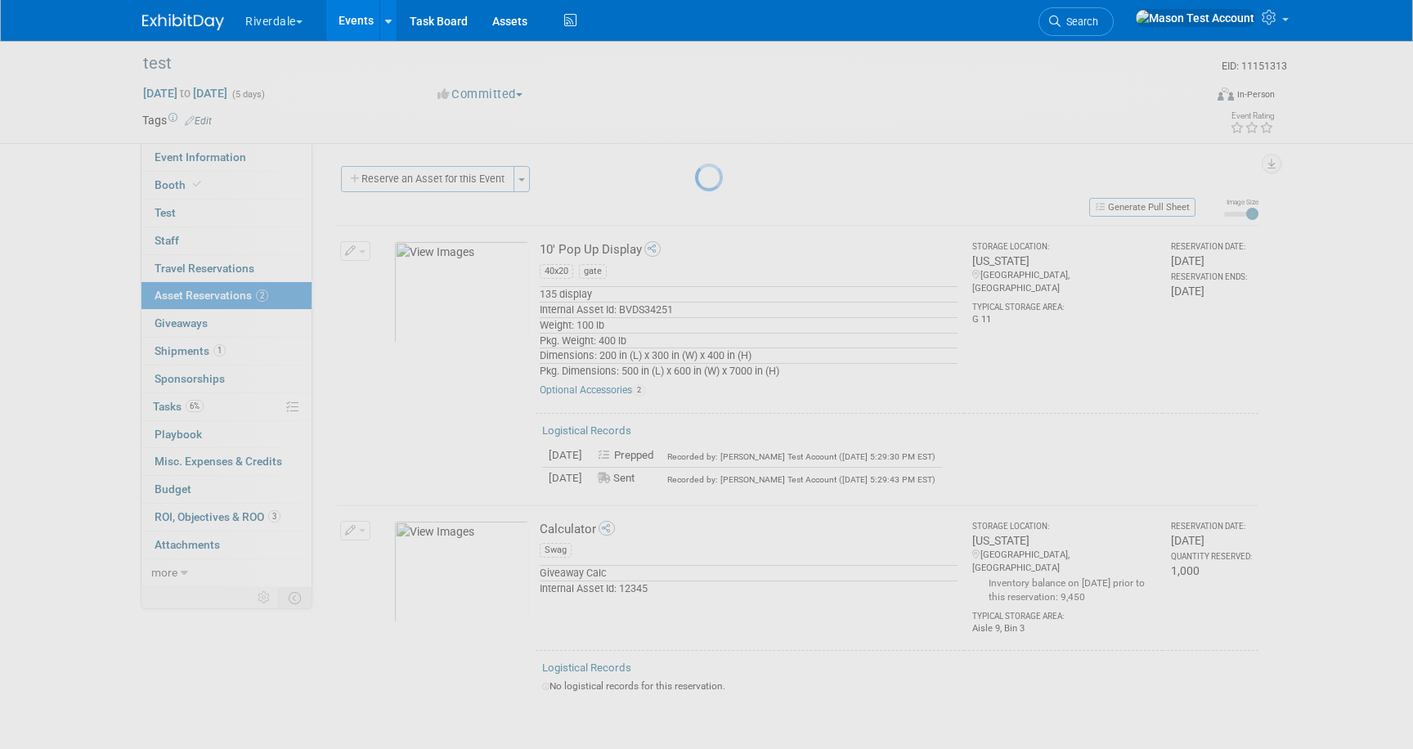
click at [355, 28] on link "Events" at bounding box center [356, 20] width 60 height 41
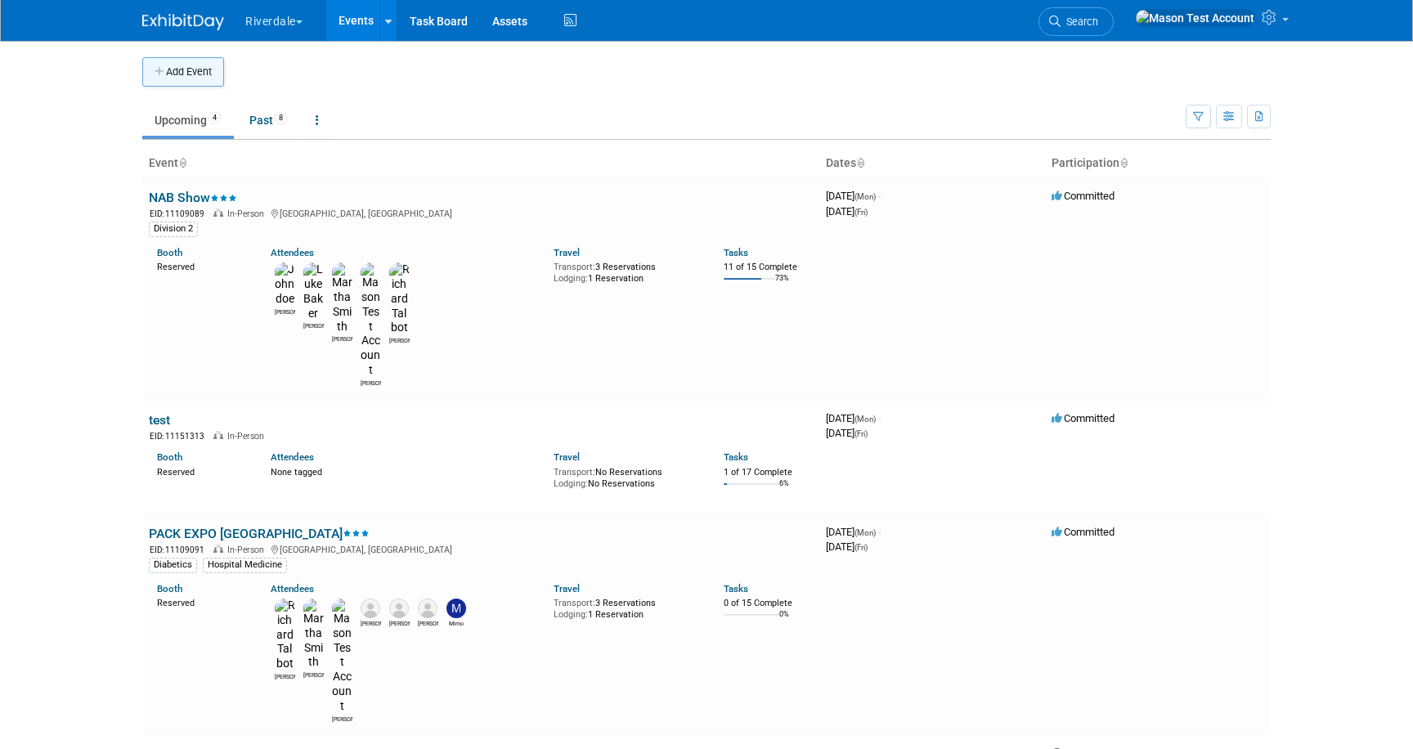
click at [199, 75] on button "Add Event" at bounding box center [183, 71] width 82 height 29
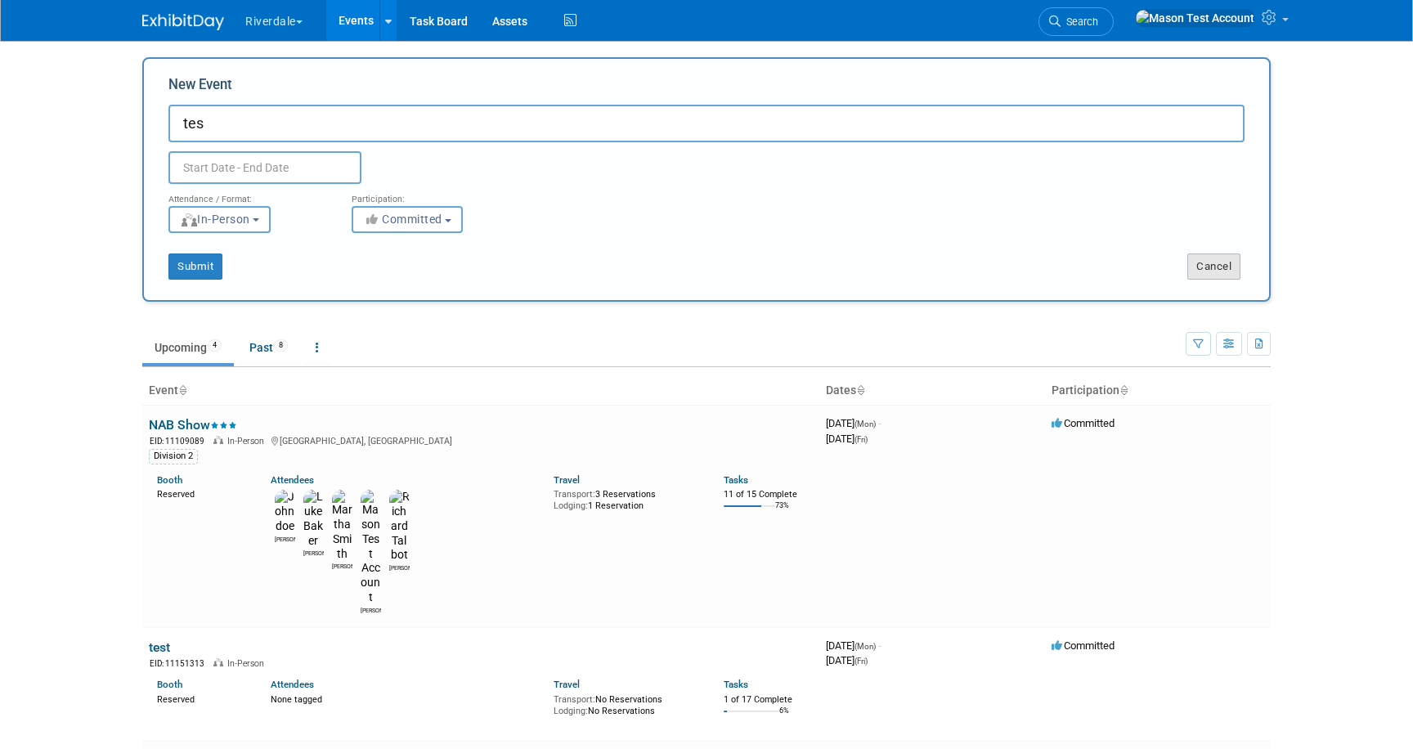
type input "tes"
click at [1199, 258] on button "Cancel" at bounding box center [1213, 267] width 53 height 26
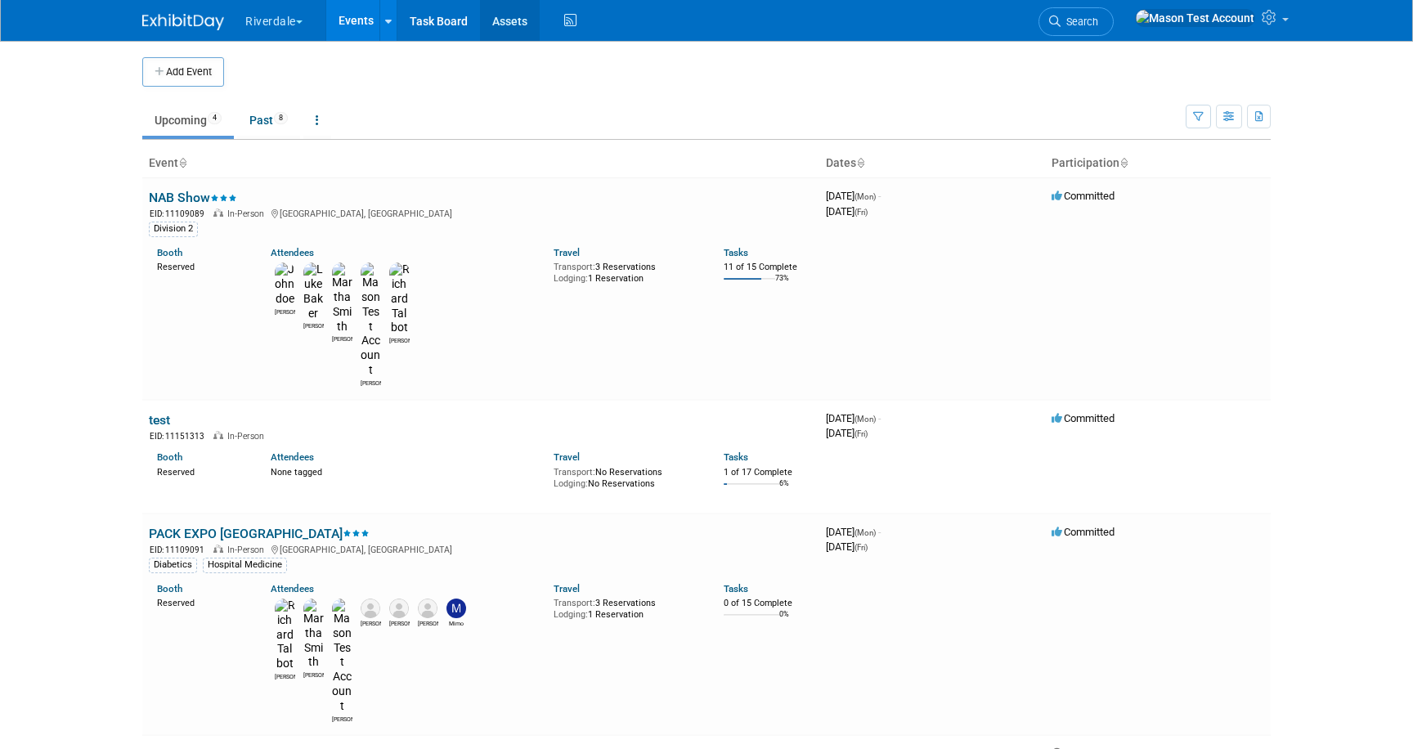
click at [518, 28] on link "Assets" at bounding box center [510, 20] width 60 height 41
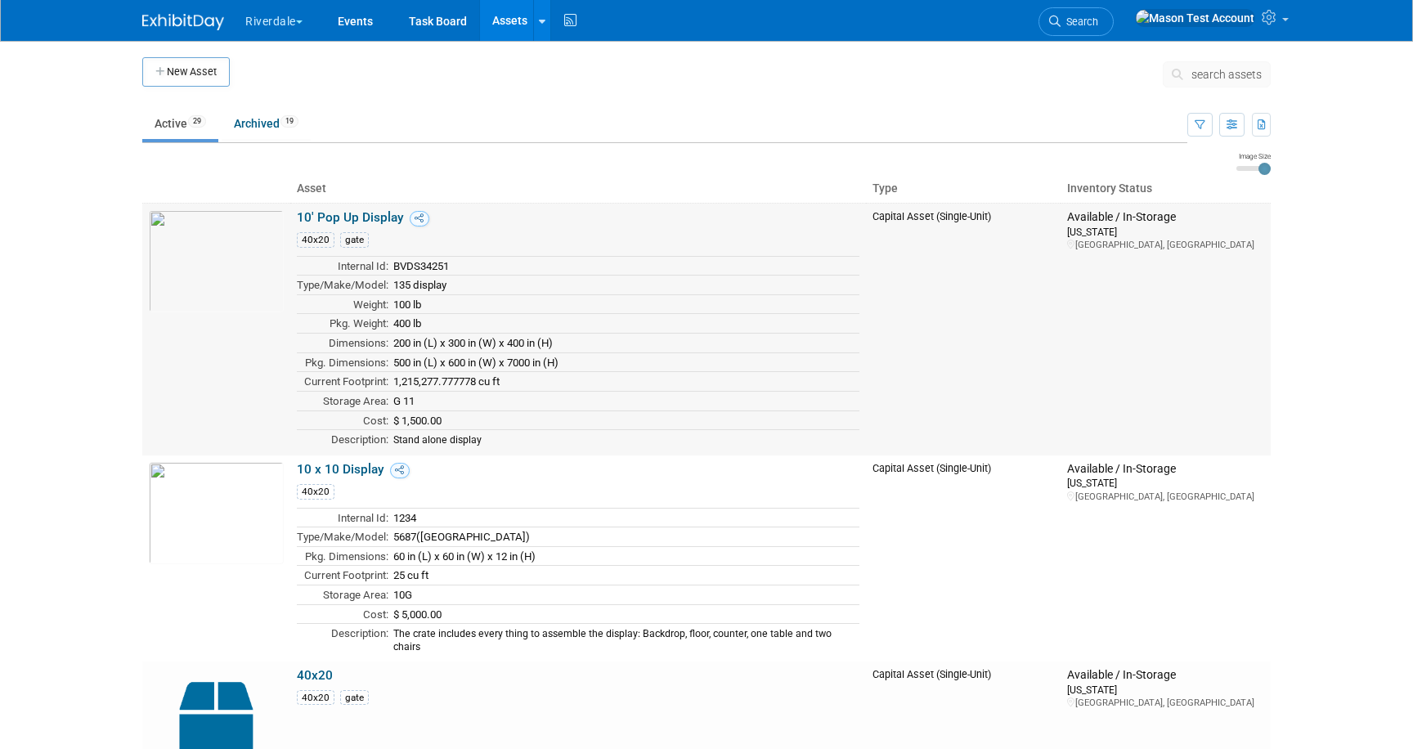
click at [341, 212] on link "10' Pop Up Display" at bounding box center [350, 217] width 107 height 15
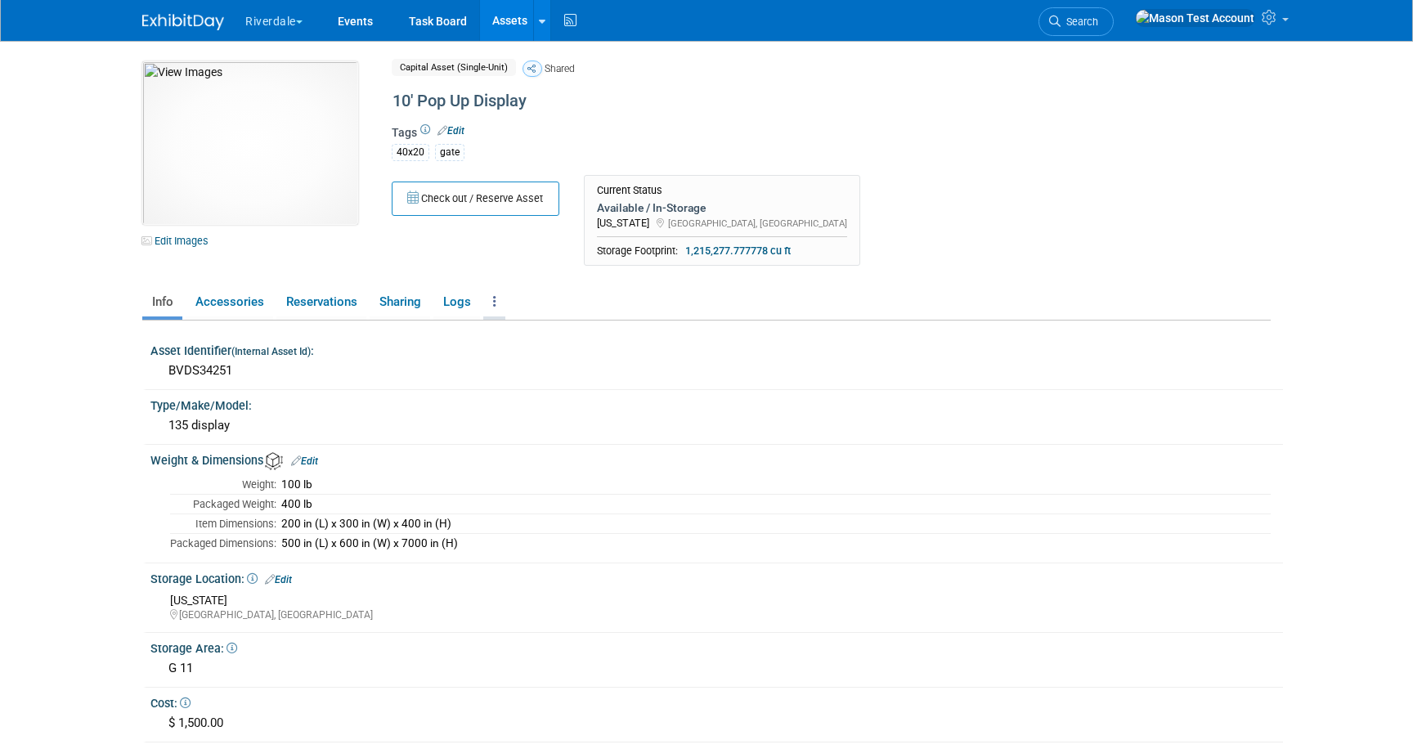
click at [496, 298] on link at bounding box center [494, 302] width 22 height 29
click at [540, 331] on link "Reservation Policy" at bounding box center [554, 335] width 142 height 28
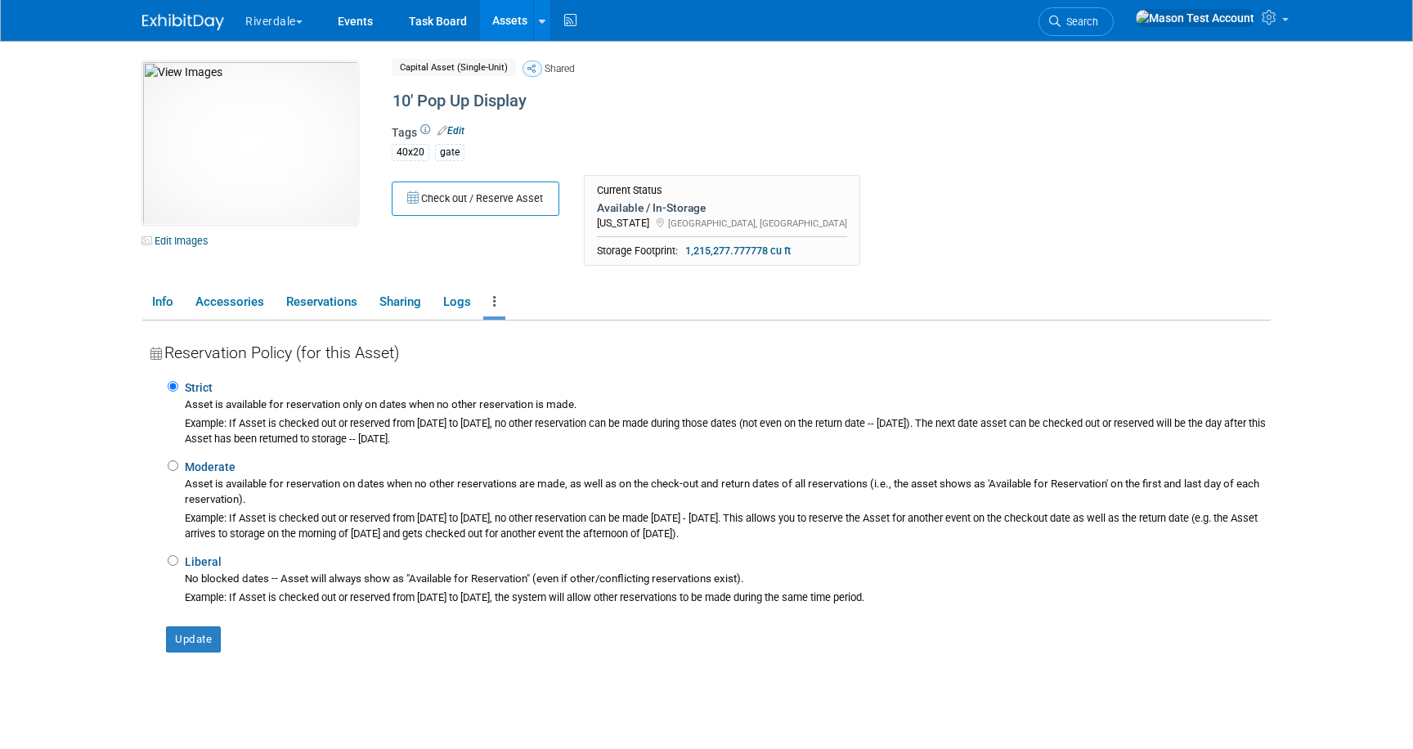
click at [511, 12] on link "Assets" at bounding box center [510, 20] width 60 height 41
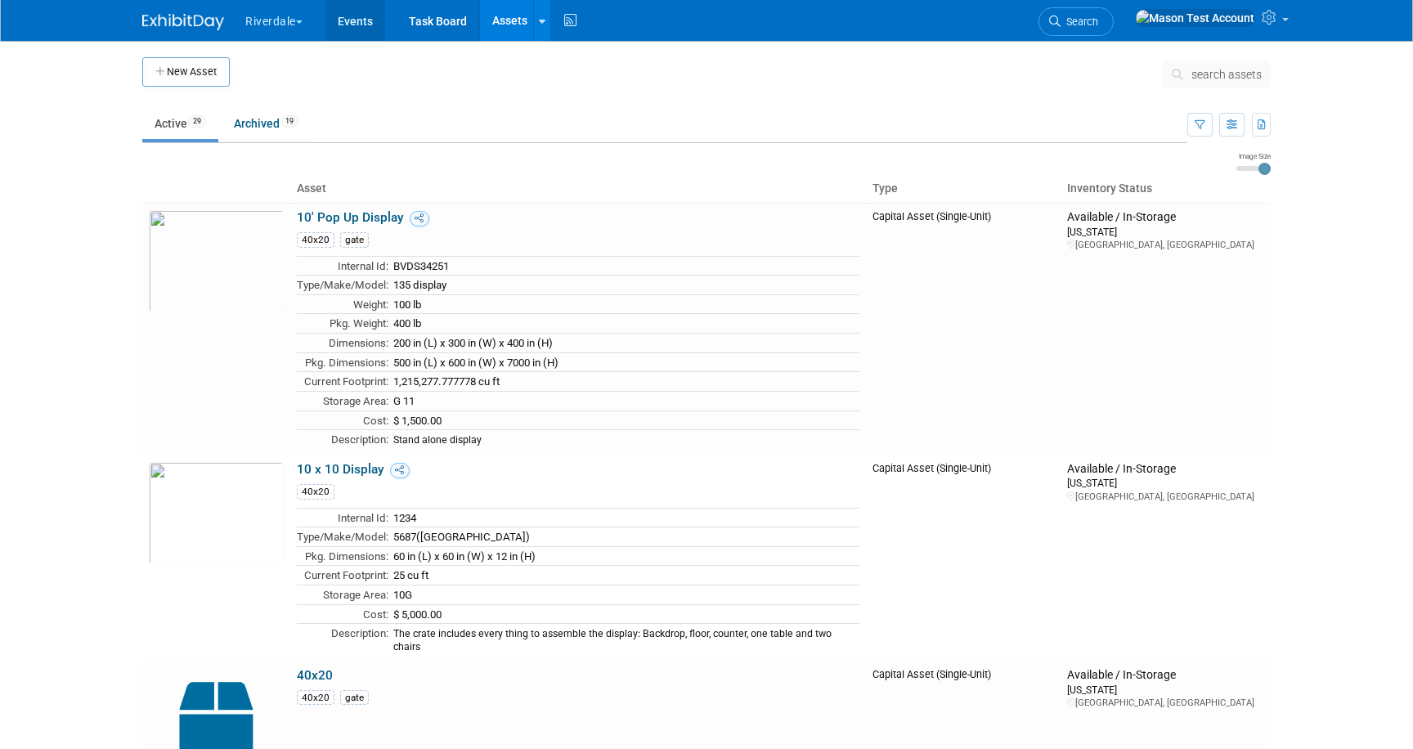
click at [362, 25] on link "Events" at bounding box center [355, 20] width 60 height 41
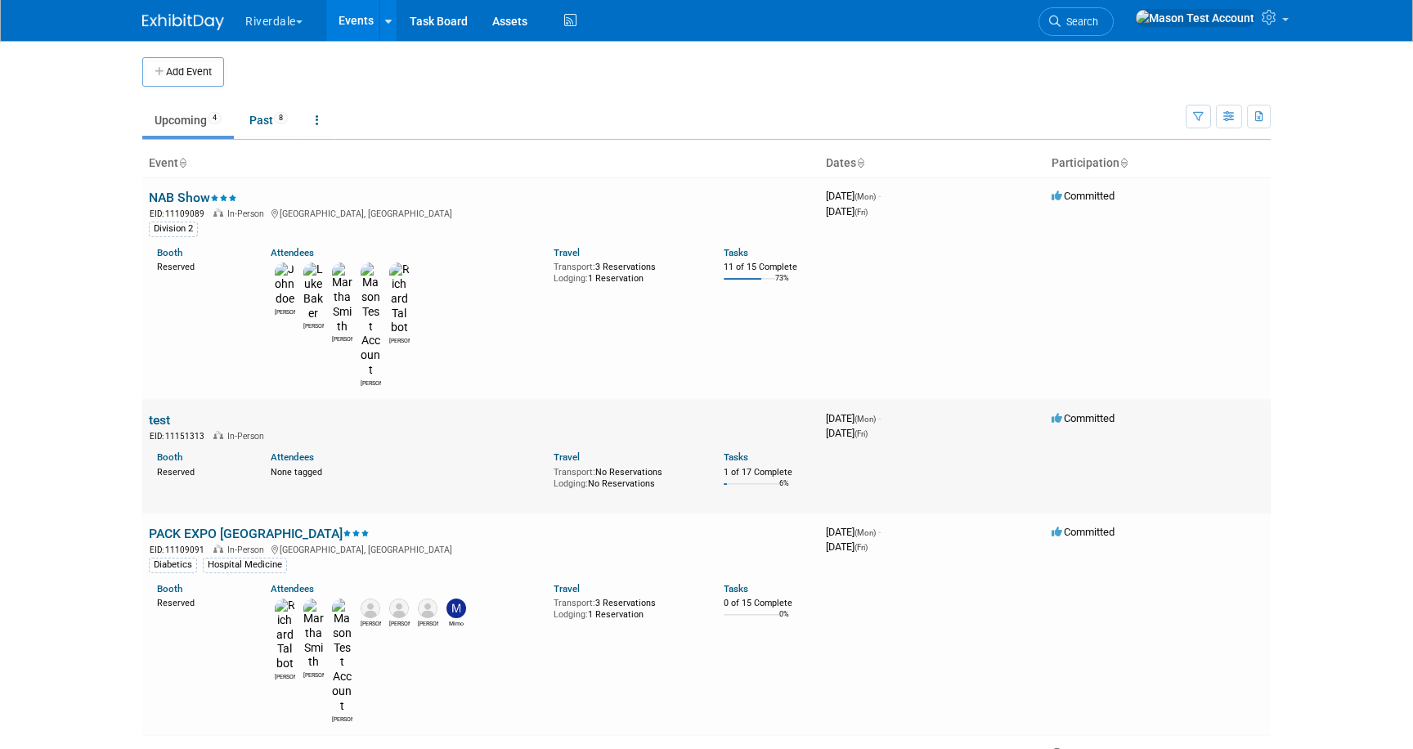
click at [164, 412] on link "test" at bounding box center [159, 420] width 21 height 16
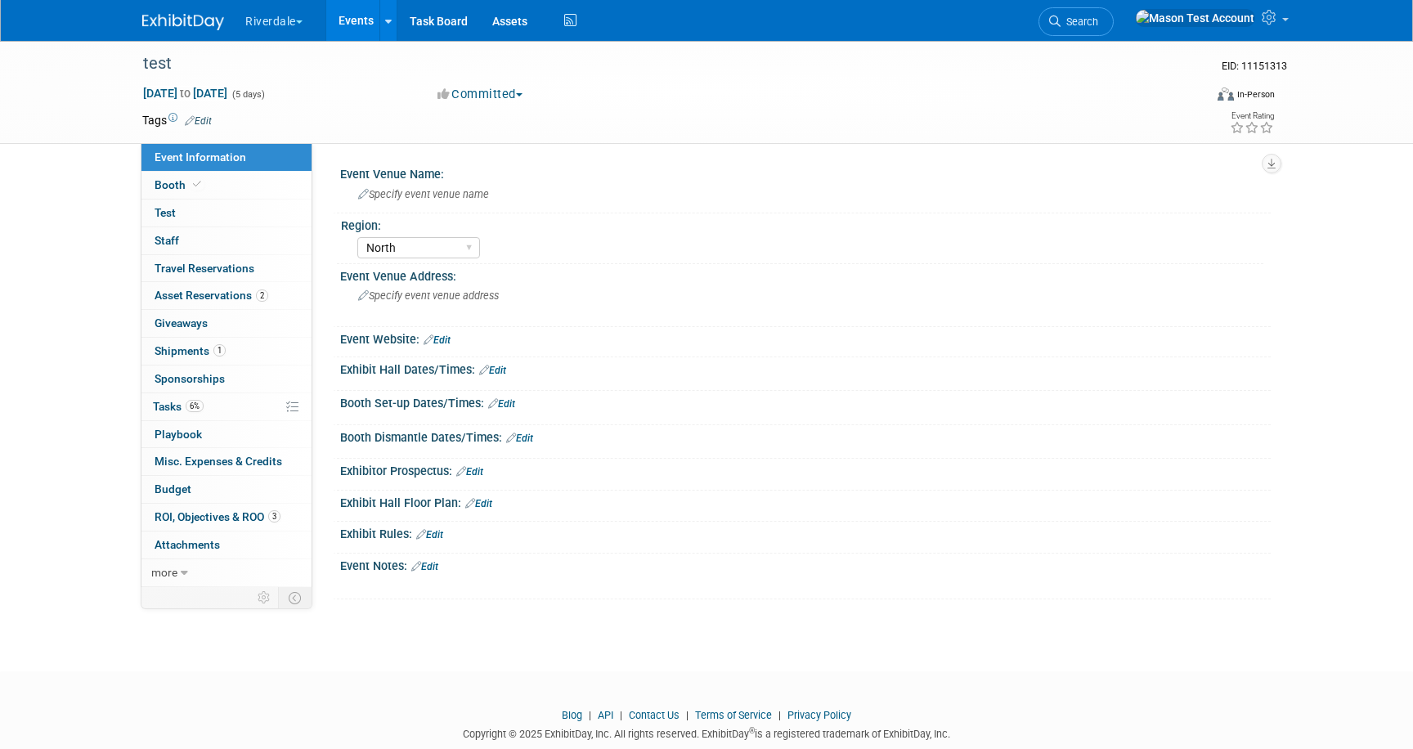
select select "North"
click at [181, 299] on span "Asset Reservations 2" at bounding box center [212, 295] width 114 height 13
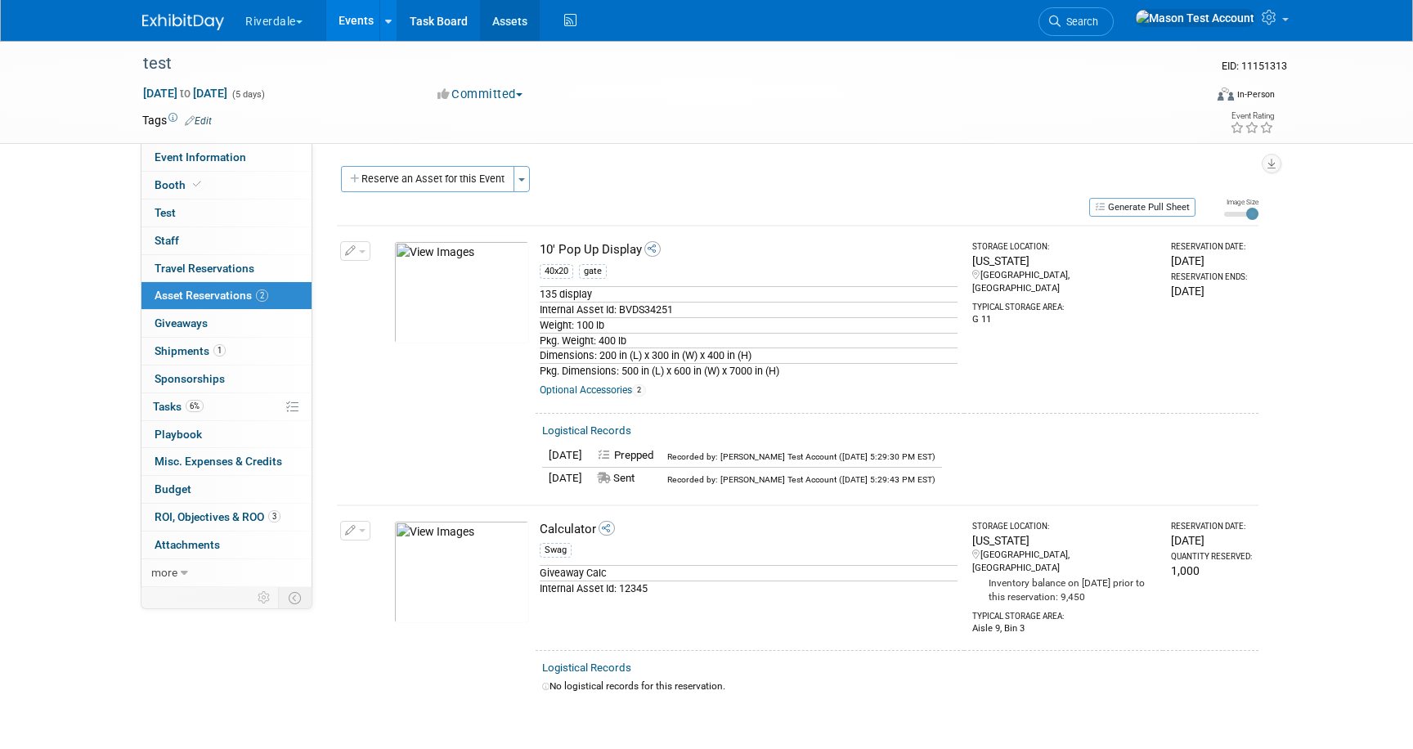
click at [500, 19] on link "Assets" at bounding box center [510, 20] width 60 height 41
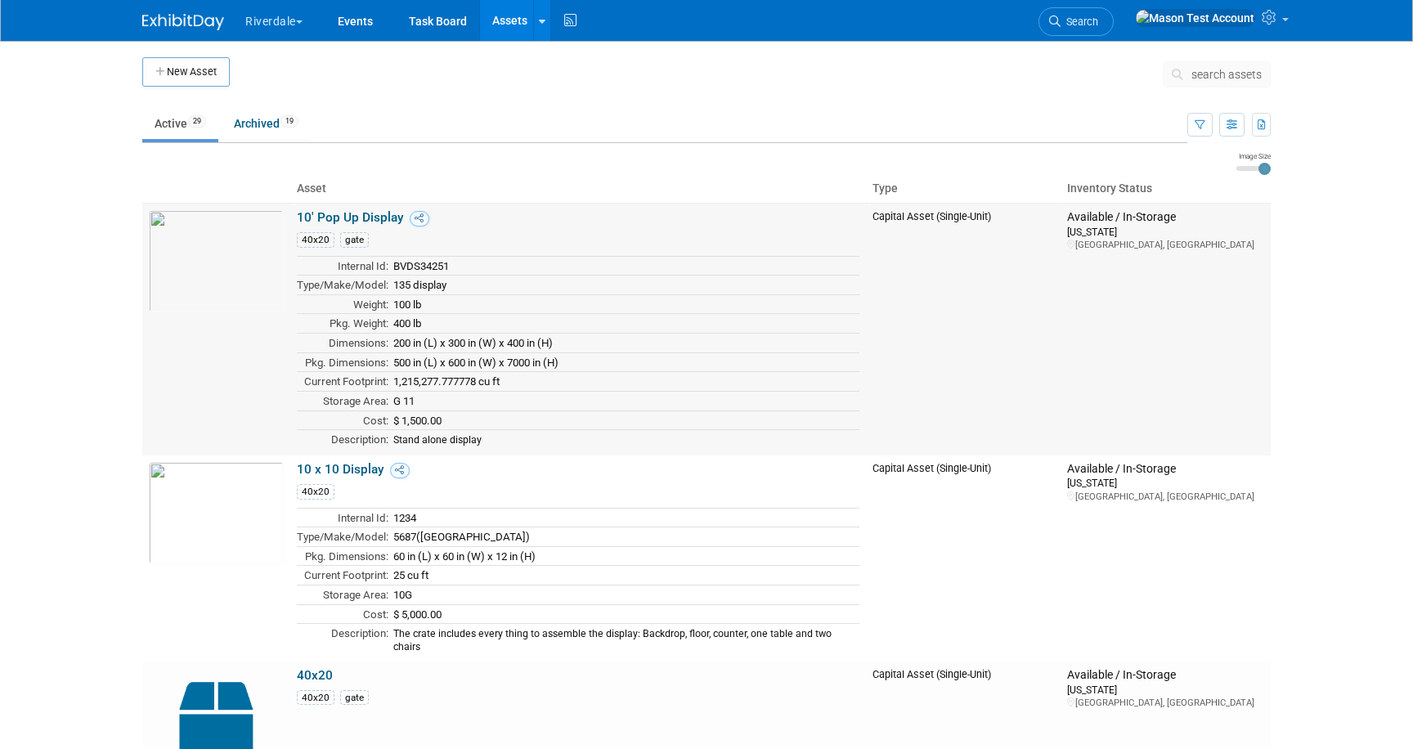
click at [331, 218] on link "10' Pop Up Display" at bounding box center [350, 217] width 107 height 15
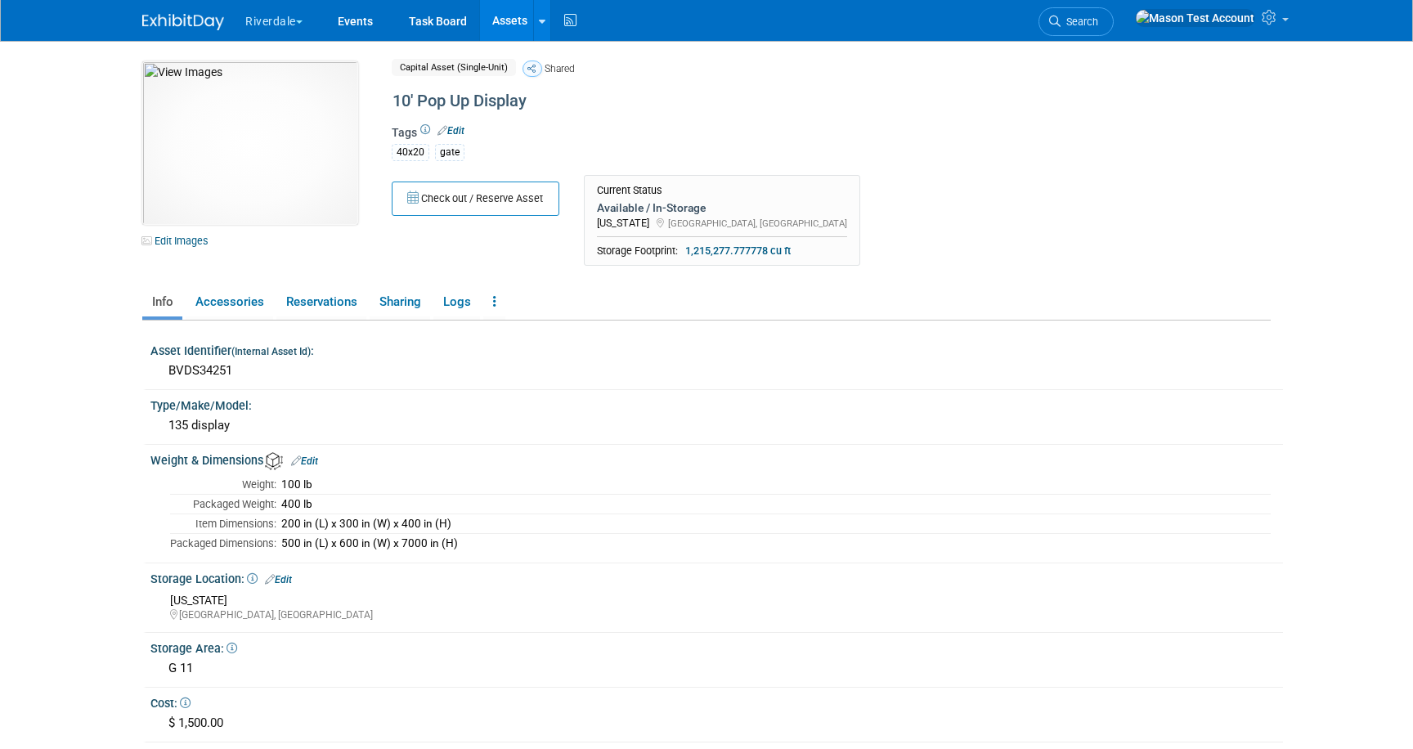
click at [460, 130] on link "Edit" at bounding box center [451, 130] width 27 height 11
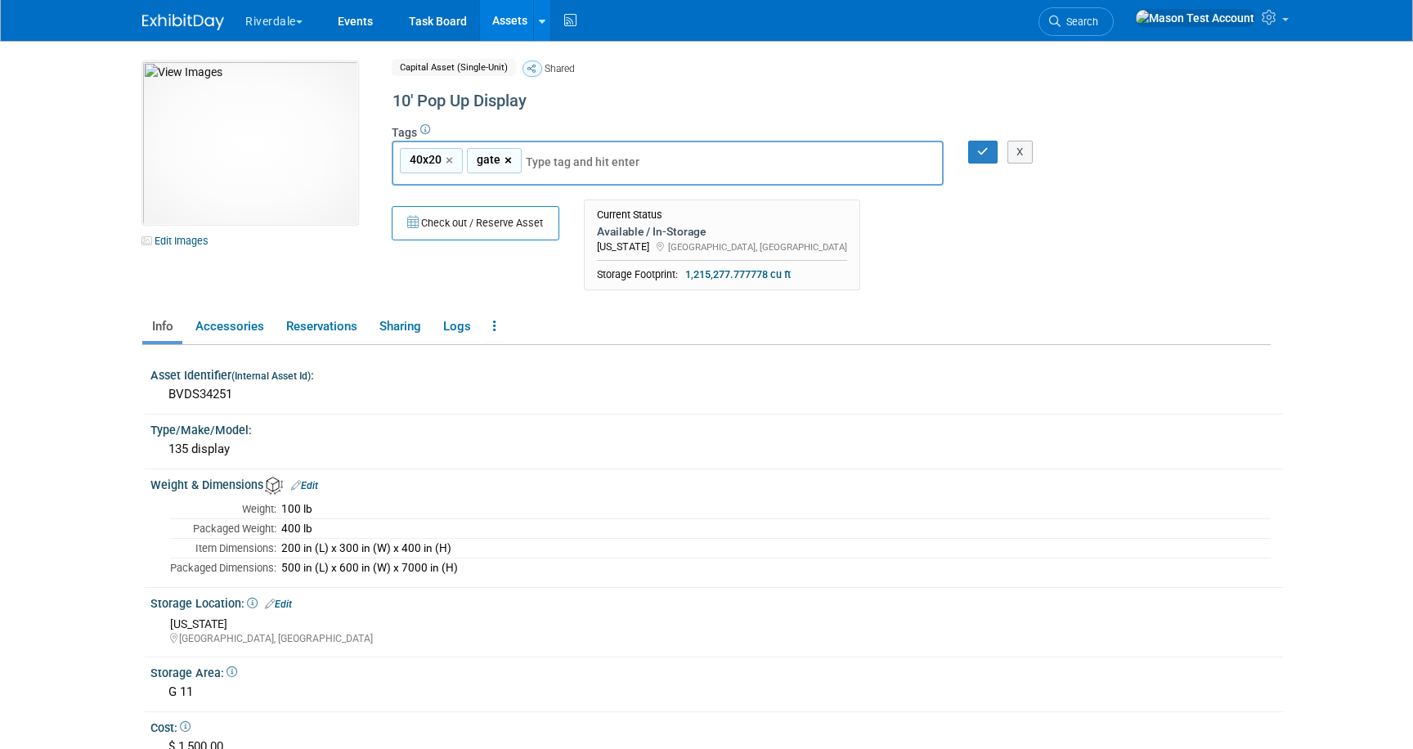
click at [507, 155] on link "×" at bounding box center [510, 160] width 11 height 19
type input "40x20"
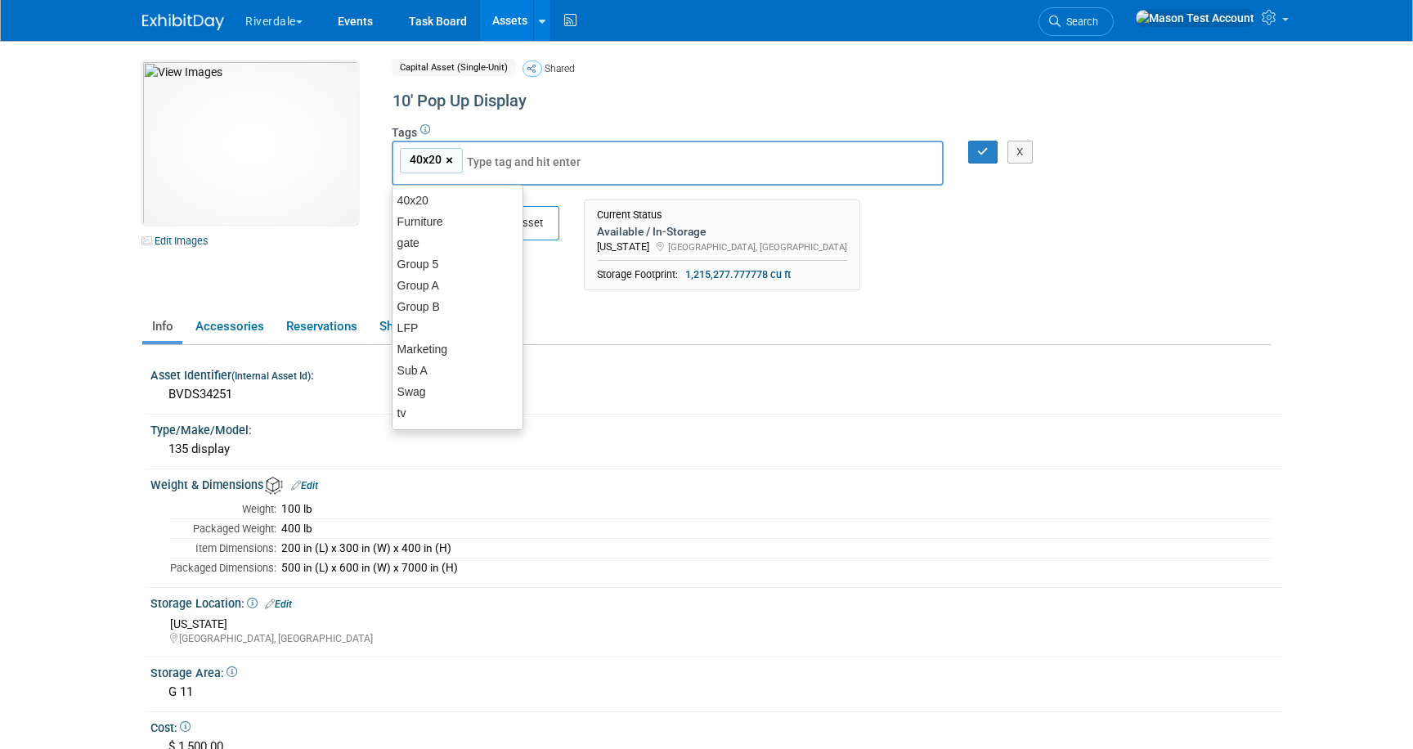
click at [451, 158] on link "×" at bounding box center [451, 160] width 11 height 19
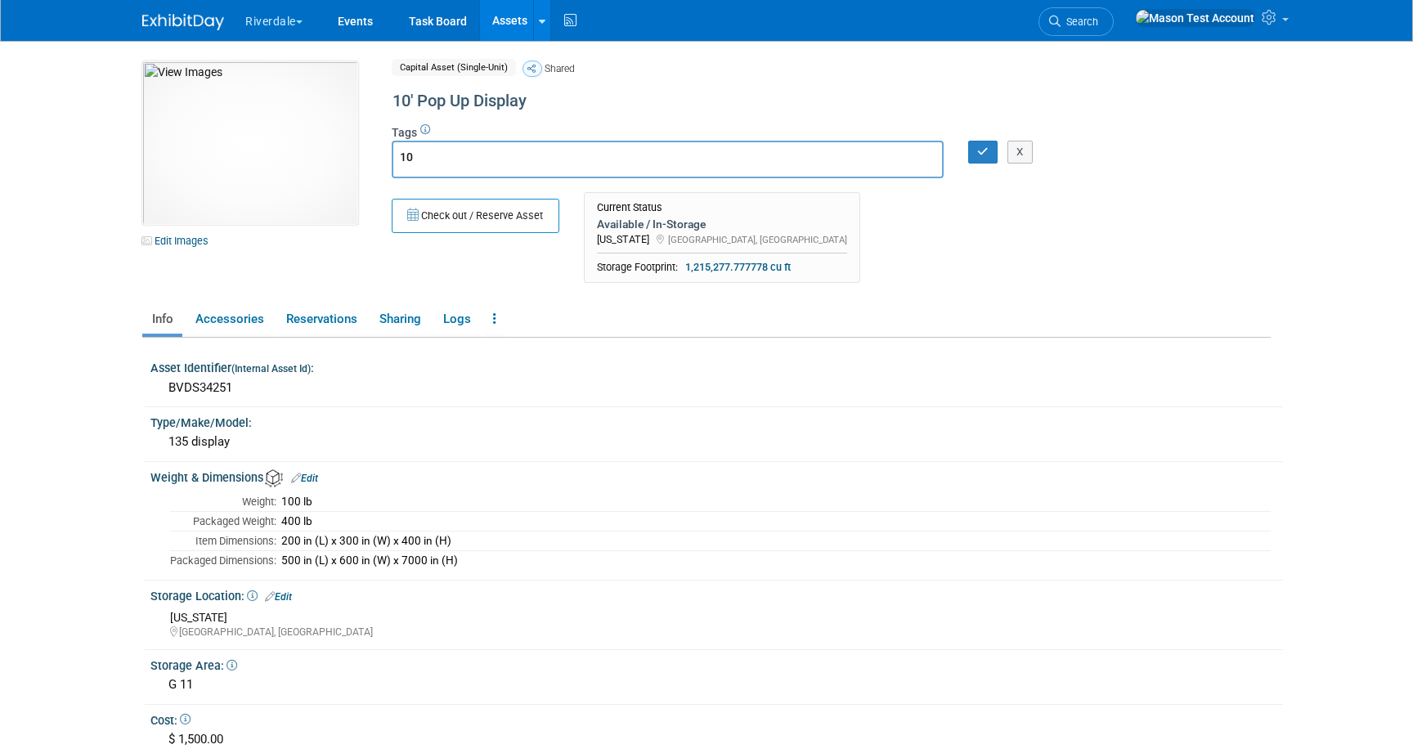
type input "1"
type input "table top"
click at [977, 149] on icon "button" at bounding box center [982, 151] width 11 height 11
type input "table top"
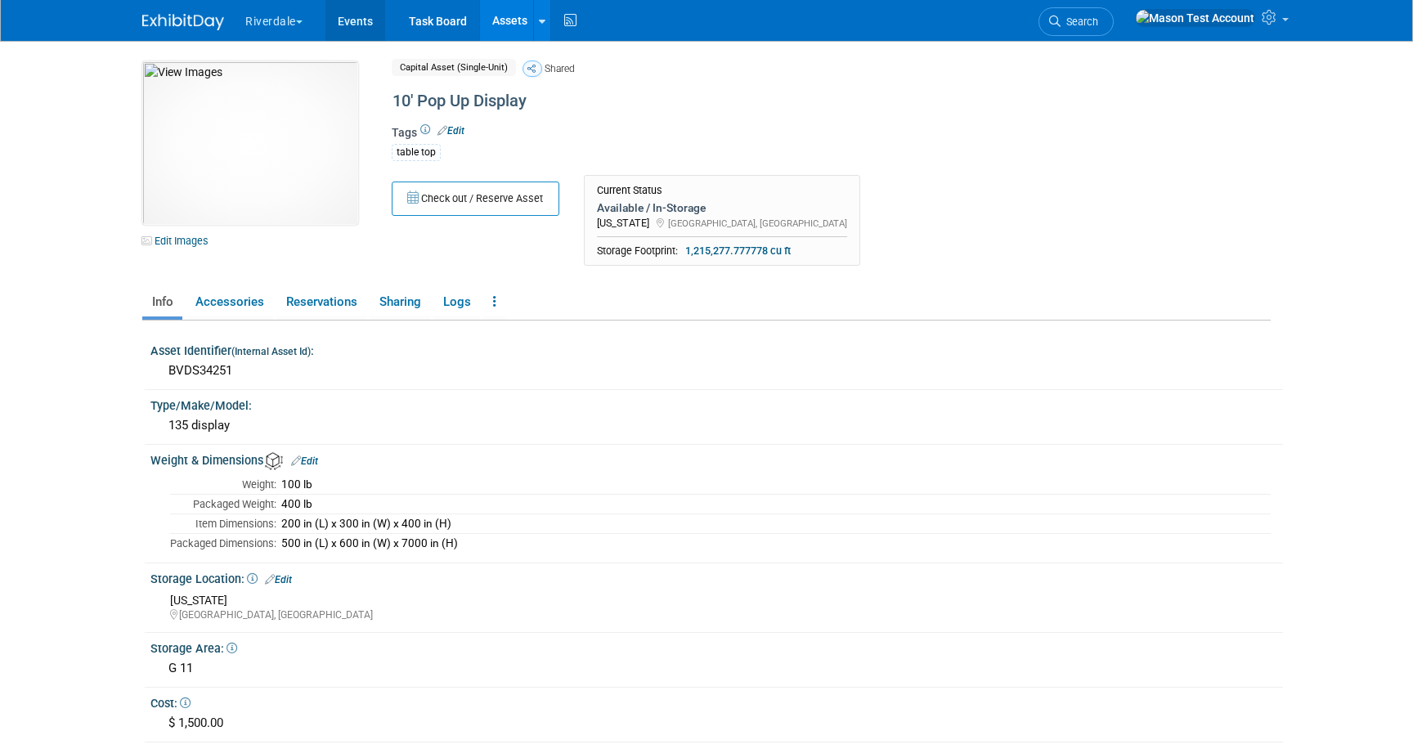
click at [352, 17] on link "Events" at bounding box center [355, 20] width 60 height 41
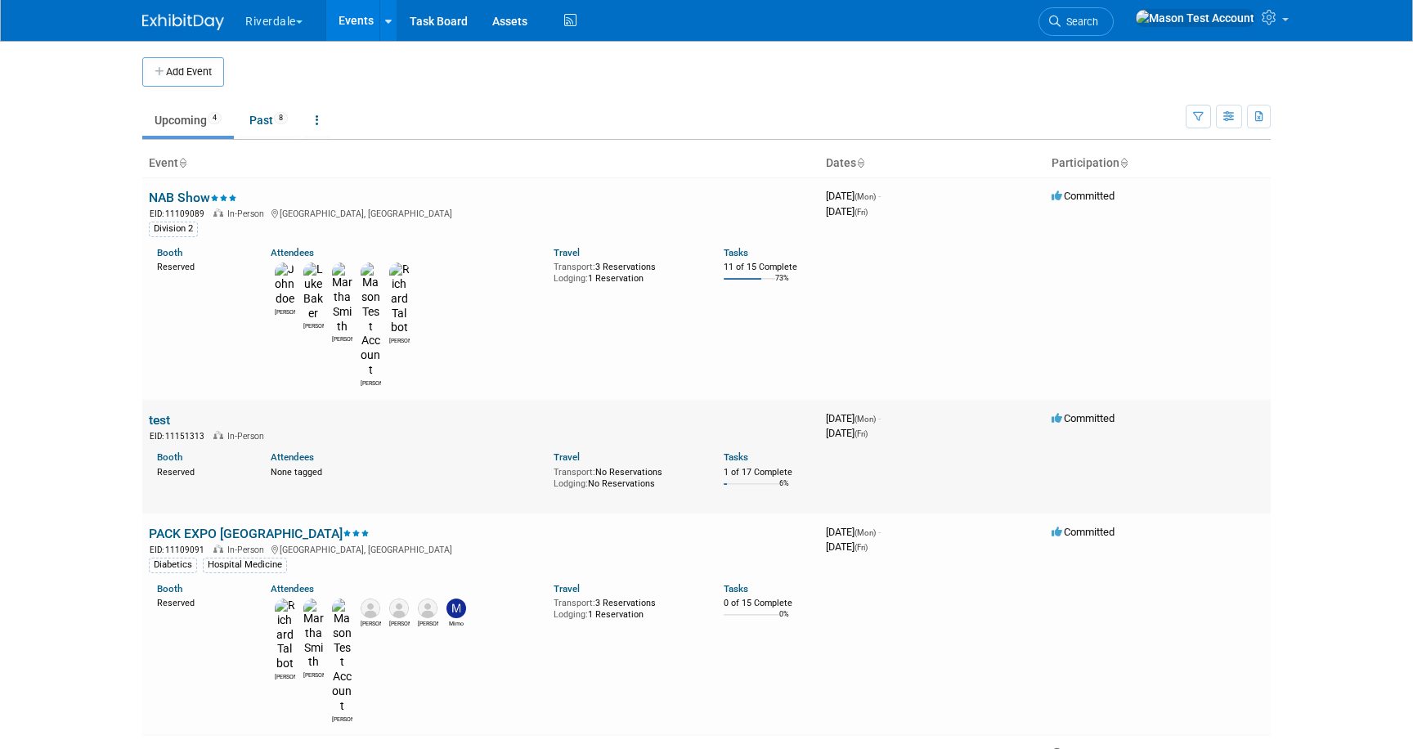
click at [163, 412] on link "test" at bounding box center [159, 420] width 21 height 16
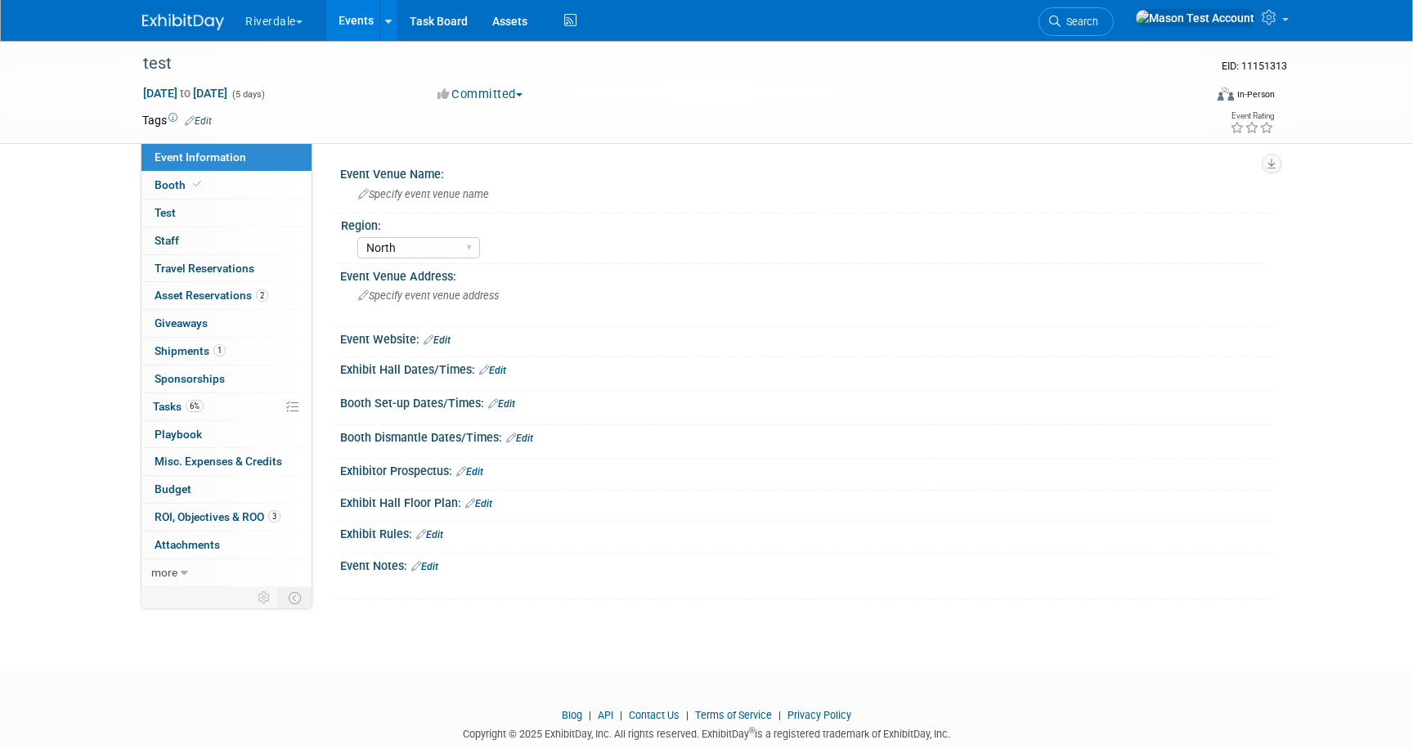
select select "North"
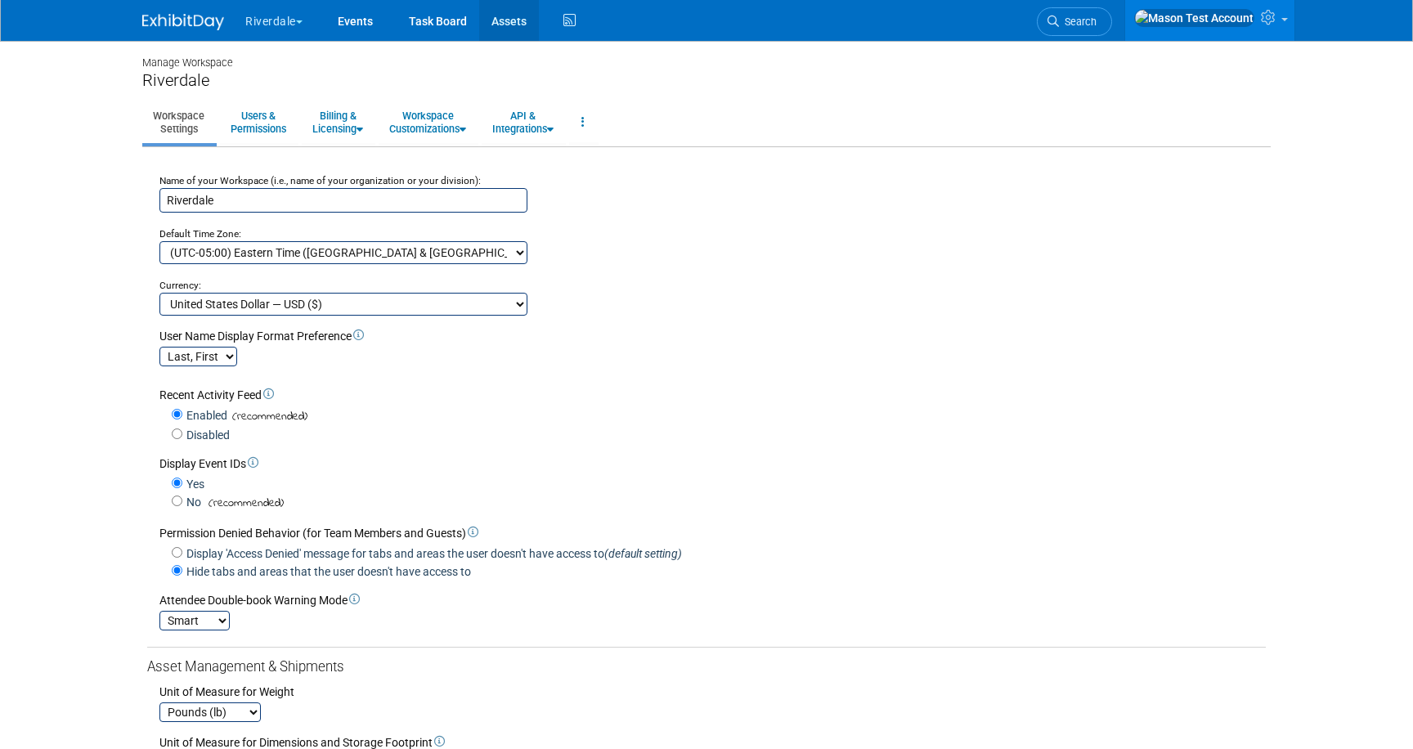
click at [503, 21] on link "Assets" at bounding box center [509, 20] width 60 height 41
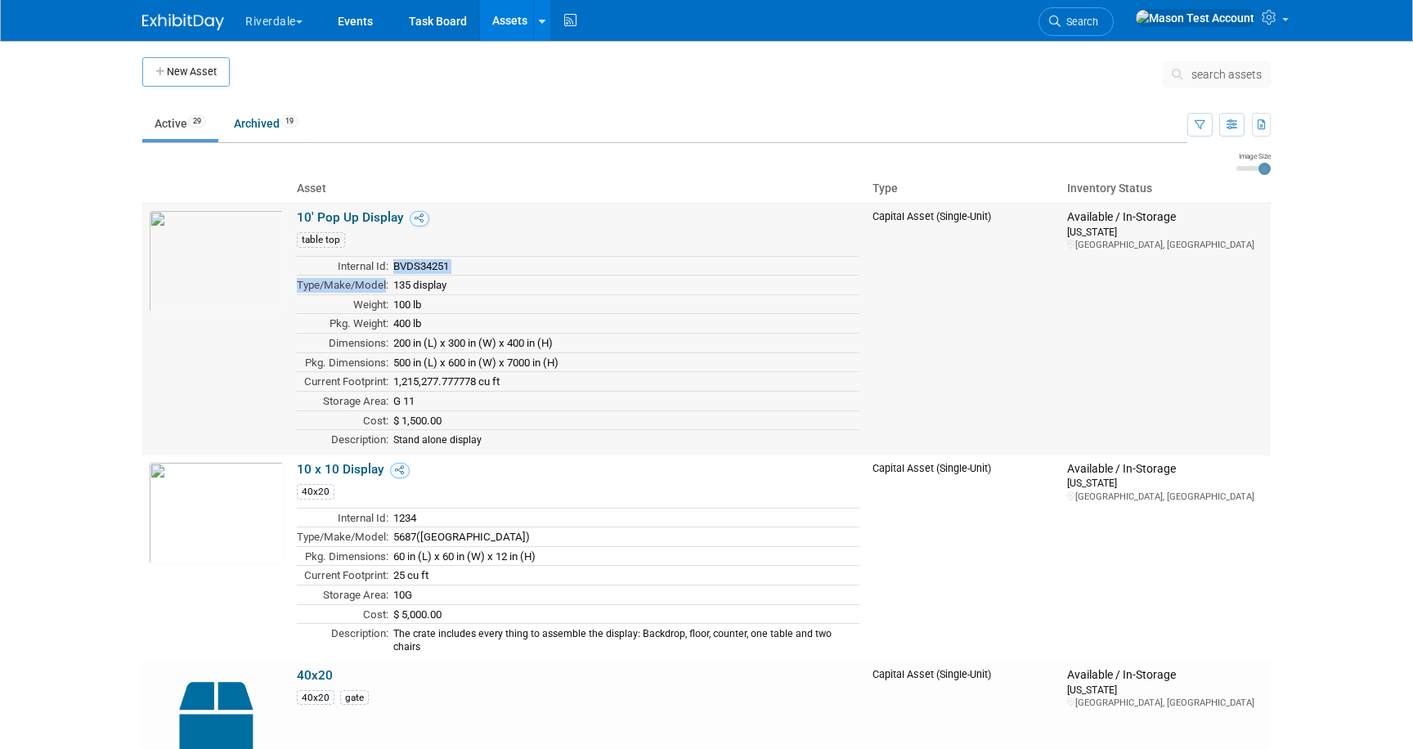
drag, startPoint x: 383, startPoint y: 267, endPoint x: 384, endPoint y: 278, distance: 10.7
click at [384, 278] on tbody "Internal Id: BVDS34251 Type/Make/Model: 135 display Weight: 100 lb Pkg. Weight:…" at bounding box center [578, 352] width 563 height 193
click at [1281, 18] on link at bounding box center [1210, 20] width 169 height 41
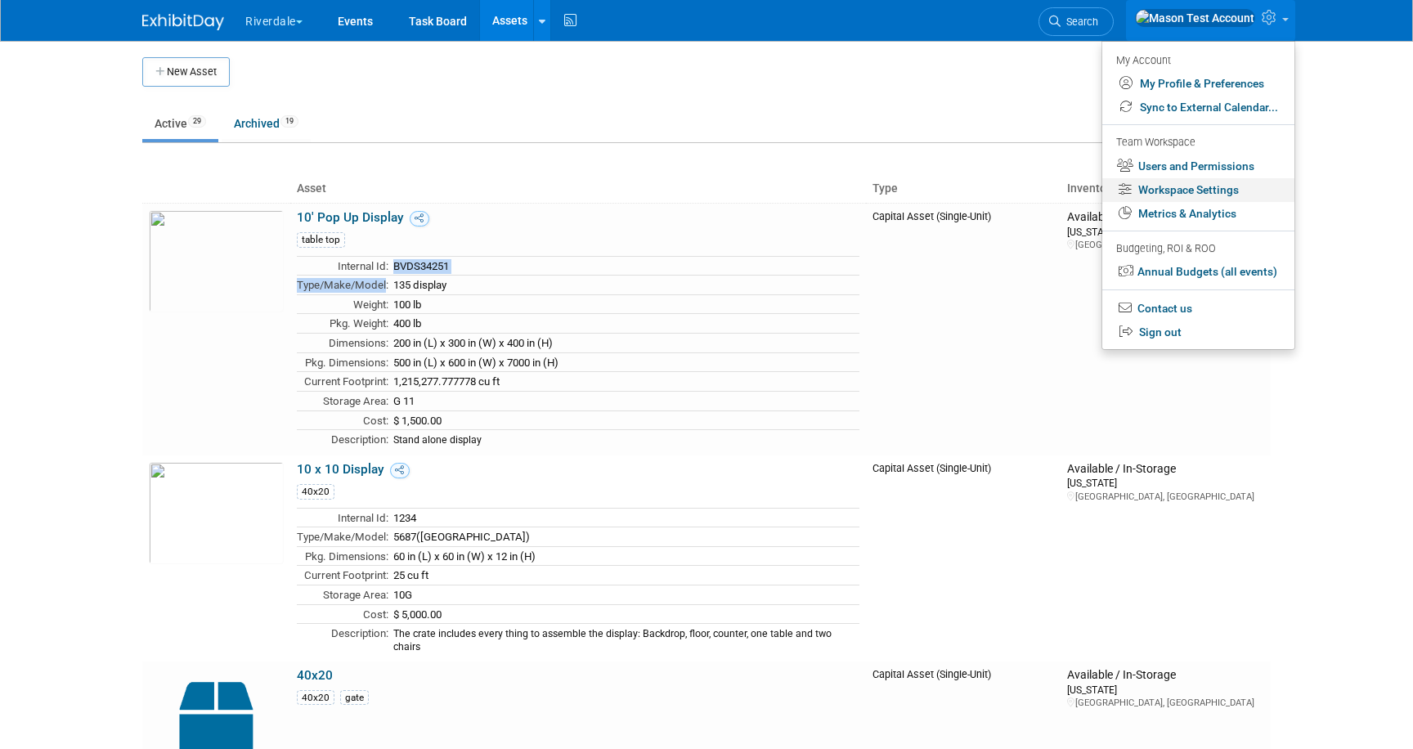
drag, startPoint x: 1172, startPoint y: 192, endPoint x: 1144, endPoint y: 193, distance: 27.8
click at [1172, 192] on link "Workspace Settings" at bounding box center [1198, 190] width 192 height 24
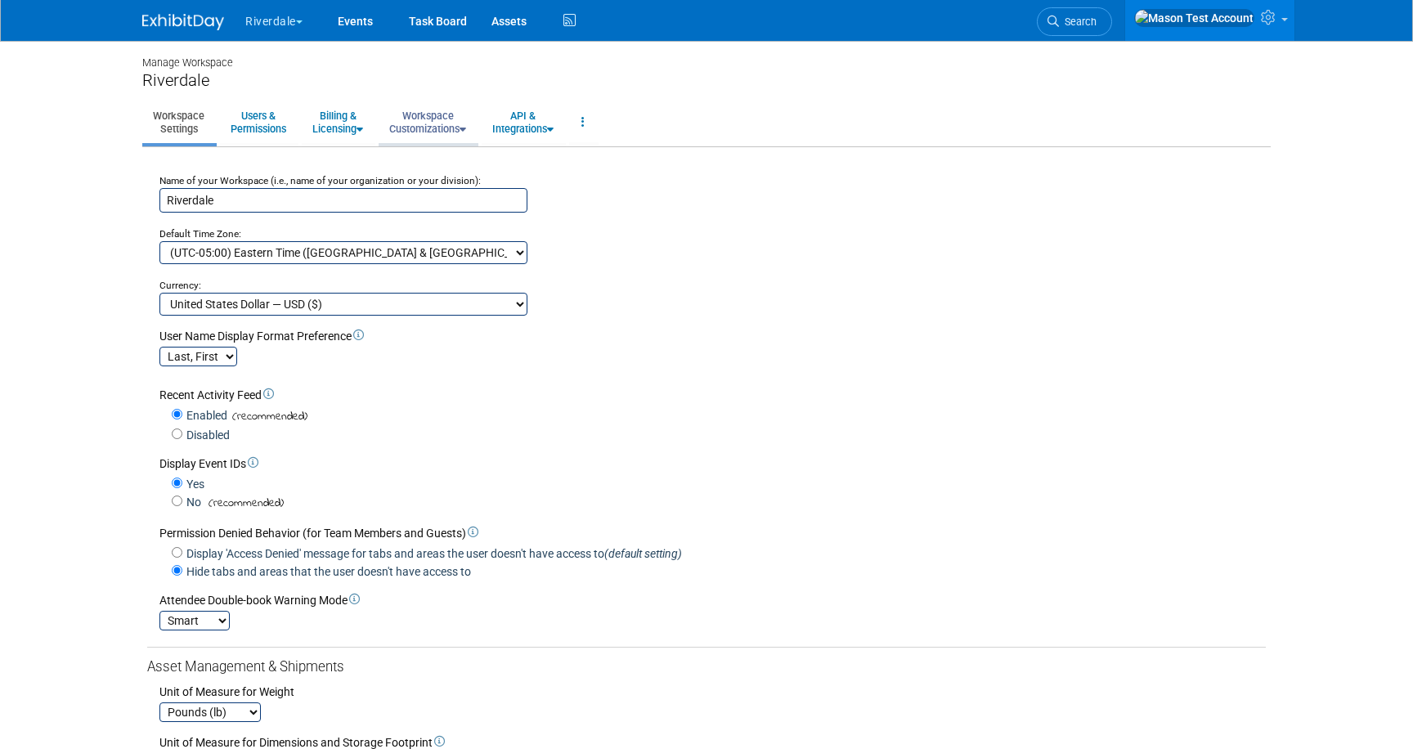
click at [434, 124] on link "Workspace Customizations" at bounding box center [428, 122] width 98 height 40
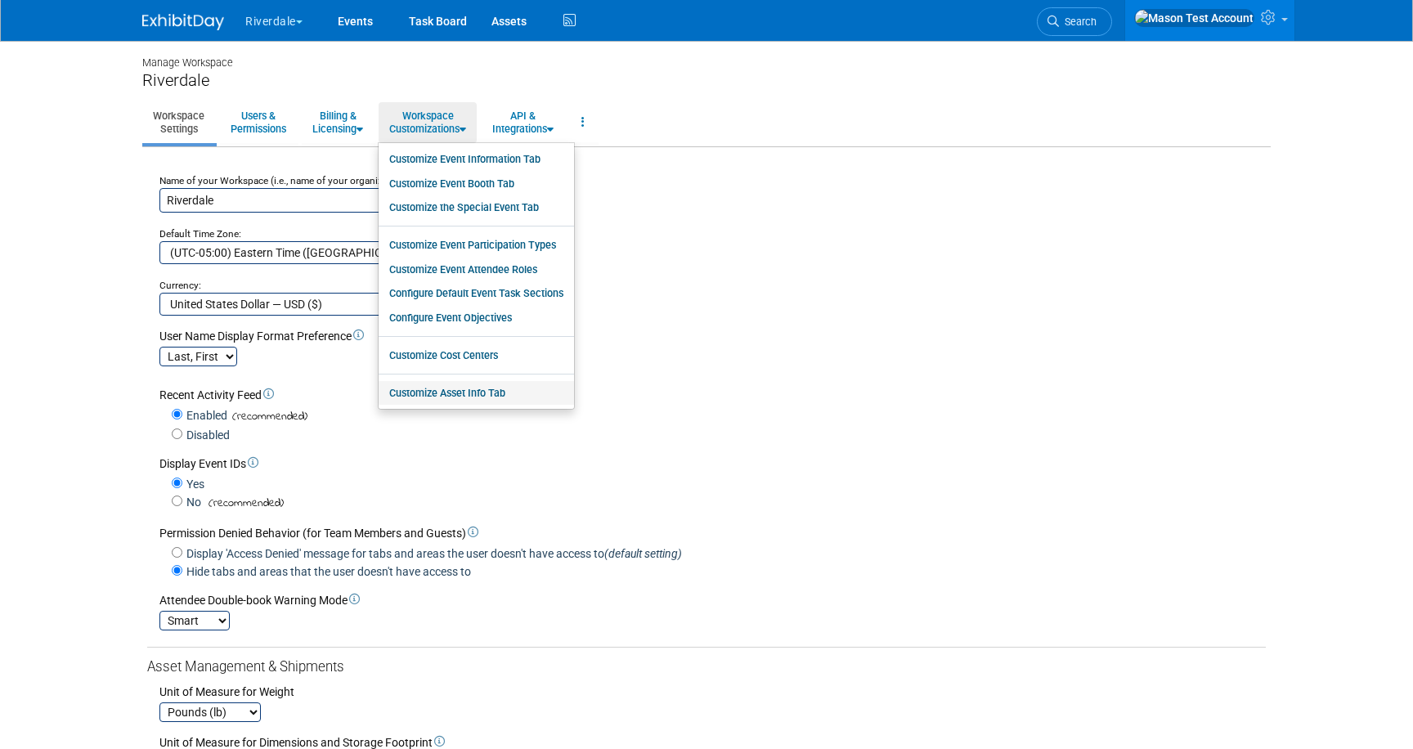
click at [431, 390] on link "Customize Asset Info Tab" at bounding box center [476, 393] width 195 height 25
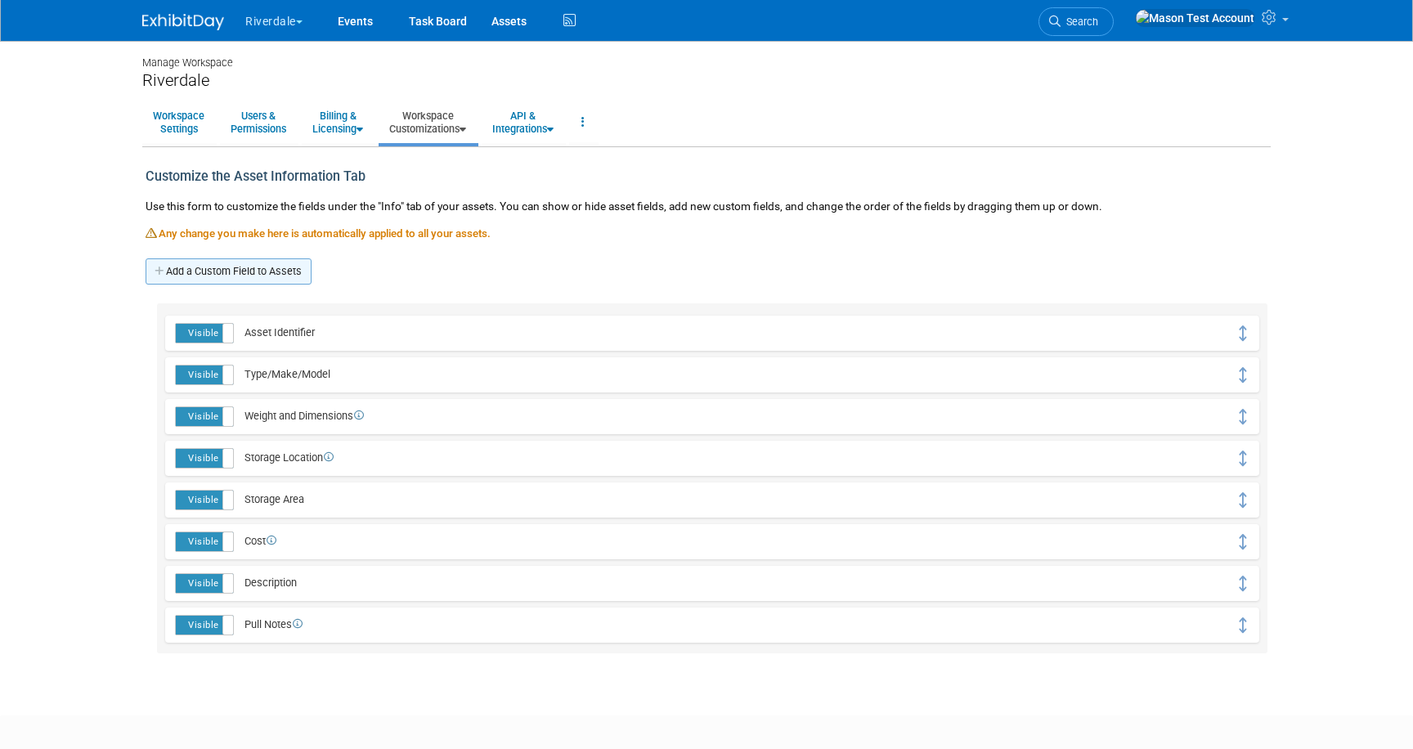
click at [286, 272] on link "Add a Custom Field to Assets" at bounding box center [229, 271] width 166 height 26
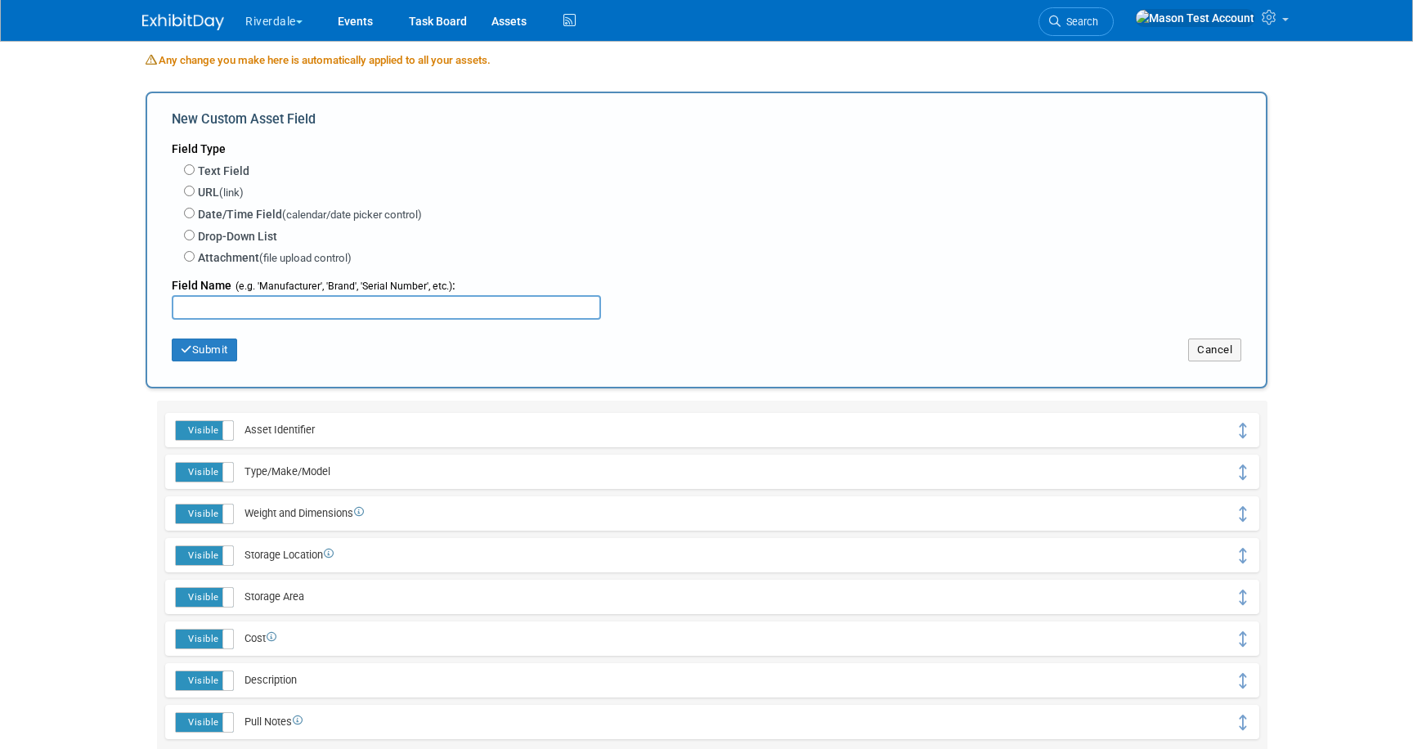
scroll to position [204, 0]
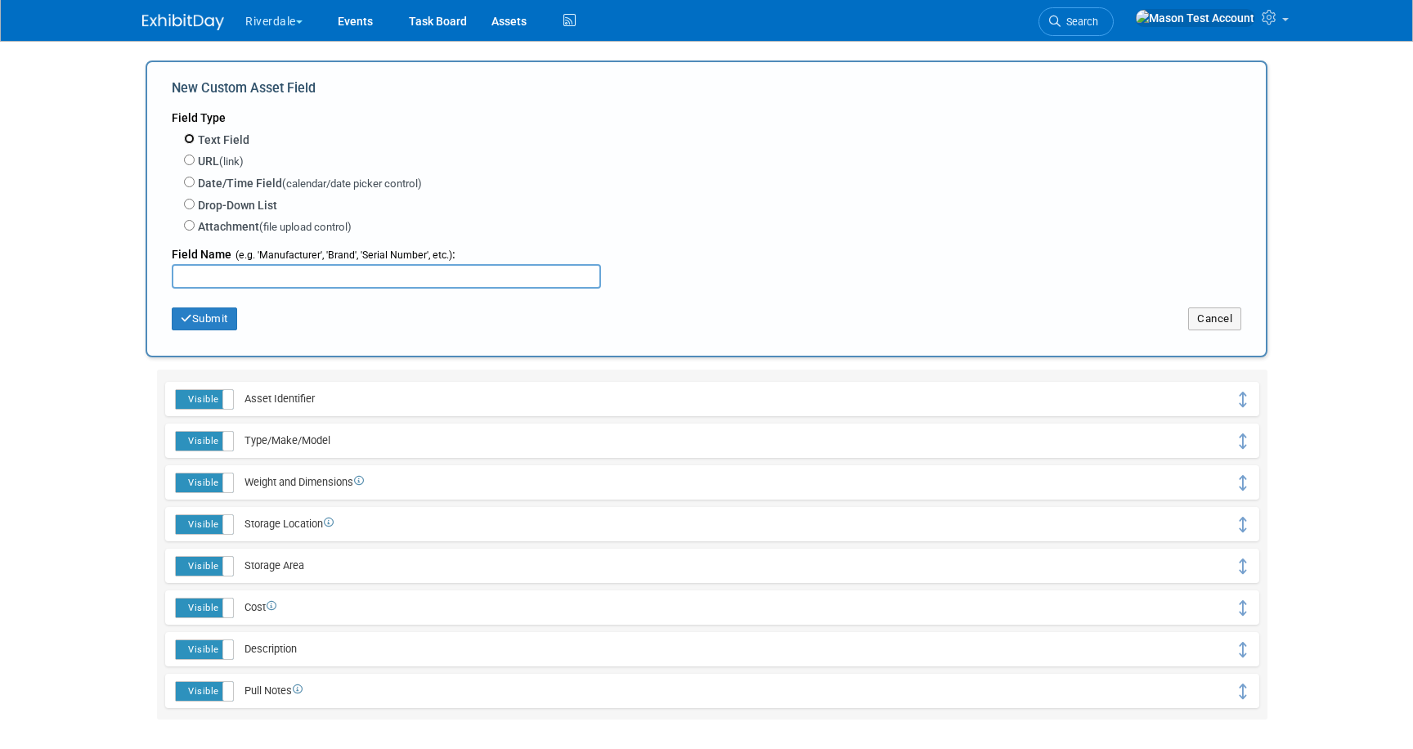
click at [190, 135] on input "Text Field" at bounding box center [189, 138] width 11 height 11
radio input "true"
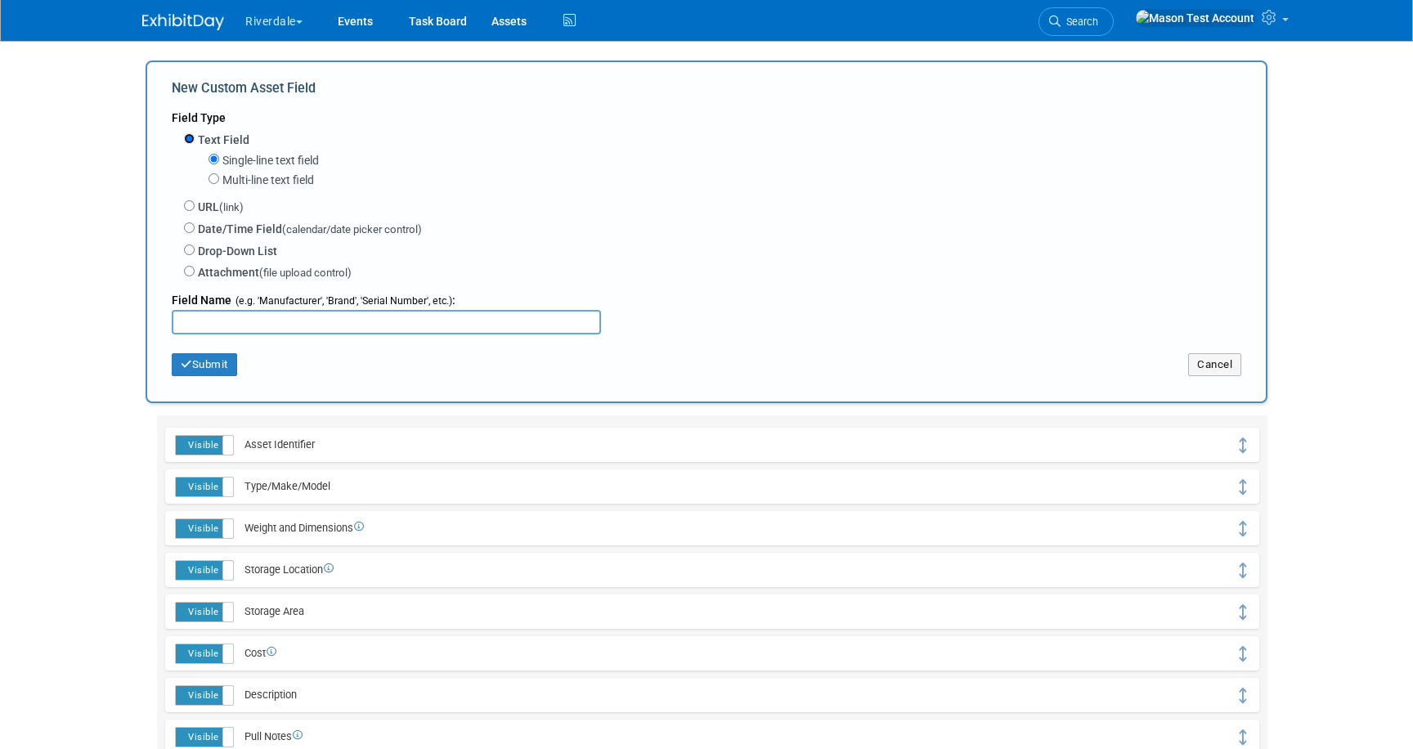
click at [190, 135] on input "Text Field" at bounding box center [189, 138] width 11 height 11
click at [191, 250] on input "Drop-Down List" at bounding box center [189, 250] width 11 height 11
radio input "true"
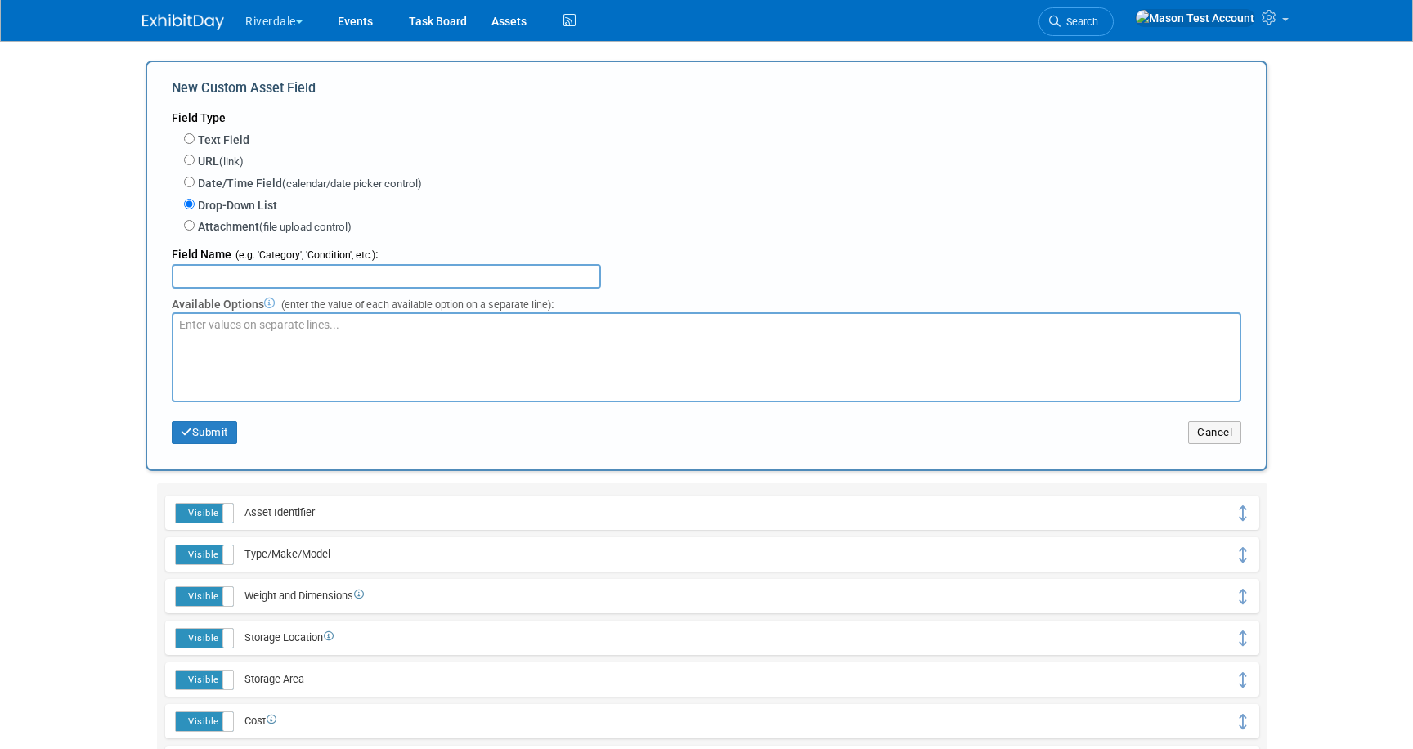
click at [221, 277] on input "text" at bounding box center [386, 276] width 429 height 25
type input "Type of asset"
click at [211, 329] on textarea at bounding box center [707, 357] width 1070 height 90
type textarea "table top booth"
click at [182, 436] on icon "button" at bounding box center [186, 432] width 11 height 11
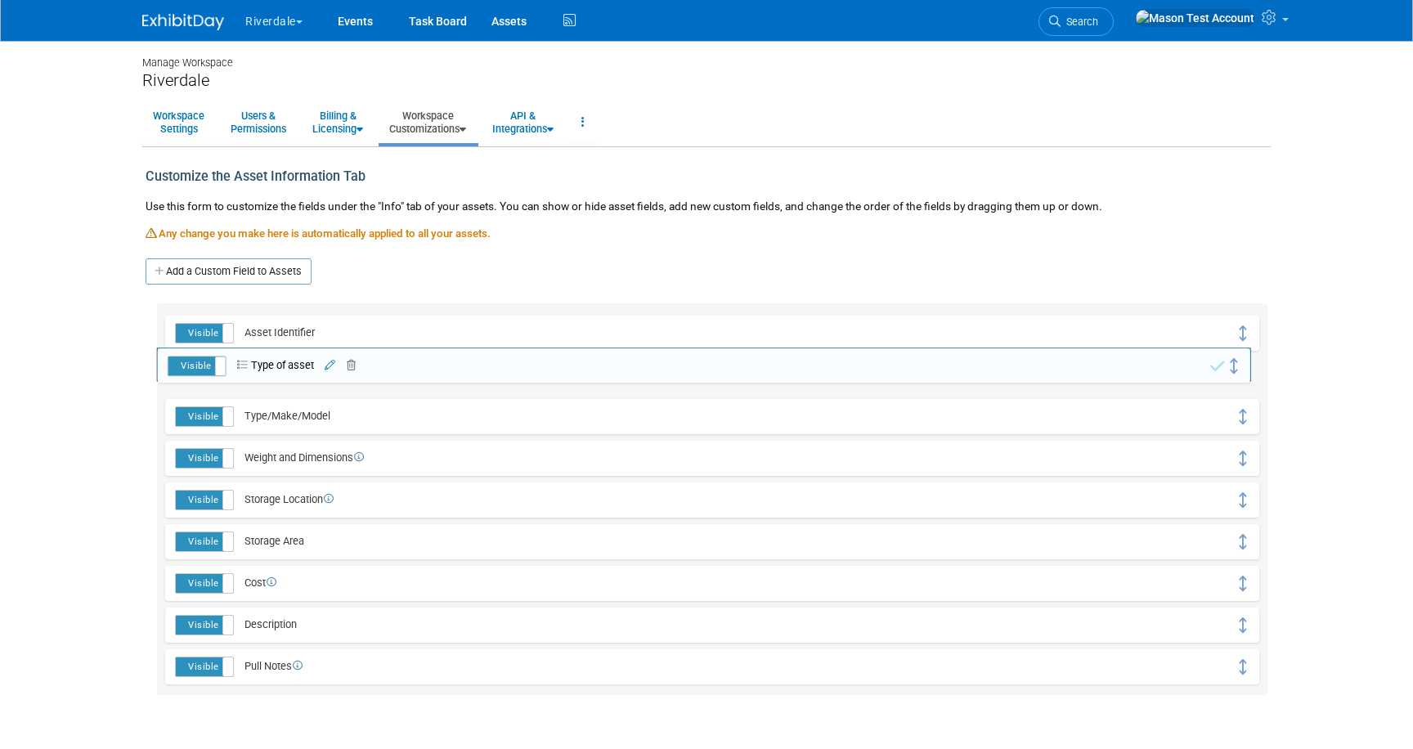
drag, startPoint x: 1237, startPoint y: 343, endPoint x: 1232, endPoint y: 367, distance: 25.2
click at [516, 16] on link "Assets" at bounding box center [509, 20] width 60 height 41
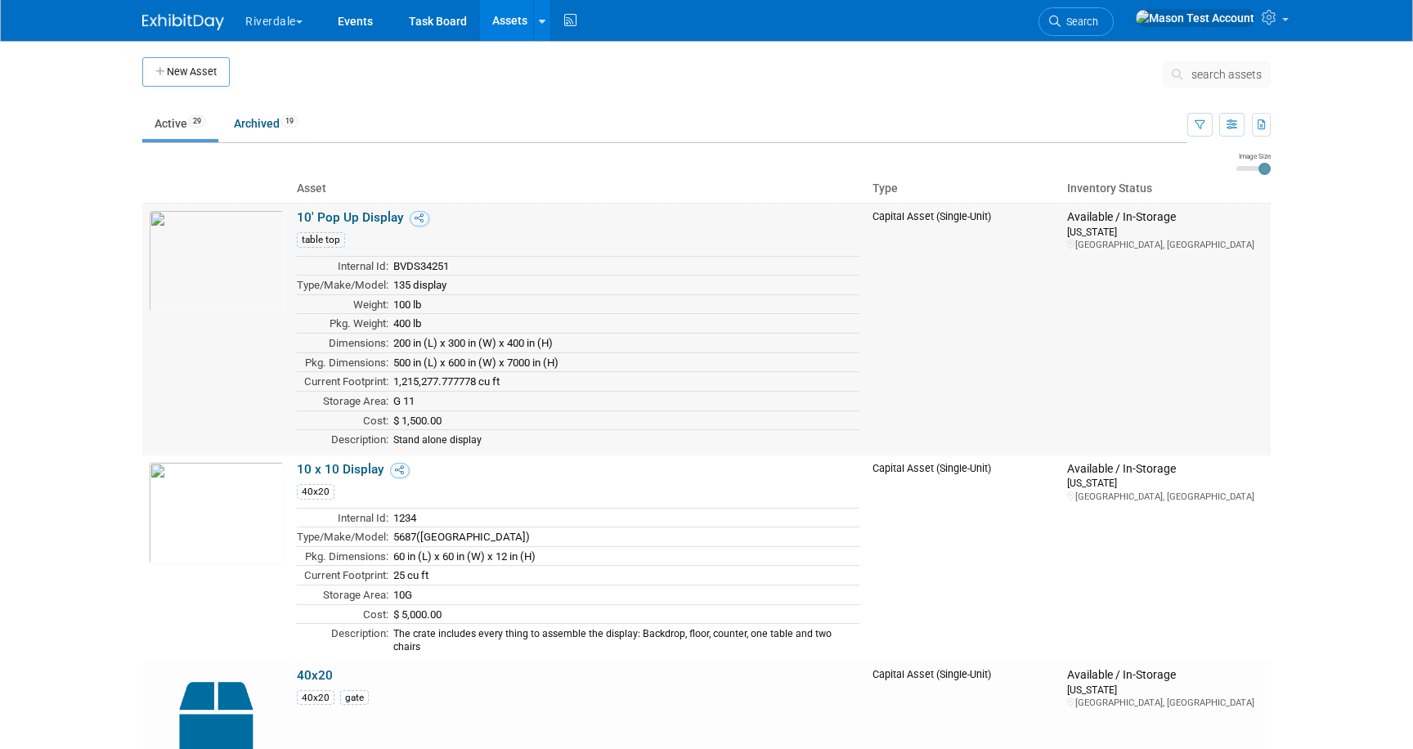
click at [351, 216] on link "10' Pop Up Display" at bounding box center [350, 217] width 107 height 15
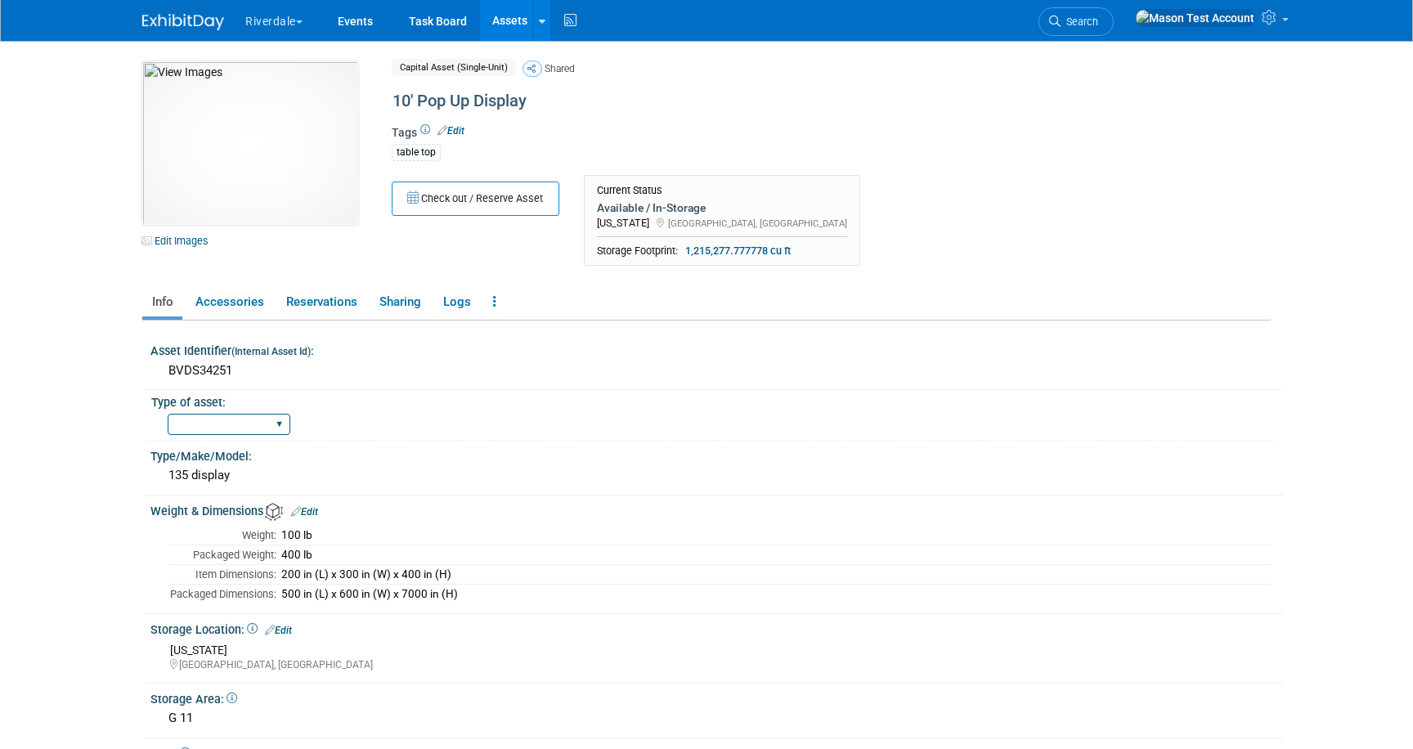
click at [227, 421] on select "table top booth" at bounding box center [229, 425] width 123 height 22
select select "table top"
click at [168, 414] on select "table top booth" at bounding box center [229, 425] width 123 height 22
click at [375, 25] on link "Events" at bounding box center [355, 20] width 60 height 41
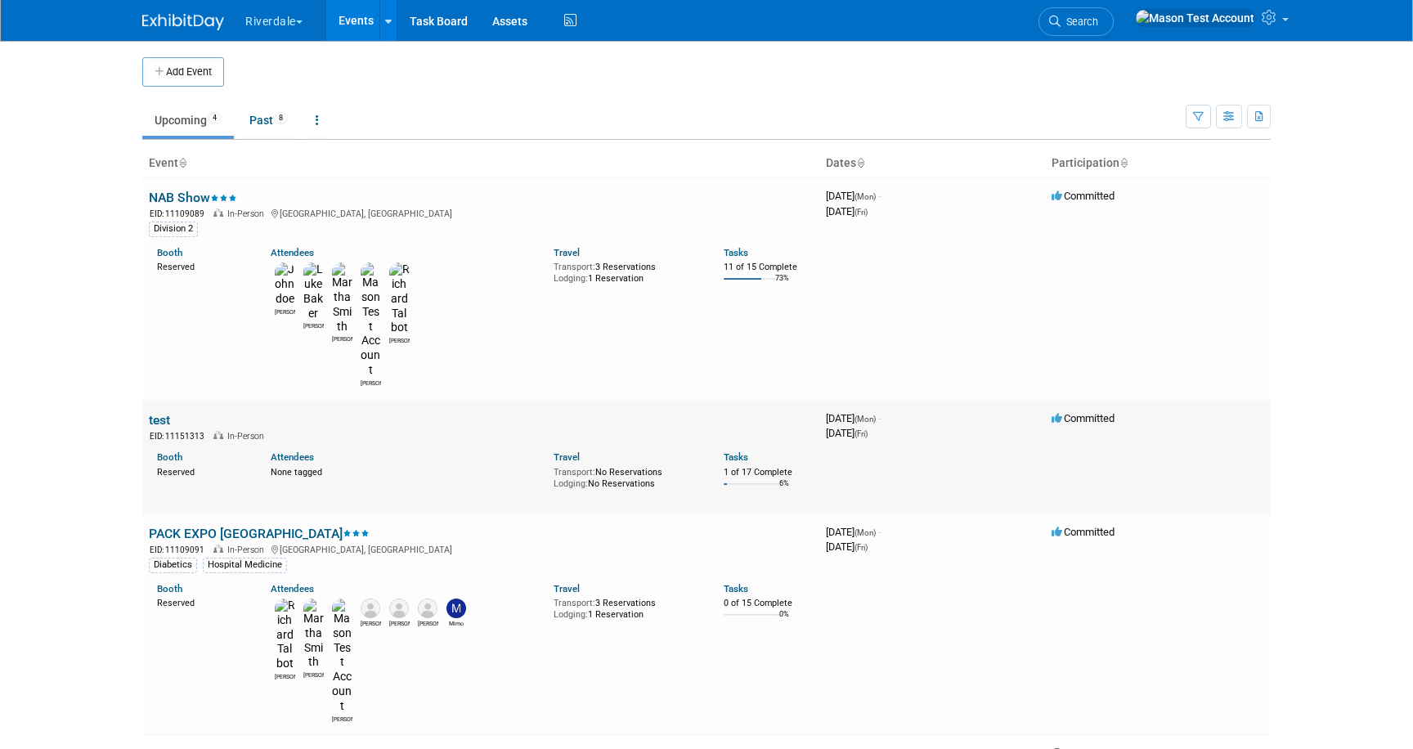
click at [168, 412] on link "test" at bounding box center [159, 420] width 21 height 16
click at [293, 20] on button "Riverdale" at bounding box center [283, 18] width 79 height 36
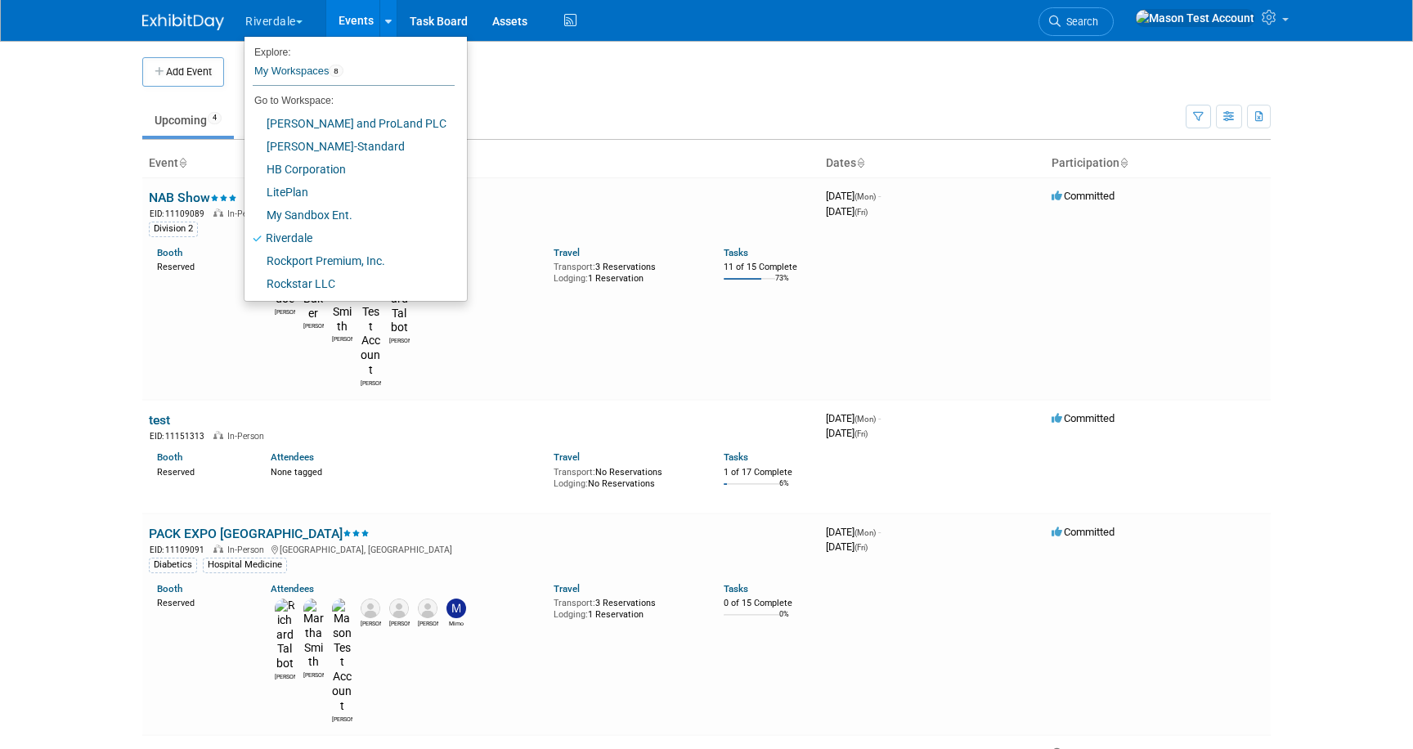
click at [293, 20] on button "Riverdale" at bounding box center [283, 18] width 79 height 36
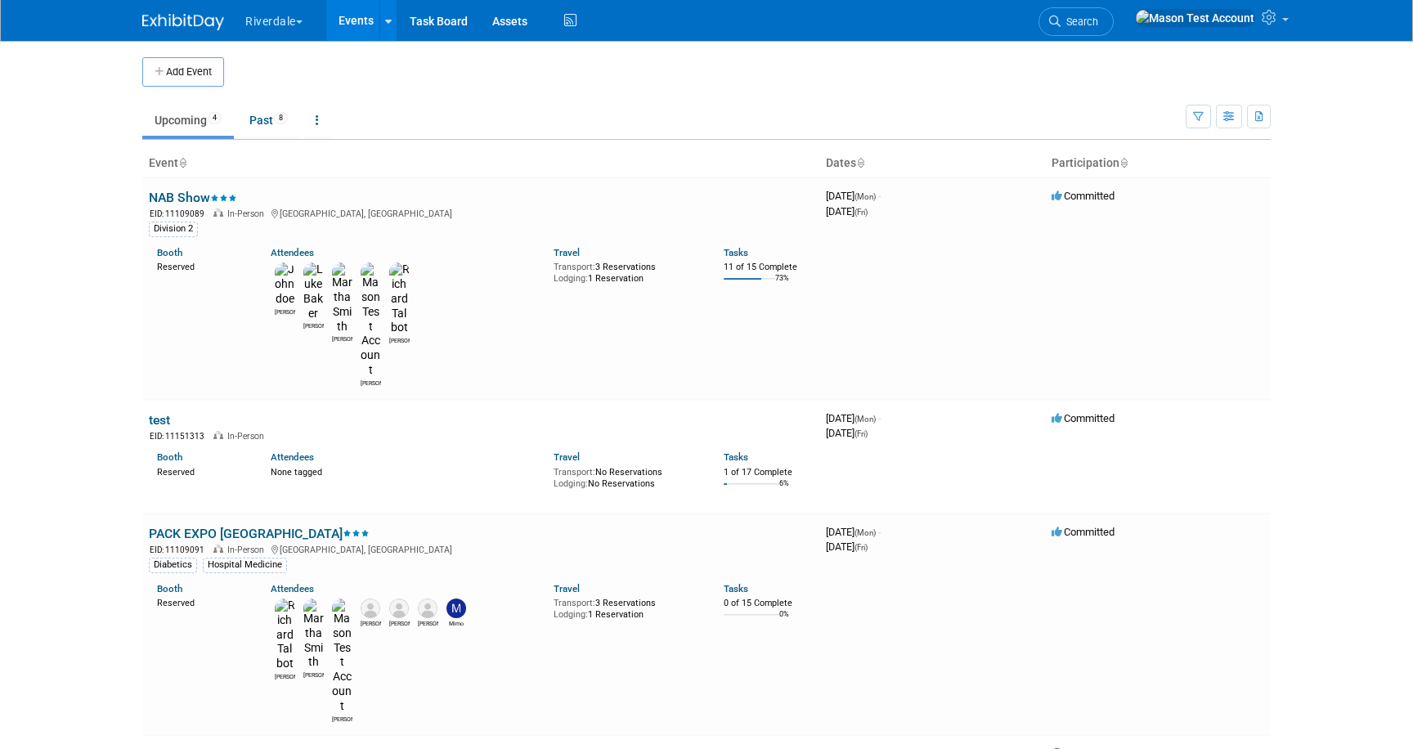
click at [293, 20] on button "Riverdale" at bounding box center [283, 18] width 79 height 36
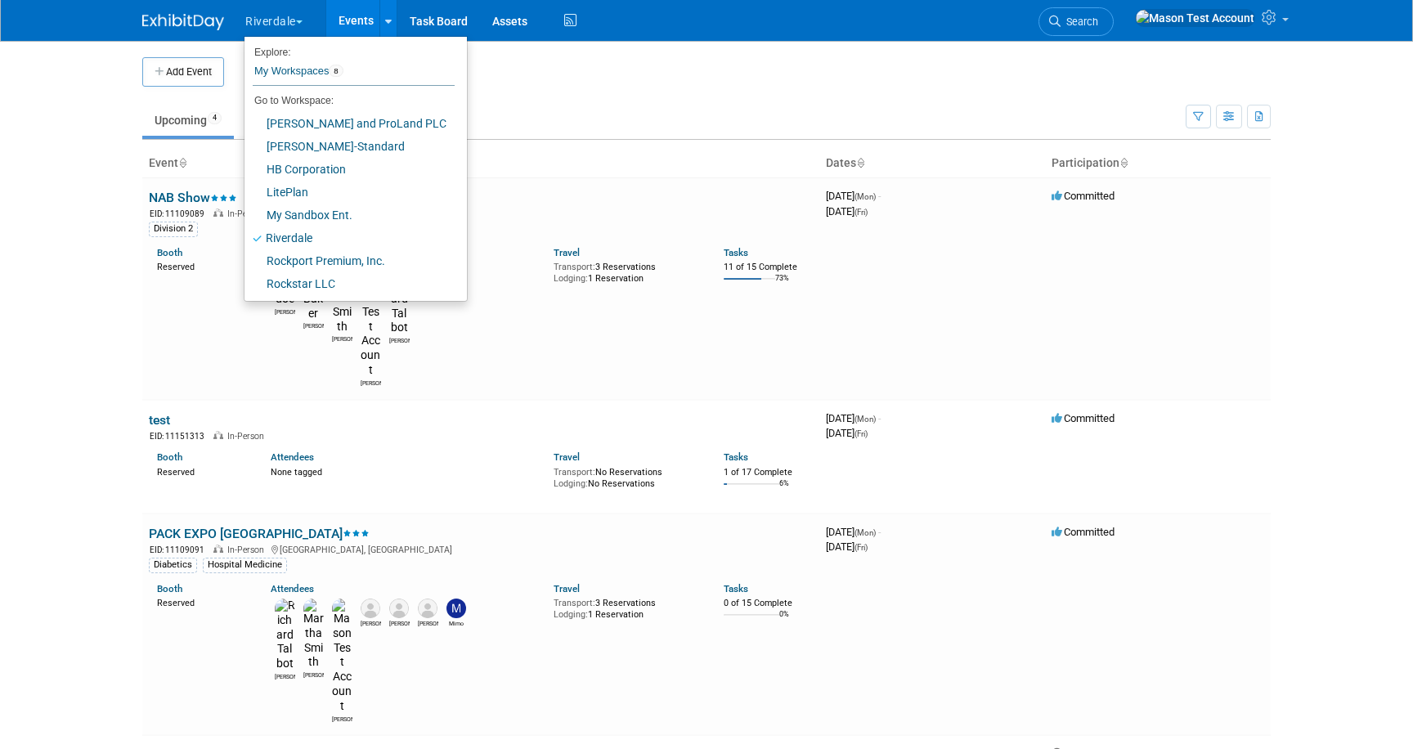
click at [1317, 164] on body "Riverdale Explore: My Workspaces 8 Go to Workspace: [PERSON_NAME] and ProLand P…" at bounding box center [706, 374] width 1413 height 749
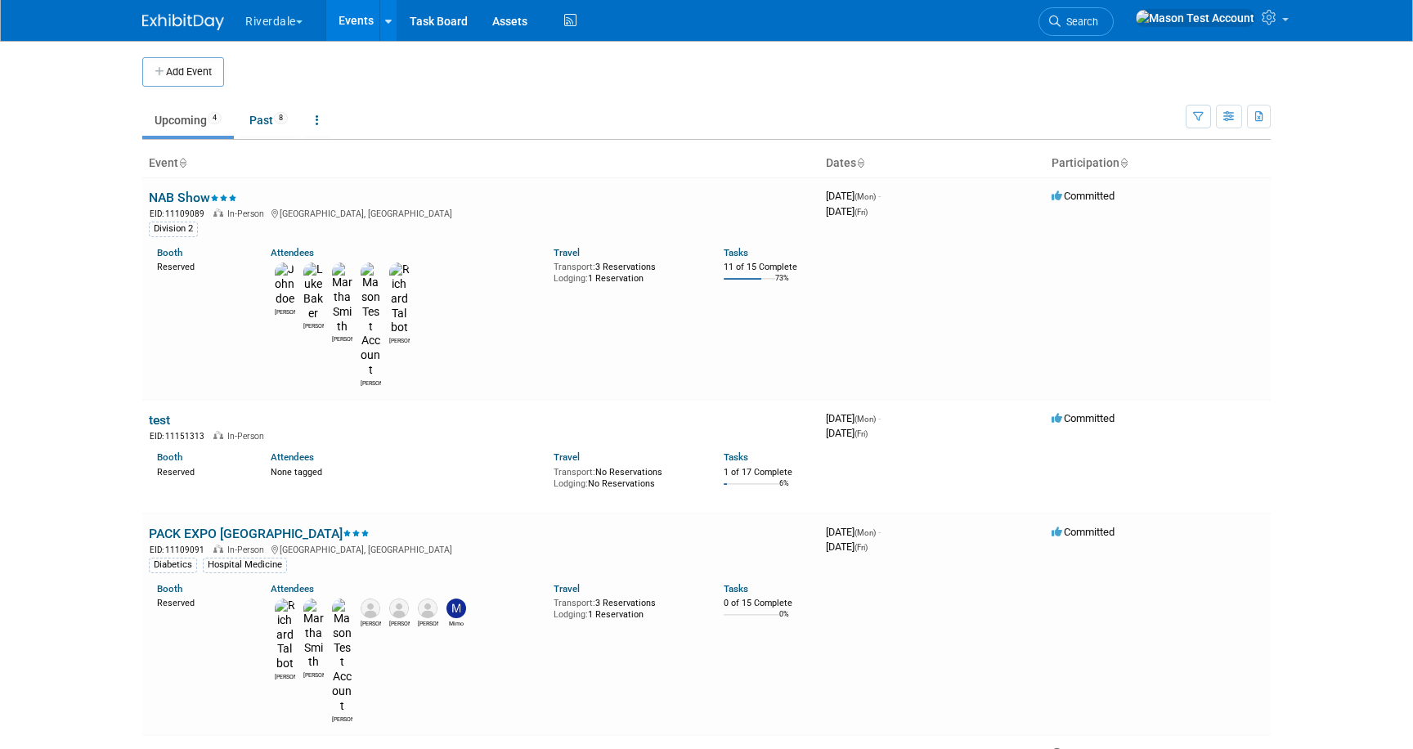
click at [167, 412] on link "test" at bounding box center [159, 420] width 21 height 16
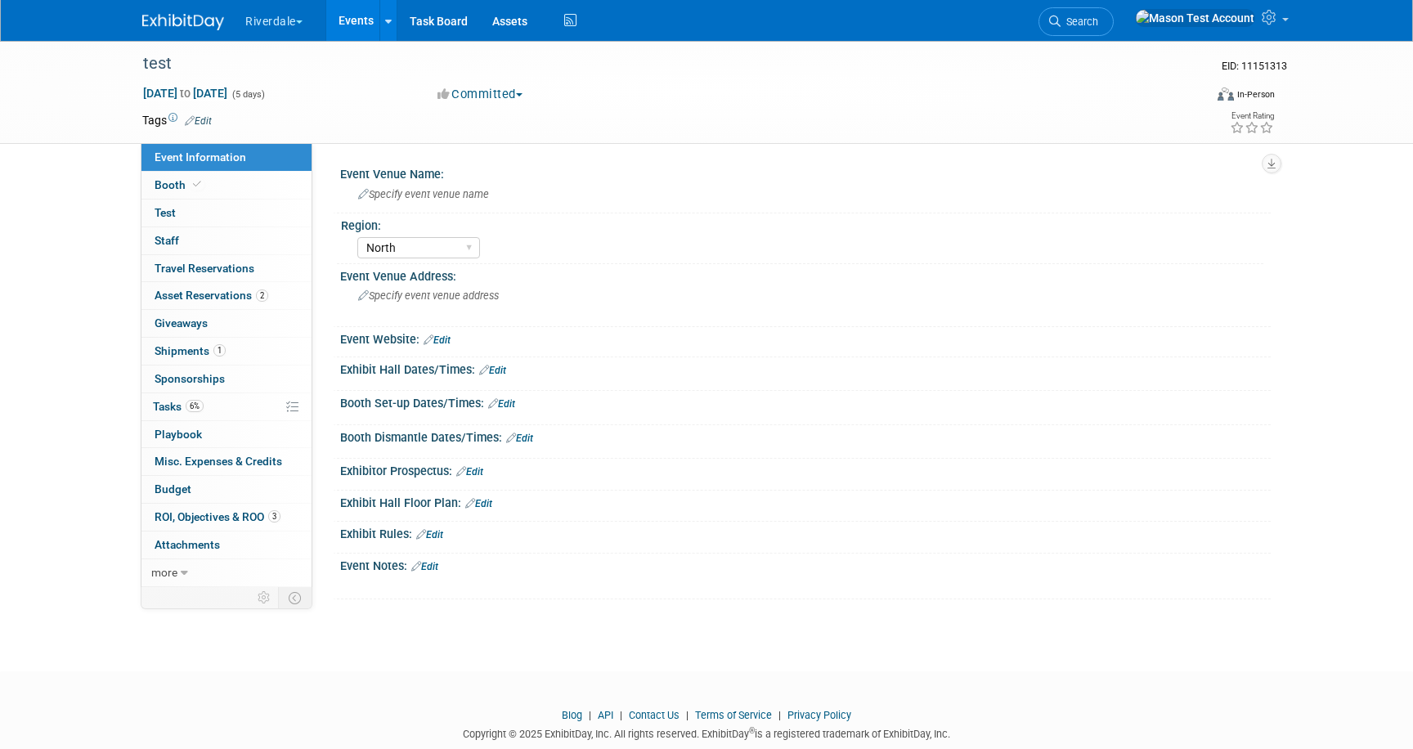
select select "North"
click at [185, 289] on span "Asset Reservations 2" at bounding box center [212, 295] width 114 height 13
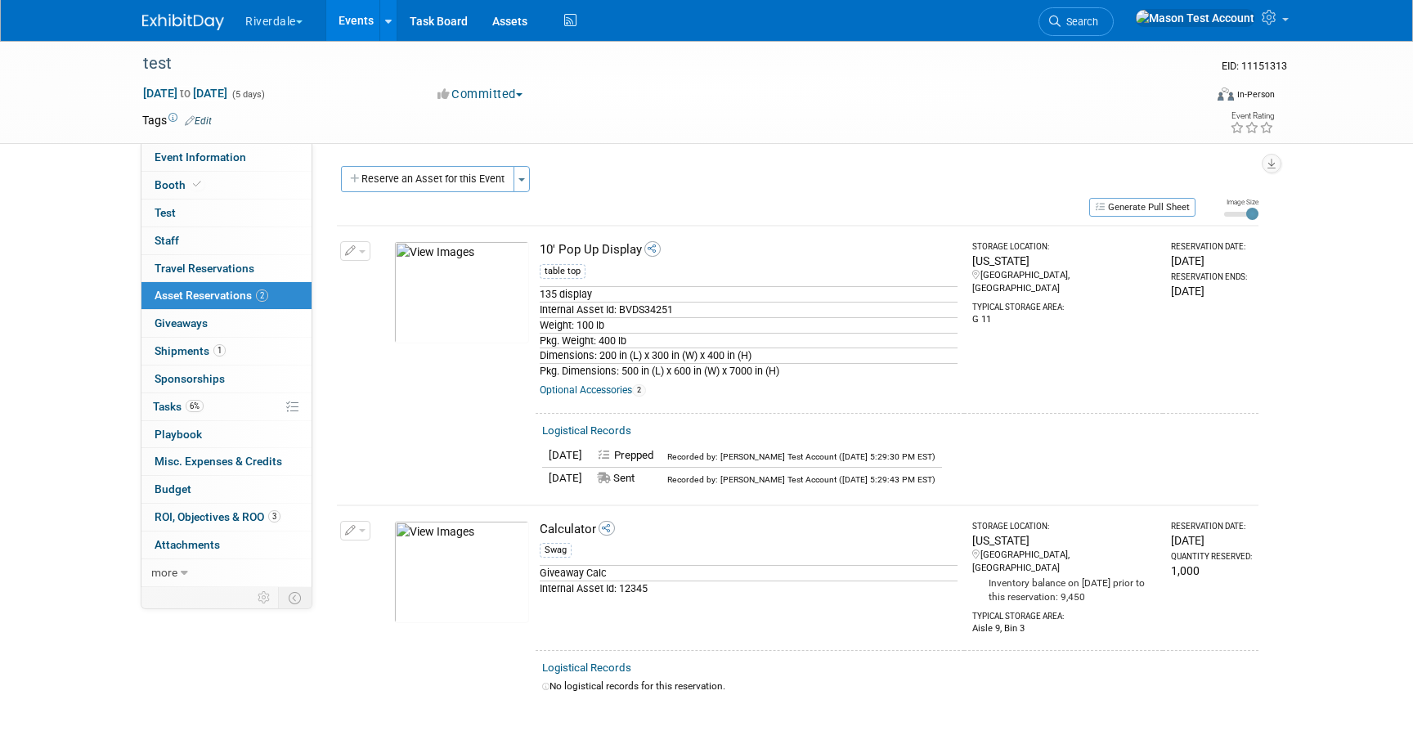
click at [297, 18] on button "Riverdale" at bounding box center [283, 18] width 79 height 36
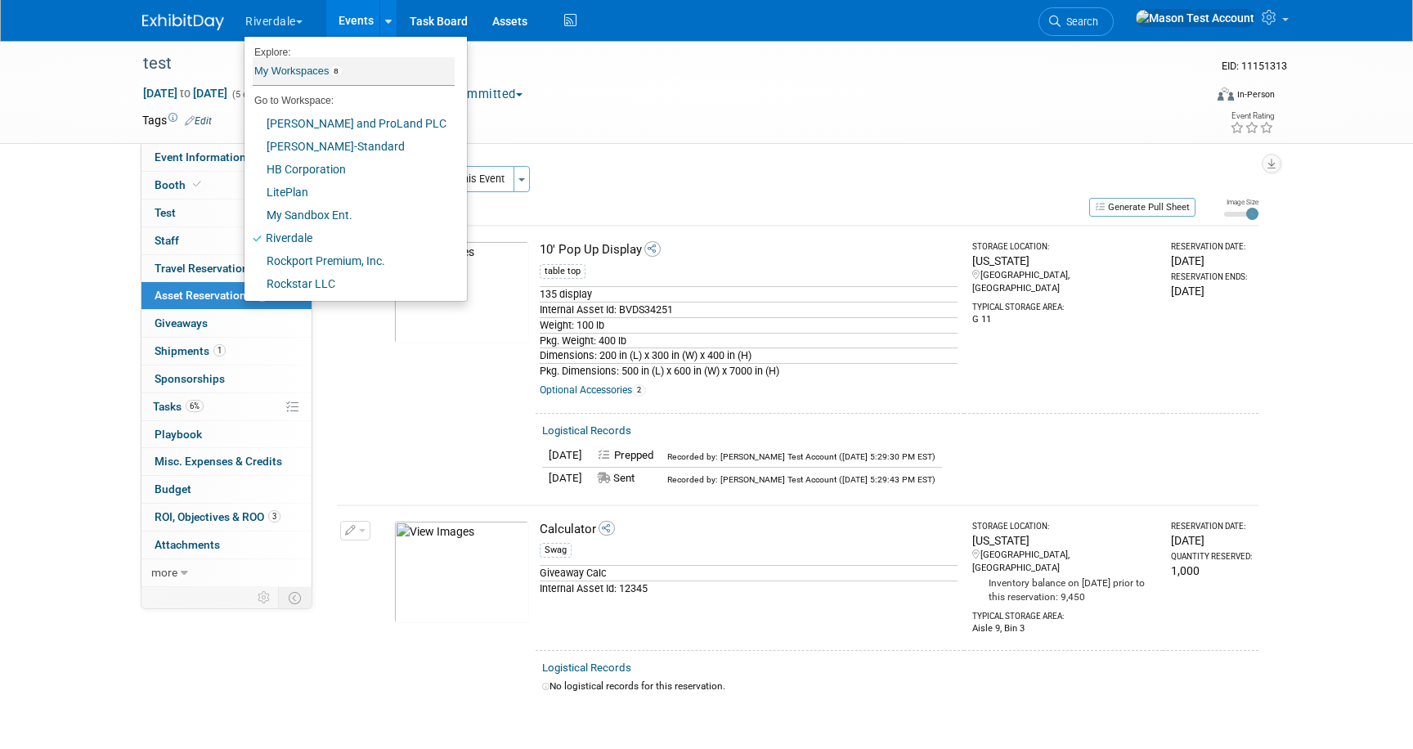
click at [289, 70] on link "My Workspaces 8" at bounding box center [354, 71] width 202 height 28
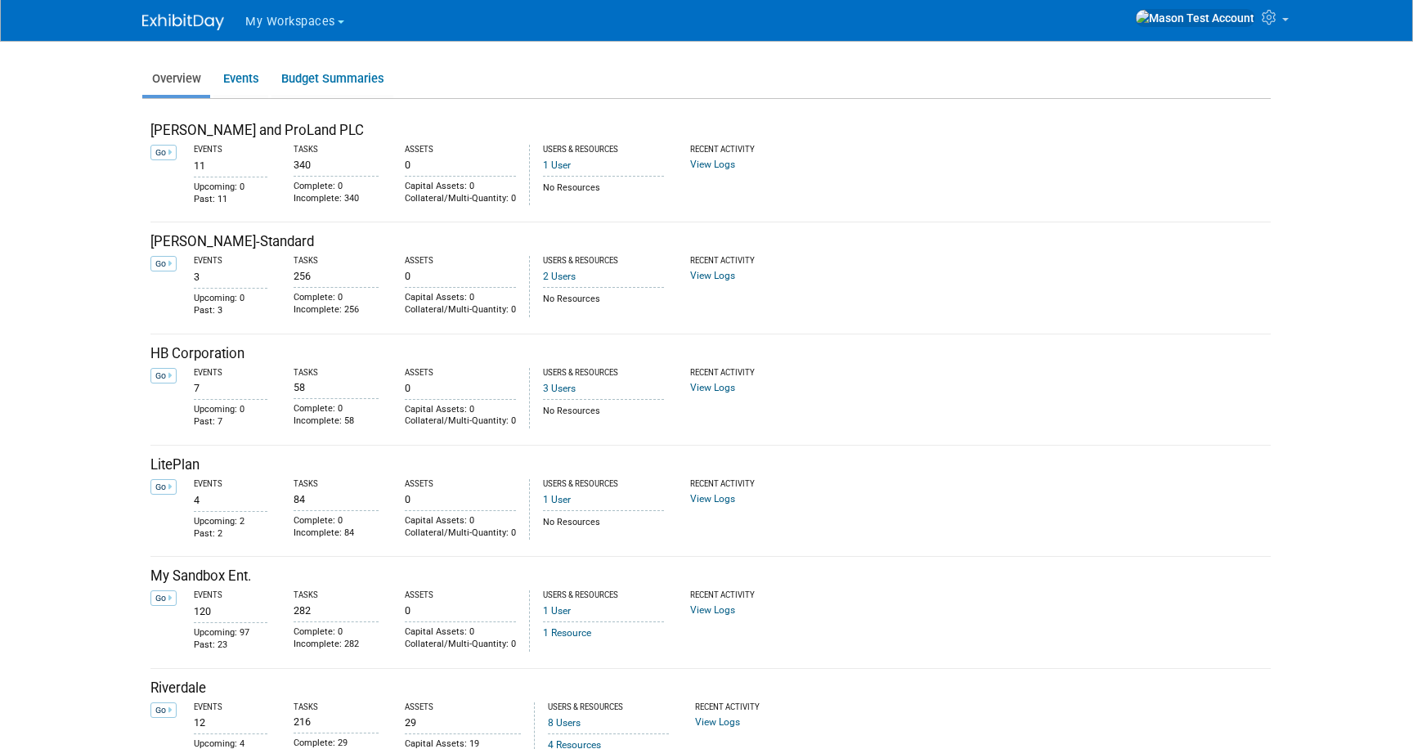
click at [332, 21] on span "My Workspaces" at bounding box center [290, 22] width 90 height 14
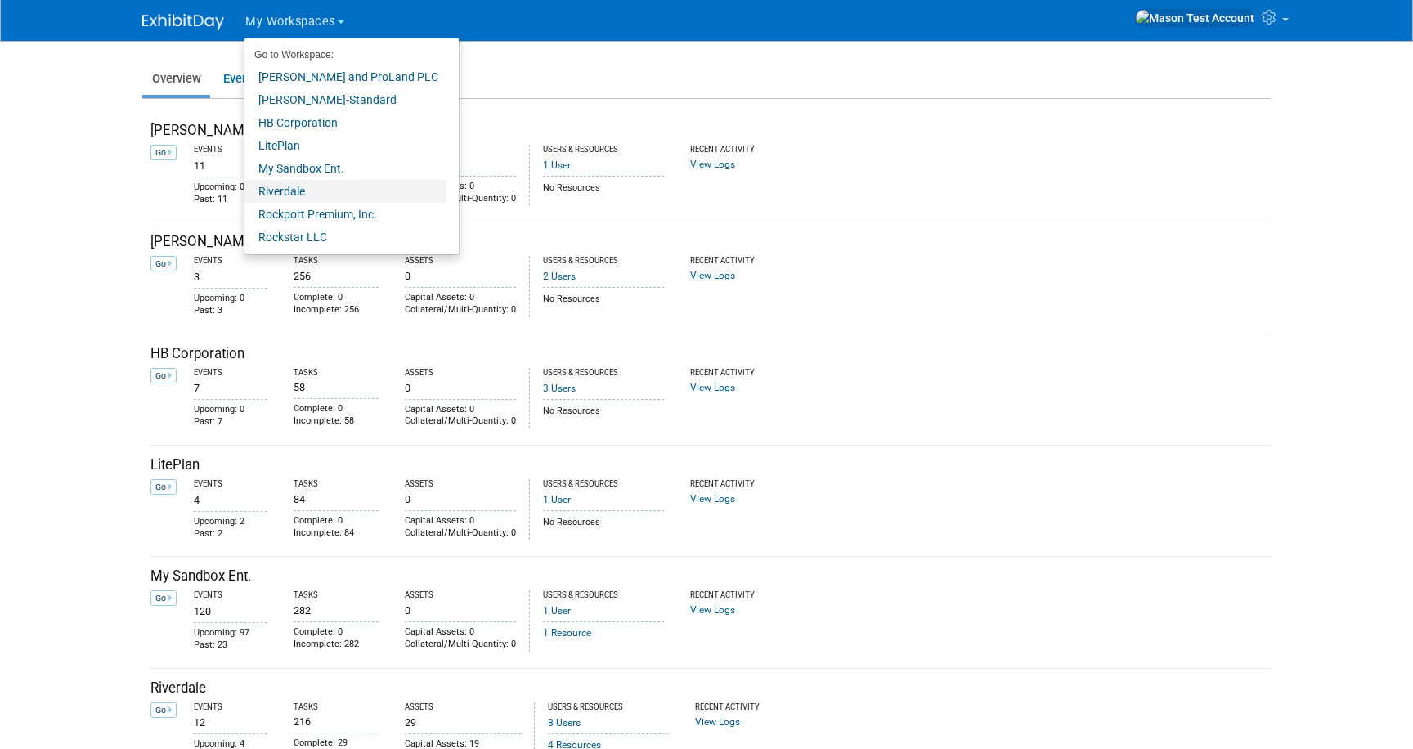
click at [284, 191] on link "Riverdale" at bounding box center [346, 191] width 202 height 23
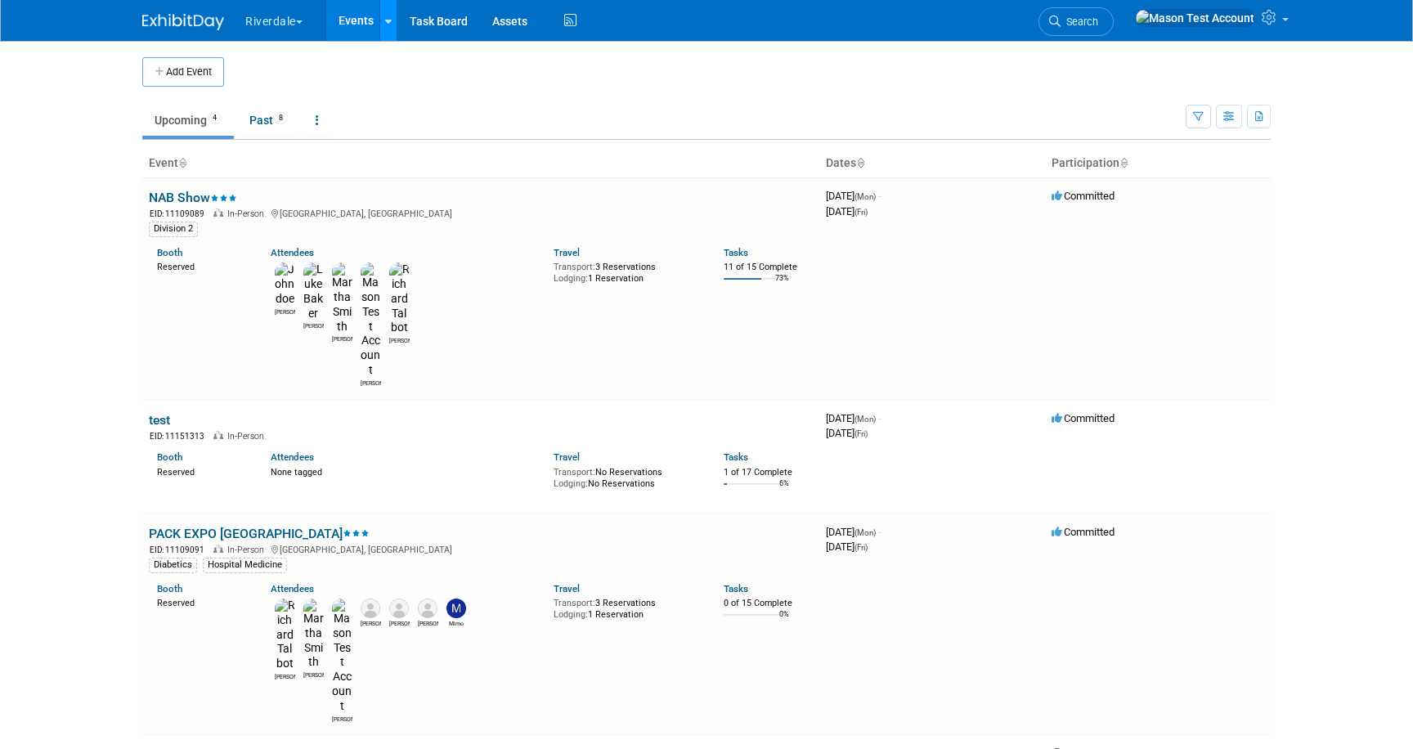
click at [392, 21] on icon at bounding box center [388, 21] width 7 height 11
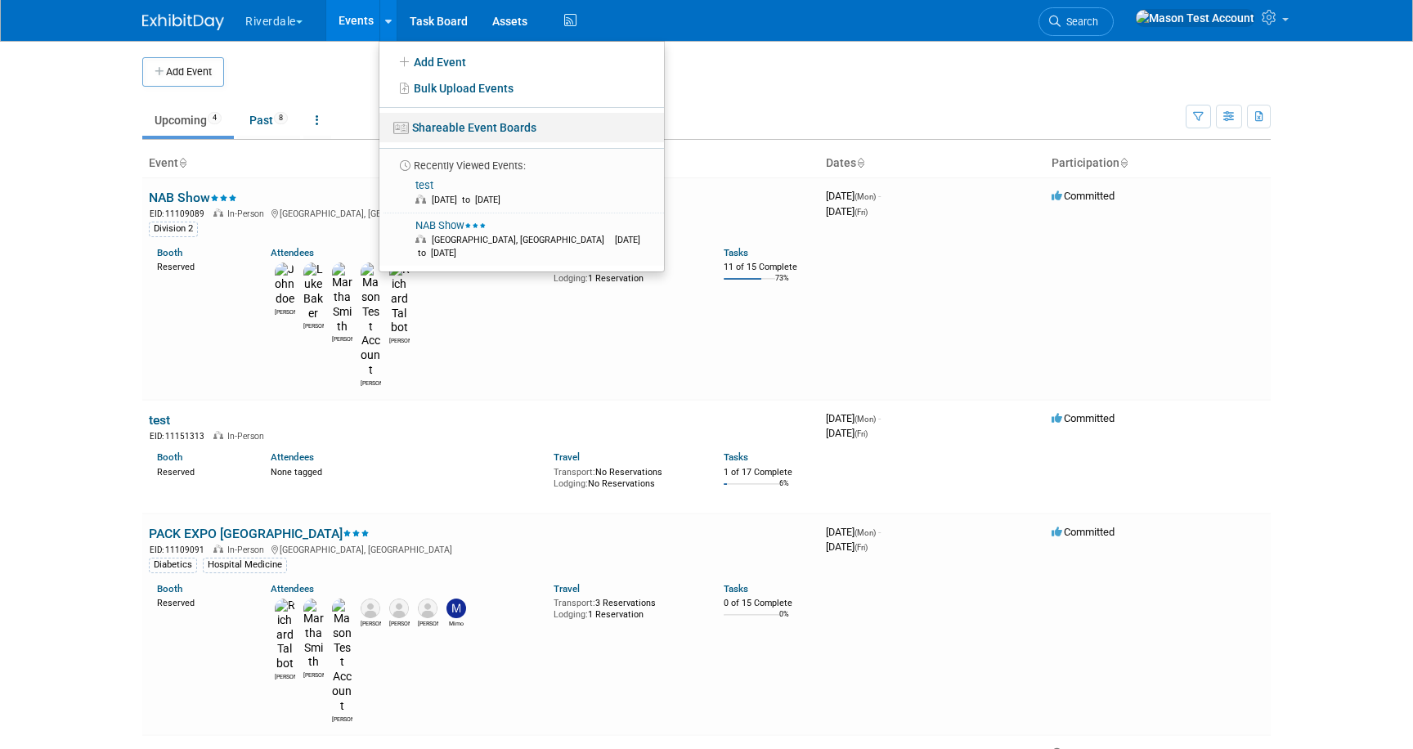
click at [433, 119] on link "Shareable Event Boards" at bounding box center [521, 127] width 285 height 29
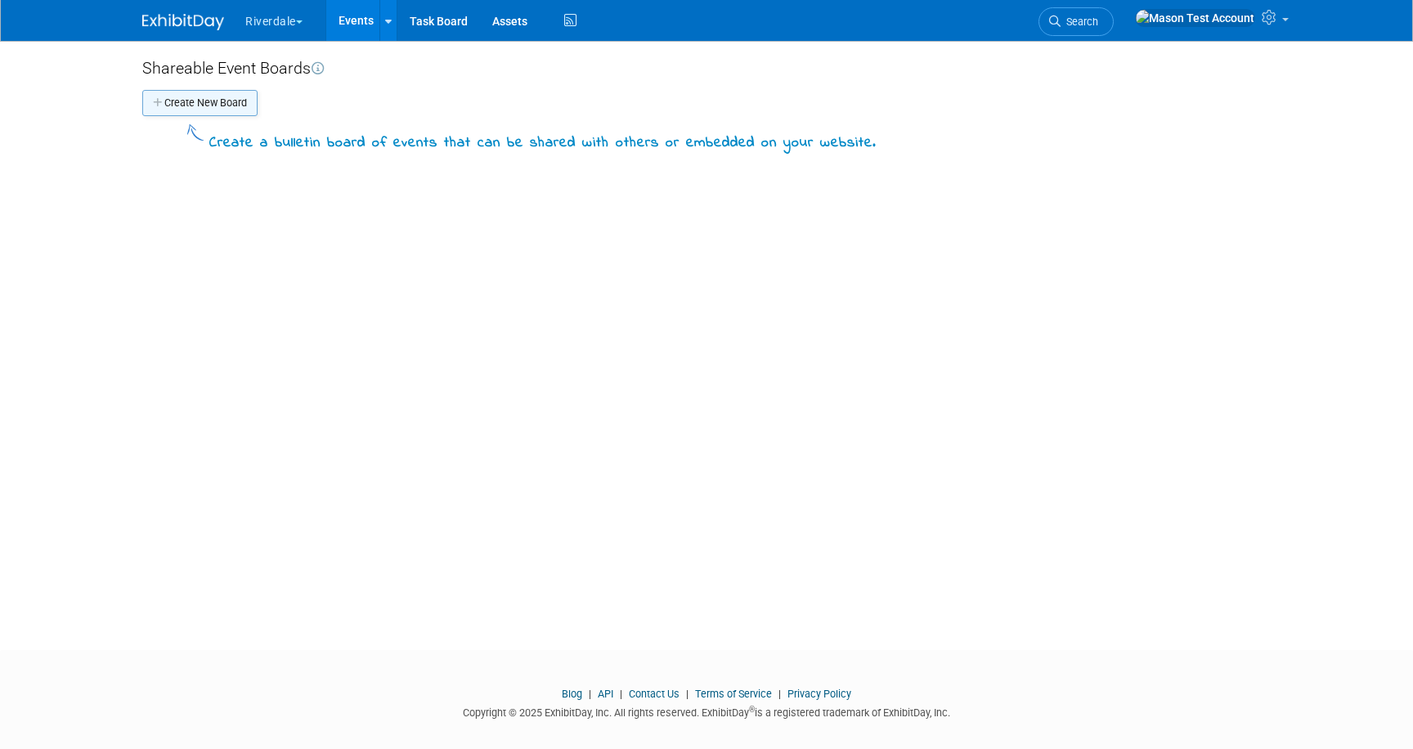
click at [231, 102] on button "Create New Board" at bounding box center [199, 103] width 115 height 26
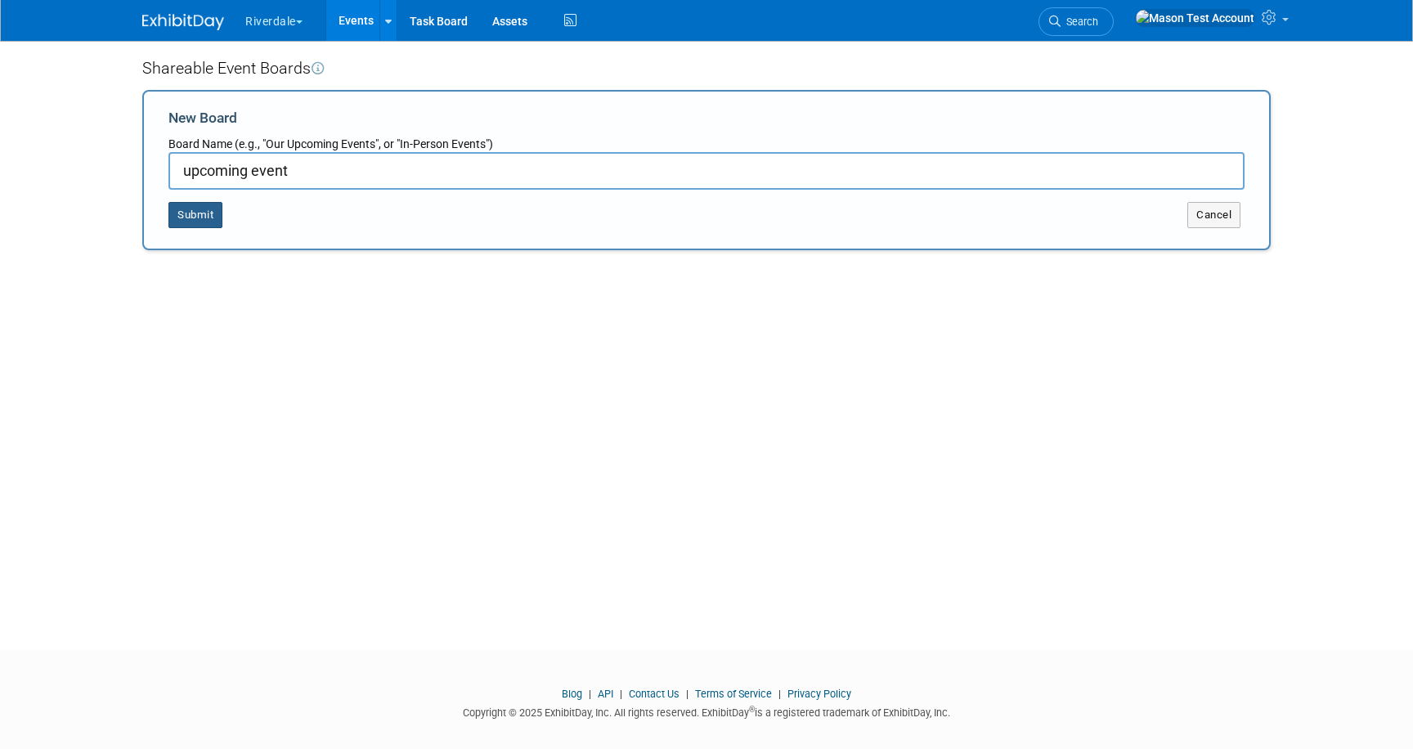
type input "upcoming event"
click at [204, 219] on button "Submit" at bounding box center [195, 215] width 54 height 26
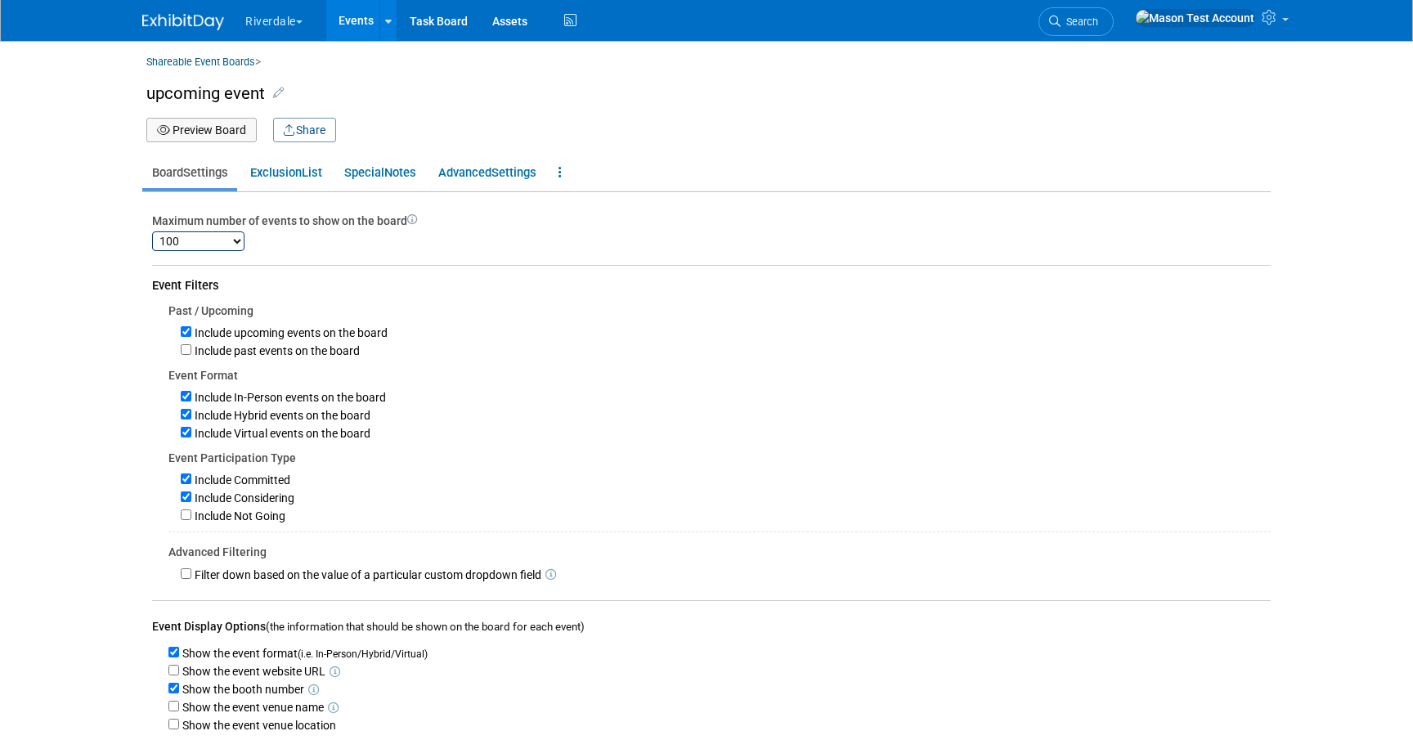
click at [232, 130] on button "Preview Board" at bounding box center [201, 130] width 110 height 25
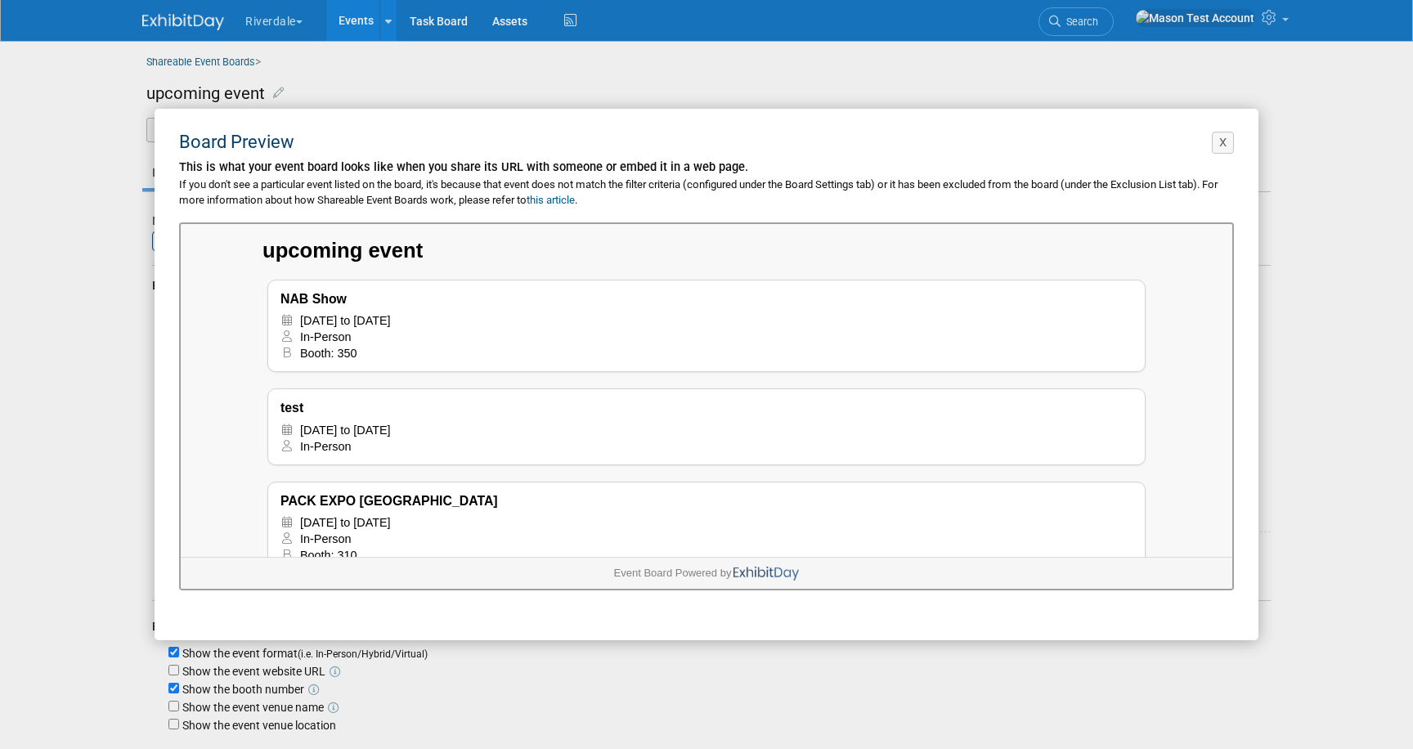
scroll to position [1, 0]
click at [1218, 142] on button "X" at bounding box center [1223, 143] width 22 height 22
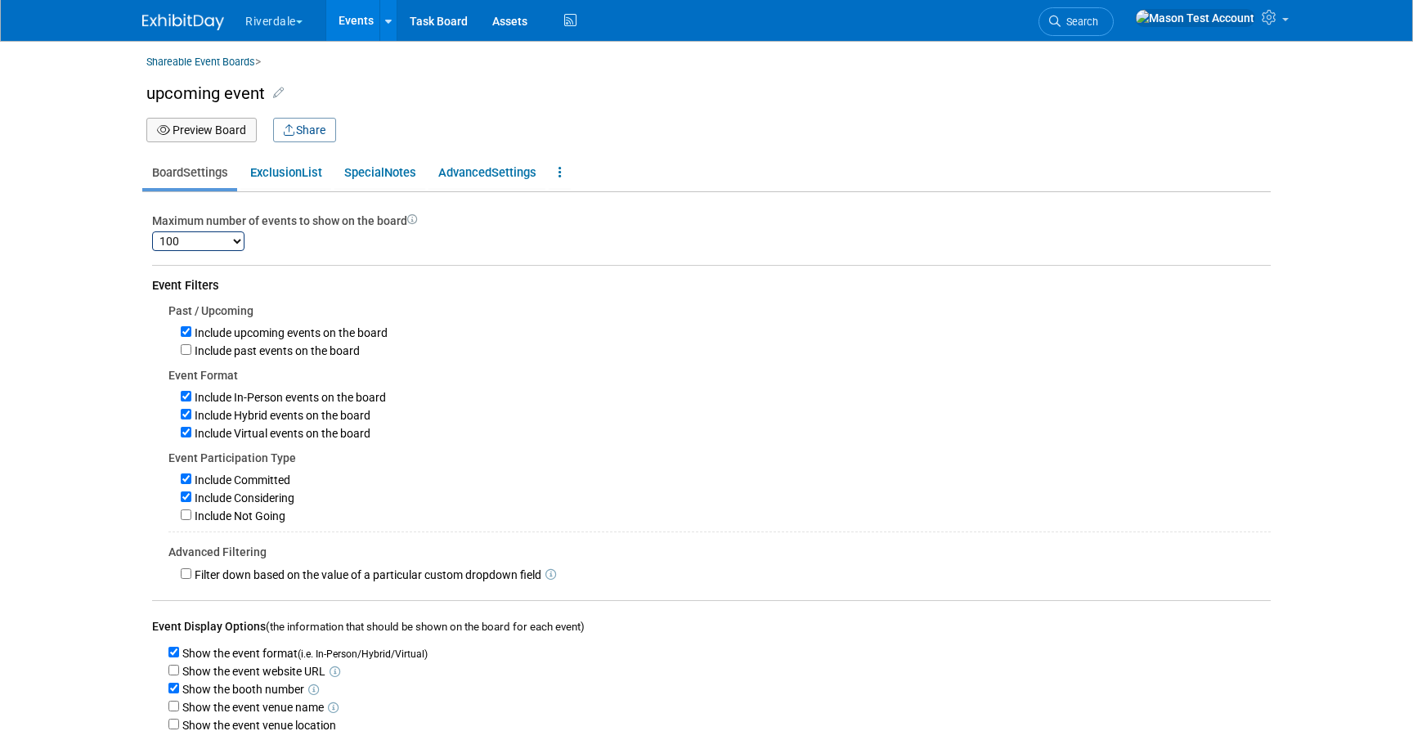
scroll to position [0, 0]
click at [306, 128] on button "Share" at bounding box center [304, 130] width 63 height 25
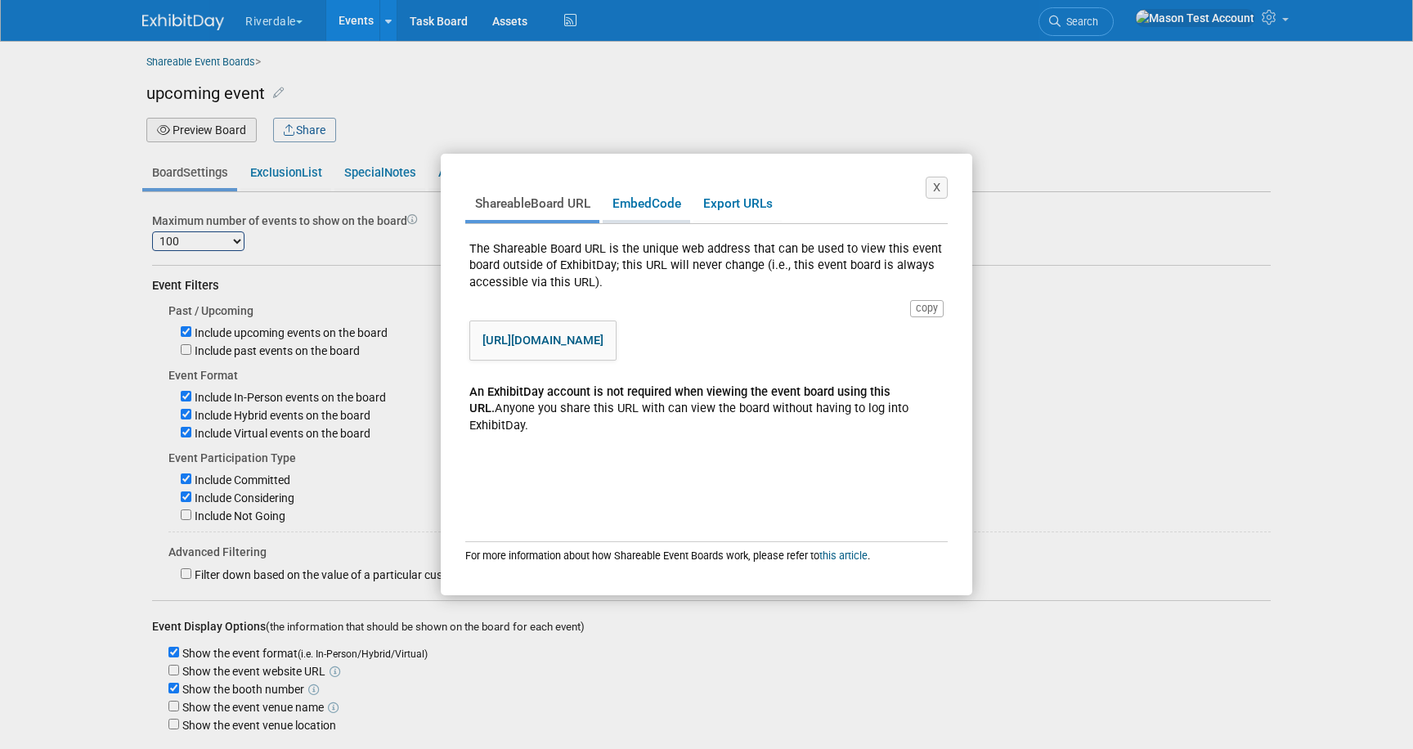
click at [640, 201] on span "Embed" at bounding box center [632, 203] width 39 height 15
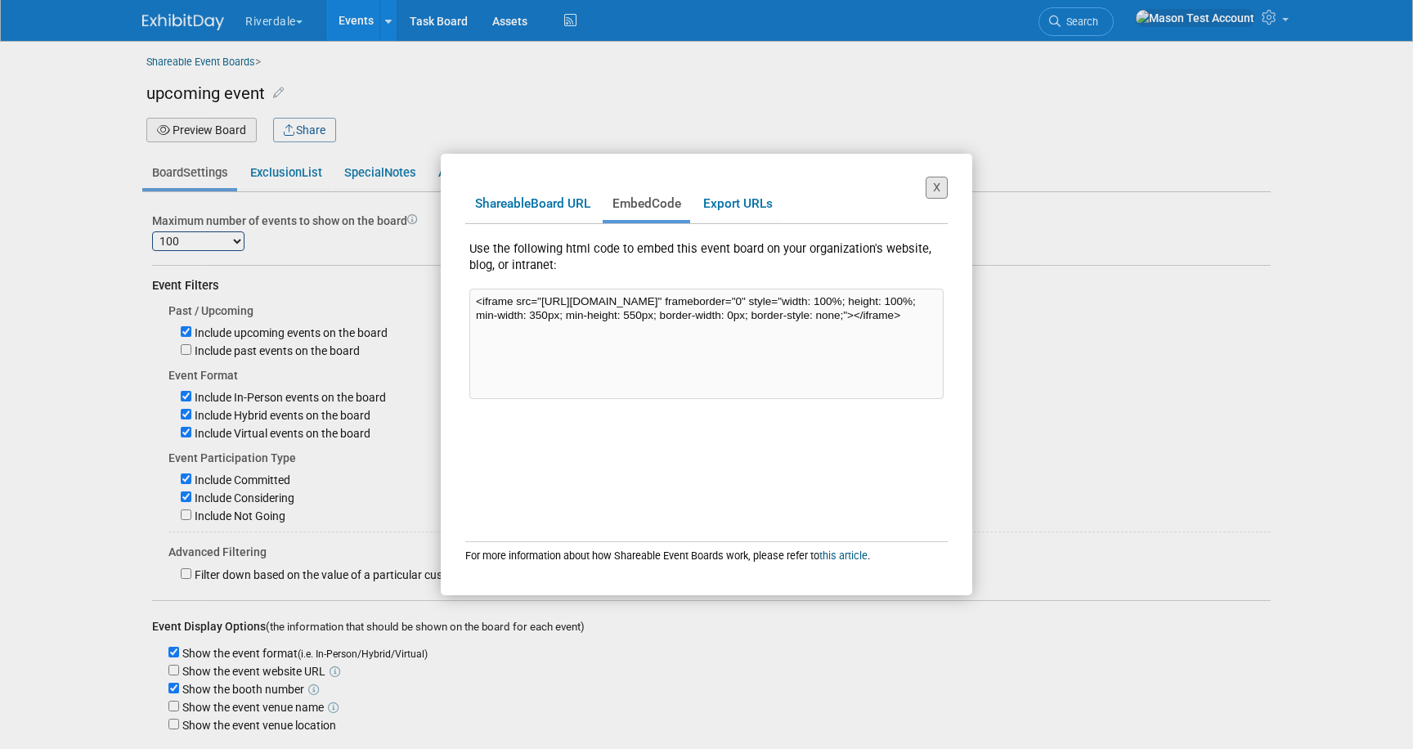
click at [939, 187] on button "X" at bounding box center [937, 188] width 22 height 22
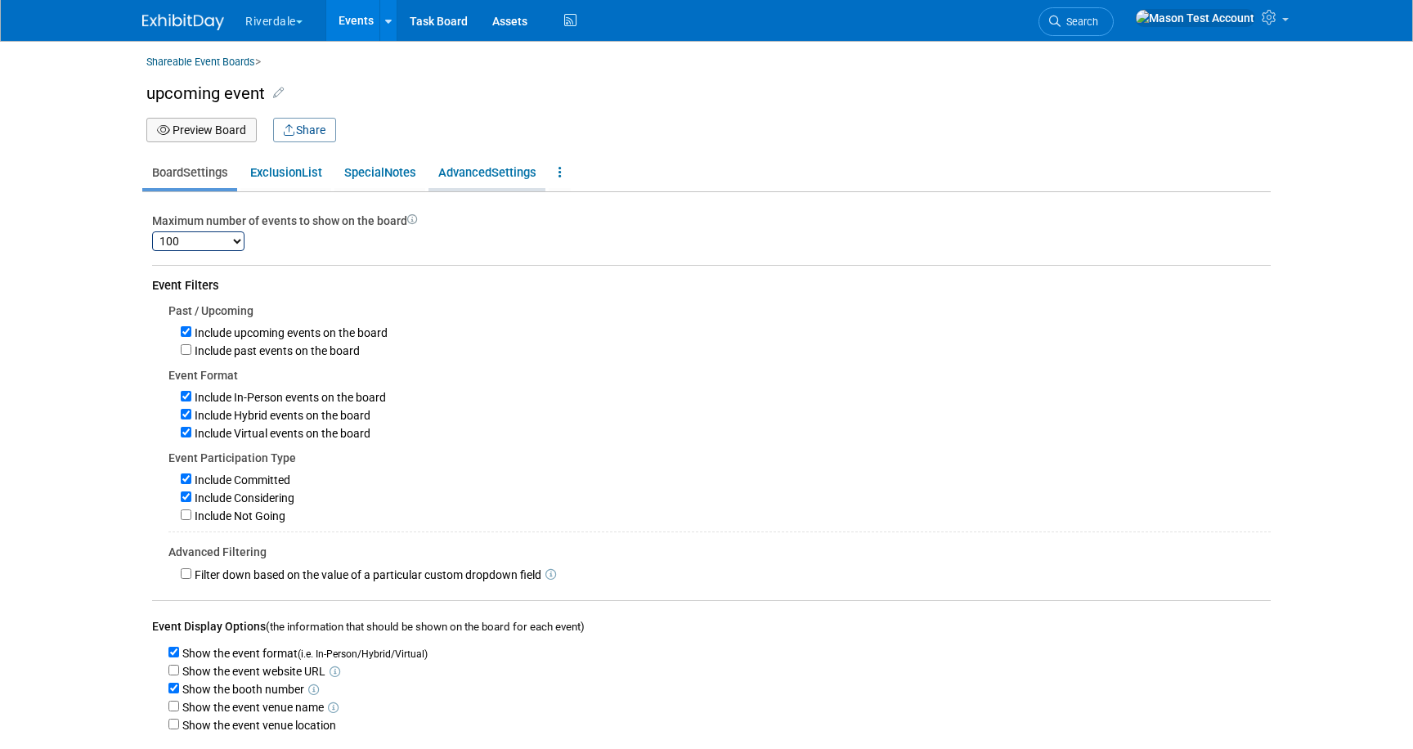
click at [504, 173] on span "Settings" at bounding box center [513, 172] width 45 height 15
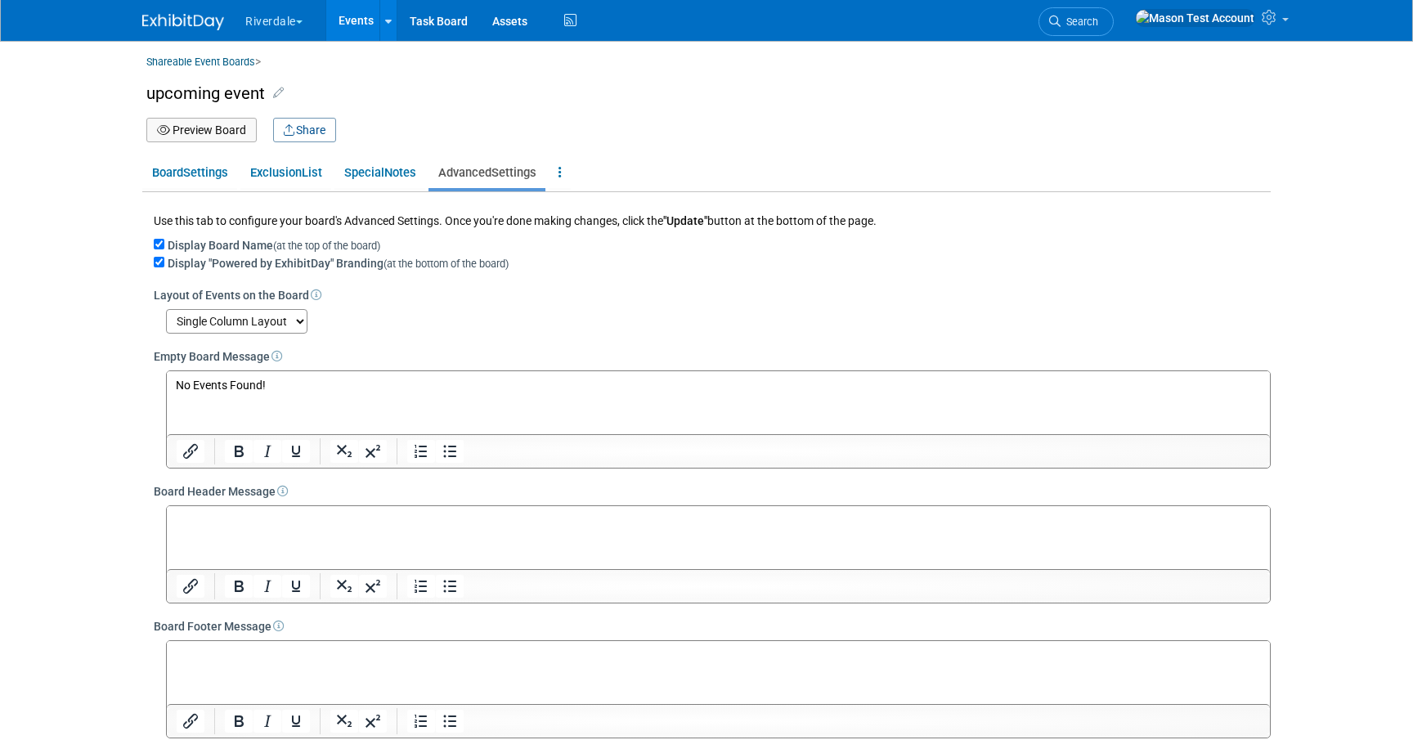
drag, startPoint x: 213, startPoint y: 128, endPoint x: 241, endPoint y: 156, distance: 39.3
click at [215, 128] on button "Preview Board" at bounding box center [201, 130] width 110 height 25
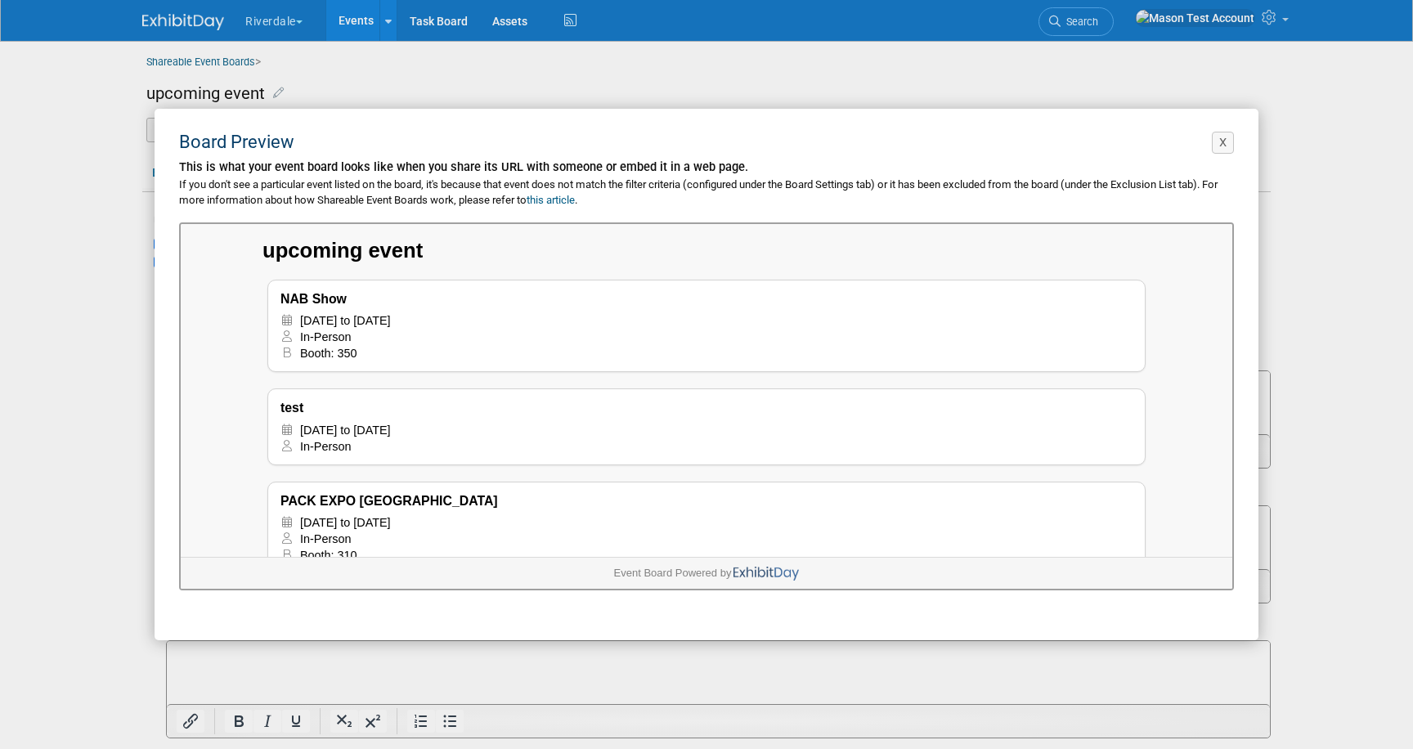
drag, startPoint x: 1231, startPoint y: 146, endPoint x: 1221, endPoint y: 146, distance: 9.8
click at [1227, 146] on button "X" at bounding box center [1223, 143] width 22 height 22
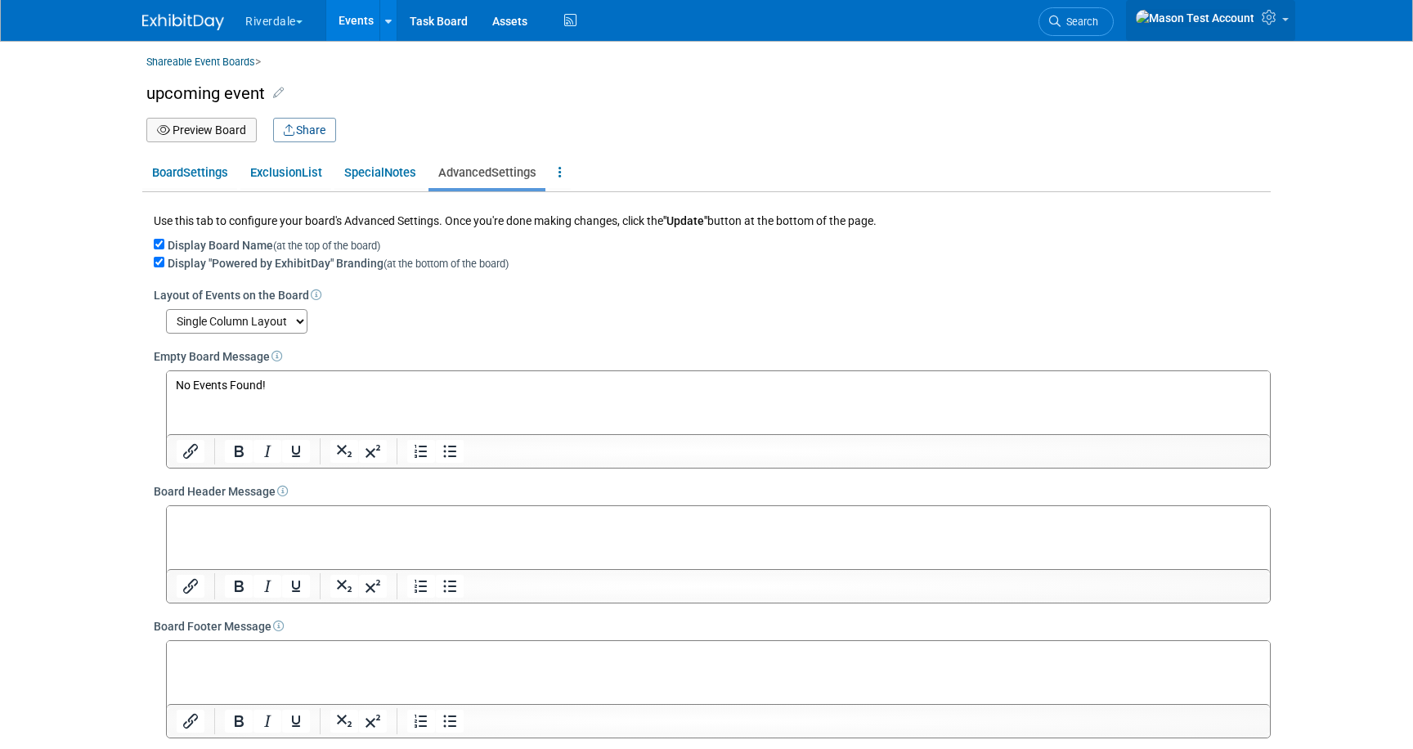
click at [1263, 19] on icon at bounding box center [1271, 17] width 19 height 15
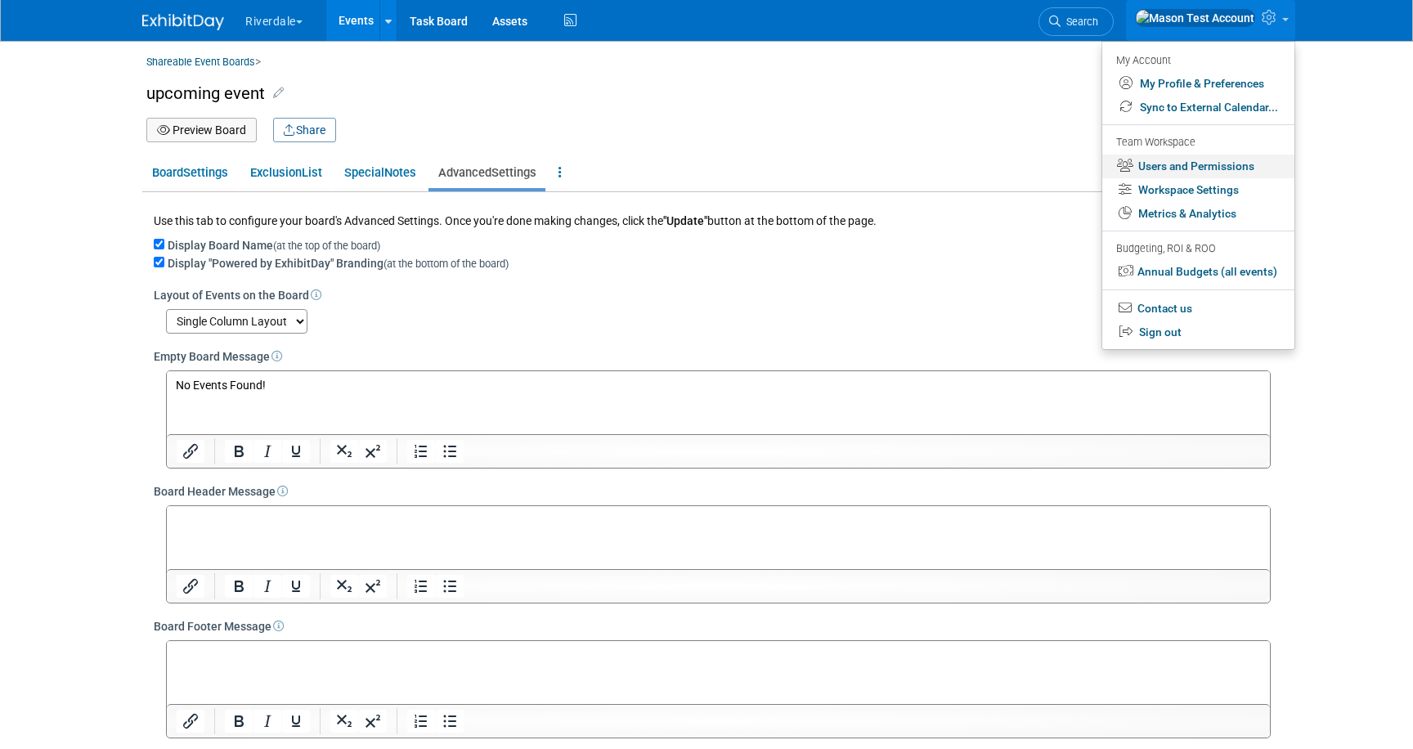
click at [1175, 162] on link "Users and Permissions" at bounding box center [1198, 167] width 192 height 24
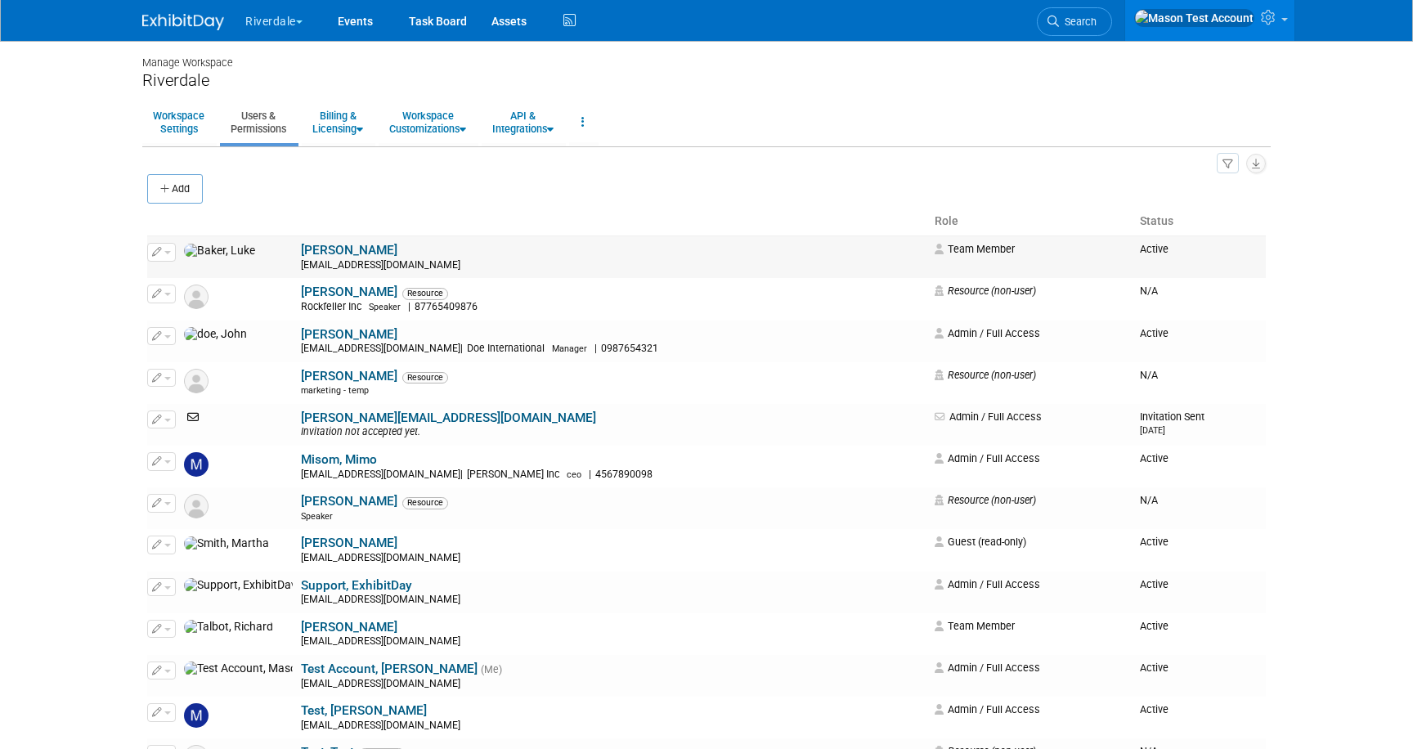
click at [171, 253] on button "button" at bounding box center [161, 252] width 29 height 18
click at [185, 303] on span "Impersonate" at bounding box center [214, 304] width 71 height 13
click at [359, 18] on link "Events" at bounding box center [355, 20] width 60 height 41
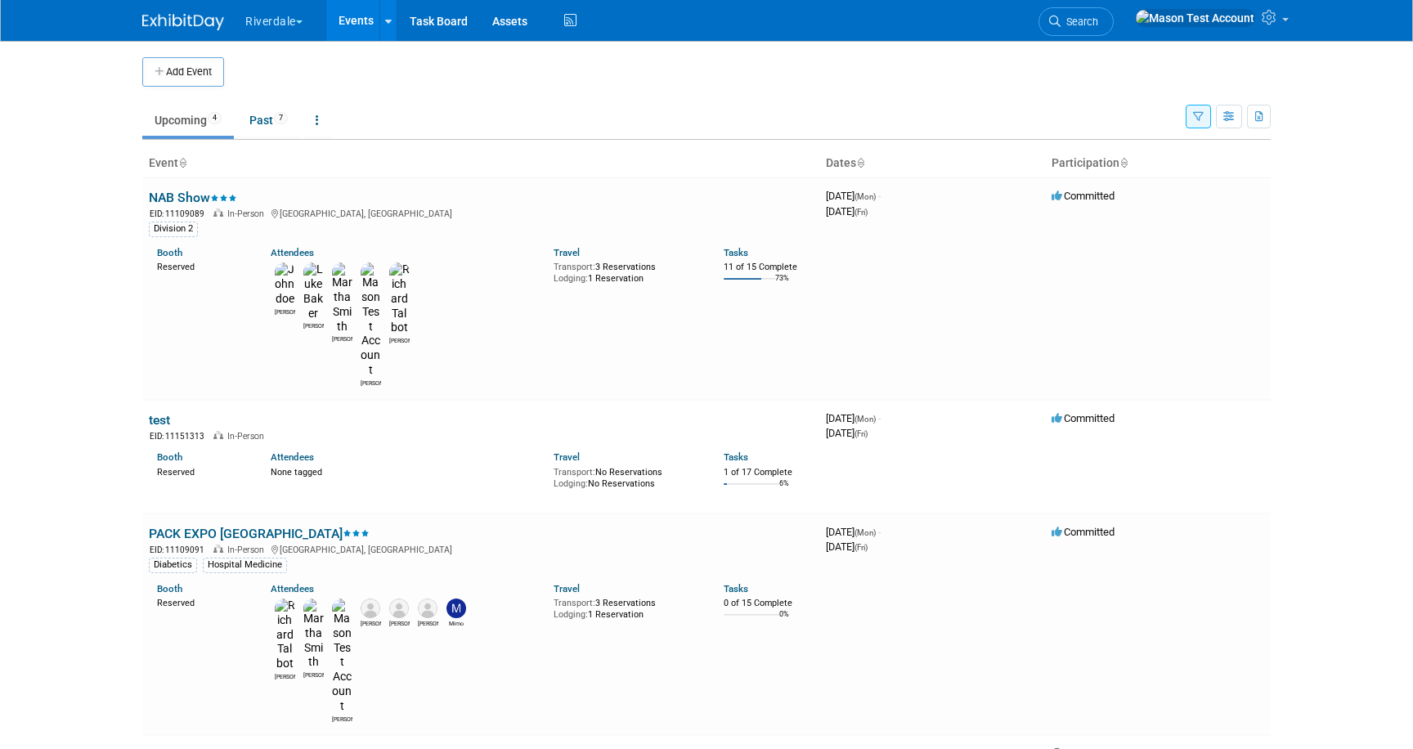
drag, startPoint x: 159, startPoint y: 327, endPoint x: 178, endPoint y: 320, distance: 21.0
click at [159, 412] on link "test" at bounding box center [159, 420] width 21 height 16
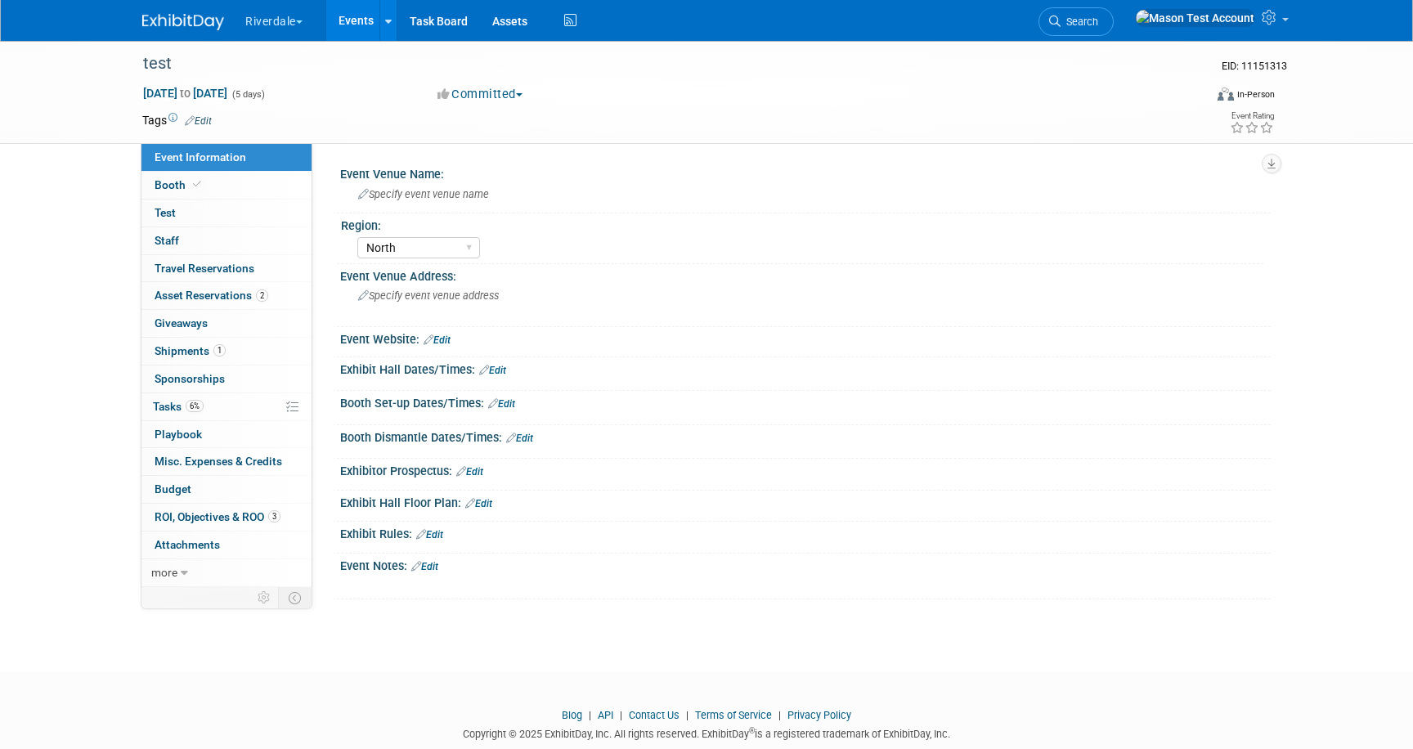
select select "North"
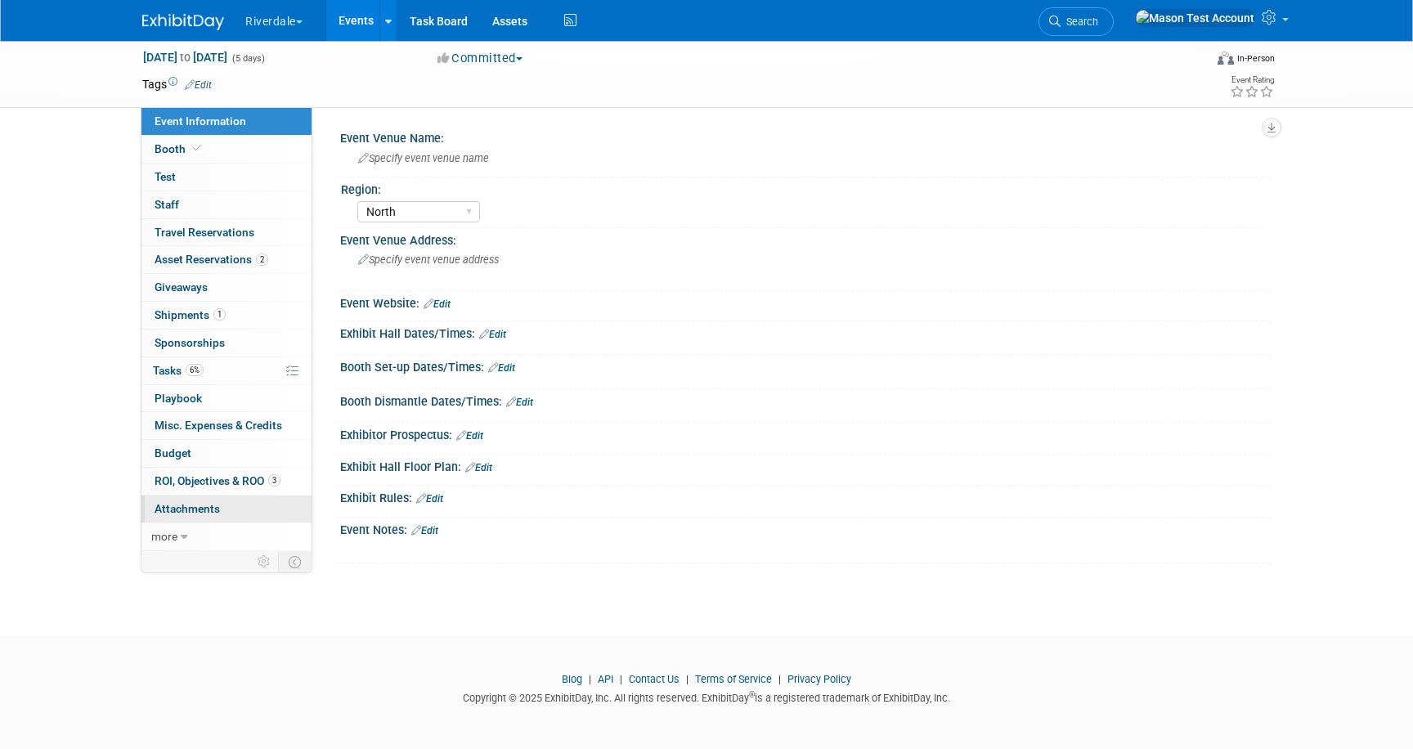
drag, startPoint x: 173, startPoint y: 529, endPoint x: 185, endPoint y: 514, distance: 19.2
click at [173, 528] on link "more" at bounding box center [226, 536] width 170 height 27
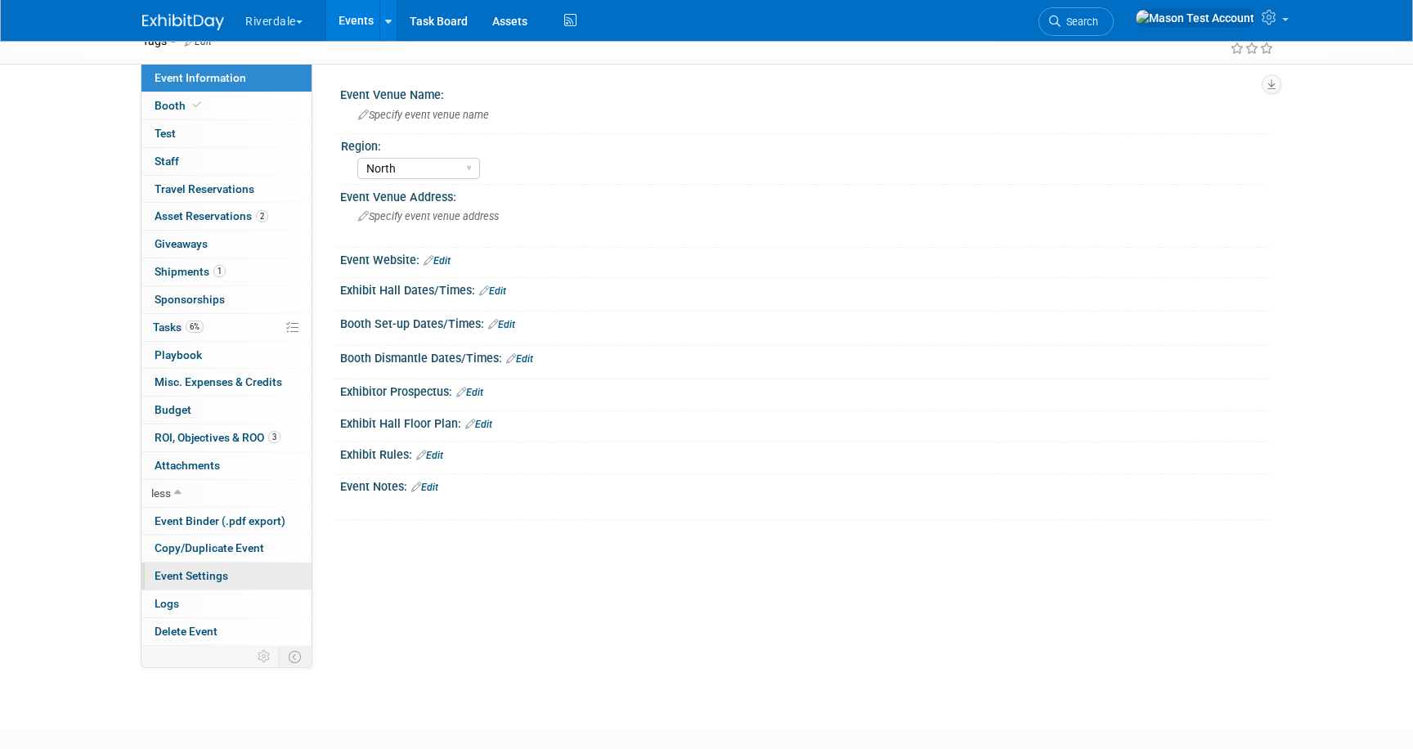
scroll to position [114, 0]
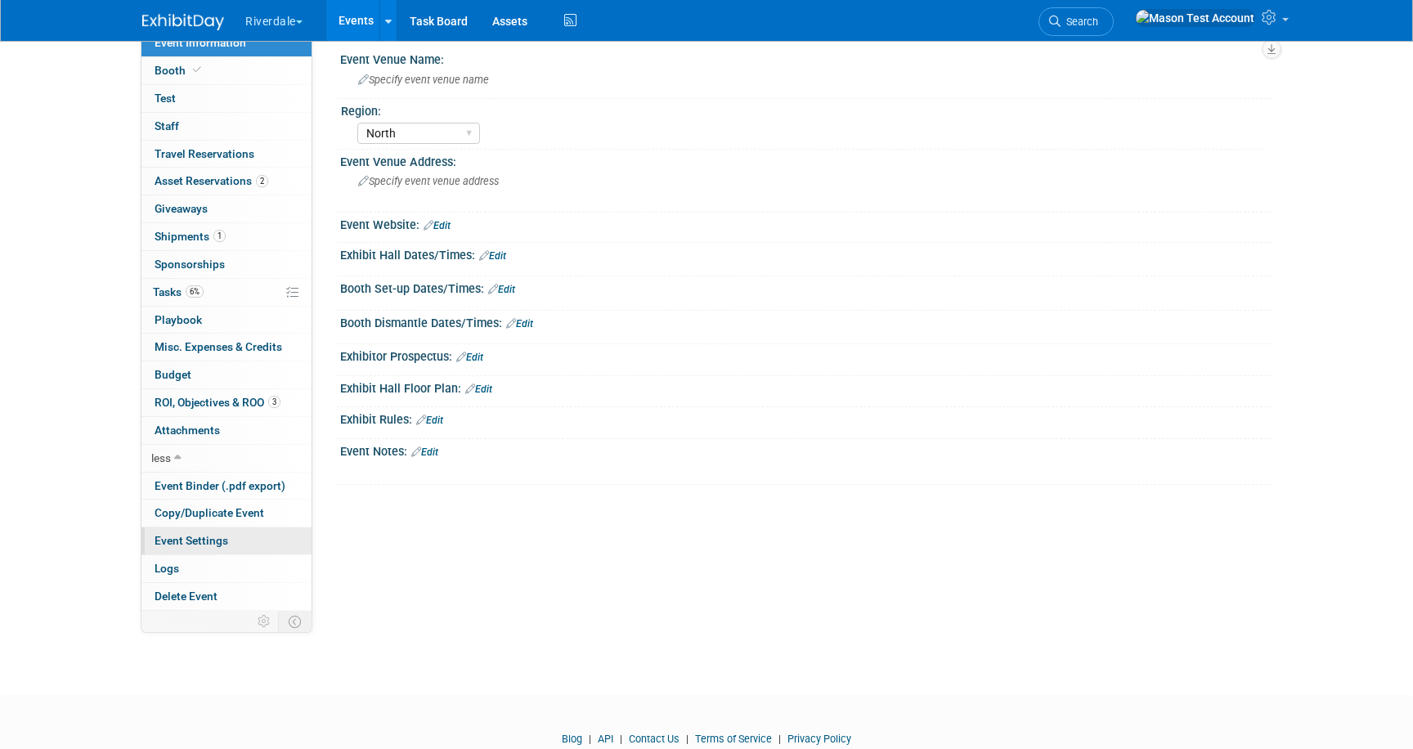
click at [199, 538] on span "Event Settings" at bounding box center [192, 540] width 74 height 13
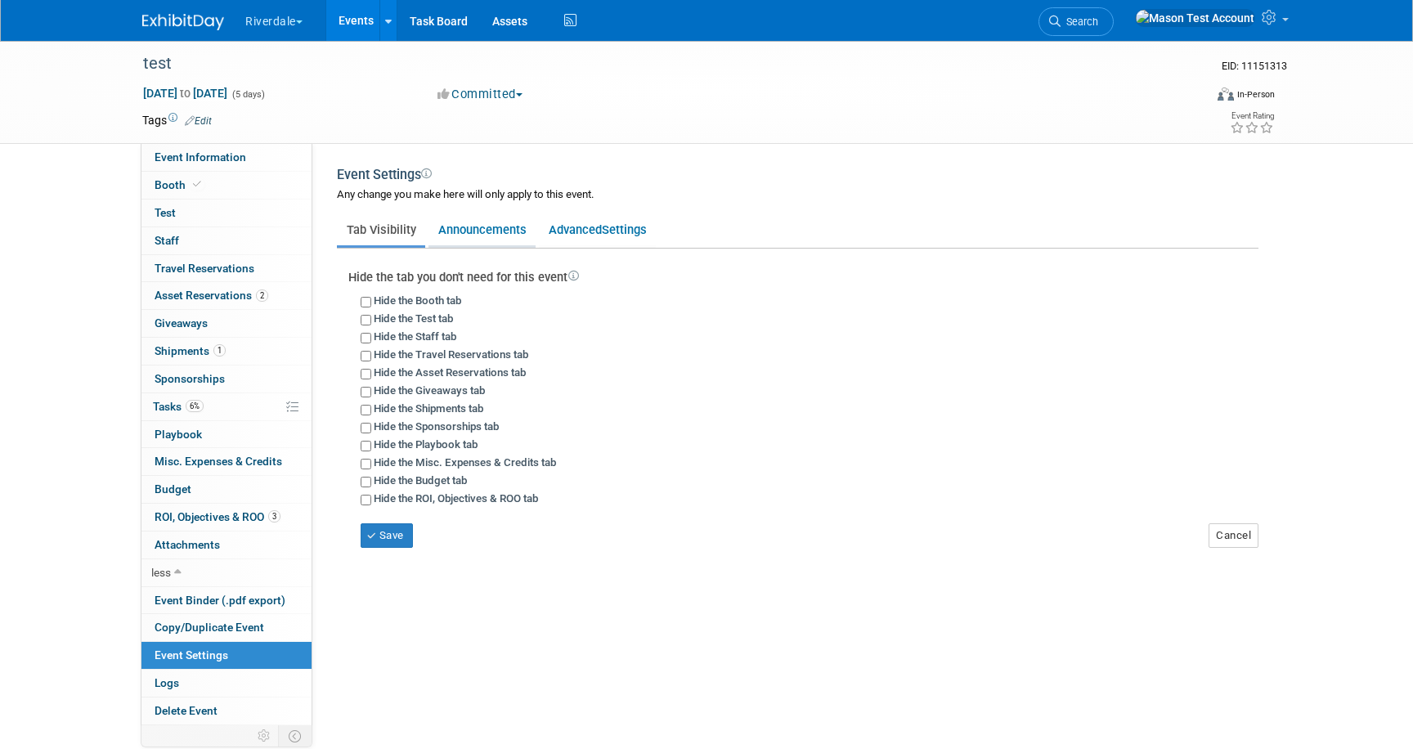
click at [465, 227] on link "Announcements" at bounding box center [482, 229] width 107 height 31
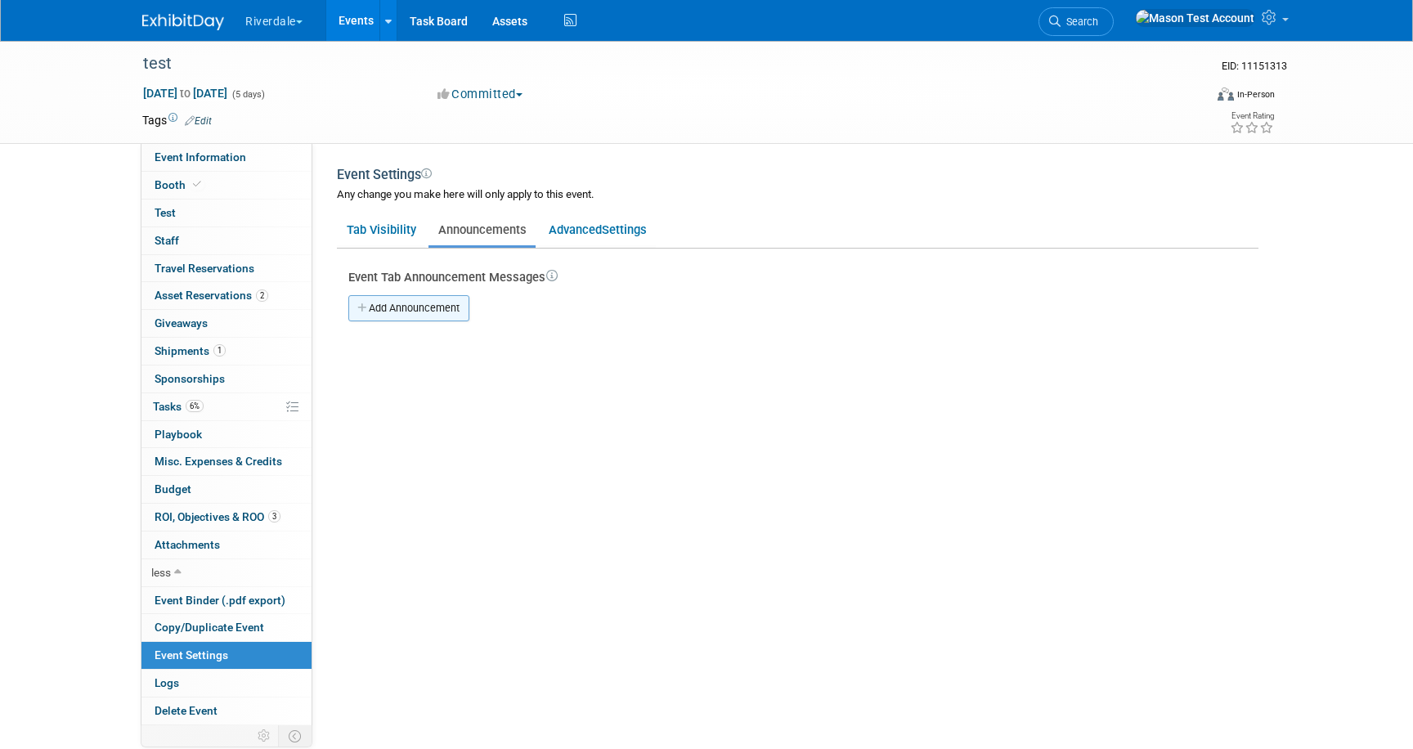
click at [405, 316] on link "Add Announcement" at bounding box center [408, 308] width 121 height 26
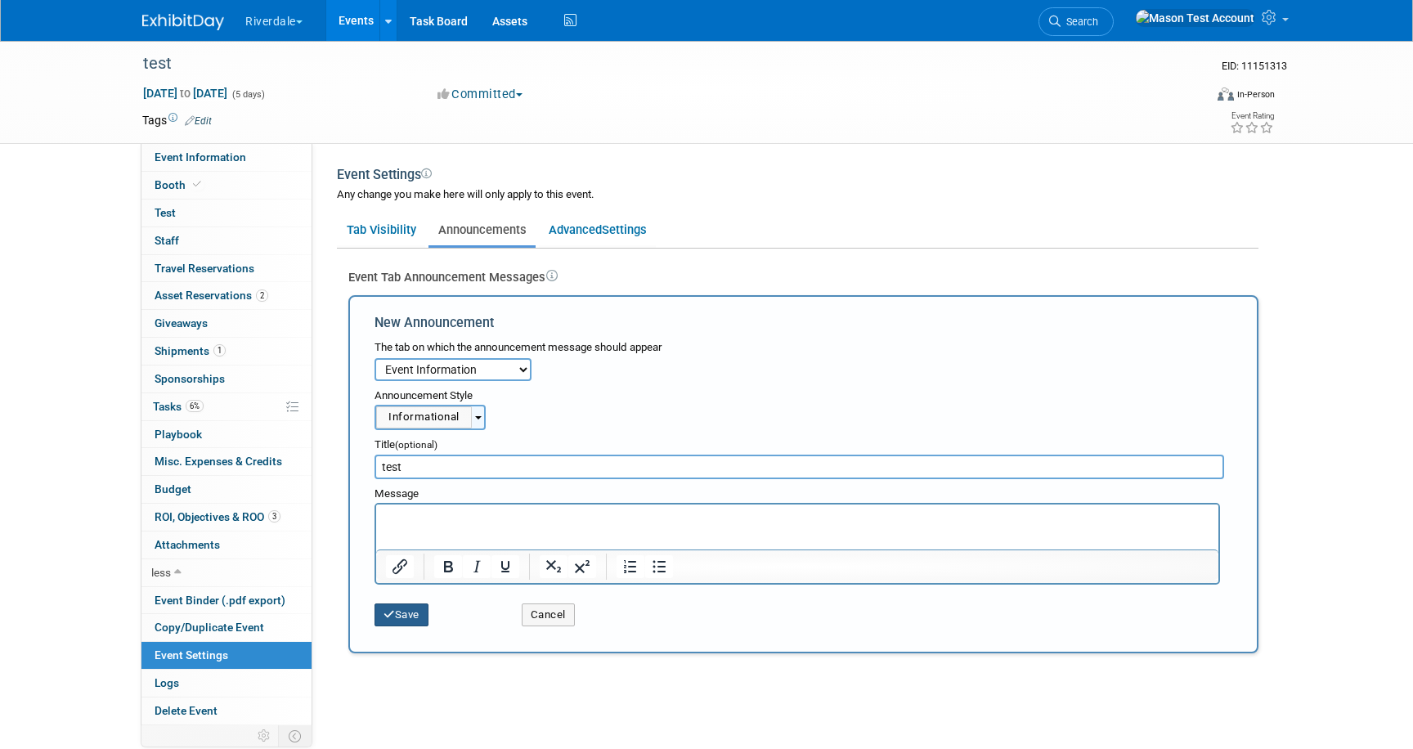
type input "test"
click at [411, 616] on button "Save" at bounding box center [402, 615] width 54 height 23
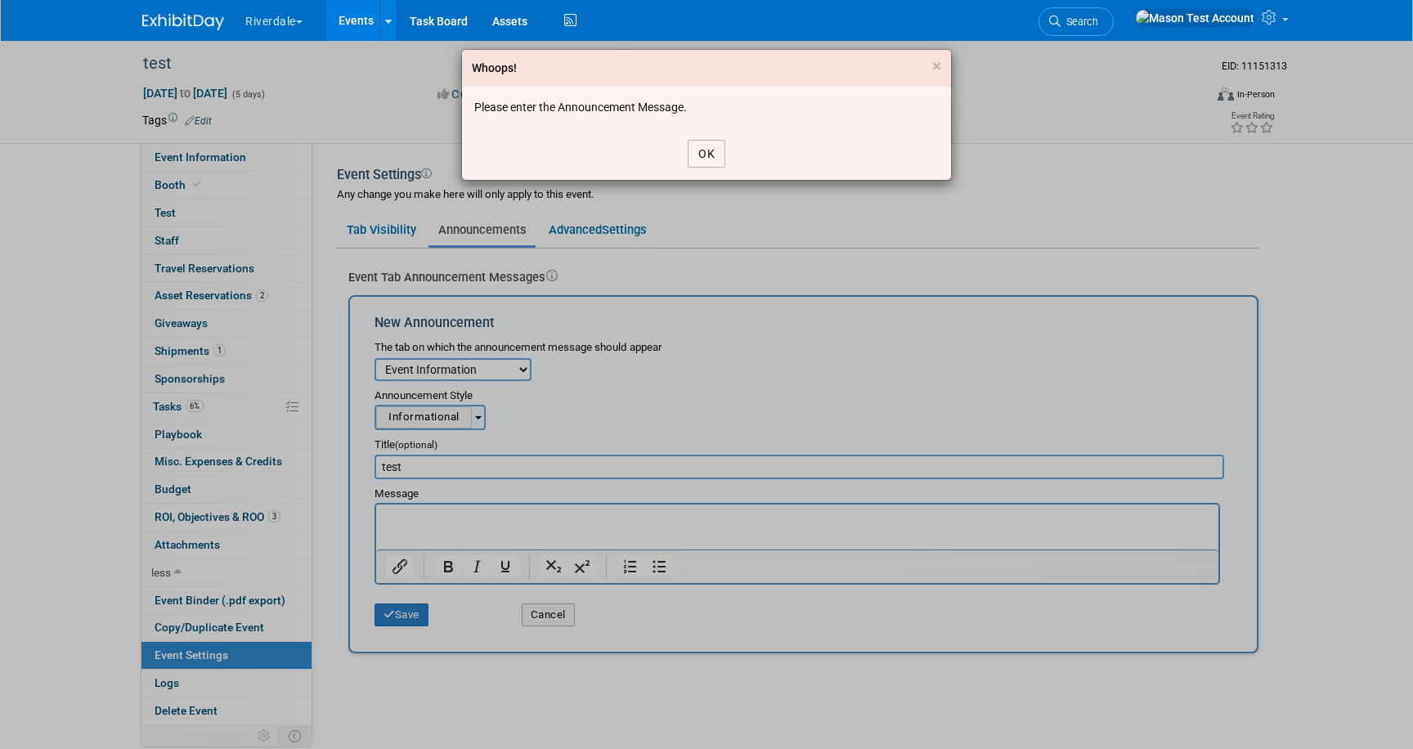
drag, startPoint x: 712, startPoint y: 148, endPoint x: 646, endPoint y: 250, distance: 121.8
click at [713, 150] on button "OK" at bounding box center [707, 154] width 38 height 28
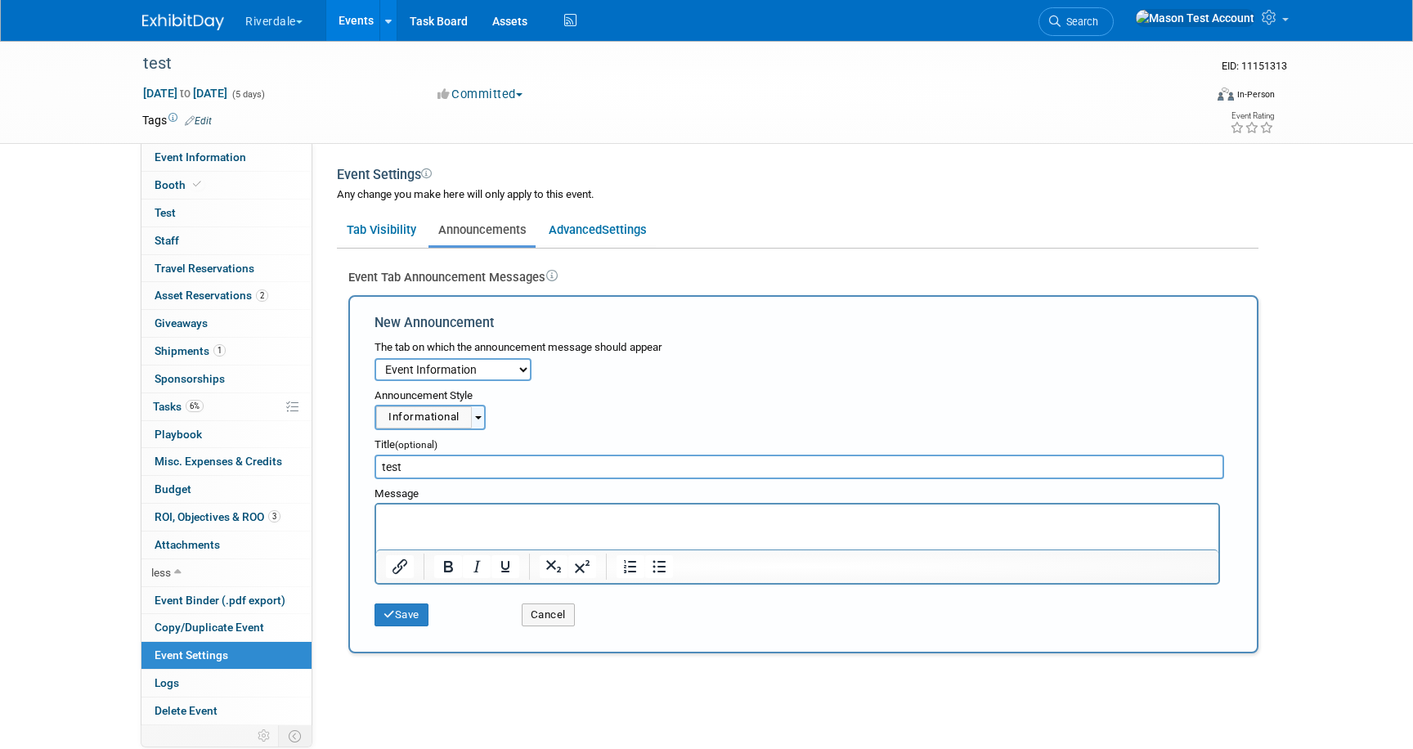
click at [437, 514] on p "Rich Text Area. Press ALT-0 for help." at bounding box center [798, 519] width 824 height 16
click at [412, 611] on button "Save" at bounding box center [402, 615] width 54 height 23
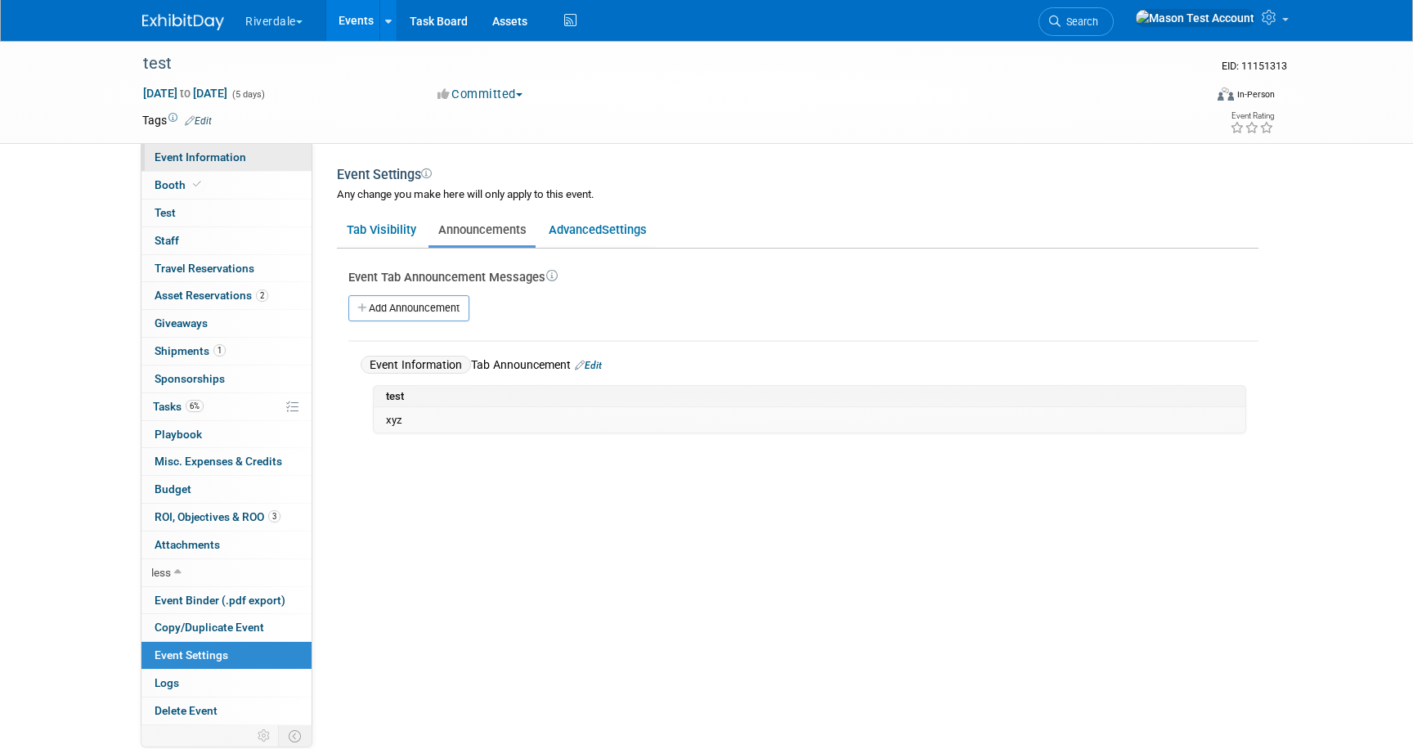
click at [196, 159] on span "Event Information" at bounding box center [201, 156] width 92 height 13
select select "North"
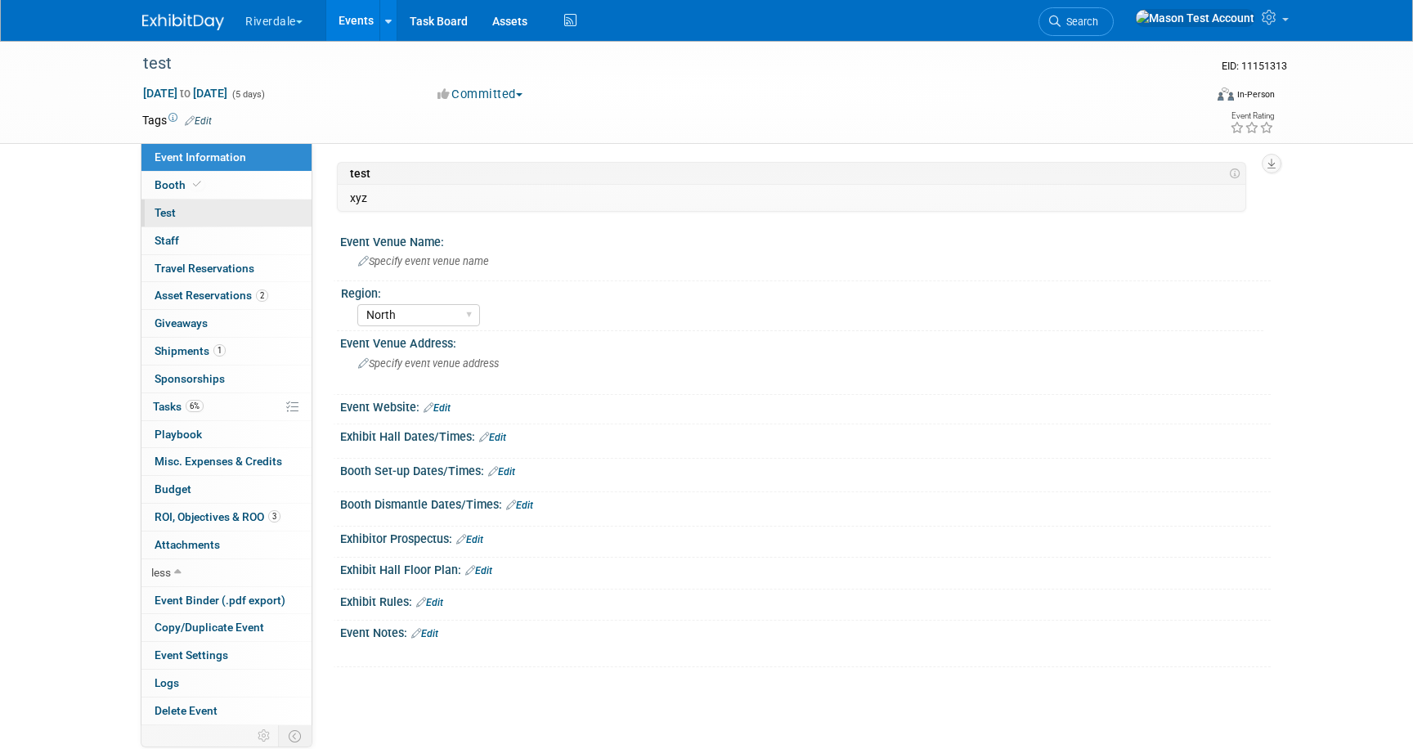
click at [179, 209] on link "Test" at bounding box center [226, 213] width 170 height 27
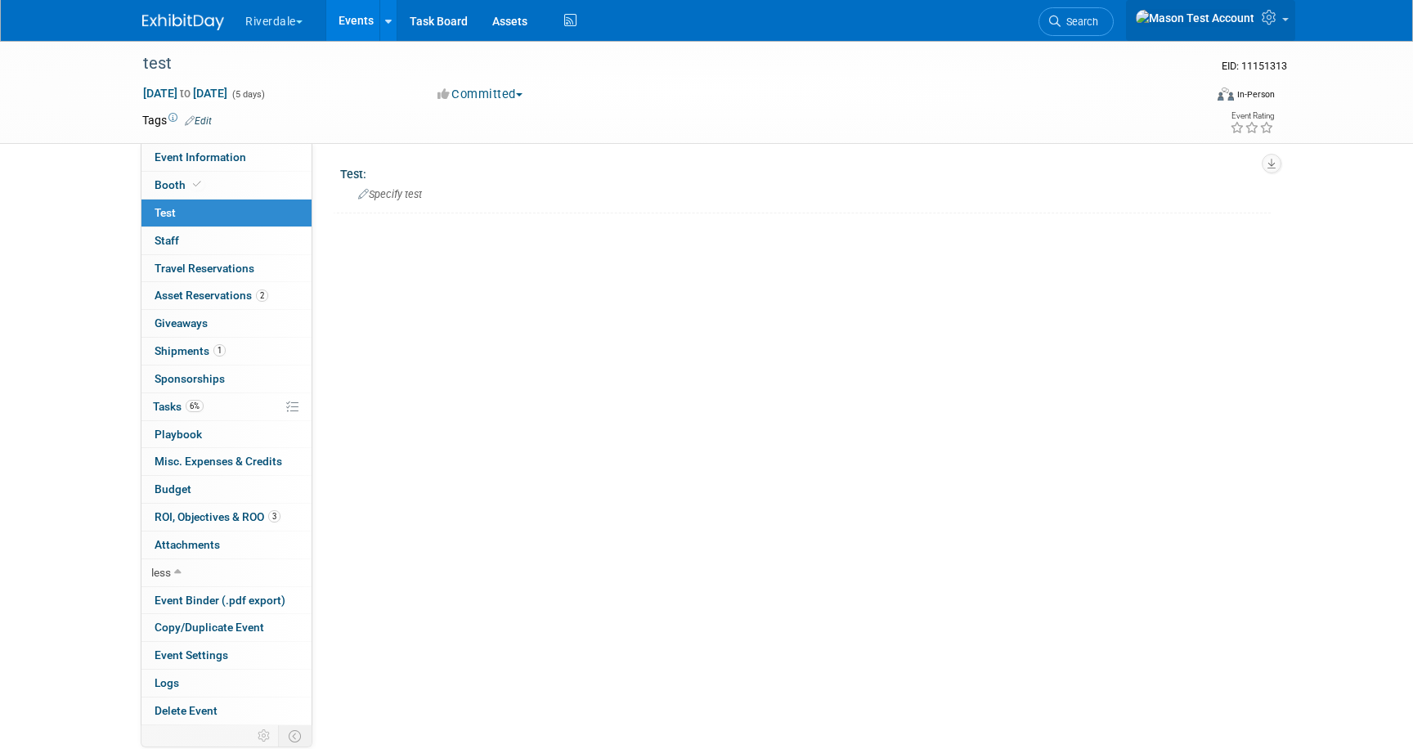
drag, startPoint x: 1280, startPoint y: 23, endPoint x: 1196, endPoint y: 8, distance: 85.5
click at [1280, 24] on icon at bounding box center [1271, 17] width 19 height 15
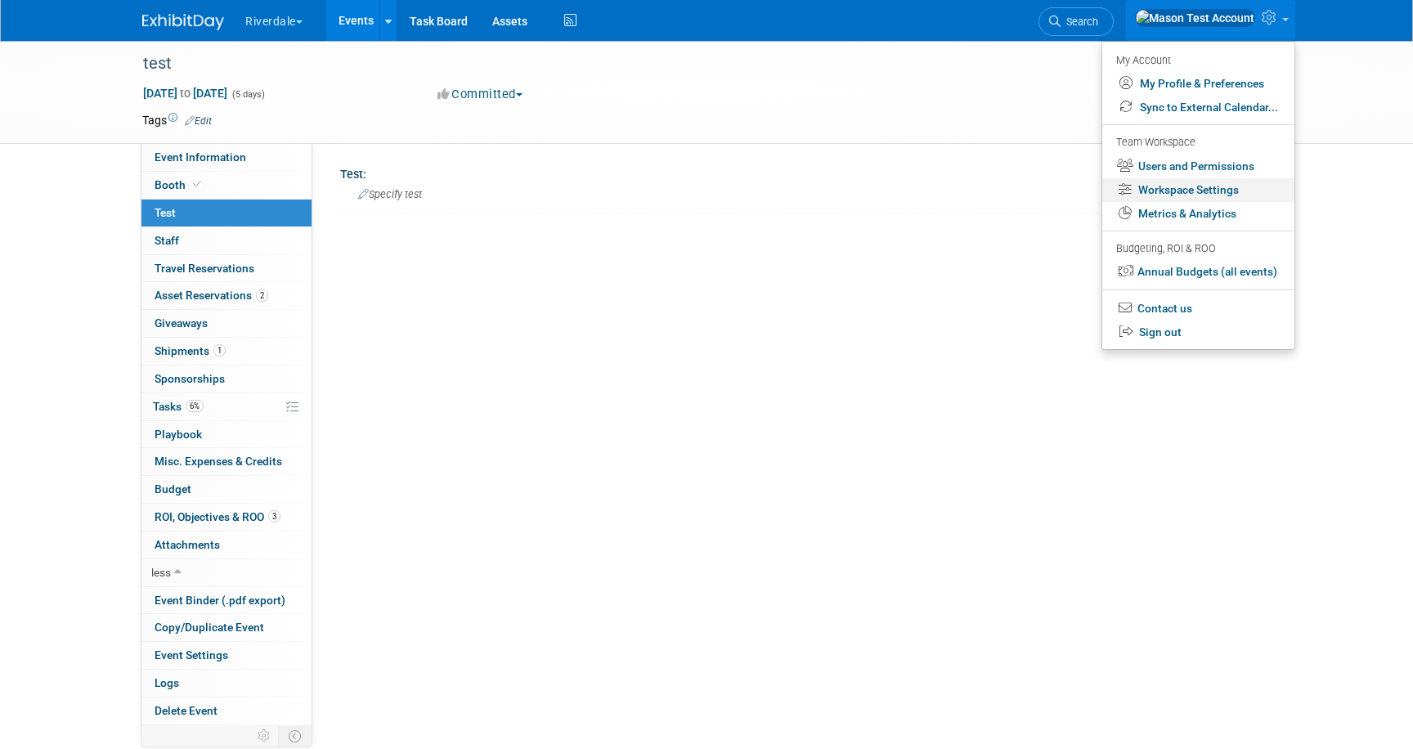
click at [1177, 192] on link "Workspace Settings" at bounding box center [1198, 190] width 192 height 24
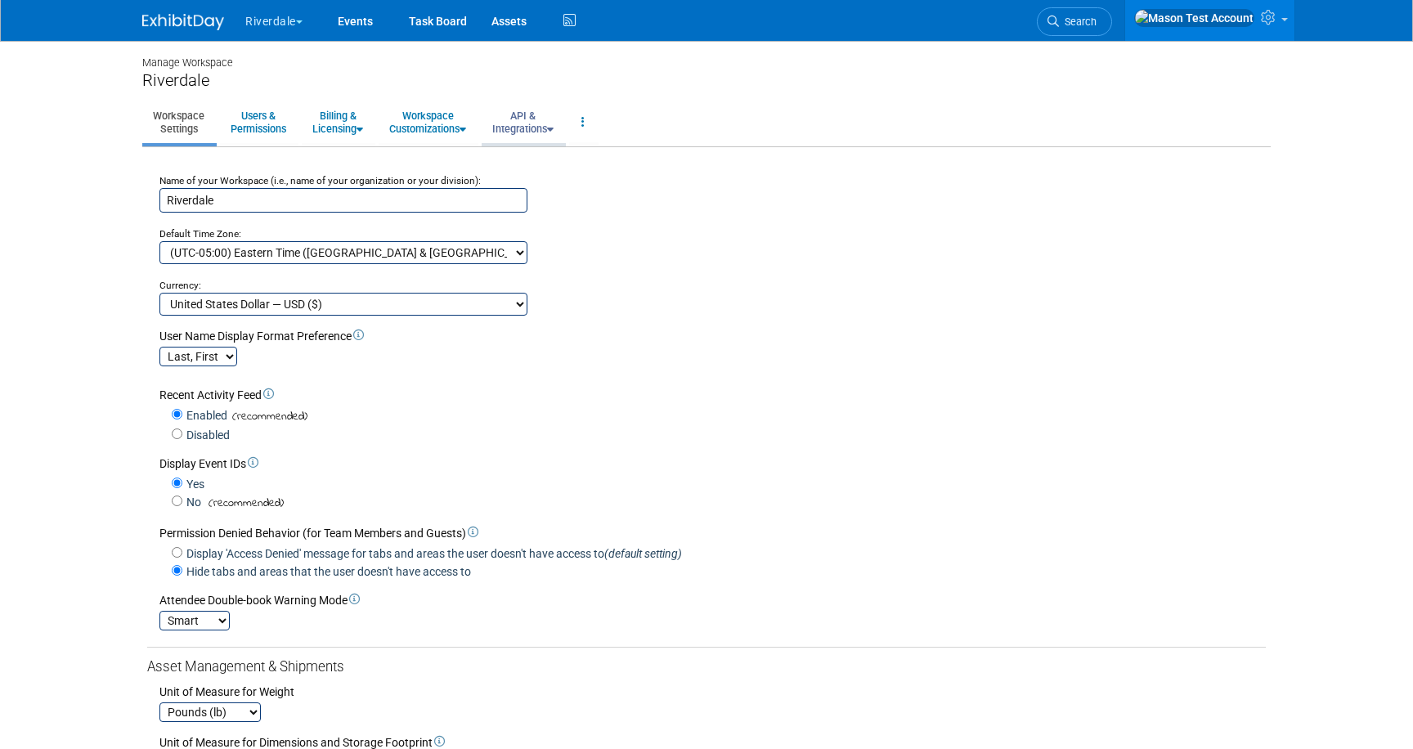
click at [551, 121] on link "API & Integrations" at bounding box center [523, 122] width 83 height 40
click at [542, 161] on link "API Access" at bounding box center [546, 159] width 129 height 25
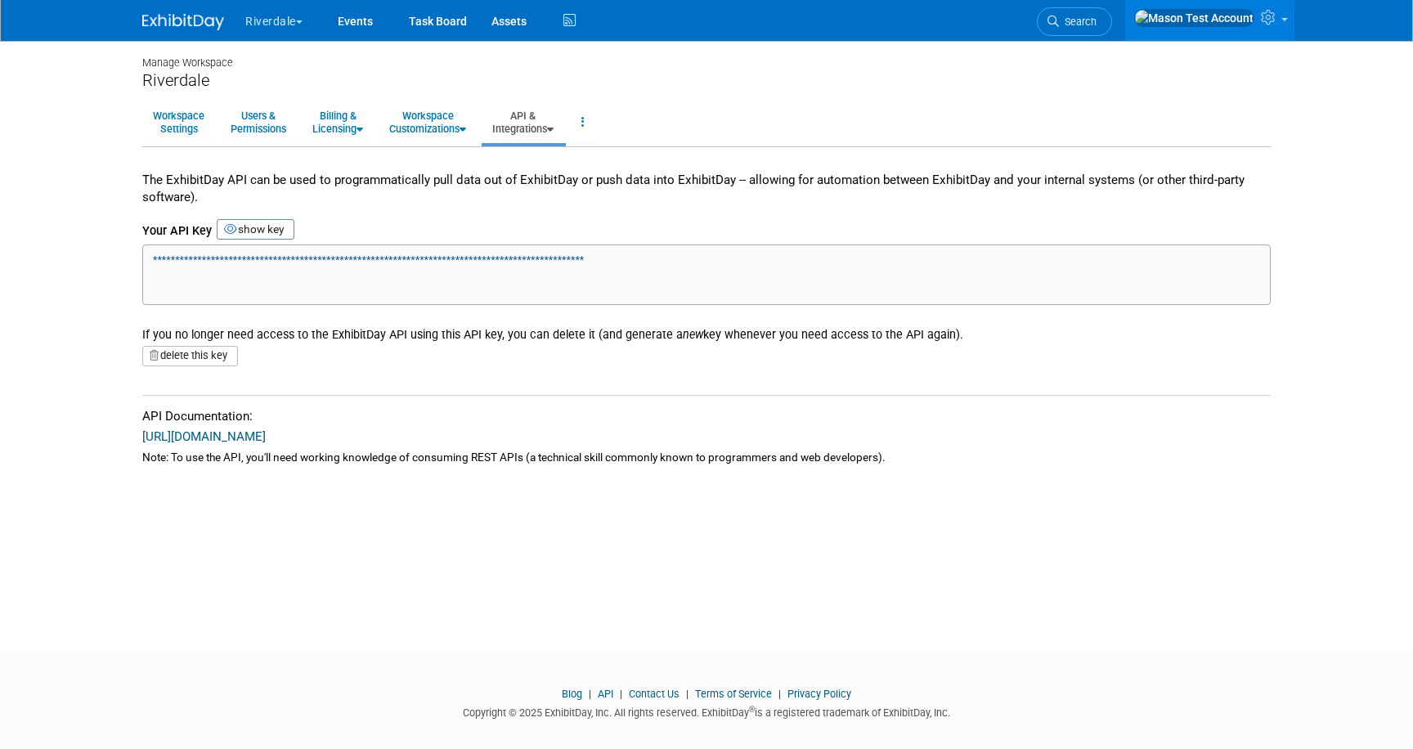
click at [536, 127] on link "API & Integrations" at bounding box center [523, 122] width 83 height 40
click at [536, 182] on link "Integrations via Zapier" at bounding box center [546, 184] width 129 height 25
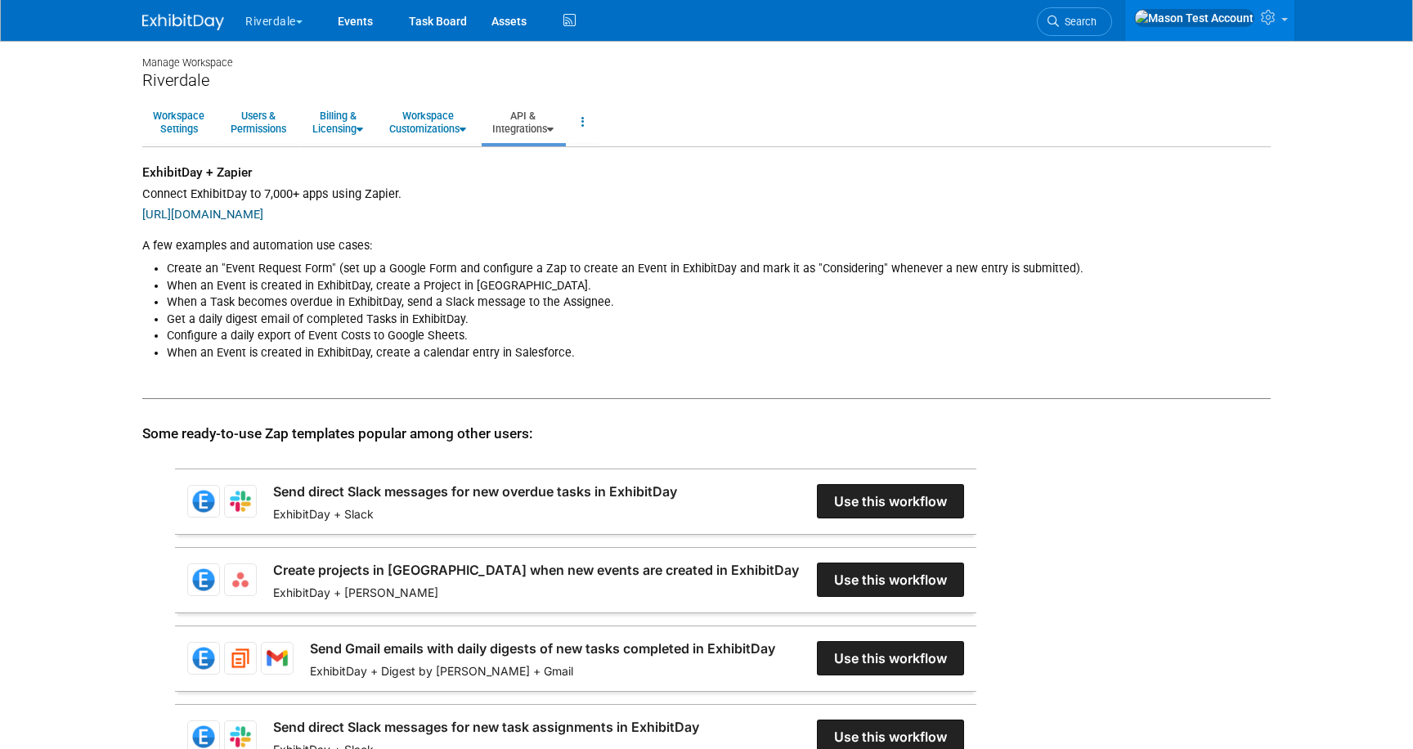
click at [527, 130] on link "API & Integrations" at bounding box center [523, 122] width 83 height 40
click at [1282, 13] on link at bounding box center [1209, 20] width 169 height 41
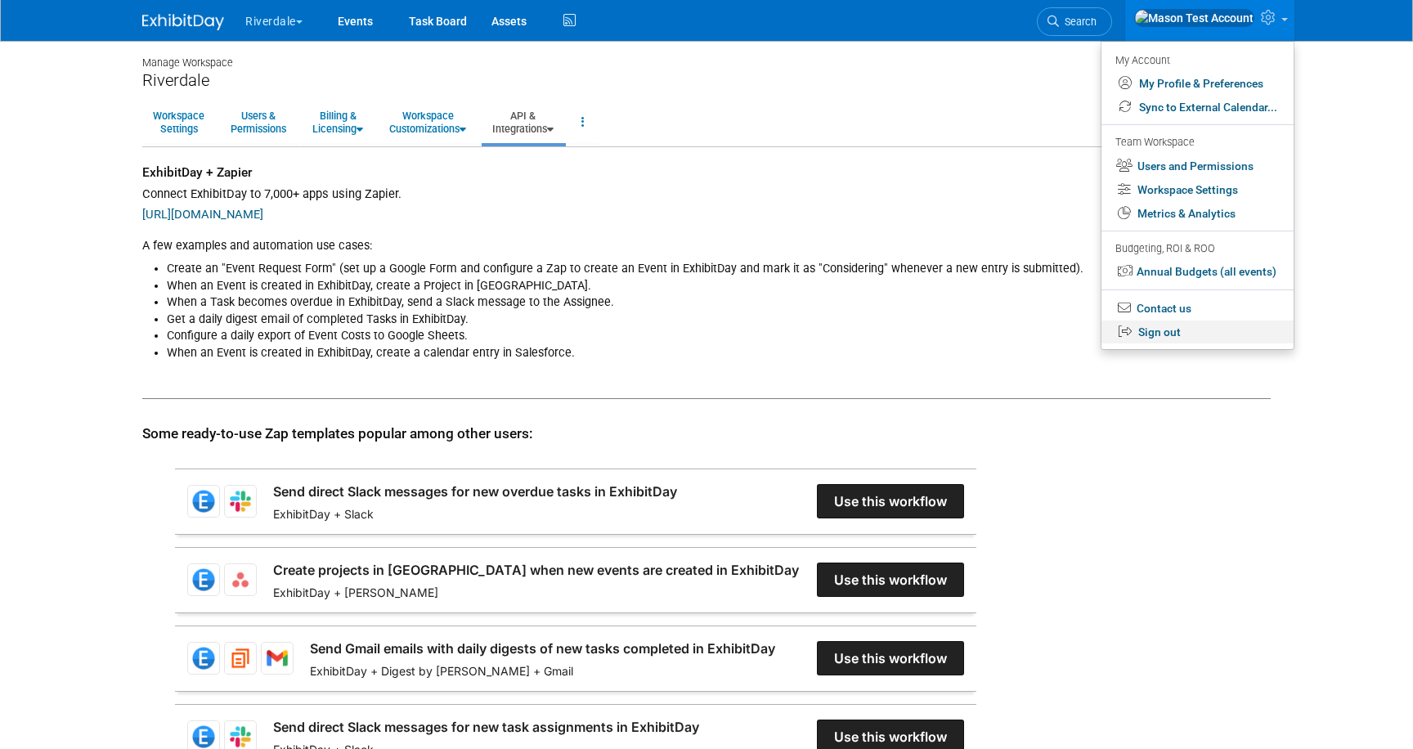
click at [1180, 326] on link "Sign out" at bounding box center [1198, 333] width 192 height 24
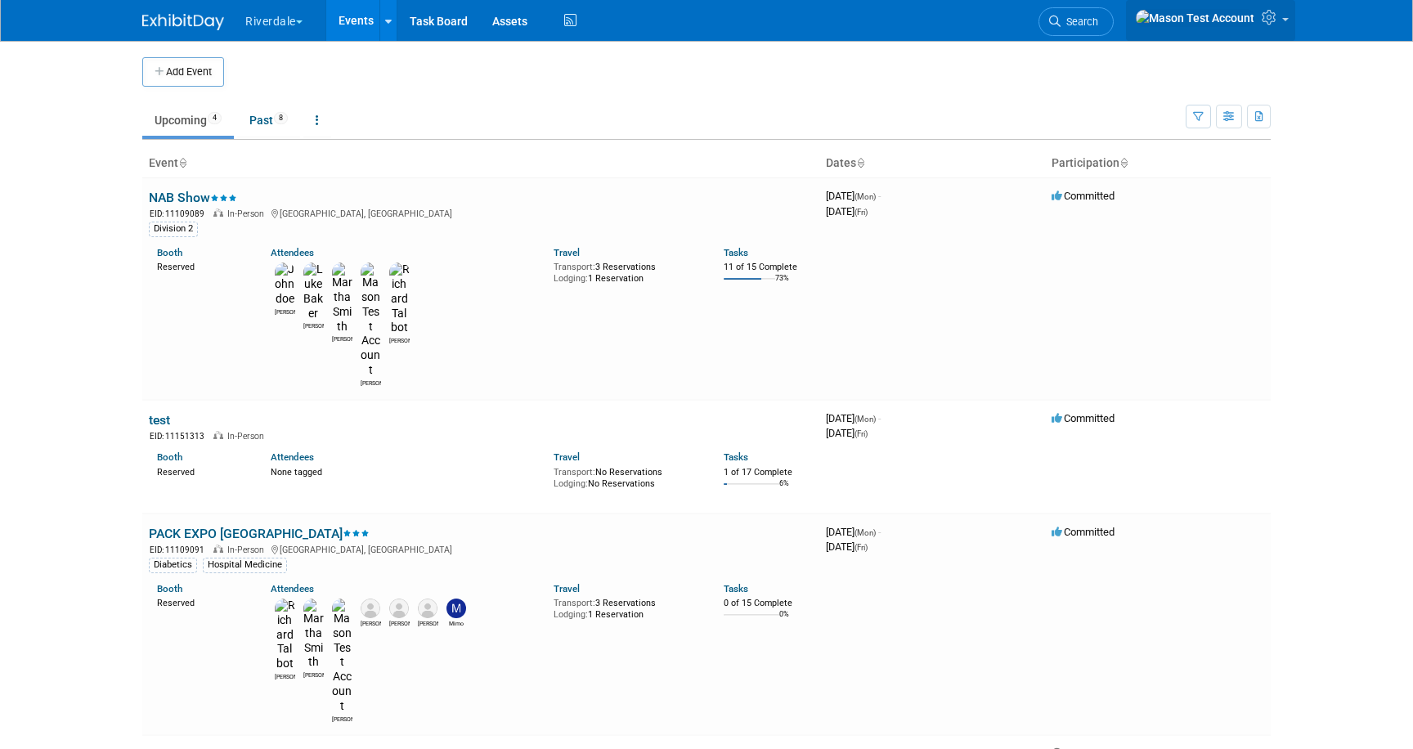
click at [1257, 16] on link at bounding box center [1210, 20] width 169 height 41
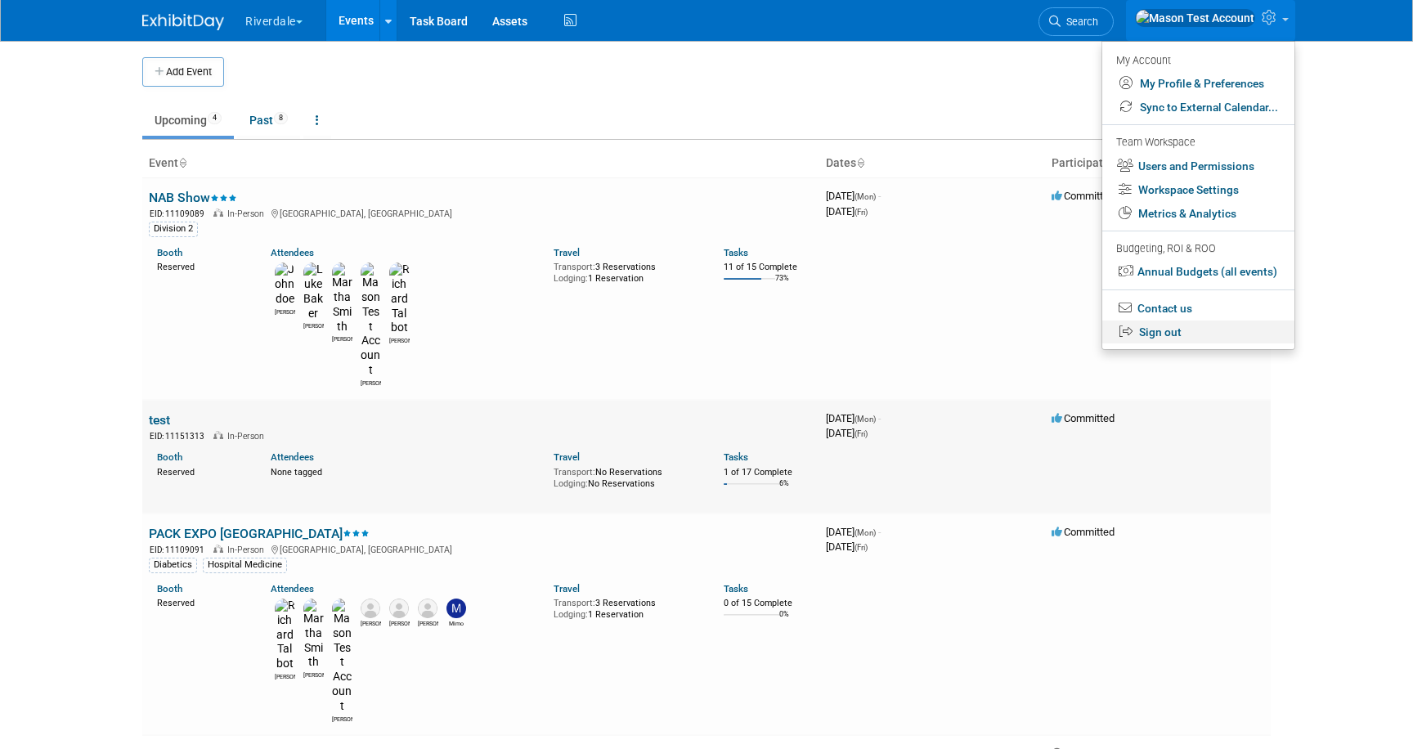
drag, startPoint x: 1161, startPoint y: 334, endPoint x: 1147, endPoint y: 319, distance: 21.4
click at [1161, 334] on link "Sign out" at bounding box center [1198, 333] width 192 height 24
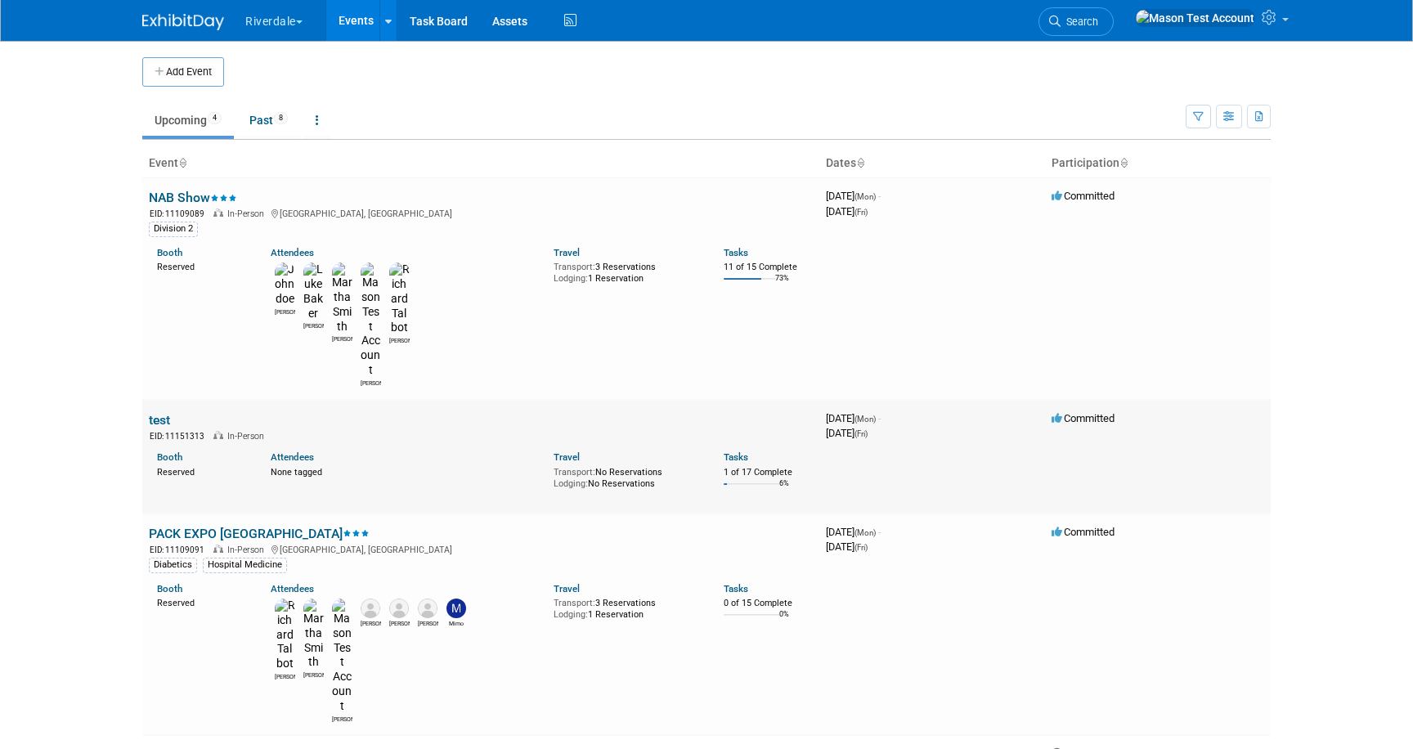
click at [163, 412] on link "test" at bounding box center [159, 420] width 21 height 16
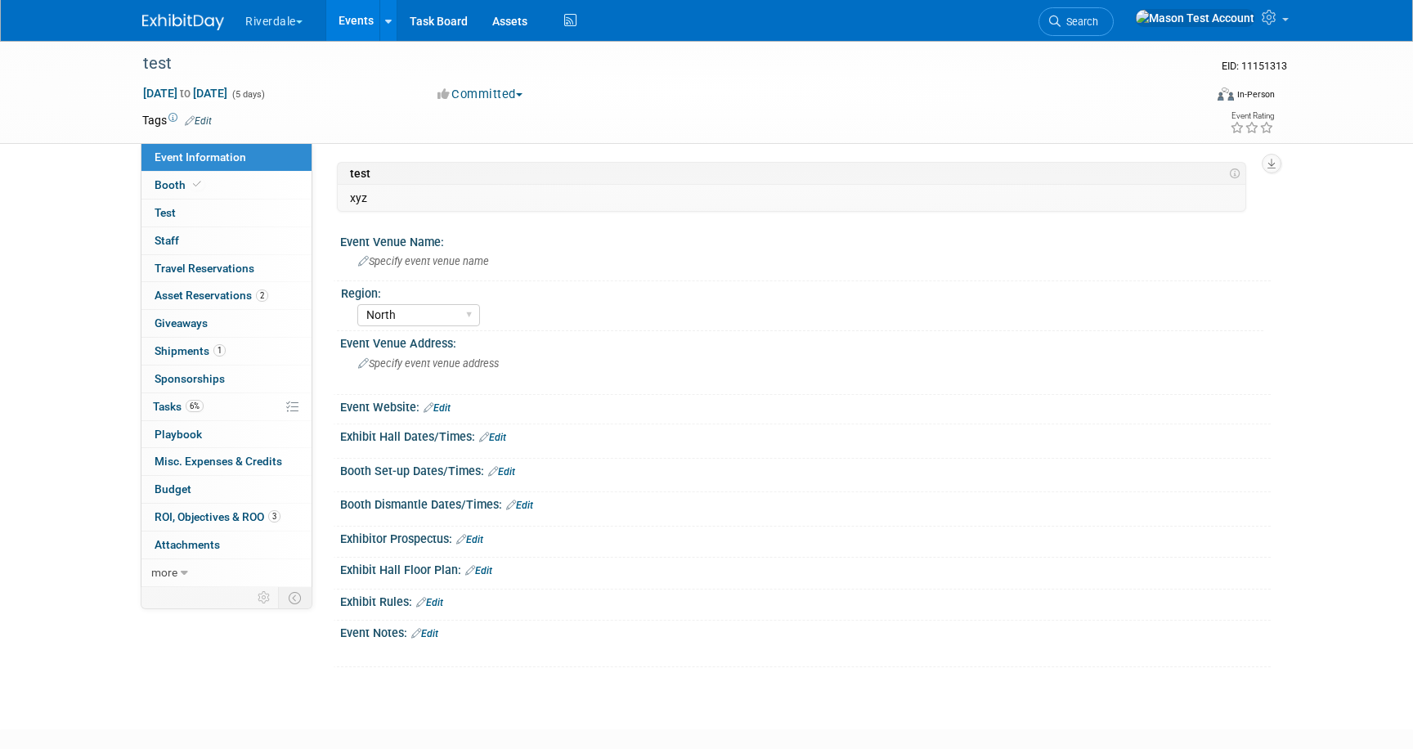
select select "North"
click at [184, 571] on icon at bounding box center [184, 573] width 7 height 11
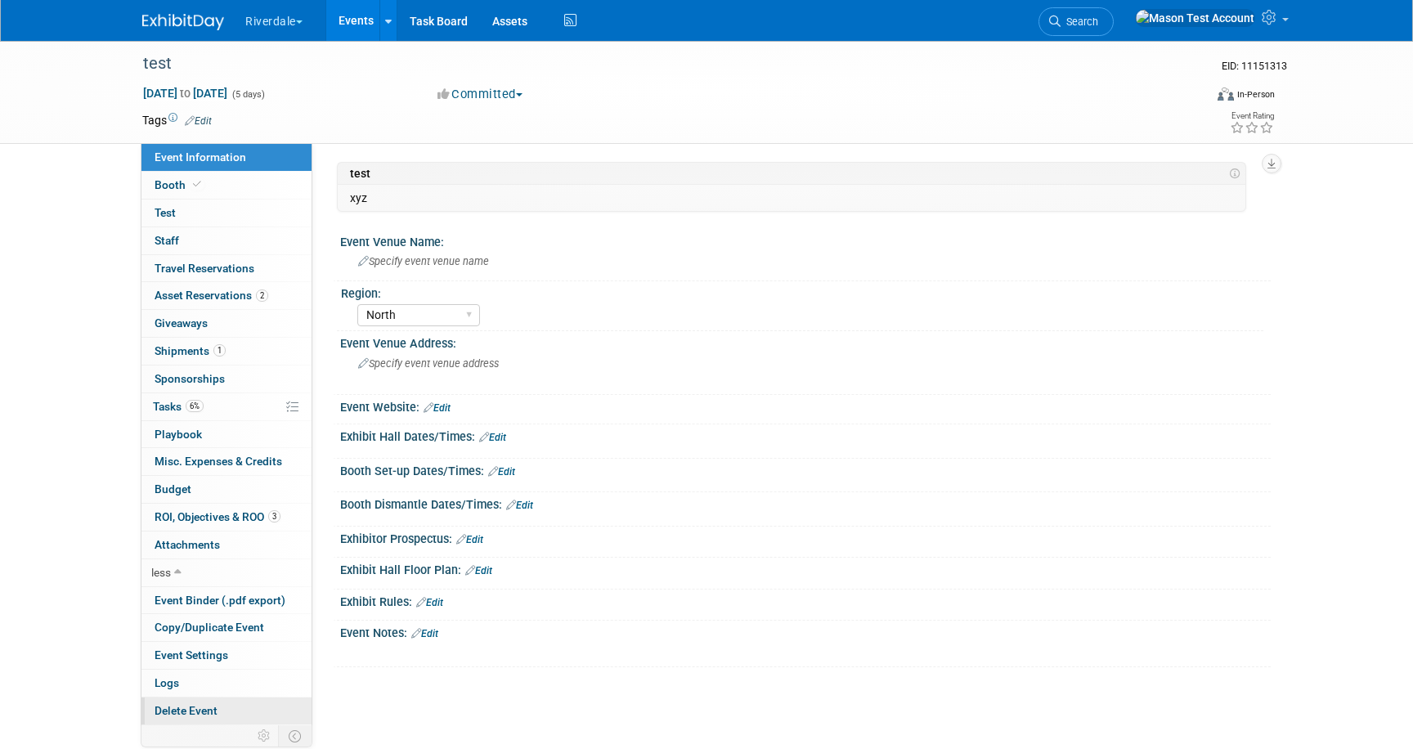
click at [194, 704] on span "Delete Event" at bounding box center [186, 710] width 63 height 13
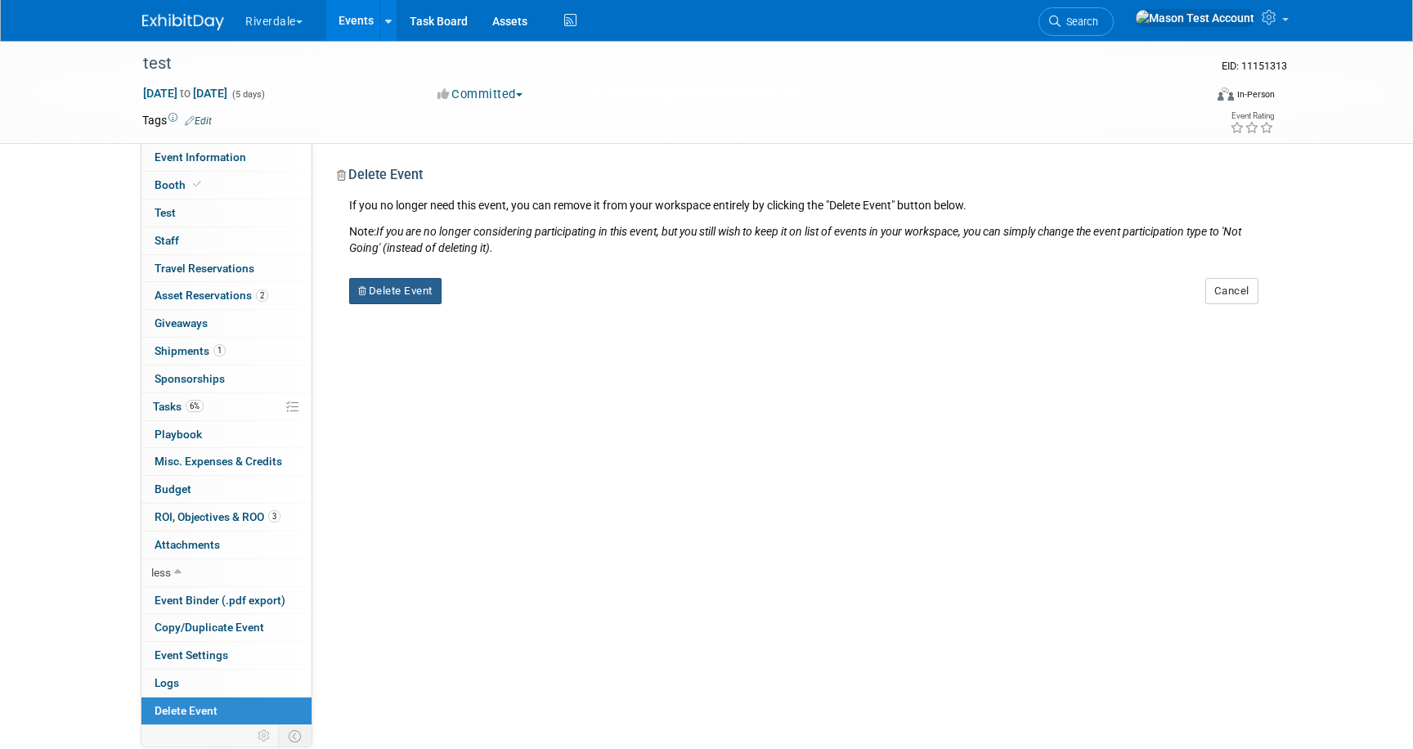
click at [382, 289] on button "Delete Event" at bounding box center [395, 291] width 92 height 26
drag, startPoint x: 495, startPoint y: 303, endPoint x: 458, endPoint y: 312, distance: 37.9
click at [495, 303] on link "Yes" at bounding box center [498, 305] width 47 height 26
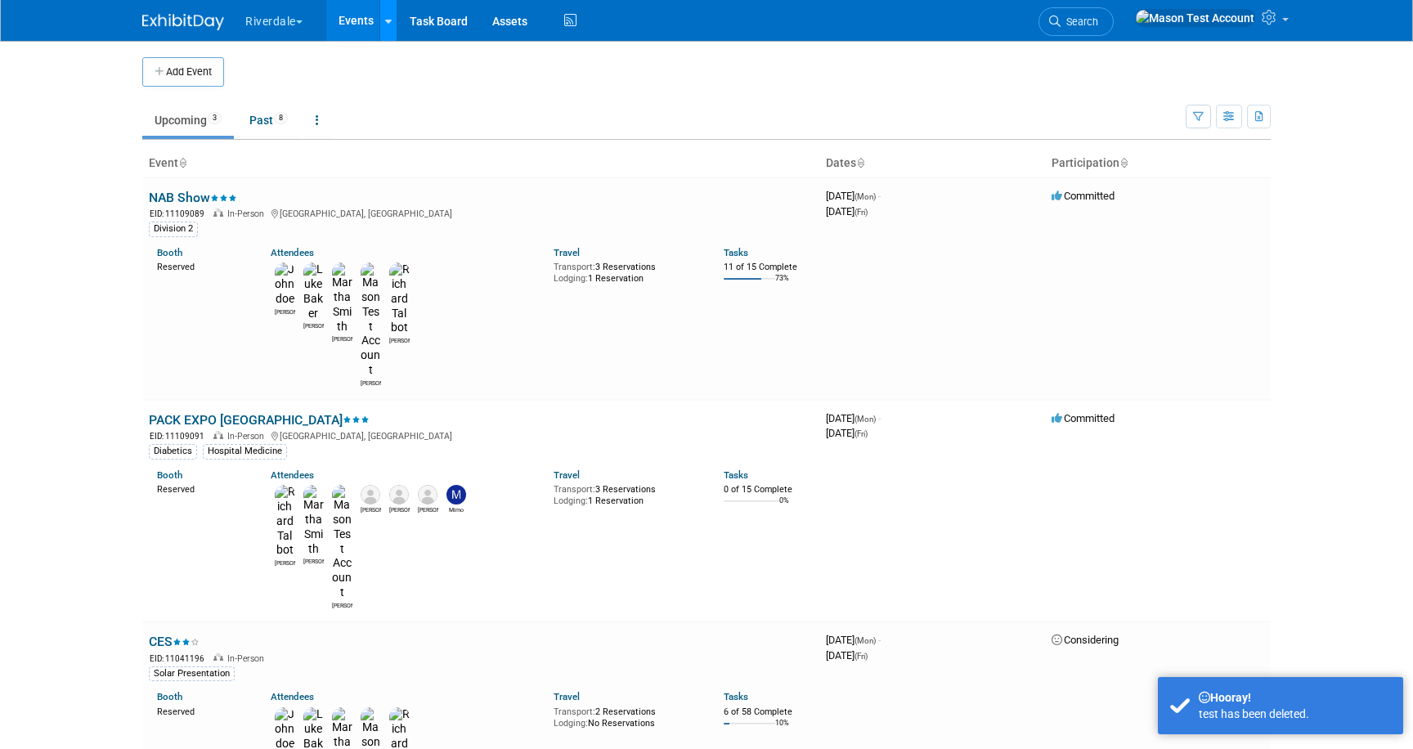
click at [392, 22] on icon at bounding box center [388, 21] width 7 height 11
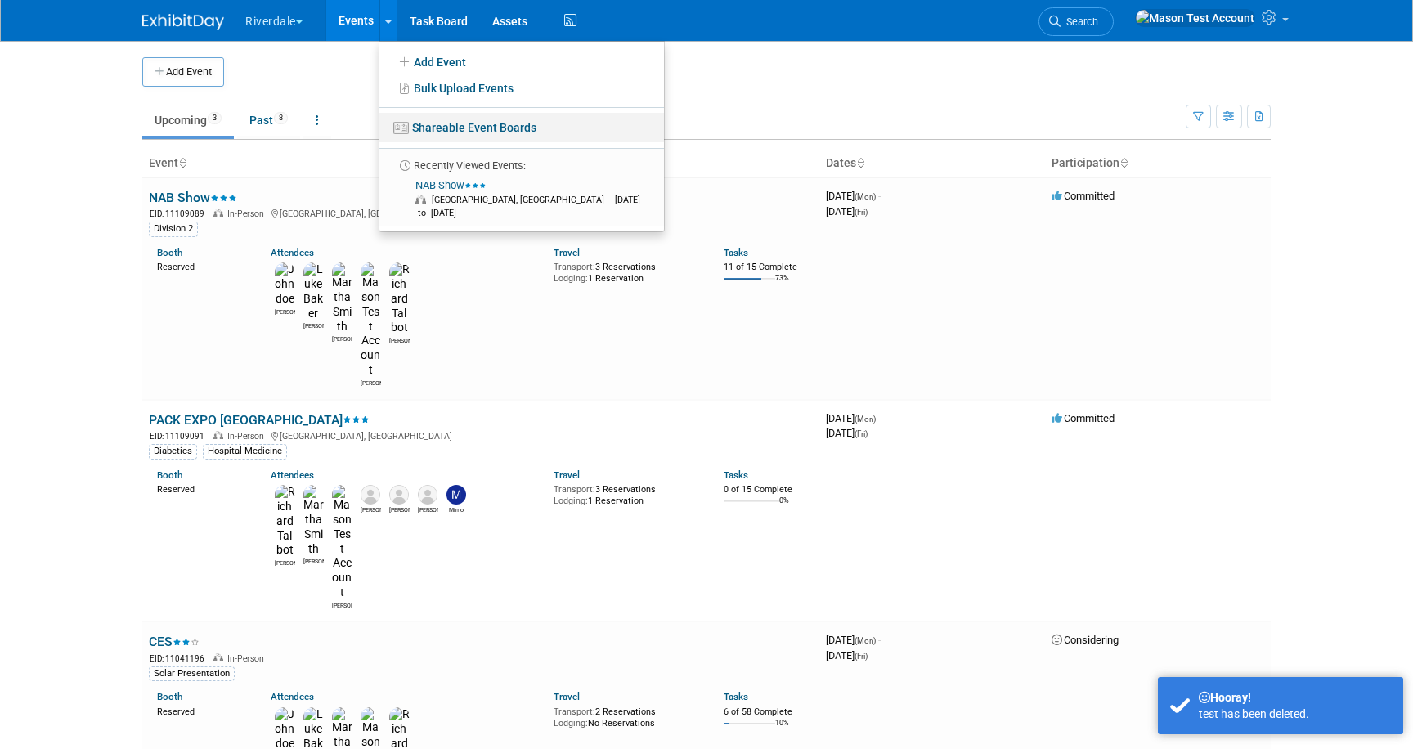
click at [447, 123] on link "Shareable Event Boards" at bounding box center [521, 127] width 285 height 29
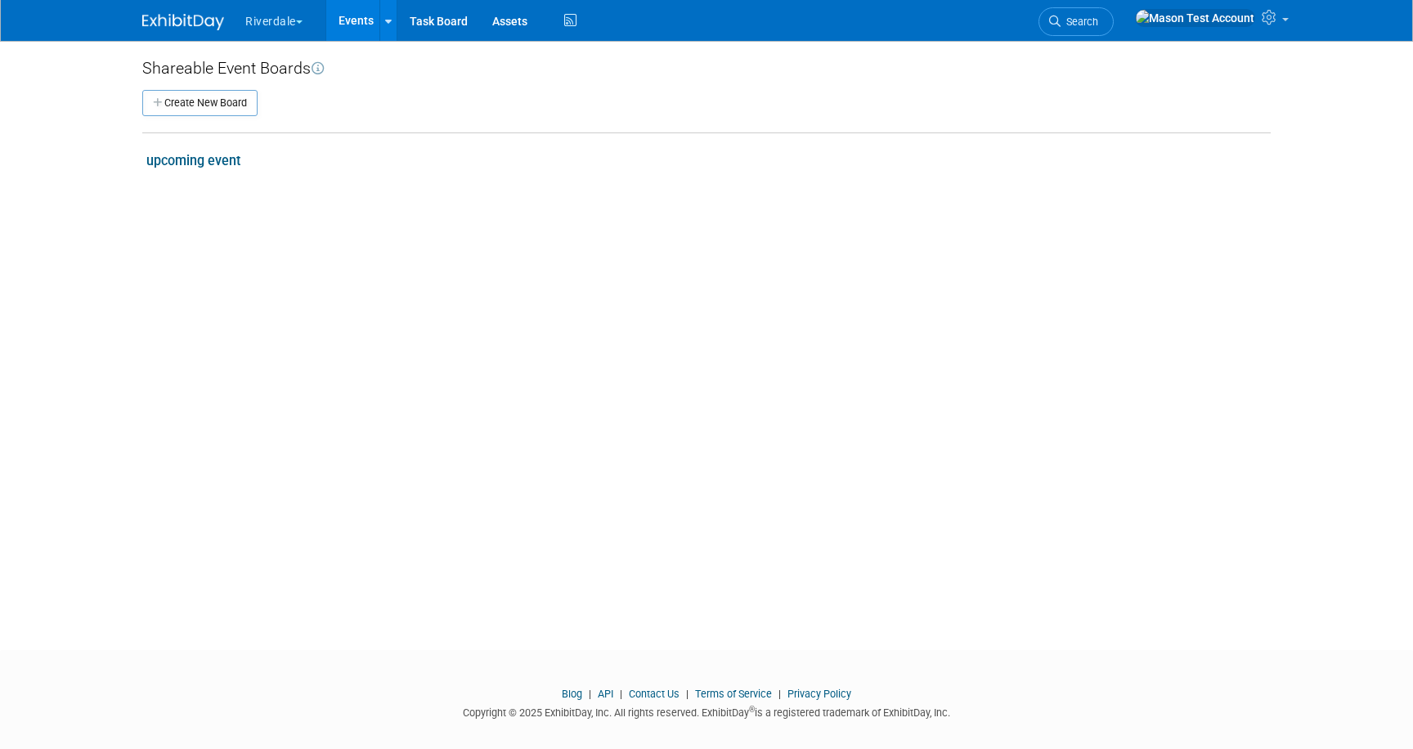
click at [220, 155] on link "upcoming event" at bounding box center [193, 161] width 94 height 16
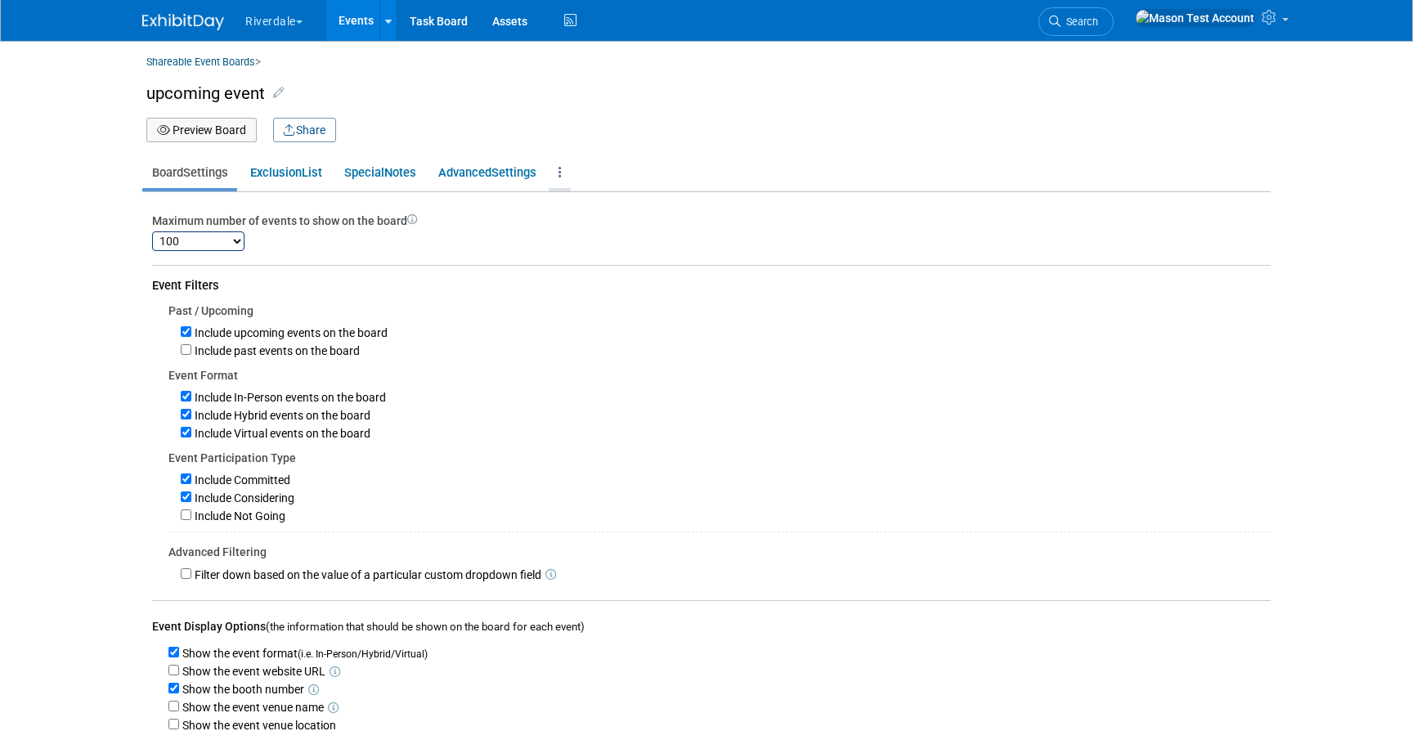
click at [564, 168] on link at bounding box center [560, 172] width 22 height 31
click at [615, 209] on link "Delete Board" at bounding box center [613, 205] width 129 height 23
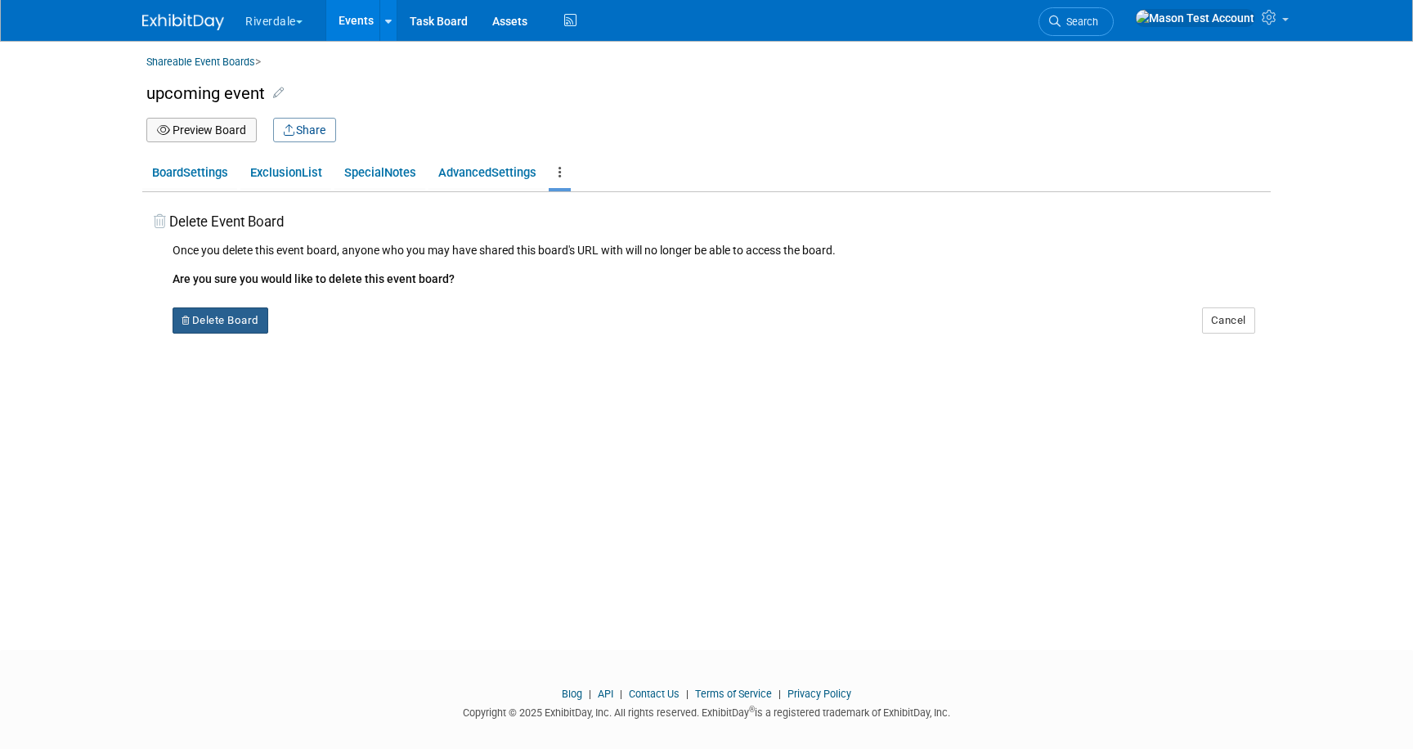
click at [249, 323] on button "Delete Board" at bounding box center [221, 320] width 96 height 26
click at [316, 335] on icon at bounding box center [312, 334] width 10 height 9
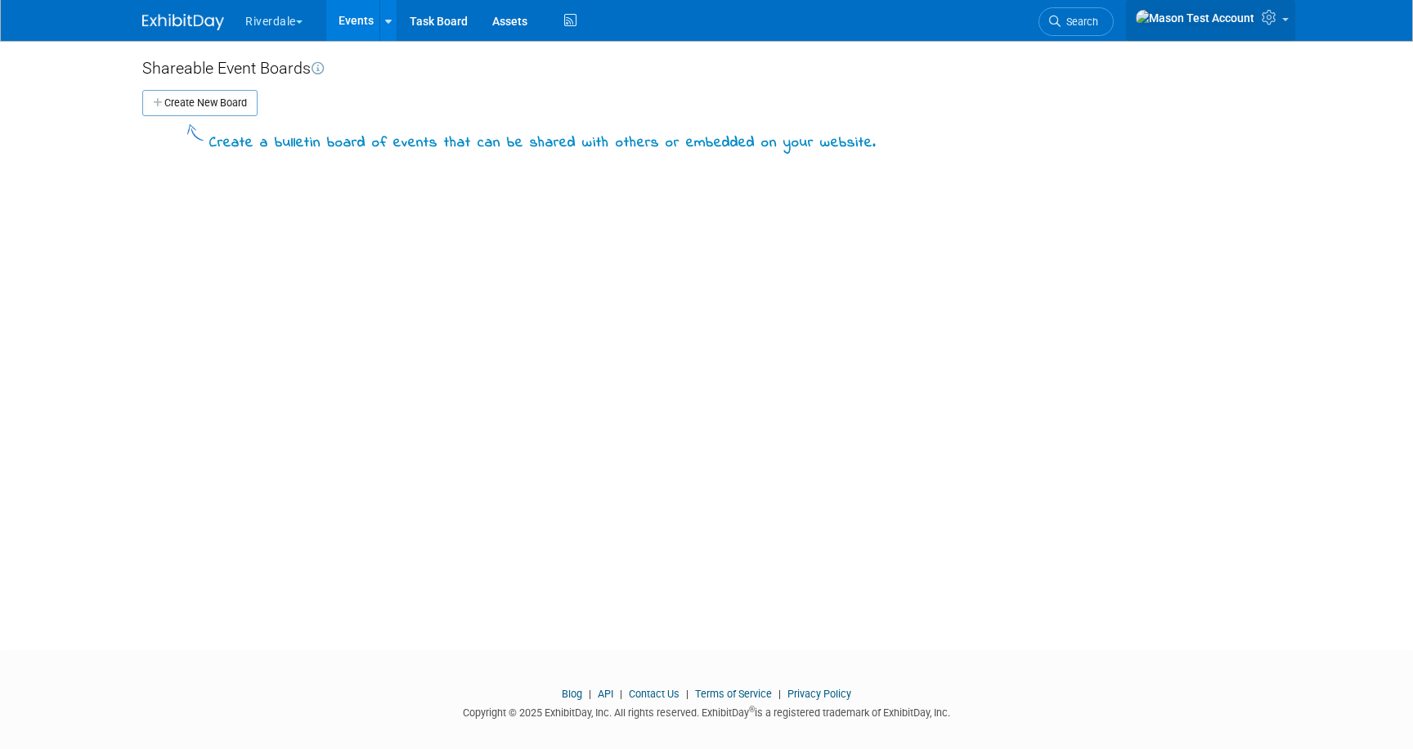
click at [1278, 17] on icon at bounding box center [1271, 17] width 19 height 15
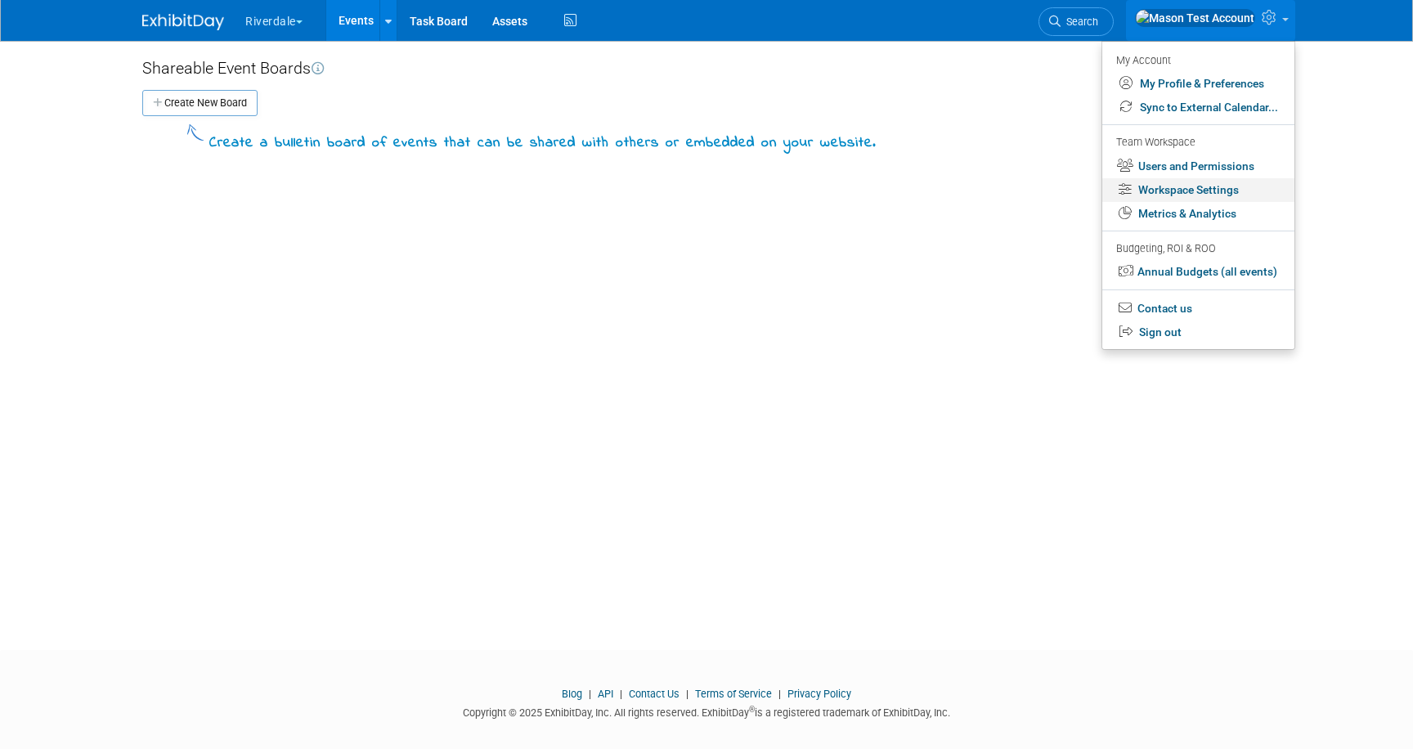
click at [1180, 191] on link "Workspace Settings" at bounding box center [1198, 190] width 192 height 24
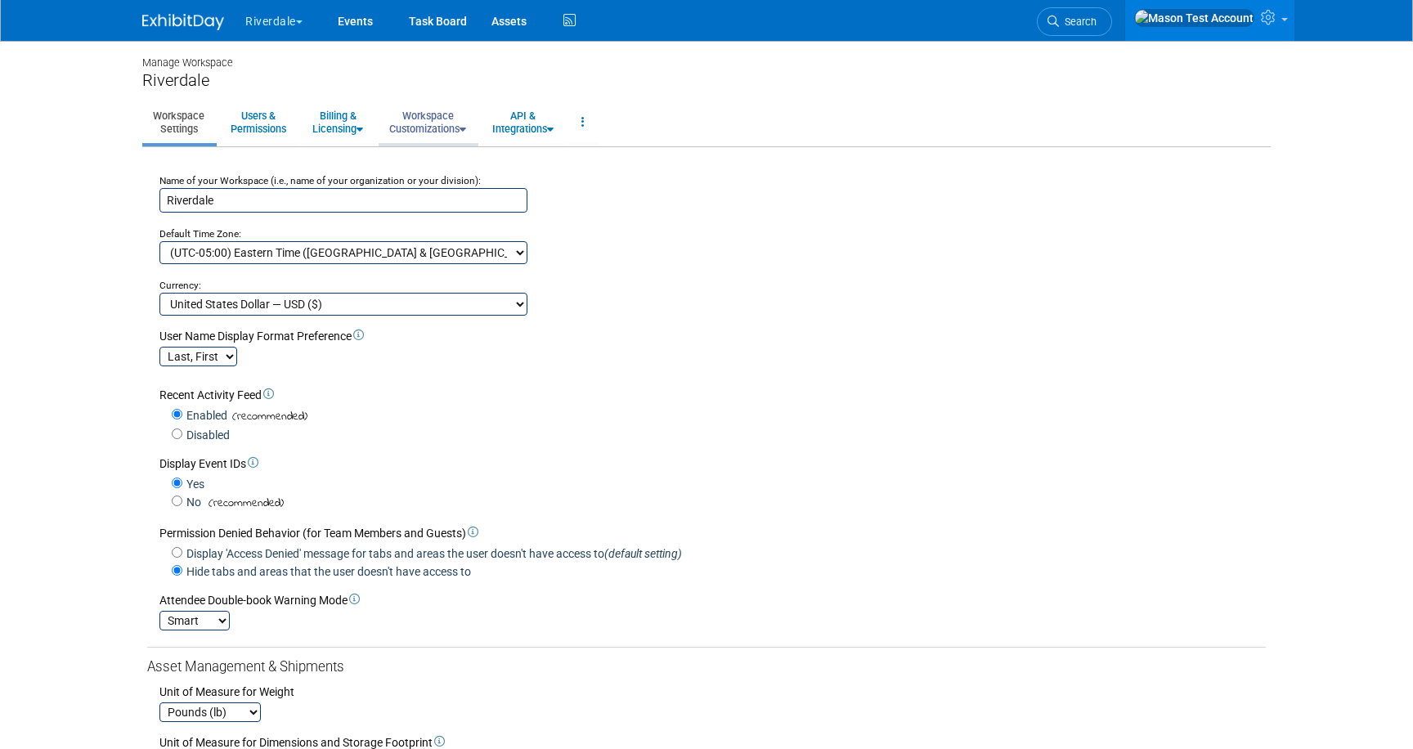
click at [441, 127] on link "Workspace Customizations" at bounding box center [428, 122] width 98 height 40
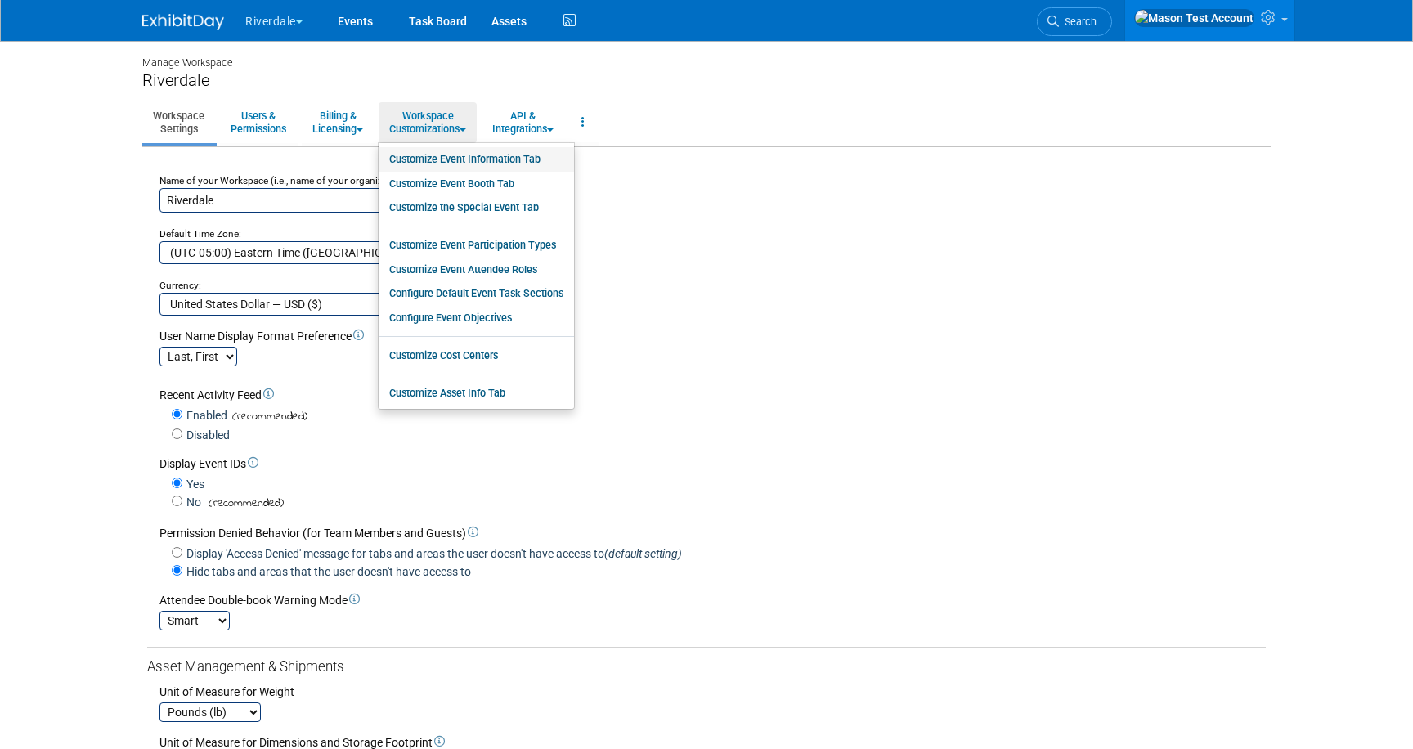
click at [450, 159] on link "Customize Event Information Tab" at bounding box center [476, 159] width 195 height 25
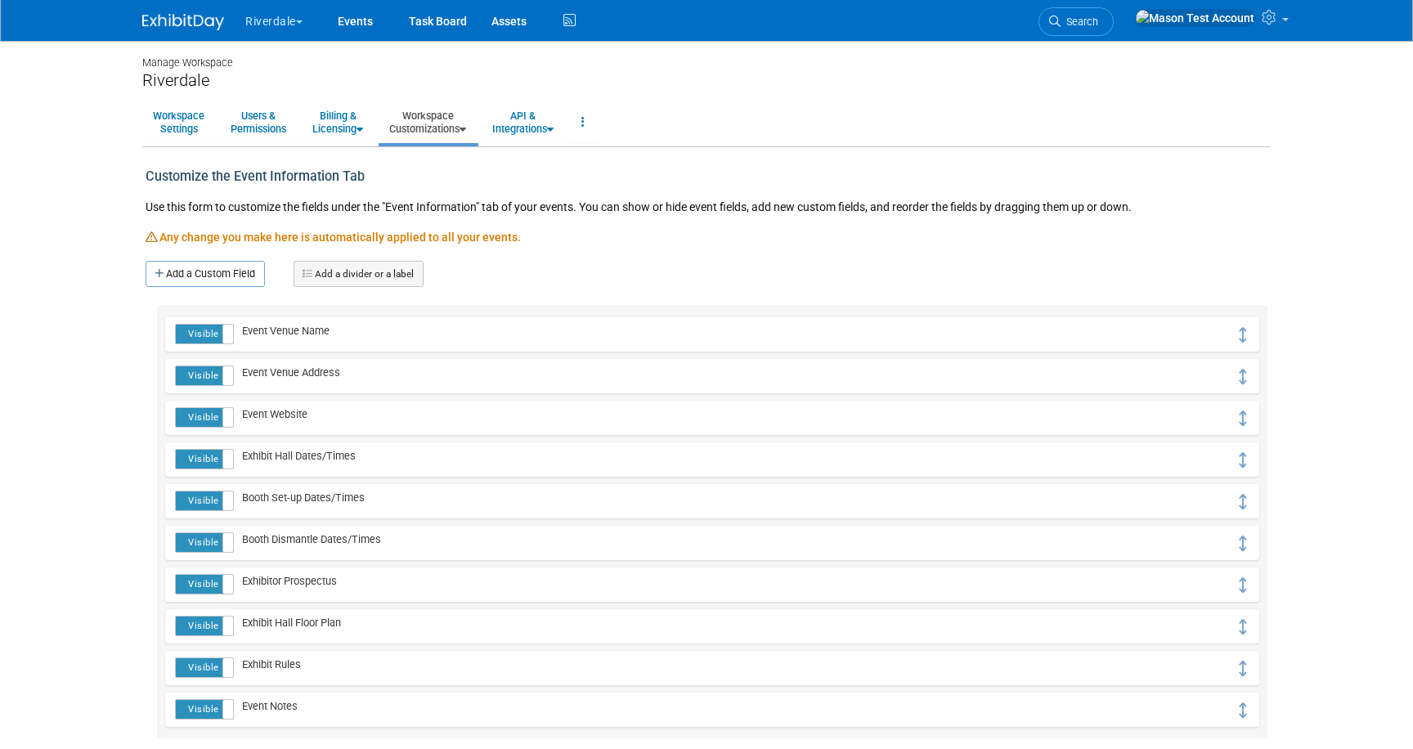
click at [454, 128] on link "Workspace Customizations" at bounding box center [428, 122] width 98 height 40
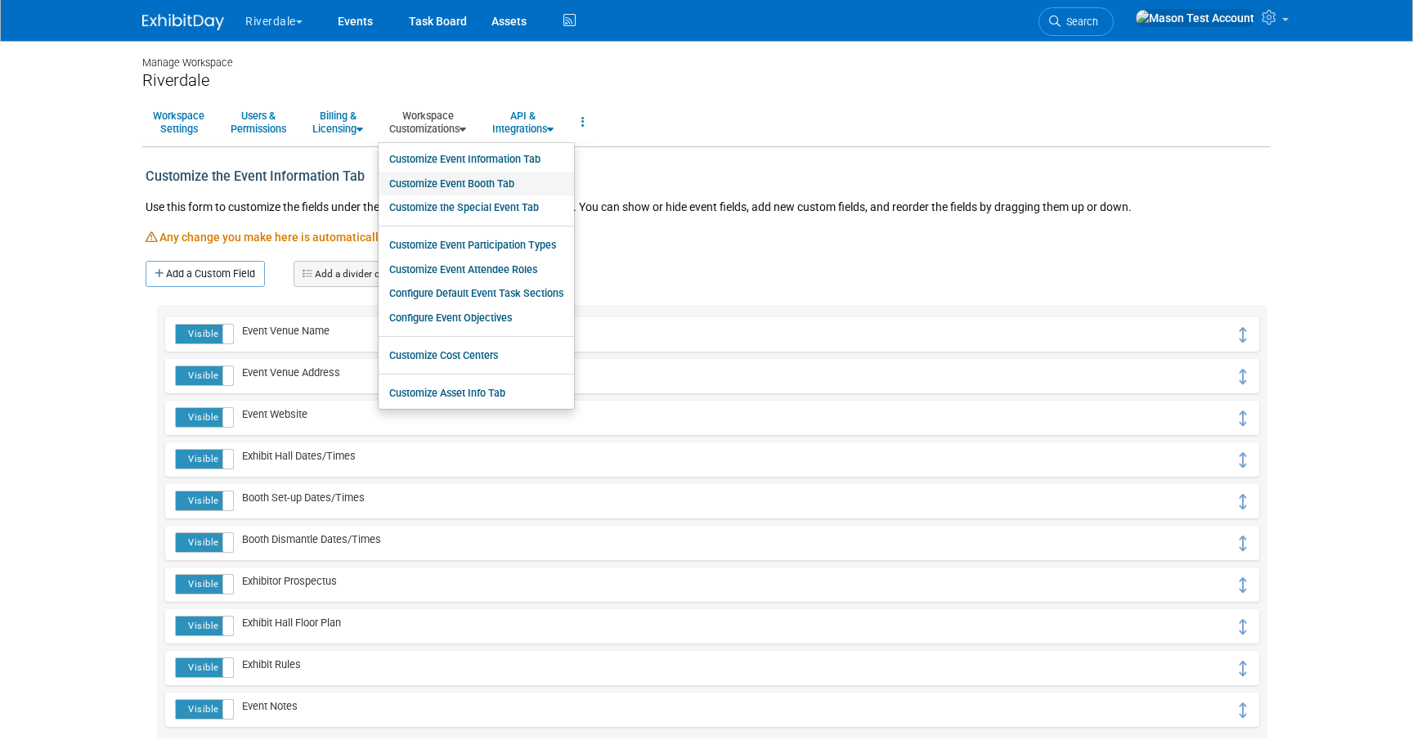
click at [455, 184] on link "Customize Event Booth Tab" at bounding box center [476, 184] width 195 height 25
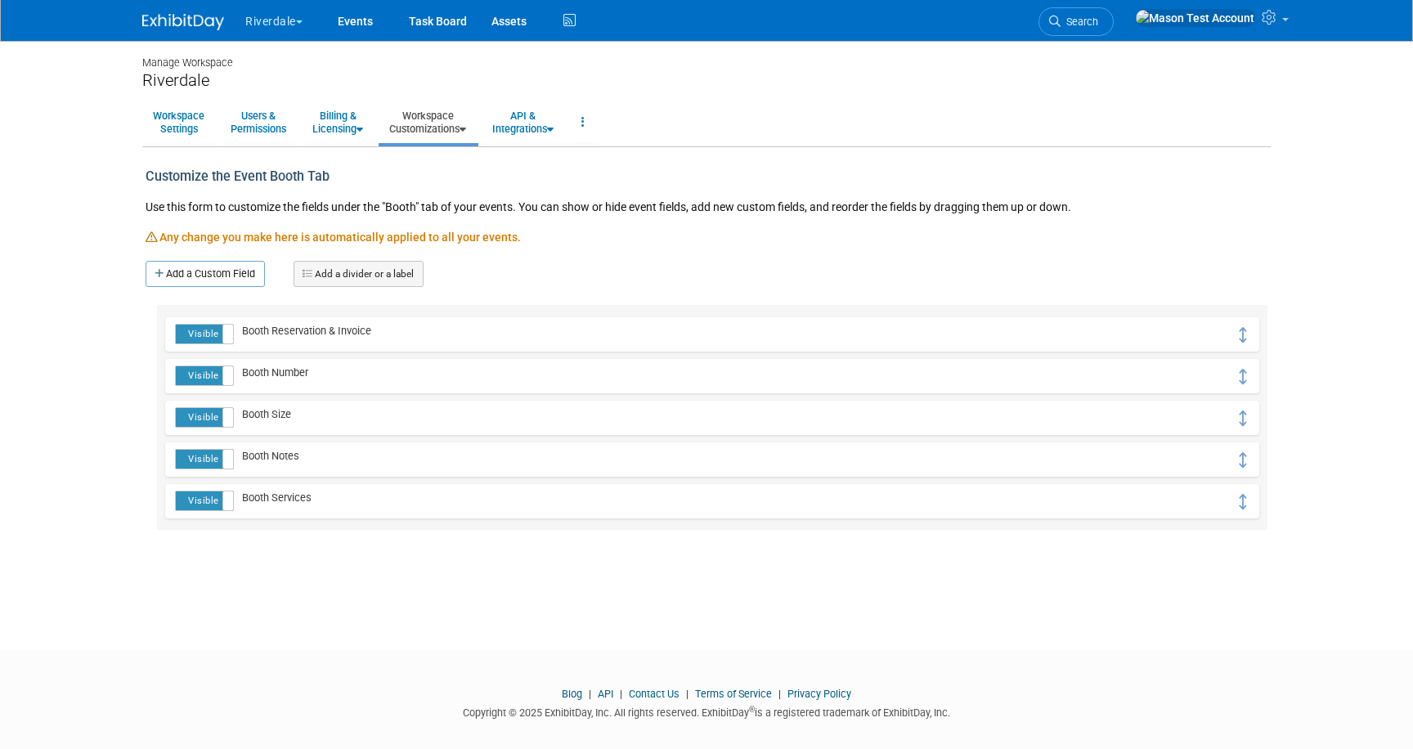
click at [447, 125] on link "Workspace Customizations" at bounding box center [428, 122] width 98 height 40
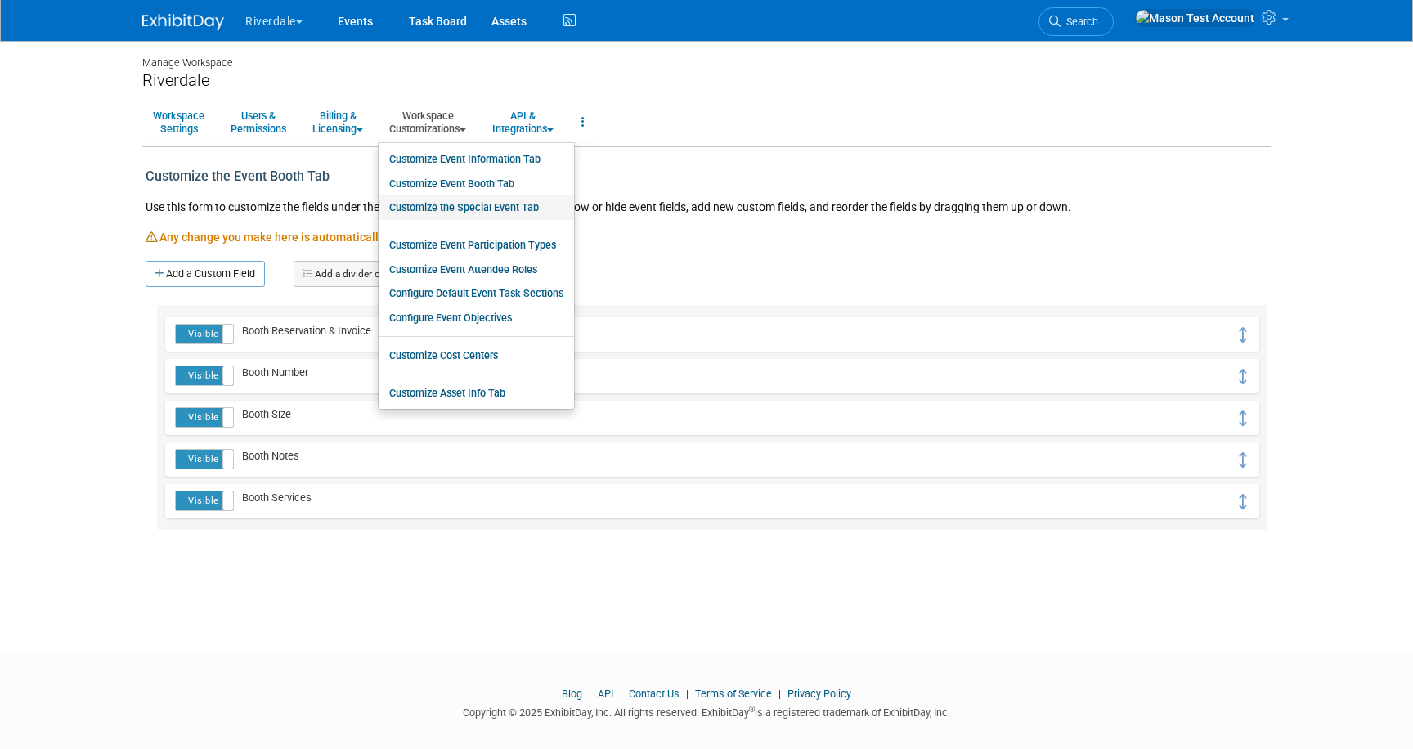
click at [454, 205] on link "Customize the Special Event Tab" at bounding box center [476, 207] width 195 height 25
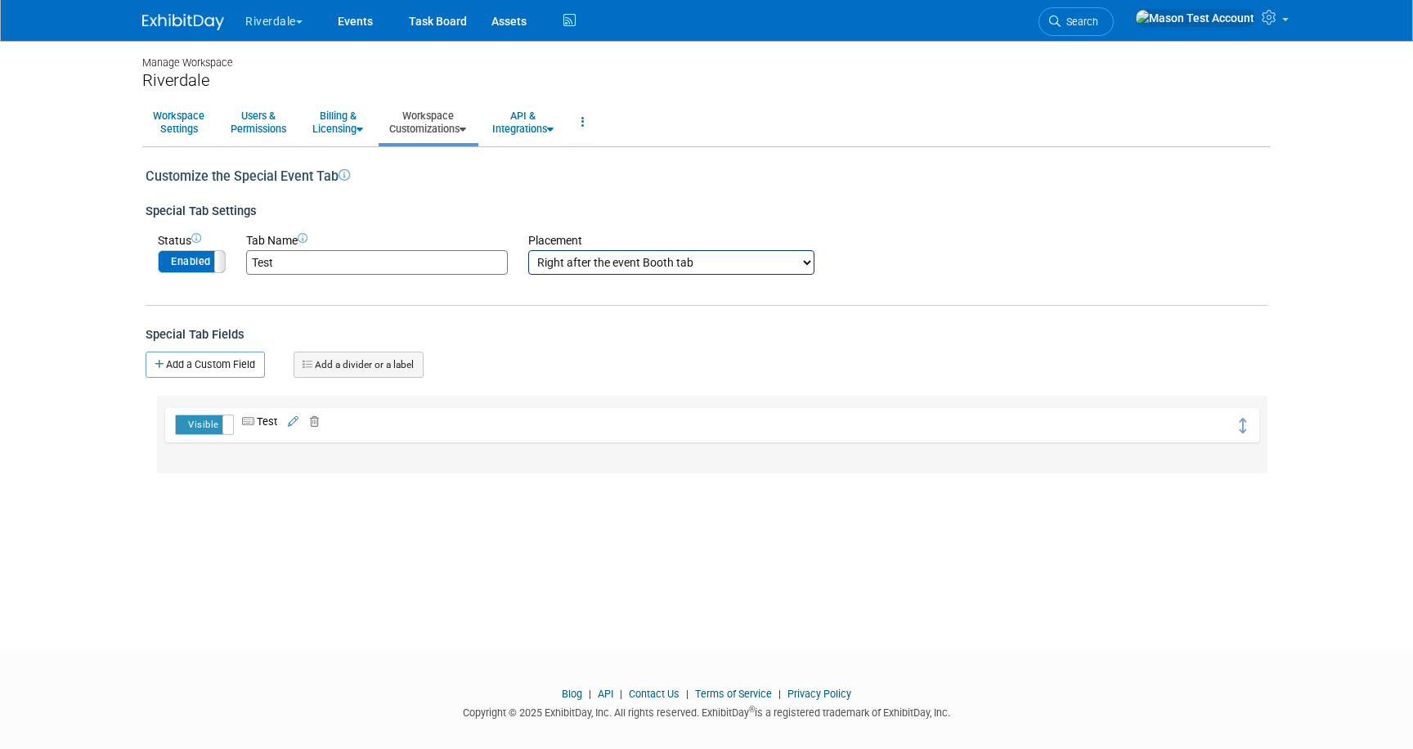
drag, startPoint x: 286, startPoint y: 264, endPoint x: 231, endPoint y: 260, distance: 55.8
click at [231, 260] on td "Tab Name Test" at bounding box center [367, 253] width 282 height 43
type input "Special Tab"
drag, startPoint x: 255, startPoint y: 292, endPoint x: 246, endPoint y: 289, distance: 9.3
click at [255, 291] on icon "button" at bounding box center [260, 289] width 11 height 11
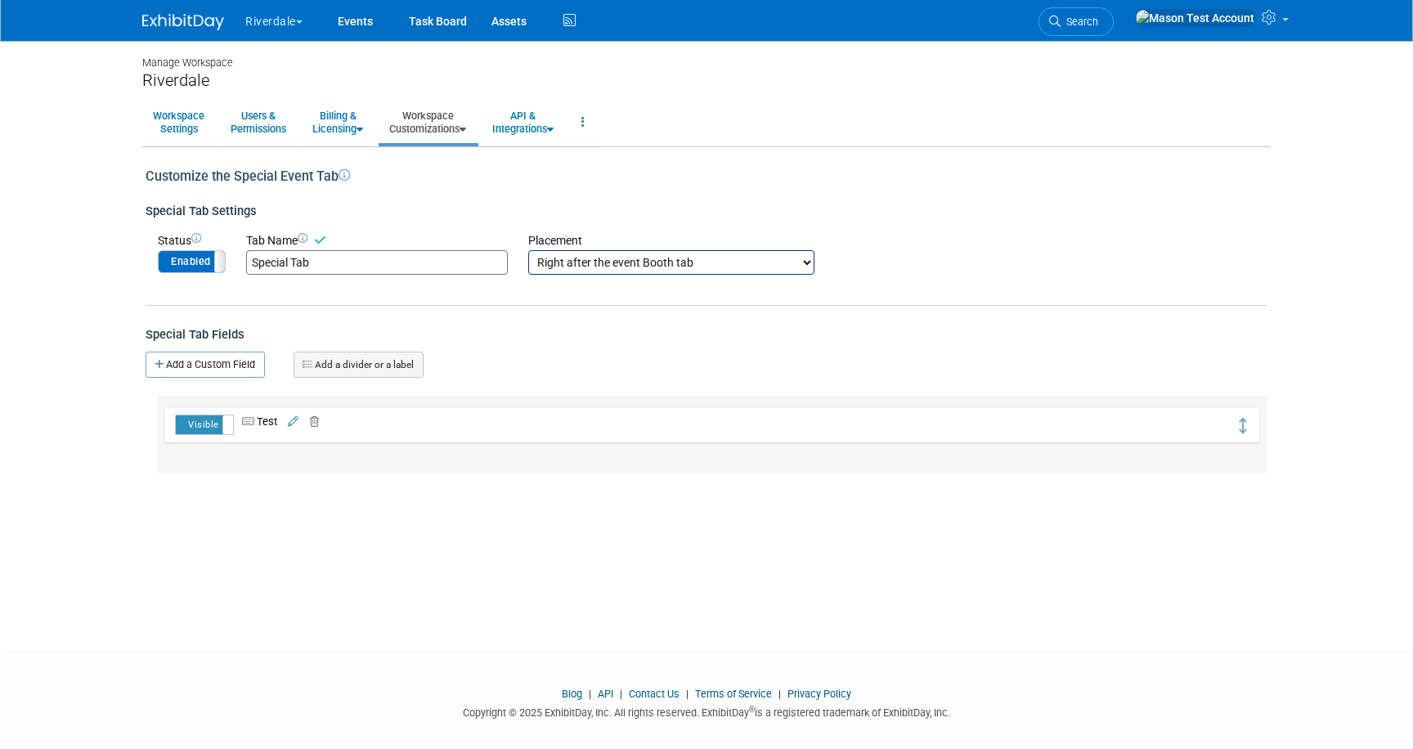
click at [217, 263] on span at bounding box center [224, 261] width 21 height 21
click at [318, 419] on icon at bounding box center [311, 422] width 16 height 11
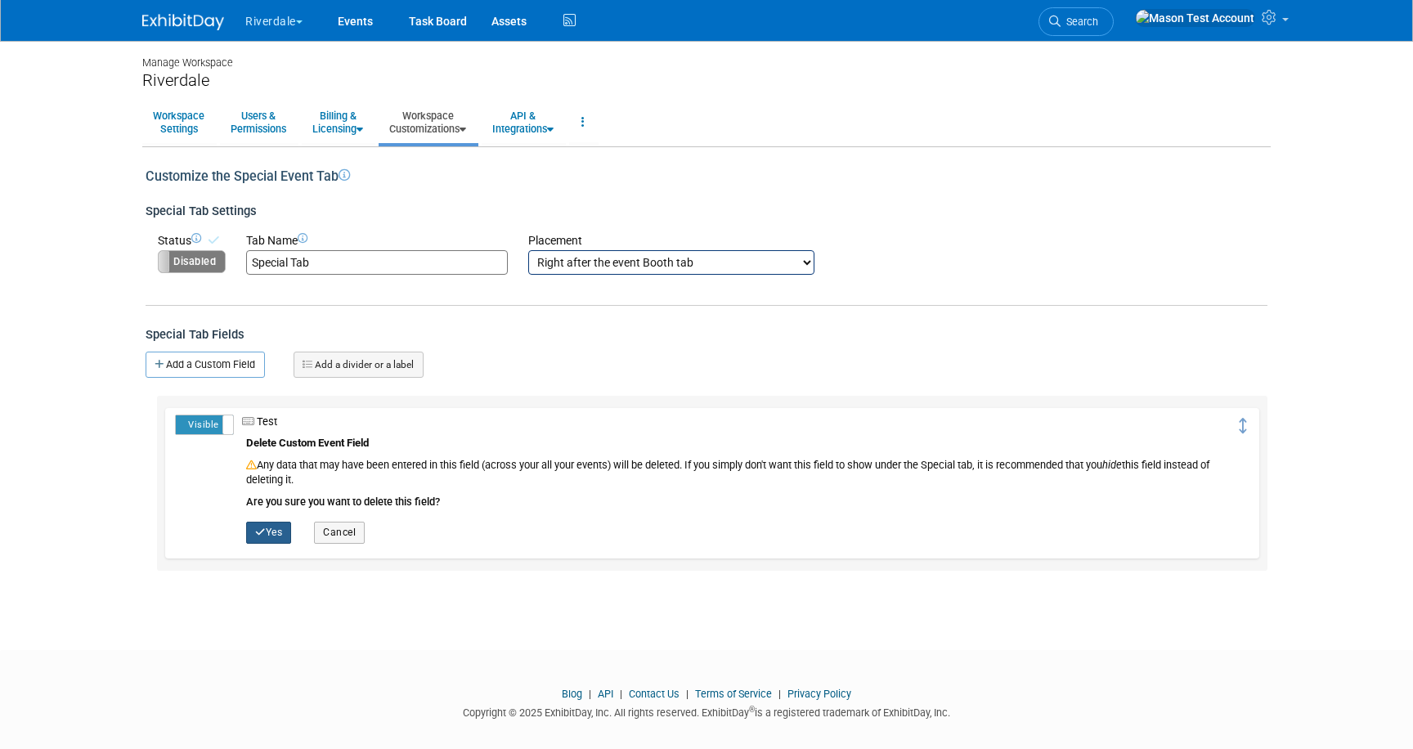
click at [274, 540] on button "Yes" at bounding box center [268, 532] width 45 height 21
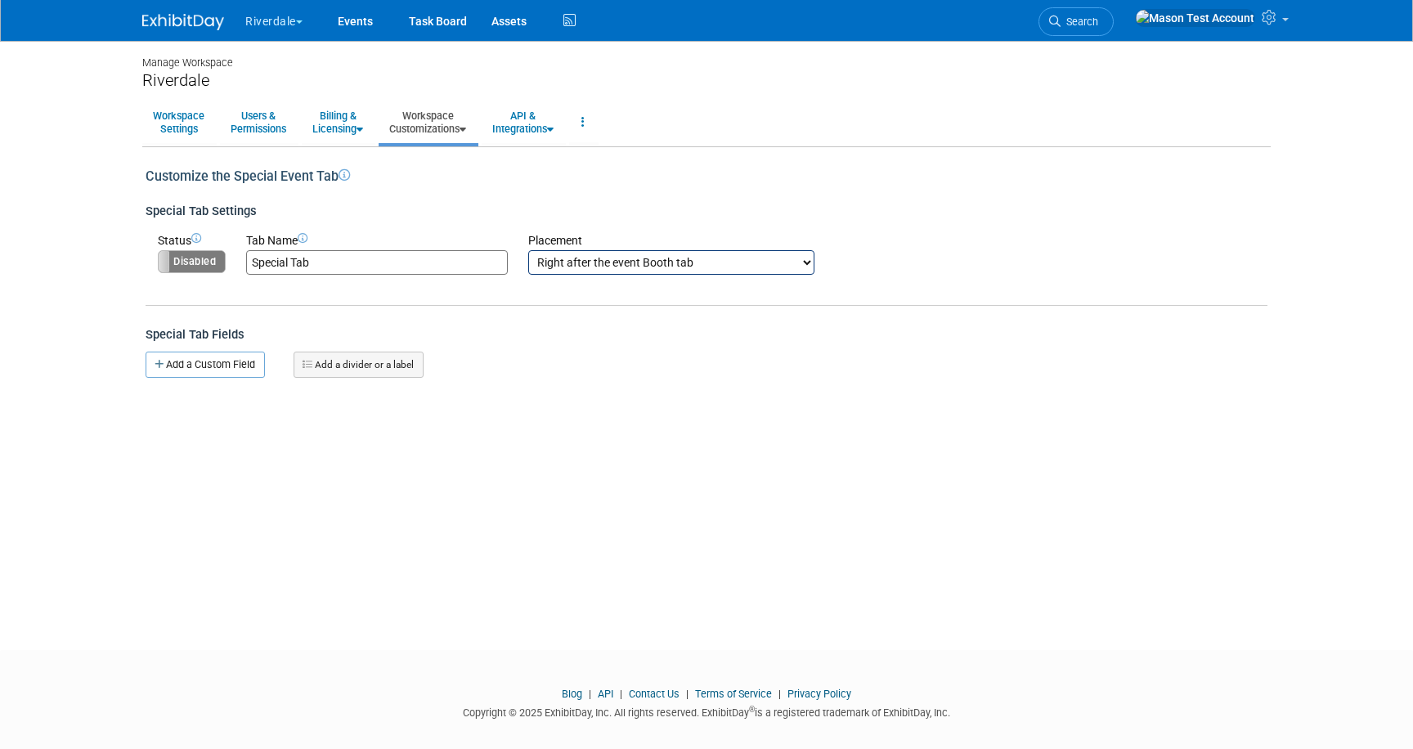
click at [444, 124] on link "Workspace Customizations" at bounding box center [428, 122] width 98 height 40
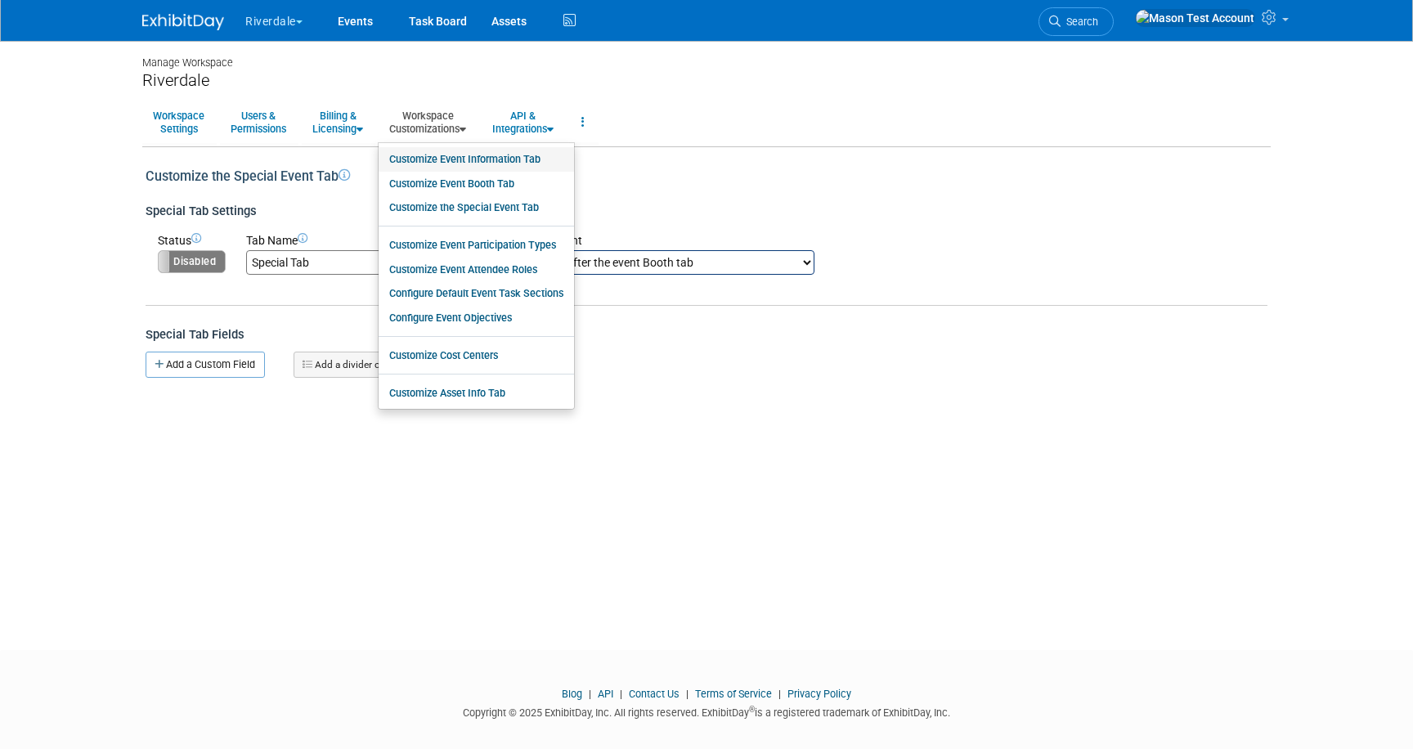
click at [456, 152] on link "Customize Event Information Tab" at bounding box center [476, 159] width 195 height 25
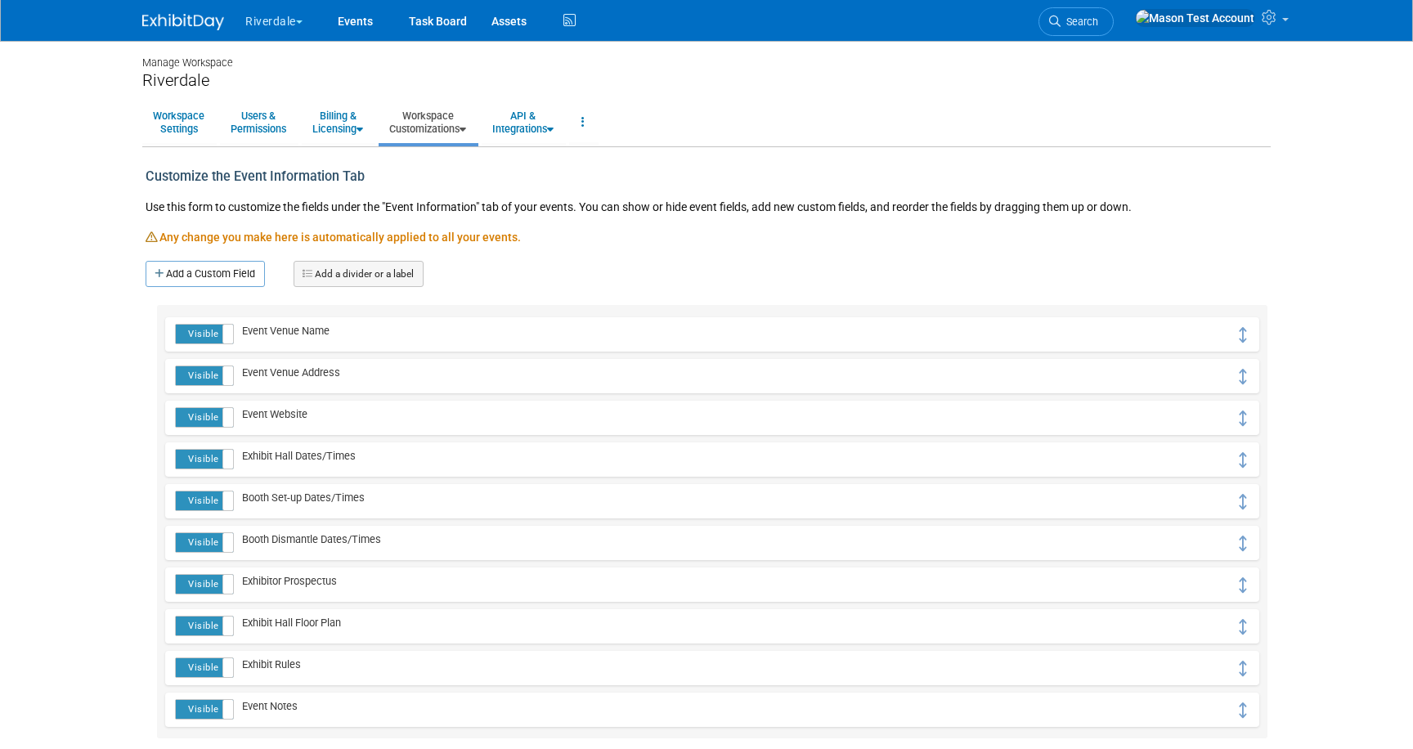
click at [445, 117] on link "Workspace Customizations" at bounding box center [428, 122] width 98 height 40
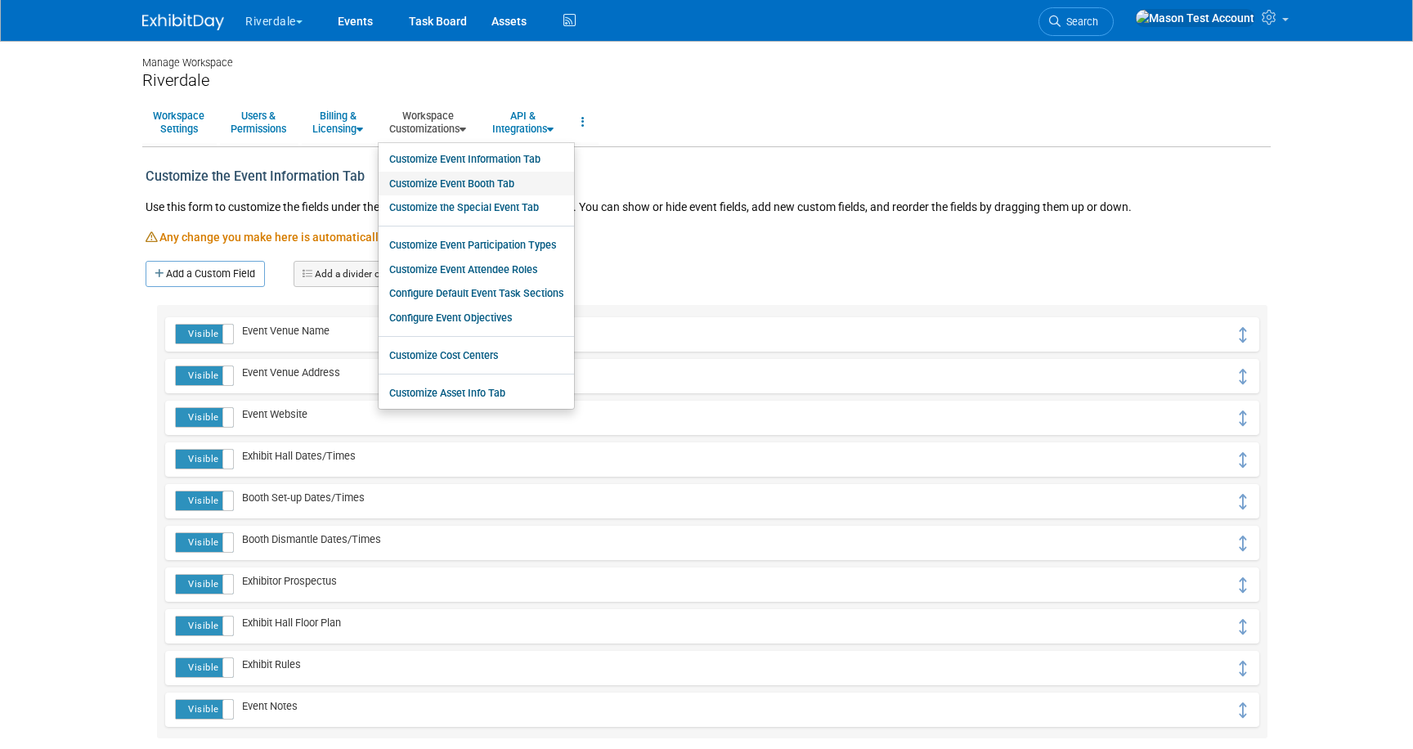
drag, startPoint x: 447, startPoint y: 186, endPoint x: 446, endPoint y: 178, distance: 8.2
click at [447, 186] on link "Customize Event Booth Tab" at bounding box center [476, 184] width 195 height 25
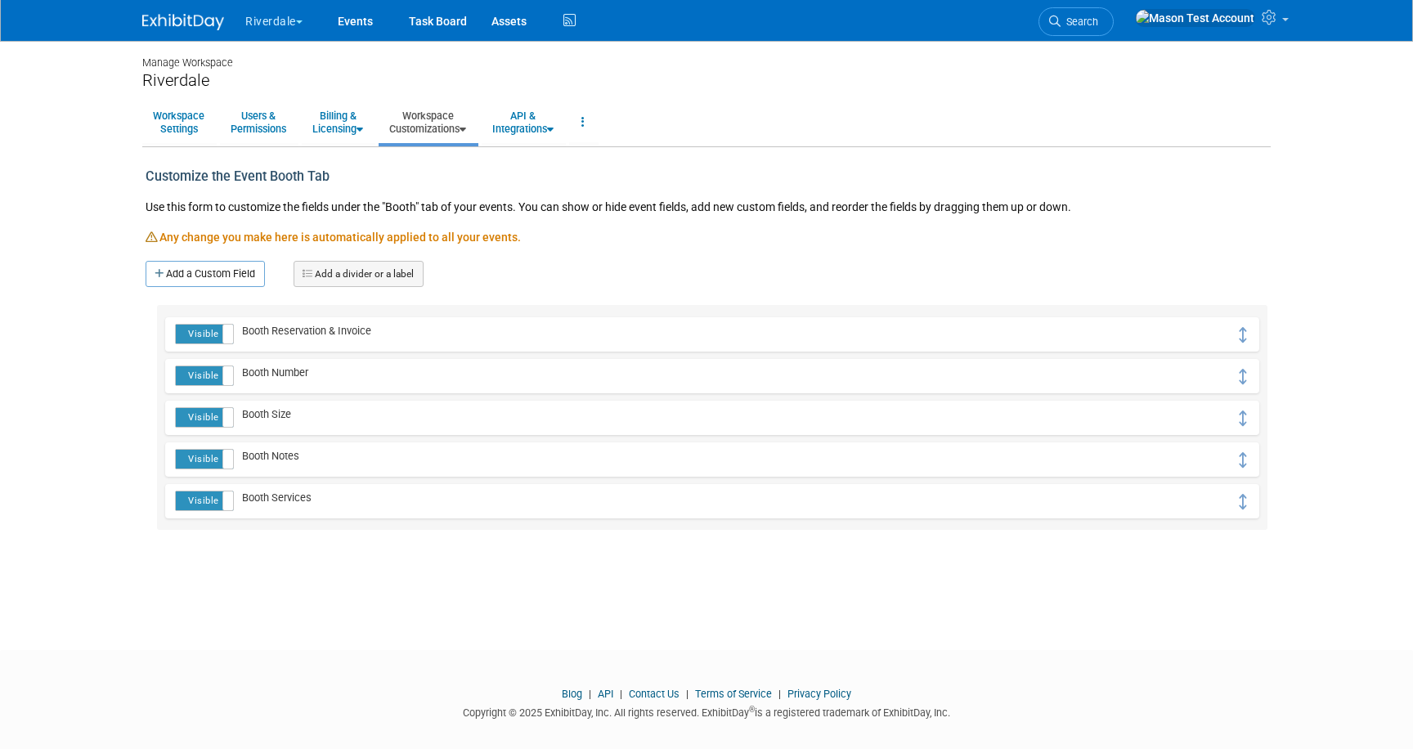
click at [437, 128] on link "Workspace Customizations" at bounding box center [428, 122] width 98 height 40
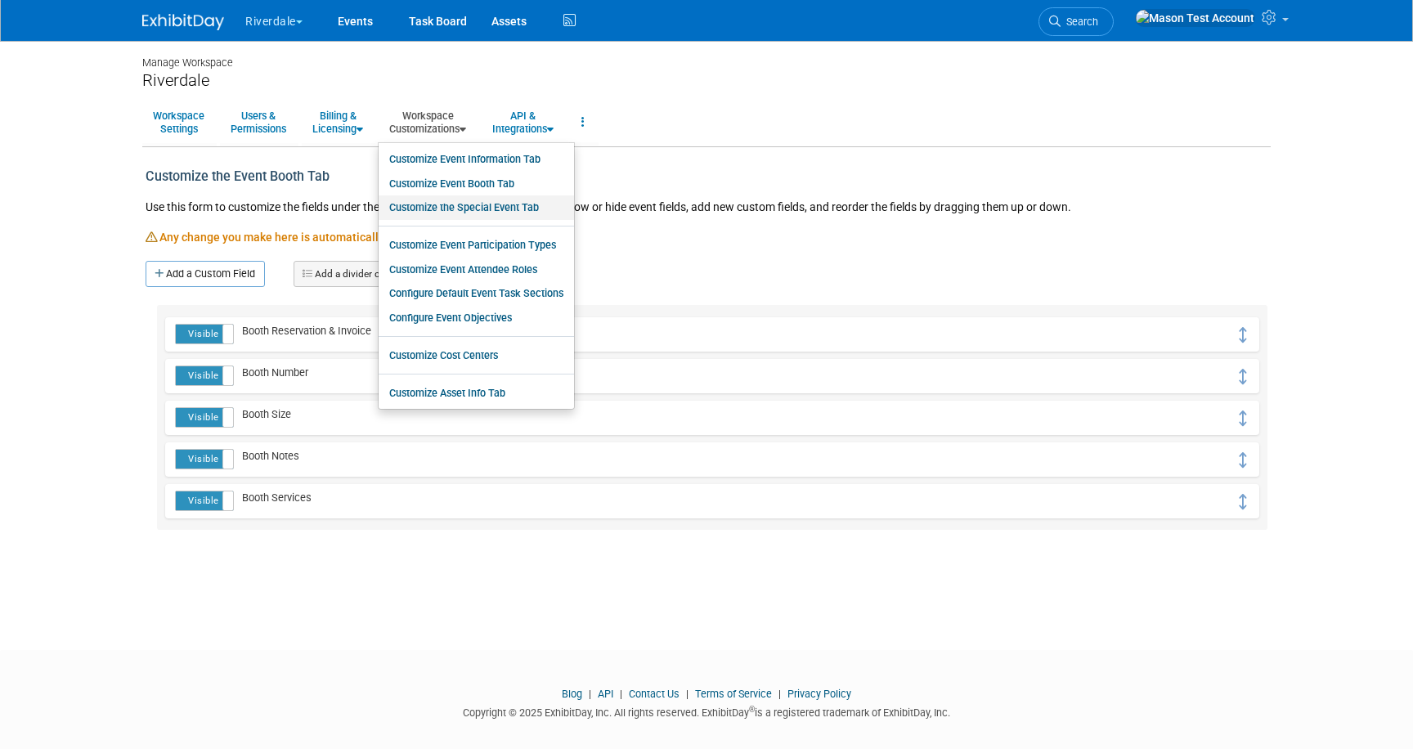
click at [447, 205] on link "Customize the Special Event Tab" at bounding box center [476, 207] width 195 height 25
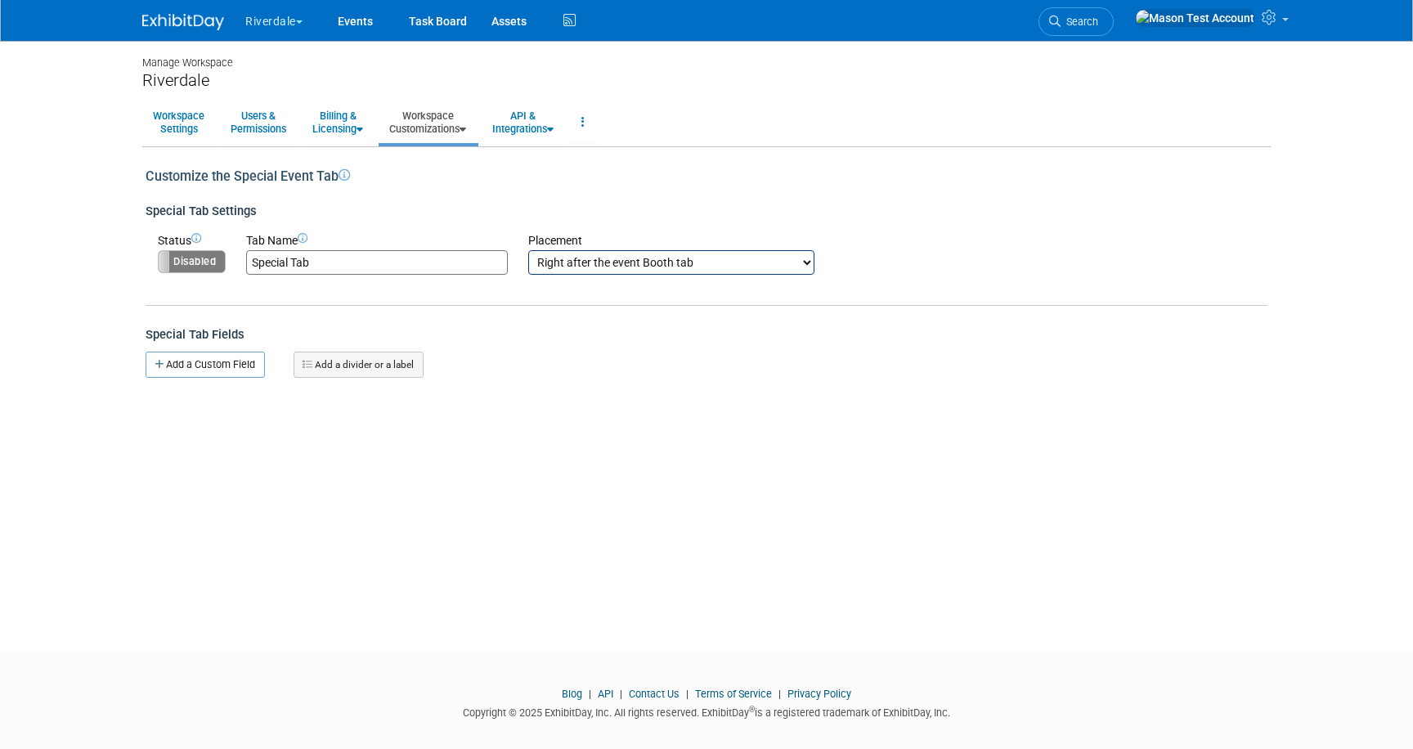
click at [438, 123] on link "Workspace Customizations" at bounding box center [428, 122] width 98 height 40
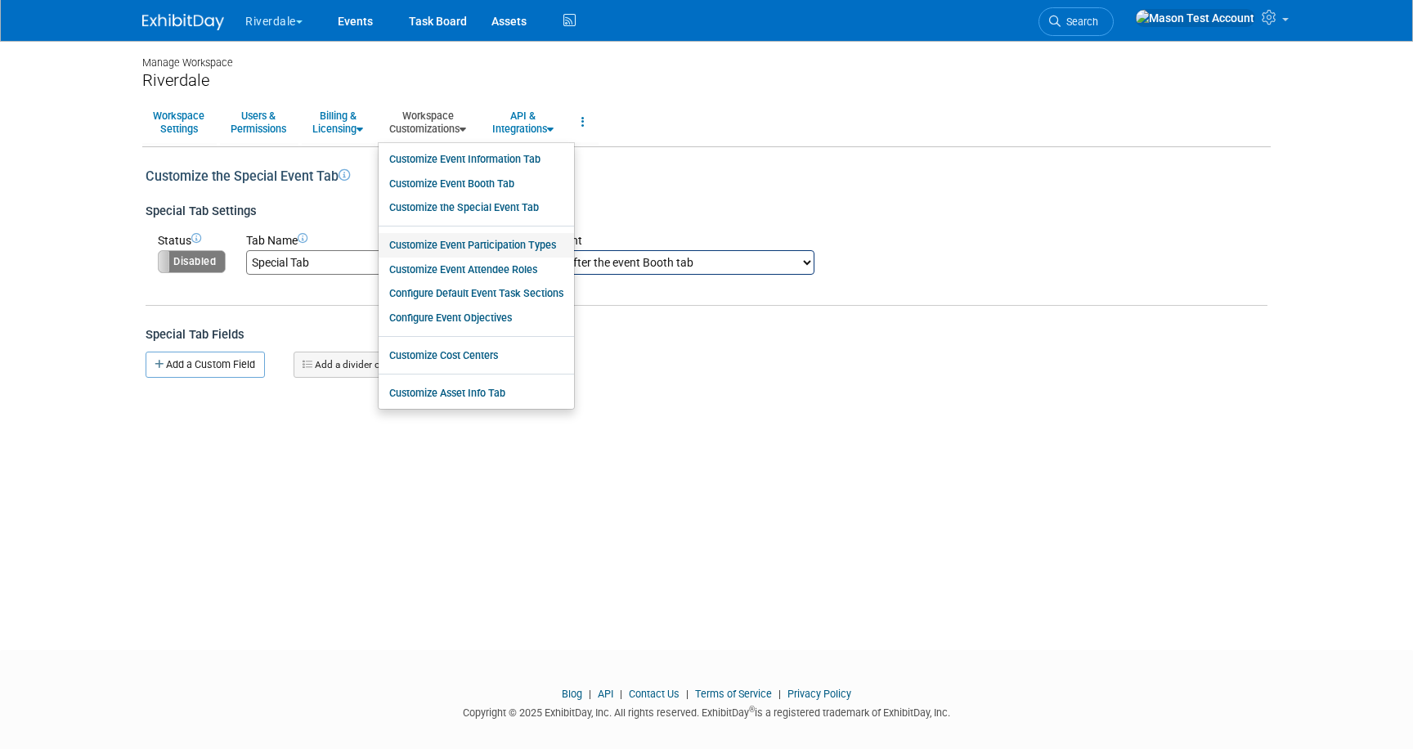
click at [449, 249] on link "Customize Event Participation Types" at bounding box center [476, 245] width 195 height 25
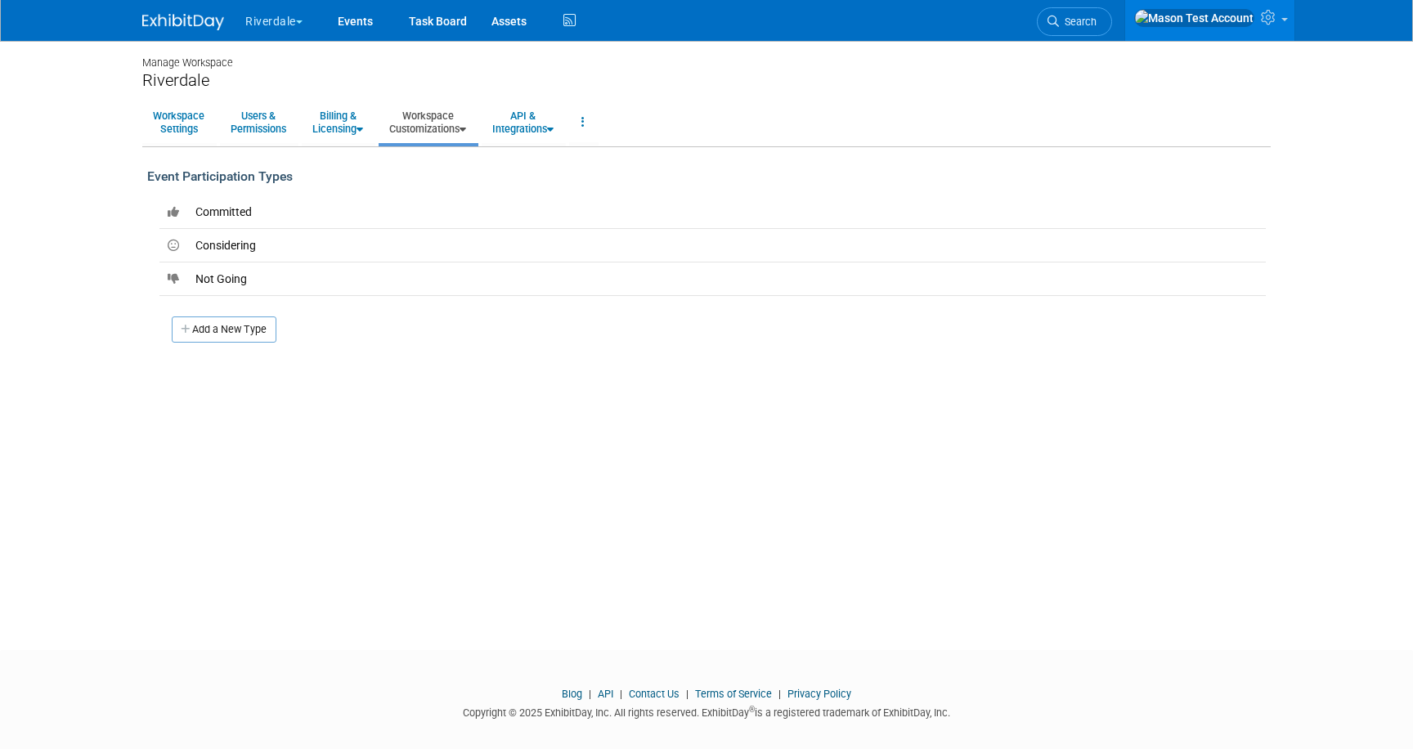
click at [433, 116] on link "Workspace Customizations" at bounding box center [428, 122] width 98 height 40
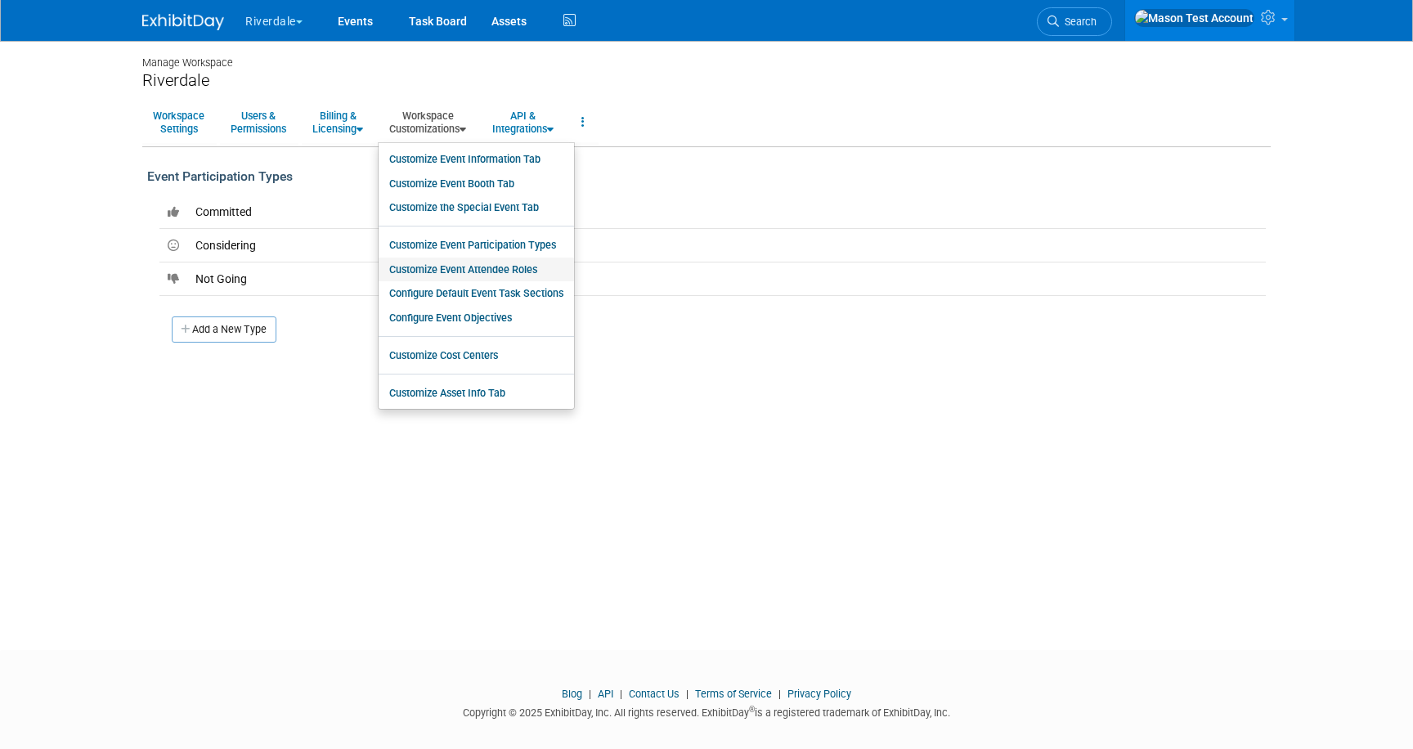
click at [477, 270] on link "Customize Event Attendee Roles" at bounding box center [476, 270] width 195 height 25
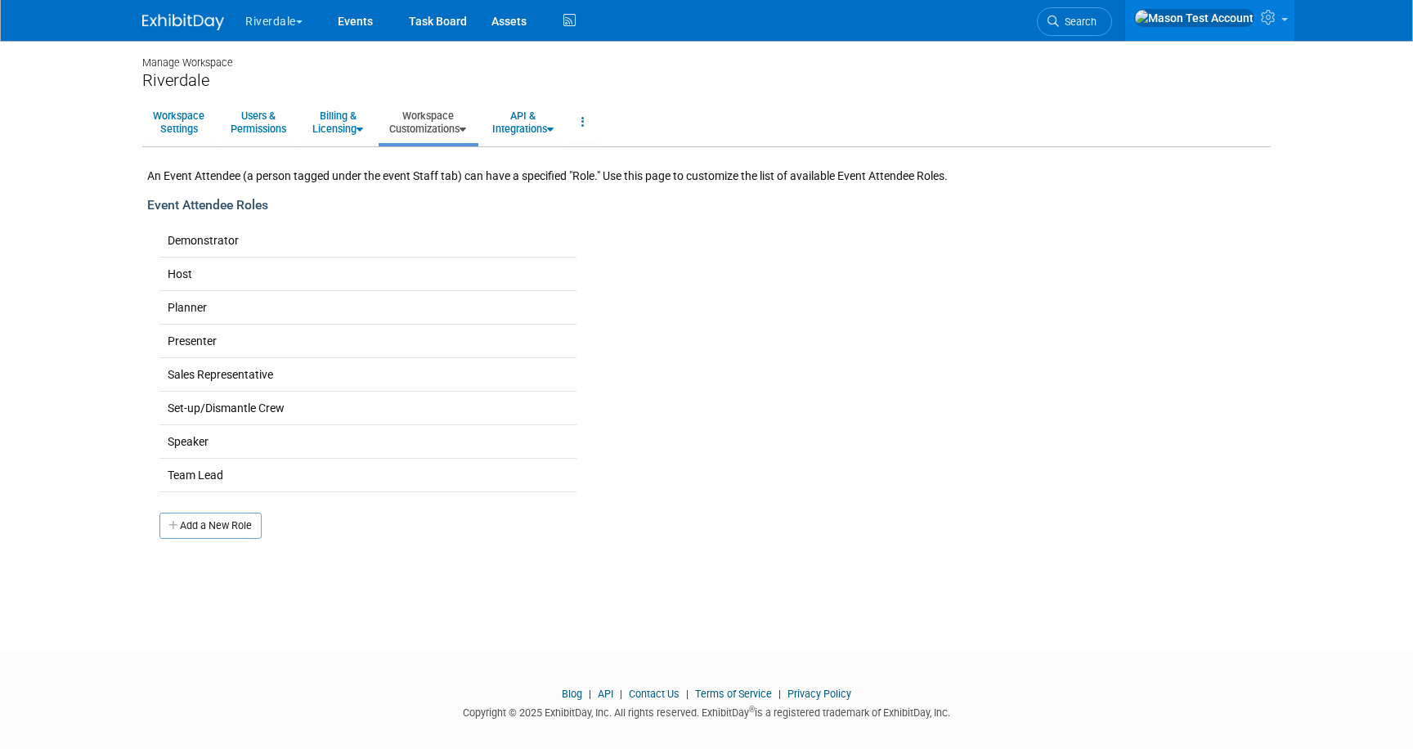
click at [438, 122] on link "Workspace Customizations" at bounding box center [428, 122] width 98 height 40
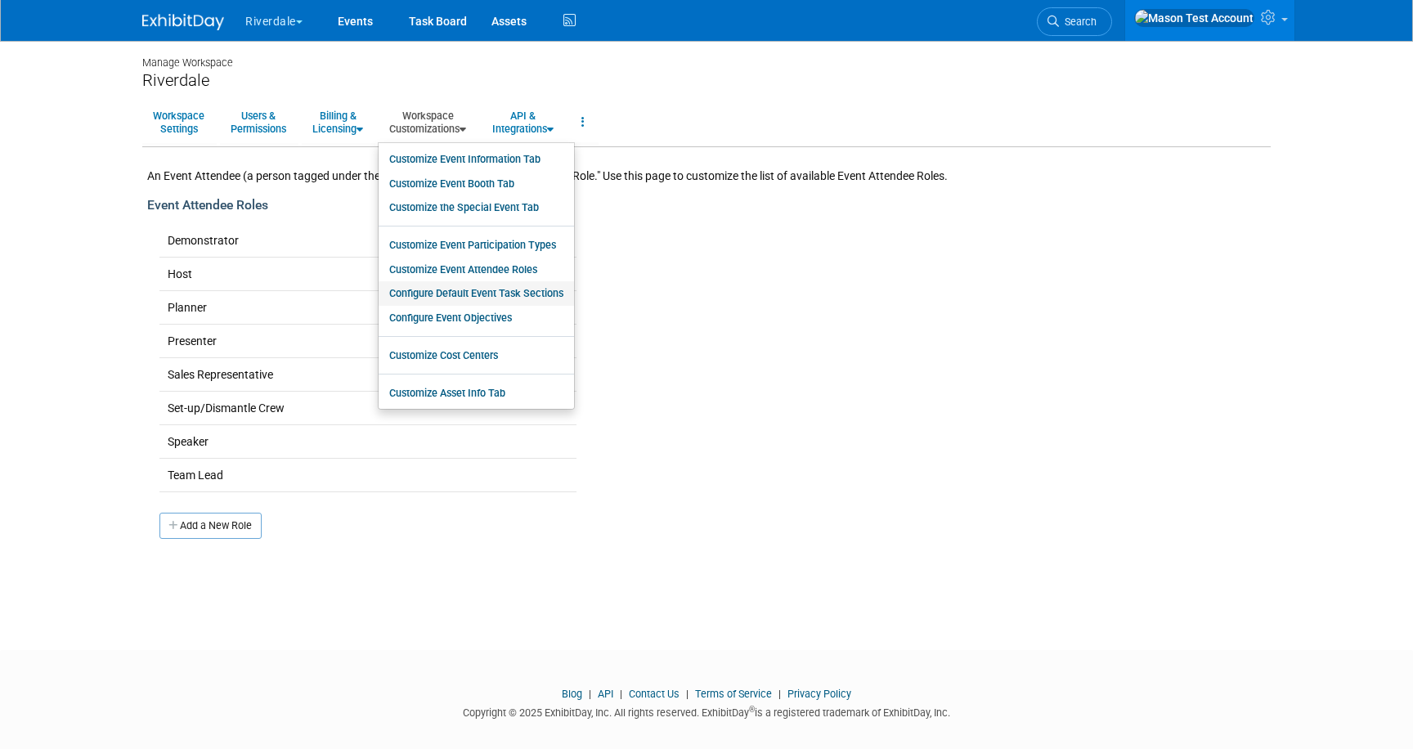
click at [481, 288] on link "Configure Default Event Task Sections" at bounding box center [476, 293] width 195 height 25
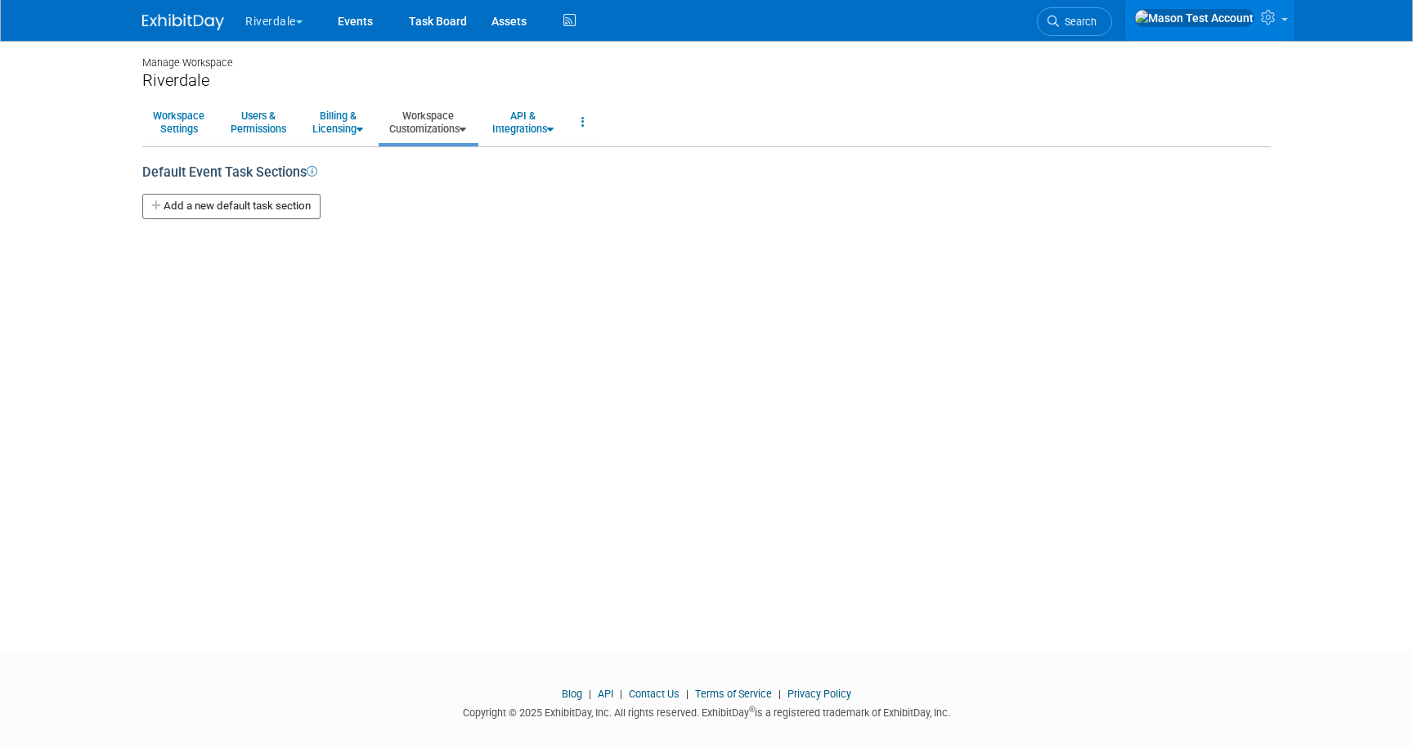
click at [430, 128] on link "Workspace Customizations" at bounding box center [428, 122] width 98 height 40
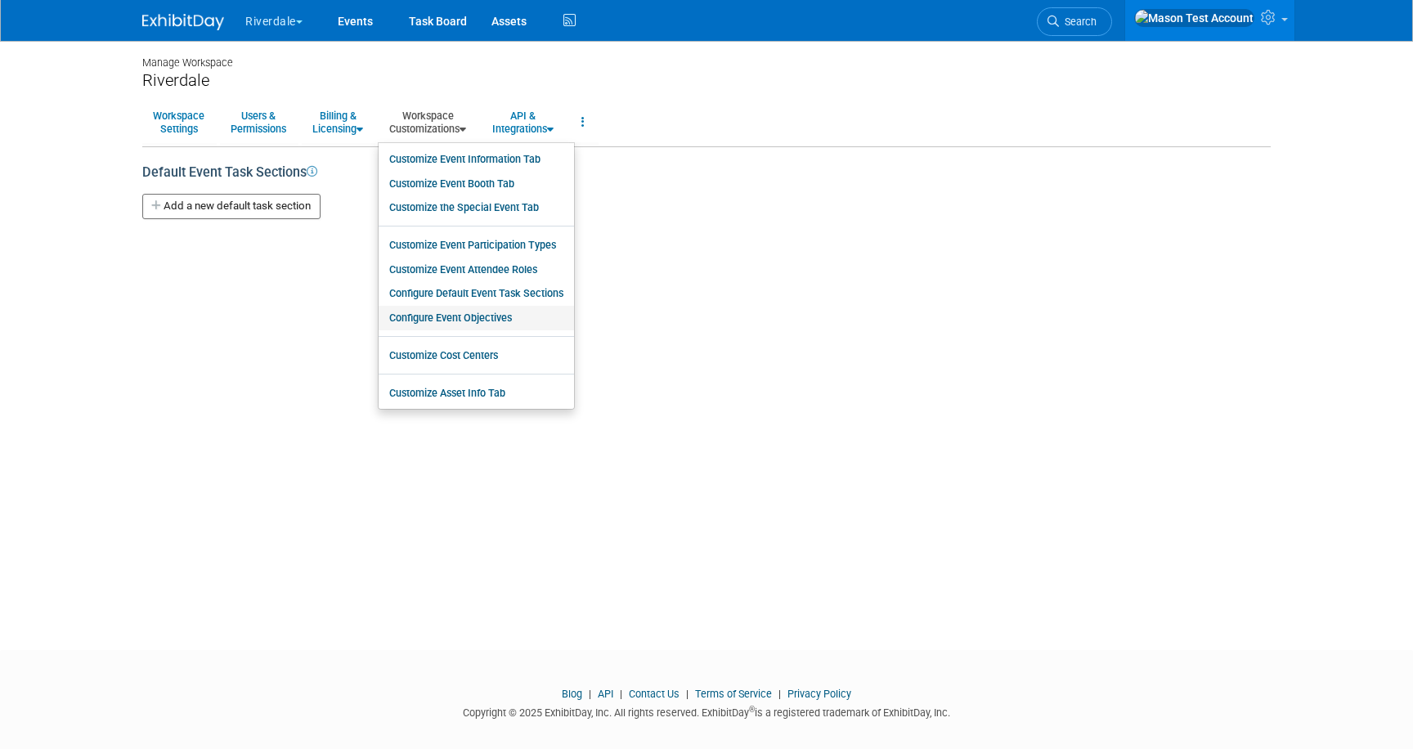
click at [460, 321] on link "Configure Event Objectives" at bounding box center [476, 318] width 195 height 25
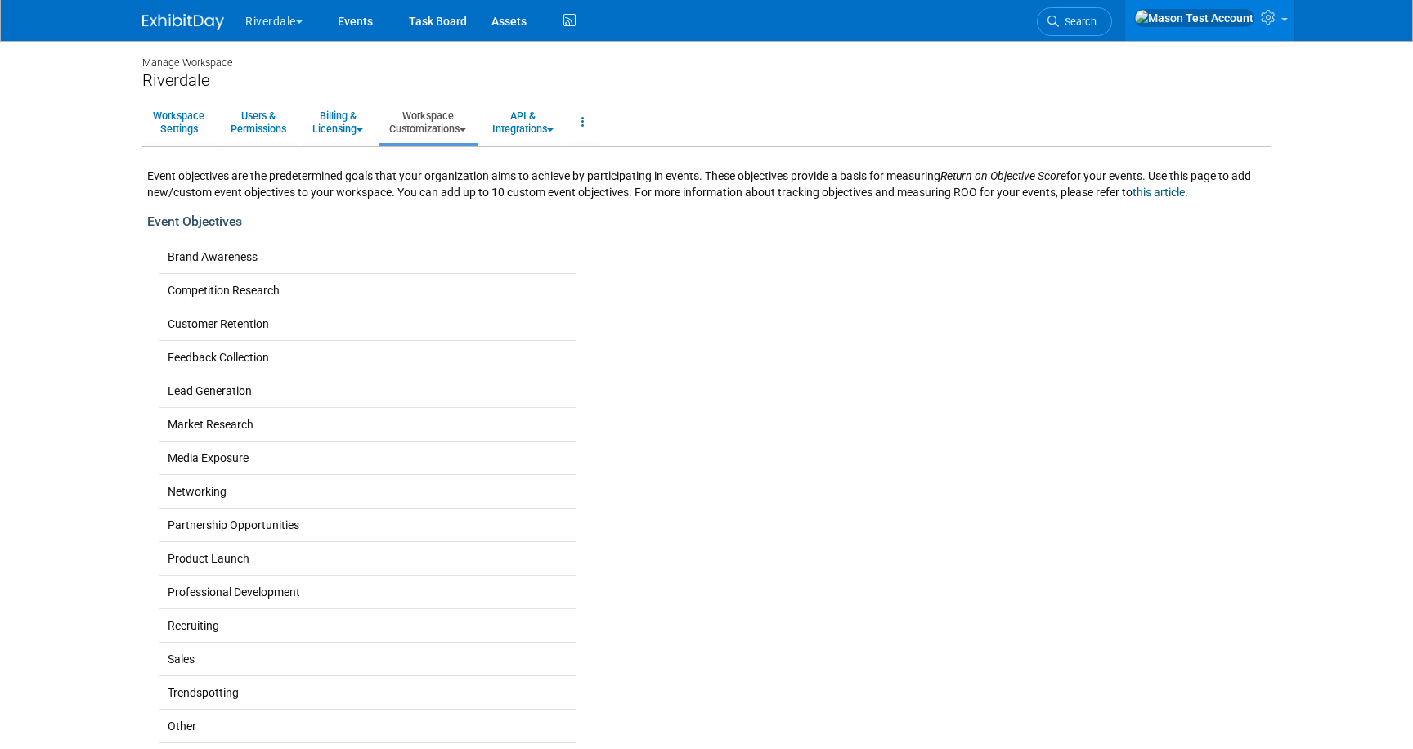
click at [420, 124] on link "Workspace Customizations" at bounding box center [428, 122] width 98 height 40
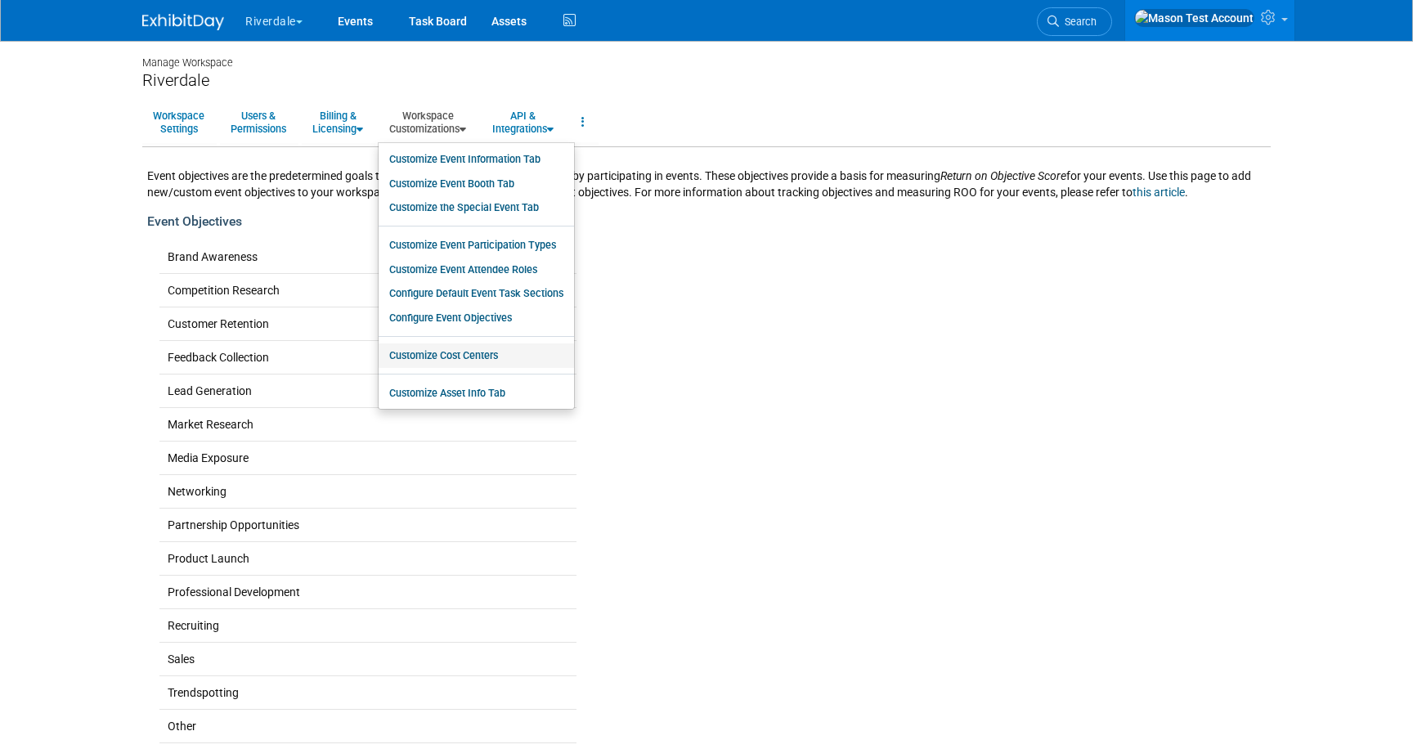
click at [460, 351] on link "Customize Cost Centers" at bounding box center [476, 355] width 195 height 25
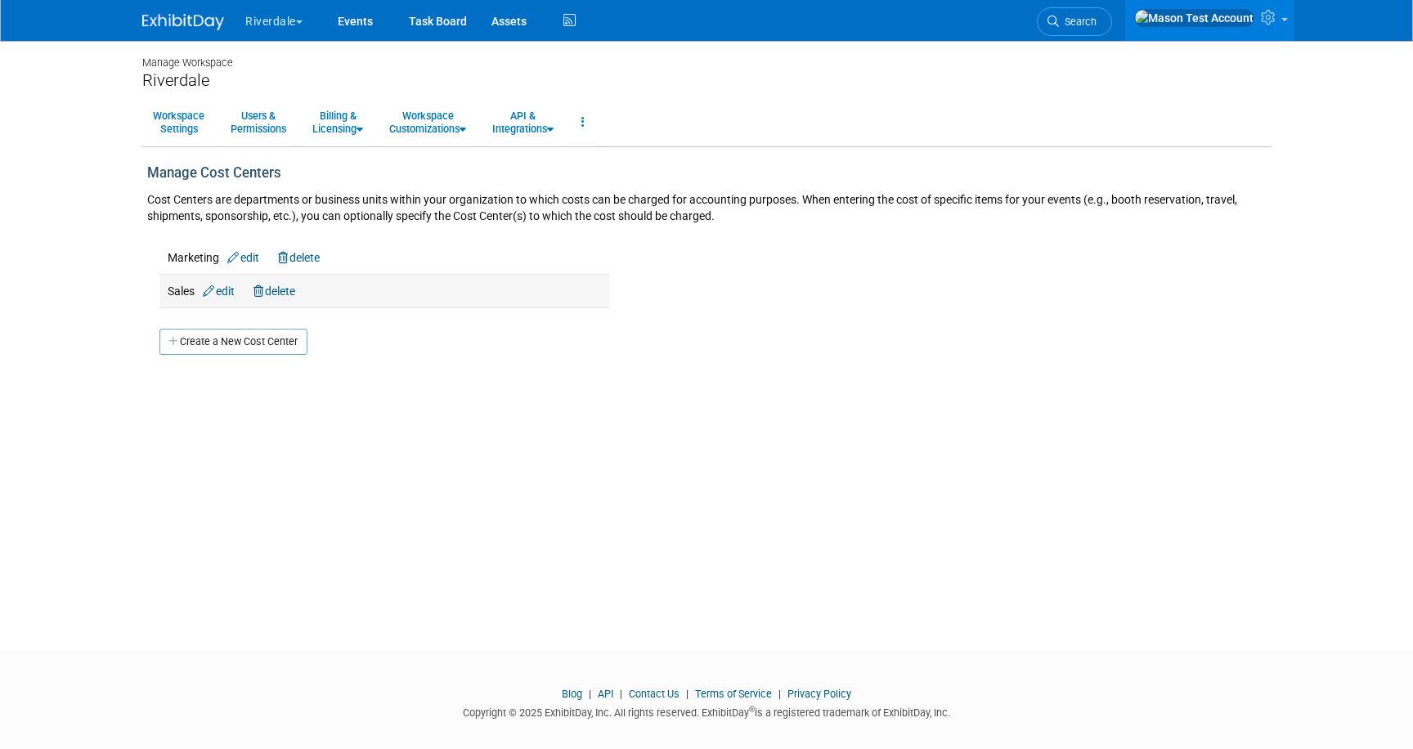
click at [295, 294] on link "delete" at bounding box center [275, 291] width 42 height 13
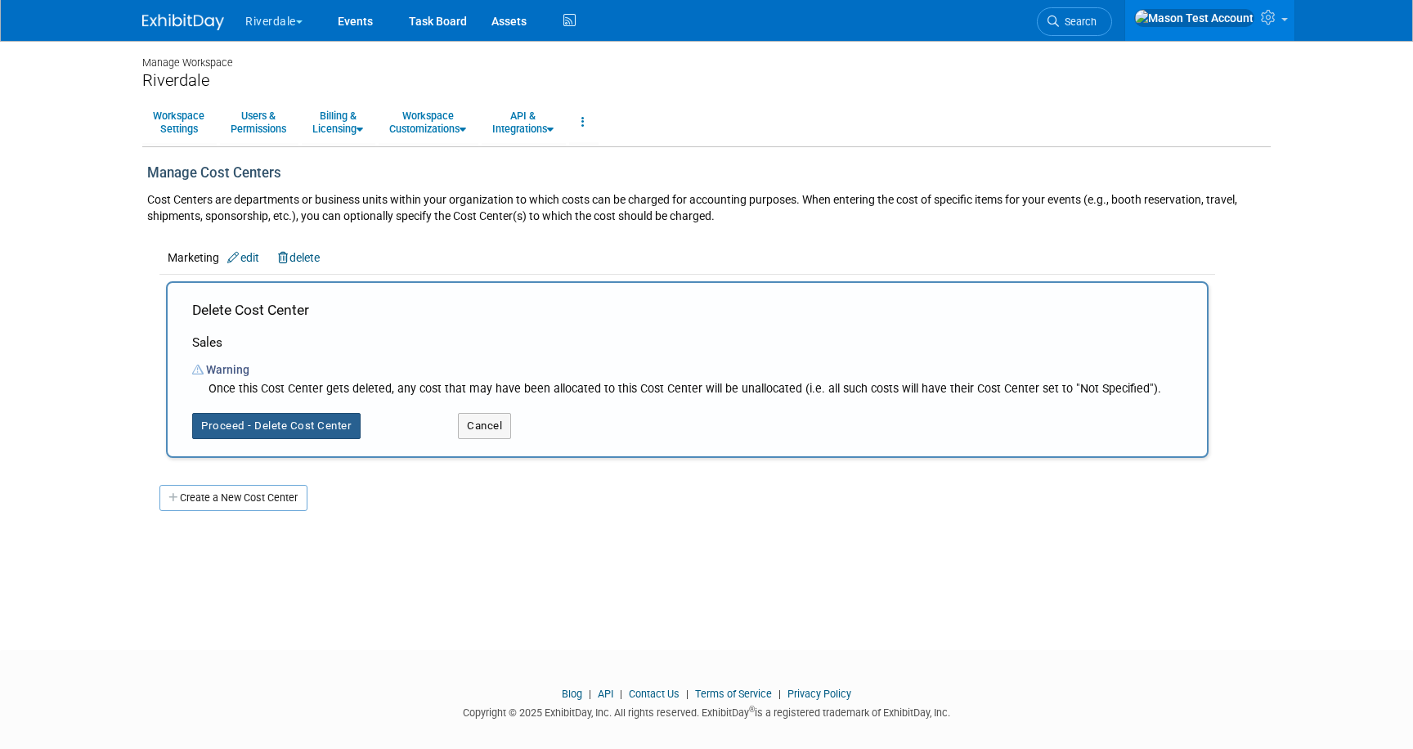
click at [294, 429] on button "Proceed - Delete Cost Center" at bounding box center [276, 426] width 168 height 26
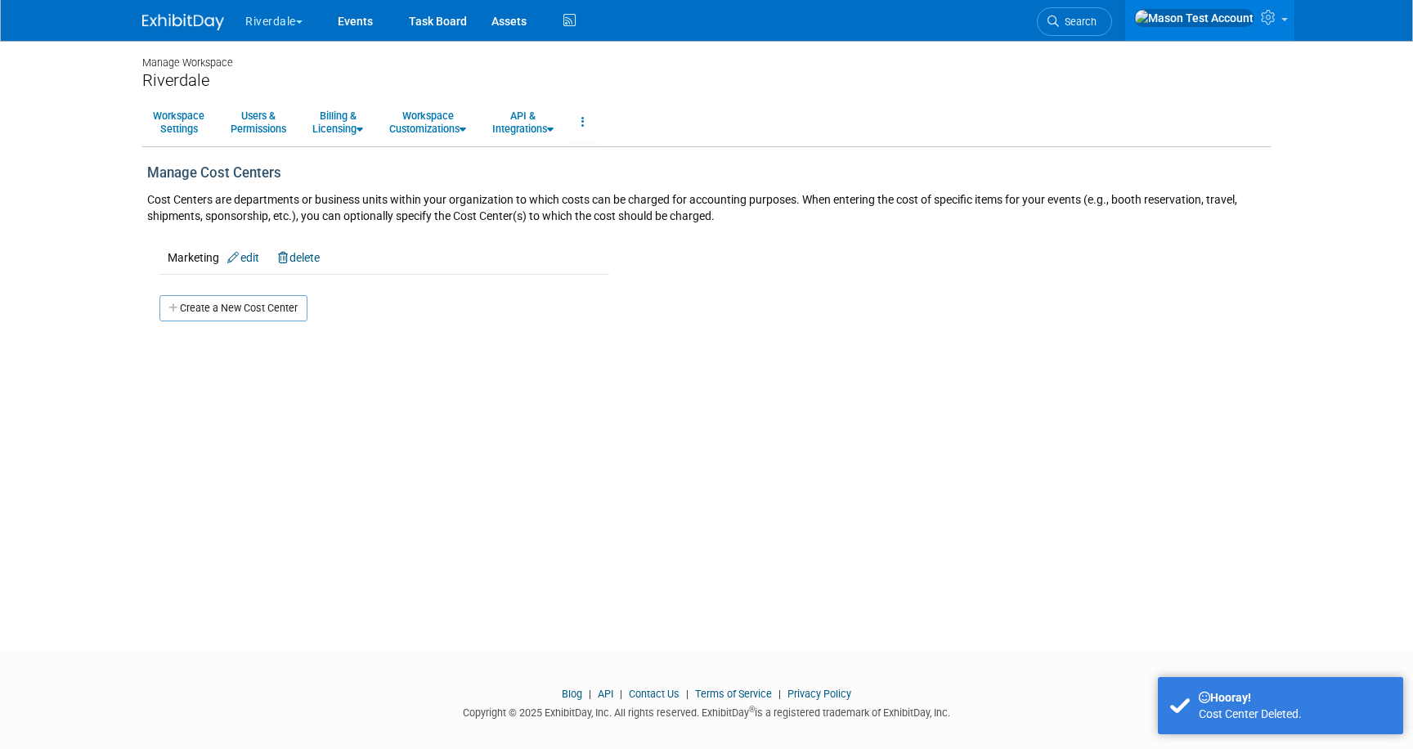
drag, startPoint x: 305, startPoint y: 253, endPoint x: 307, endPoint y: 272, distance: 18.9
click at [305, 253] on link "delete" at bounding box center [299, 257] width 42 height 13
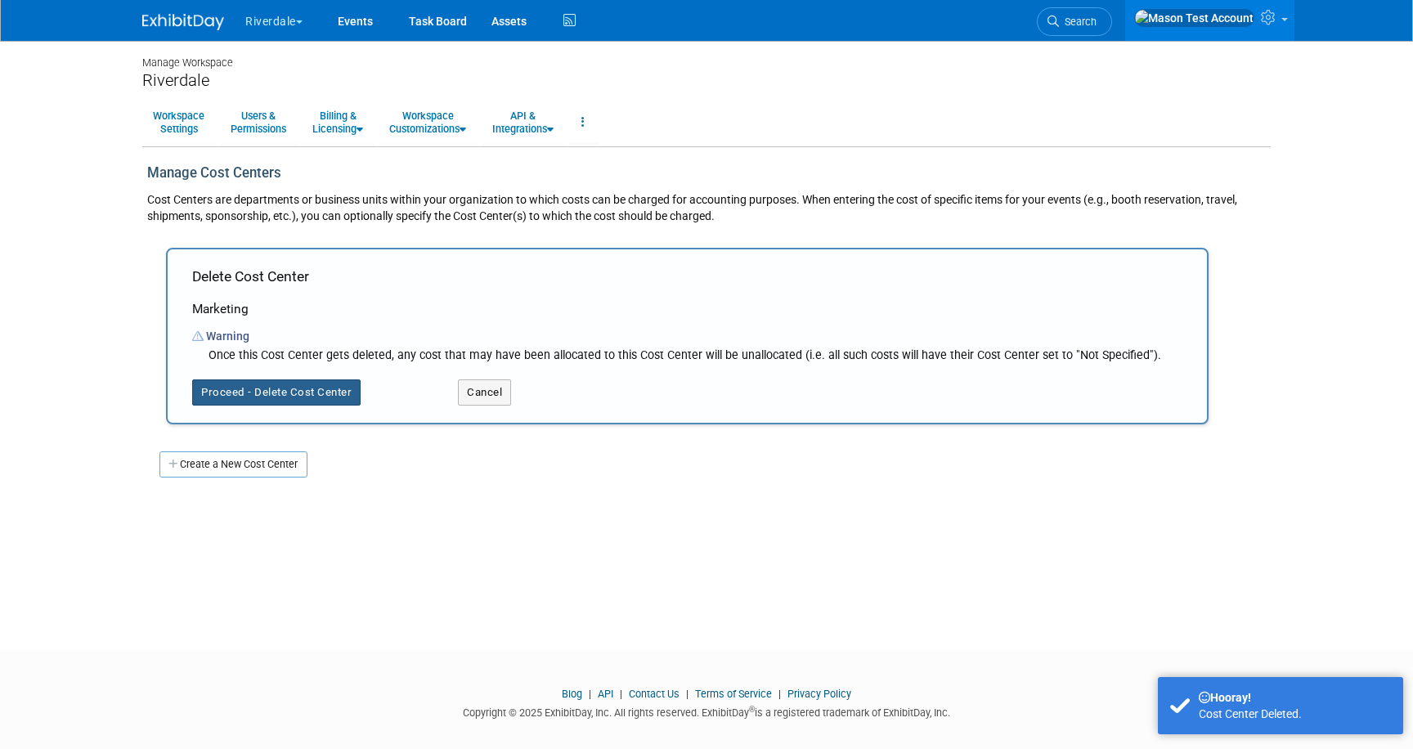
click at [270, 386] on button "Proceed - Delete Cost Center" at bounding box center [276, 392] width 168 height 26
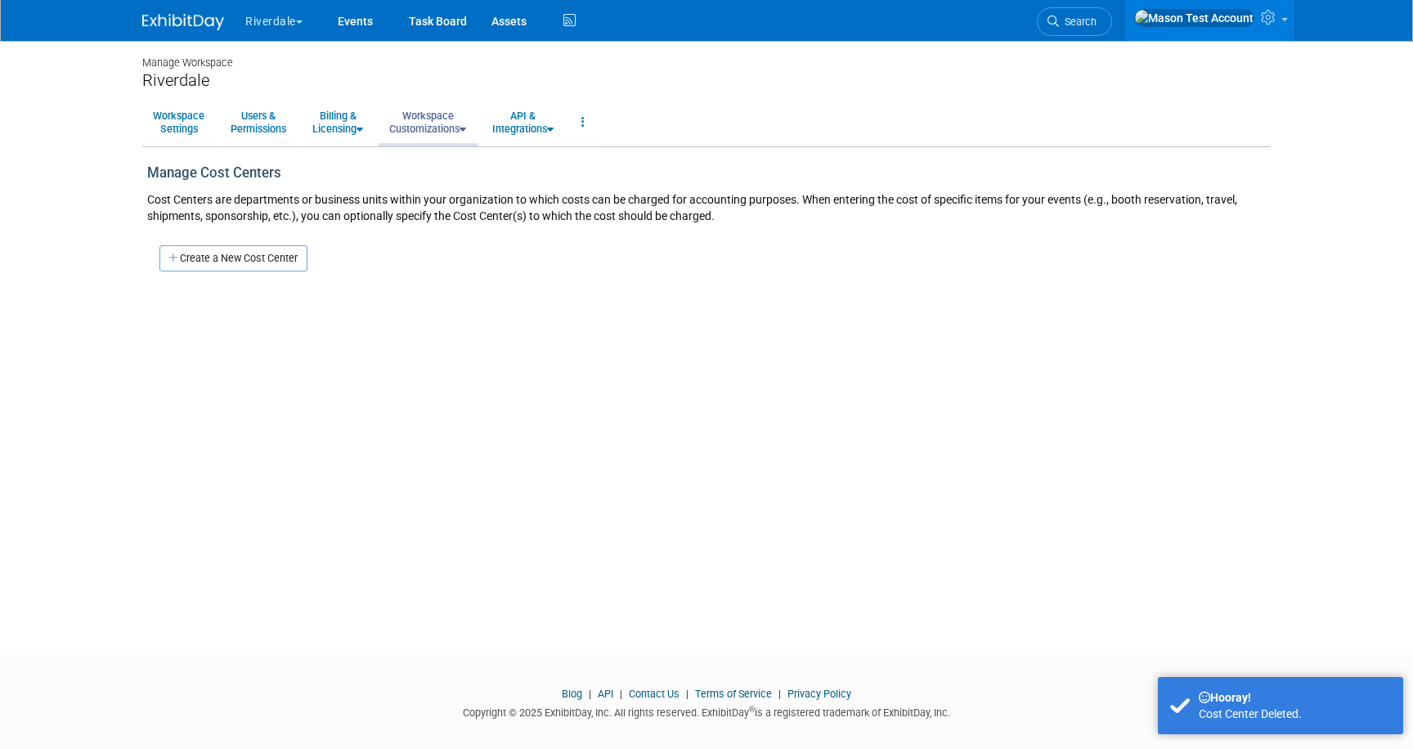
click at [439, 122] on link "Workspace Customizations" at bounding box center [428, 122] width 98 height 40
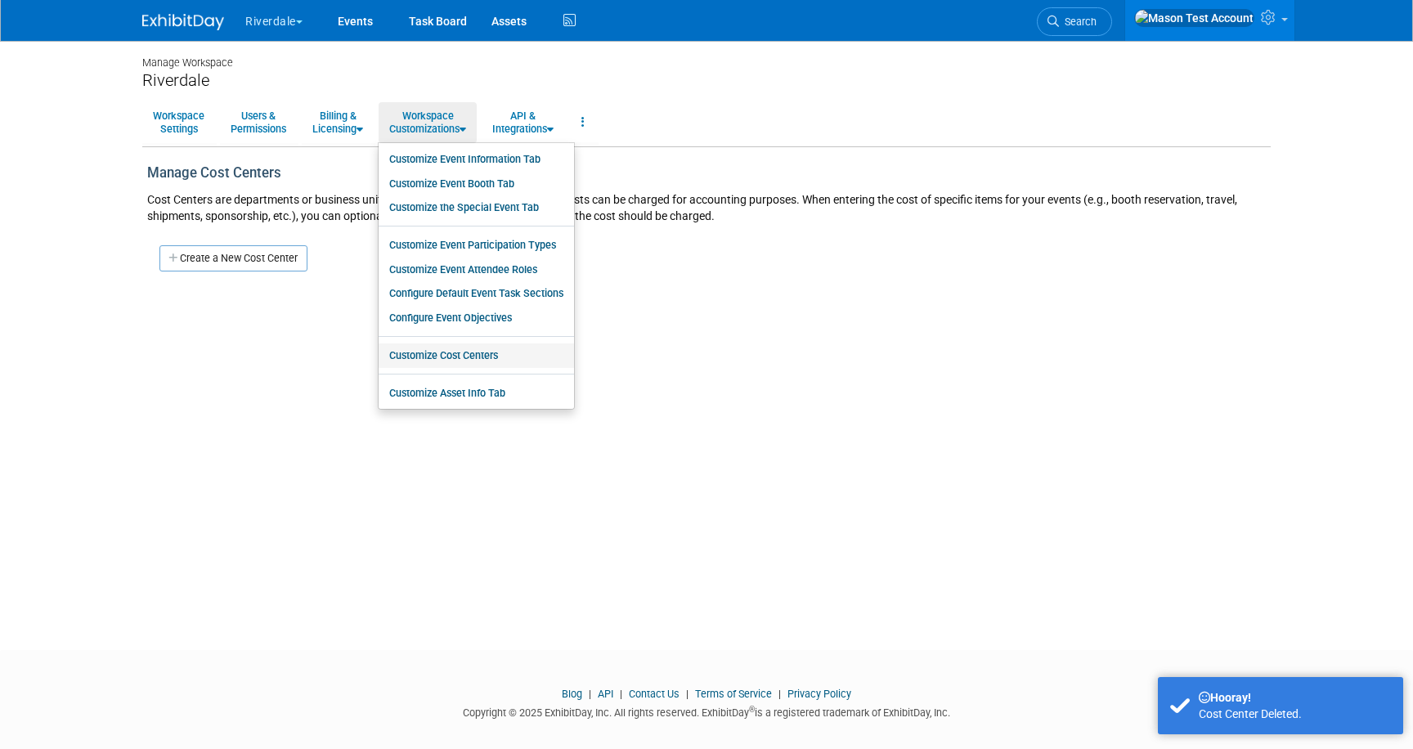
click at [464, 353] on link "Customize Cost Centers" at bounding box center [476, 355] width 195 height 25
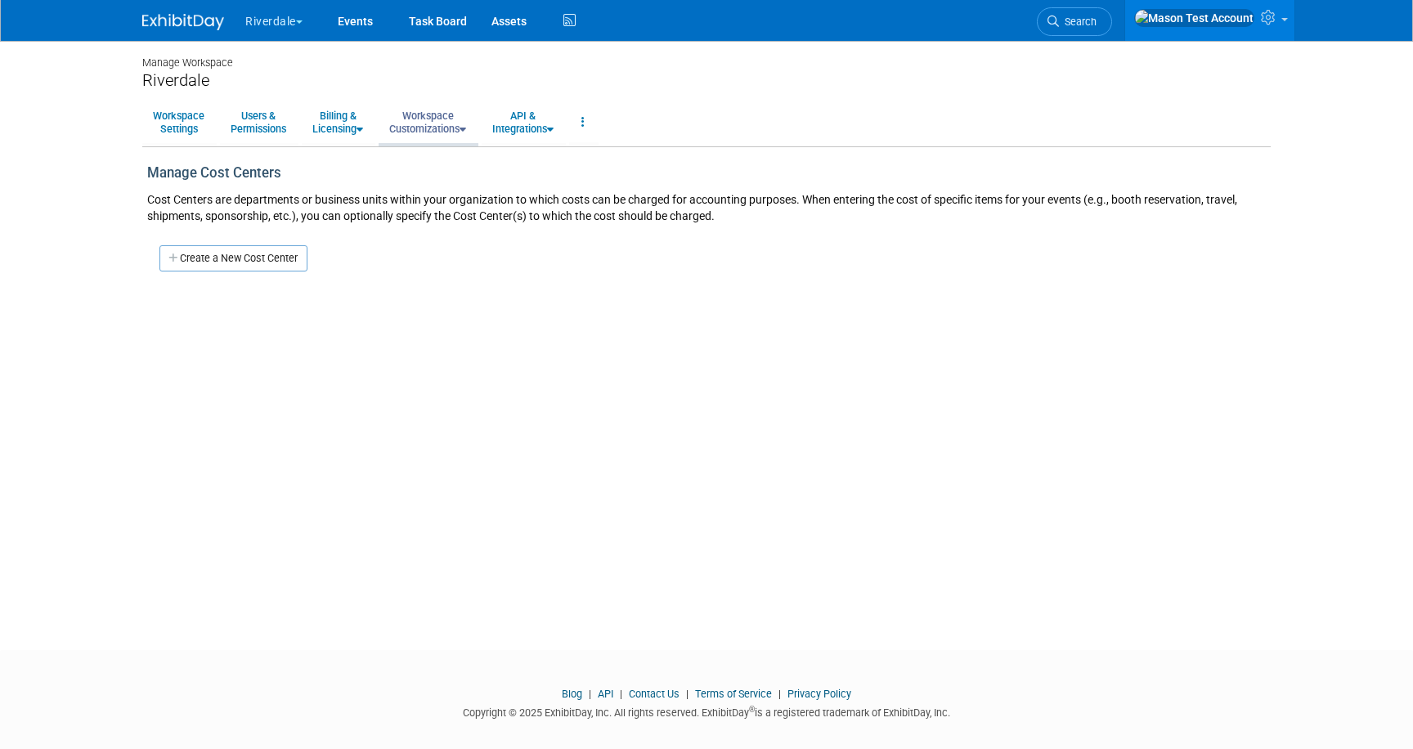
click at [411, 123] on link "Workspace Customizations" at bounding box center [428, 122] width 98 height 40
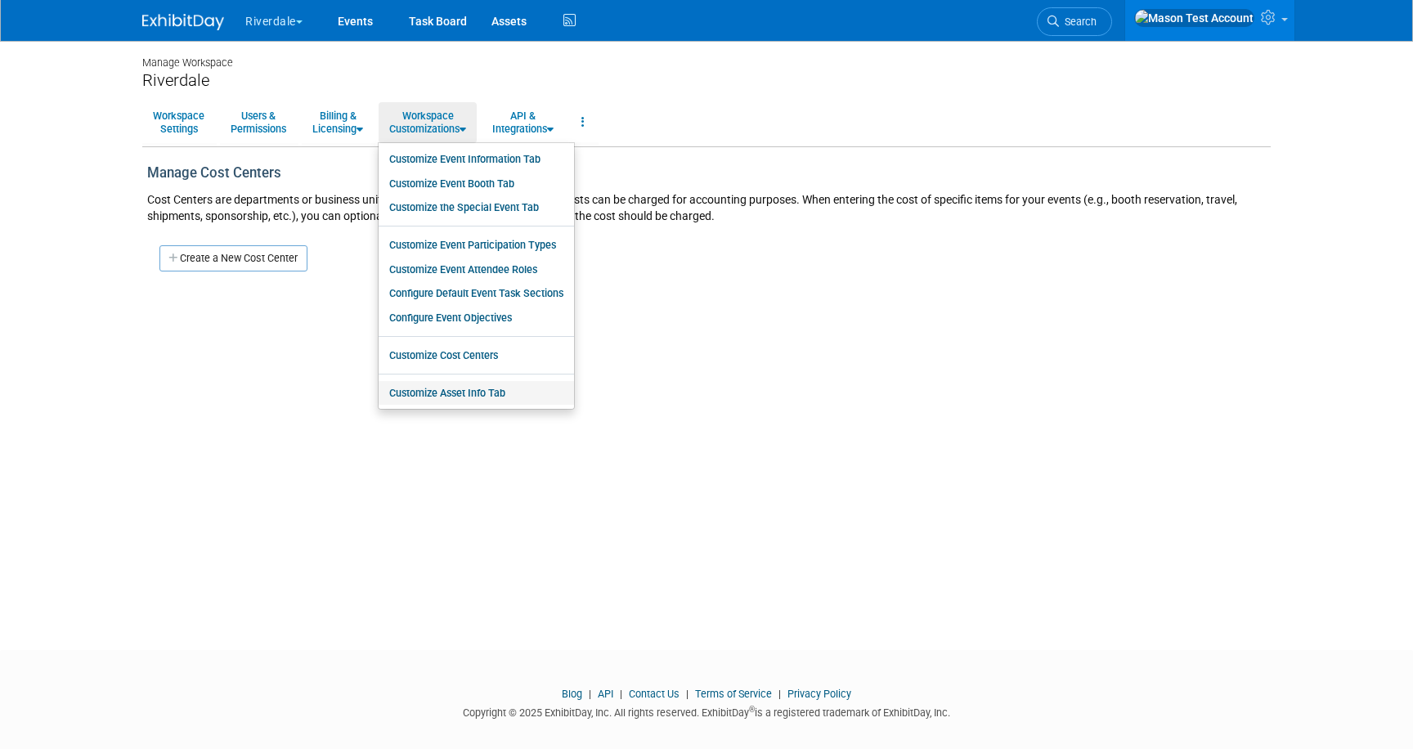
click at [462, 389] on link "Customize Asset Info Tab" at bounding box center [476, 393] width 195 height 25
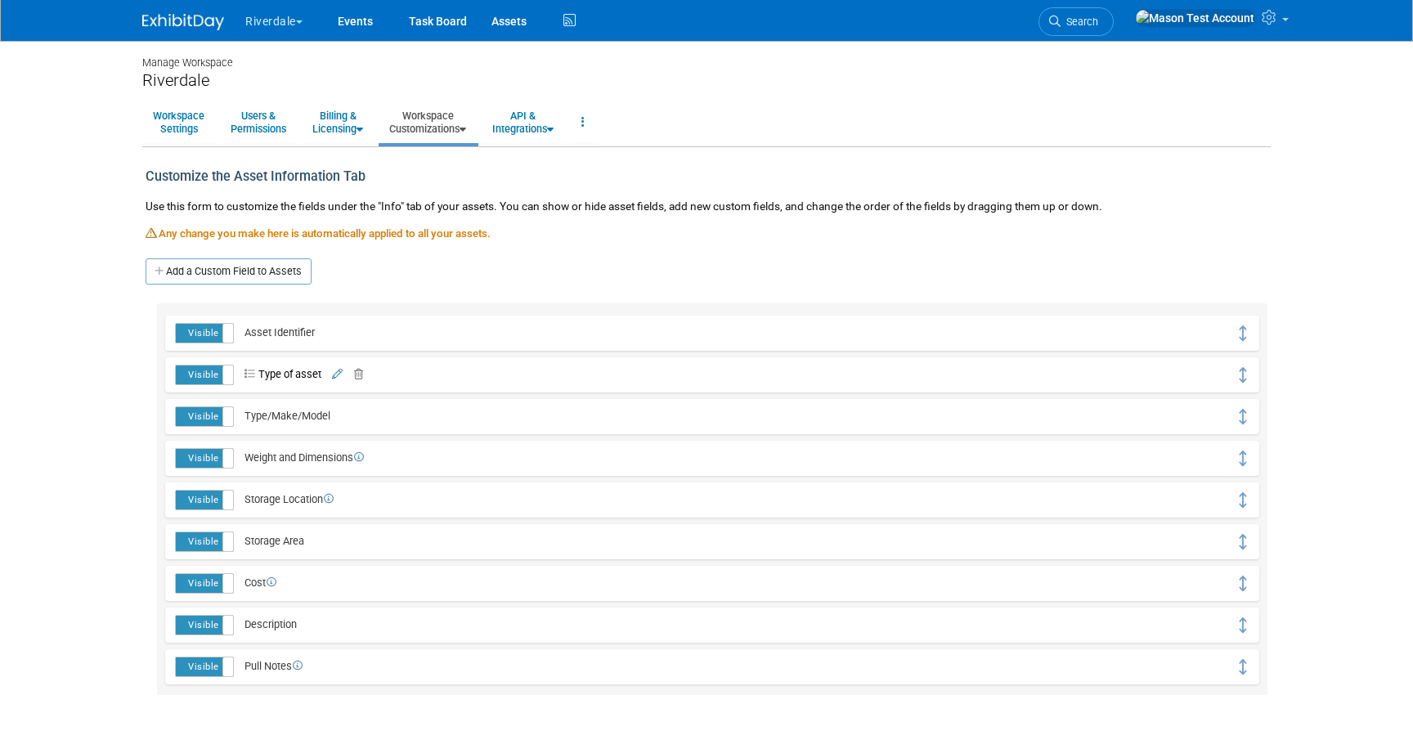
click at [358, 370] on icon at bounding box center [356, 375] width 16 height 11
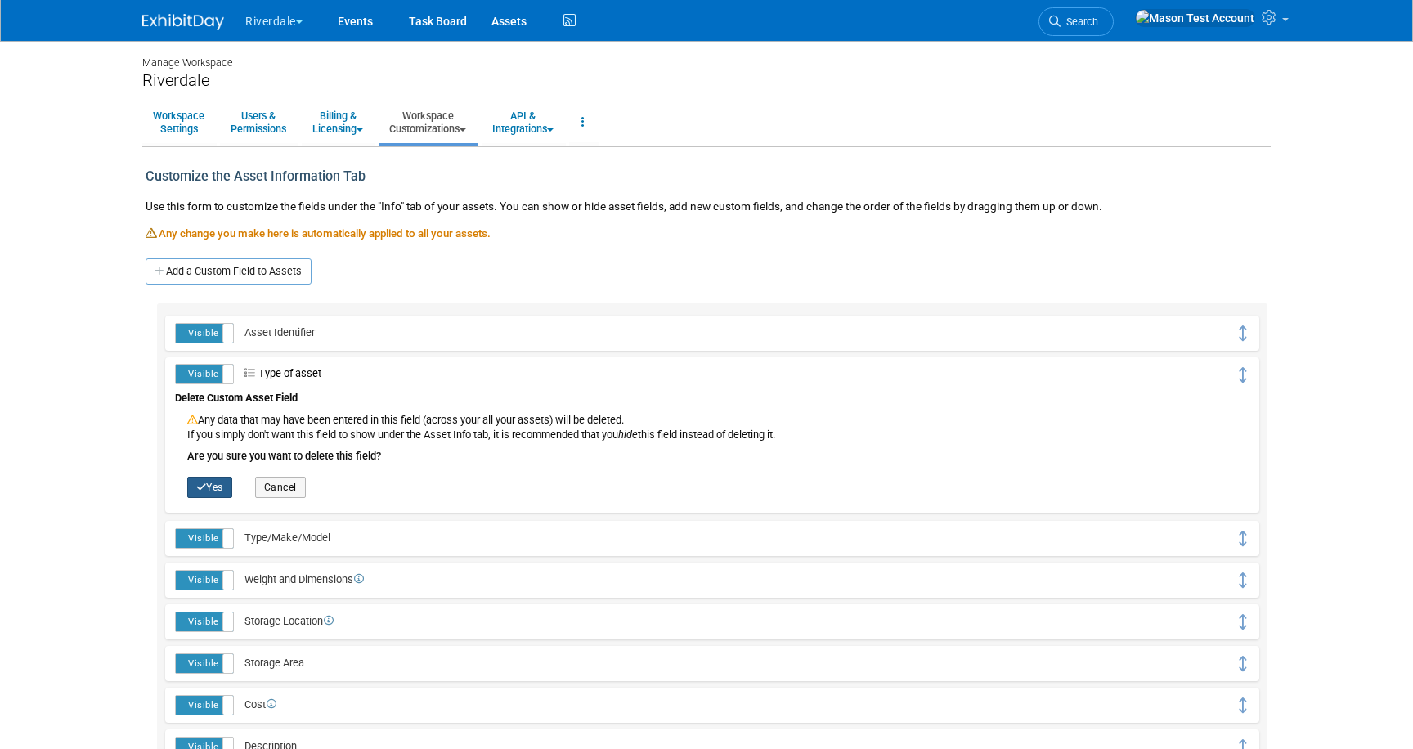
click at [209, 482] on button "Yes" at bounding box center [209, 487] width 45 height 21
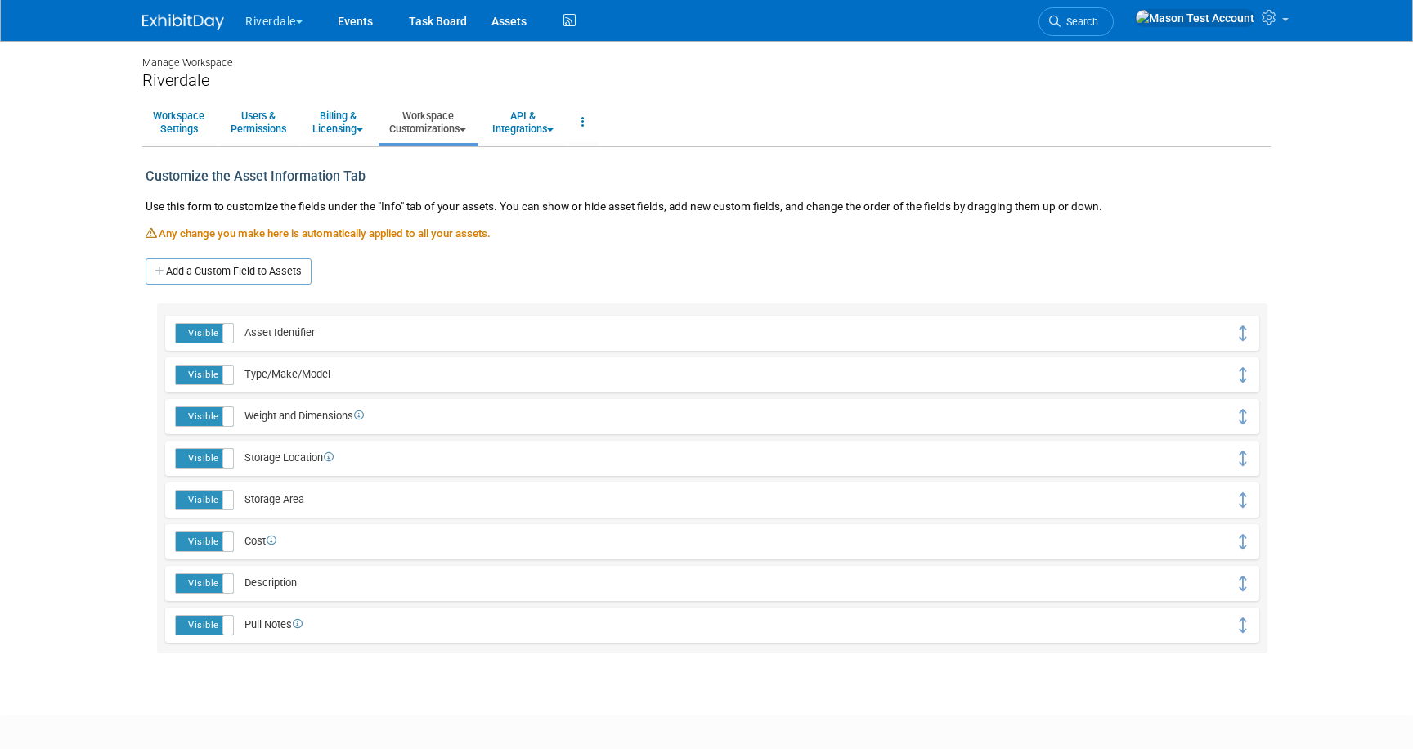
click at [460, 123] on link "Workspace Customizations" at bounding box center [428, 122] width 98 height 40
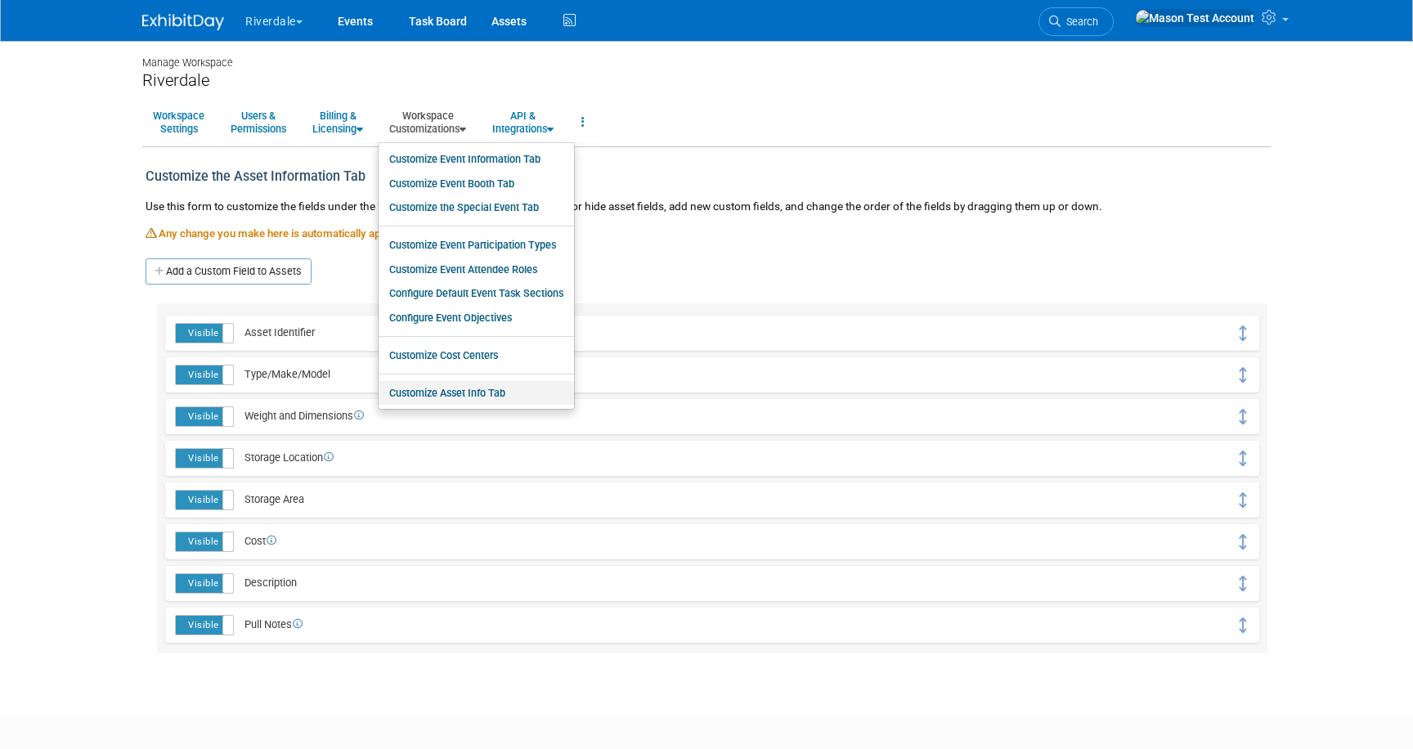
click at [465, 397] on link "Customize Asset Info Tab" at bounding box center [476, 393] width 195 height 25
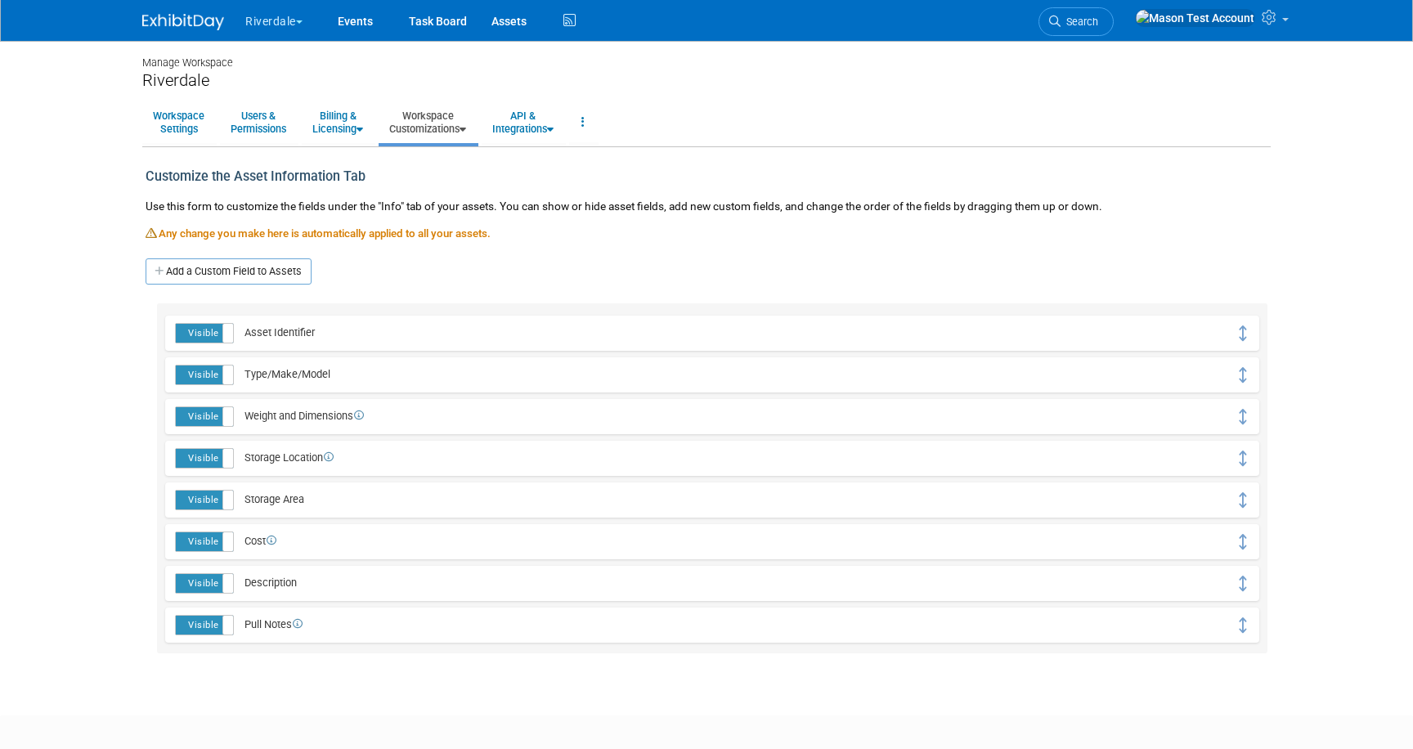
click at [443, 129] on link "Workspace Customizations" at bounding box center [428, 122] width 98 height 40
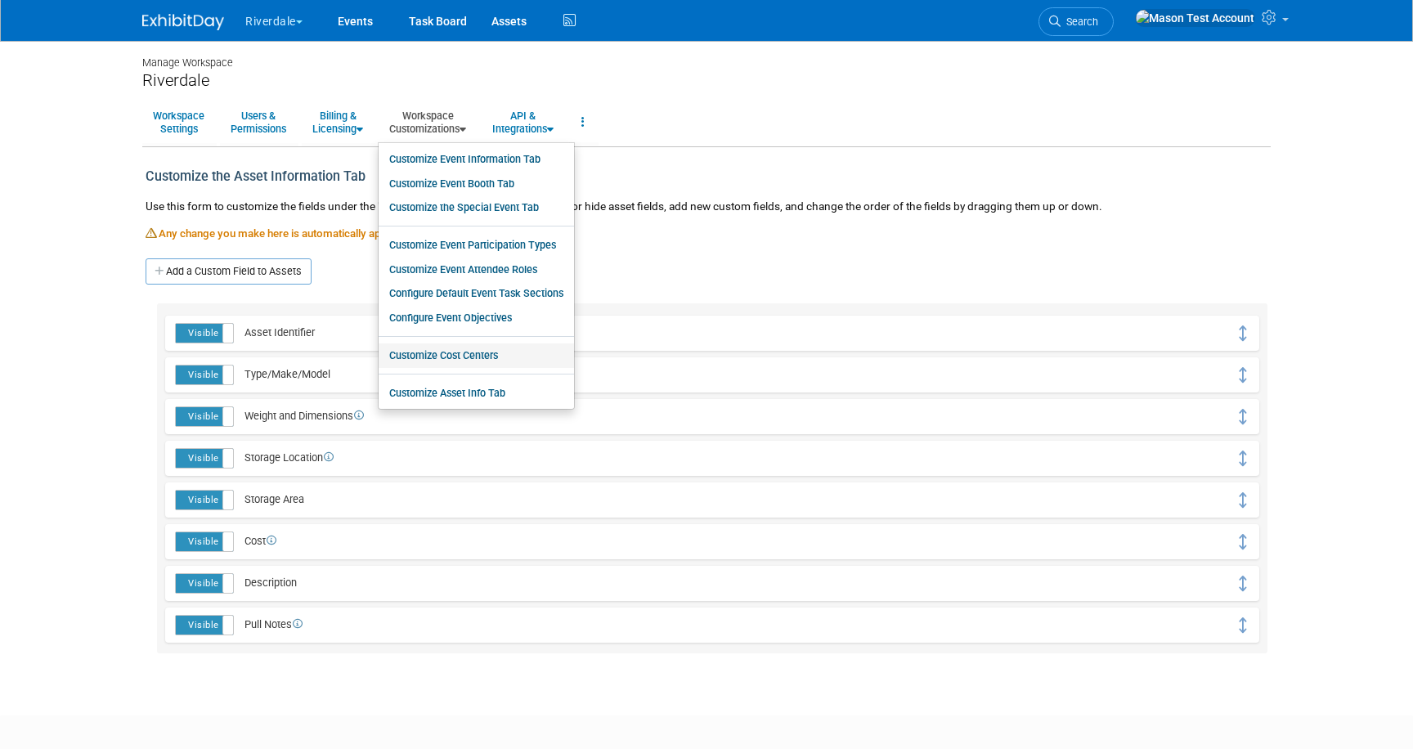
click at [499, 359] on link "Customize Cost Centers" at bounding box center [476, 355] width 195 height 25
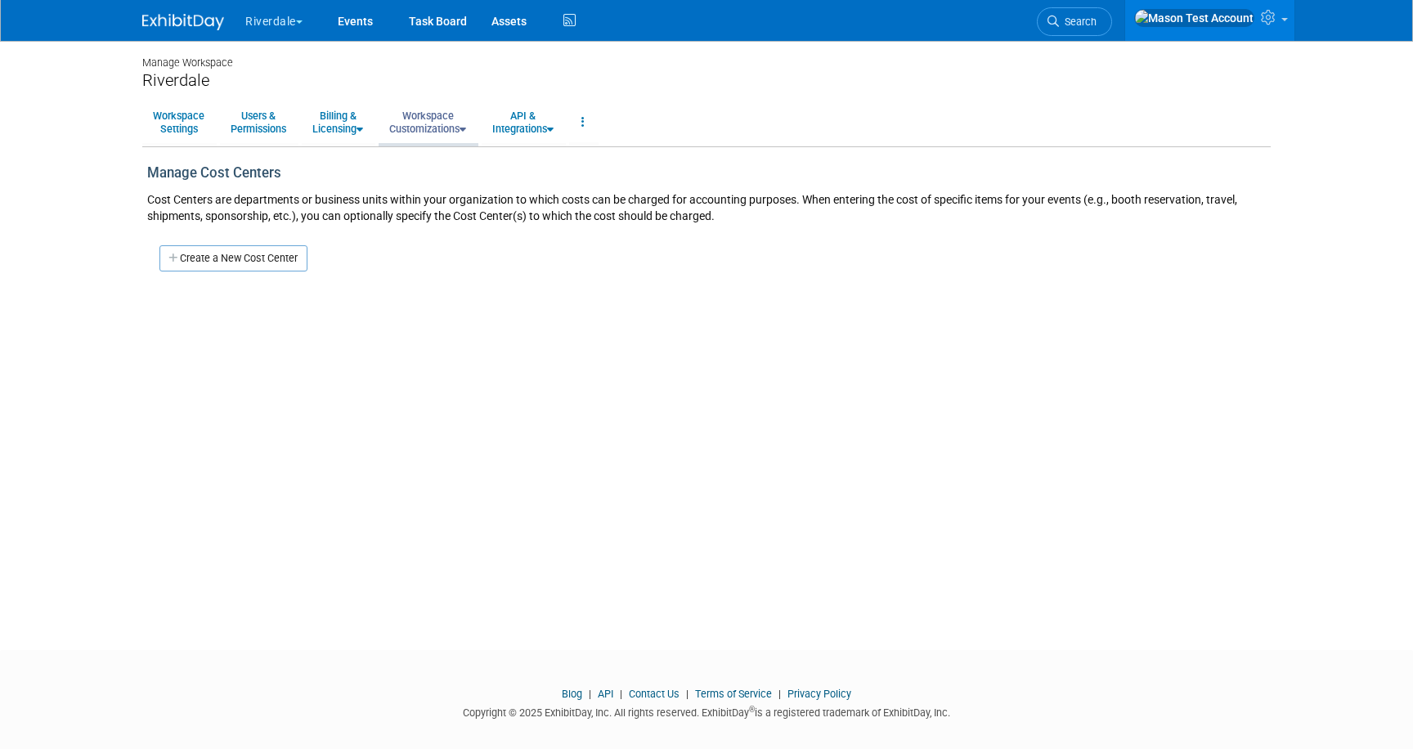
click at [423, 123] on link "Workspace Customizations" at bounding box center [428, 122] width 98 height 40
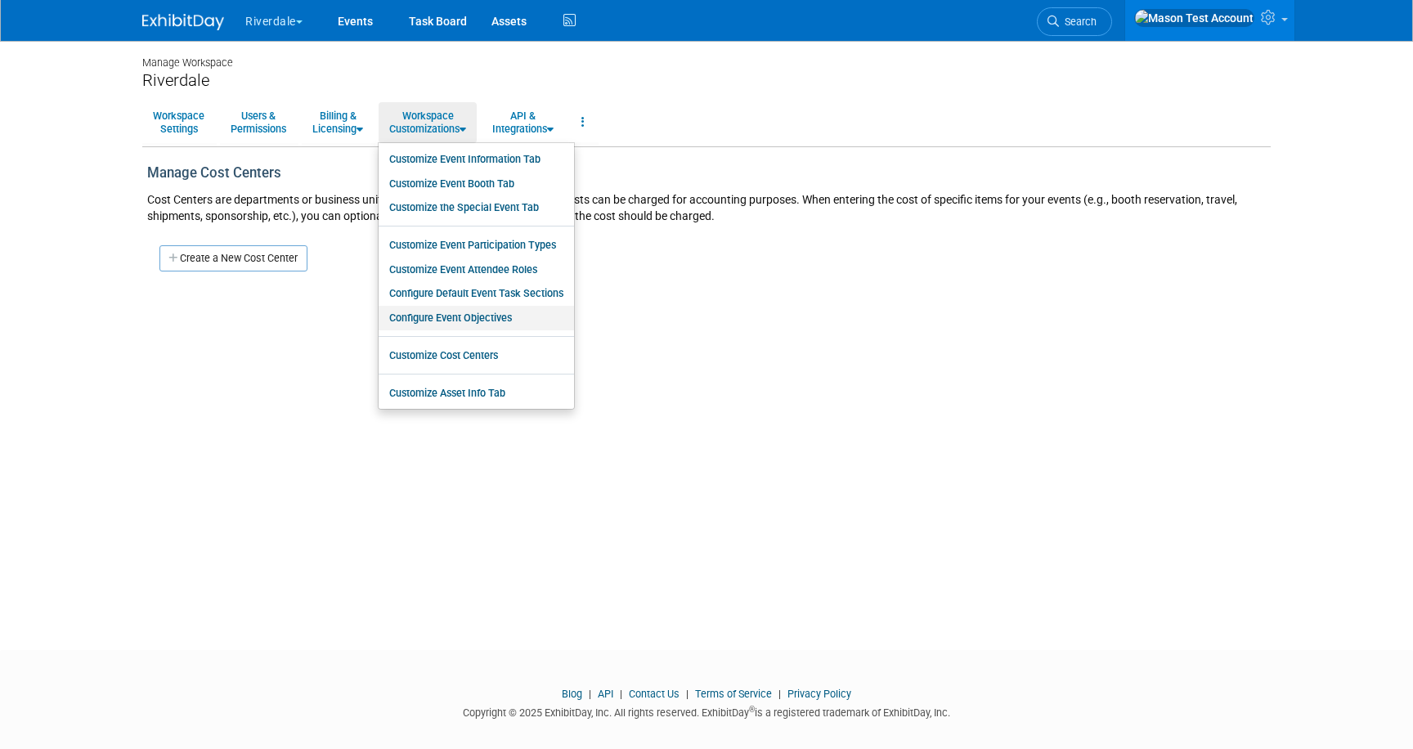
click at [457, 312] on link "Configure Event Objectives" at bounding box center [476, 318] width 195 height 25
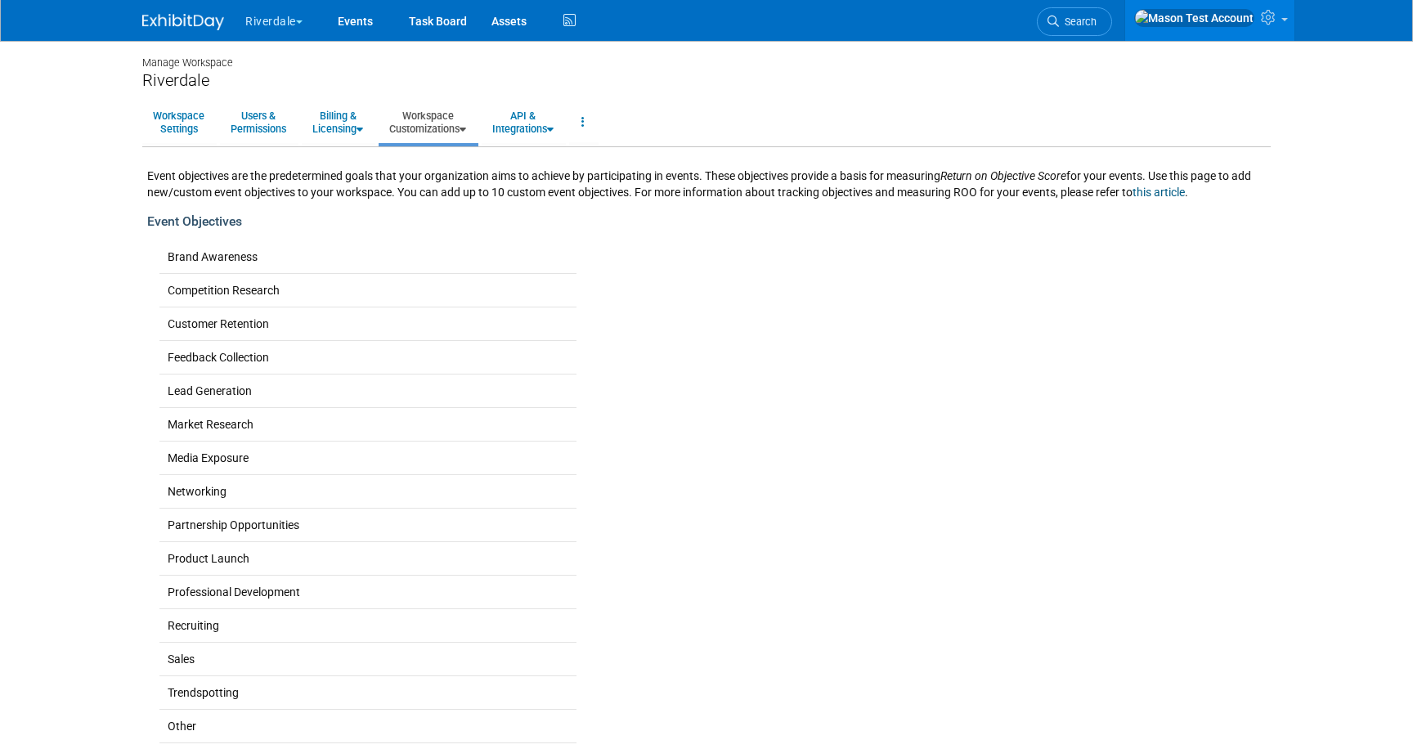
click at [445, 126] on link "Workspace Customizations" at bounding box center [428, 122] width 98 height 40
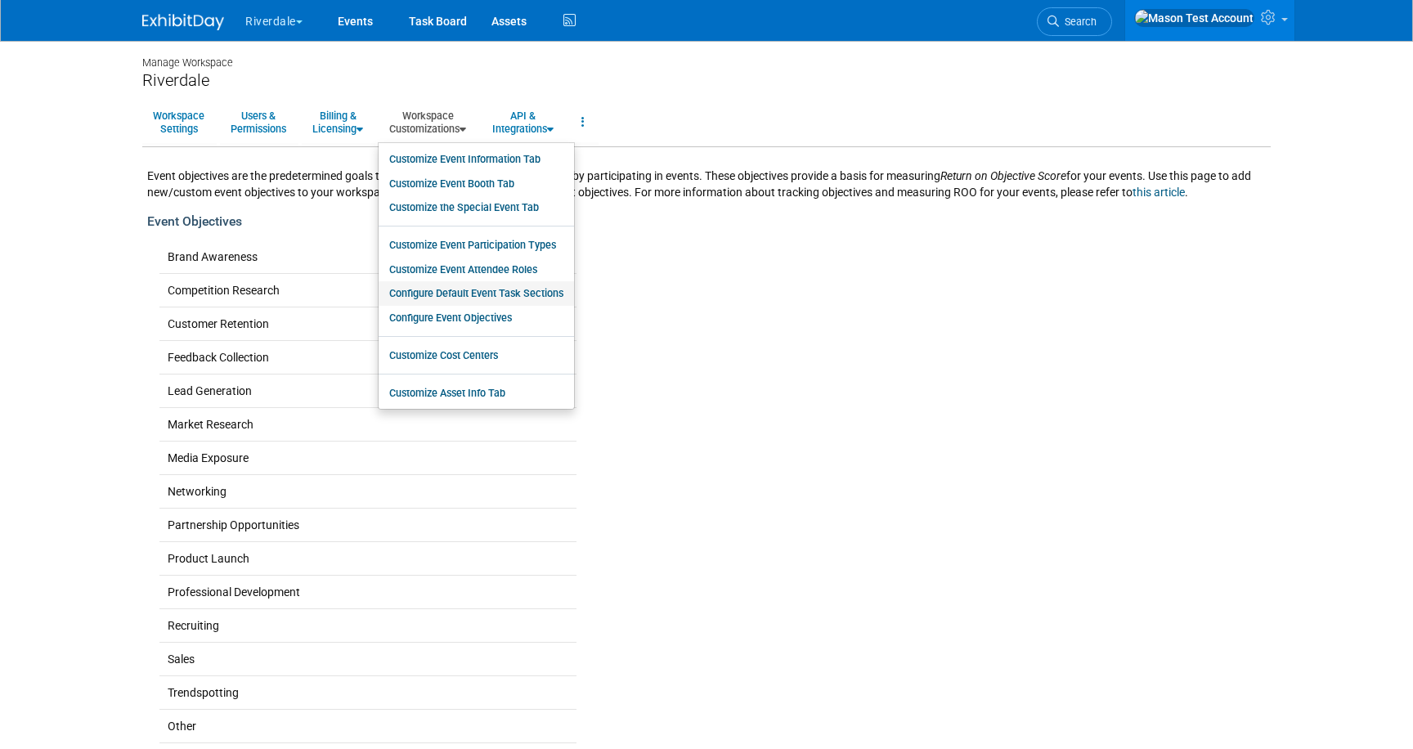
click at [492, 294] on link "Configure Default Event Task Sections" at bounding box center [476, 293] width 195 height 25
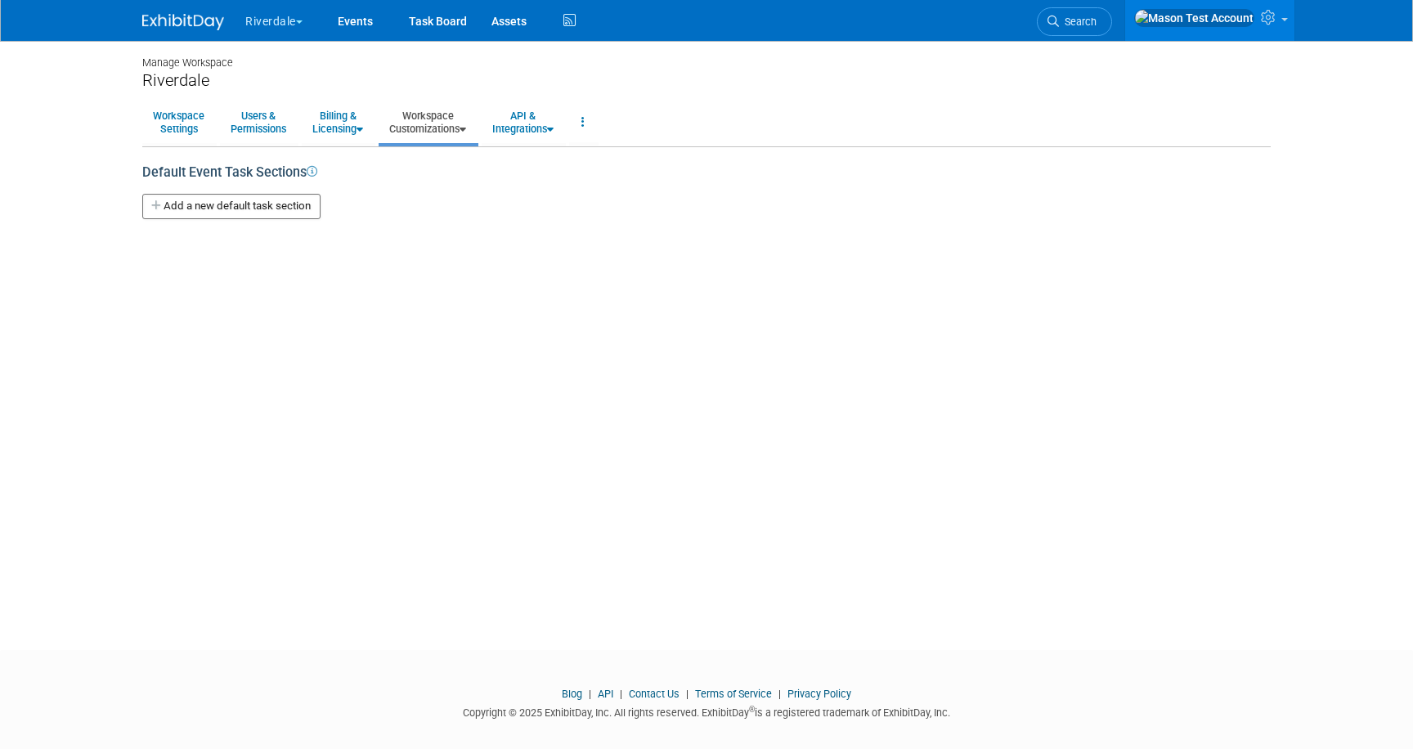
click at [456, 126] on link "Workspace Customizations" at bounding box center [428, 122] width 98 height 40
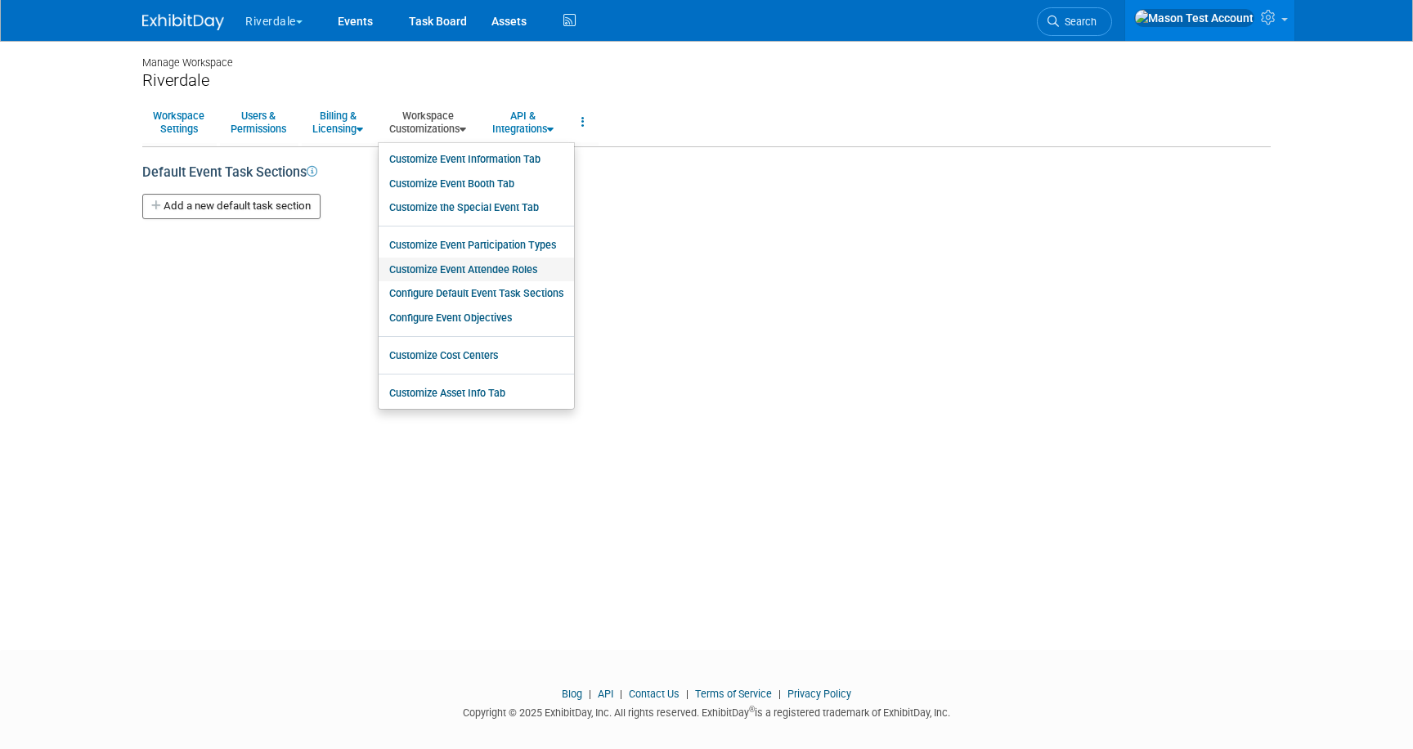
click at [505, 265] on link "Customize Event Attendee Roles" at bounding box center [476, 270] width 195 height 25
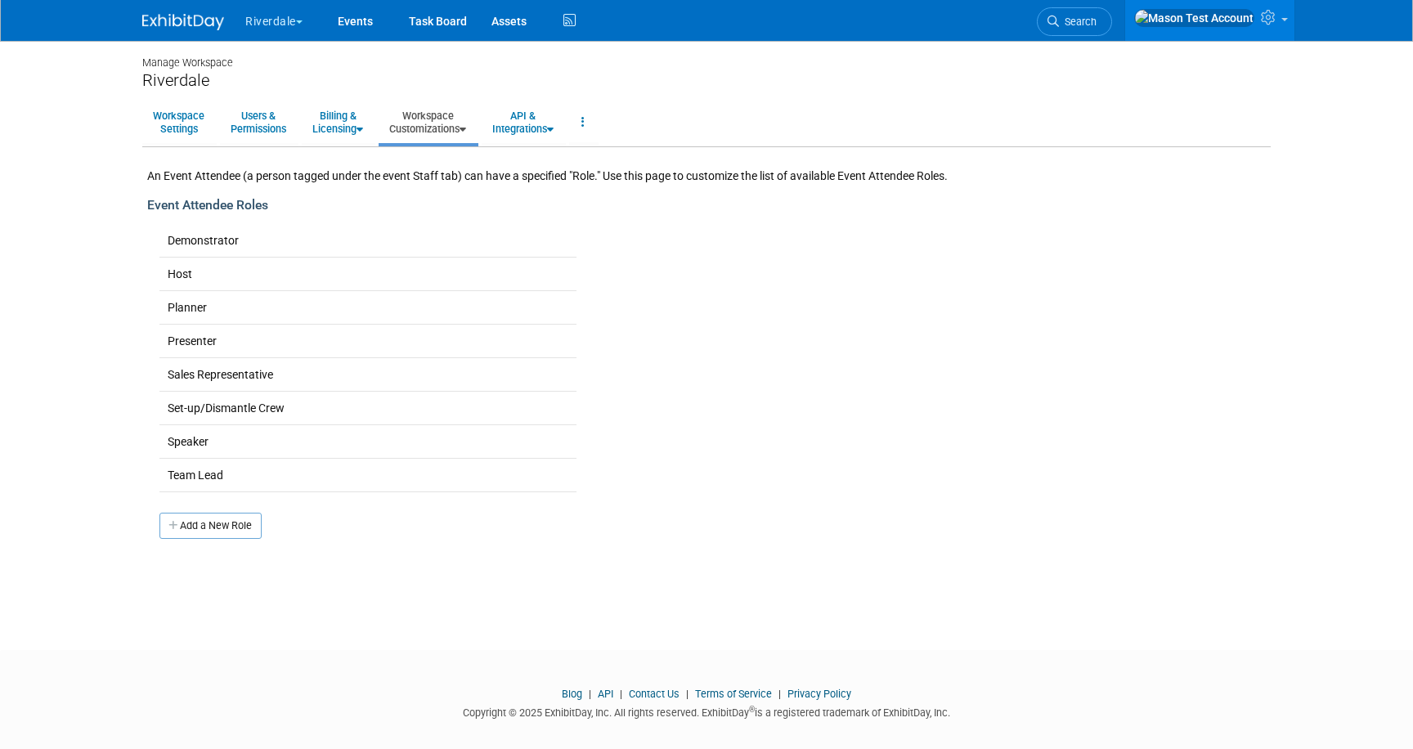
click at [430, 111] on link "Workspace Customizations" at bounding box center [428, 122] width 98 height 40
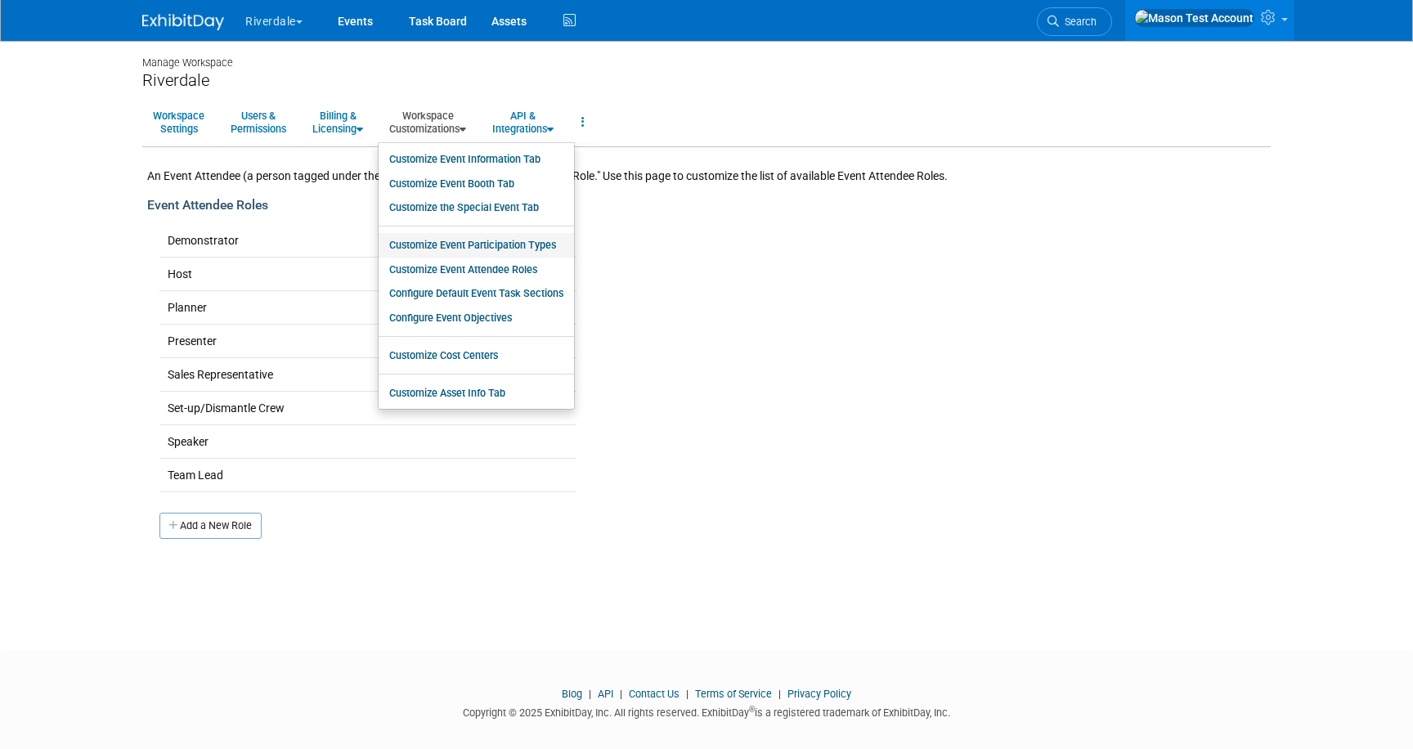
click at [469, 252] on link "Customize Event Participation Types" at bounding box center [476, 245] width 195 height 25
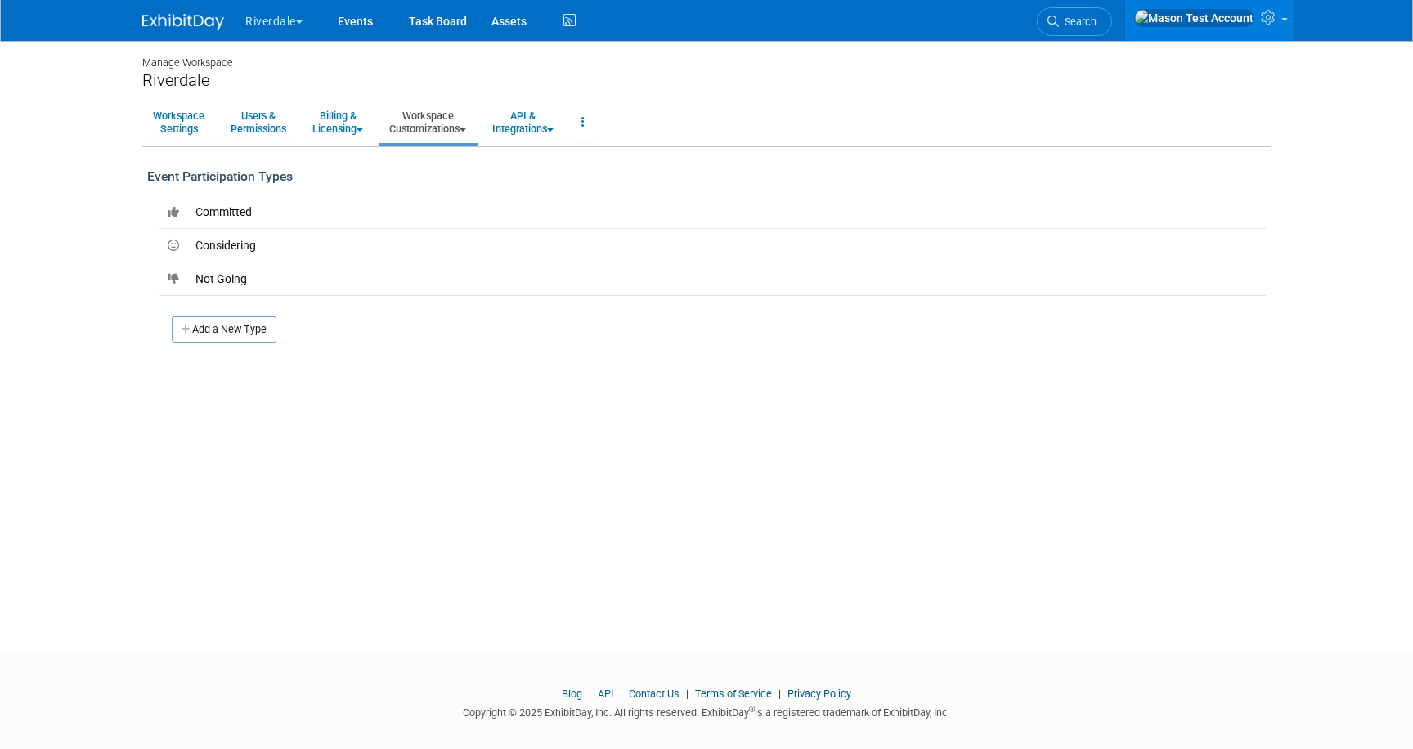
click at [448, 128] on link "Workspace Customizations" at bounding box center [428, 122] width 98 height 40
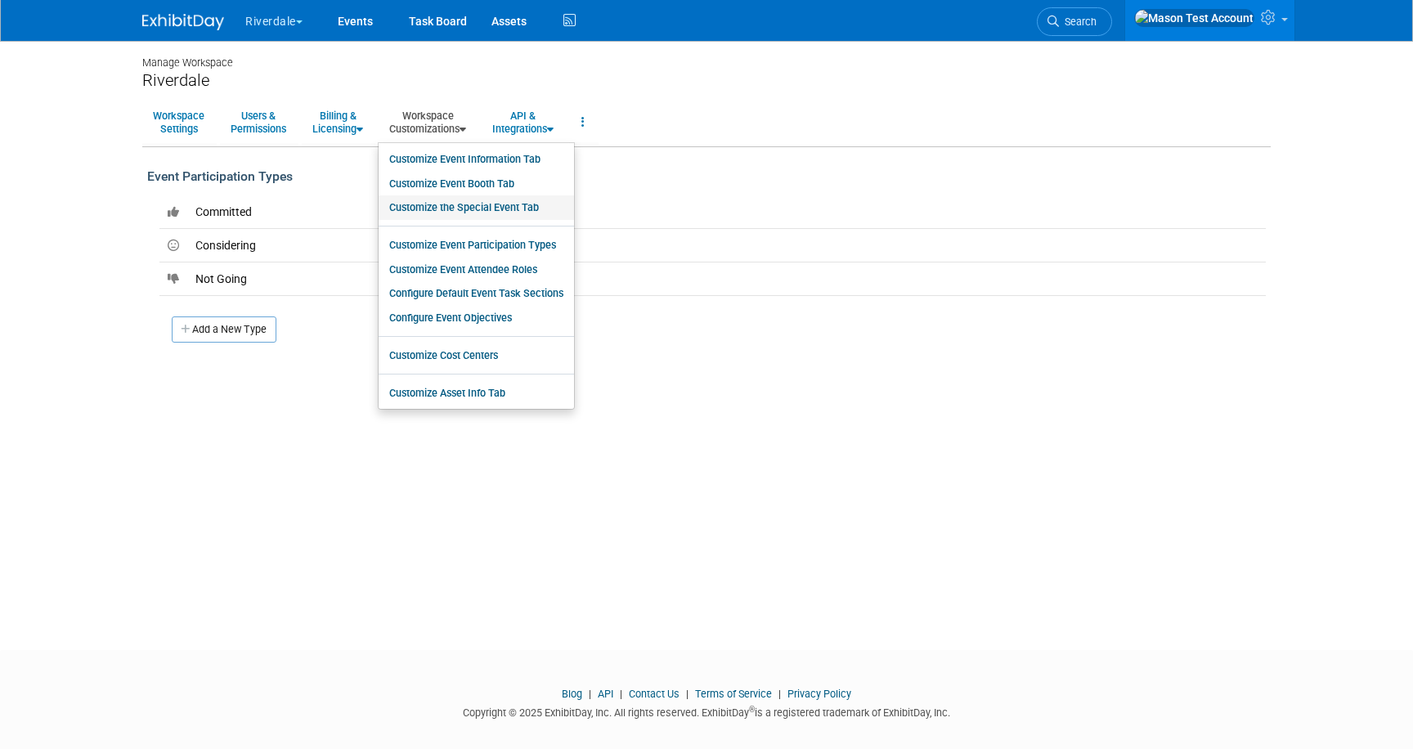
click at [477, 204] on link "Customize the Special Event Tab" at bounding box center [476, 207] width 195 height 25
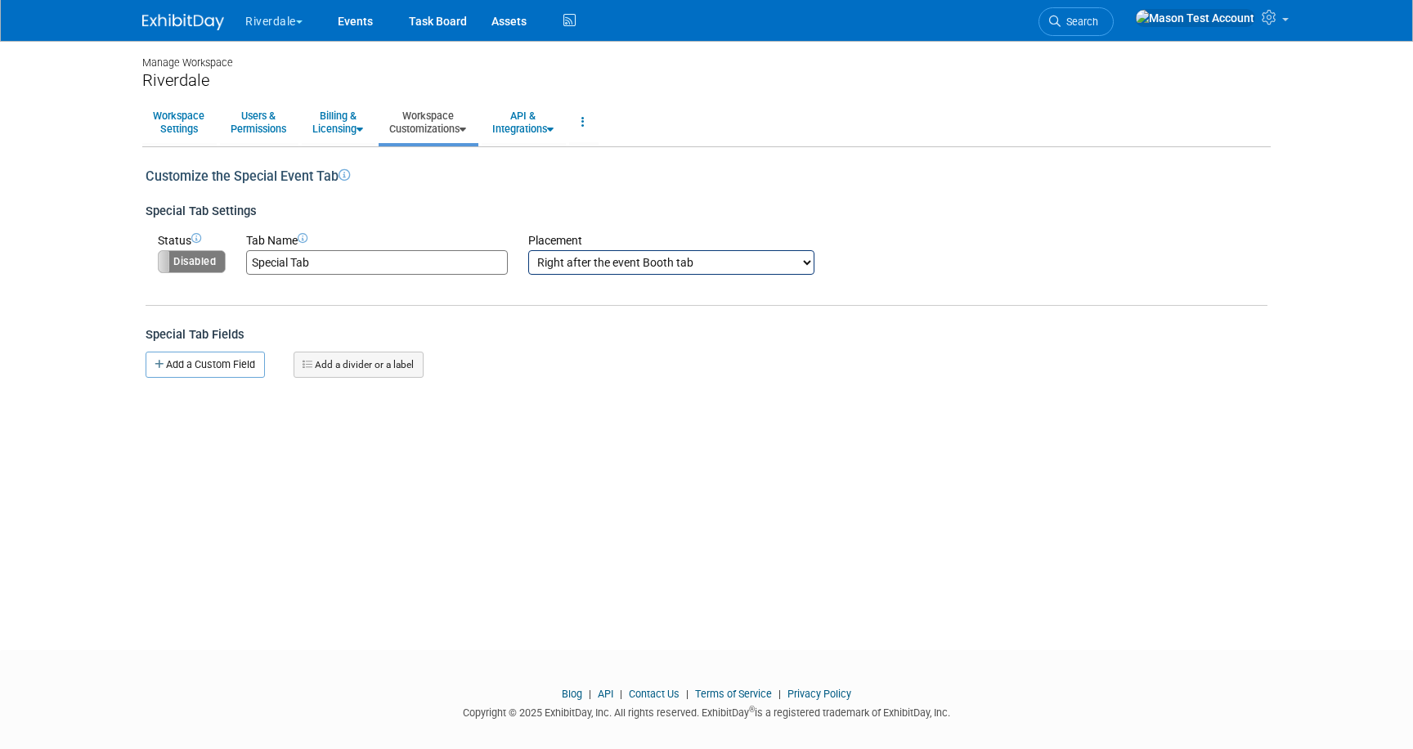
click at [435, 119] on link "Workspace Customizations" at bounding box center [428, 122] width 98 height 40
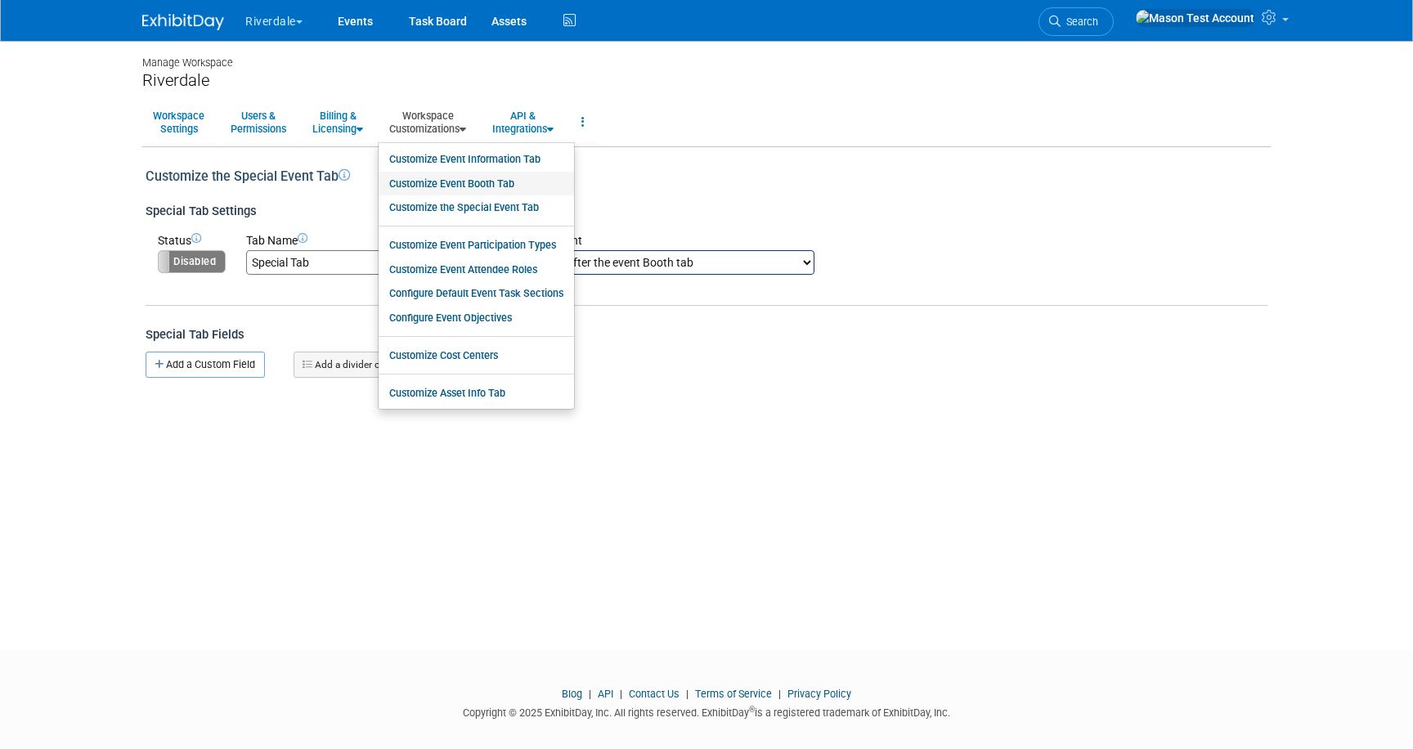
click at [466, 185] on link "Customize Event Booth Tab" at bounding box center [476, 184] width 195 height 25
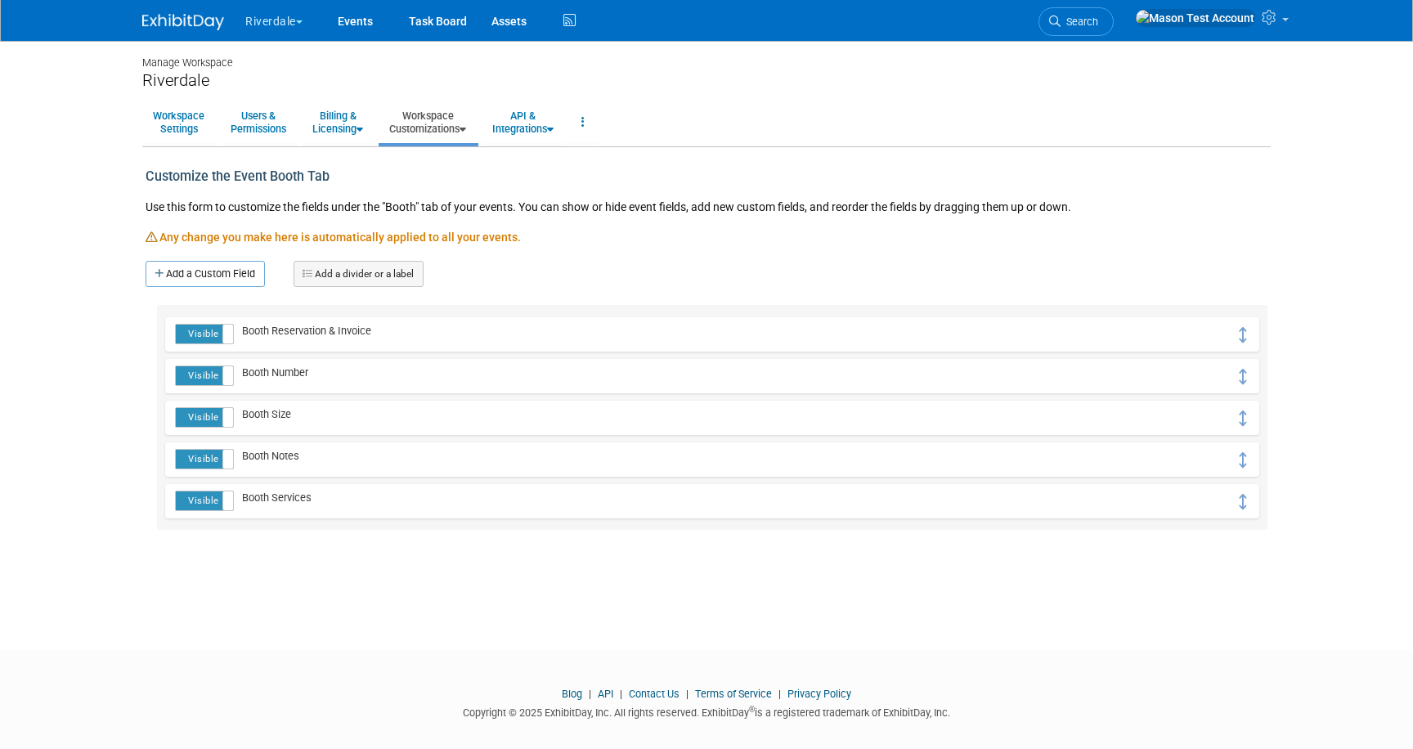
click at [437, 124] on link "Workspace Customizations" at bounding box center [428, 122] width 98 height 40
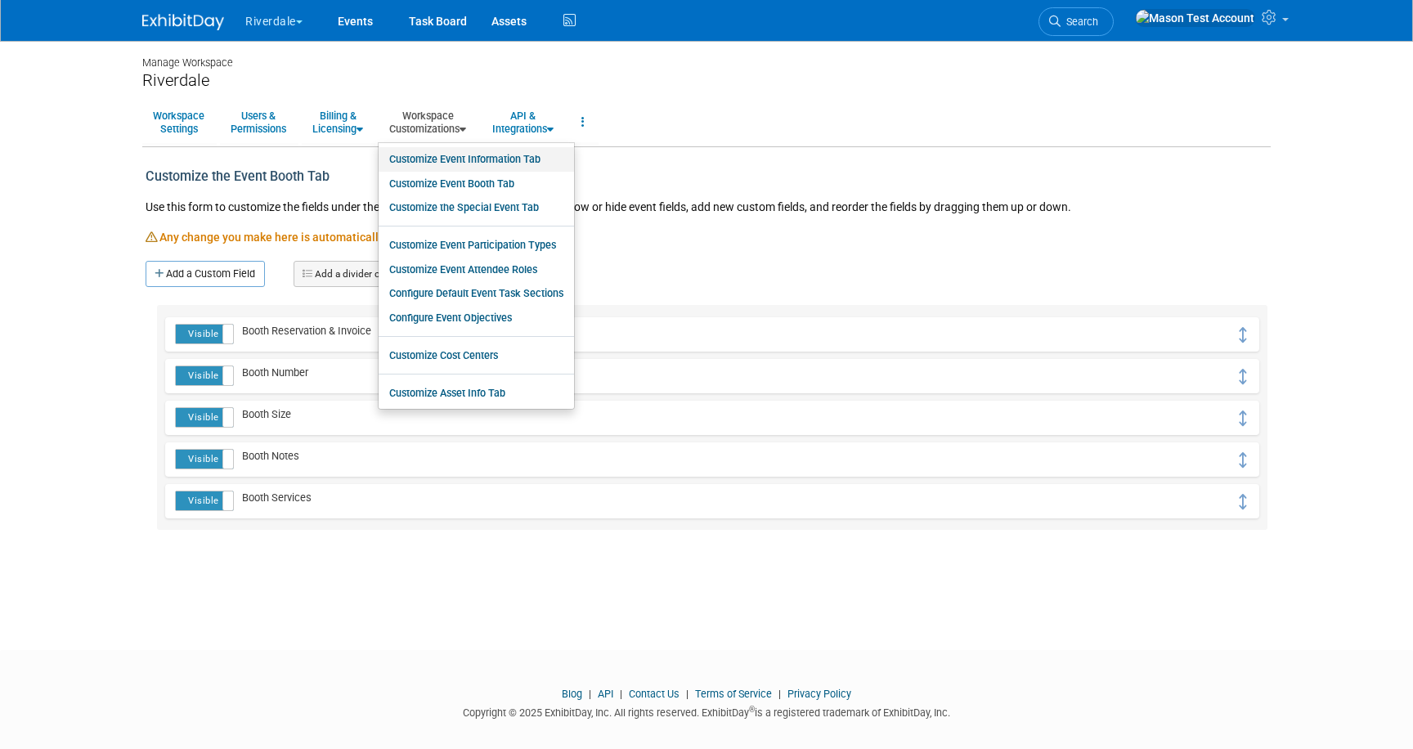
click at [454, 161] on link "Customize Event Information Tab" at bounding box center [476, 159] width 195 height 25
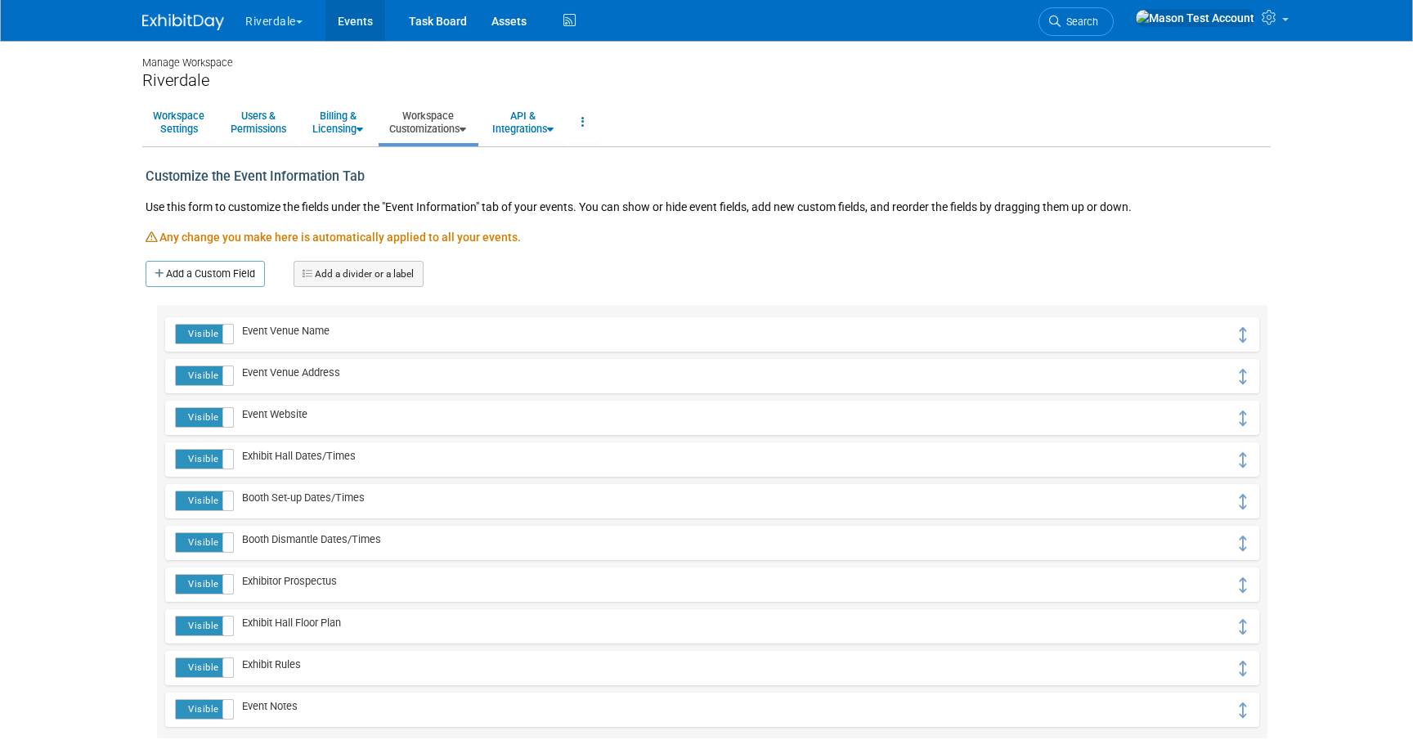
click at [361, 20] on link "Events" at bounding box center [355, 20] width 60 height 41
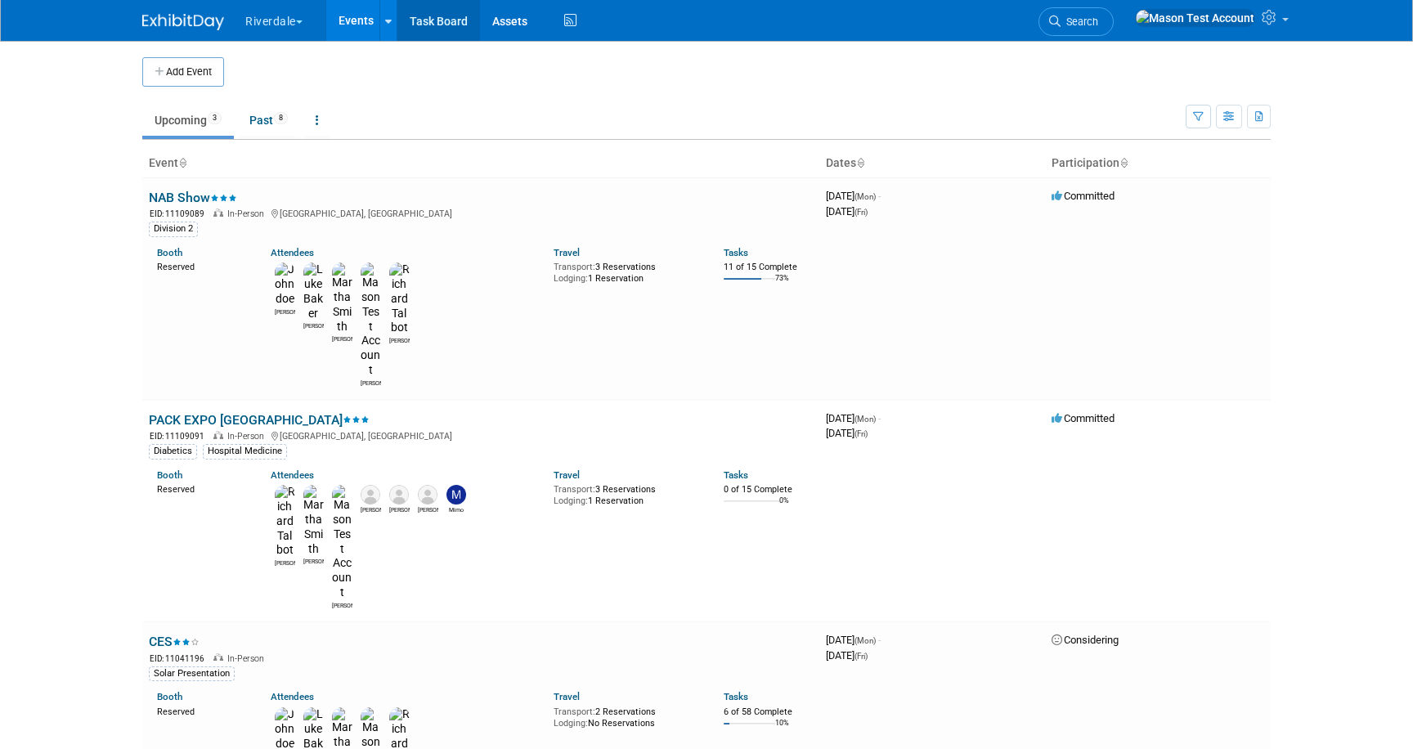
click at [441, 11] on link "Task Board" at bounding box center [438, 20] width 83 height 41
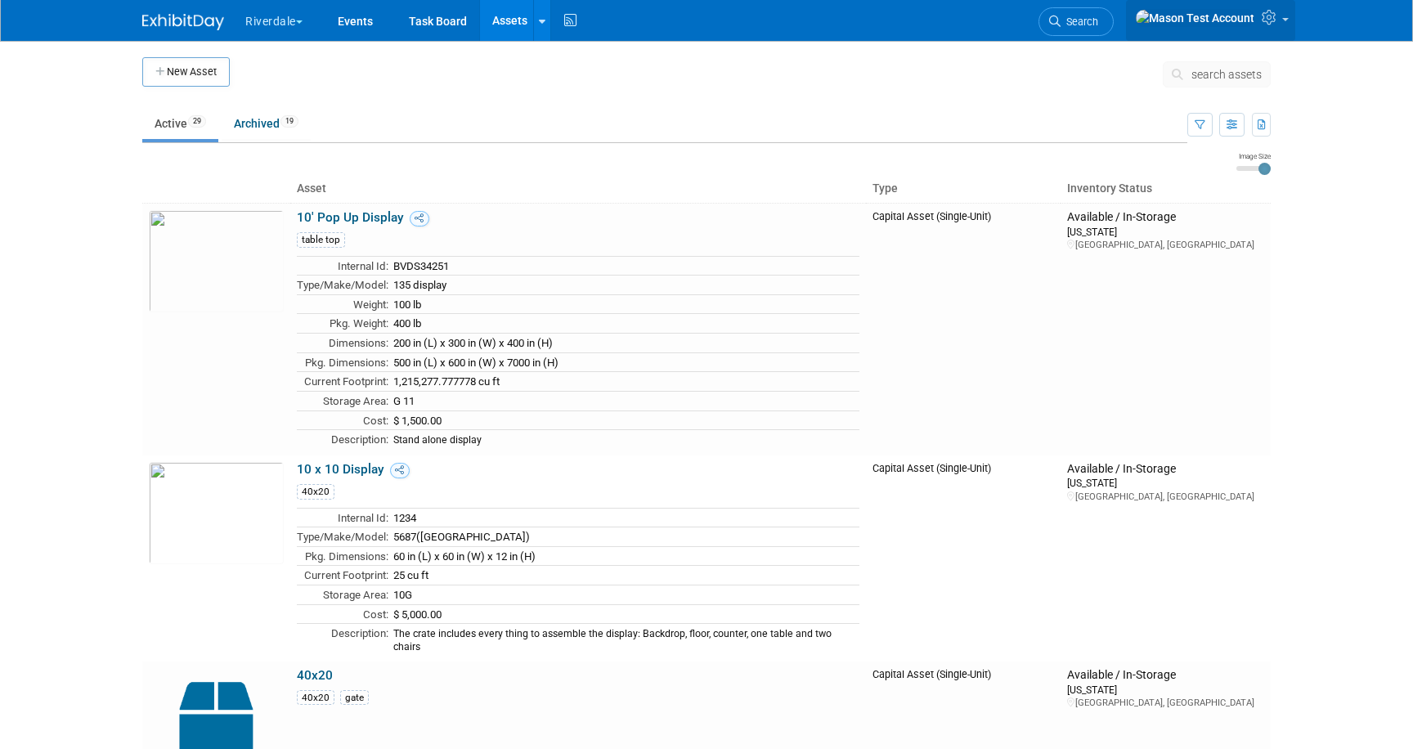
click at [1268, 17] on icon at bounding box center [1271, 17] width 19 height 15
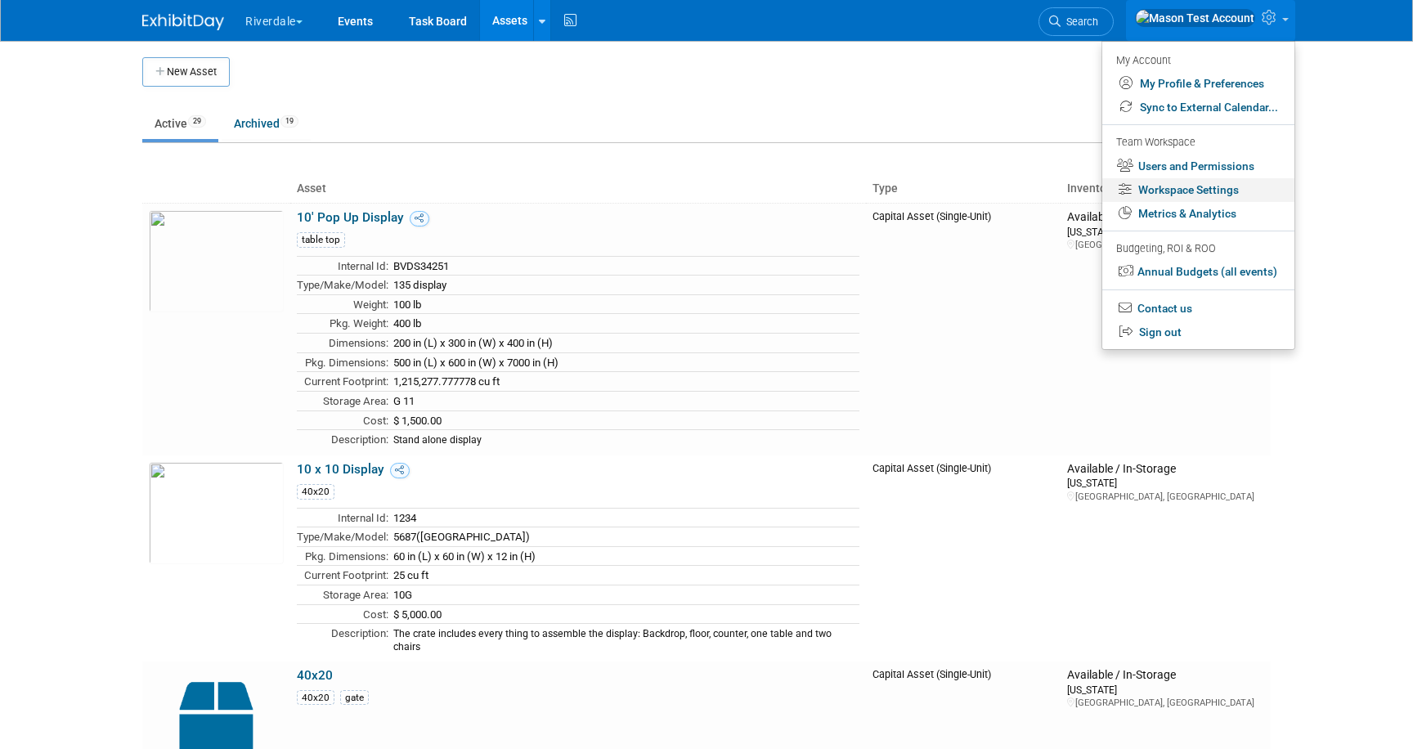
click at [1181, 182] on link "Workspace Settings" at bounding box center [1198, 190] width 192 height 24
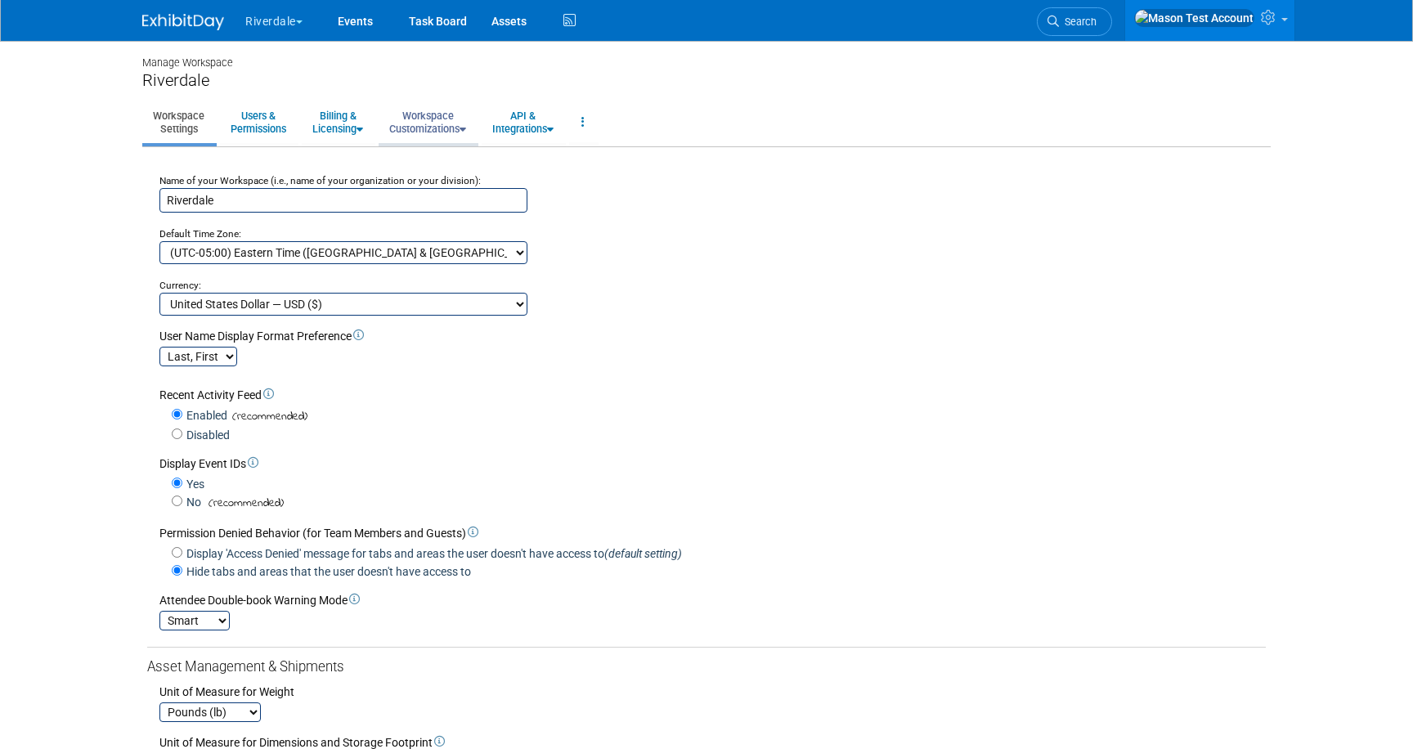
click at [431, 118] on link "Workspace Customizations" at bounding box center [428, 122] width 98 height 40
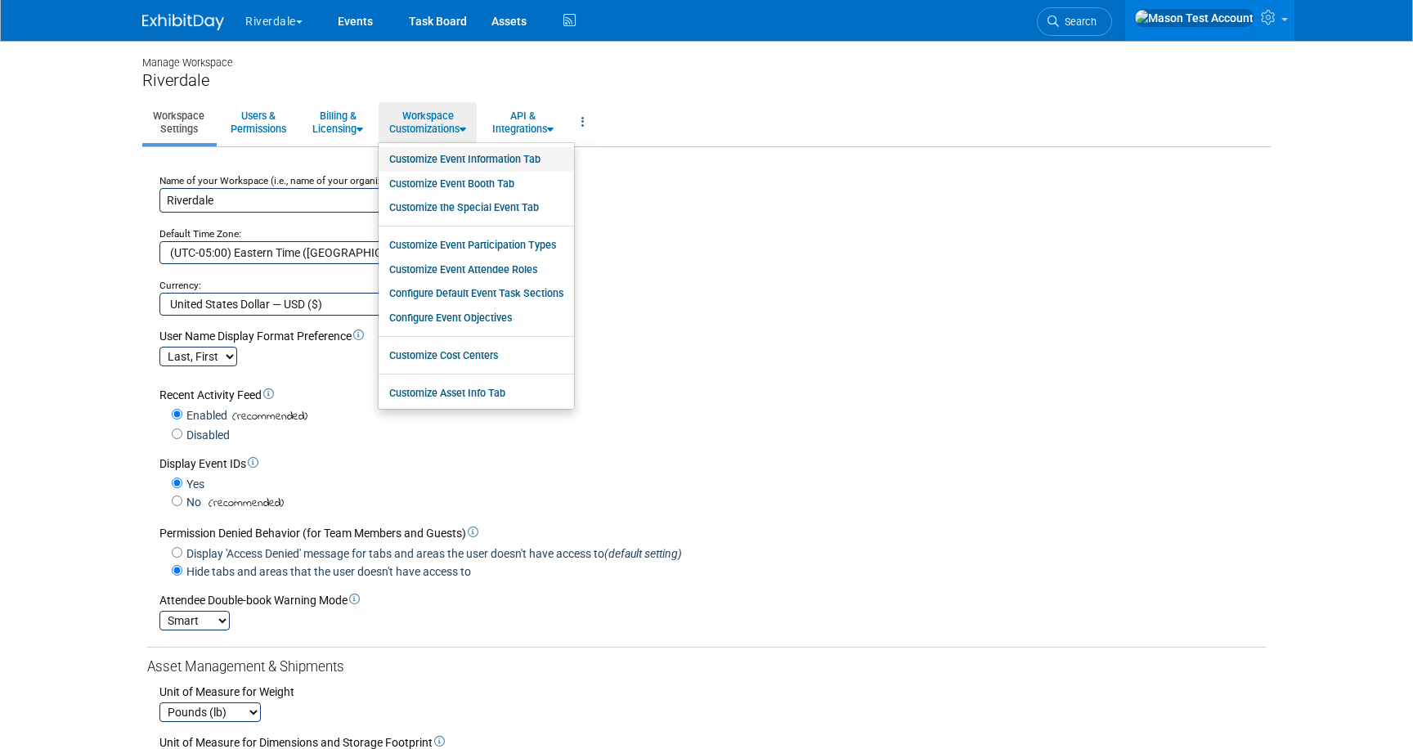
click at [447, 154] on link "Customize Event Information Tab" at bounding box center [476, 159] width 195 height 25
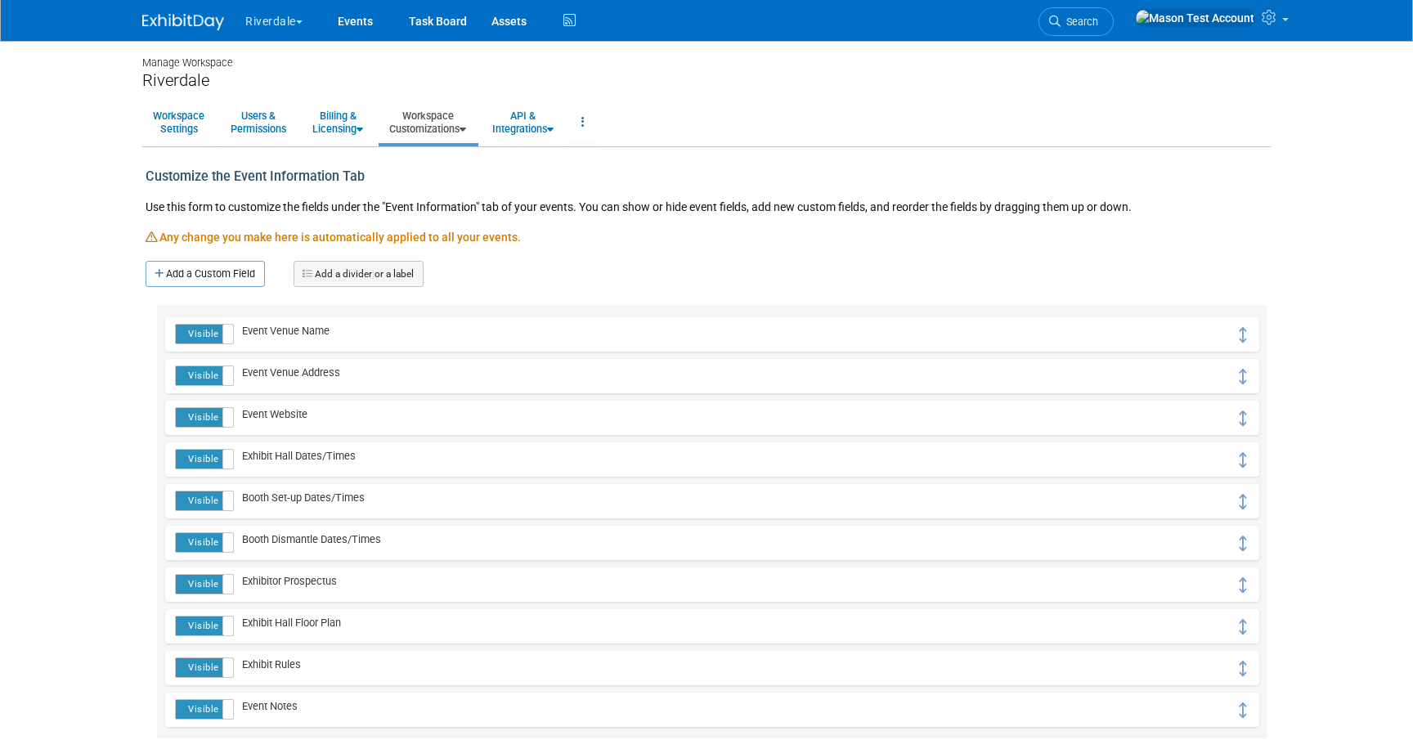
click at [434, 123] on link "Workspace Customizations" at bounding box center [428, 122] width 98 height 40
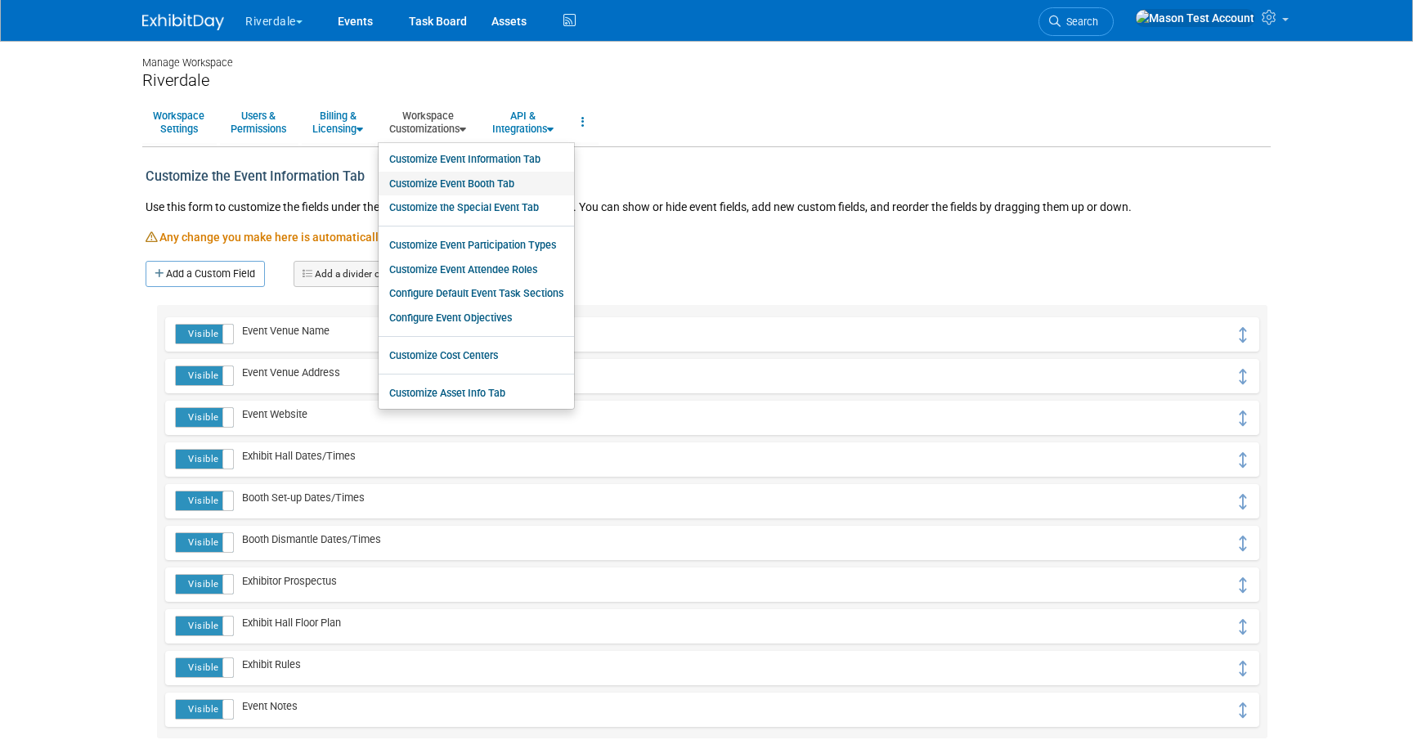
click at [461, 180] on link "Customize Event Booth Tab" at bounding box center [476, 184] width 195 height 25
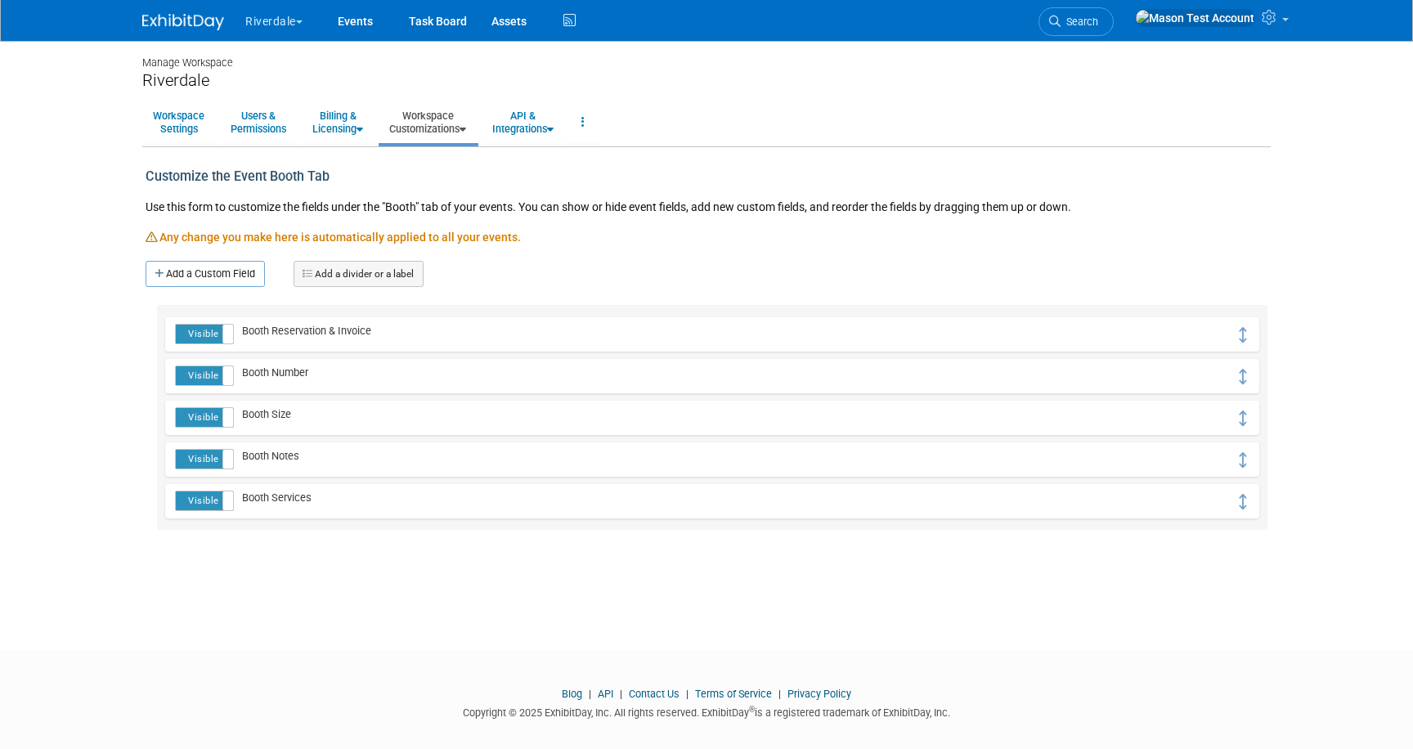
drag, startPoint x: 415, startPoint y: 119, endPoint x: 424, endPoint y: 146, distance: 28.7
click at [415, 119] on link "Workspace Customizations" at bounding box center [428, 122] width 98 height 40
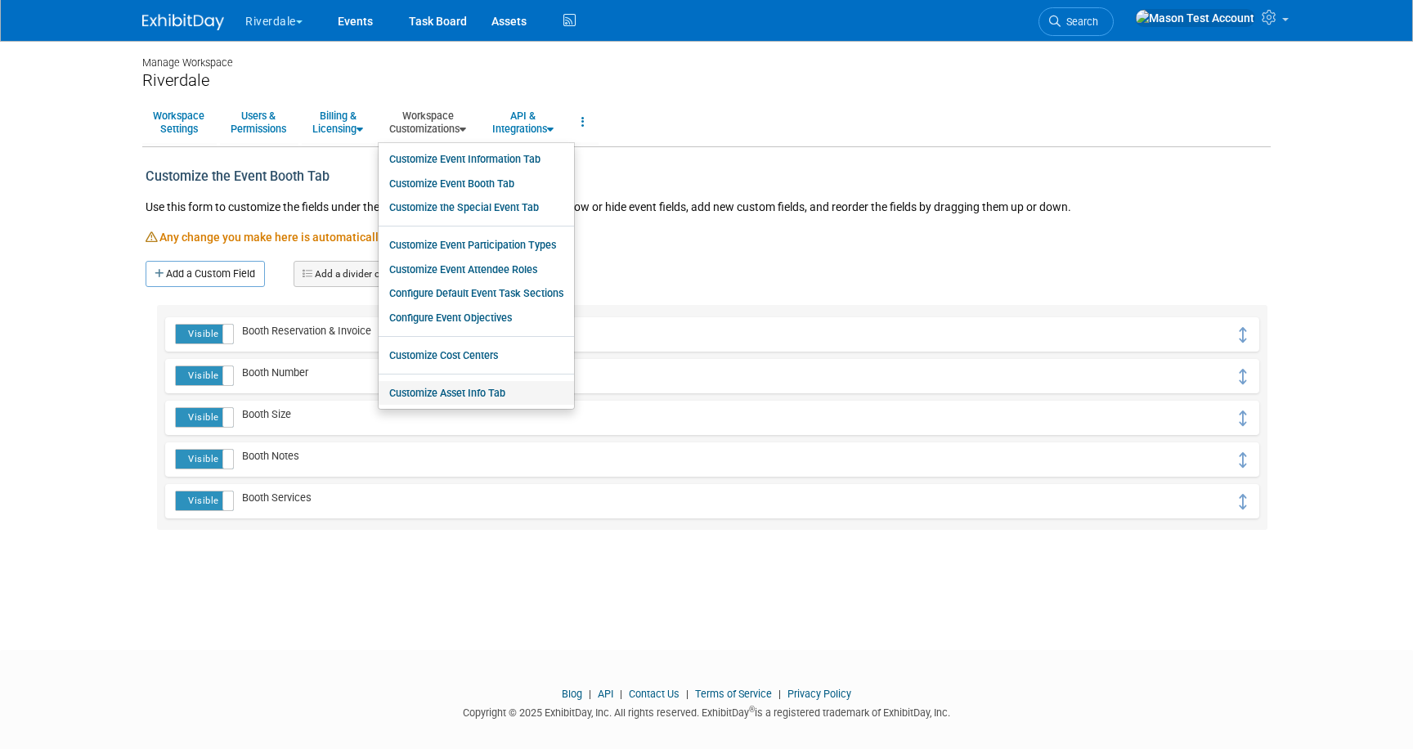
click at [468, 394] on link "Customize Asset Info Tab" at bounding box center [476, 393] width 195 height 25
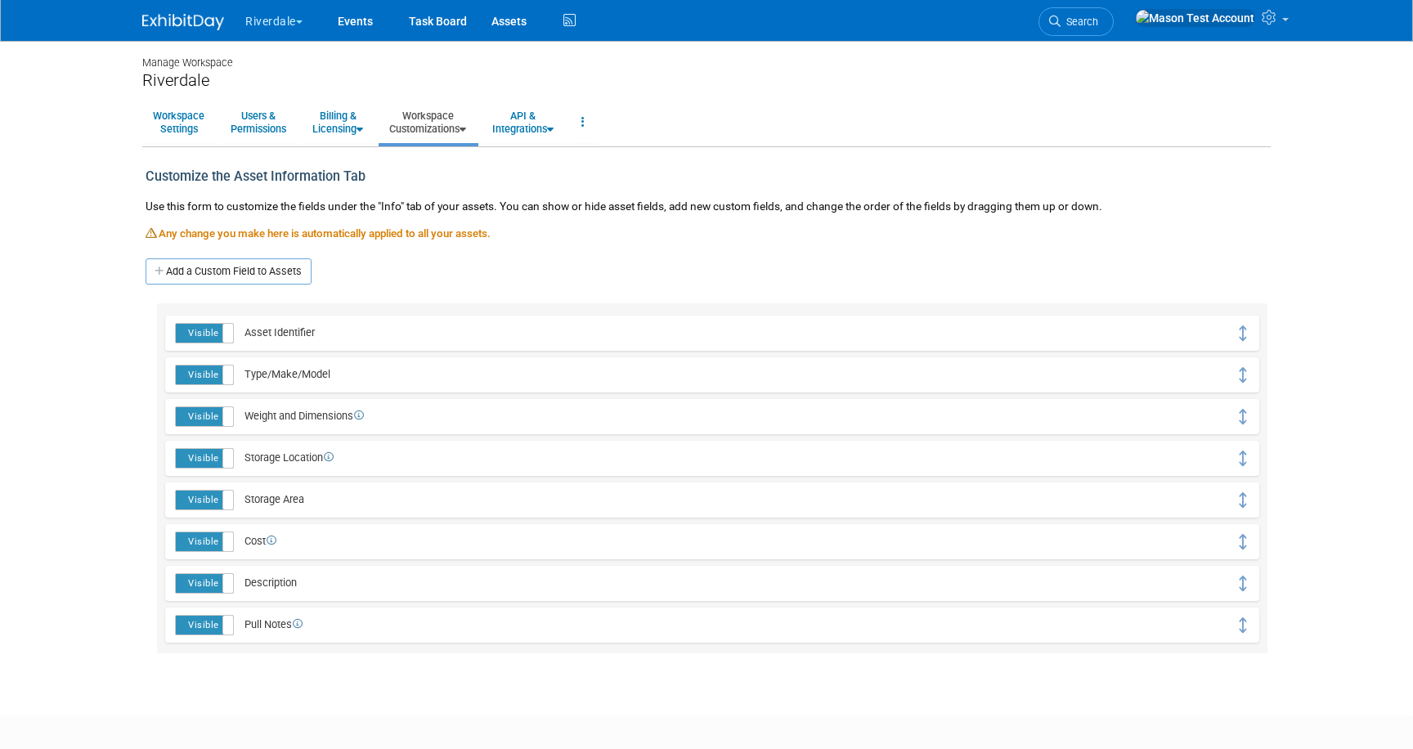
click at [454, 125] on link "Workspace Customizations" at bounding box center [428, 122] width 98 height 40
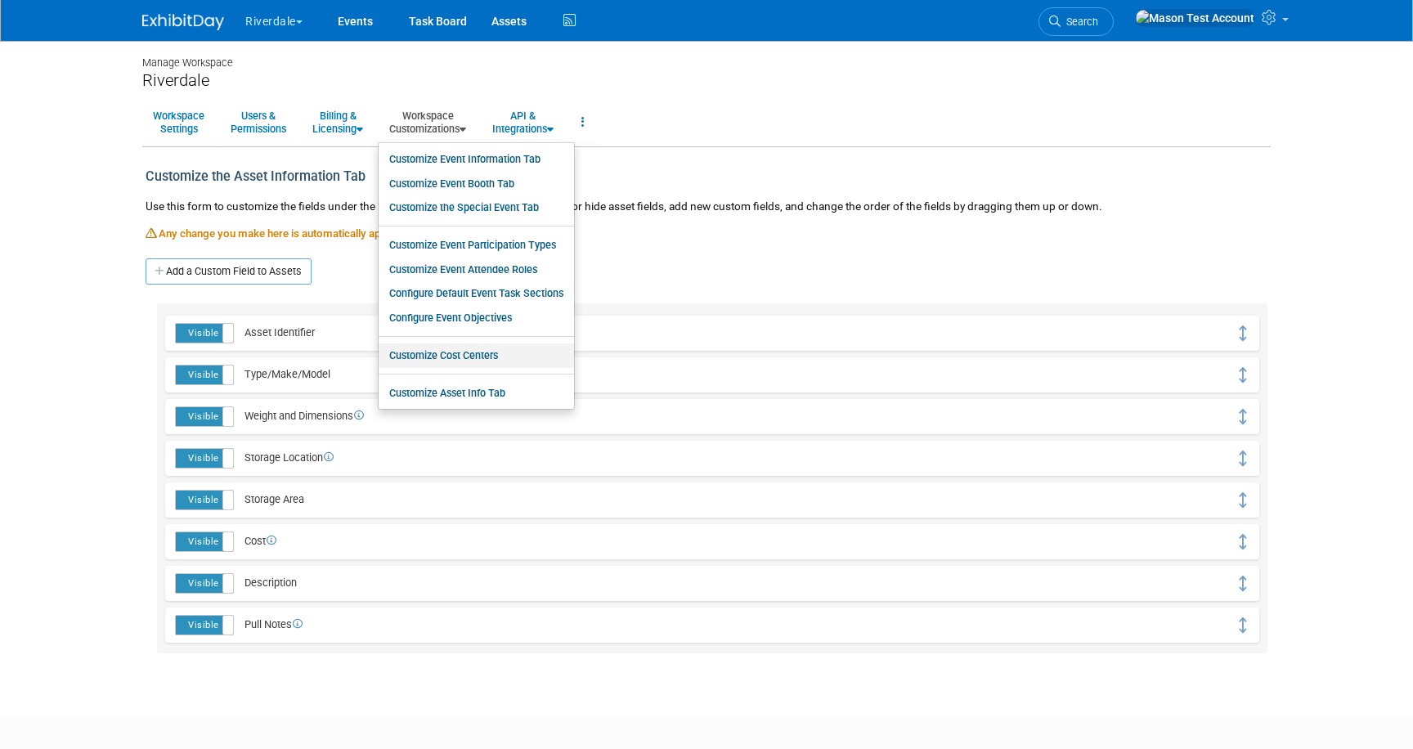
click at [475, 352] on link "Customize Cost Centers" at bounding box center [476, 355] width 195 height 25
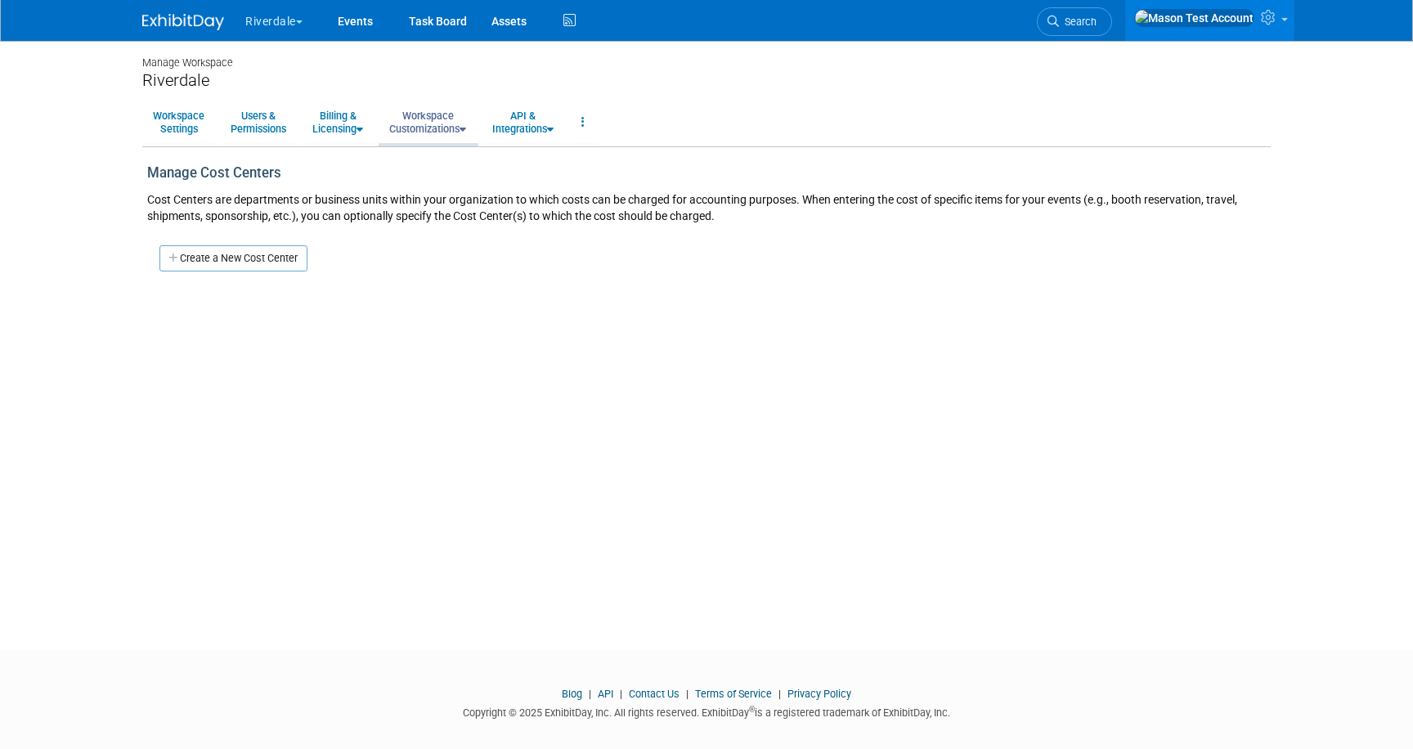
click at [447, 123] on link "Workspace Customizations" at bounding box center [428, 122] width 98 height 40
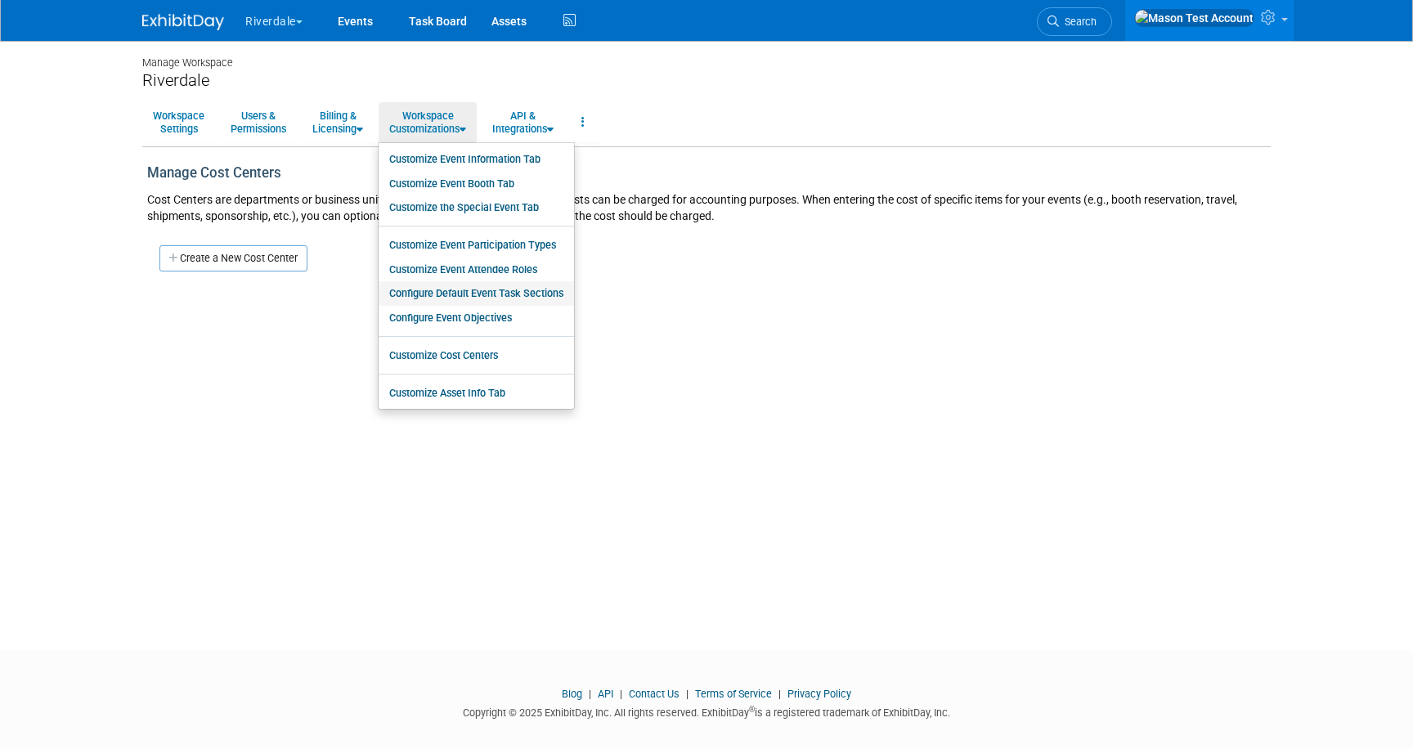
click at [500, 295] on link "Configure Default Event Task Sections" at bounding box center [476, 293] width 195 height 25
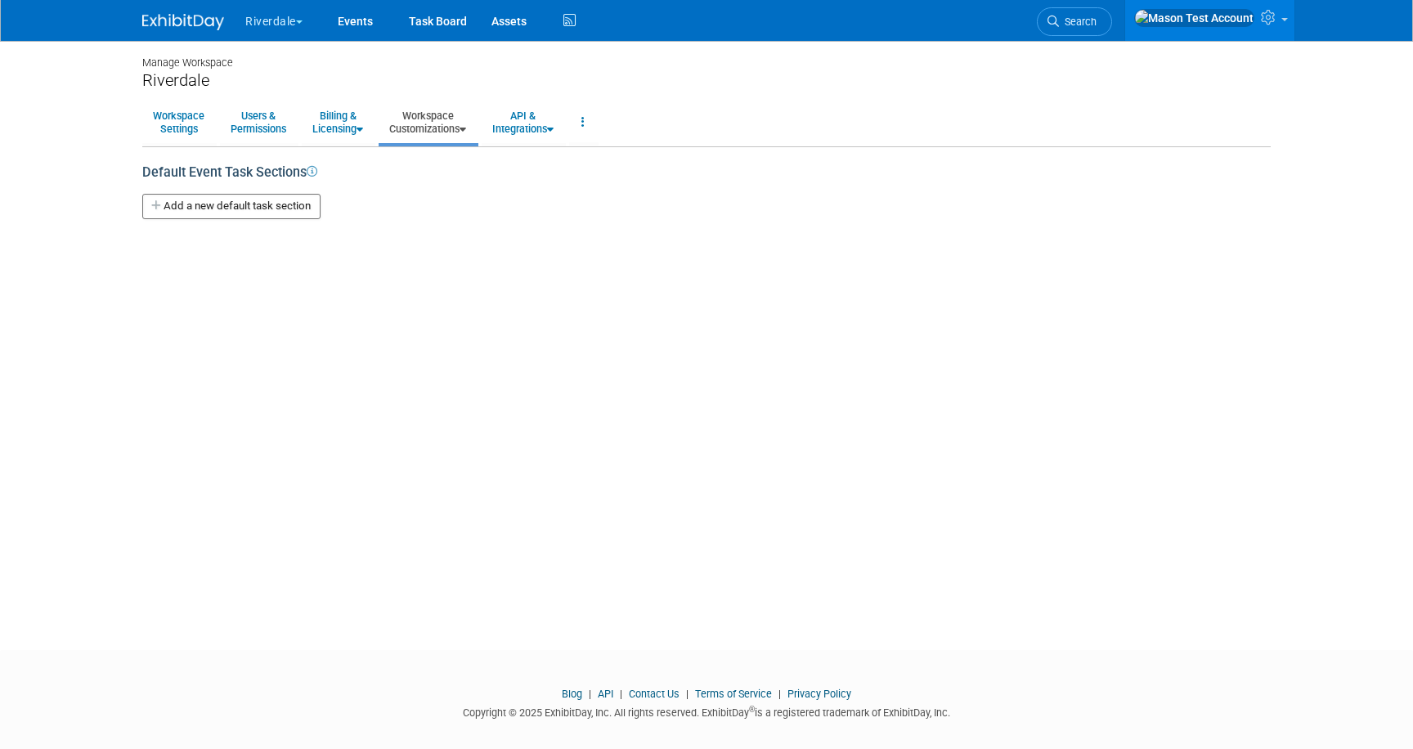
click at [426, 119] on link "Workspace Customizations" at bounding box center [428, 122] width 98 height 40
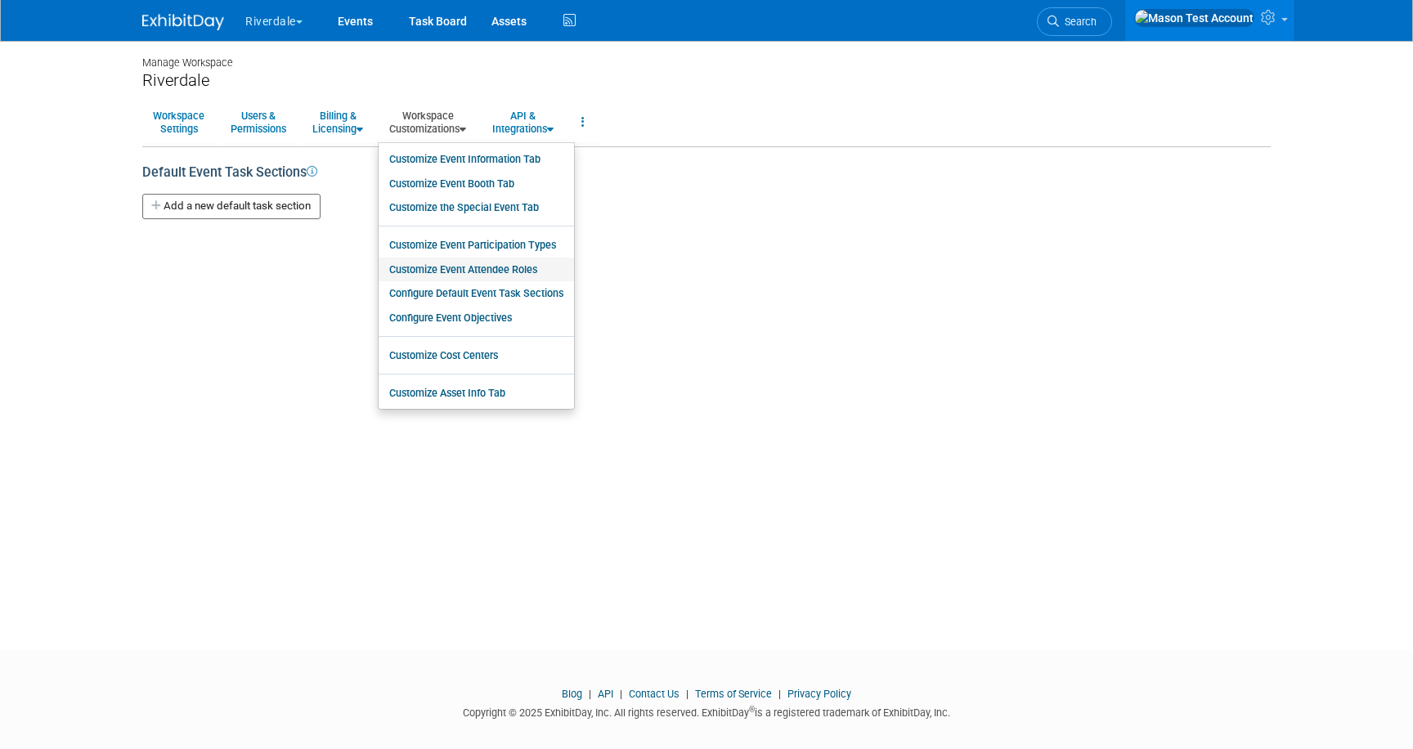
click at [478, 268] on link "Customize Event Attendee Roles" at bounding box center [476, 270] width 195 height 25
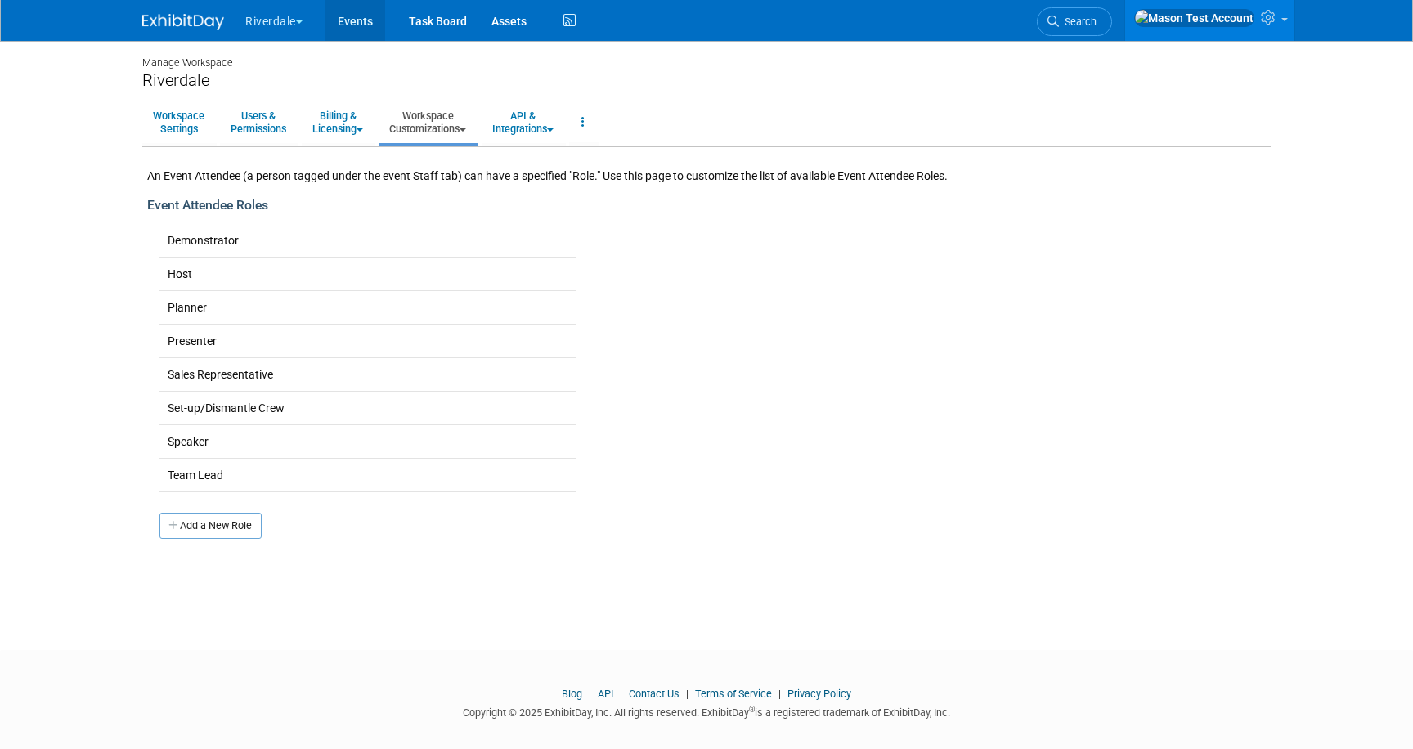
click at [361, 21] on link "Events" at bounding box center [355, 20] width 60 height 41
